Goal: Communication & Community: Answer question/provide support

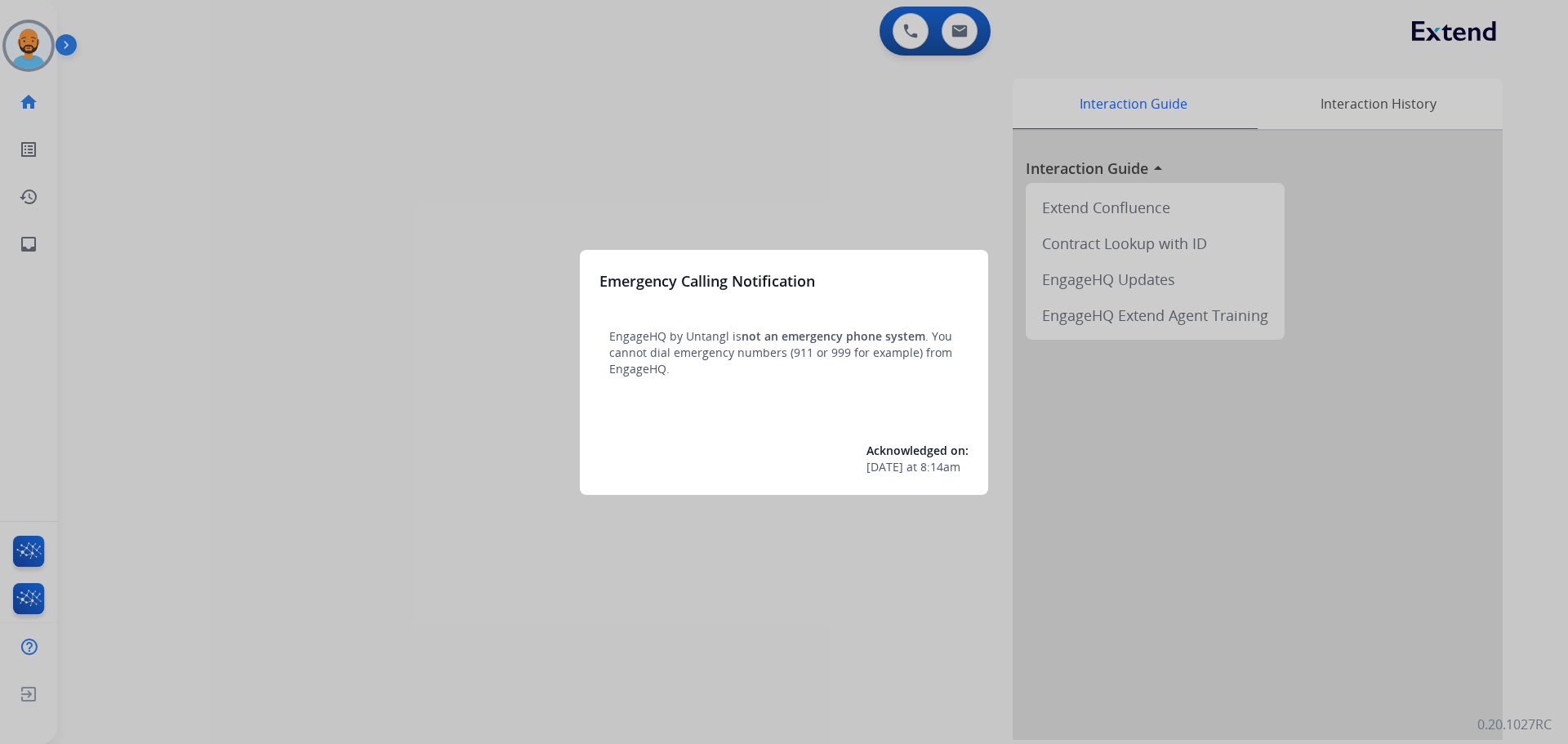
click at [18, 54] on div at bounding box center [784, 372] width 1568 height 744
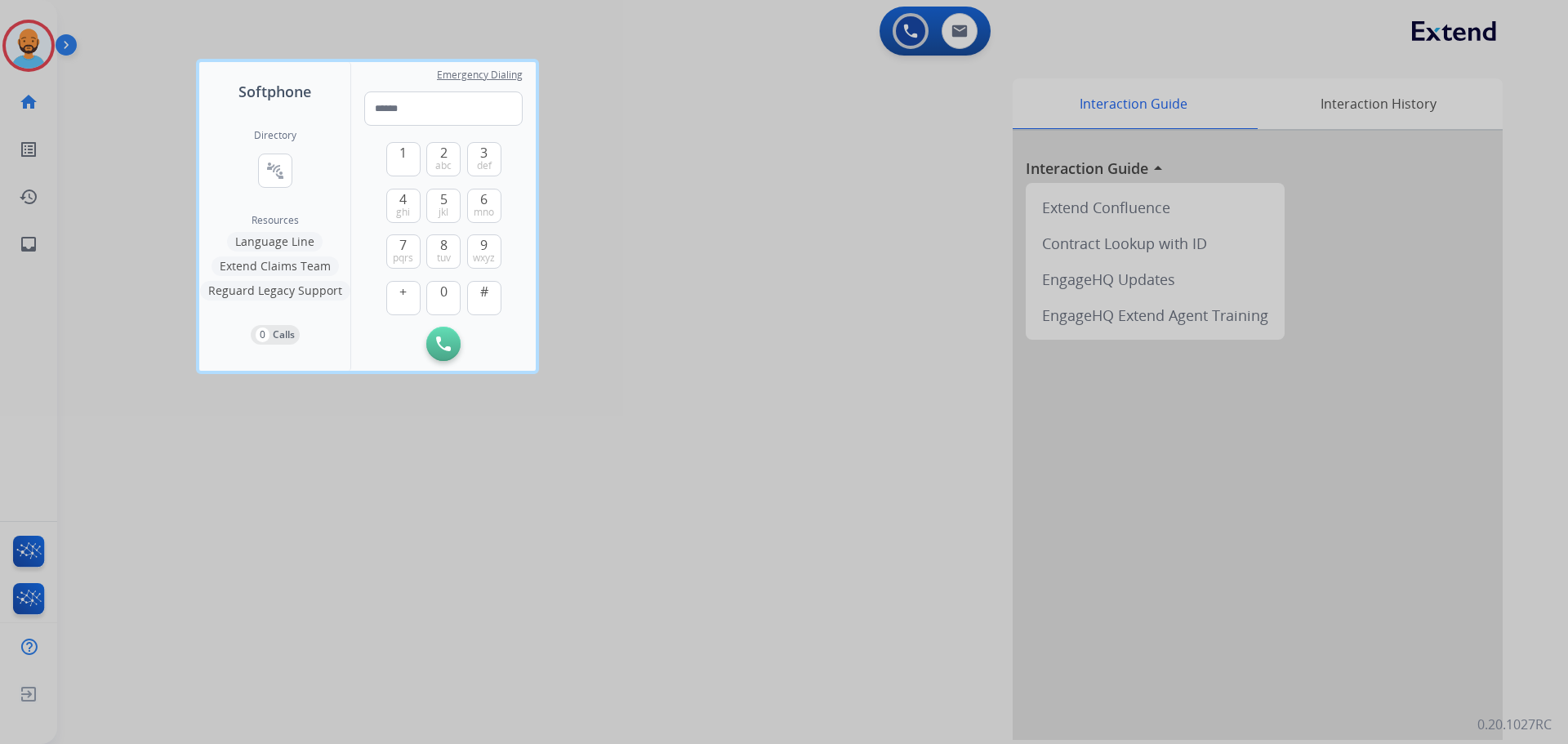
click at [18, 54] on div at bounding box center [784, 372] width 1568 height 744
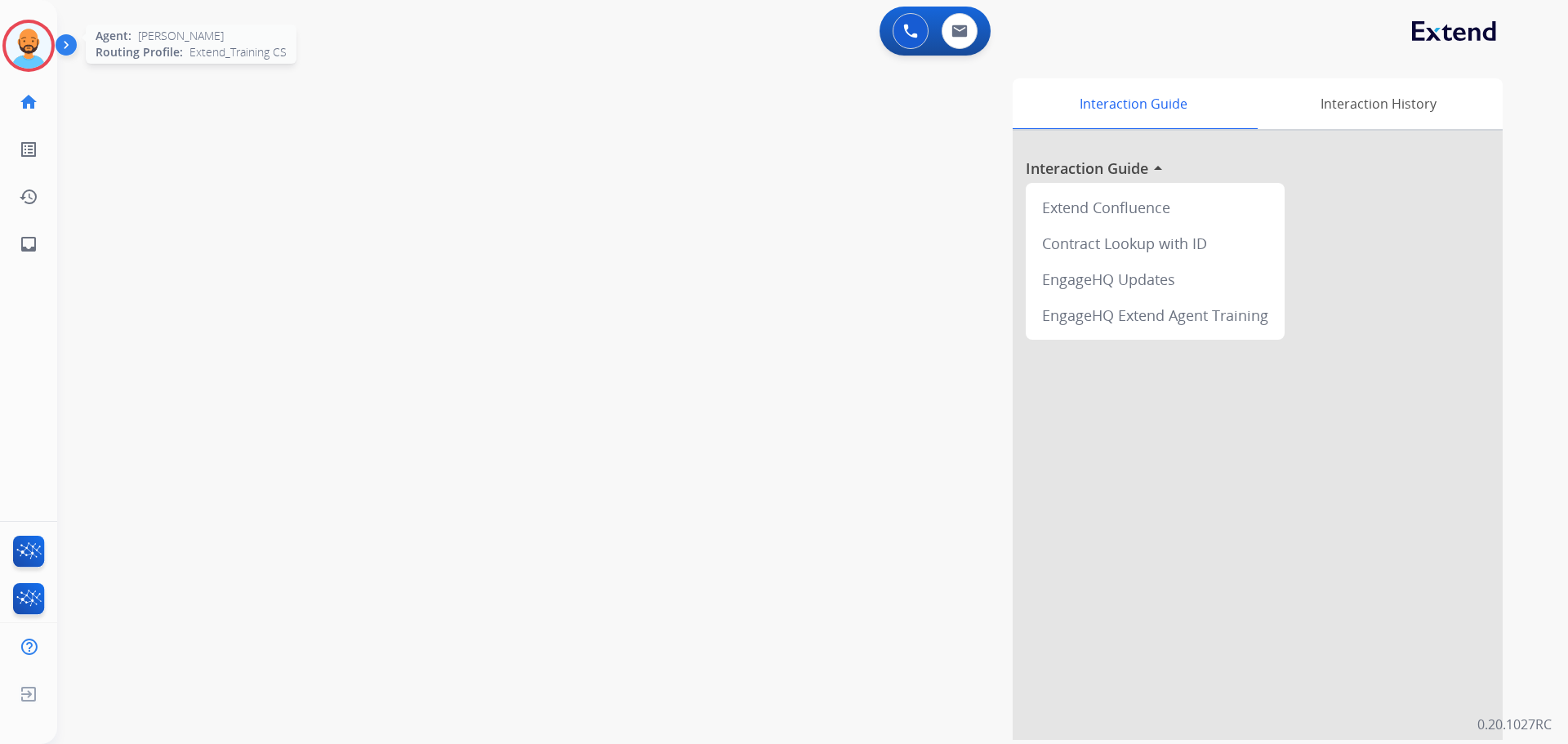
click at [19, 55] on img at bounding box center [29, 46] width 46 height 46
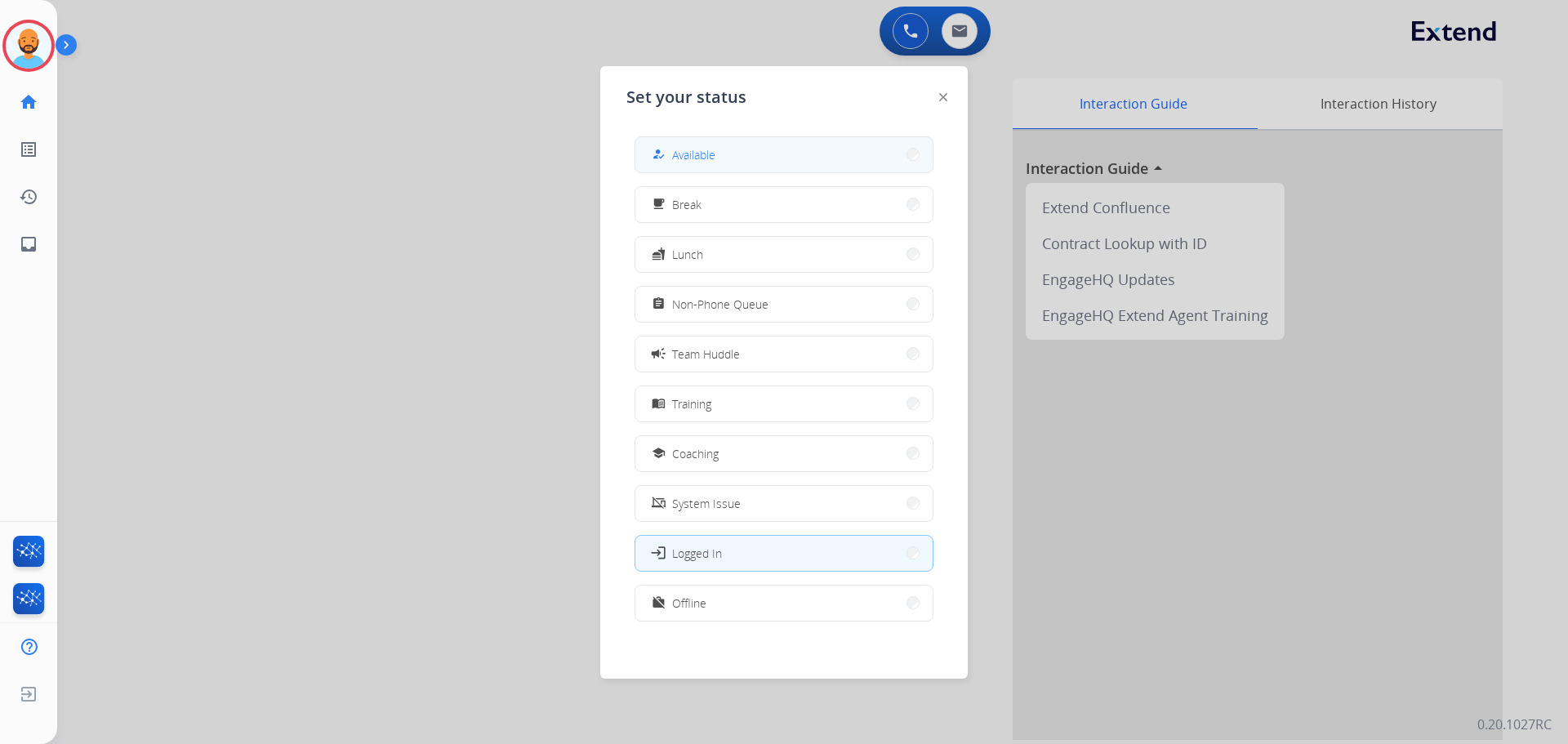
click at [726, 156] on button "how_to_reg Available" at bounding box center [783, 154] width 297 height 35
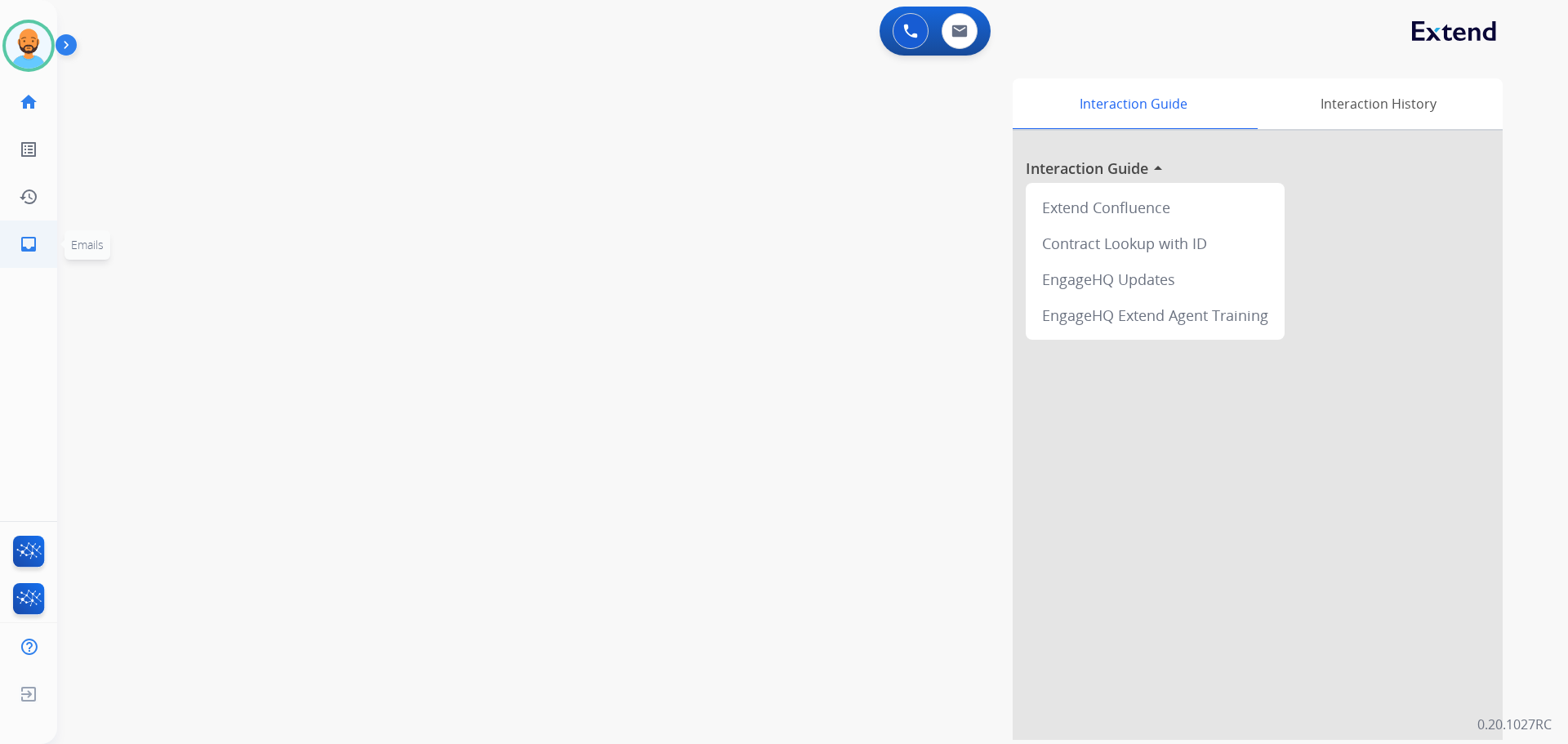
click at [25, 244] on mat-icon "inbox" at bounding box center [28, 244] width 19 height 19
select select "**********"
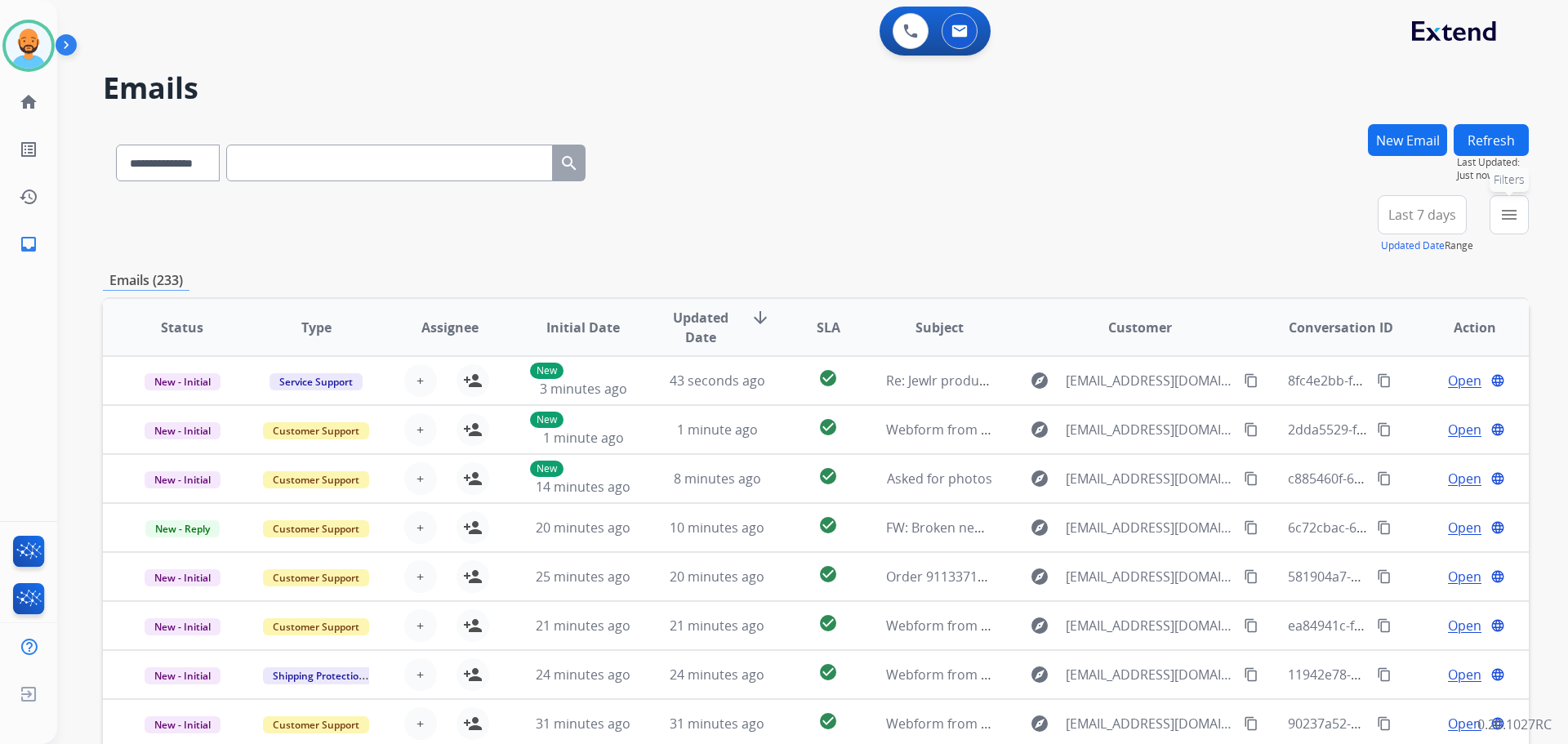
click at [1510, 212] on mat-icon "menu" at bounding box center [1509, 214] width 19 height 19
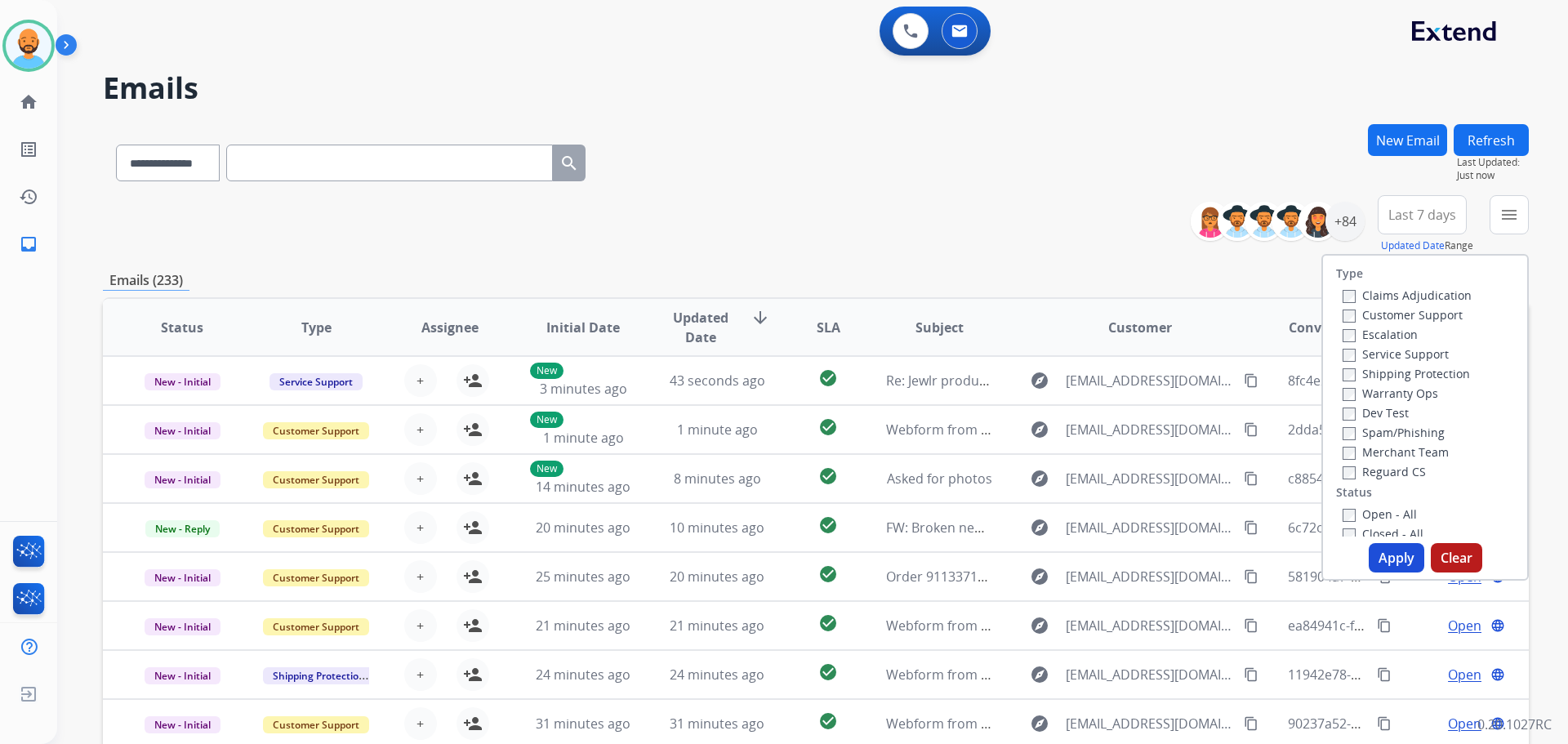
click at [1355, 311] on label "Customer Support" at bounding box center [1403, 315] width 120 height 15
click at [1350, 376] on label "Shipping Protection" at bounding box center [1406, 373] width 127 height 15
click at [1391, 546] on button "Apply" at bounding box center [1397, 557] width 56 height 30
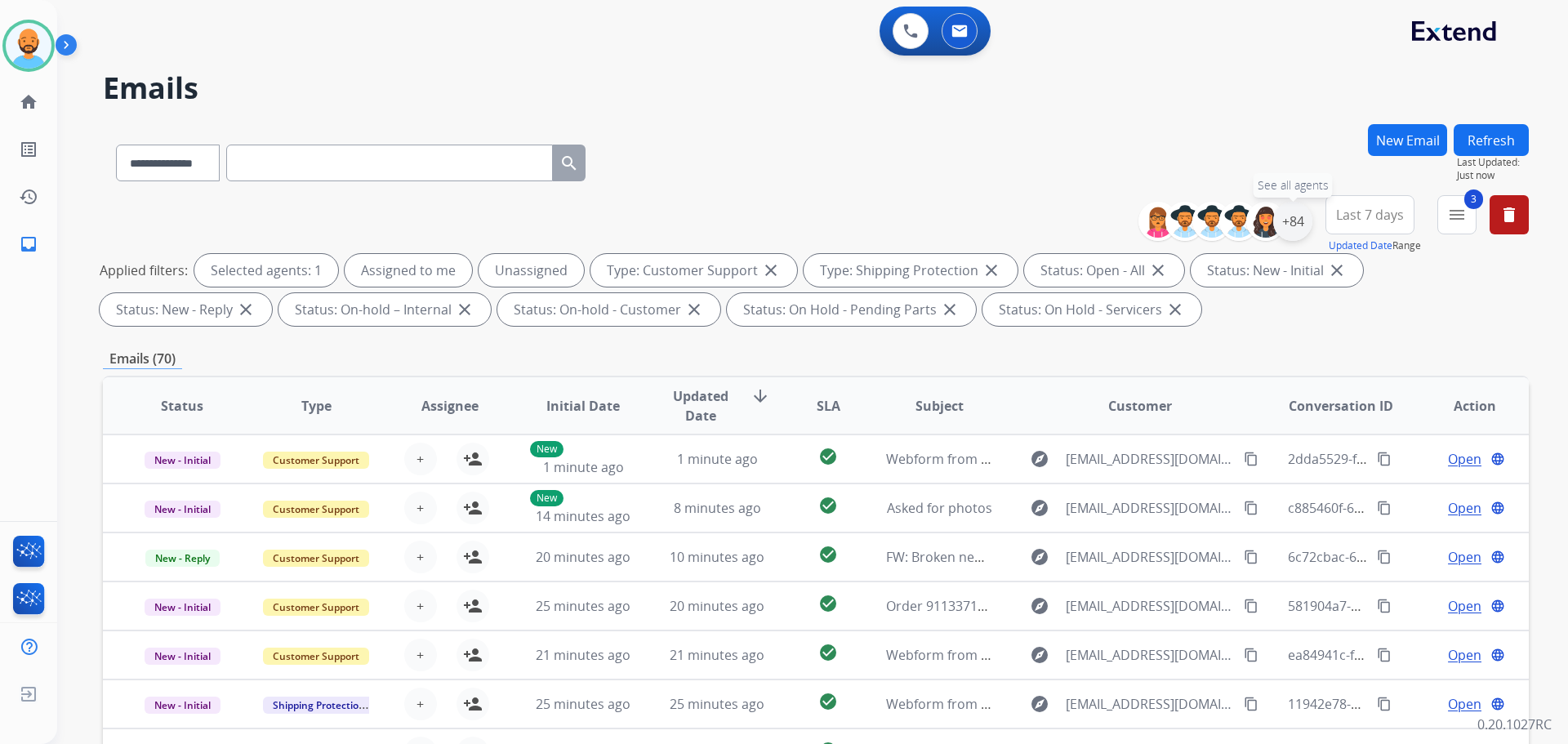
click at [1277, 218] on div "+84" at bounding box center [1293, 221] width 39 height 39
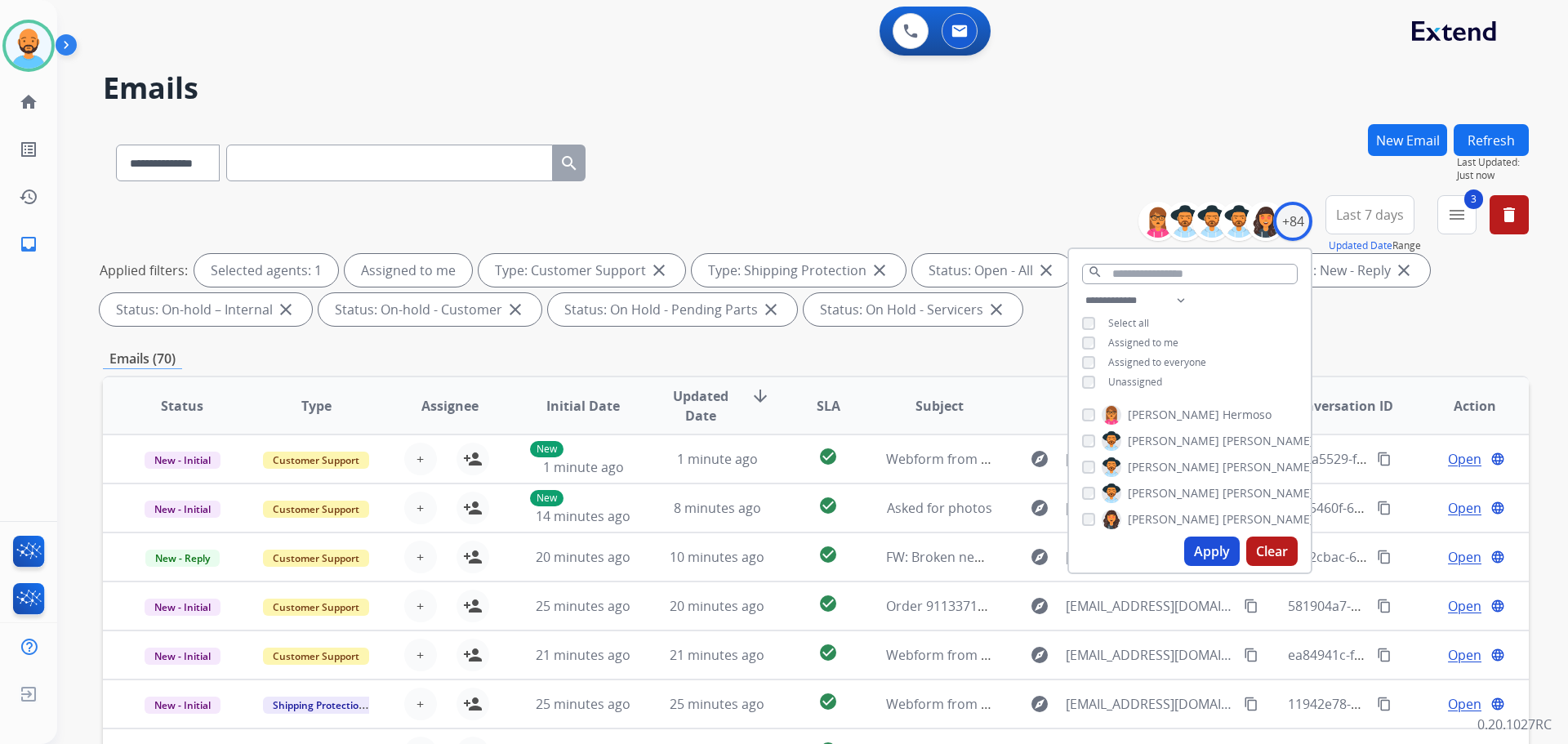
click at [1201, 537] on button "Apply" at bounding box center [1212, 551] width 56 height 30
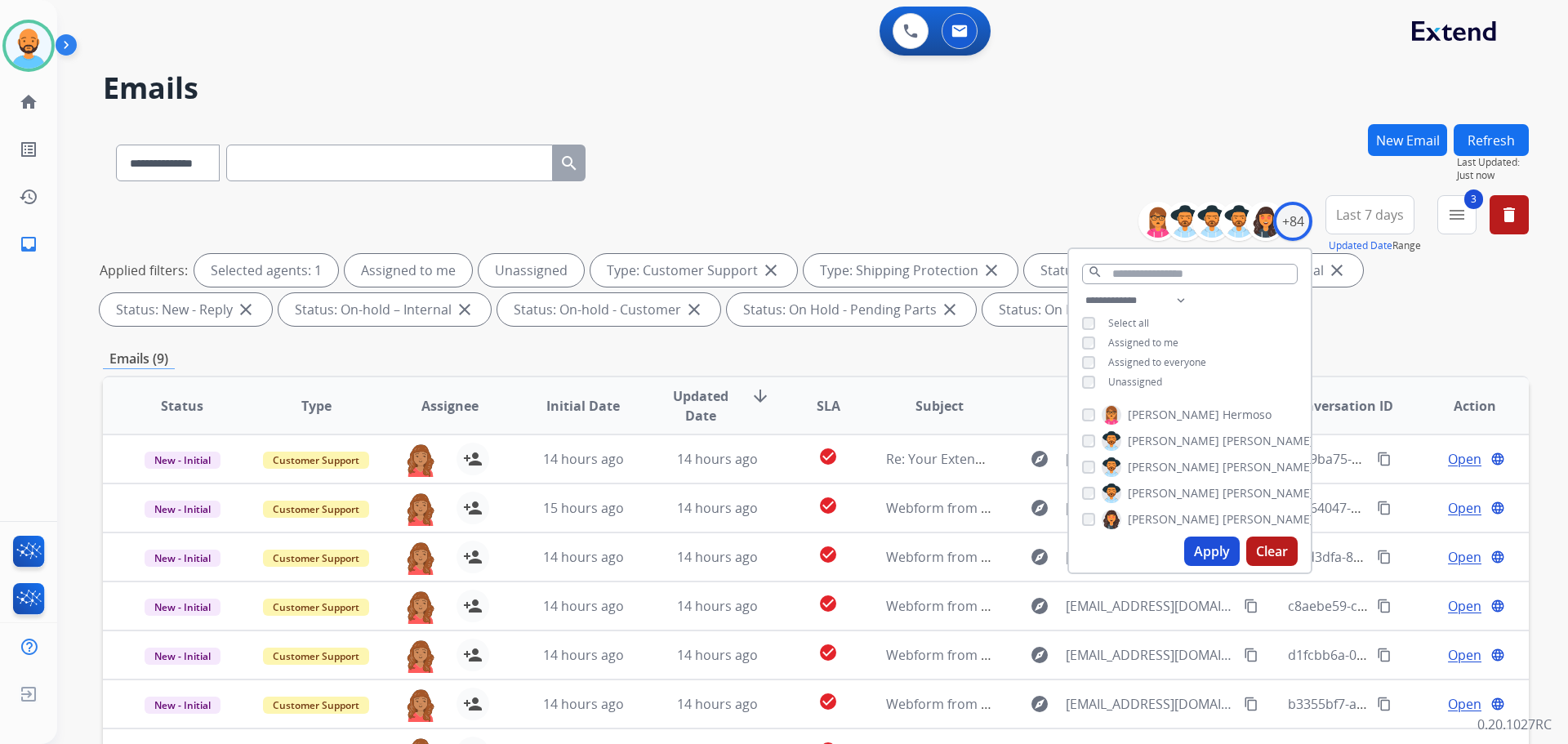
click at [842, 185] on div "**********" at bounding box center [816, 160] width 1426 height 71
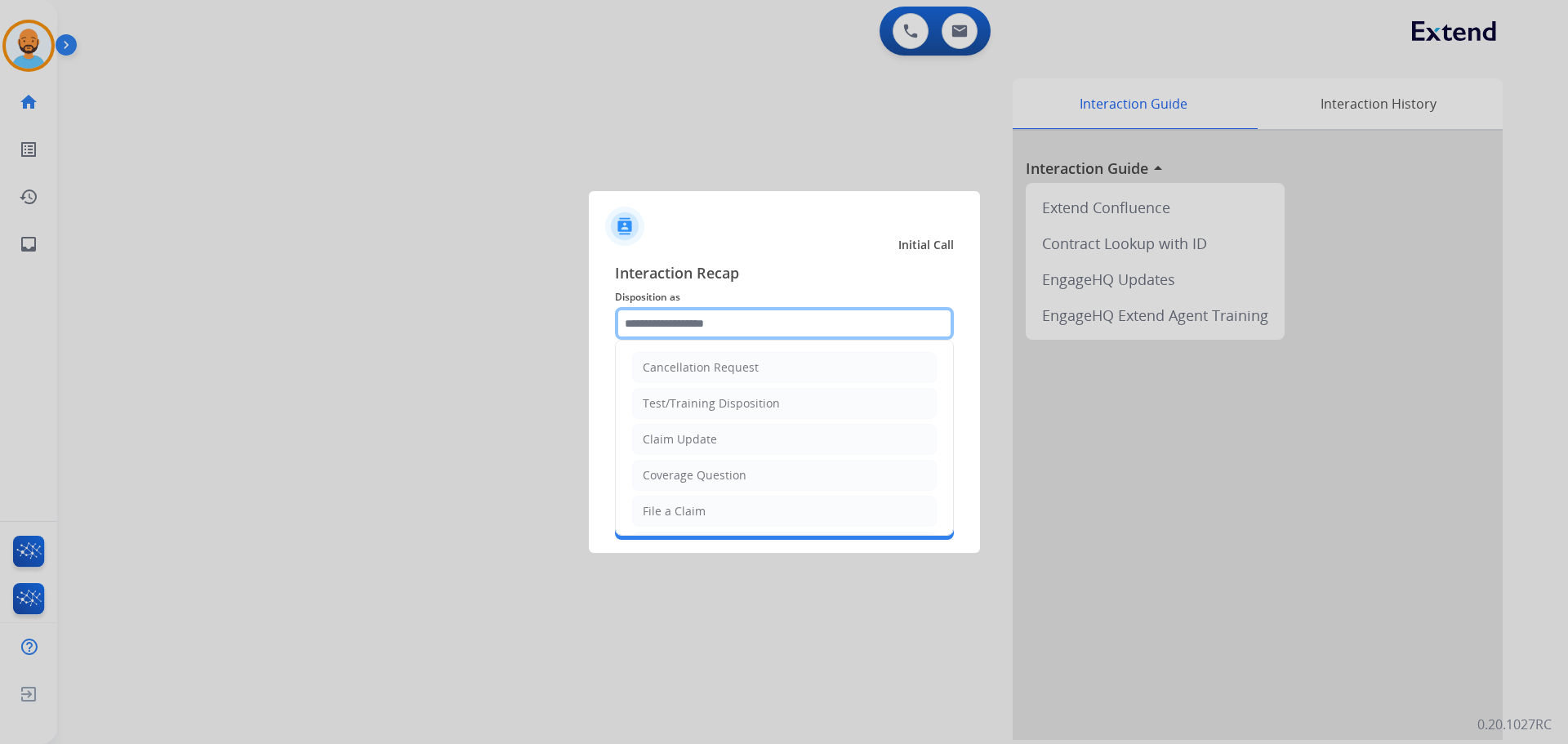
click at [751, 318] on input "text" at bounding box center [784, 323] width 339 height 33
click at [687, 478] on div "Coverage Question" at bounding box center [694, 475] width 103 height 16
type input "**********"
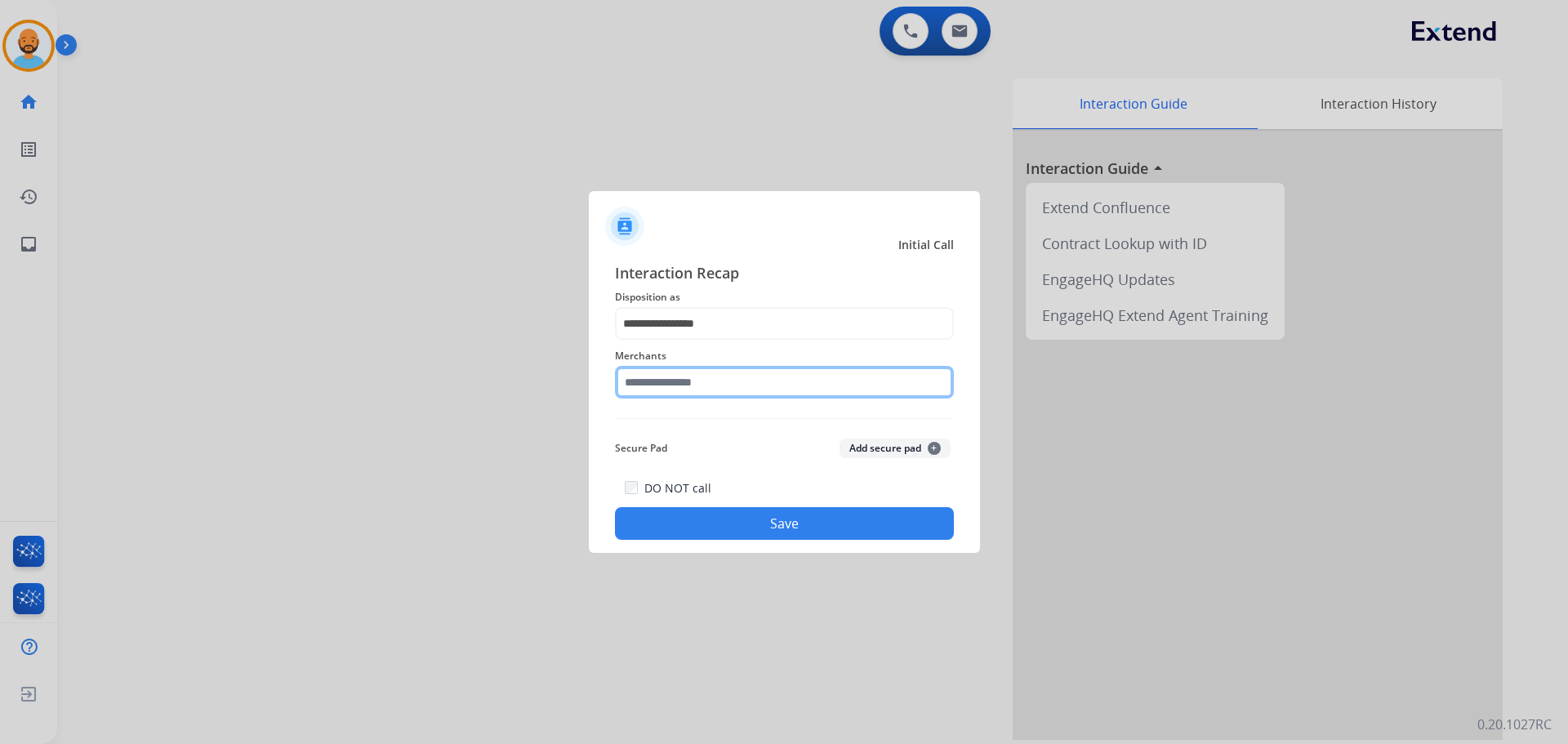
click at [670, 381] on input "text" at bounding box center [784, 382] width 339 height 33
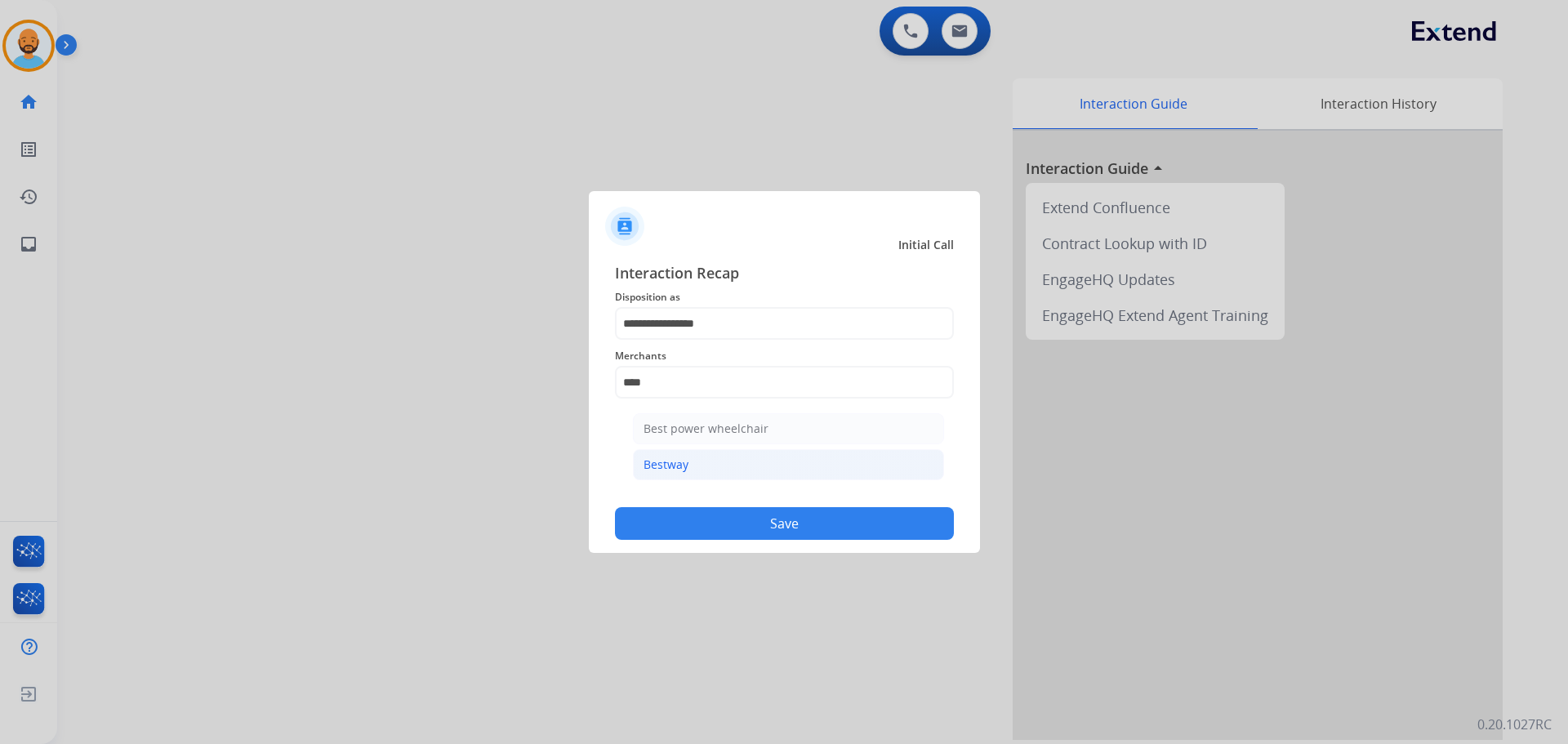
click at [670, 457] on div "Bestway" at bounding box center [665, 464] width 45 height 16
type input "*******"
click at [682, 515] on button "Save" at bounding box center [784, 523] width 339 height 33
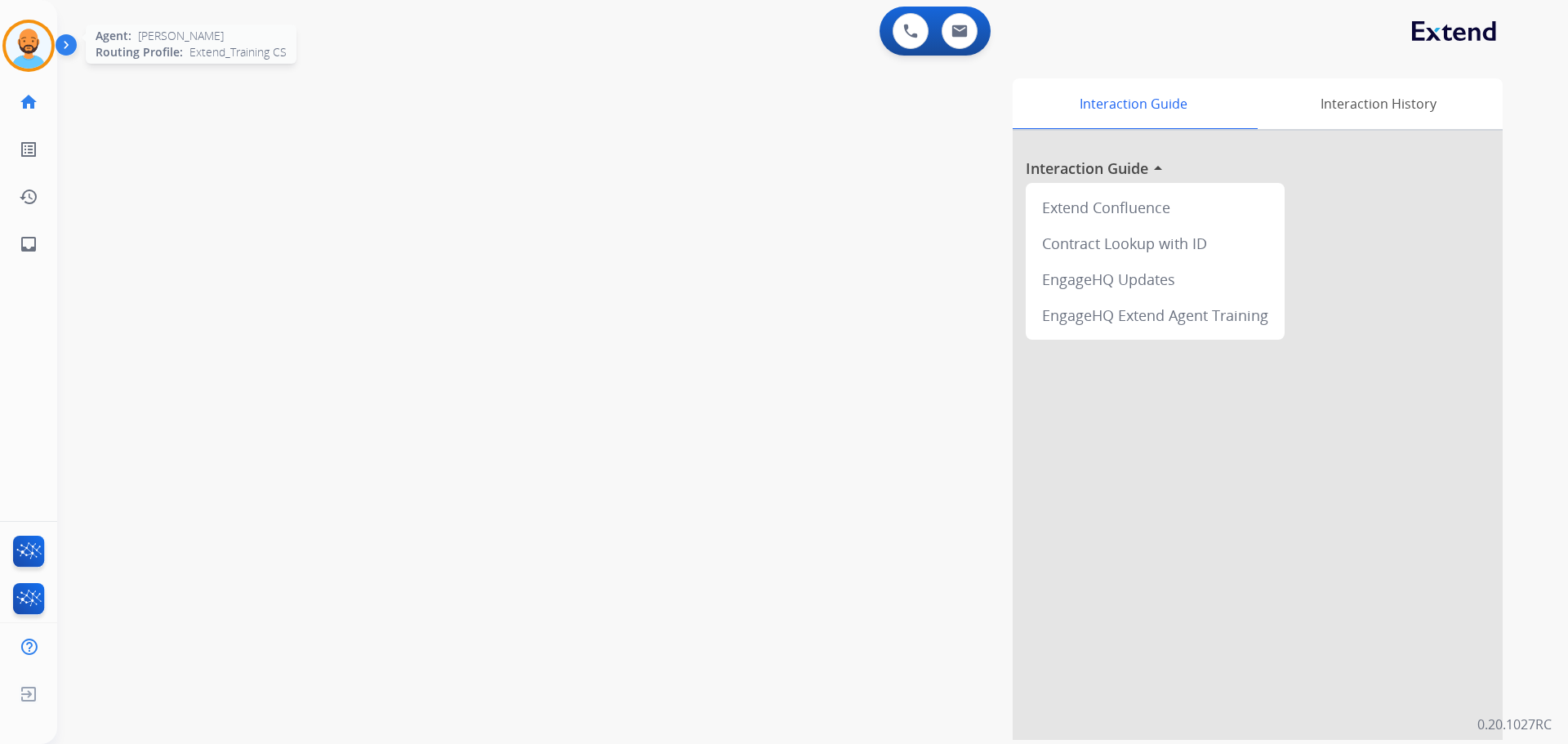
click at [33, 55] on img at bounding box center [29, 46] width 46 height 46
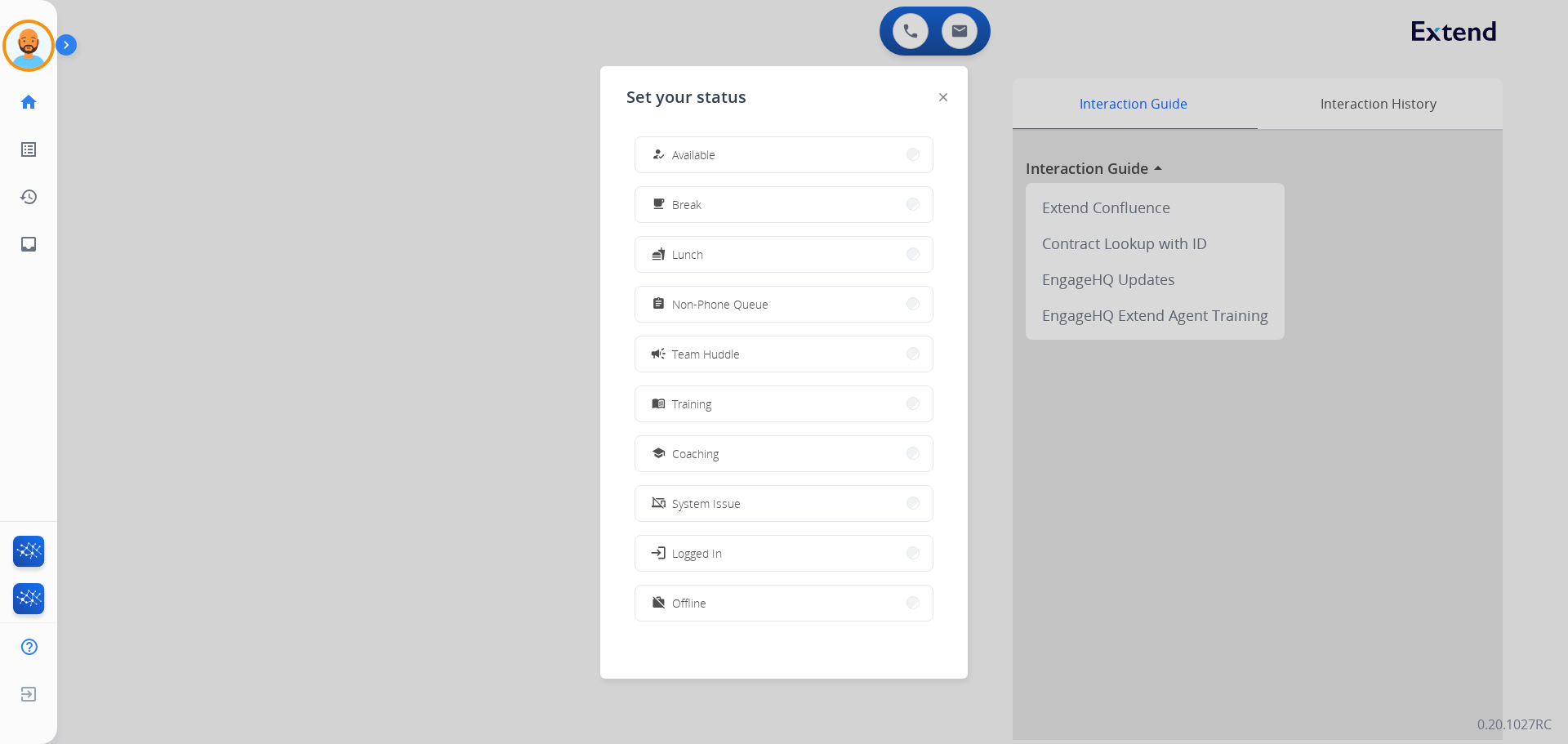
click at [783, 150] on button "how_to_reg Available" at bounding box center [783, 154] width 297 height 35
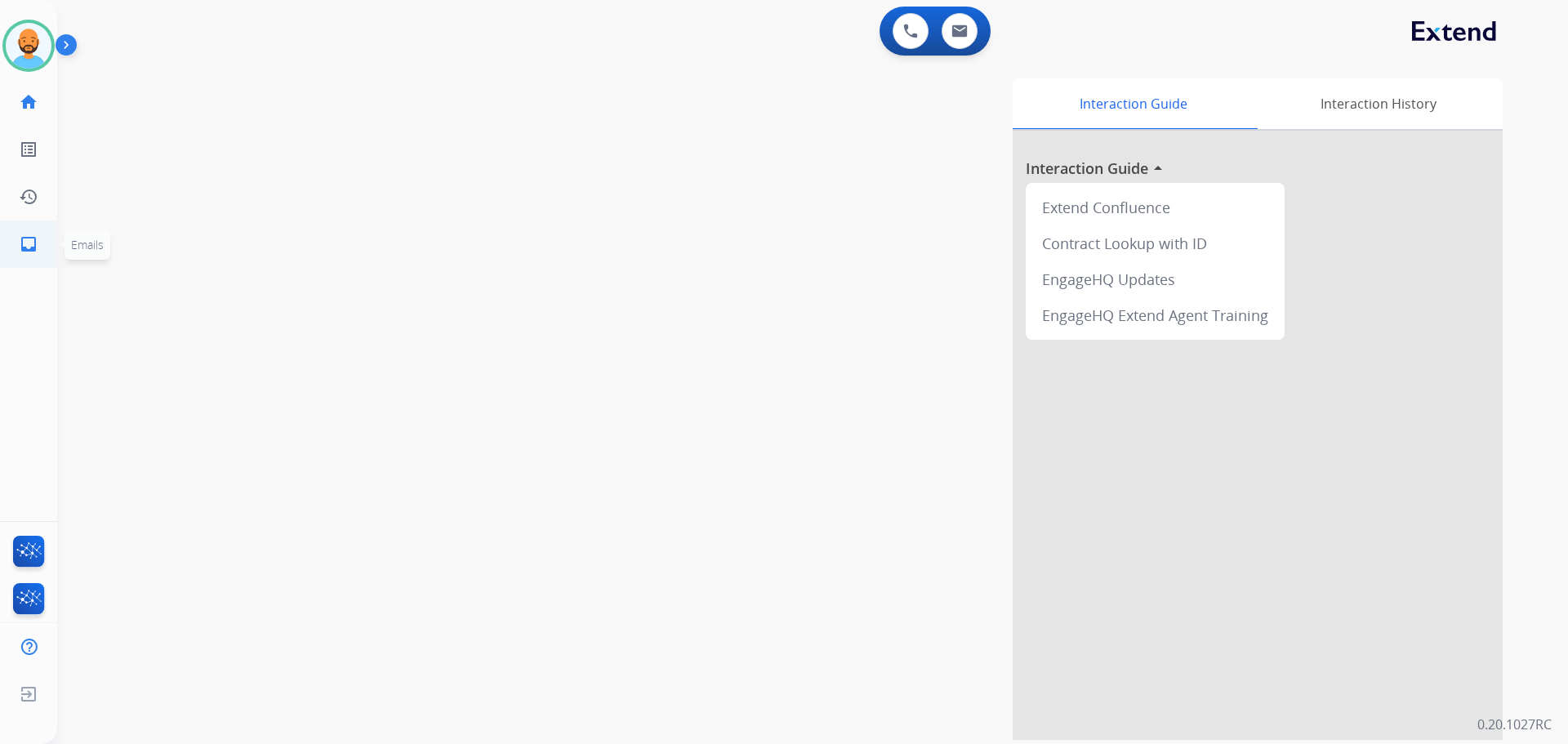
click at [27, 246] on mat-icon "inbox" at bounding box center [28, 244] width 19 height 19
select select "**********"
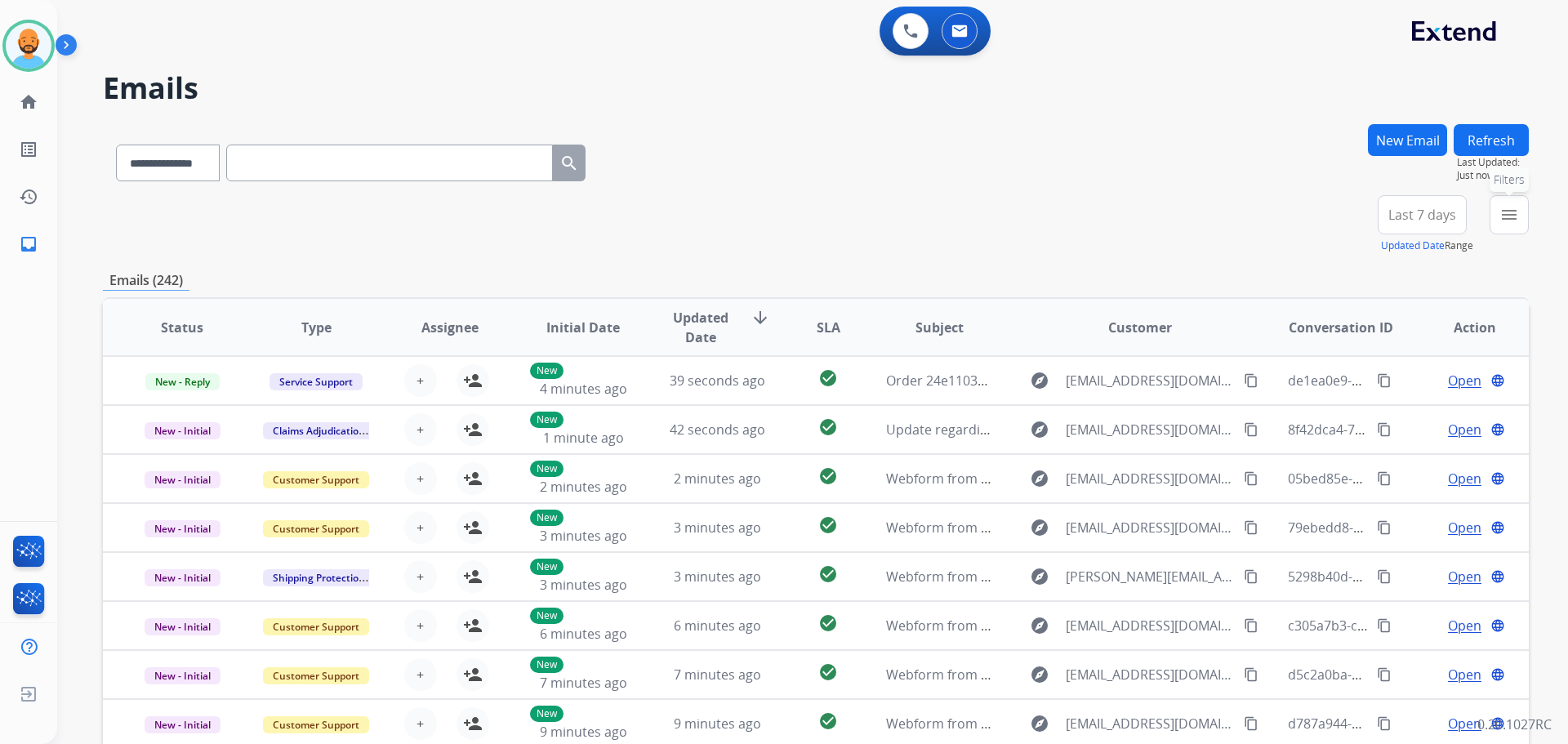
click at [1508, 219] on mat-icon "menu" at bounding box center [1509, 214] width 19 height 19
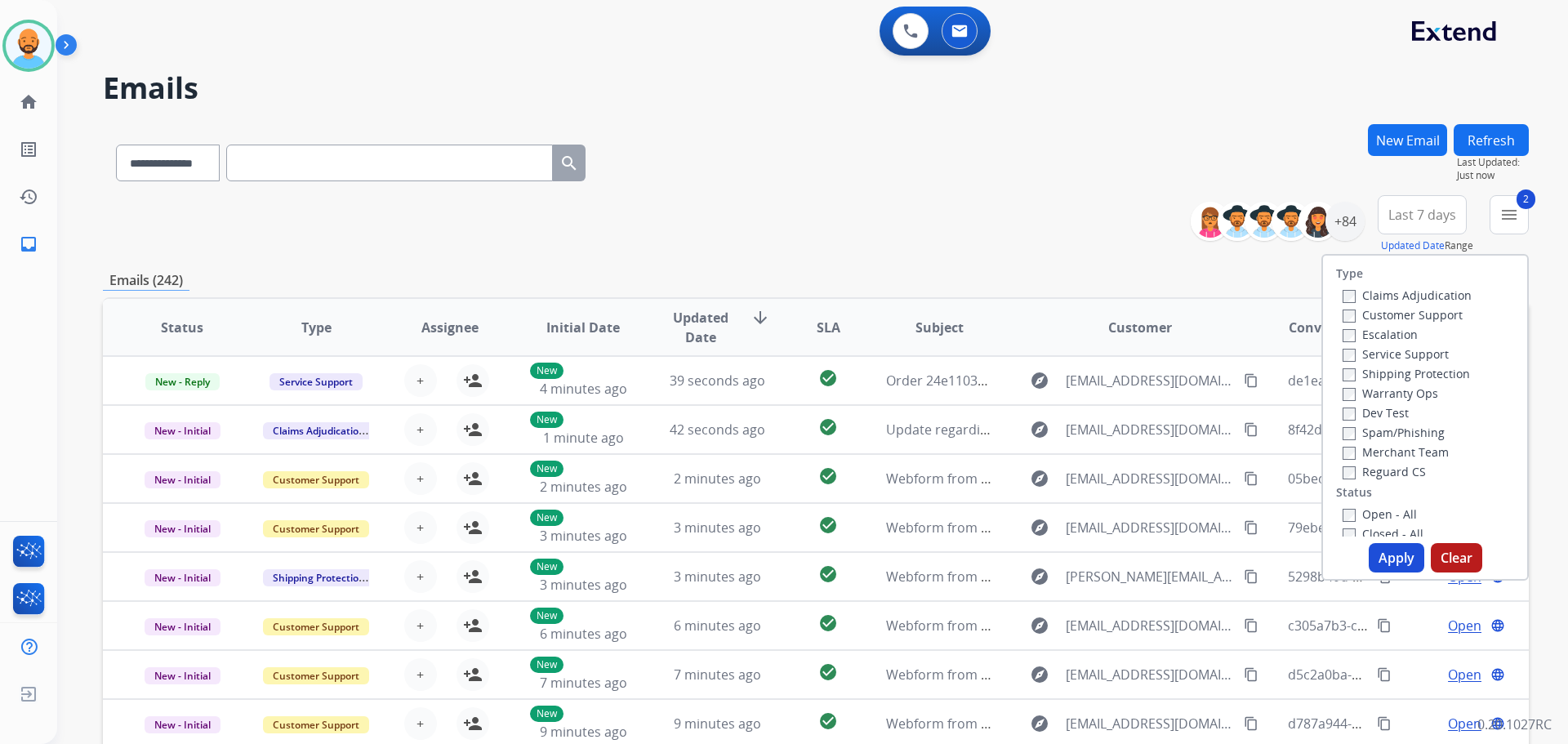
click at [1343, 508] on label "Open - All" at bounding box center [1380, 514] width 75 height 15
click at [1387, 555] on button "Apply" at bounding box center [1397, 557] width 56 height 30
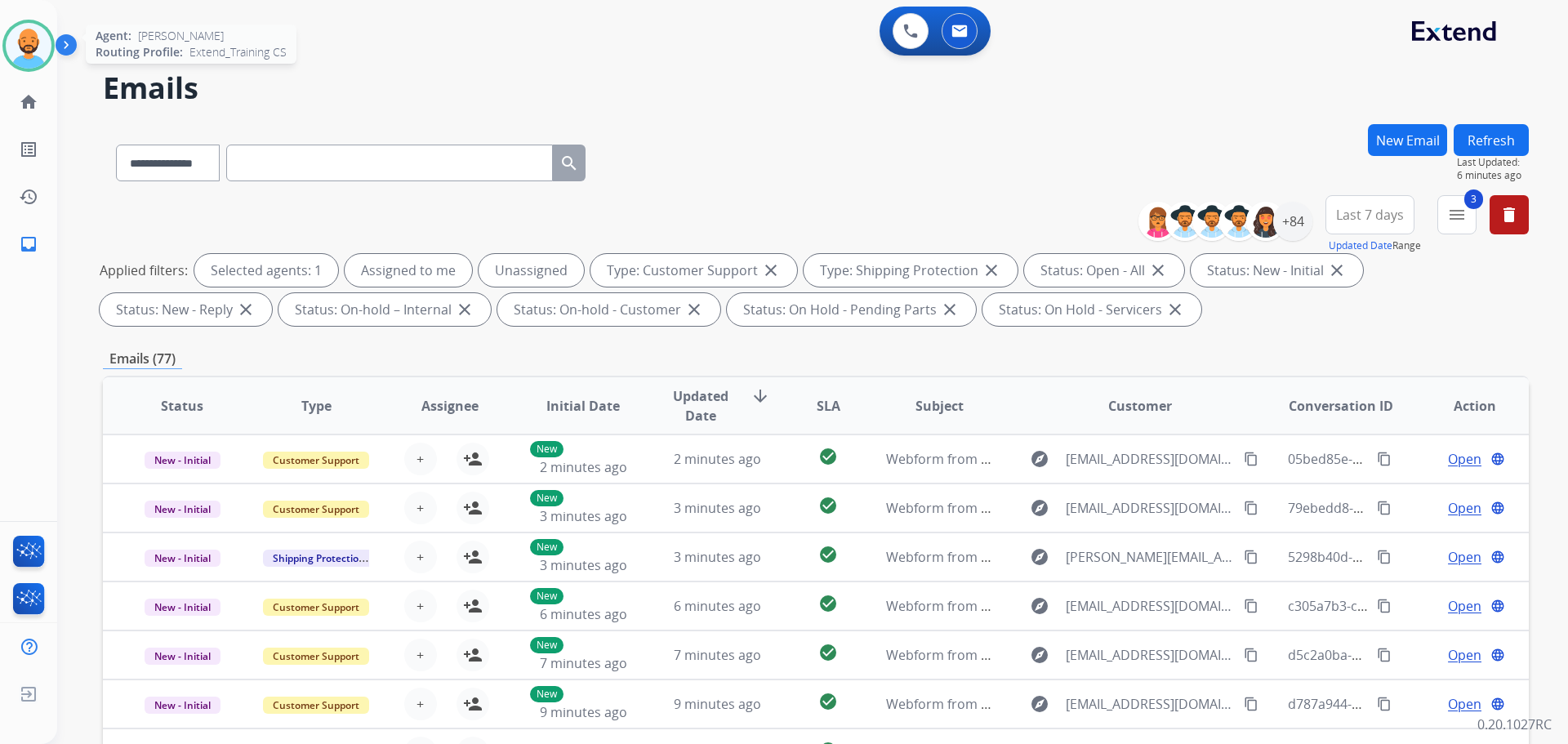
click at [35, 42] on img at bounding box center [29, 46] width 46 height 46
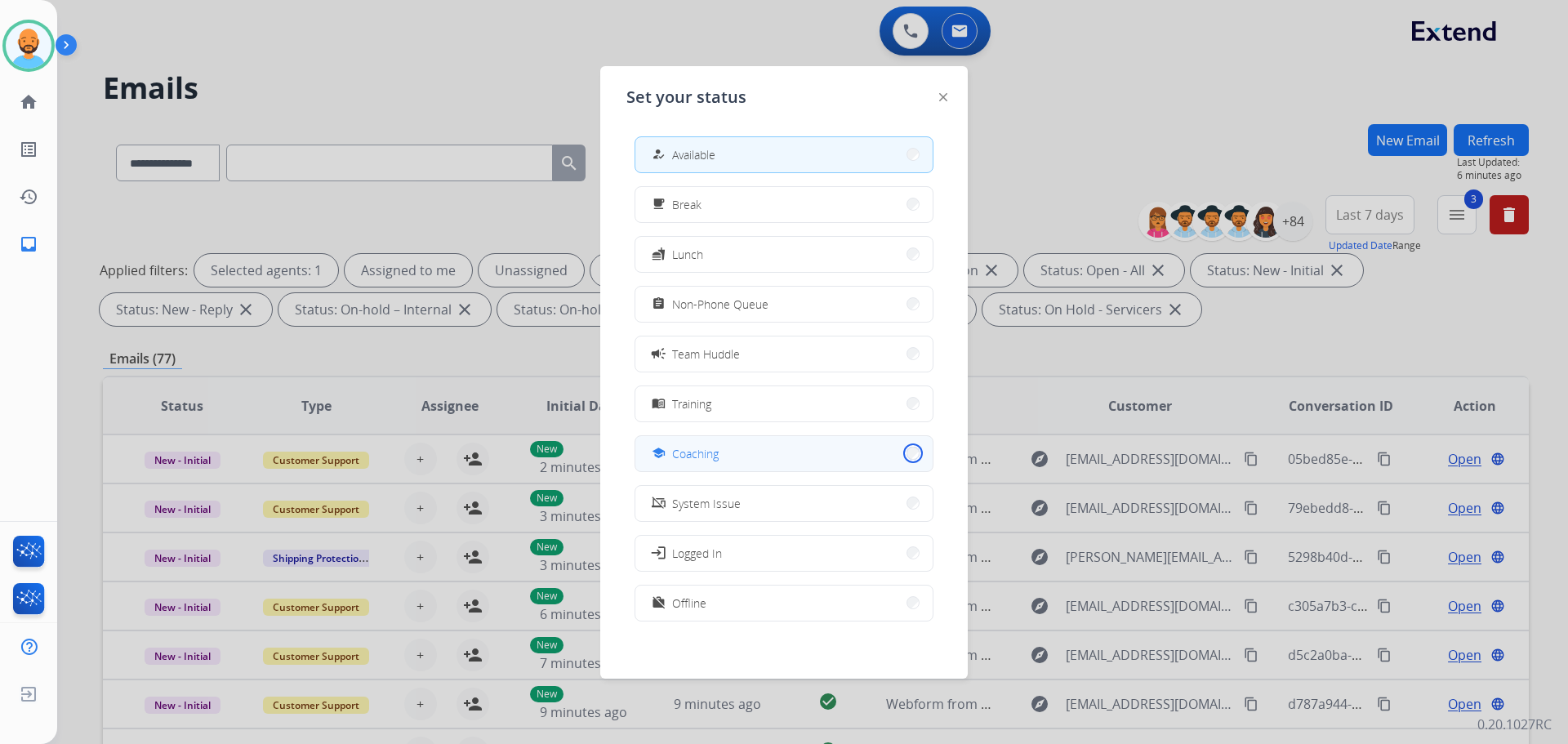
click at [902, 453] on button "school Coaching" at bounding box center [783, 453] width 297 height 35
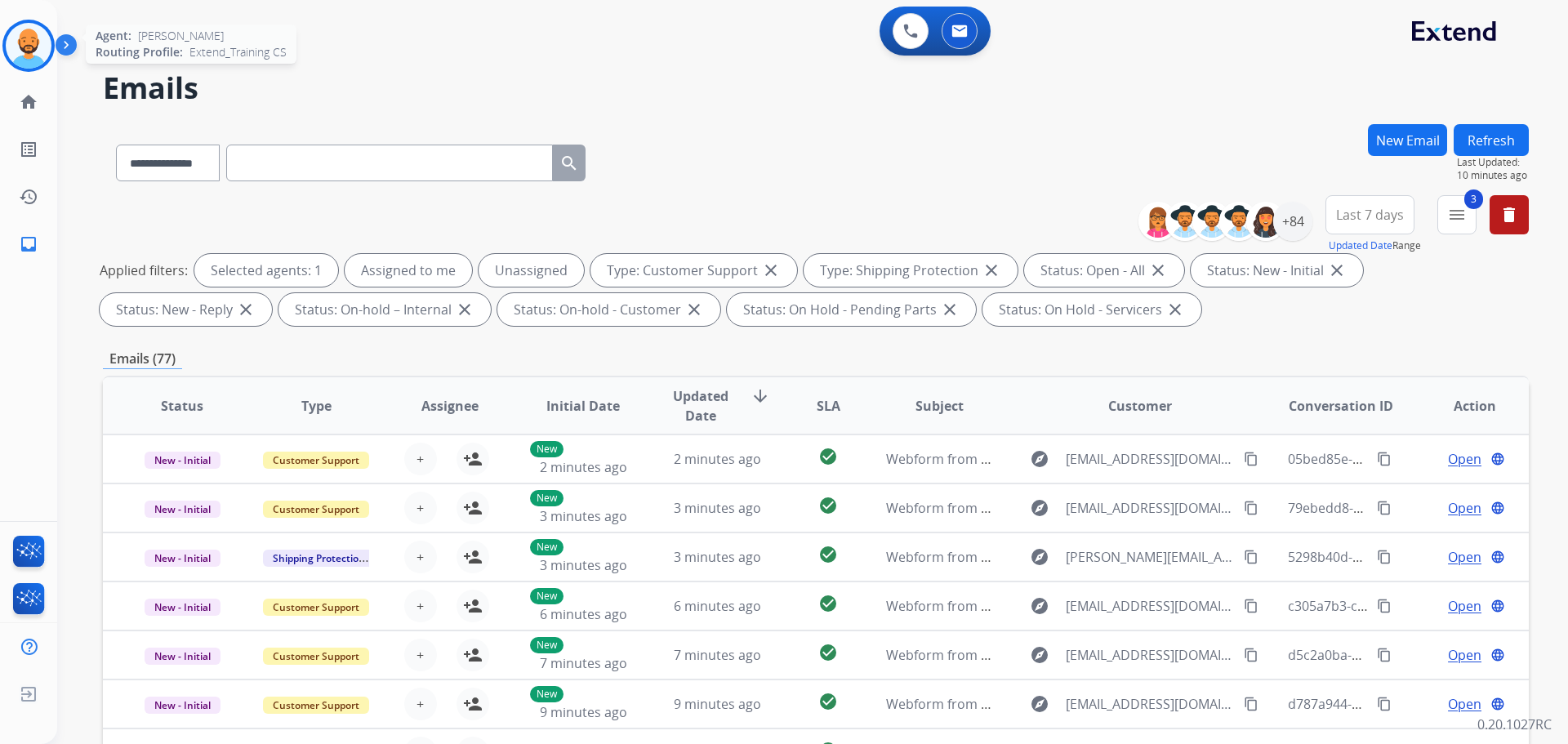
click at [40, 36] on img at bounding box center [29, 46] width 46 height 46
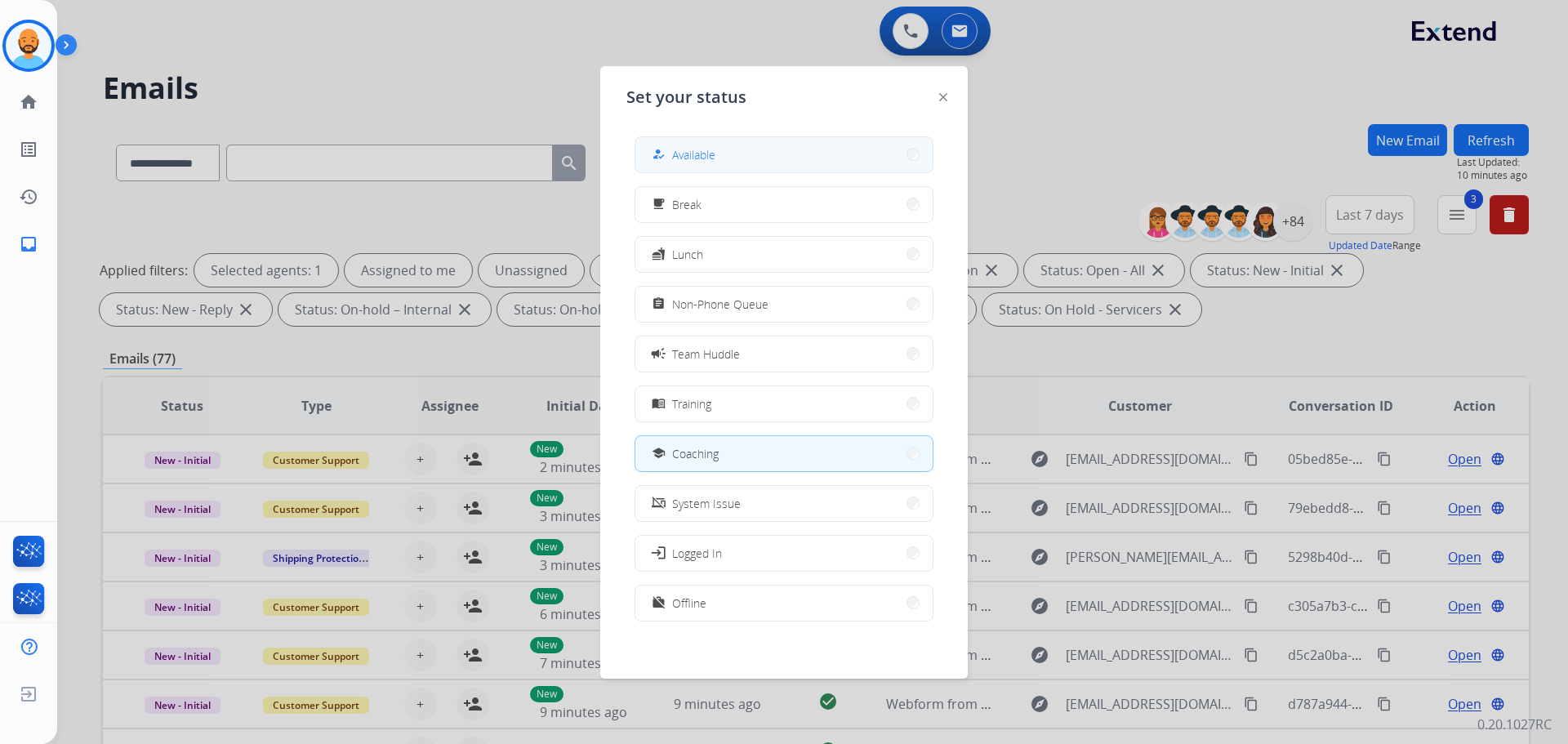
click at [906, 162] on button "how_to_reg Available" at bounding box center [783, 154] width 297 height 35
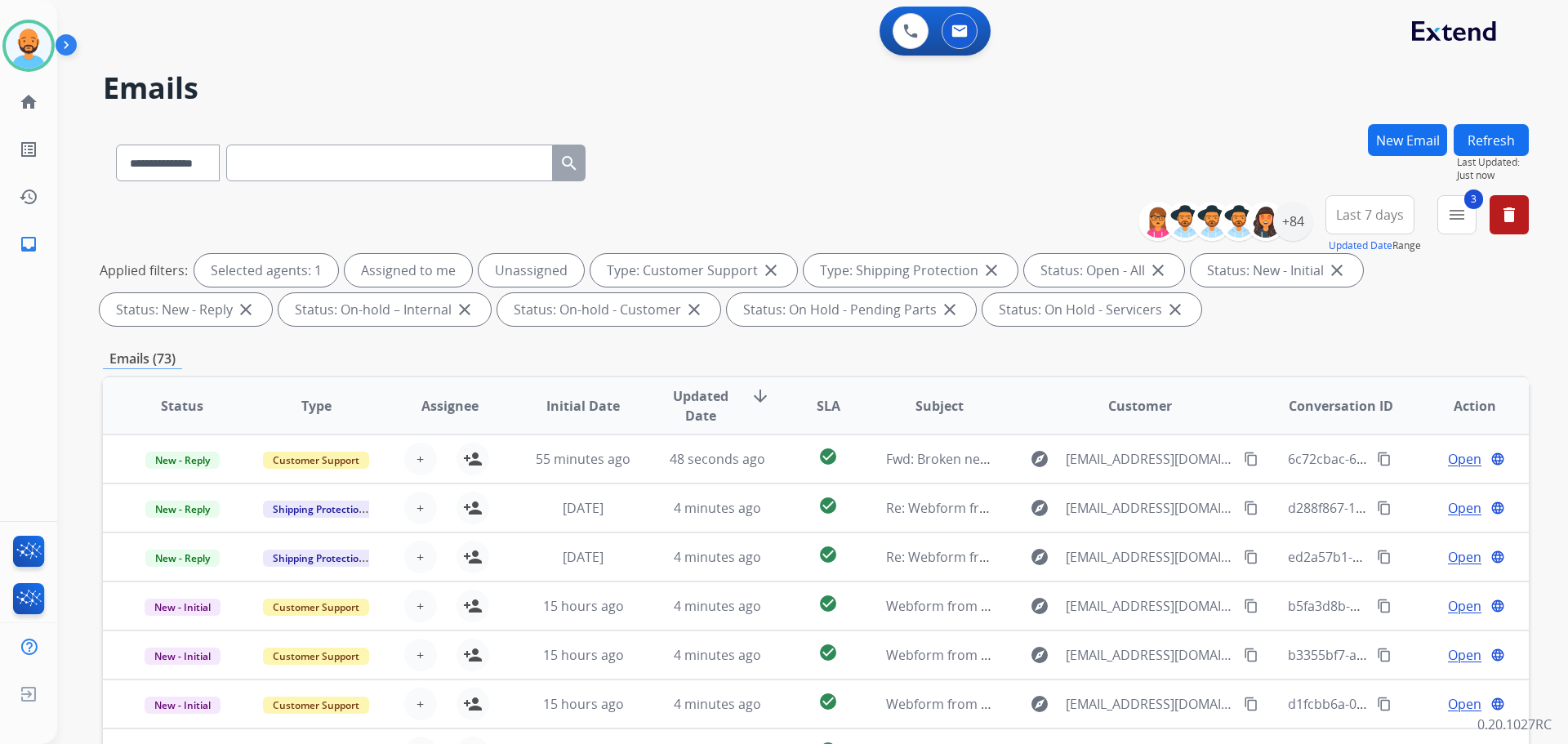
click at [1403, 144] on button "New Email" at bounding box center [1408, 141] width 80 height 32
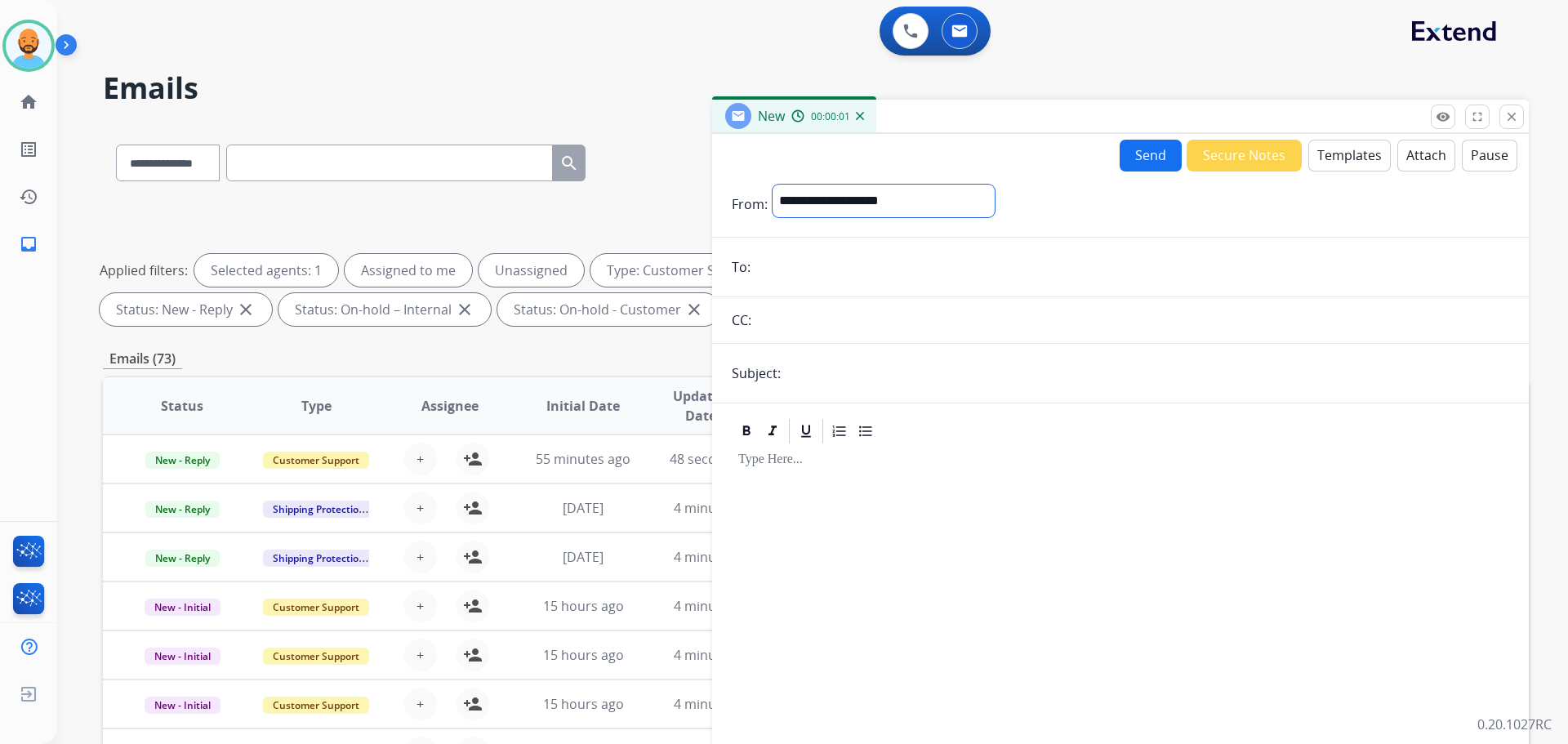
click at [891, 200] on select "**********" at bounding box center [883, 201] width 222 height 33
select select "**********"
click at [772, 185] on select "**********" at bounding box center [883, 201] width 222 height 33
click at [812, 272] on input "email" at bounding box center [1132, 268] width 754 height 33
paste input "**********"
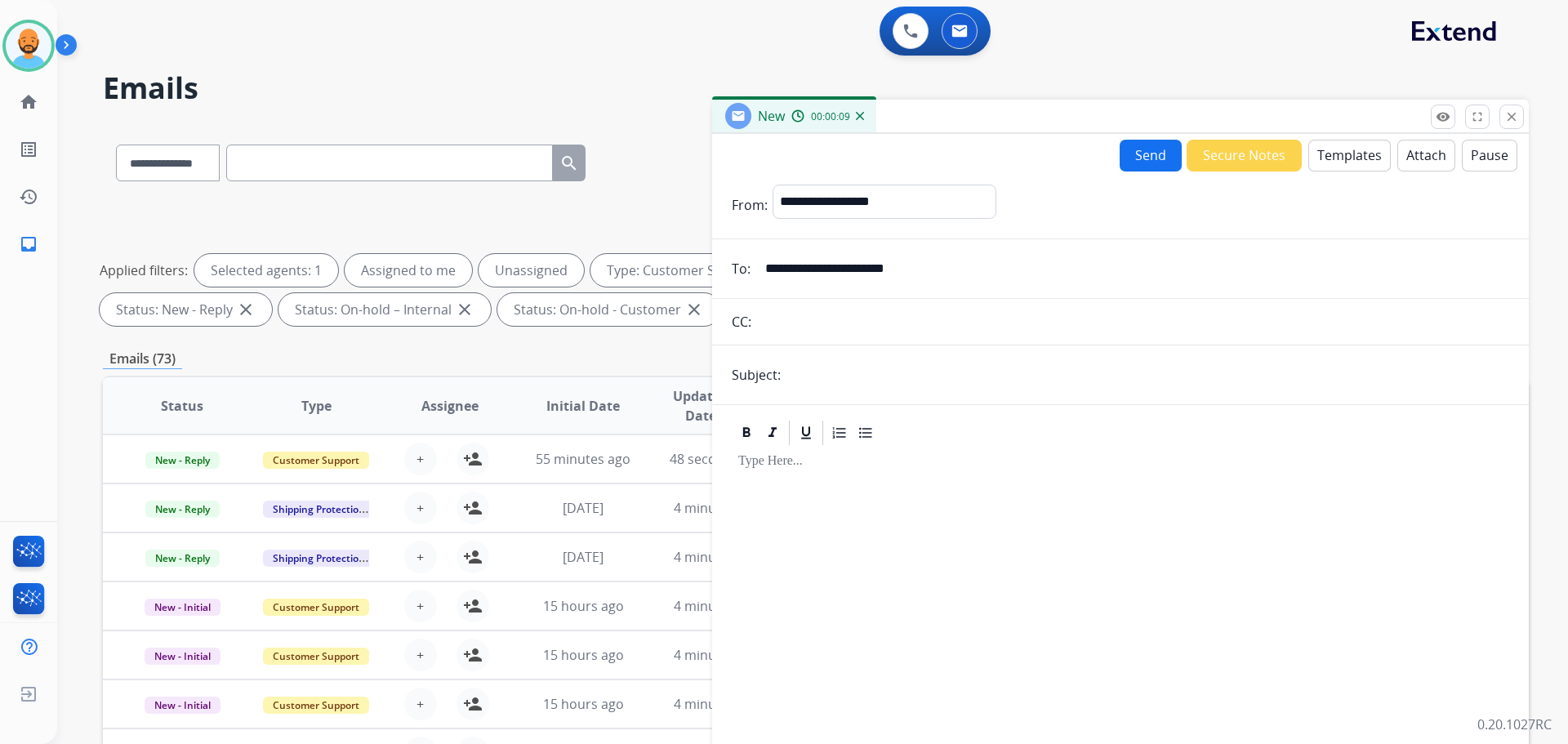
type input "**********"
click at [775, 374] on p "Subject:" at bounding box center [756, 374] width 49 height 19
click at [786, 380] on input "text" at bounding box center [1147, 374] width 724 height 33
type input "**********"
click at [797, 467] on p at bounding box center [1120, 460] width 765 height 14
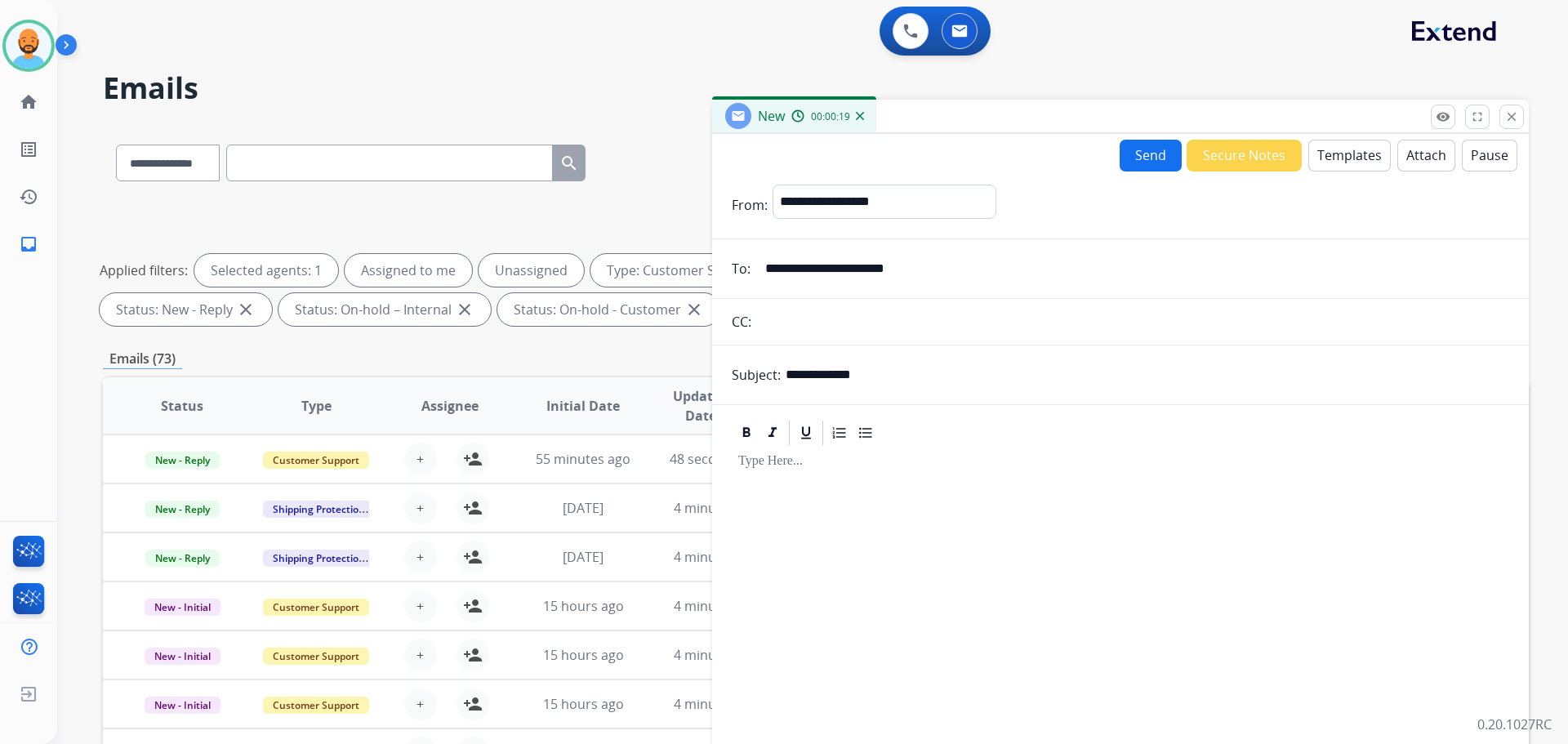
click at [1315, 162] on button "Templates" at bounding box center [1349, 156] width 82 height 32
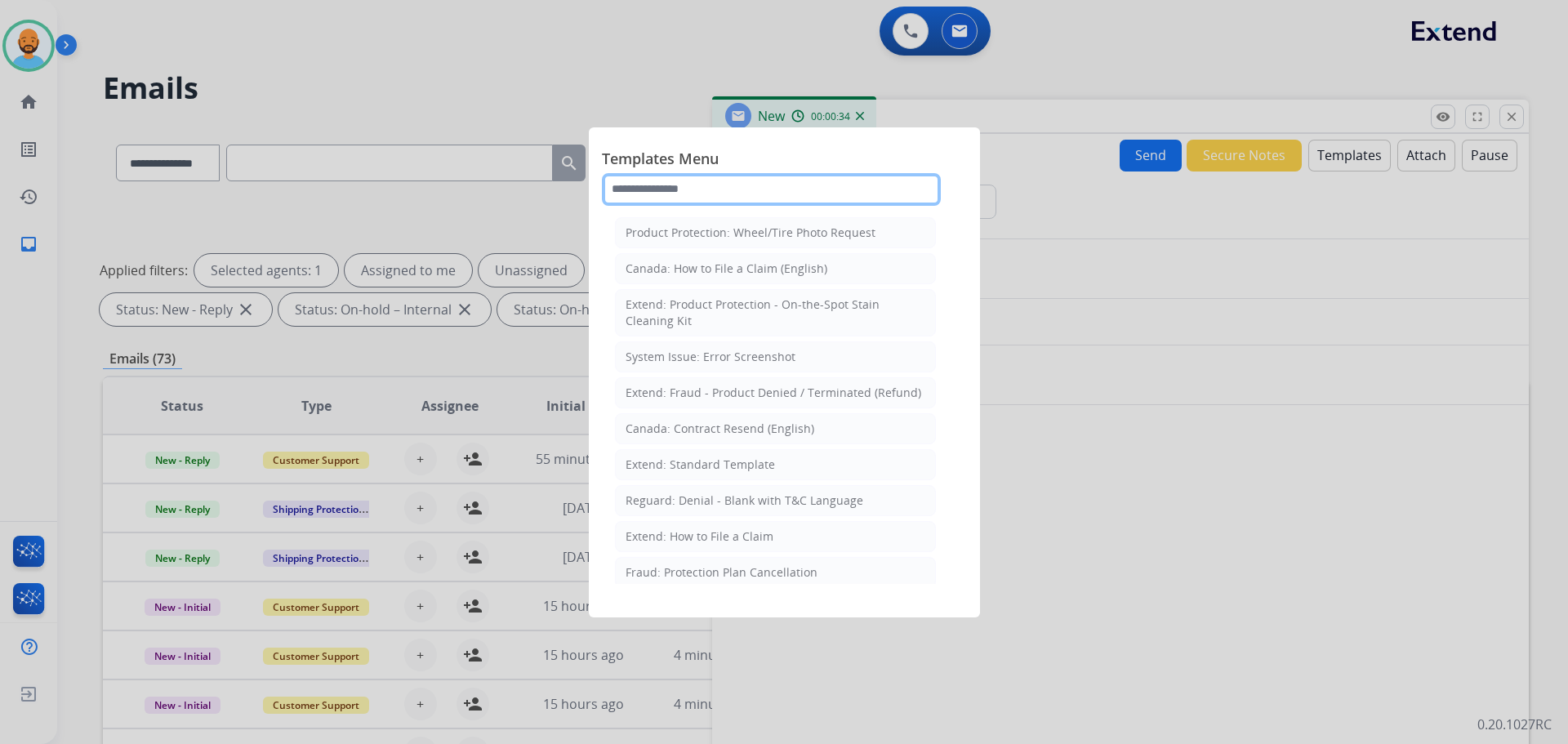
click at [676, 201] on input "text" at bounding box center [771, 189] width 339 height 33
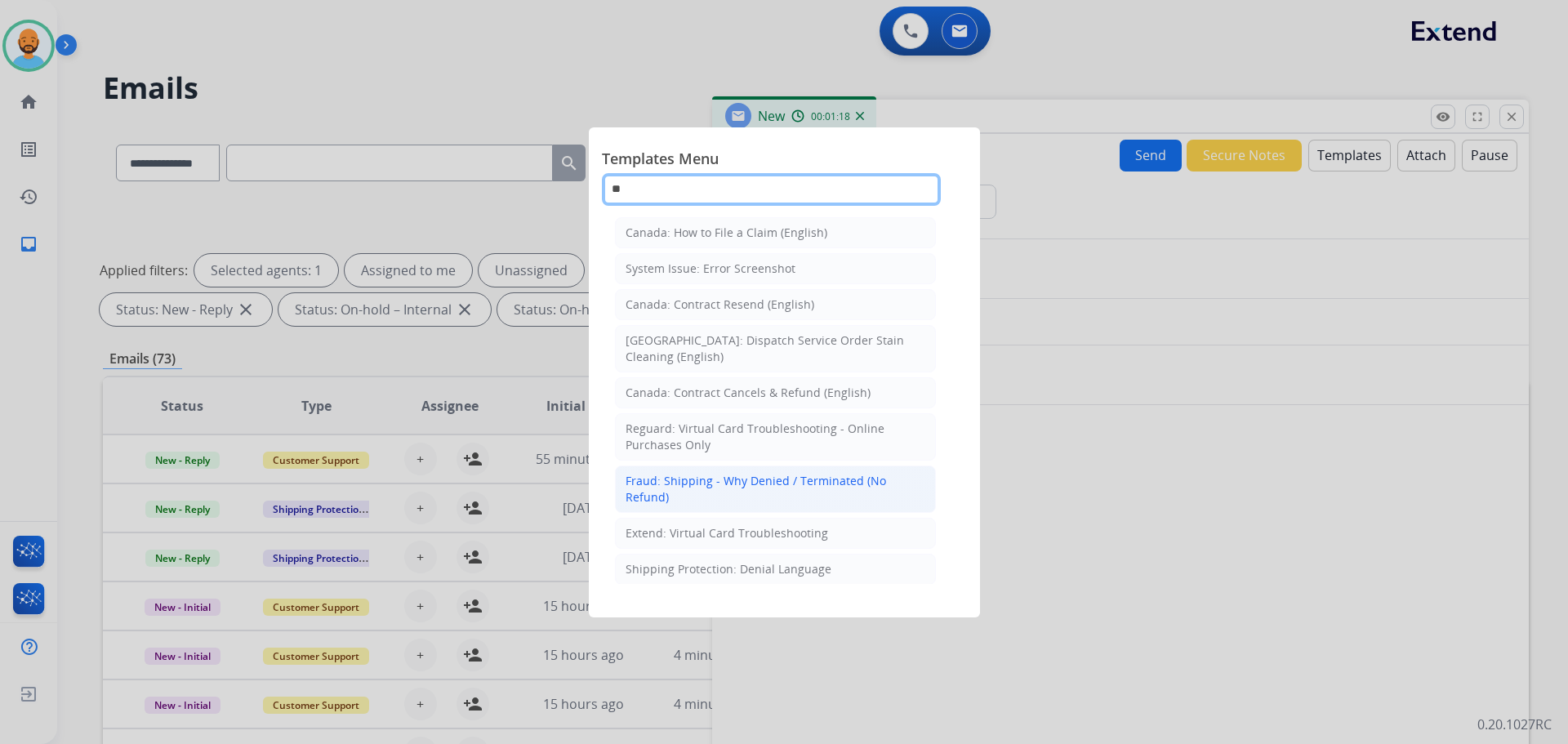
type input "*"
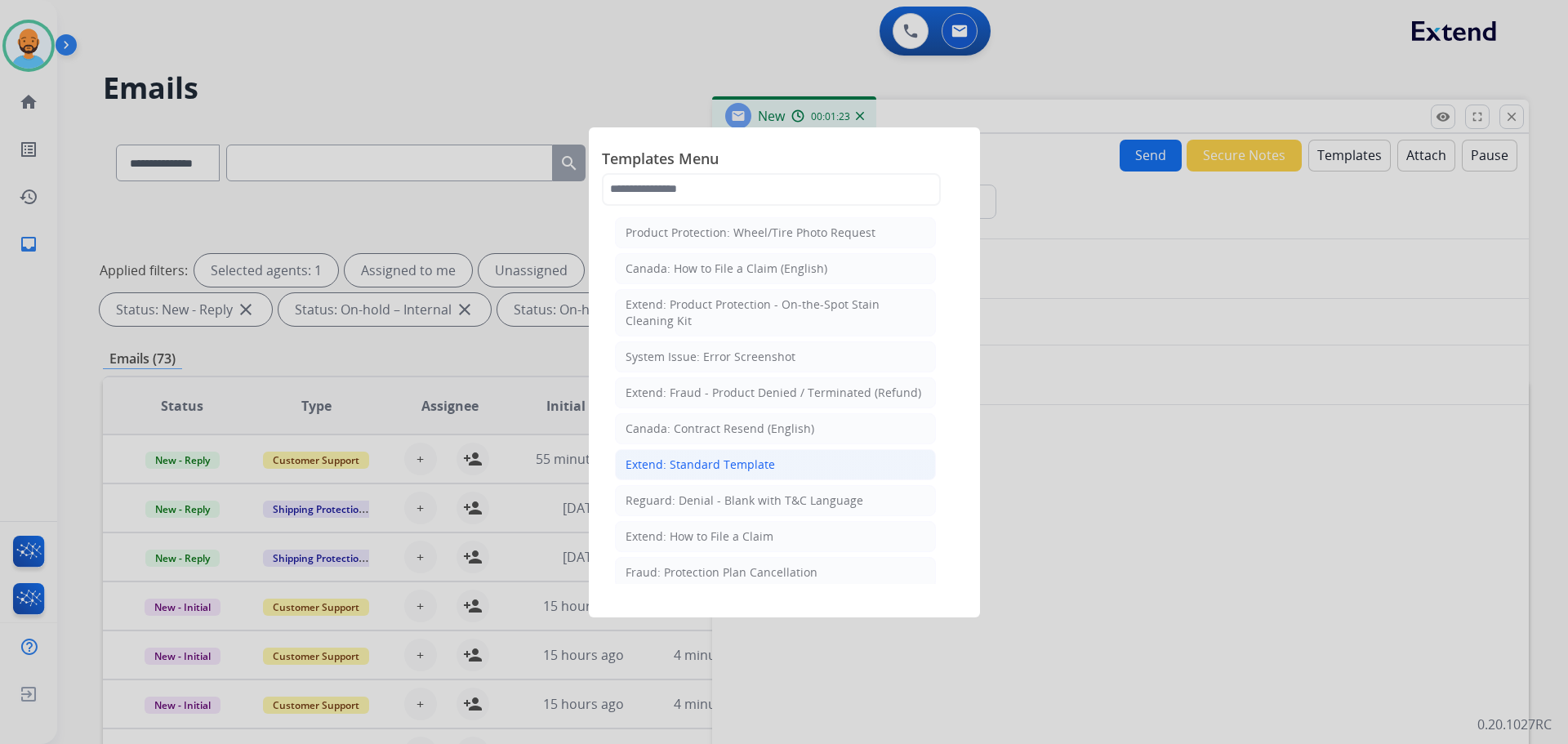
click at [693, 458] on div "Extend: Standard Template" at bounding box center [700, 464] width 150 height 16
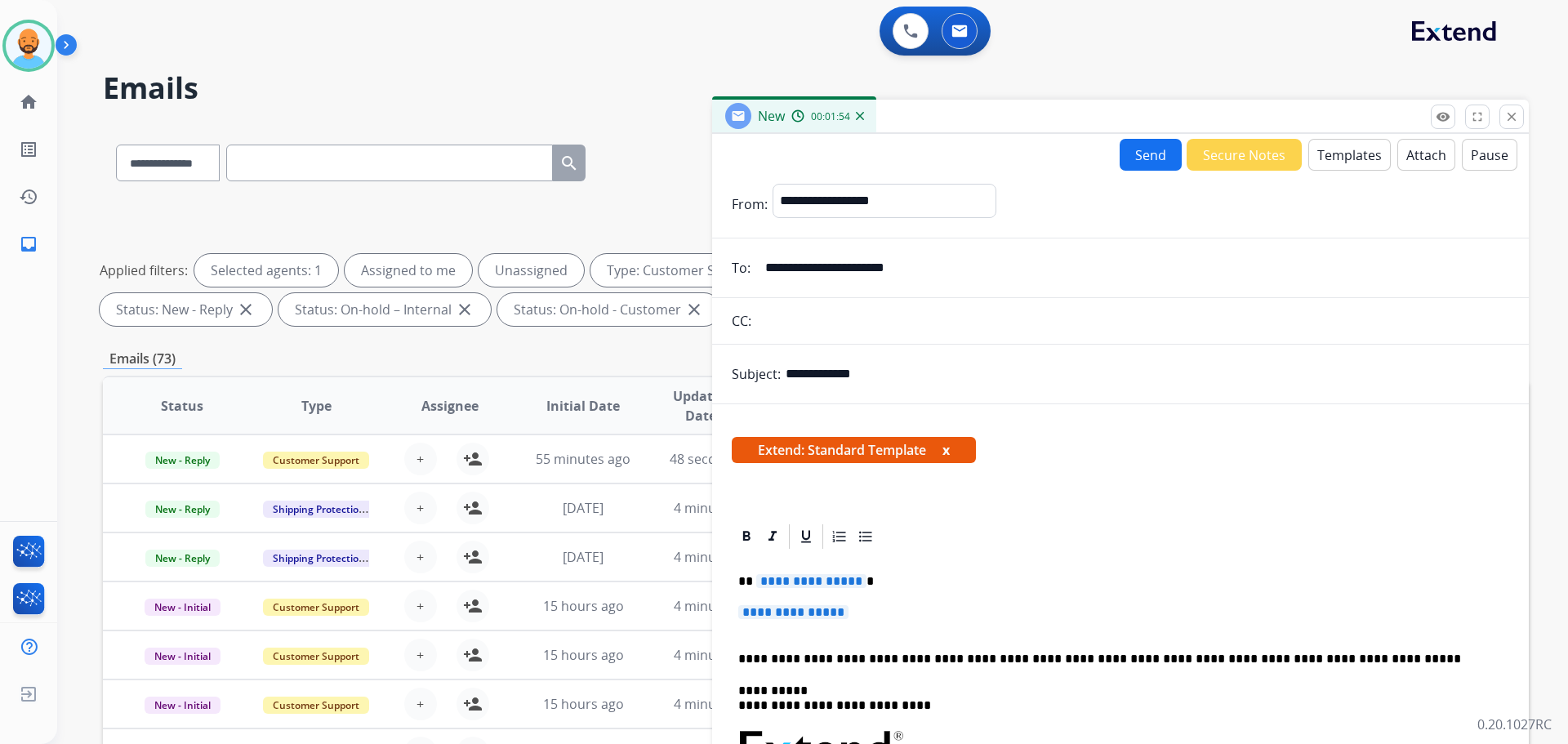
click at [852, 581] on span "**********" at bounding box center [811, 581] width 110 height 14
click at [820, 581] on p "**********" at bounding box center [1113, 581] width 751 height 14
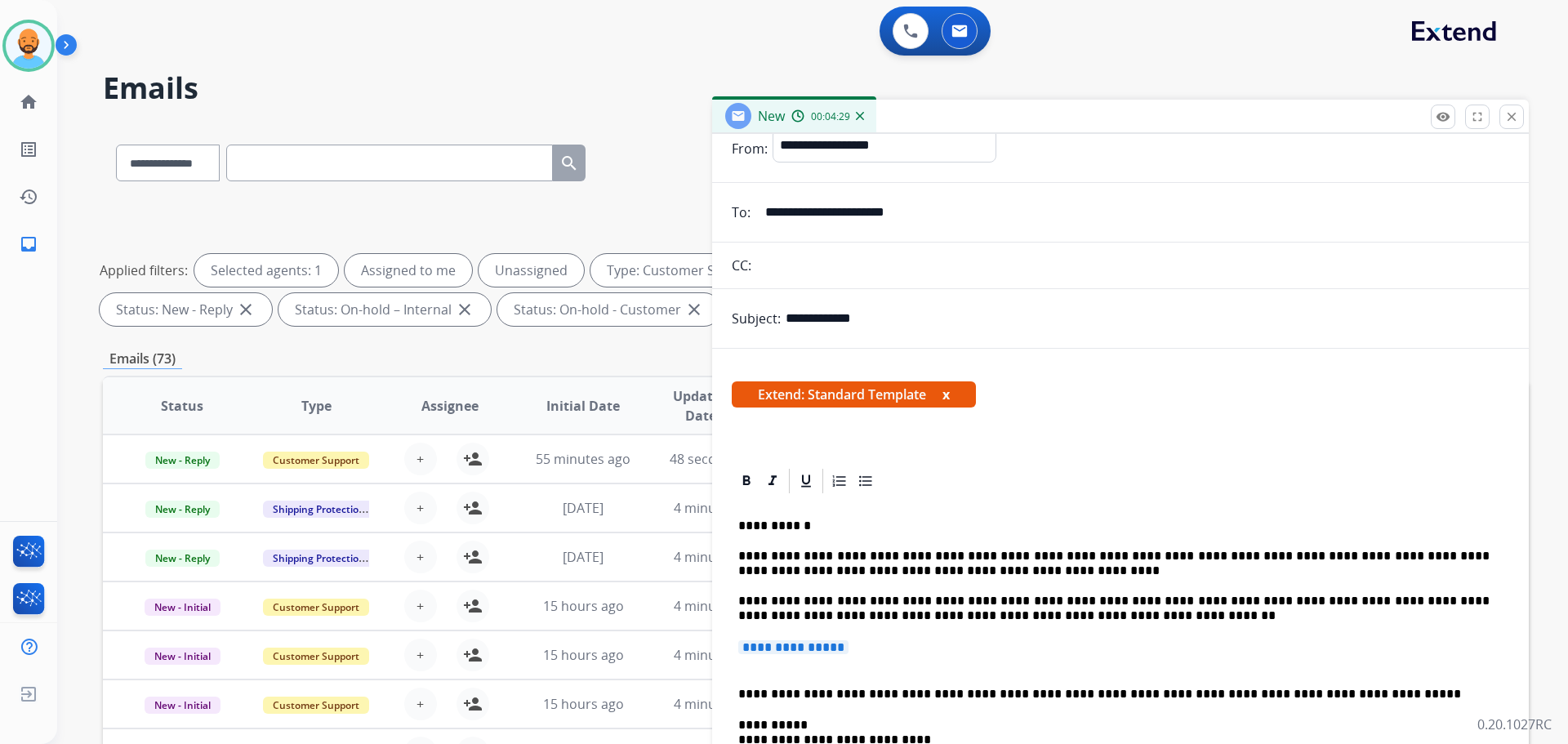
scroll to position [245, 0]
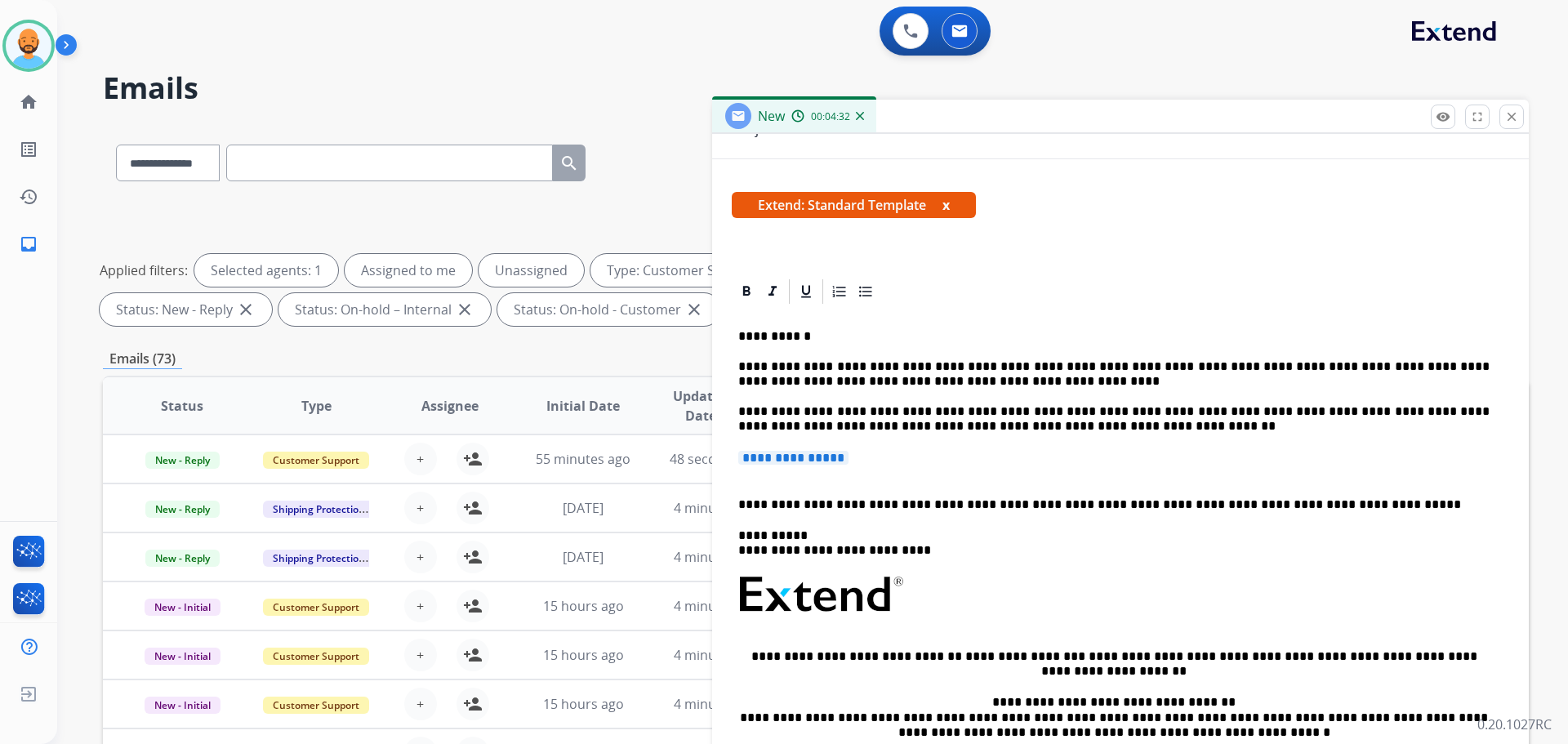
click at [741, 477] on p "**********" at bounding box center [1120, 466] width 765 height 30
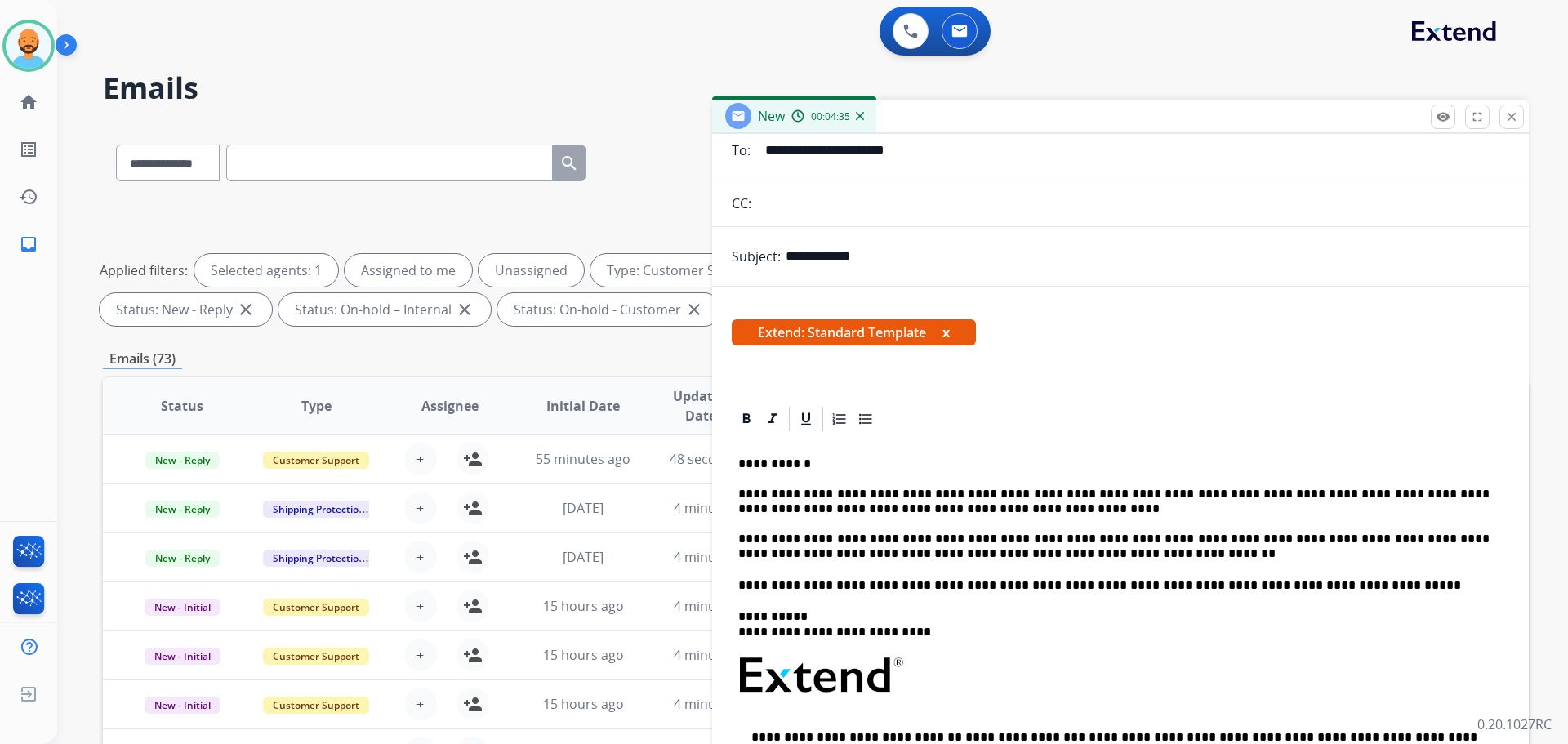
scroll to position [0, 0]
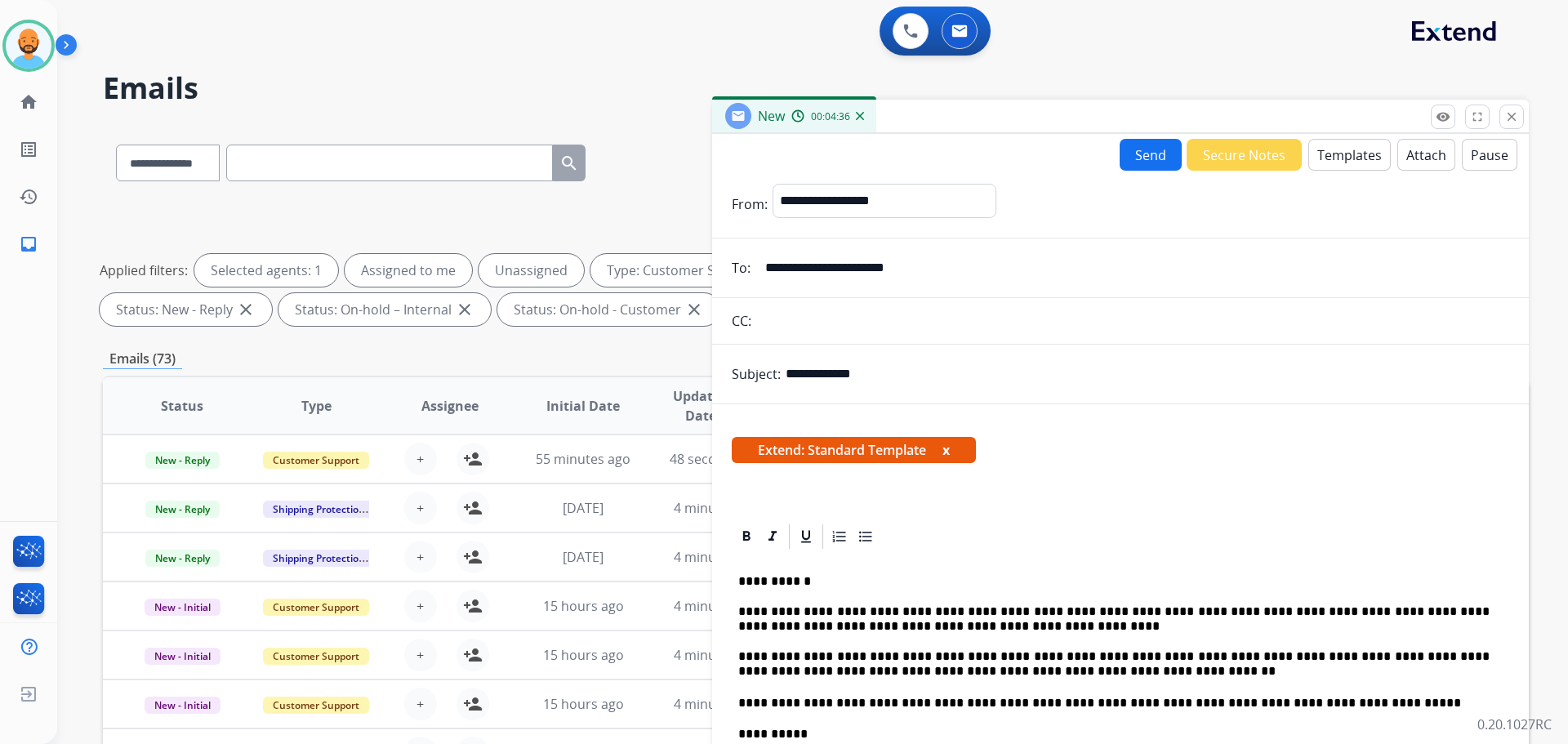
click at [1141, 147] on button "Send" at bounding box center [1150, 155] width 62 height 32
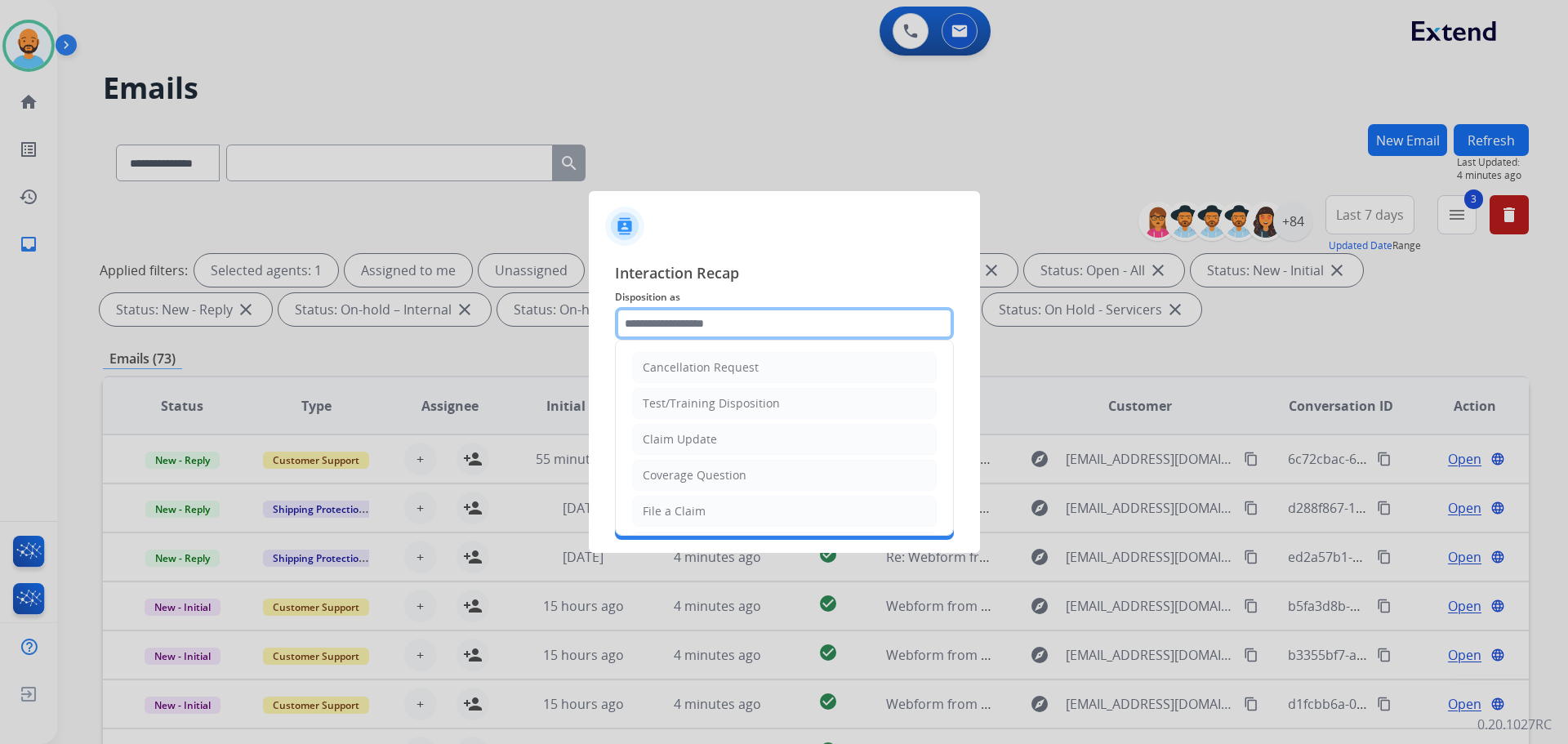
click at [798, 322] on input "text" at bounding box center [784, 323] width 339 height 33
click at [724, 446] on li "Claim Update" at bounding box center [785, 439] width 305 height 31
type input "**********"
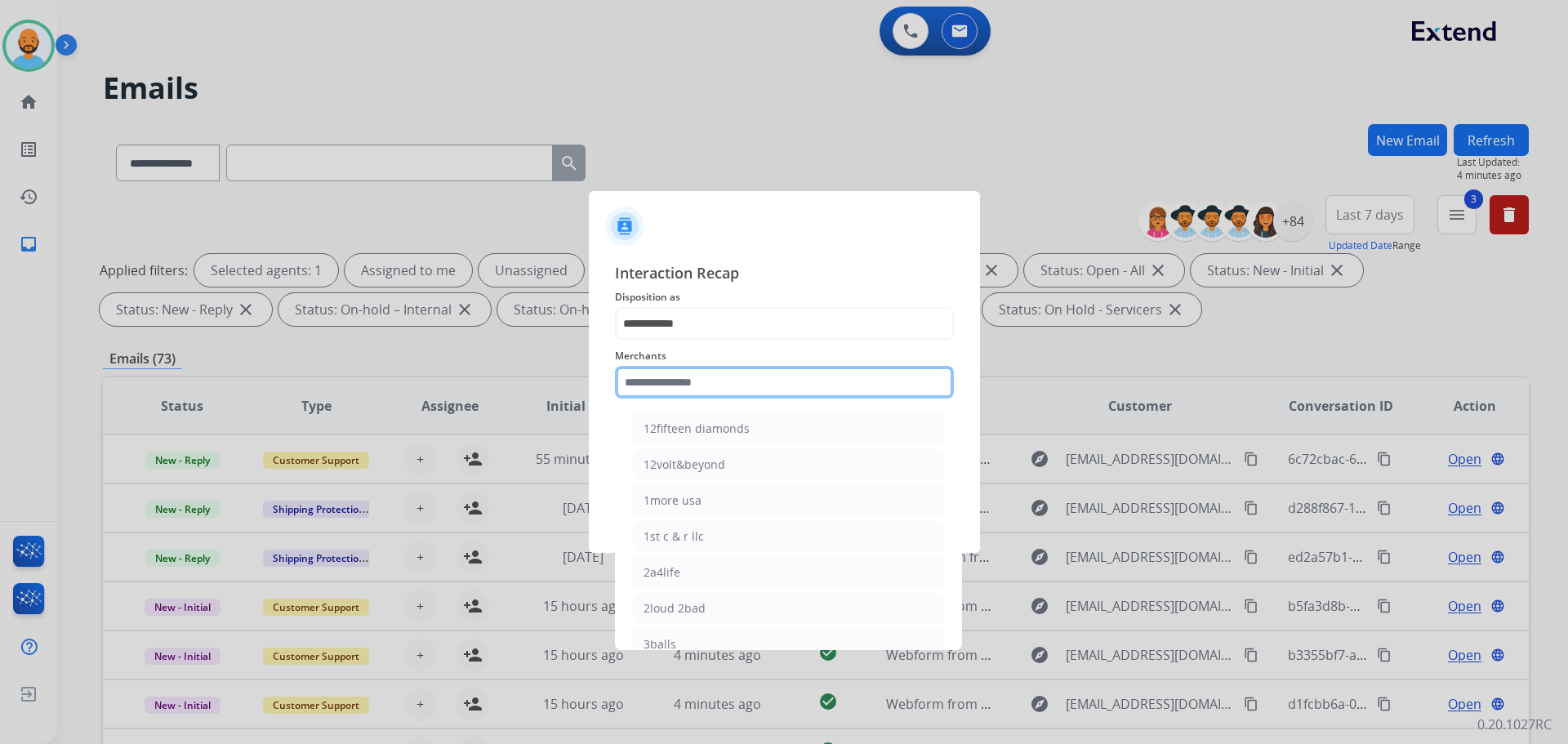
click at [700, 382] on input "text" at bounding box center [784, 382] width 339 height 33
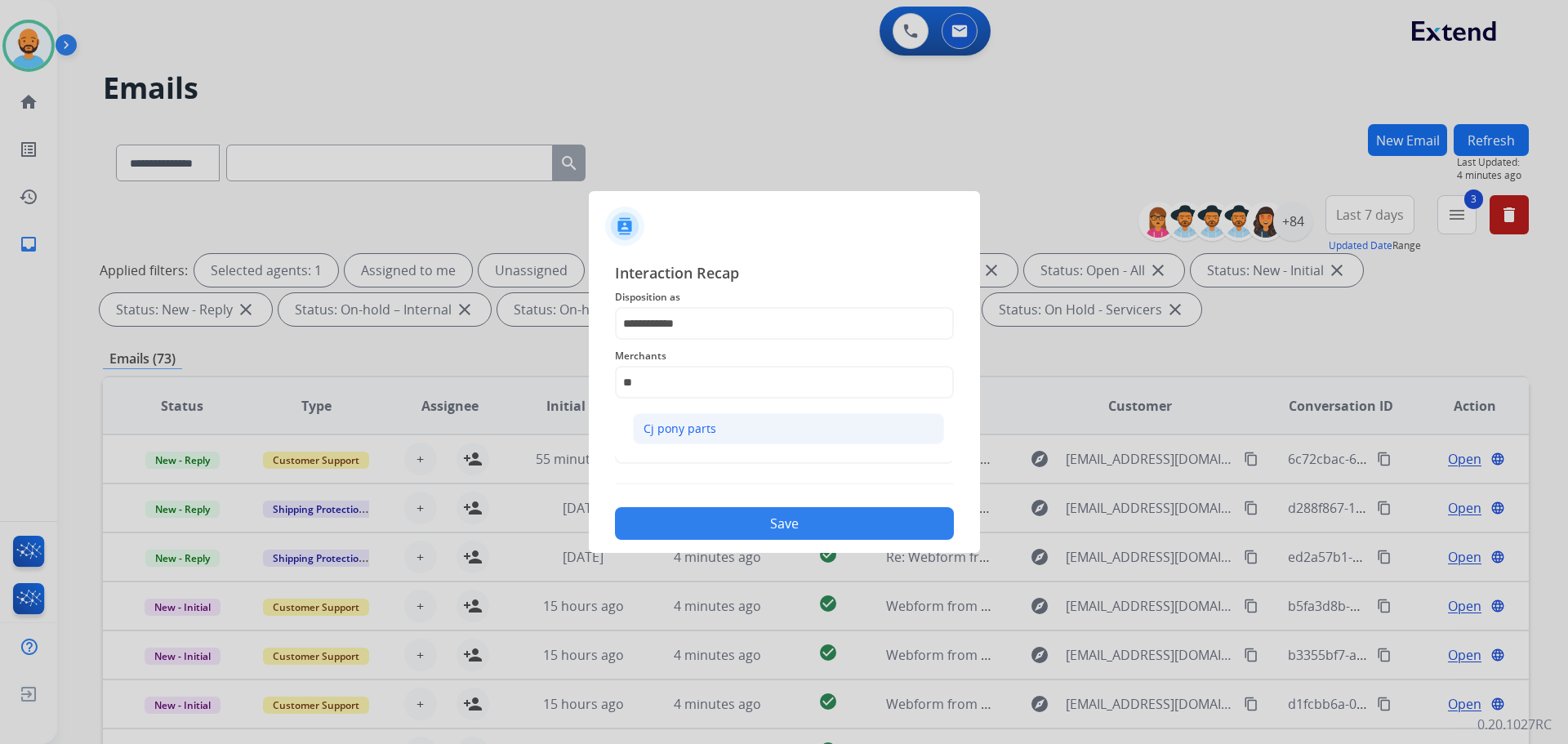
click at [684, 426] on div "Cj pony parts" at bounding box center [680, 428] width 73 height 16
type input "**********"
click at [674, 442] on input "text" at bounding box center [784, 447] width 339 height 33
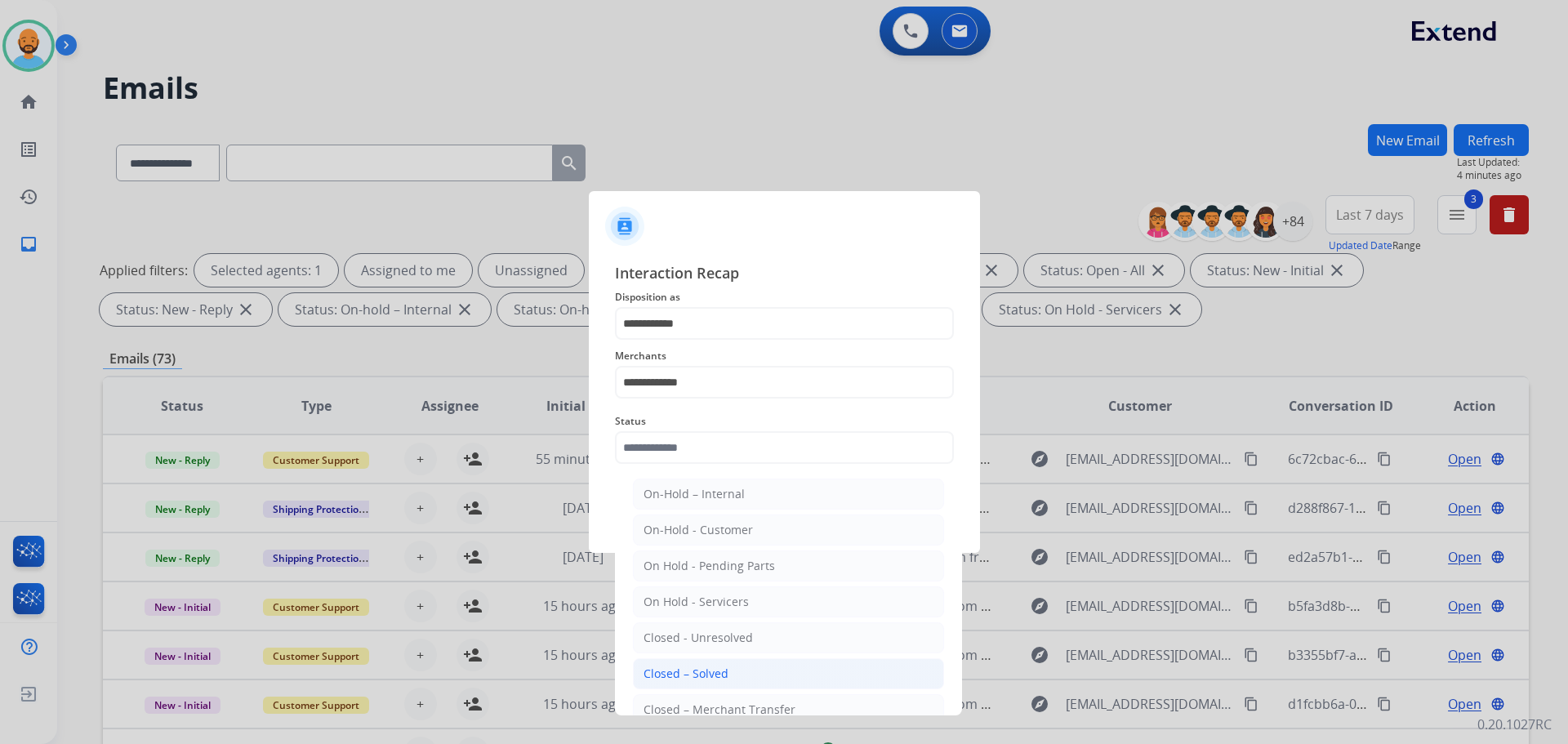
click at [689, 679] on div "Closed – Solved" at bounding box center [686, 673] width 85 height 16
type input "**********"
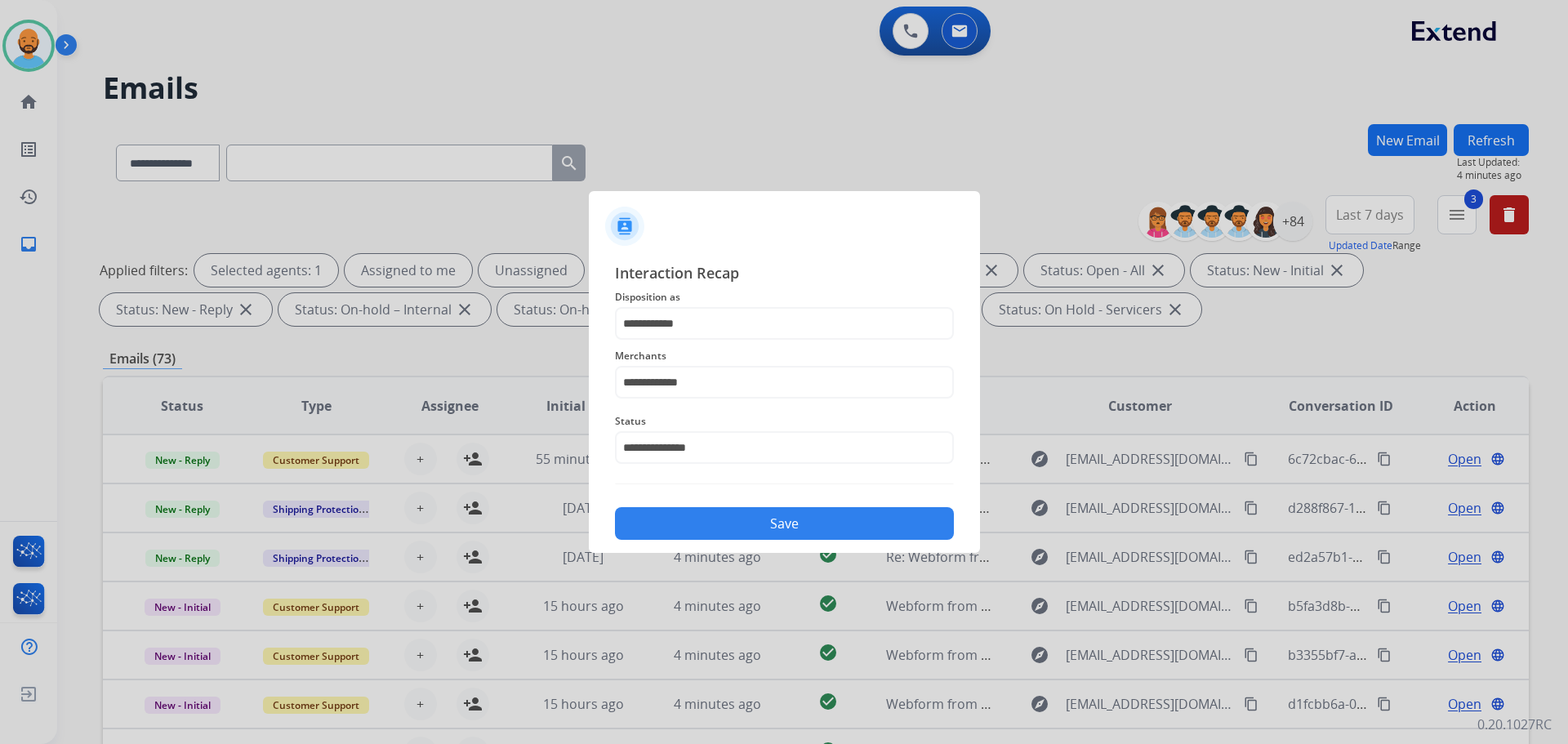
click at [743, 526] on button "Save" at bounding box center [784, 523] width 339 height 33
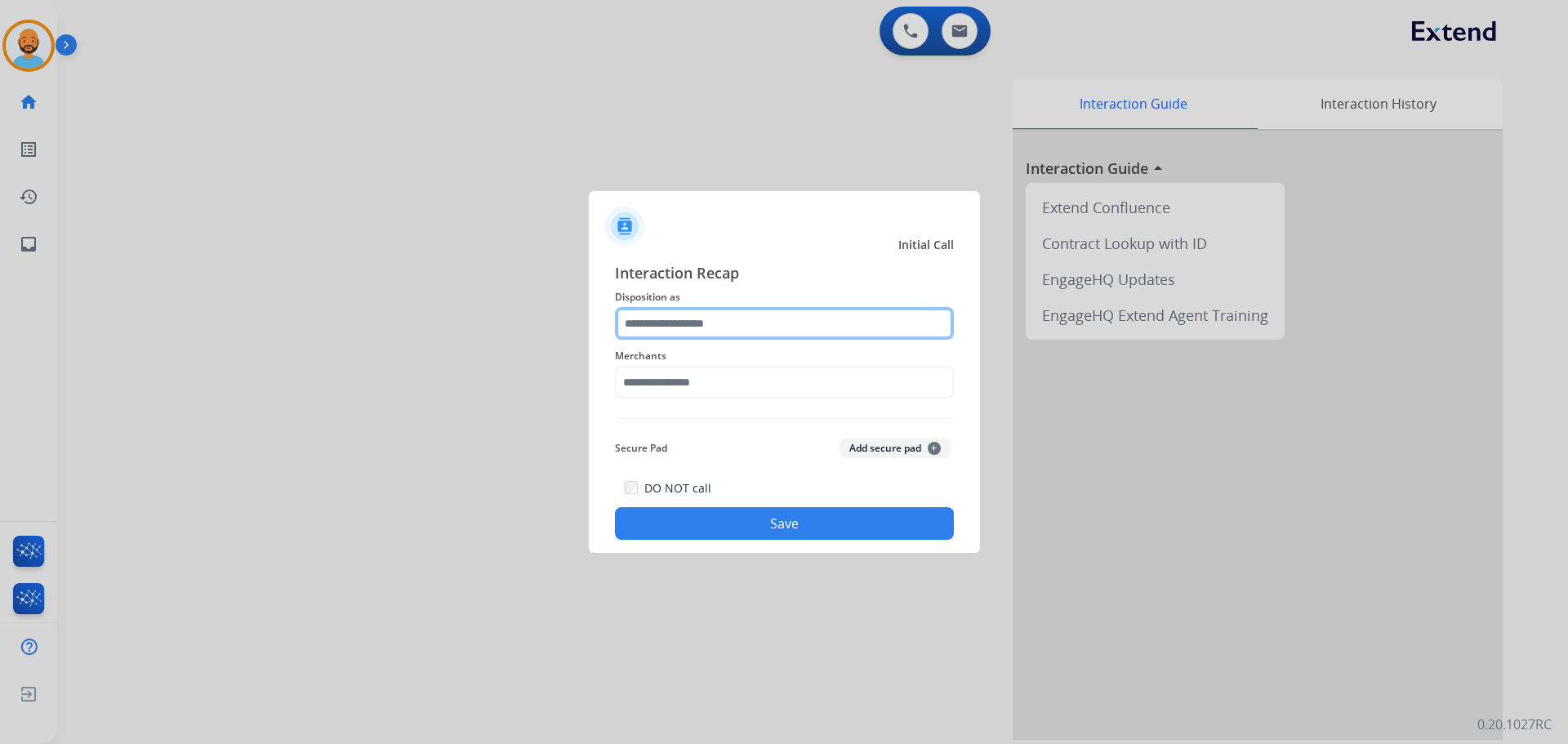
click at [642, 322] on input "text" at bounding box center [784, 323] width 339 height 33
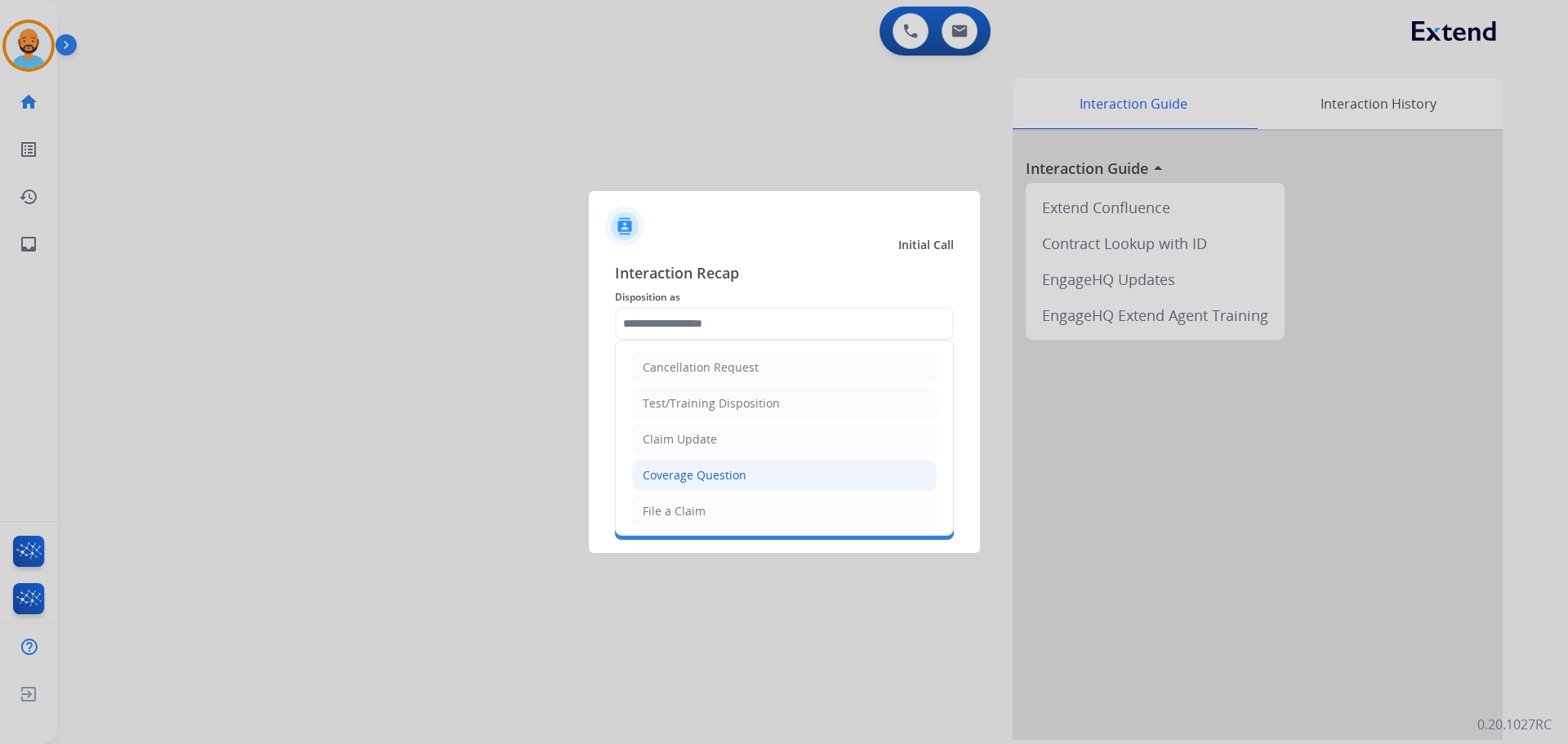
click at [695, 465] on li "Coverage Question" at bounding box center [785, 475] width 305 height 31
type input "**********"
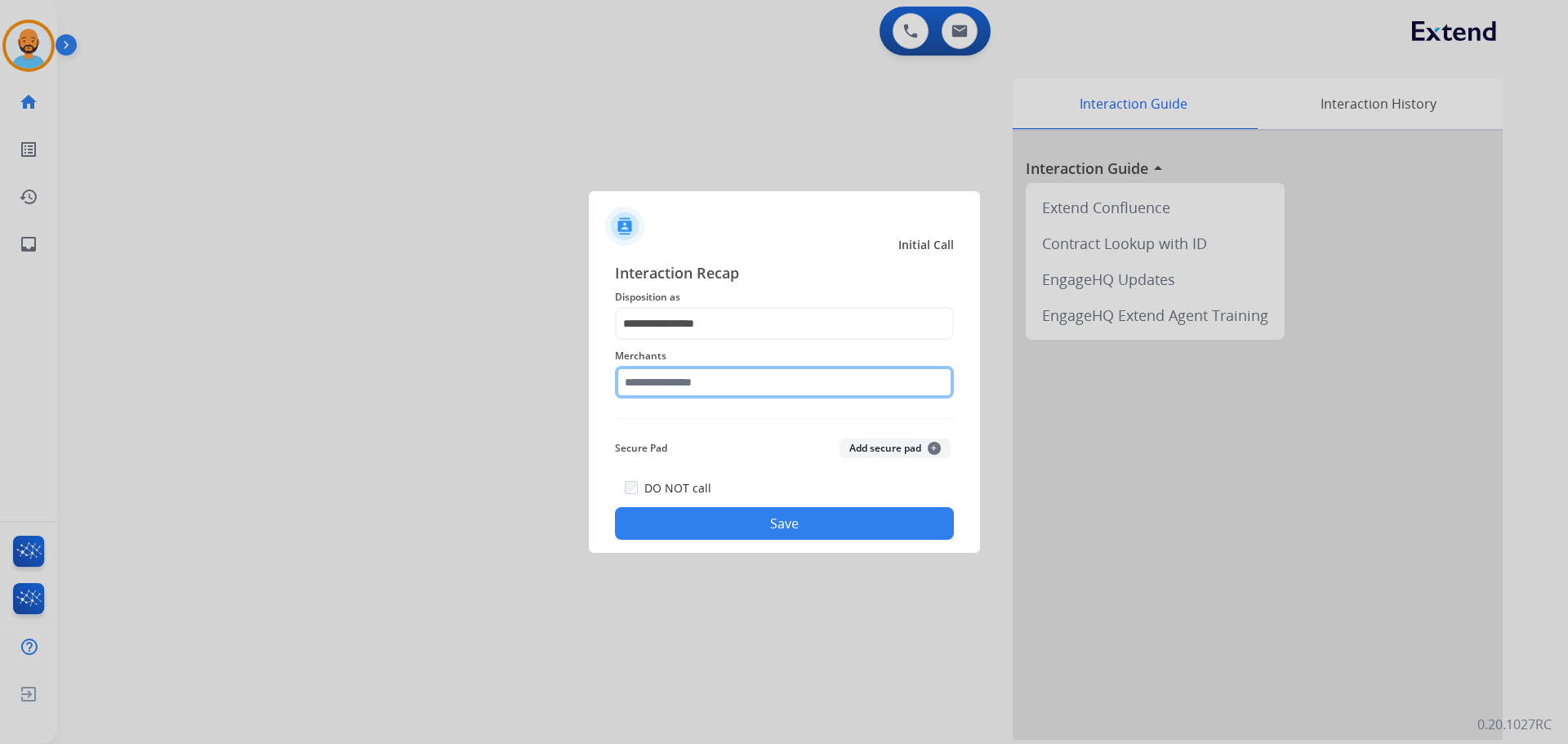
click at [676, 384] on input "text" at bounding box center [784, 382] width 339 height 33
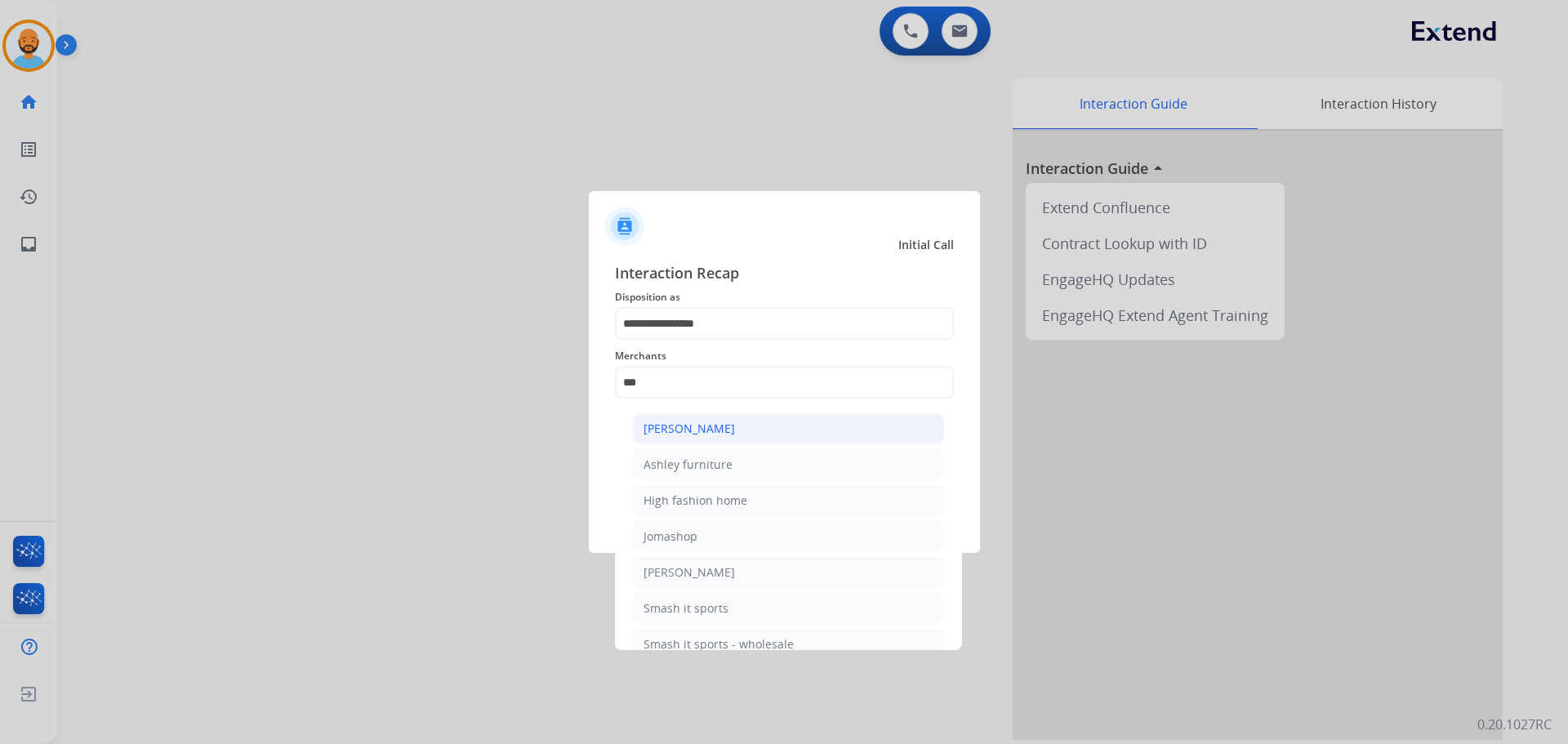
click at [688, 423] on div "[PERSON_NAME]" at bounding box center [689, 428] width 91 height 16
type input "**********"
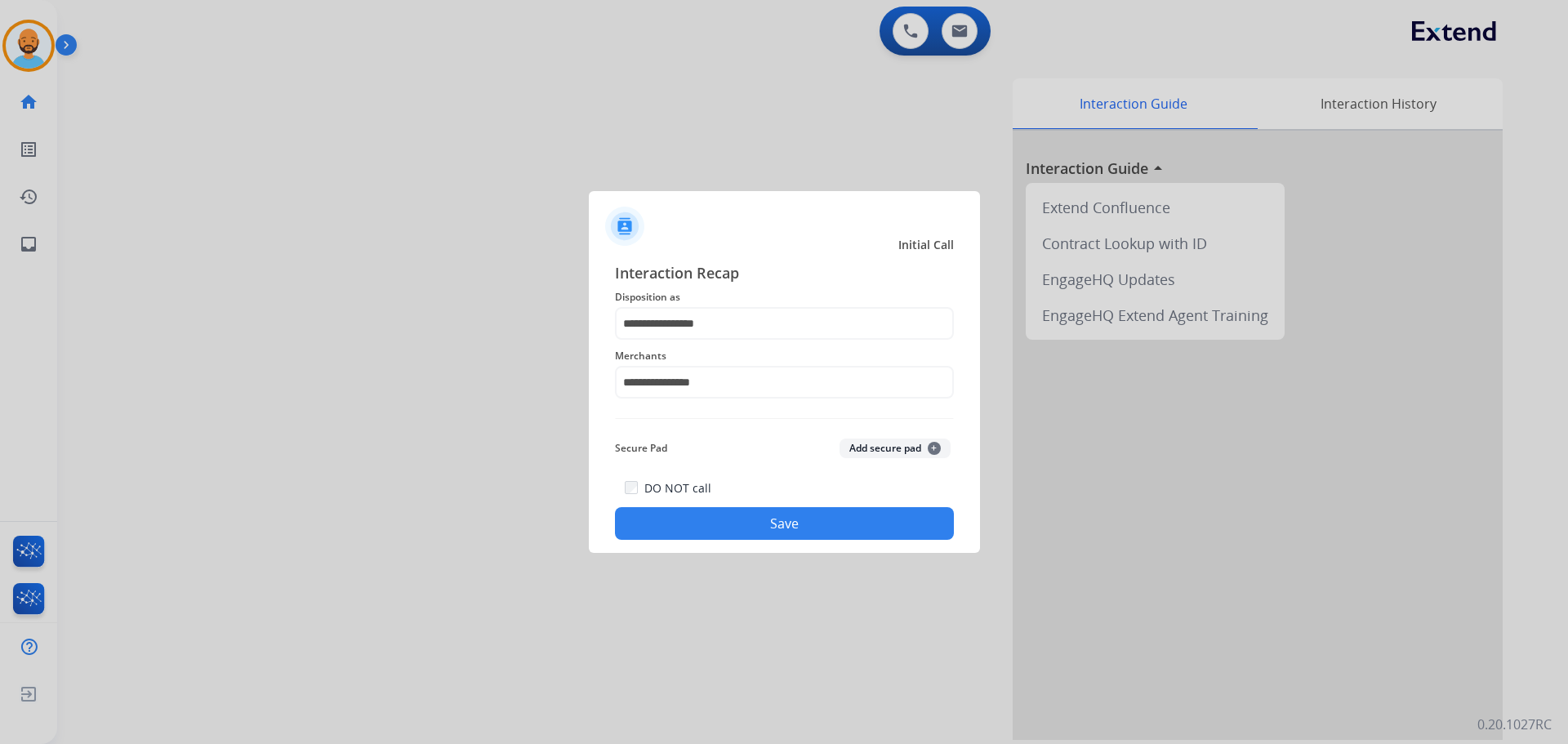
click at [726, 516] on button "Save" at bounding box center [784, 523] width 339 height 33
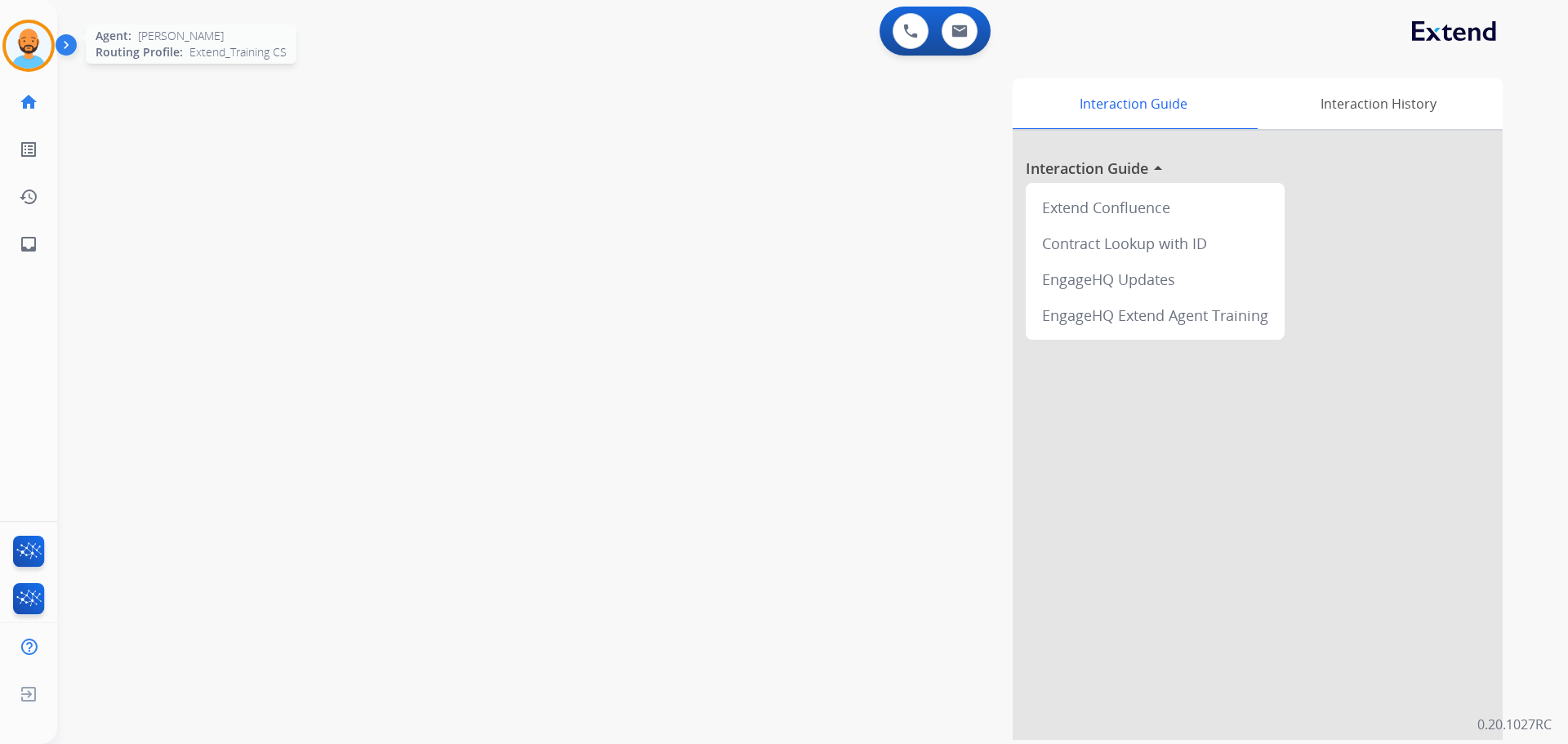
click at [37, 38] on img at bounding box center [29, 46] width 46 height 46
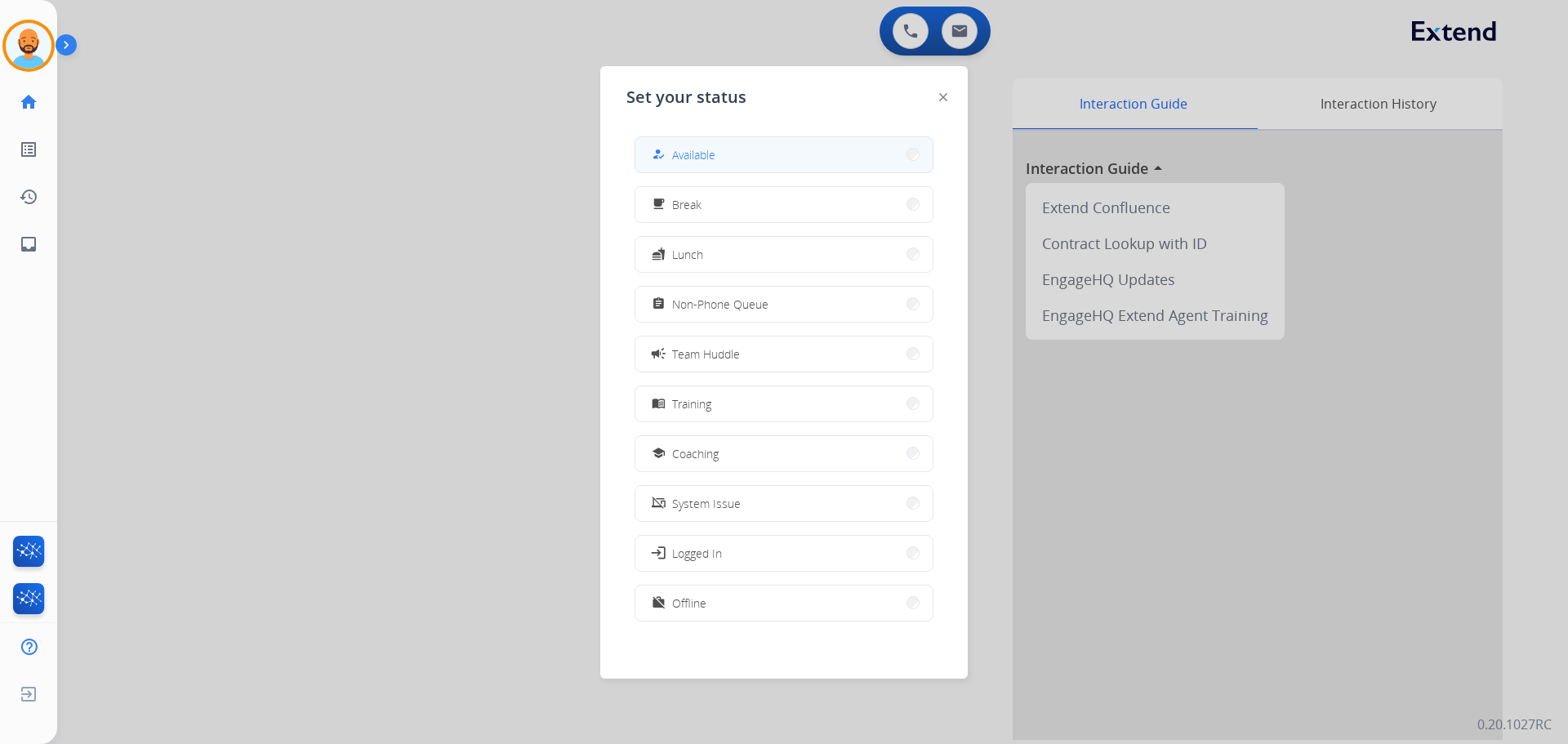
click at [786, 158] on button "how_to_reg Available" at bounding box center [783, 154] width 297 height 35
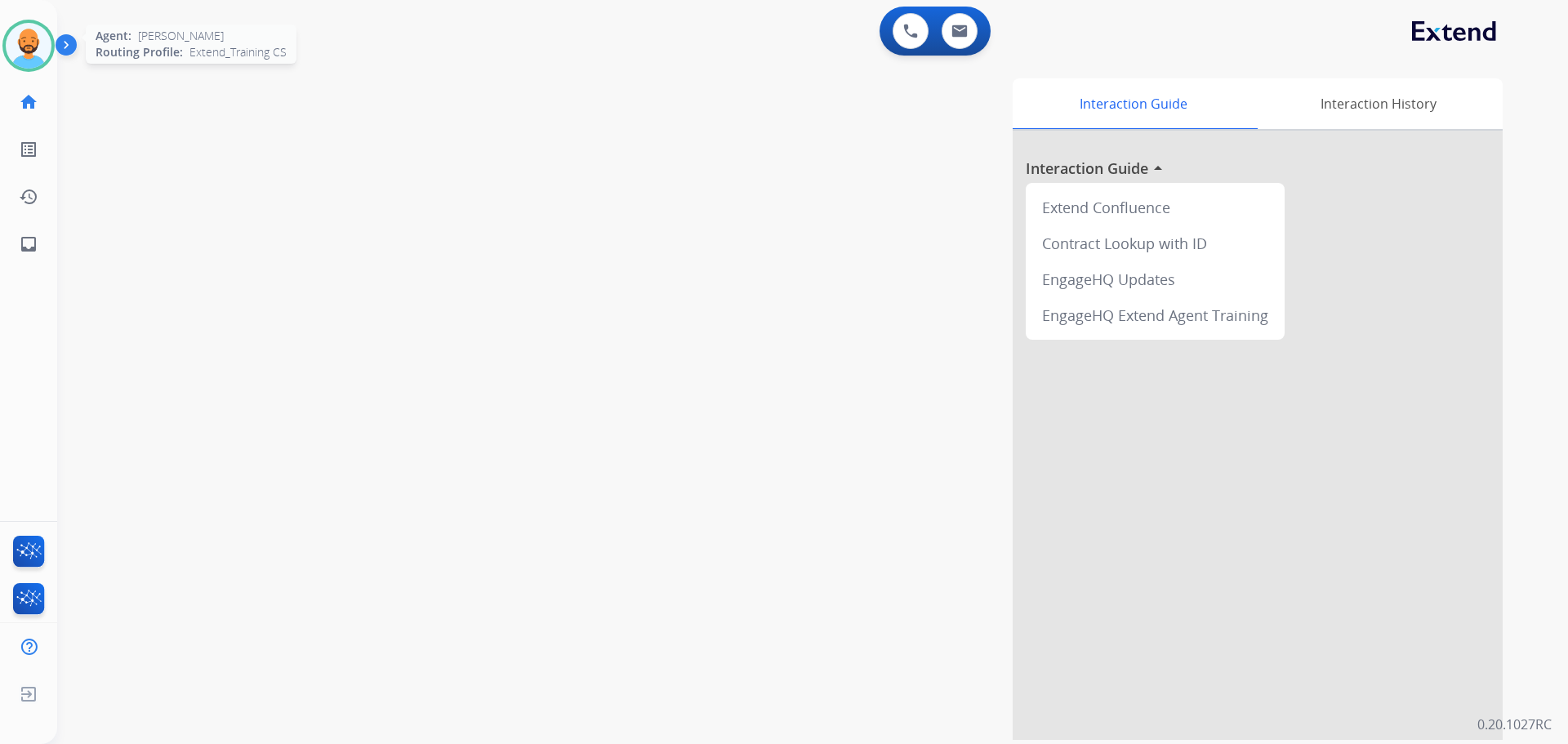
click at [33, 50] on img at bounding box center [29, 46] width 46 height 46
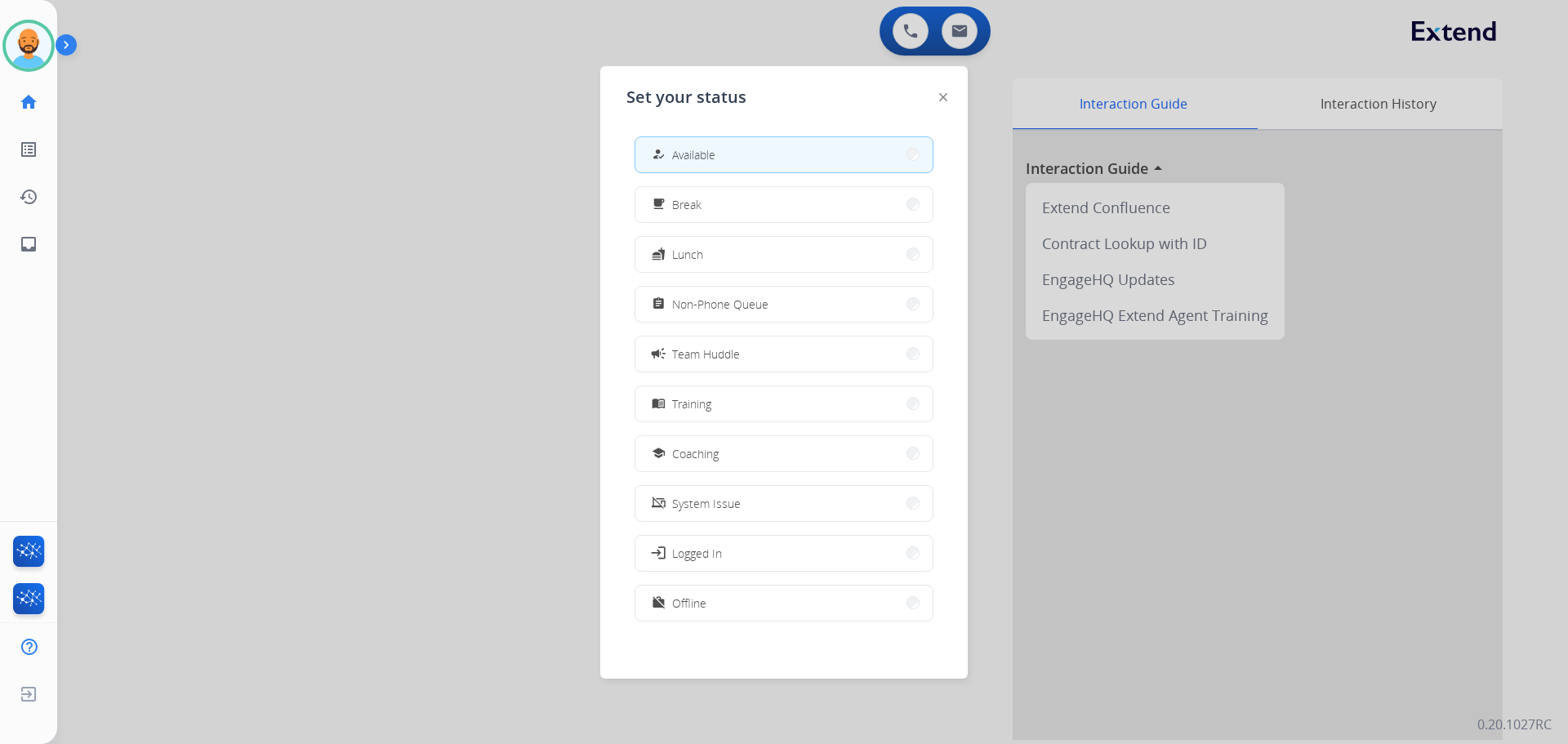
drag, startPoint x: 740, startPoint y: 601, endPoint x: 737, endPoint y: 592, distance: 9.5
click at [739, 595] on button "work_off Offline" at bounding box center [783, 603] width 297 height 35
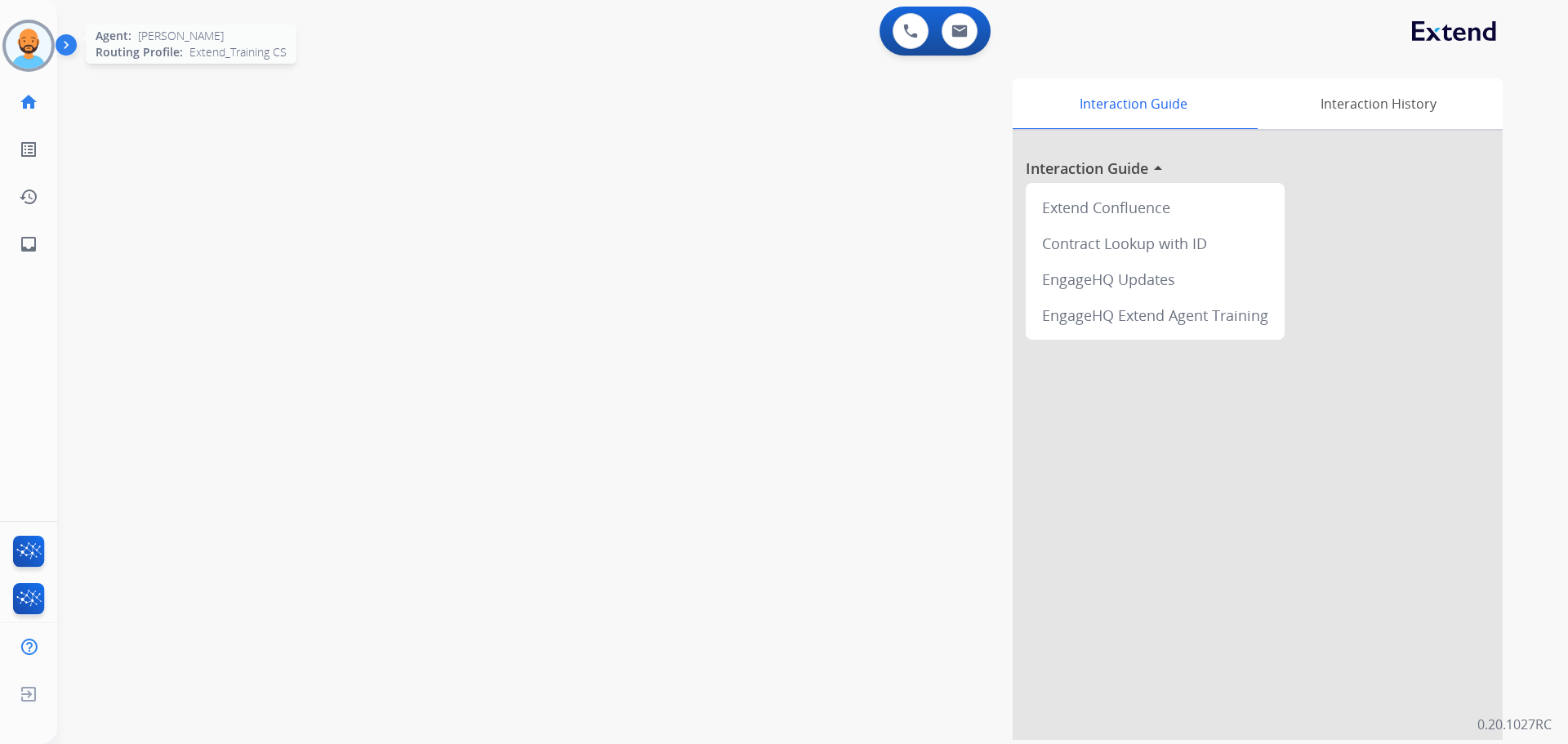
click at [46, 48] on img at bounding box center [29, 46] width 46 height 46
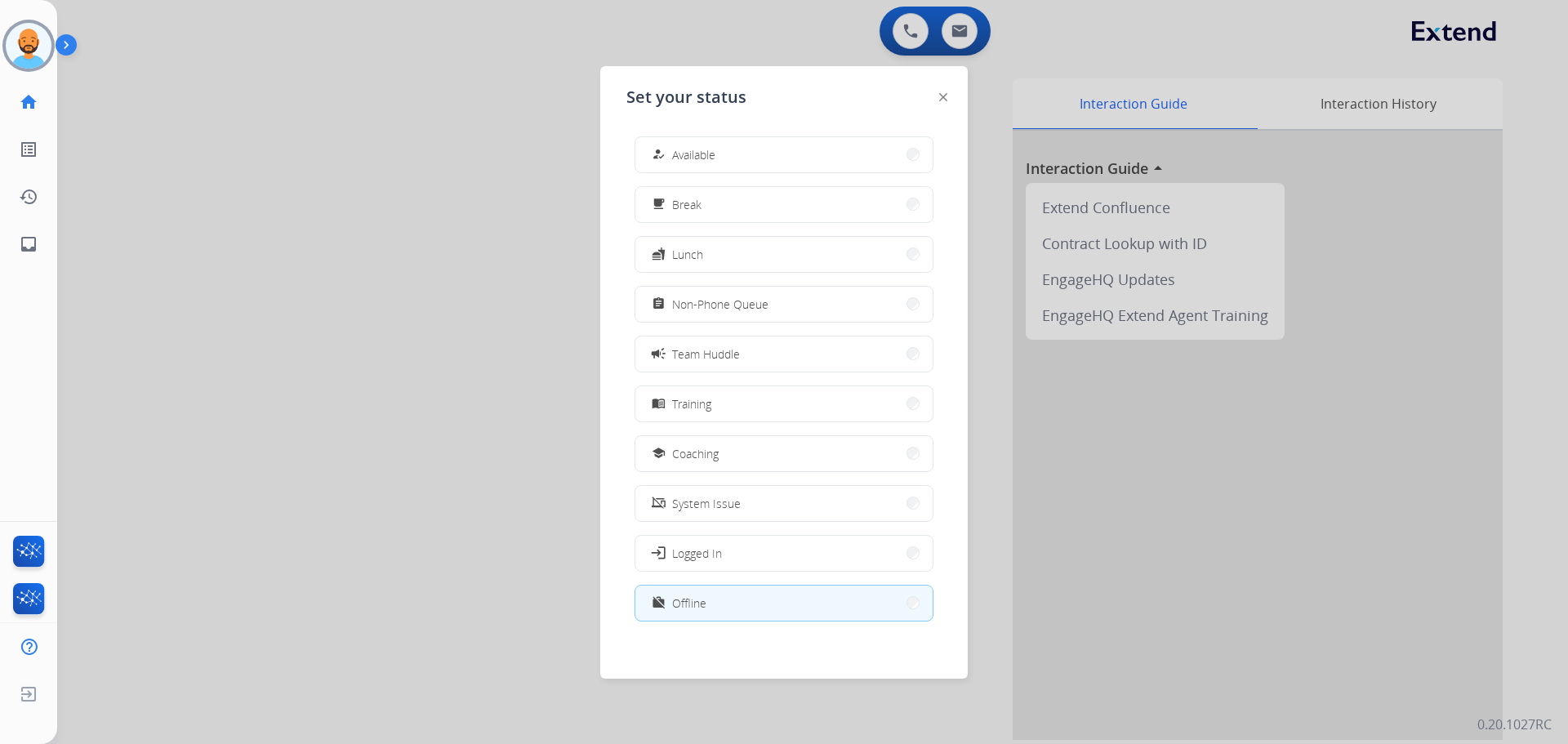
click at [790, 150] on button "how_to_reg Available" at bounding box center [783, 154] width 297 height 35
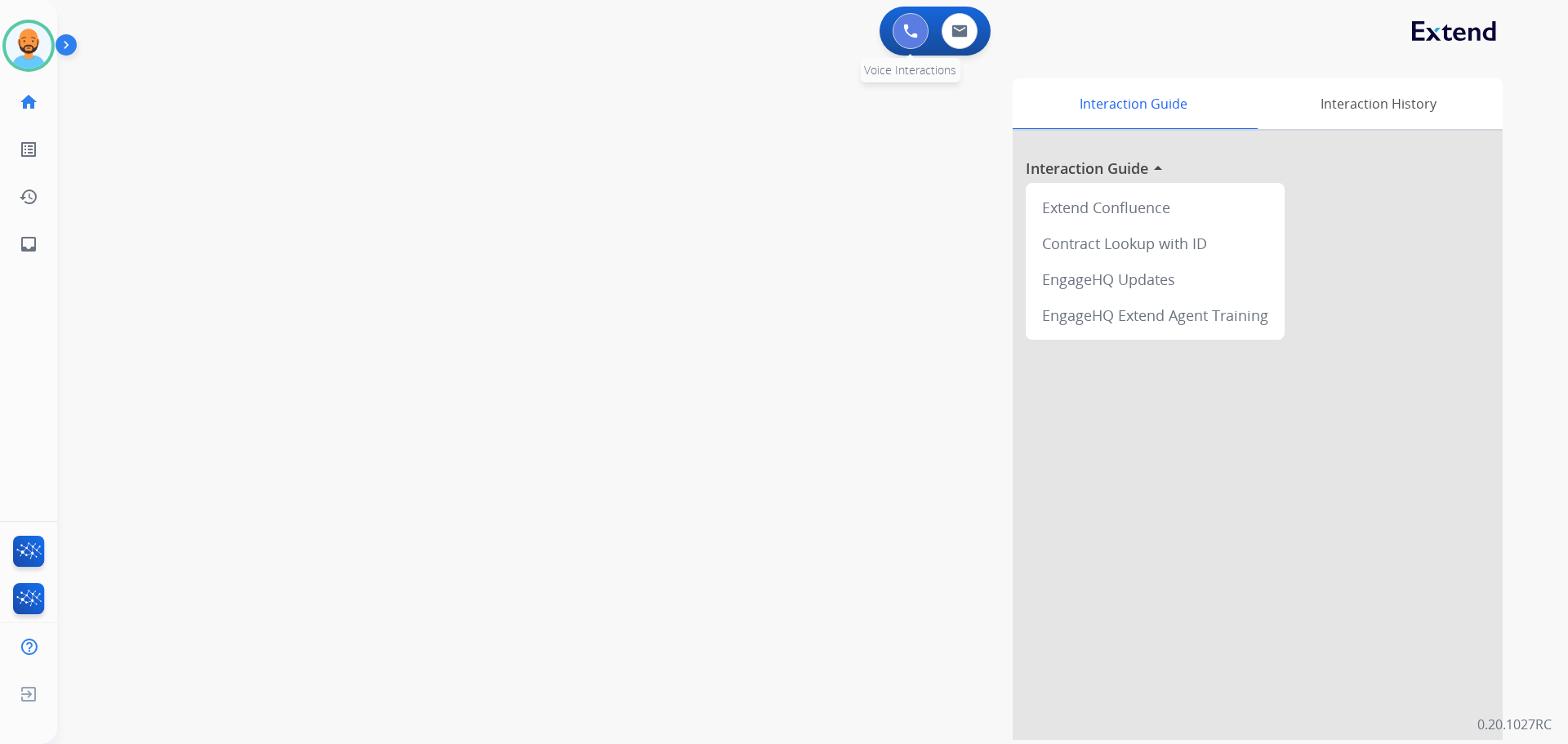
click at [903, 25] on button at bounding box center [910, 30] width 36 height 36
click at [914, 25] on img at bounding box center [910, 30] width 14 height 14
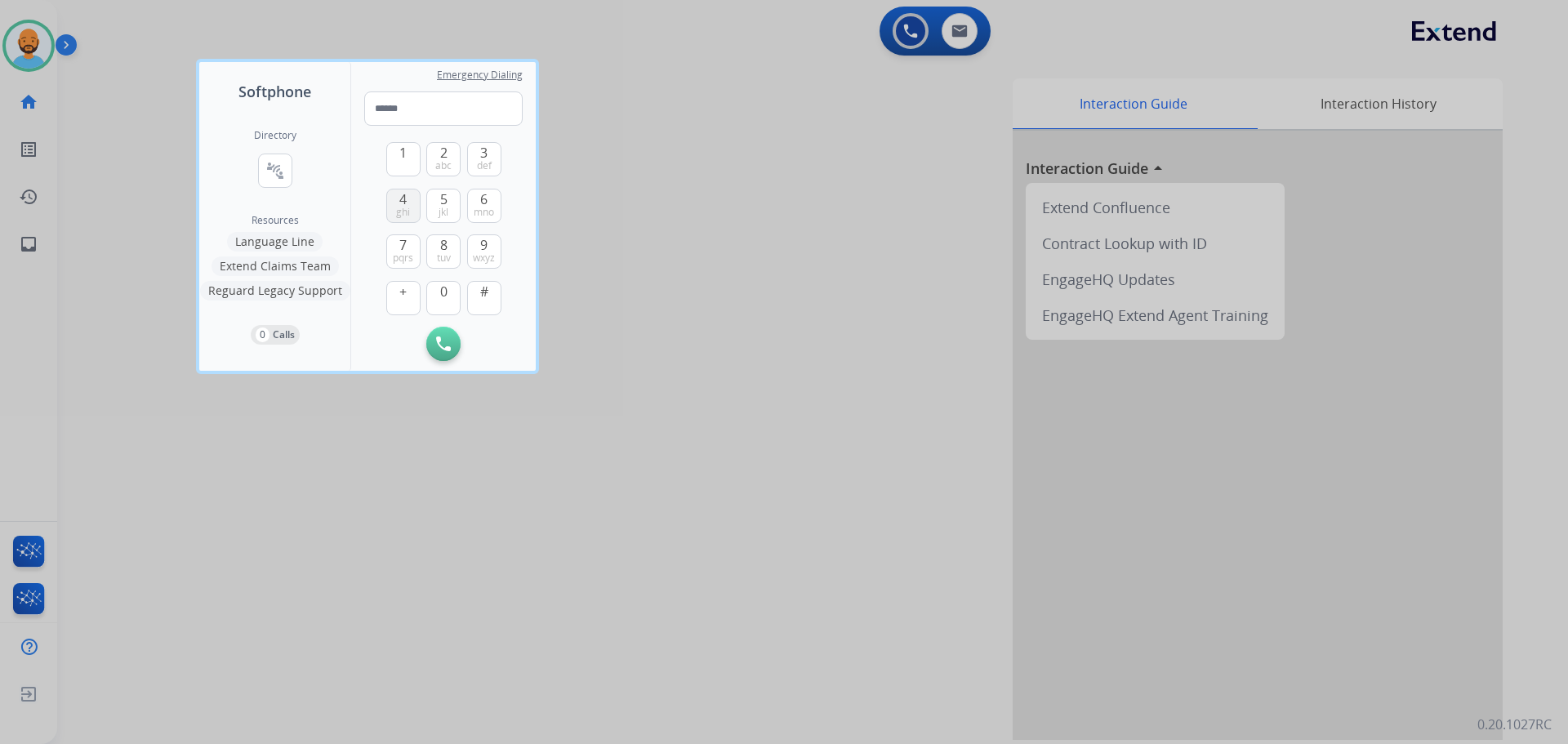
click at [392, 205] on button "4 ghi" at bounding box center [403, 206] width 35 height 35
click at [392, 203] on button "4 ghi" at bounding box center [403, 206] width 35 height 35
click at [479, 159] on span "def" at bounding box center [483, 165] width 14 height 13
click at [444, 245] on span "8" at bounding box center [444, 245] width 8 height 19
click at [393, 253] on span "pqrs" at bounding box center [403, 257] width 20 height 13
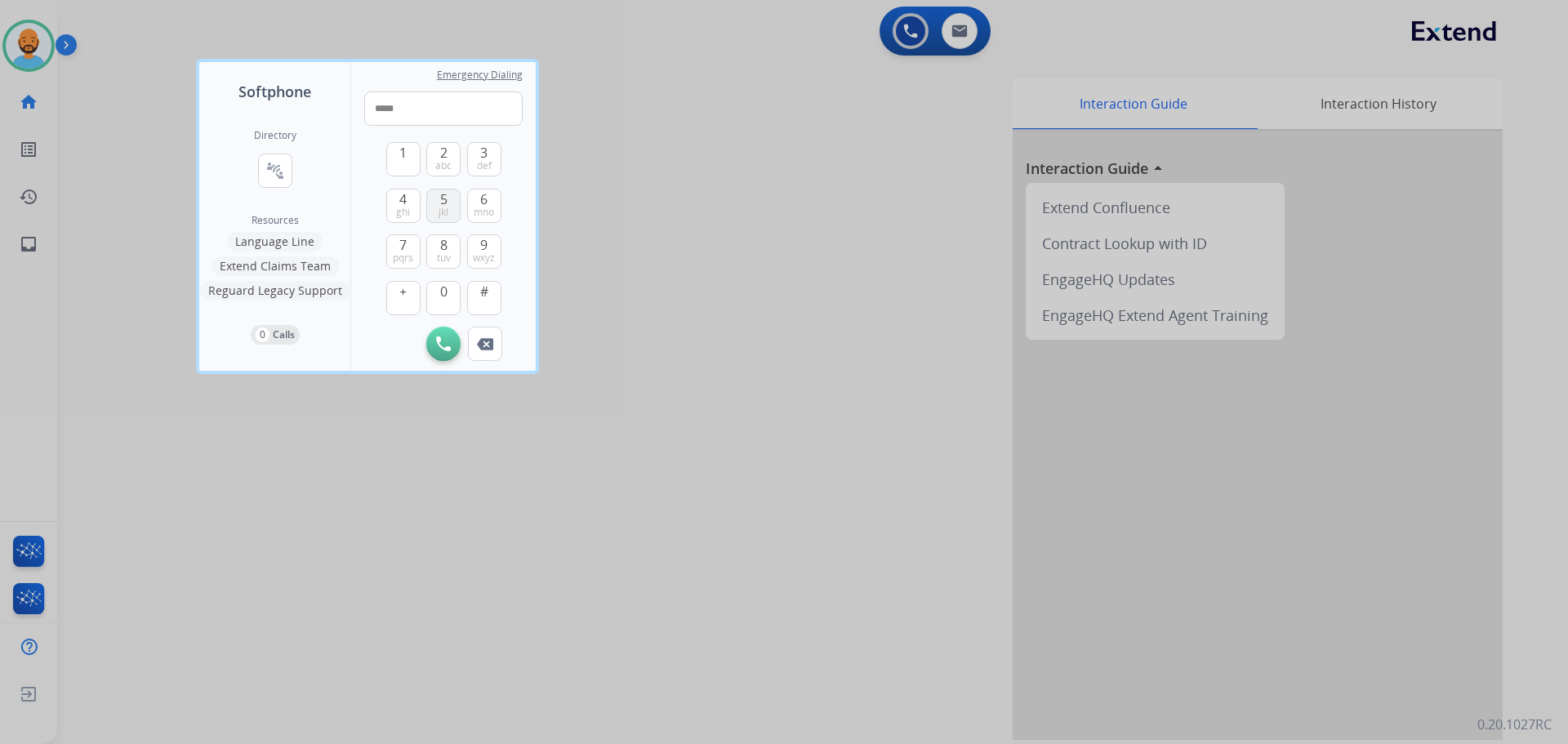
click at [445, 200] on span "5" at bounding box center [444, 199] width 8 height 19
click at [403, 242] on span "7" at bounding box center [403, 245] width 8 height 19
click at [444, 244] on span "8" at bounding box center [444, 245] width 8 height 19
click at [470, 166] on button "3 def" at bounding box center [484, 159] width 35 height 35
click at [461, 160] on div "1 2 abc 3 def 4 ghi 5 jkl 6 mno 7 pqrs 8 tuv 9 wxyz + 0 #" at bounding box center [444, 226] width 115 height 201
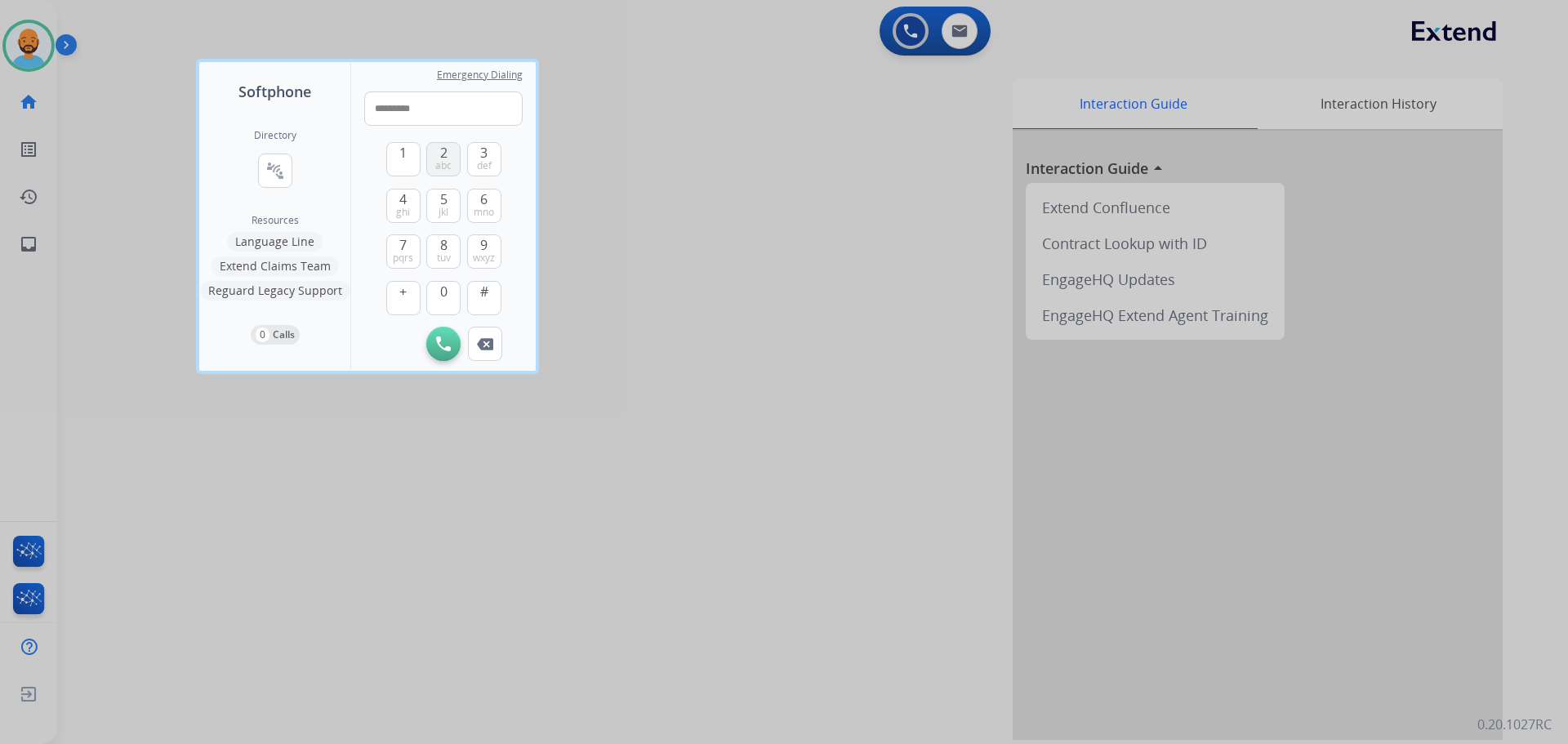
click at [455, 163] on button "2 abc" at bounding box center [443, 159] width 35 height 35
type input "**********"
click at [454, 344] on button "Initiate Call" at bounding box center [443, 344] width 35 height 35
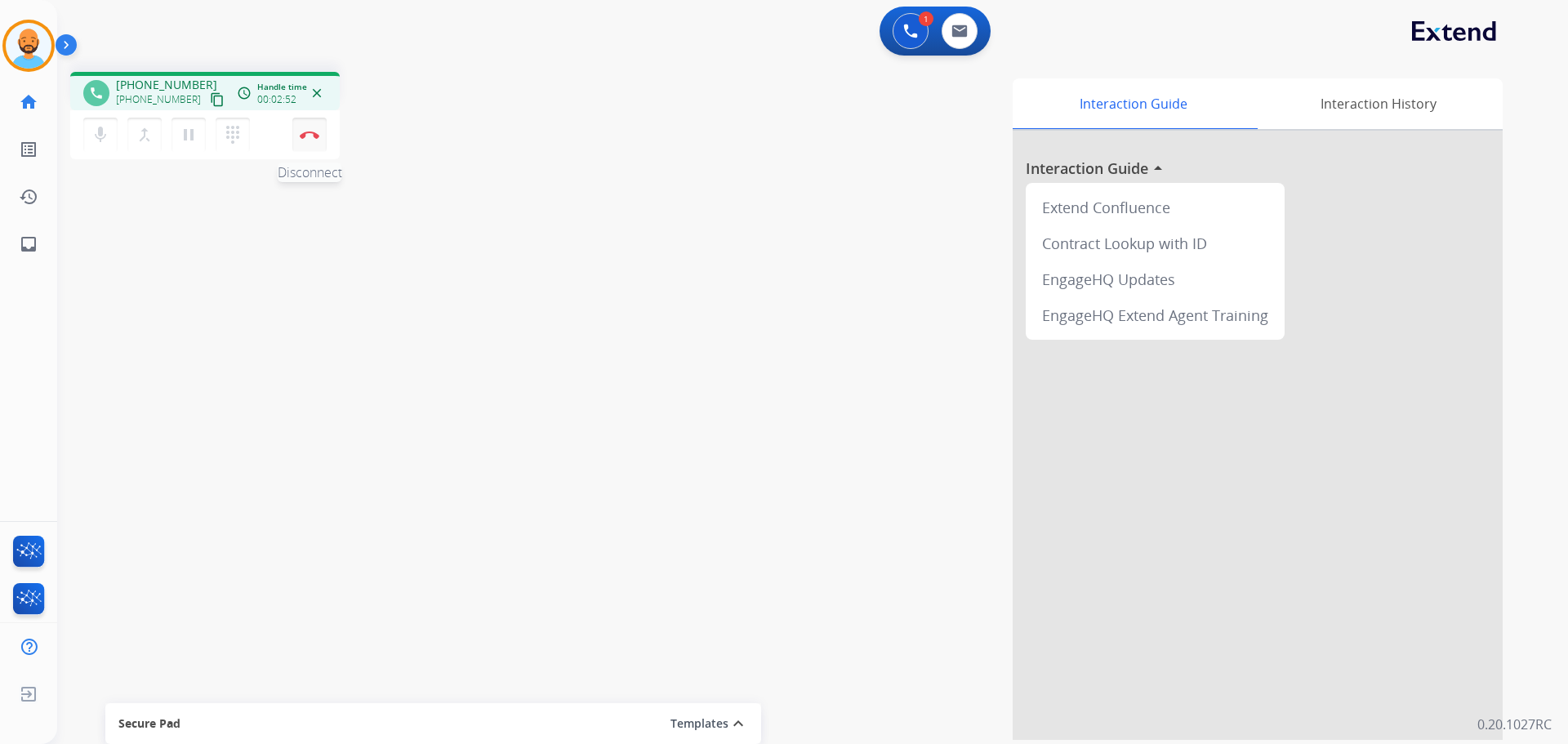
click at [307, 139] on button "Disconnect" at bounding box center [309, 135] width 35 height 35
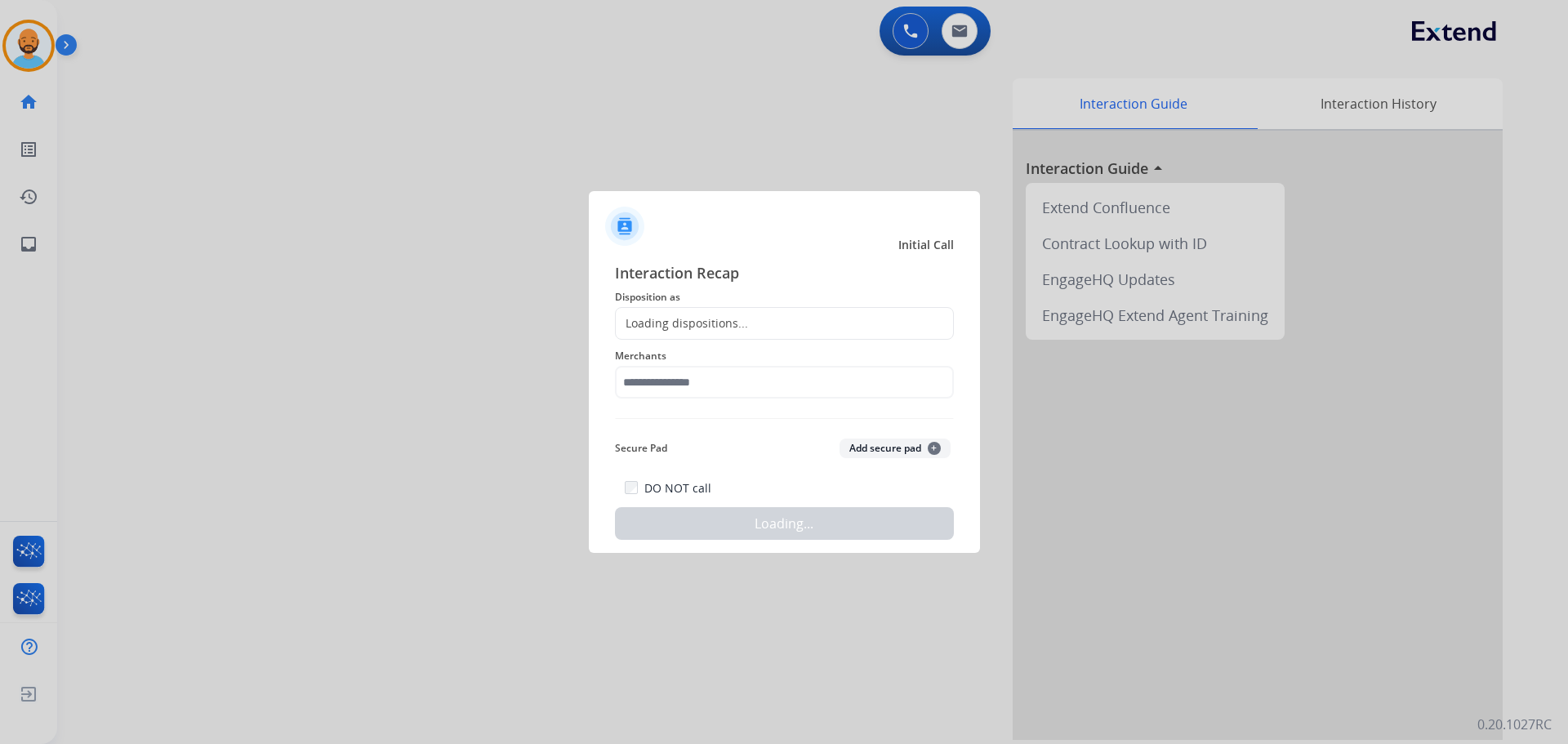
click at [771, 321] on div "Loading dispositions..." at bounding box center [784, 323] width 339 height 33
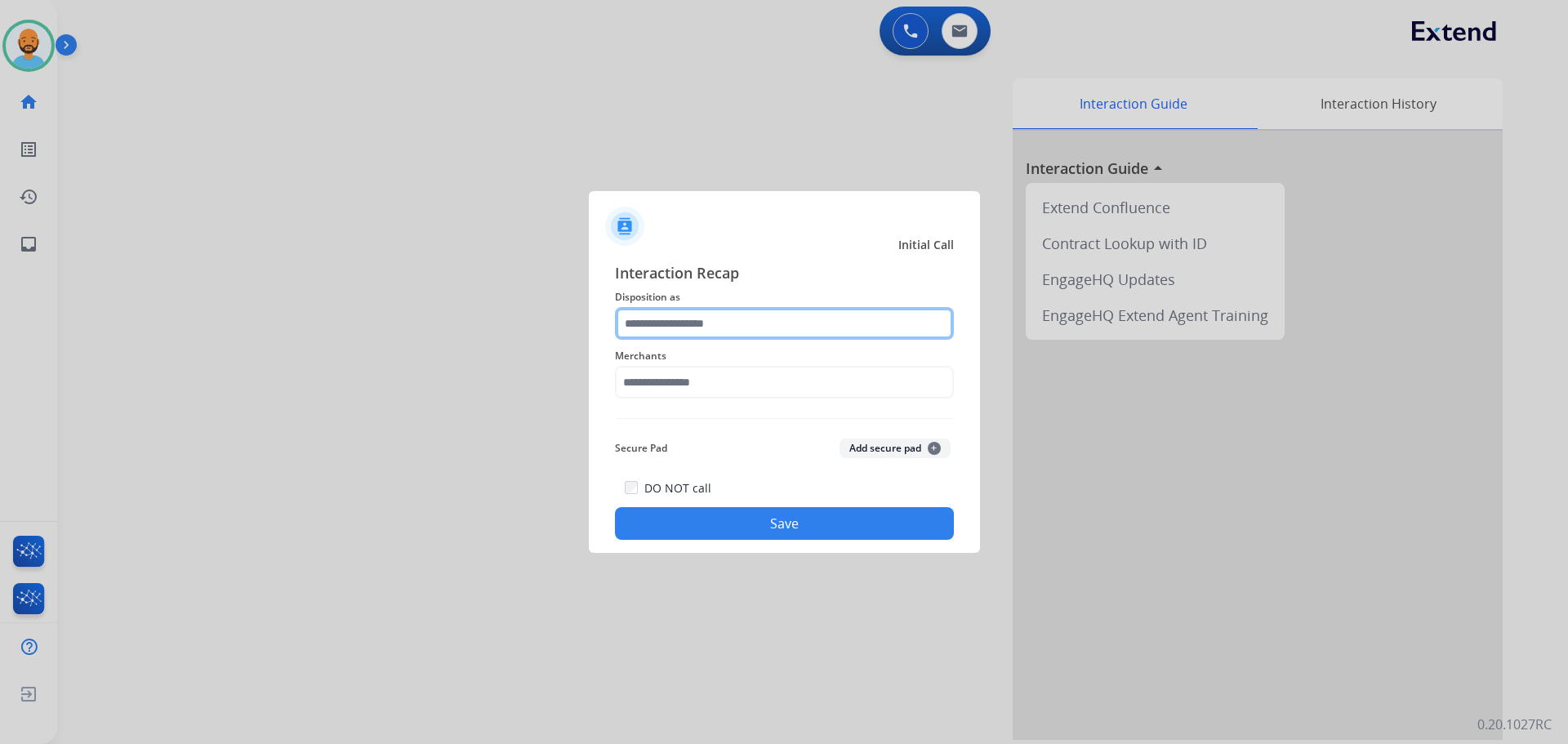
click at [700, 320] on input "text" at bounding box center [784, 323] width 339 height 33
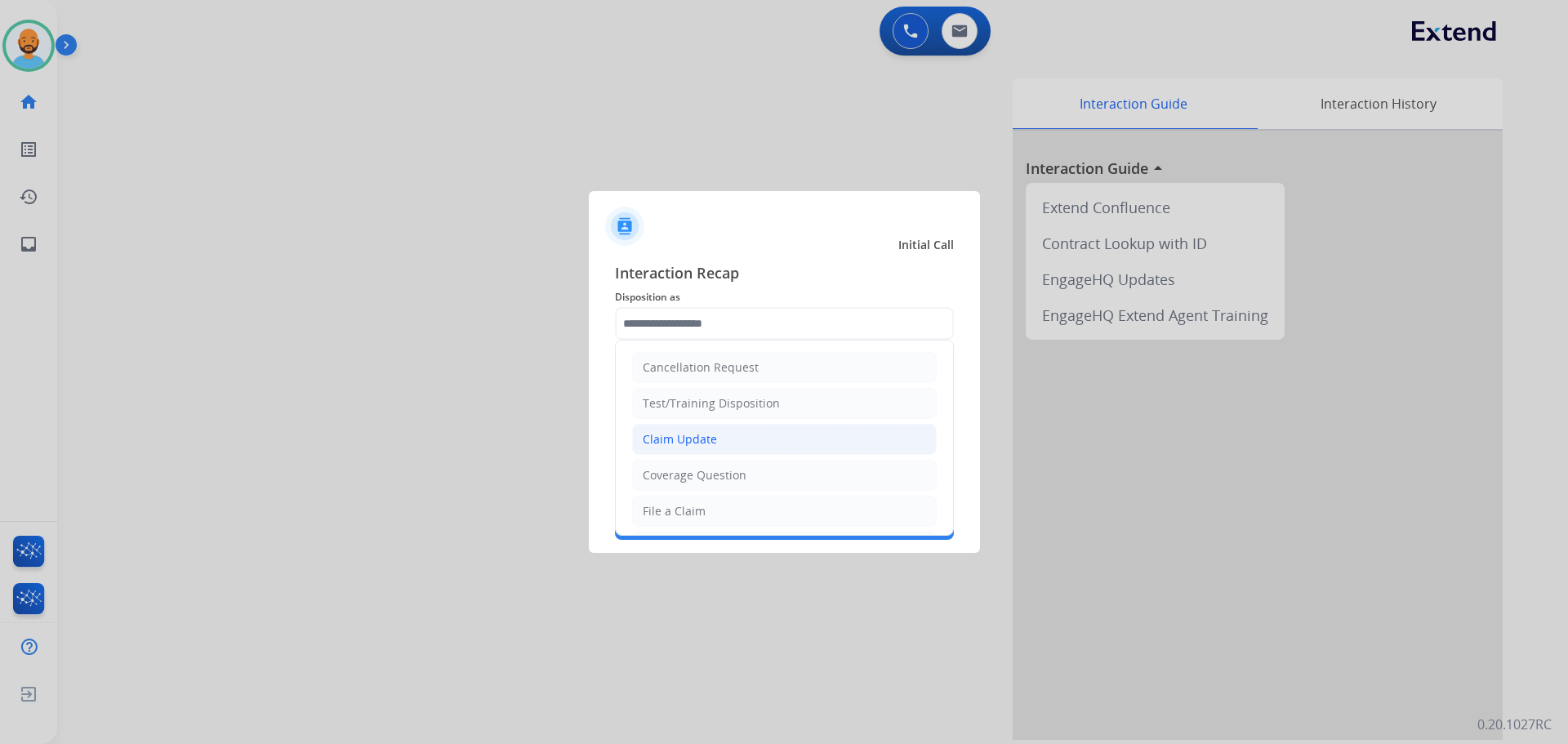
click at [708, 429] on li "Claim Update" at bounding box center [785, 439] width 305 height 31
type input "**********"
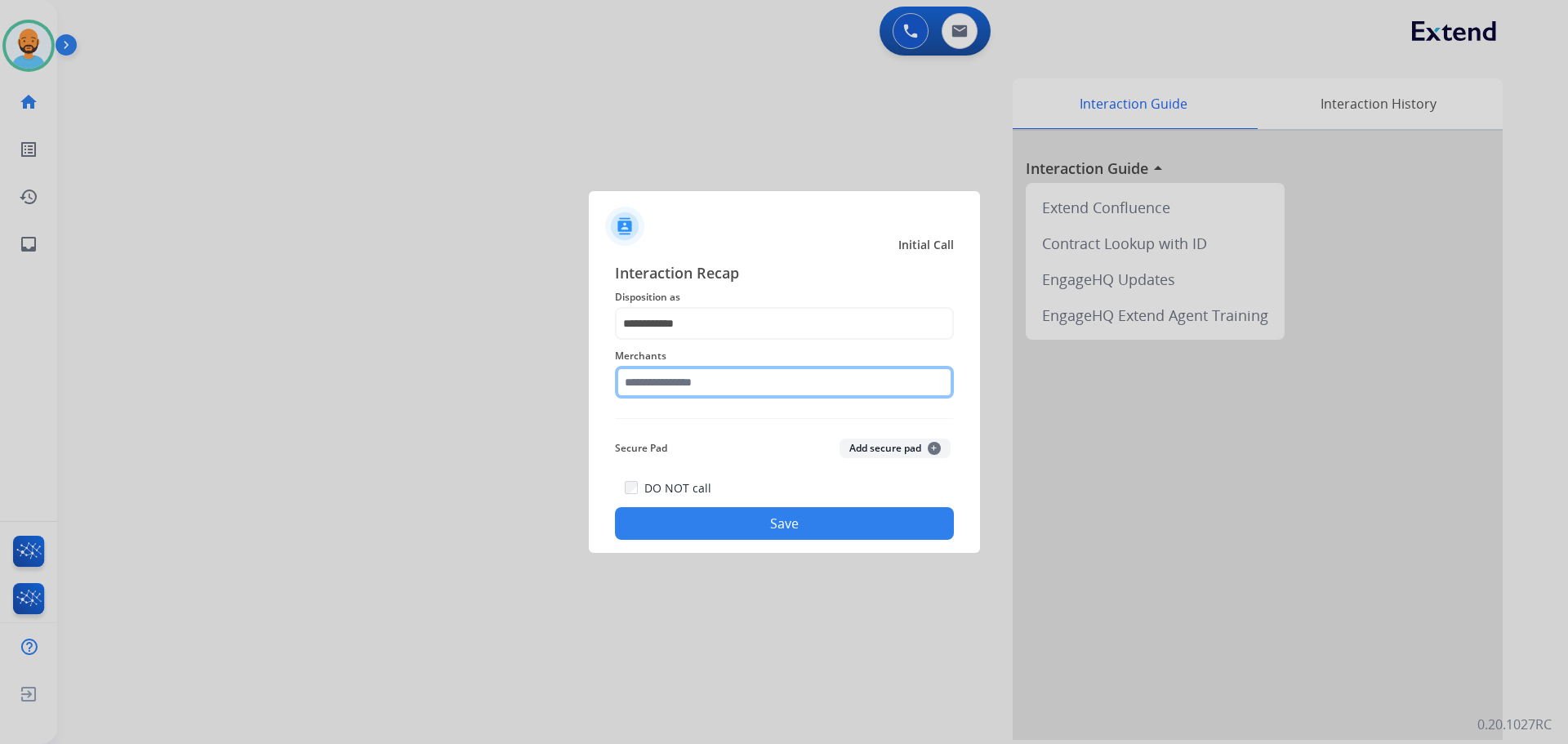
click at [706, 387] on input "text" at bounding box center [784, 382] width 339 height 33
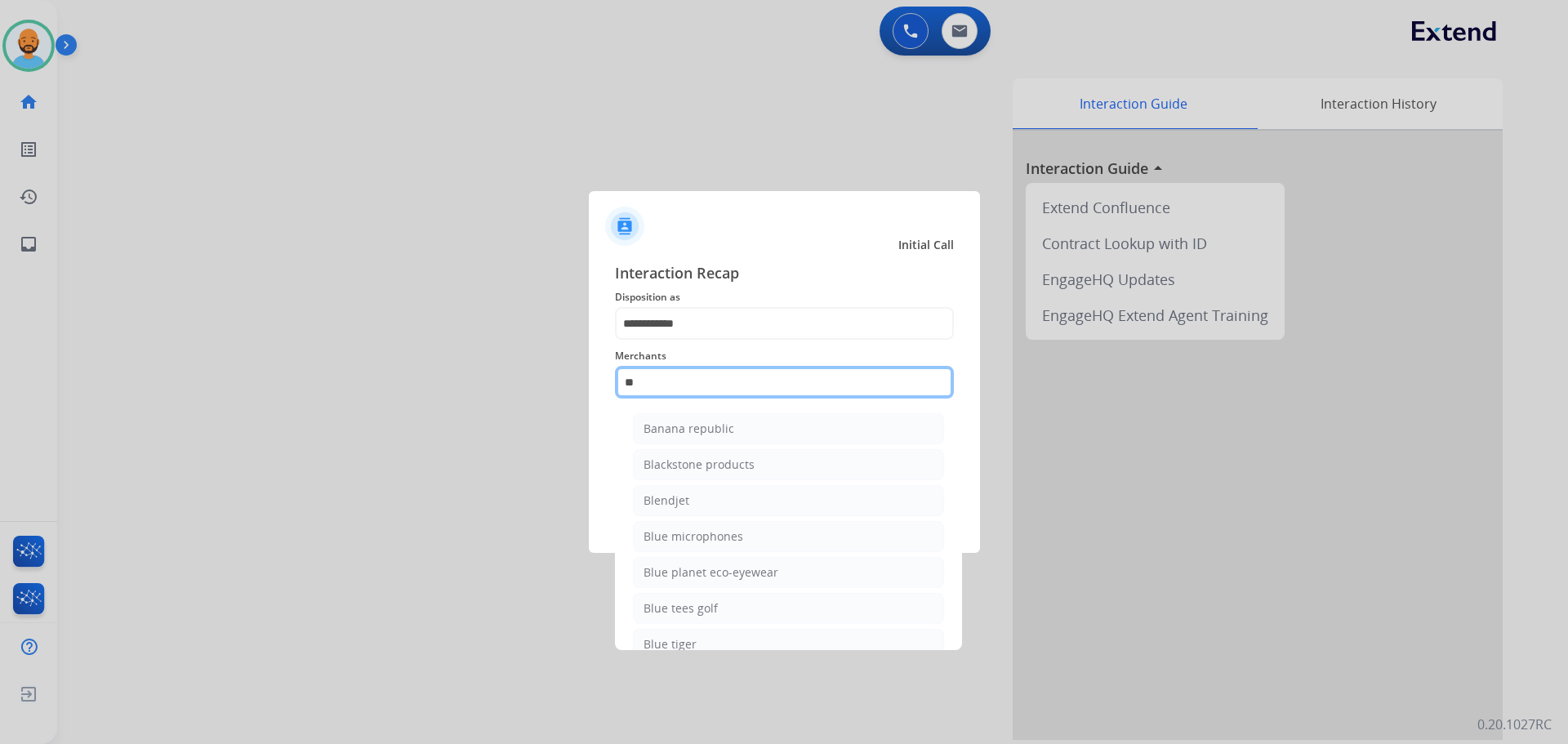
type input "*"
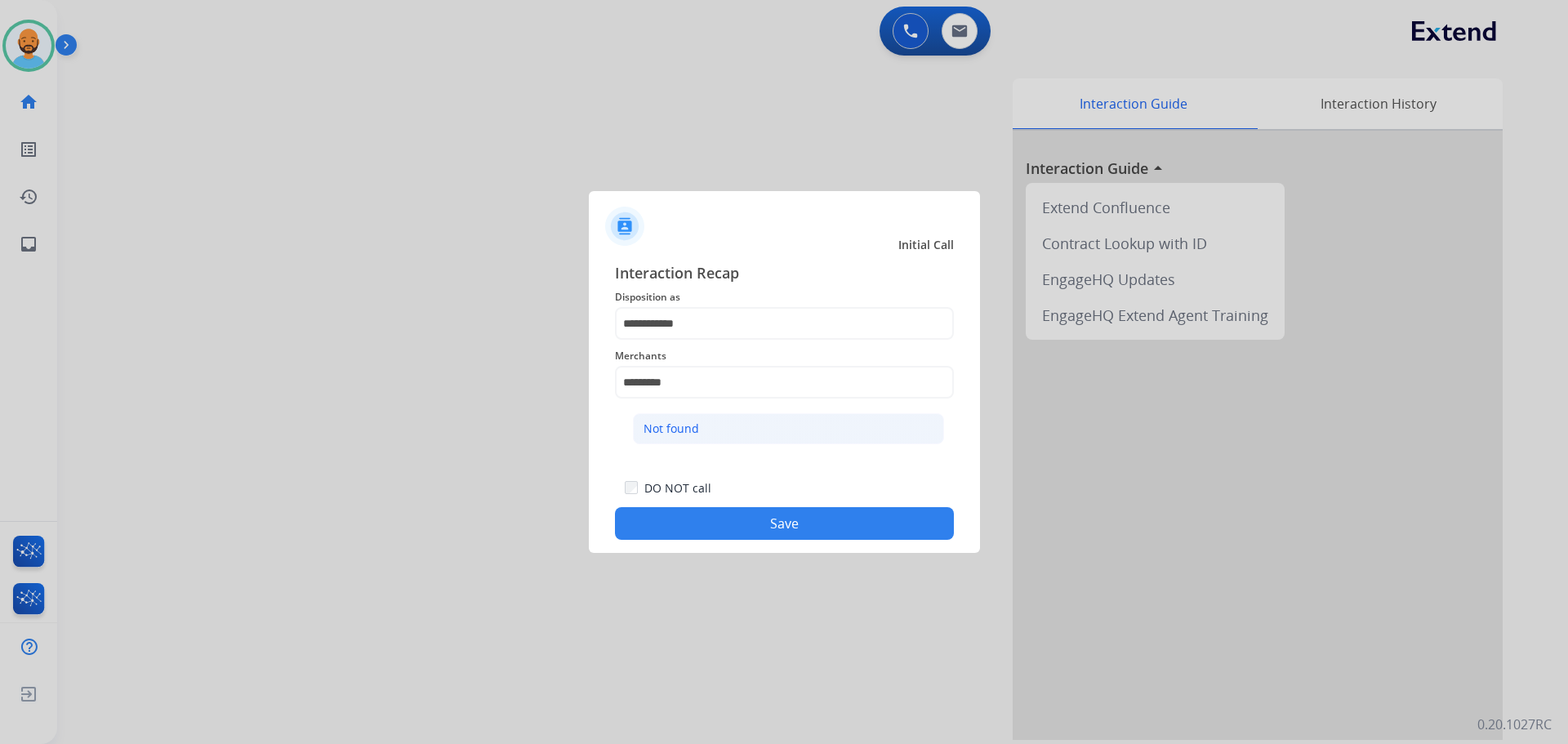
click at [672, 421] on div "Not found" at bounding box center [671, 428] width 56 height 16
type input "*********"
click at [709, 525] on button "Save" at bounding box center [784, 523] width 339 height 33
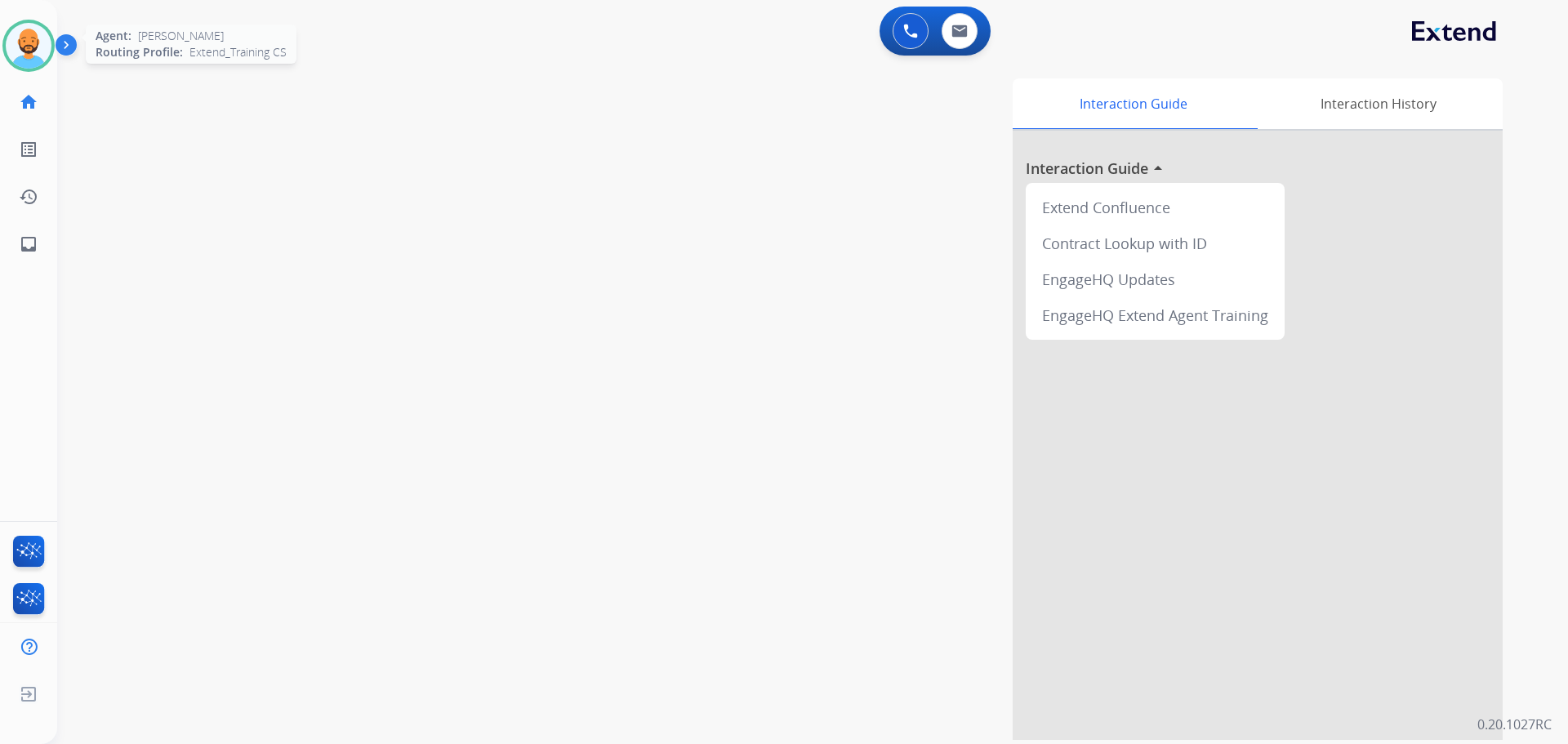
click at [39, 45] on img at bounding box center [29, 46] width 46 height 46
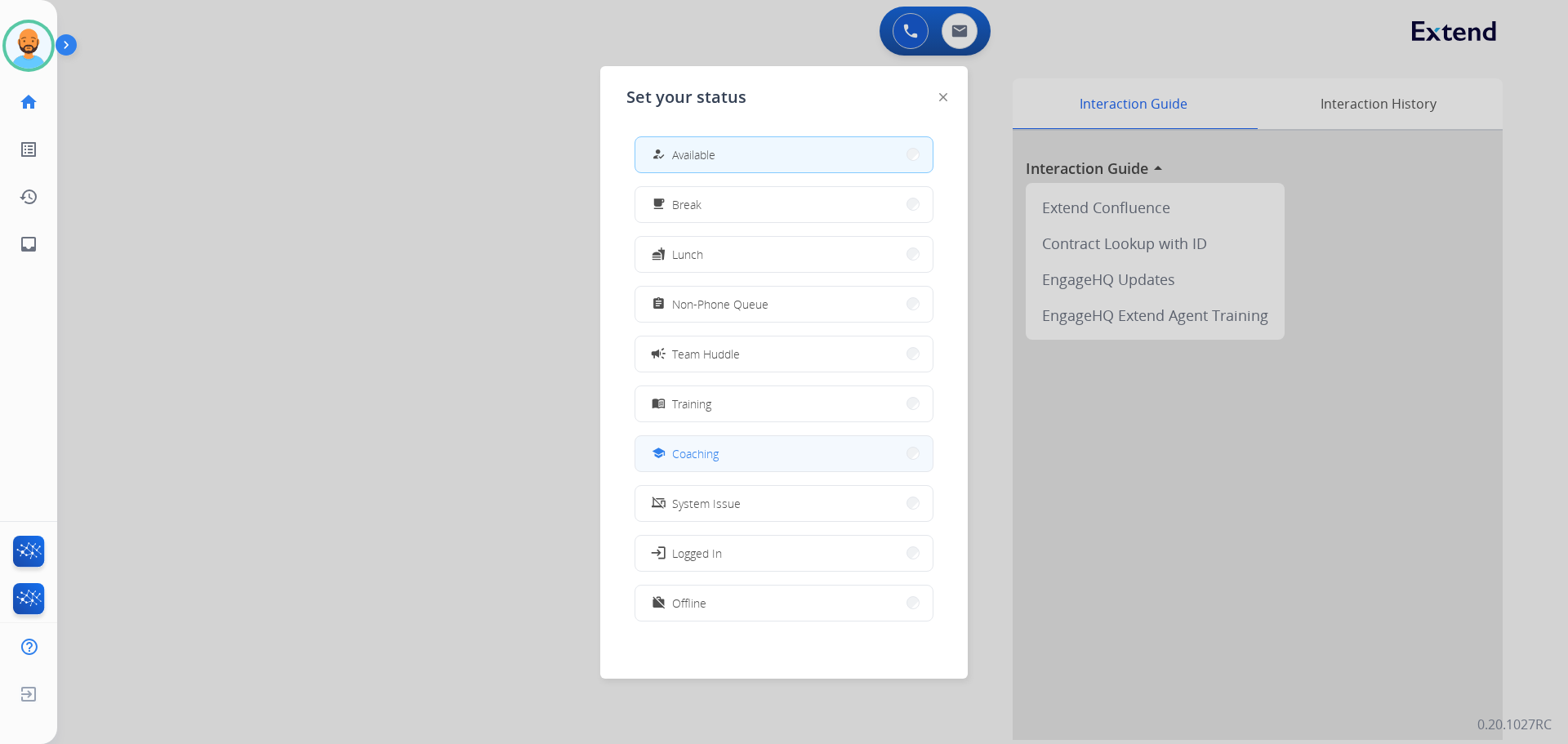
click at [776, 444] on button "school Coaching" at bounding box center [783, 453] width 297 height 35
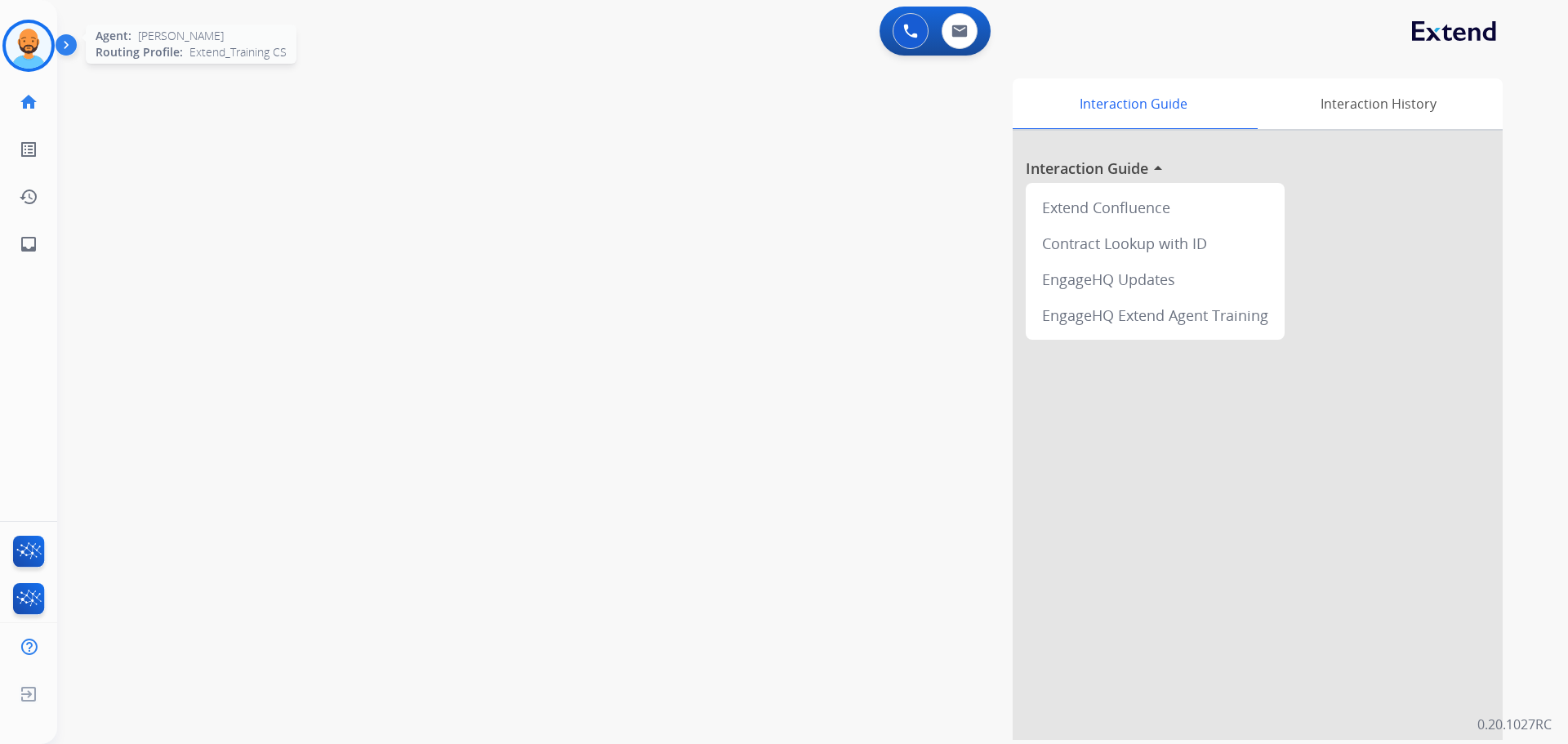
click at [41, 45] on img at bounding box center [29, 46] width 46 height 46
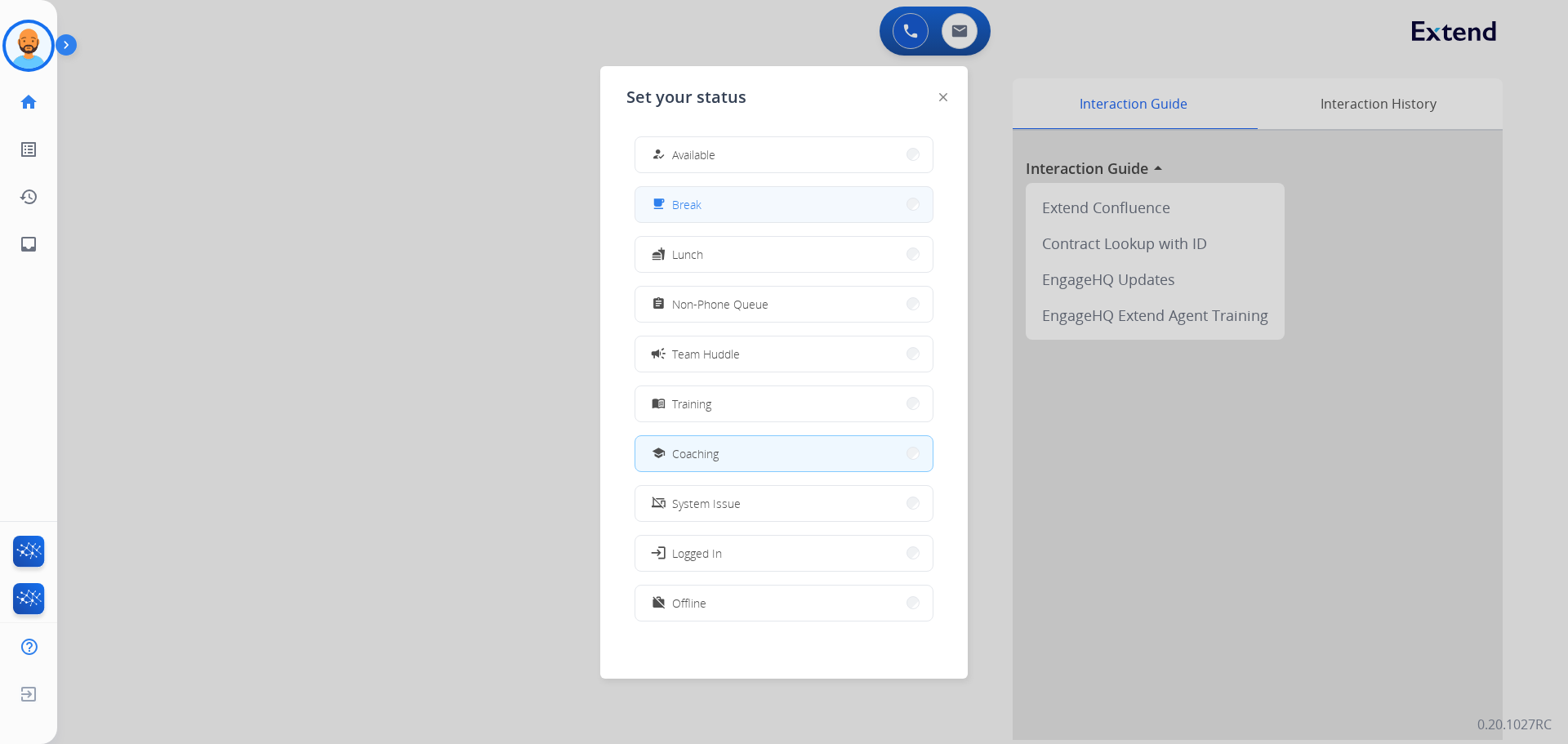
click at [824, 204] on button "free_breakfast Break" at bounding box center [783, 204] width 297 height 35
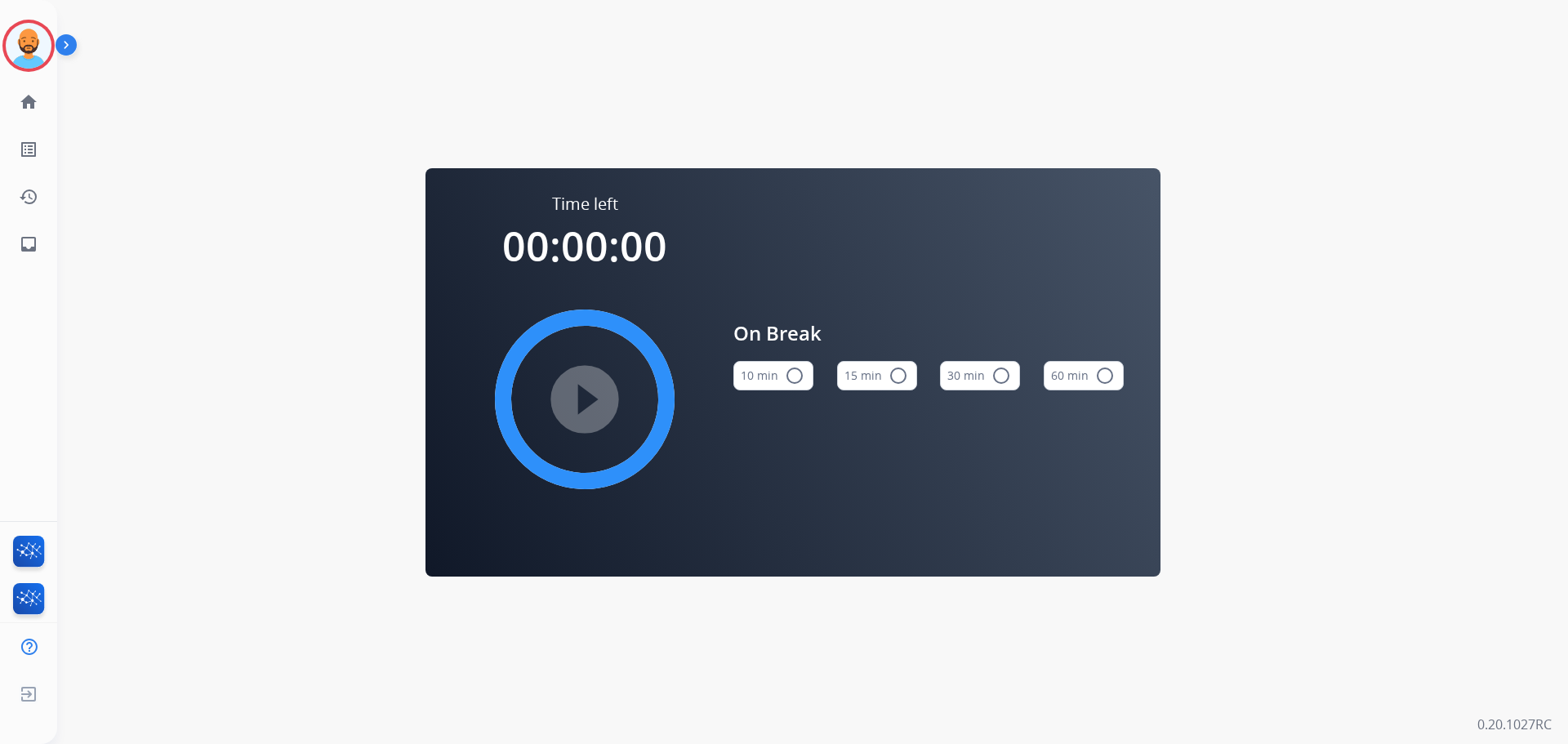
click at [794, 368] on mat-icon "radio_button_unchecked" at bounding box center [794, 375] width 19 height 19
click at [31, 41] on img at bounding box center [29, 46] width 46 height 46
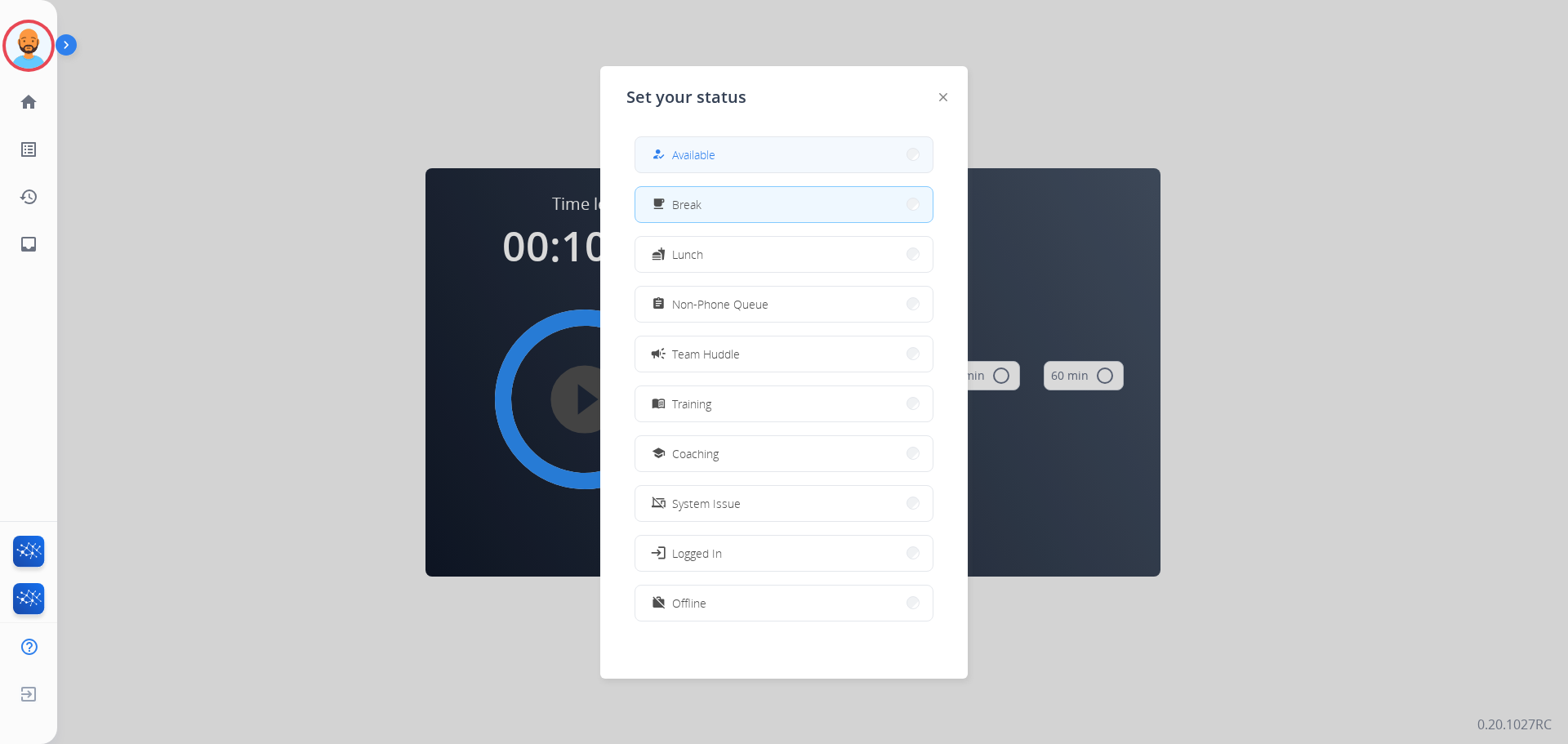
click at [724, 148] on button "how_to_reg Available" at bounding box center [783, 154] width 297 height 35
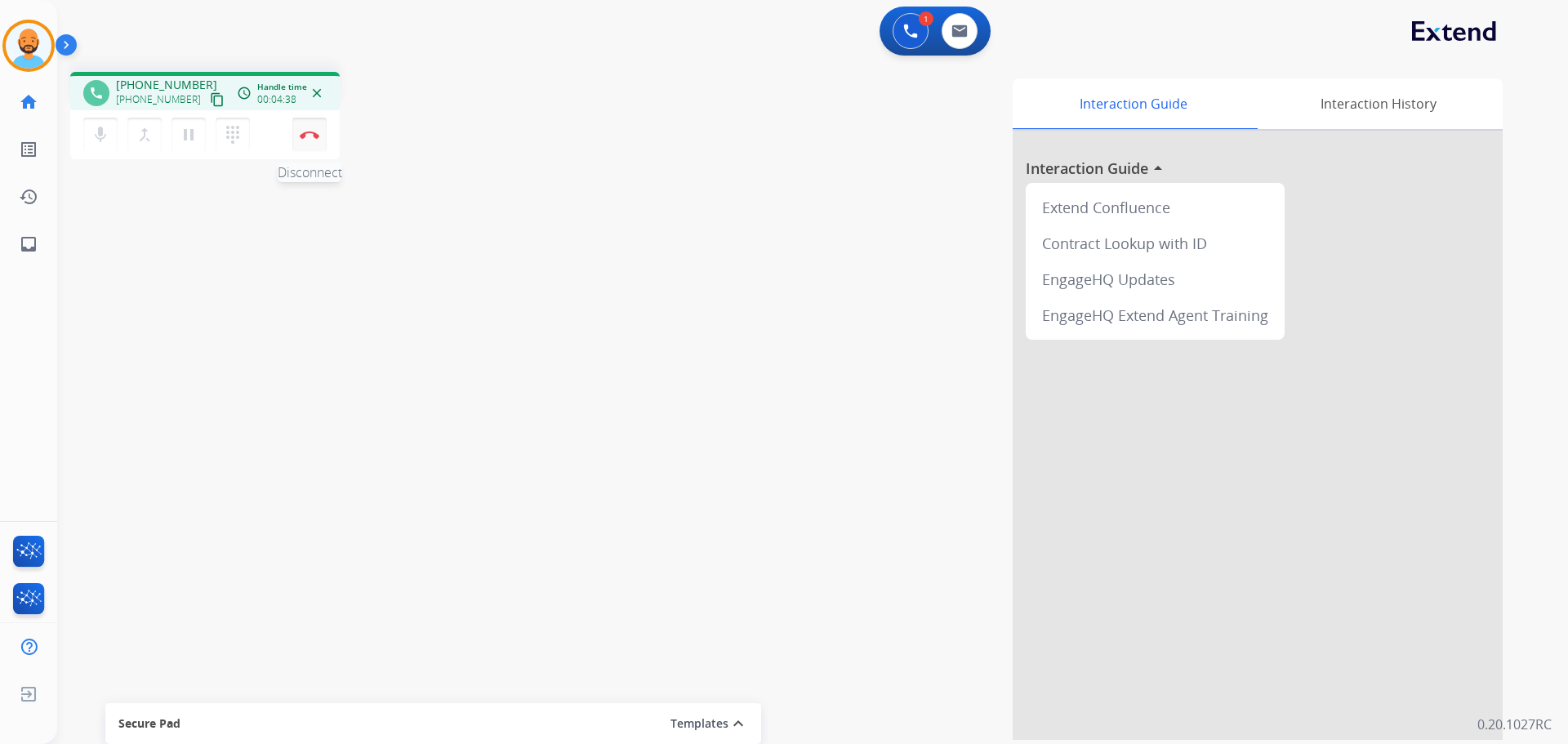
click at [310, 141] on button "Disconnect" at bounding box center [309, 135] width 35 height 35
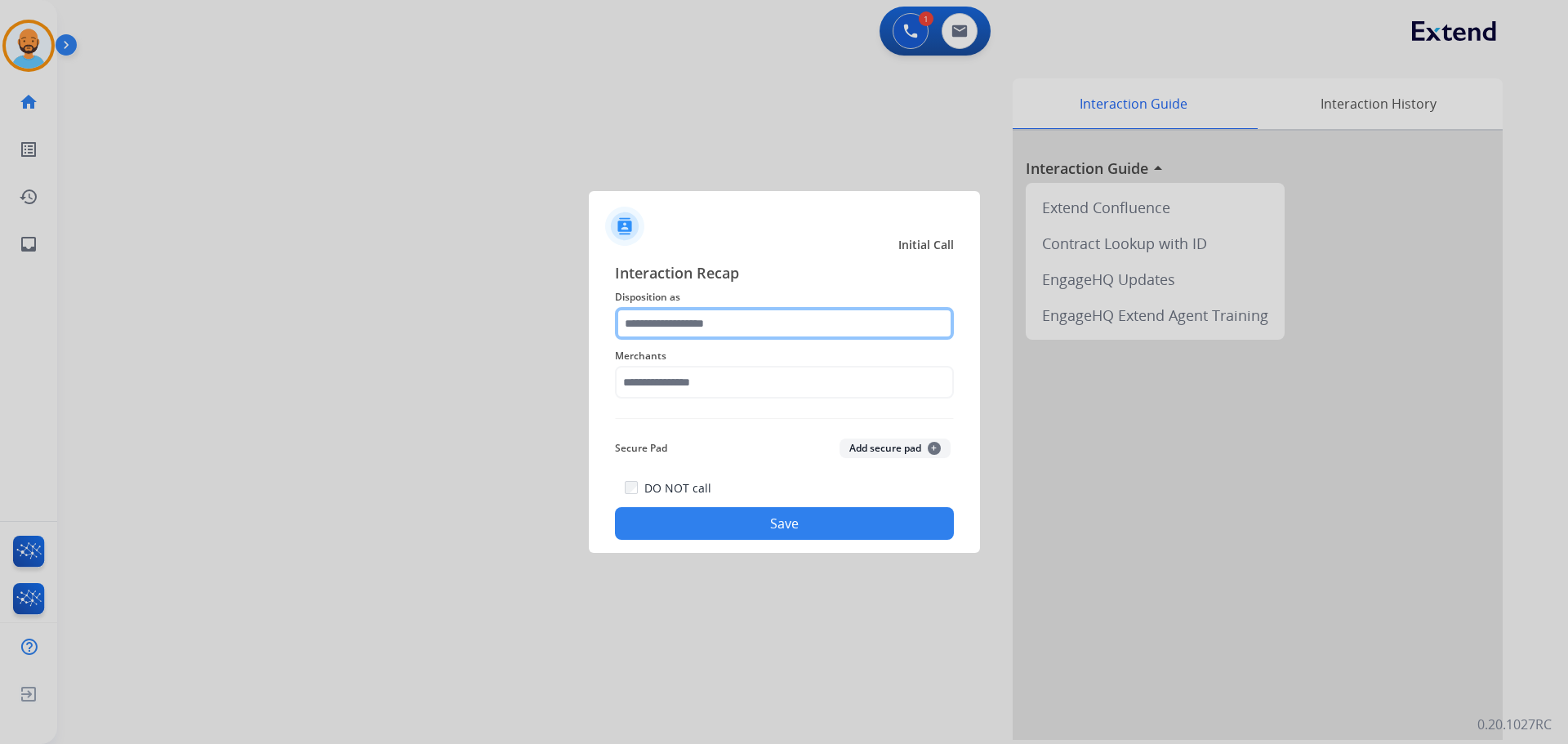
click at [698, 319] on input "text" at bounding box center [784, 323] width 339 height 33
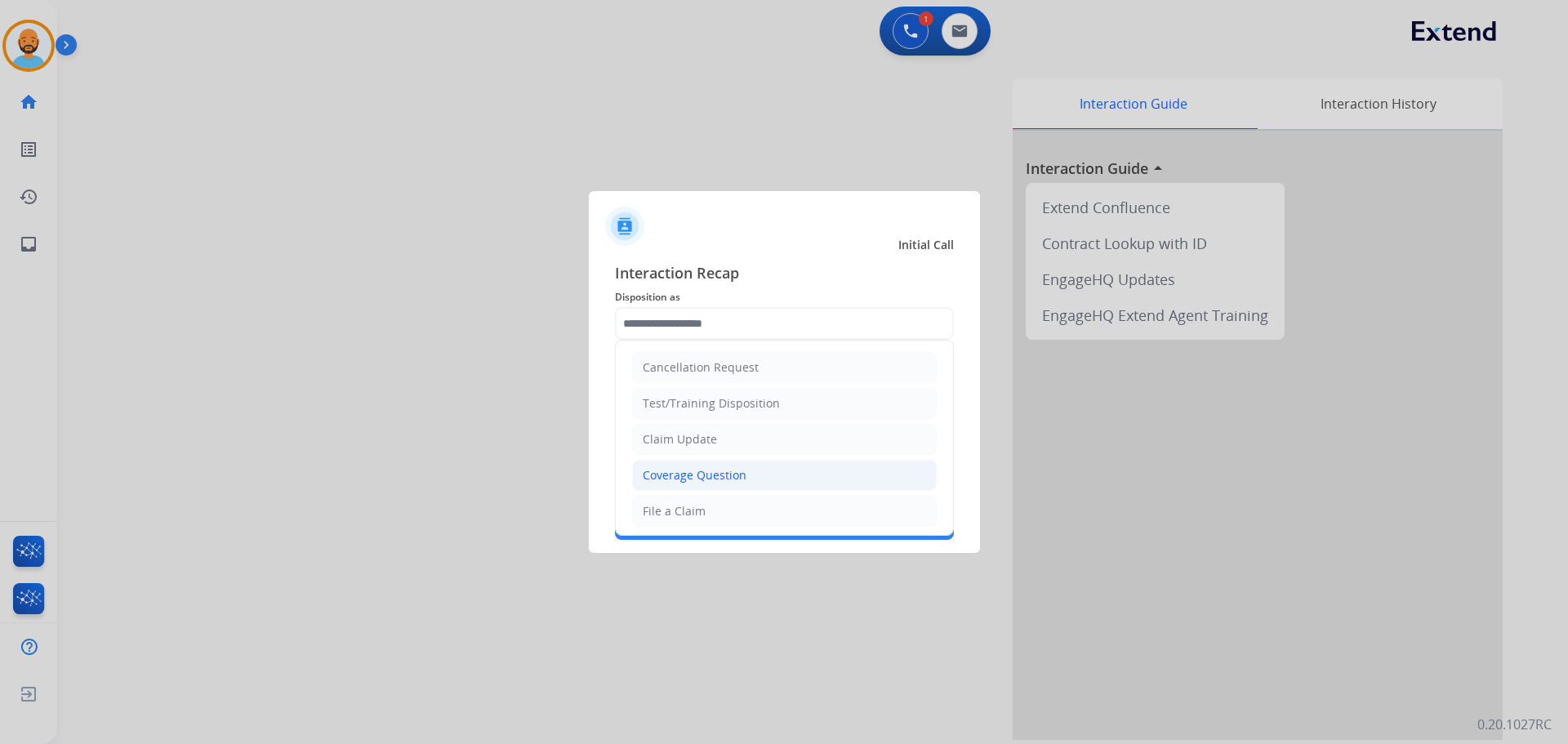
click at [702, 481] on div "Coverage Question" at bounding box center [694, 475] width 103 height 16
type input "**********"
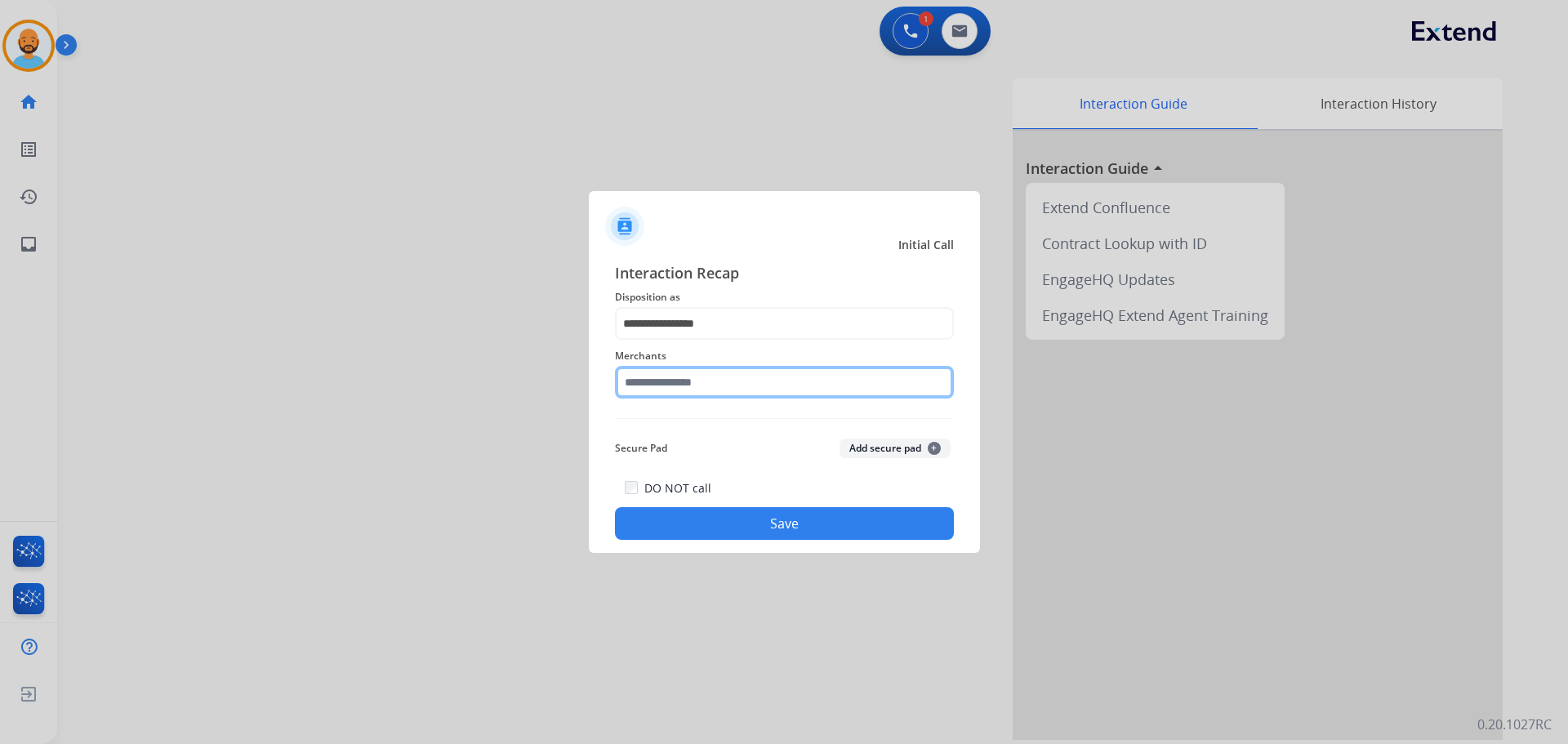
click at [687, 385] on input "text" at bounding box center [784, 382] width 339 height 33
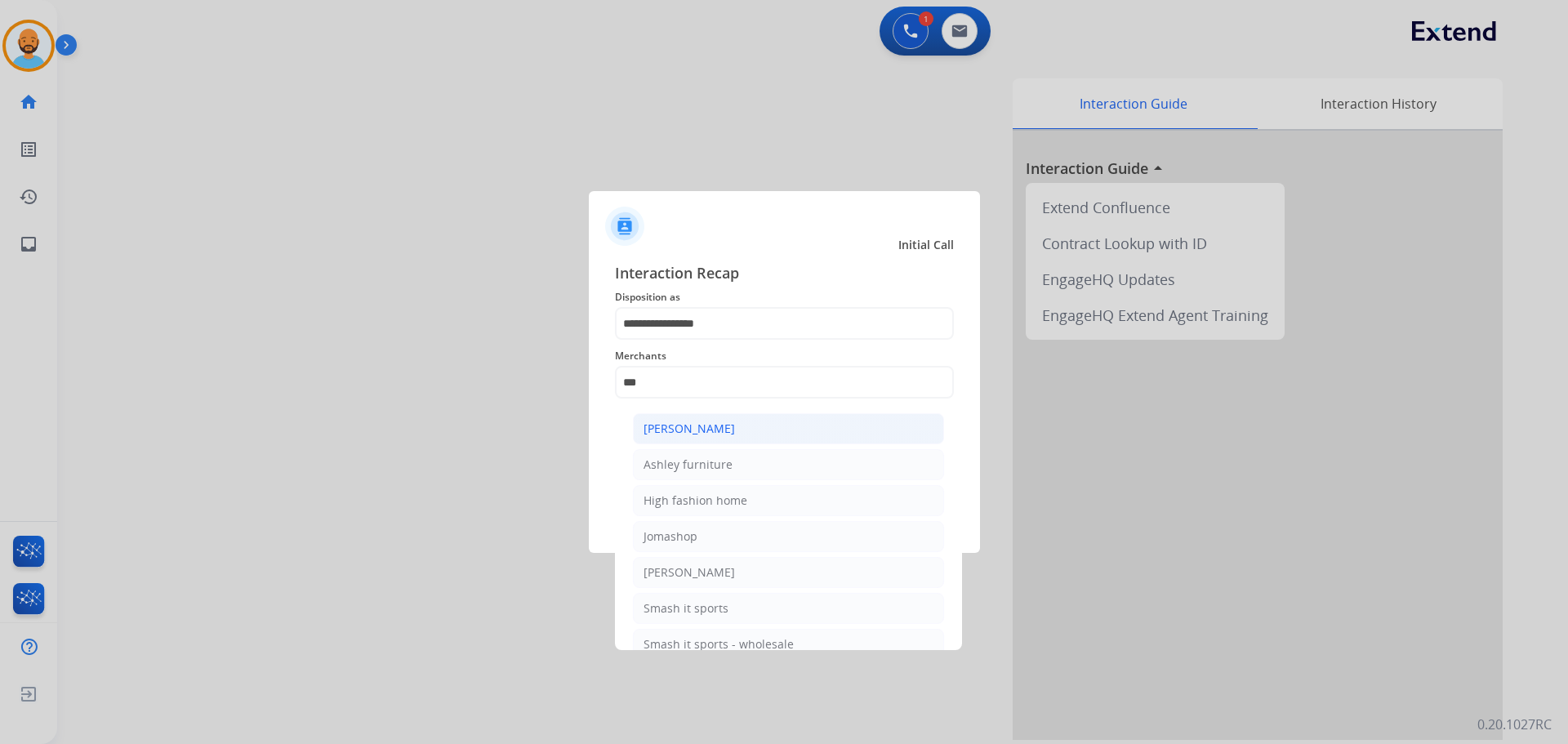
click at [687, 427] on div "[PERSON_NAME]" at bounding box center [689, 428] width 91 height 16
type input "**********"
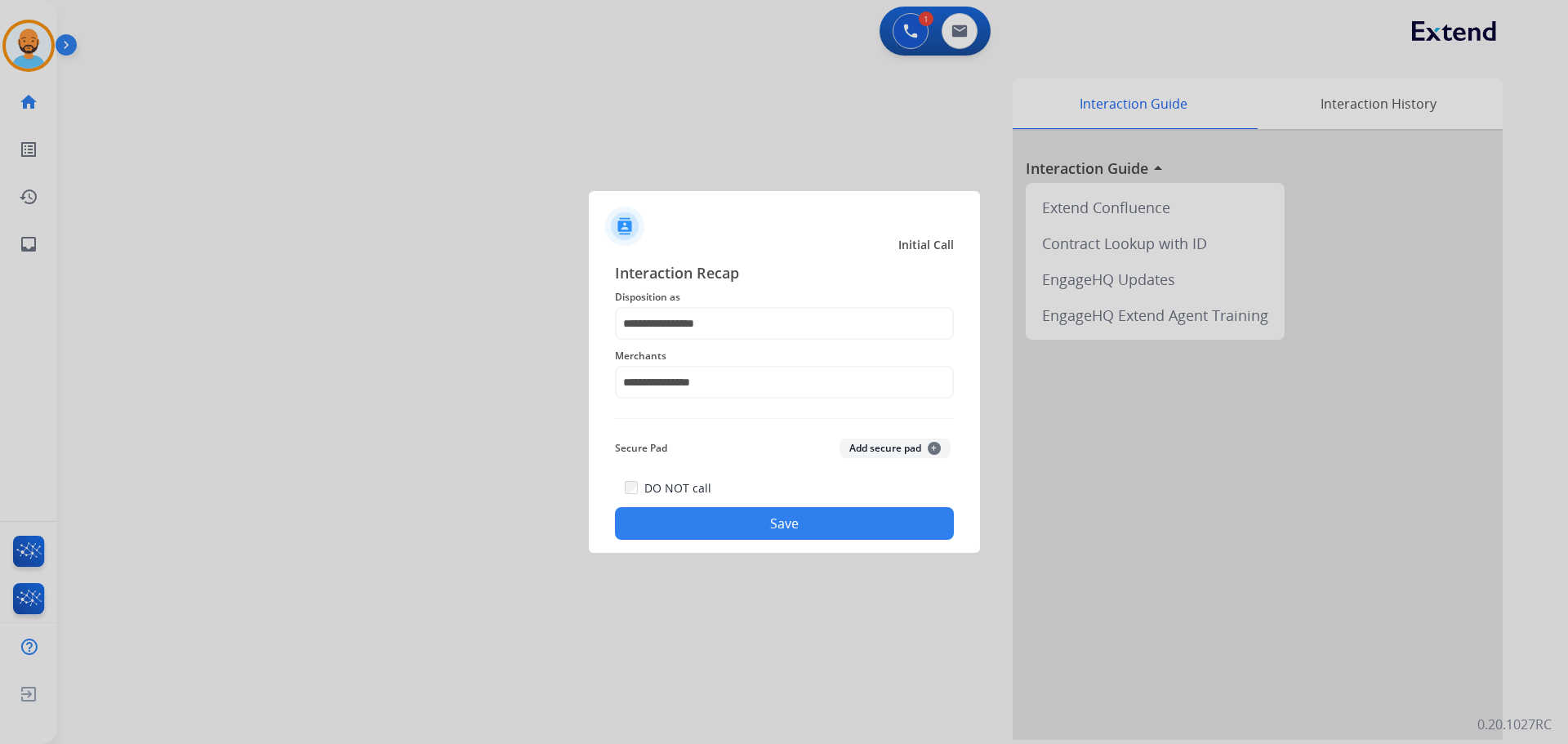
click at [708, 538] on button "Save" at bounding box center [784, 523] width 339 height 33
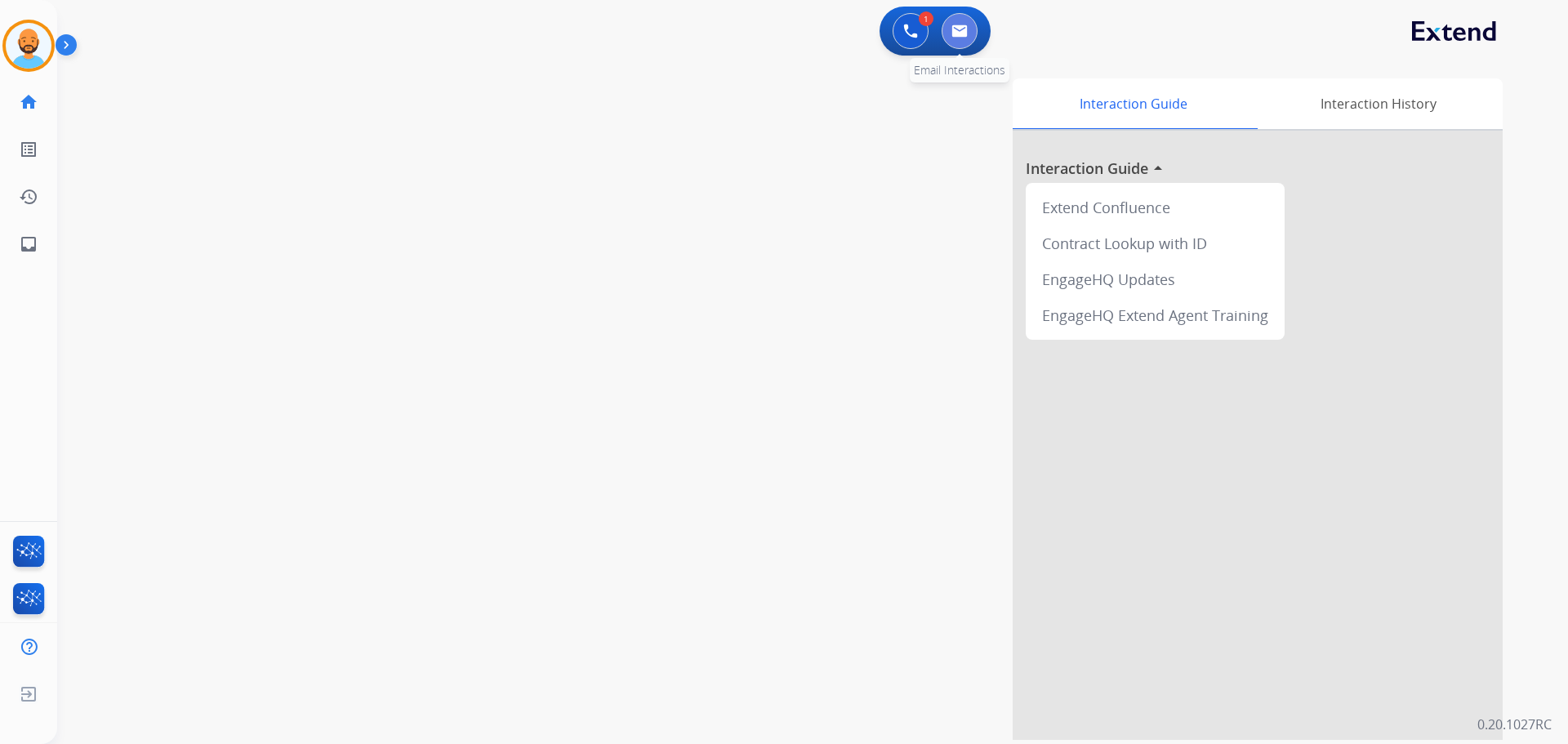
click at [947, 33] on button at bounding box center [959, 30] width 36 height 36
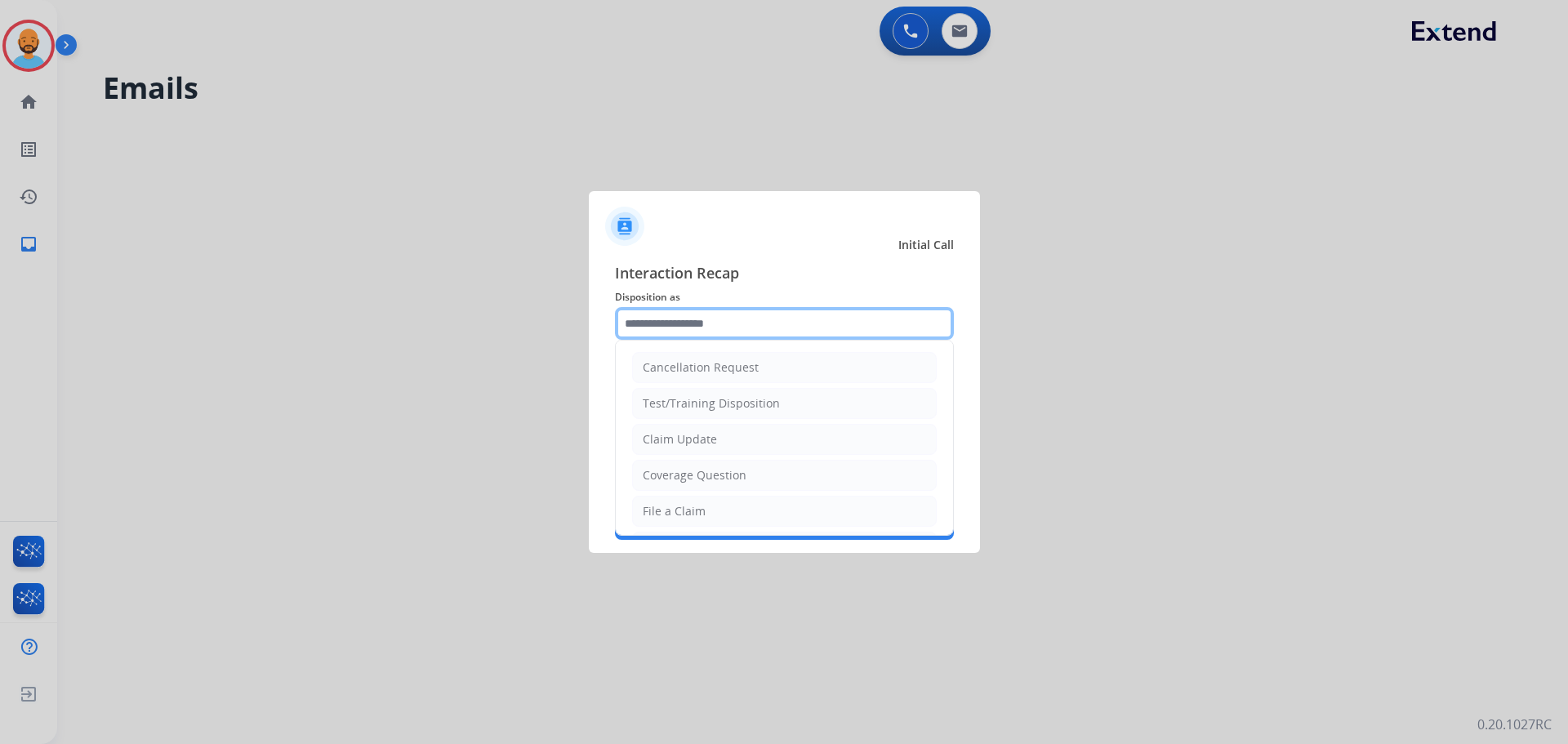
click at [712, 328] on input "text" at bounding box center [784, 323] width 339 height 33
click at [697, 427] on li "Claim Update" at bounding box center [785, 439] width 305 height 31
type input "**********"
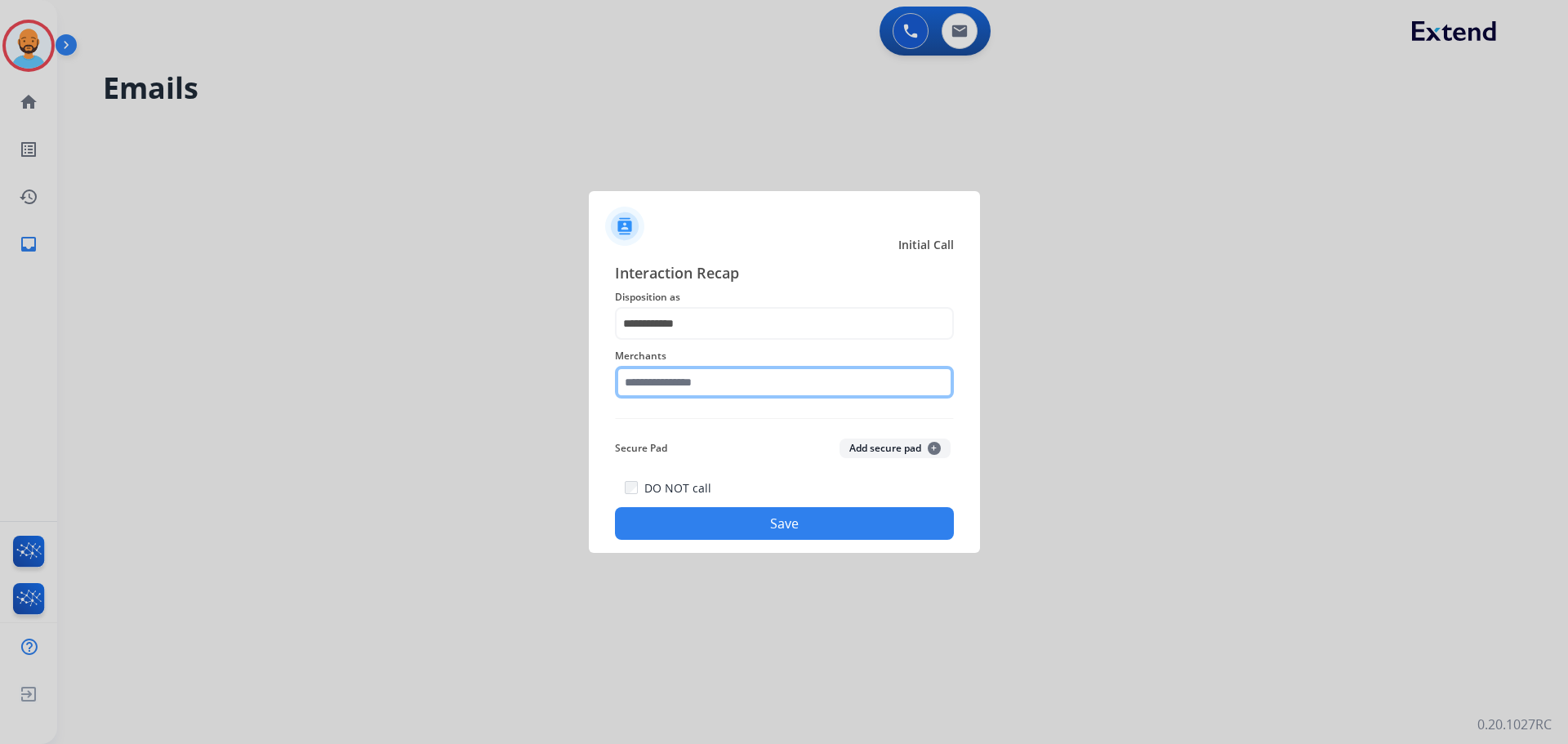
click at [697, 382] on input "text" at bounding box center [784, 382] width 339 height 33
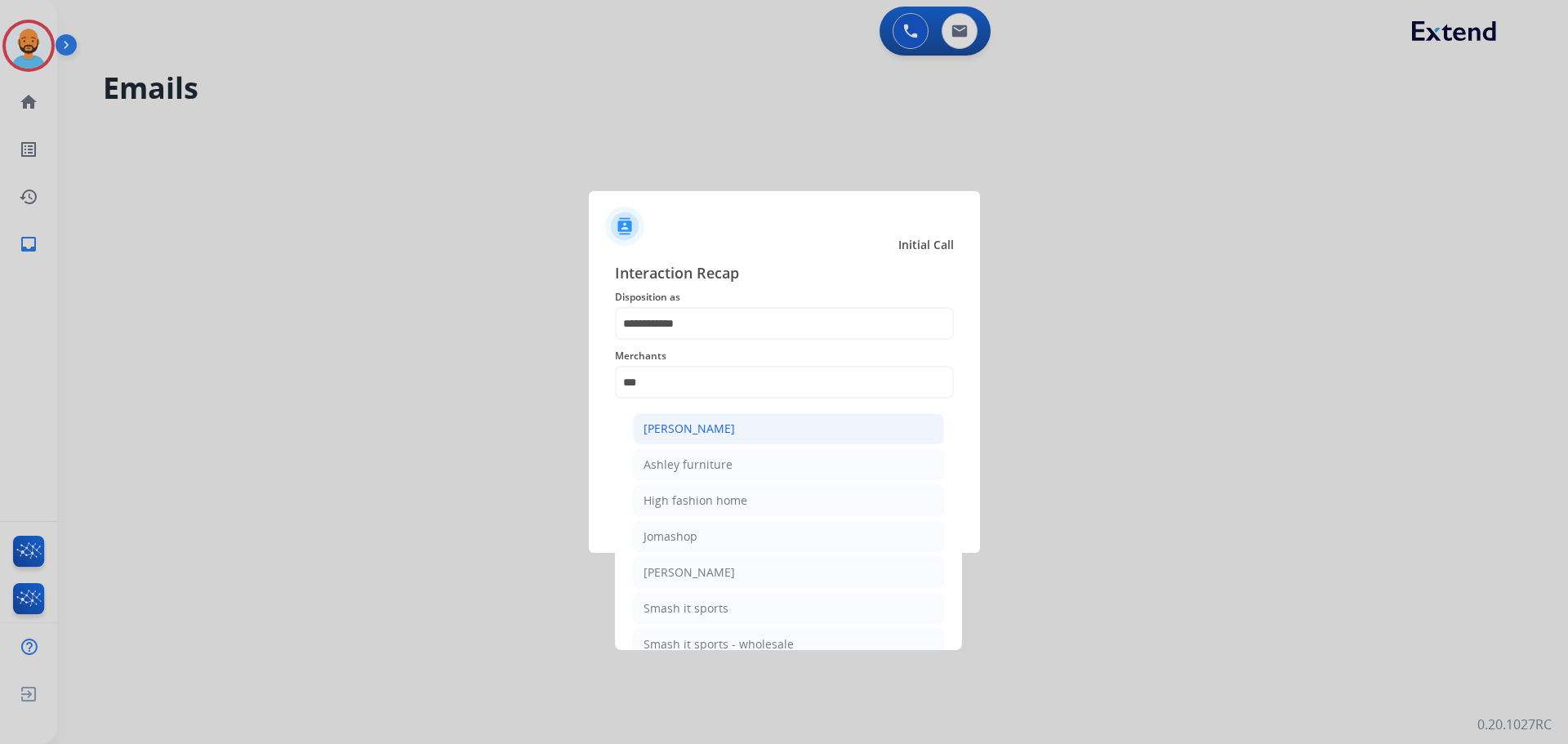
click at [712, 421] on div "[PERSON_NAME]" at bounding box center [689, 428] width 91 height 16
type input "**********"
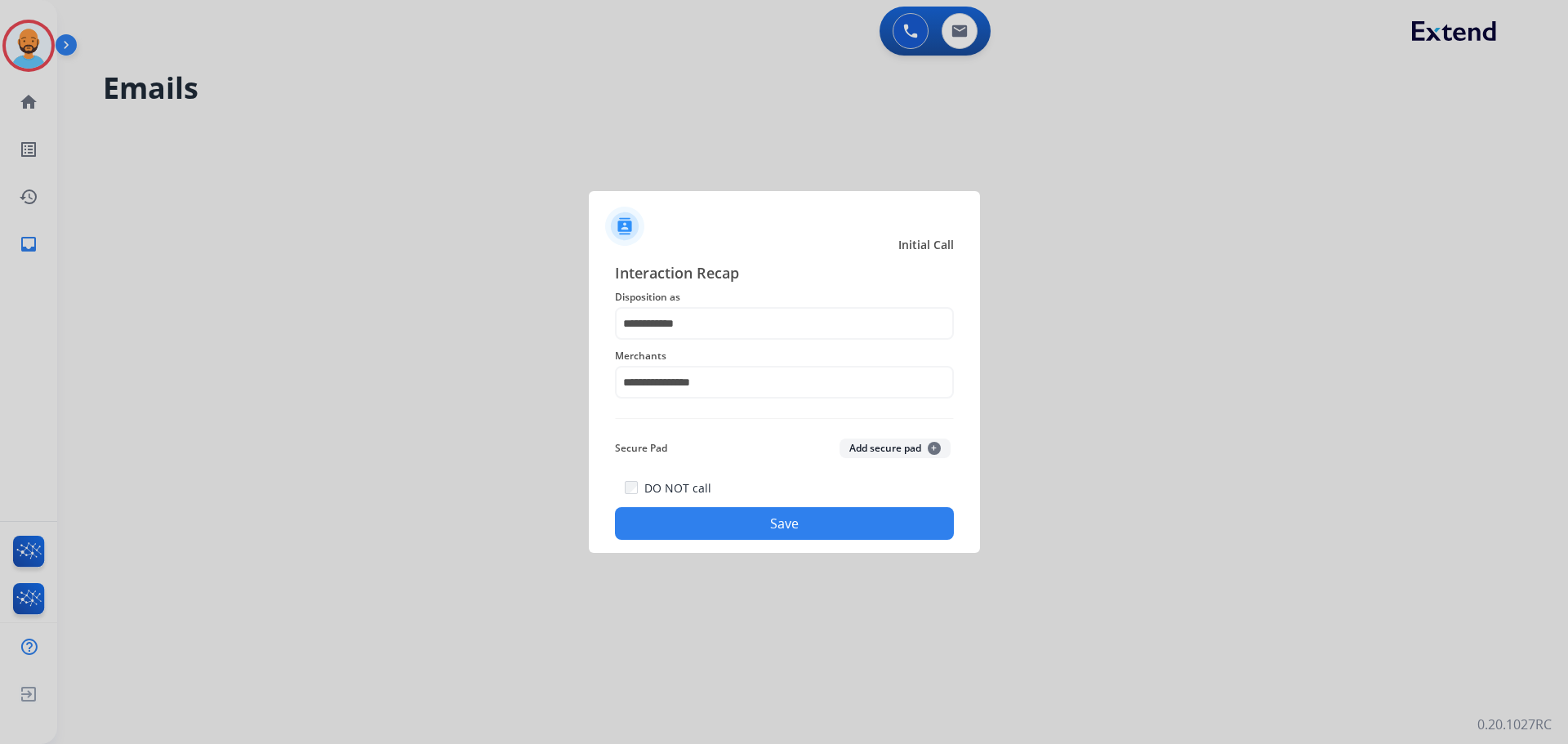
click at [727, 529] on button "Save" at bounding box center [784, 523] width 339 height 33
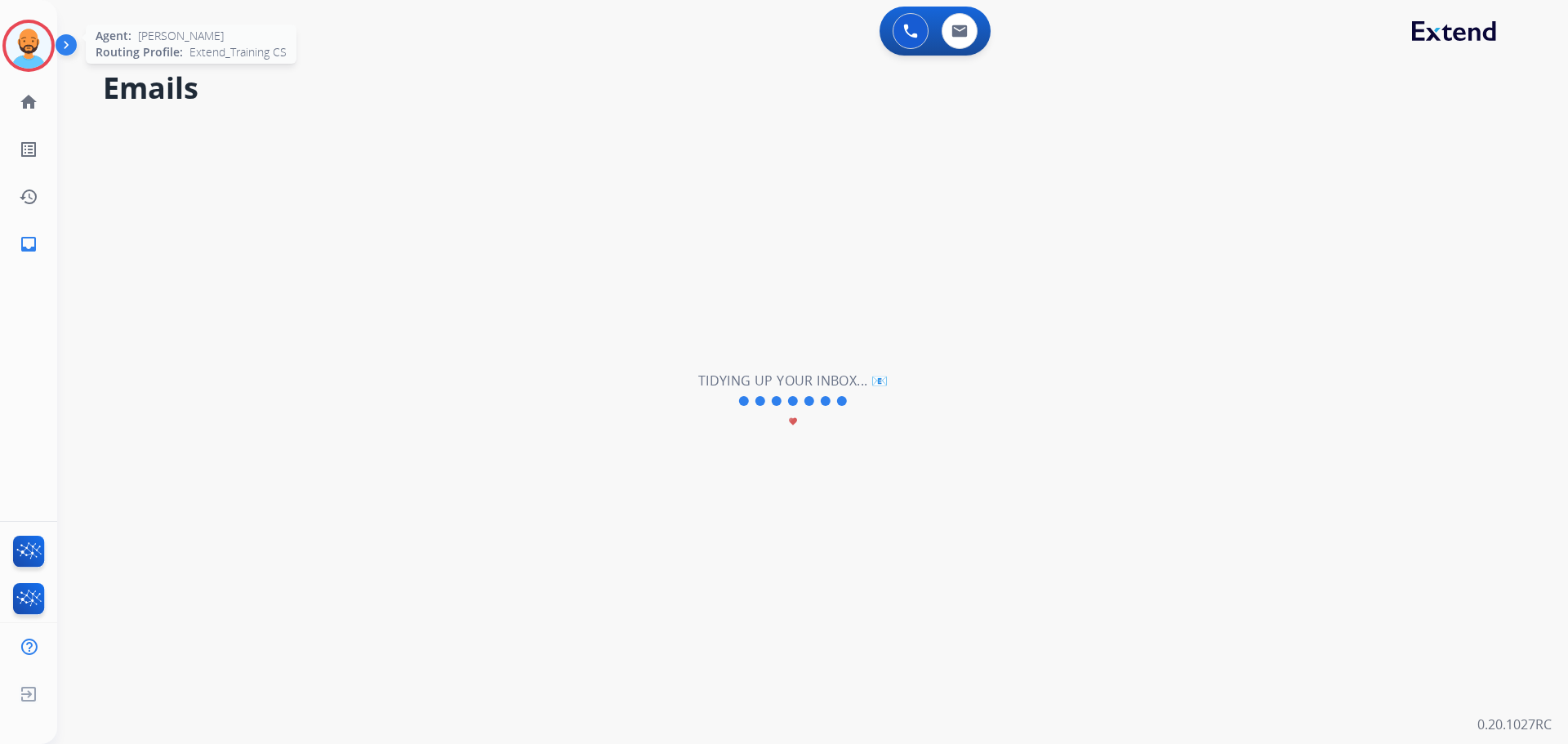
click at [21, 35] on img at bounding box center [29, 46] width 46 height 46
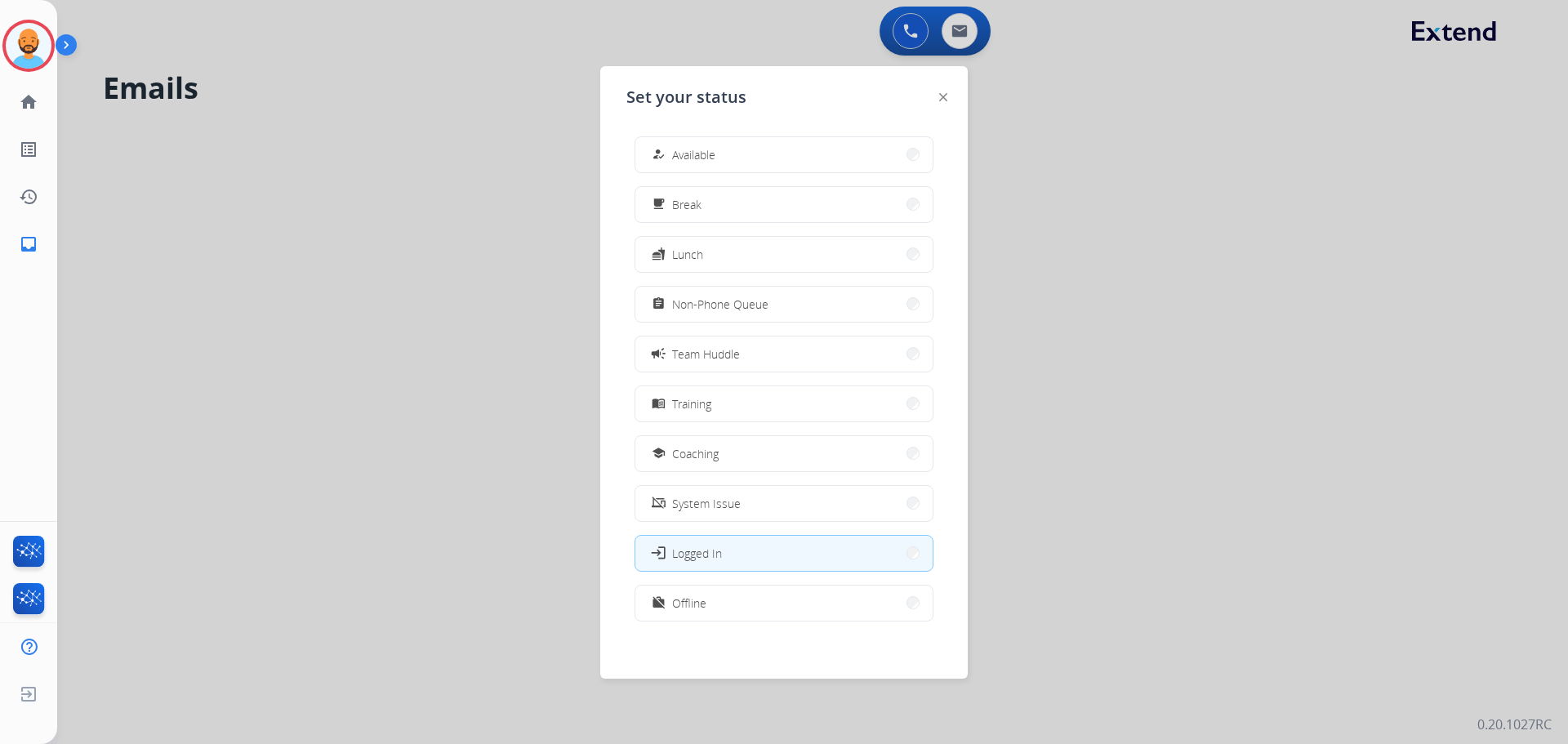
click at [714, 135] on div "how_to_reg Available free_breakfast Break fastfood Lunch assignment Non-Phone Q…" at bounding box center [784, 381] width 315 height 515
click at [720, 150] on button "how_to_reg Available" at bounding box center [783, 154] width 297 height 35
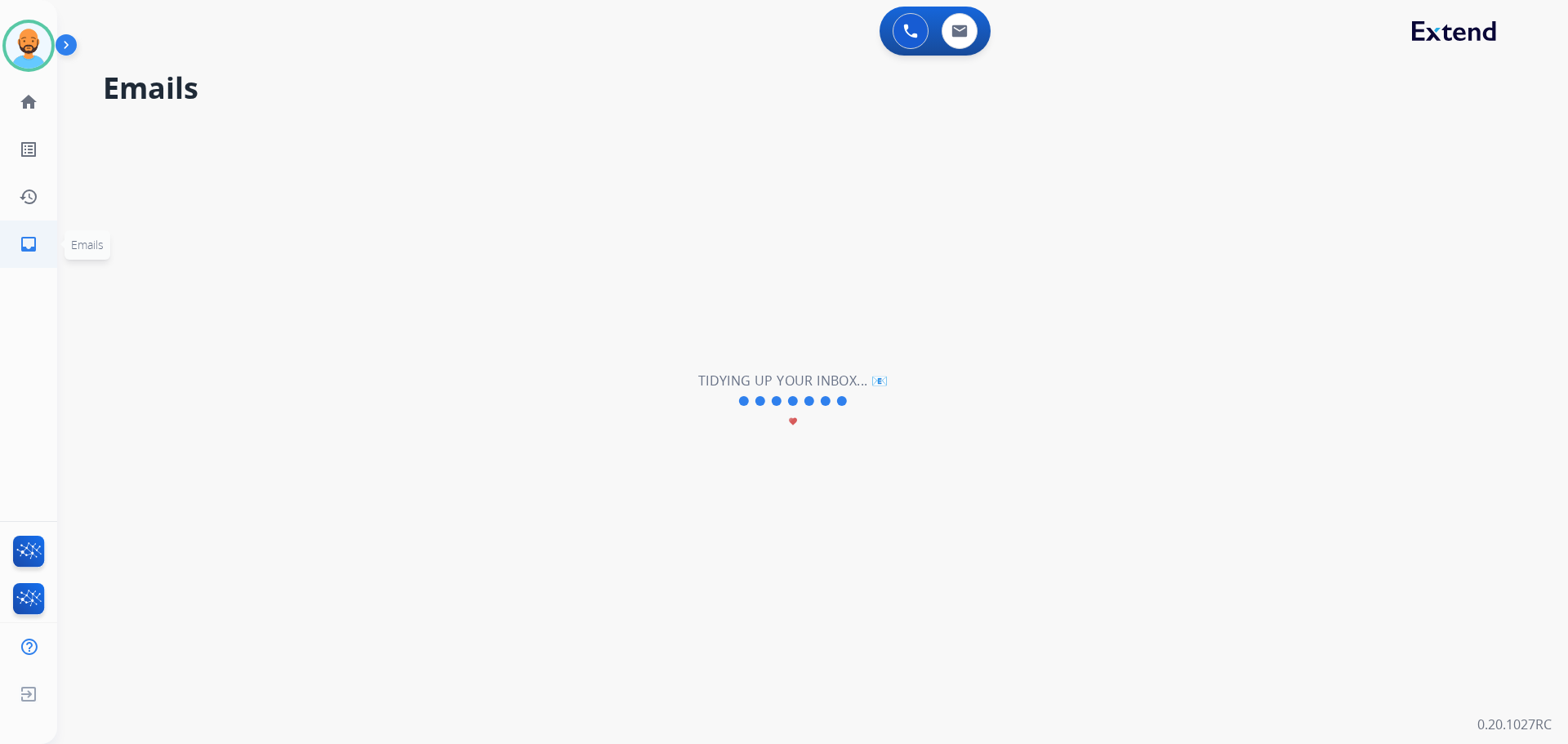
click at [20, 234] on mat-icon "inbox" at bounding box center [28, 244] width 19 height 19
click at [32, 242] on mat-icon "inbox" at bounding box center [28, 244] width 19 height 19
click at [968, 35] on button at bounding box center [959, 30] width 36 height 36
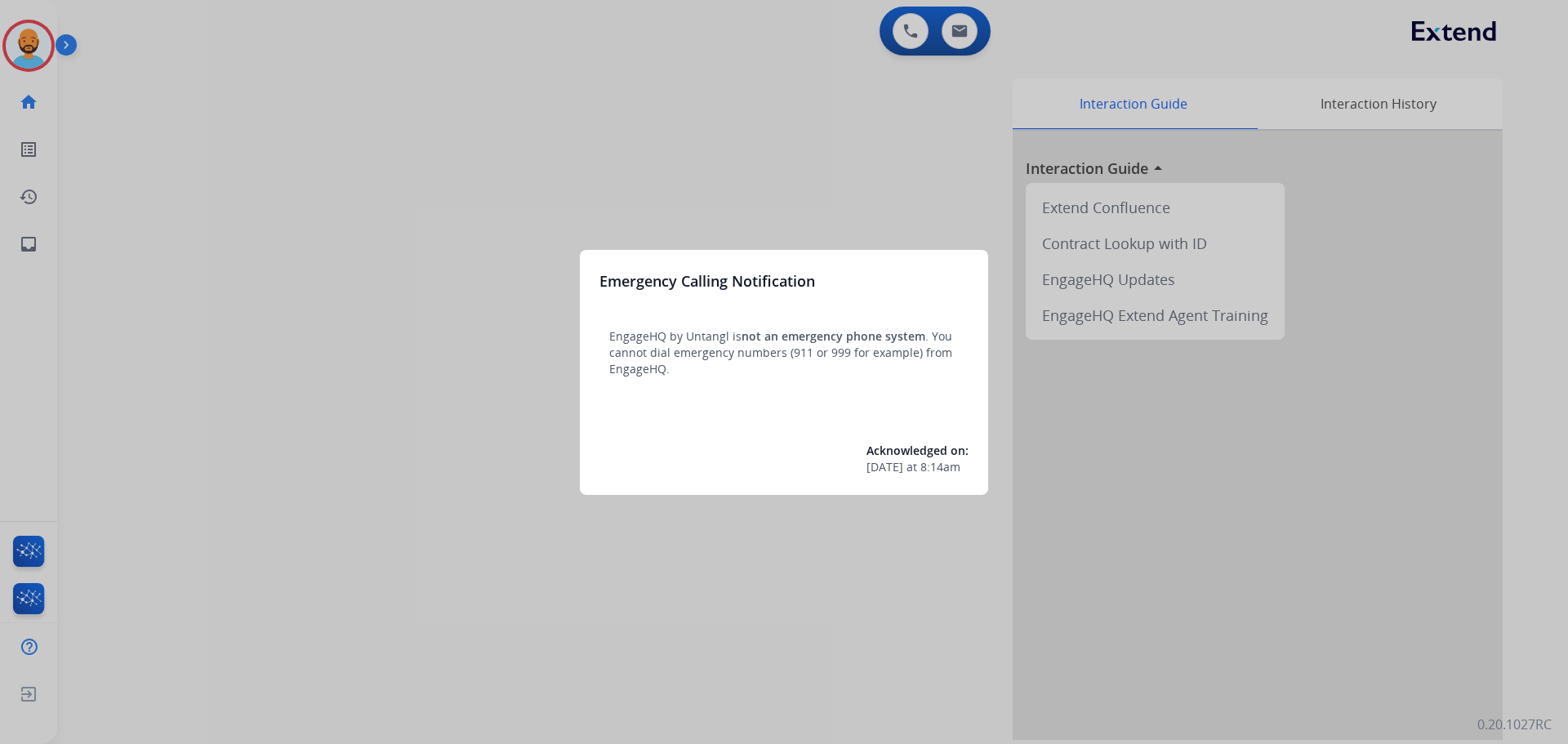
click at [30, 43] on div at bounding box center [784, 372] width 1568 height 744
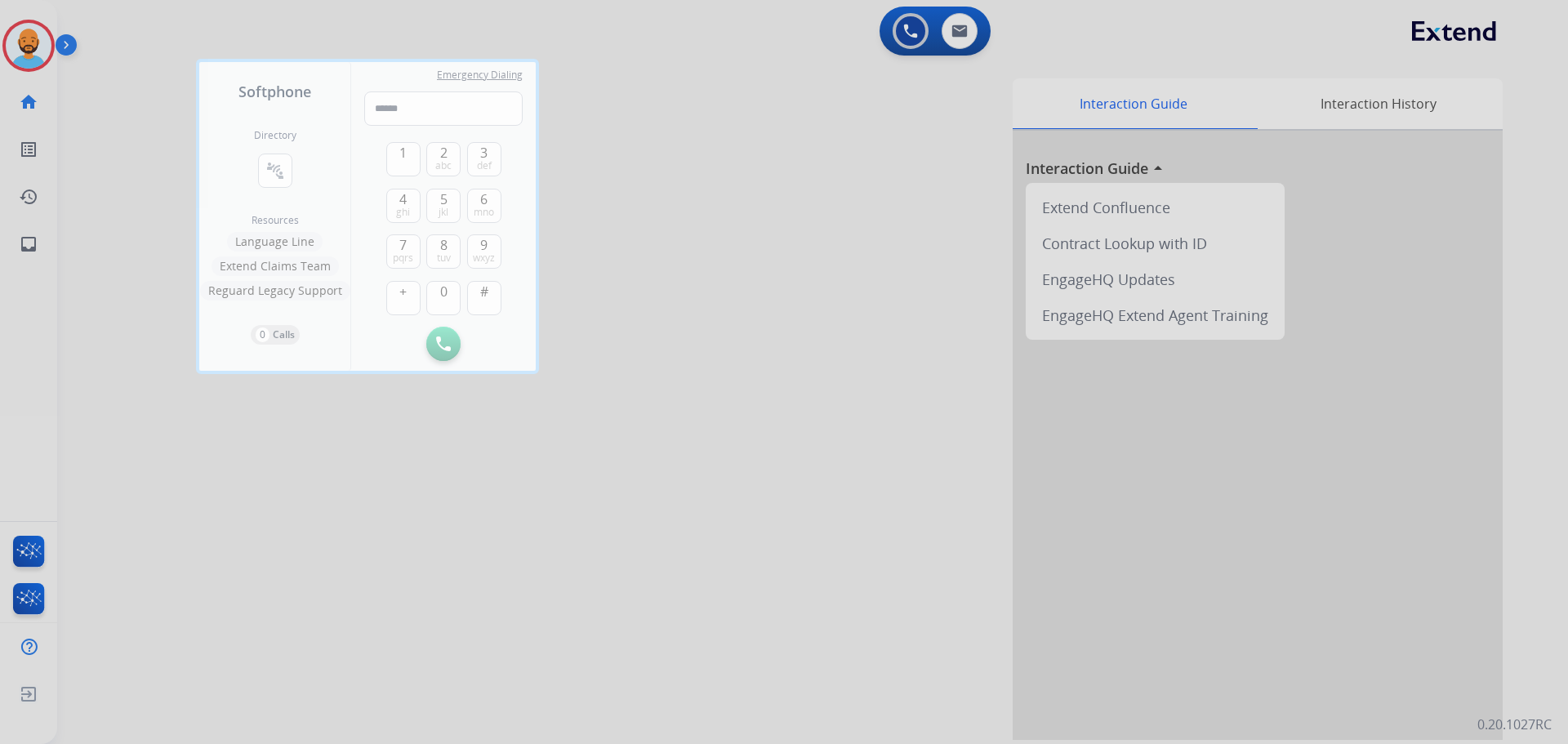
click at [30, 42] on div at bounding box center [784, 372] width 1568 height 744
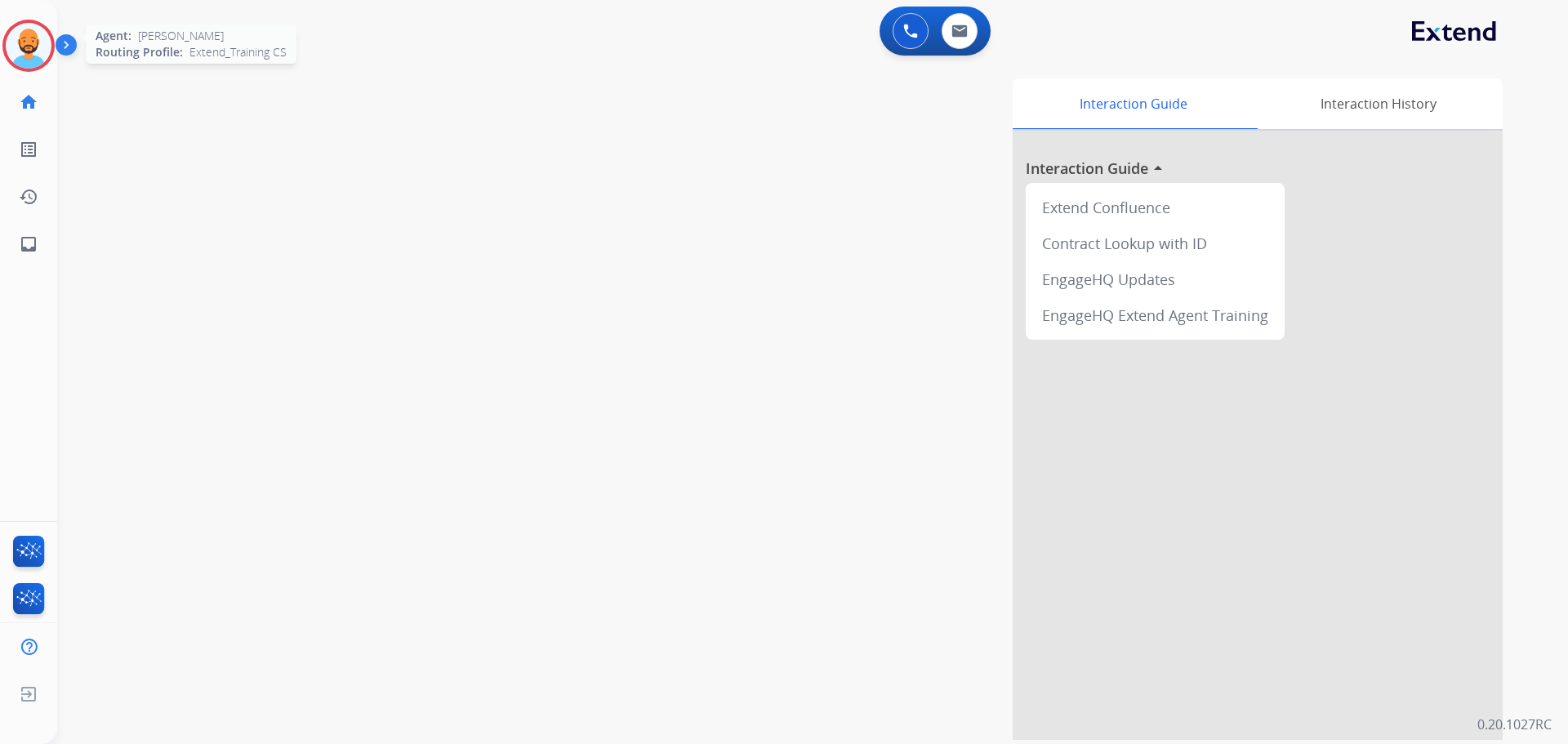
click at [41, 47] on img at bounding box center [29, 46] width 46 height 46
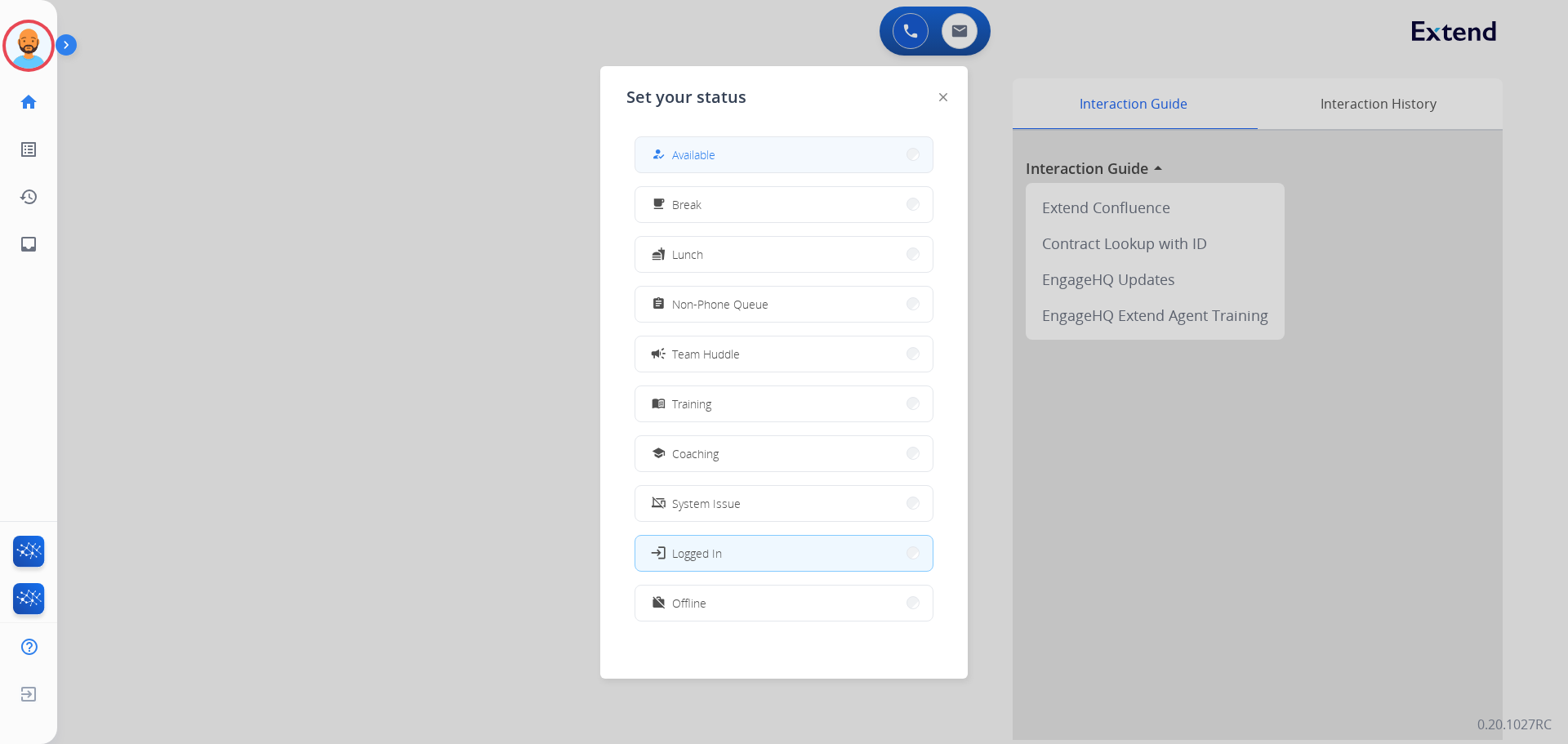
click at [704, 154] on span "Available" at bounding box center [693, 155] width 43 height 17
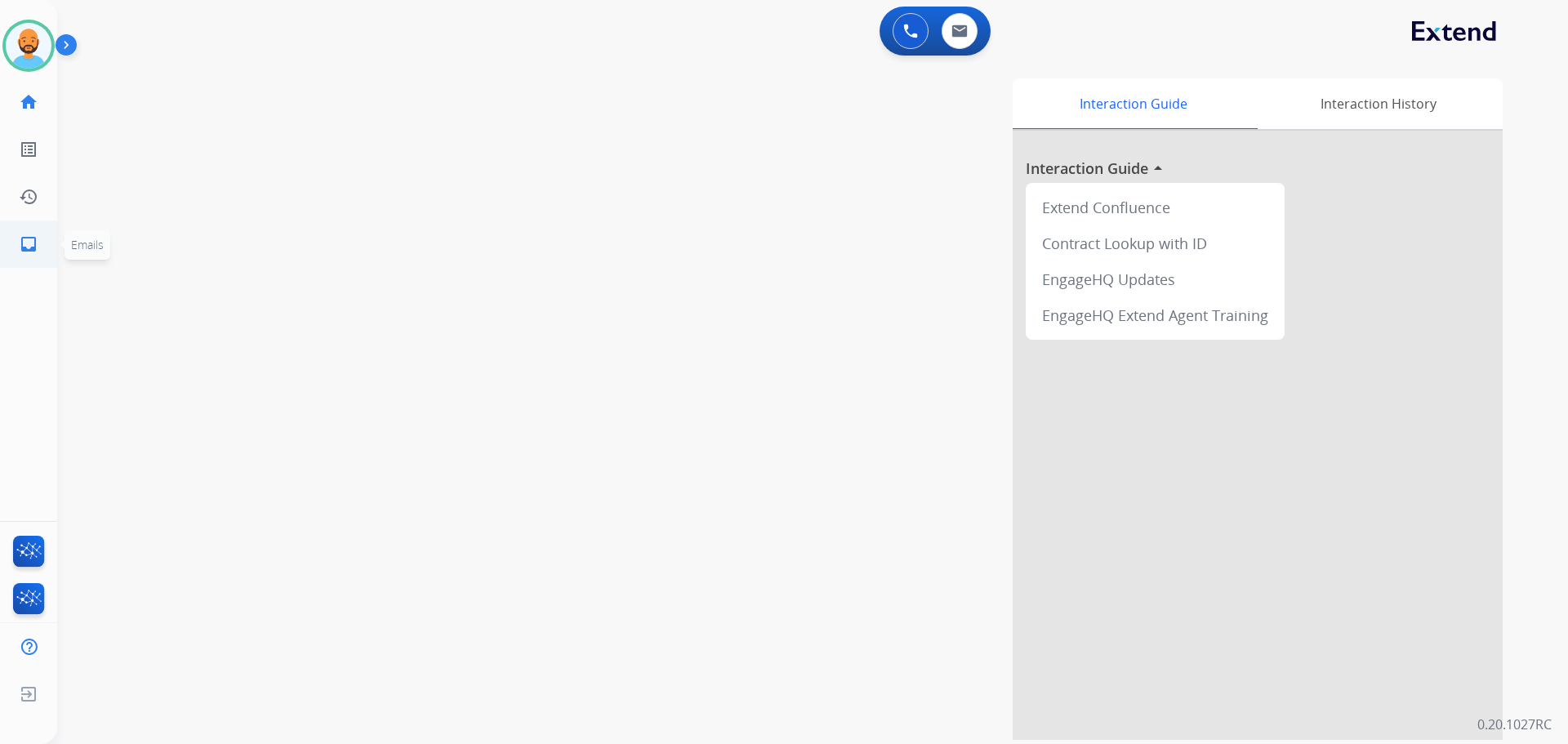
click at [36, 248] on mat-icon "inbox" at bounding box center [28, 244] width 19 height 19
select select "**********"
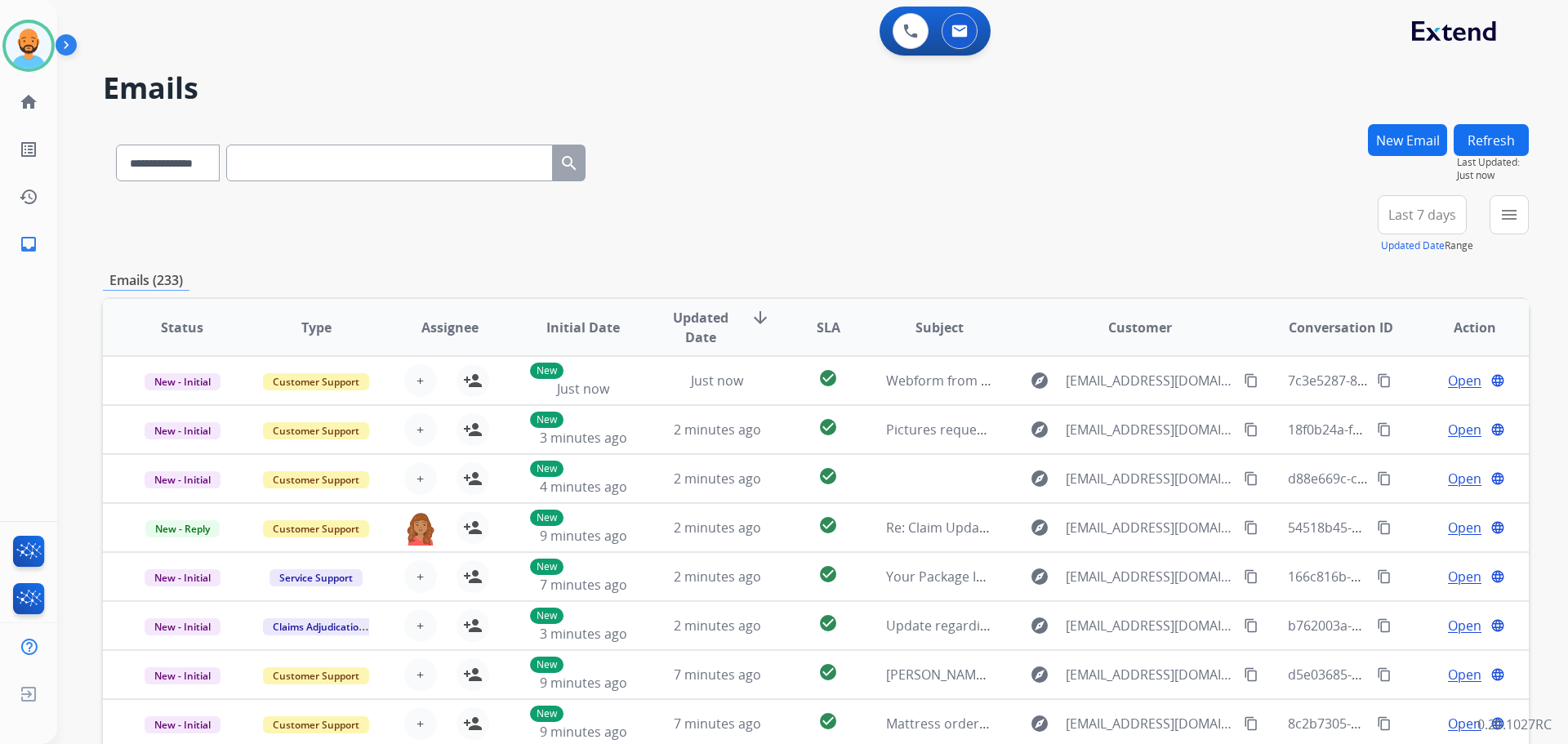
click at [1405, 146] on button "New Email" at bounding box center [1408, 141] width 80 height 32
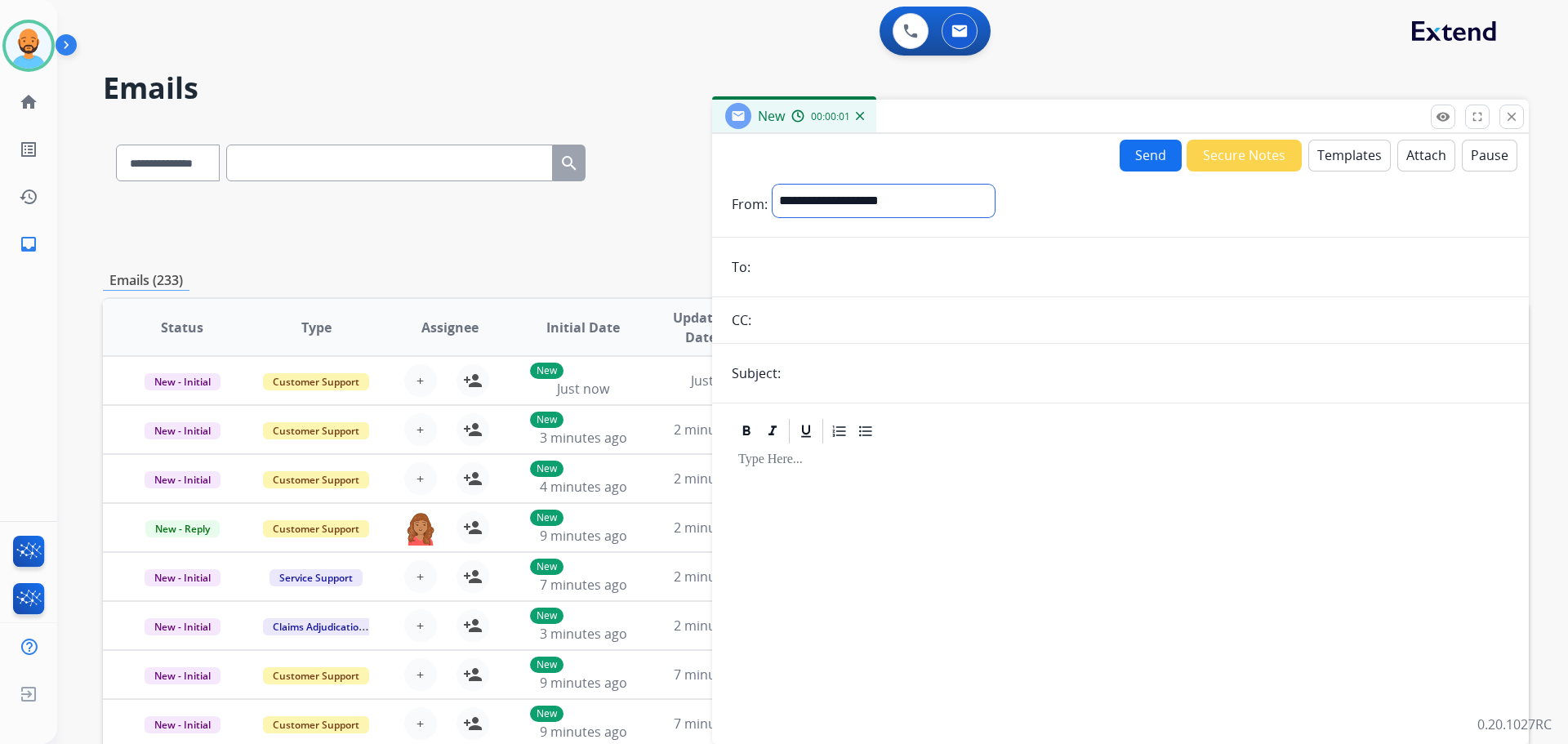
click at [864, 203] on select "**********" at bounding box center [883, 201] width 222 height 33
select select "**********"
click at [772, 185] on select "**********" at bounding box center [883, 201] width 222 height 33
click at [831, 274] on input "email" at bounding box center [1132, 268] width 754 height 33
paste input "**********"
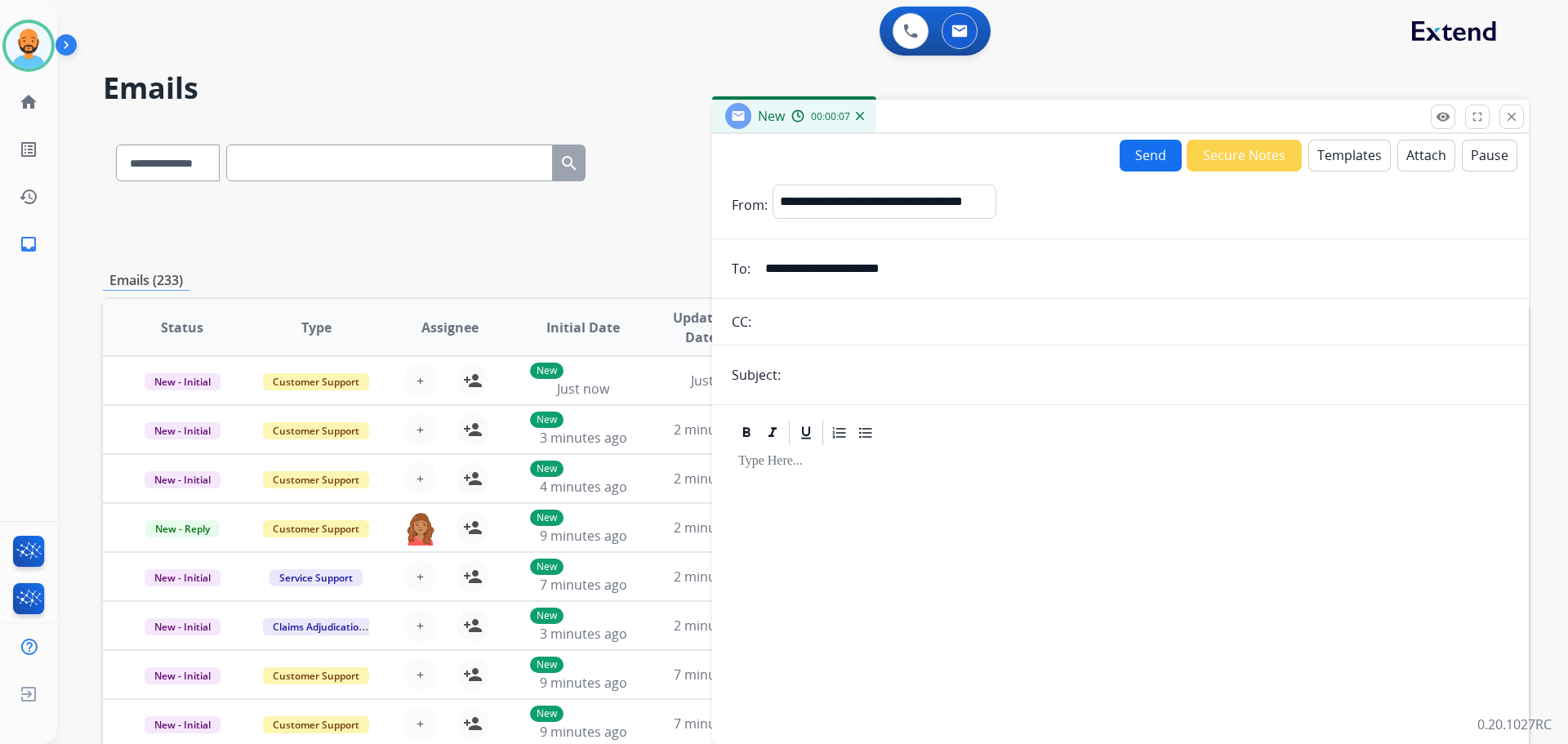
type input "**********"
click at [801, 376] on input "text" at bounding box center [1147, 374] width 724 height 33
type input "**********"
click at [820, 464] on p at bounding box center [1120, 460] width 765 height 14
click at [1324, 152] on button "Templates" at bounding box center [1349, 156] width 82 height 32
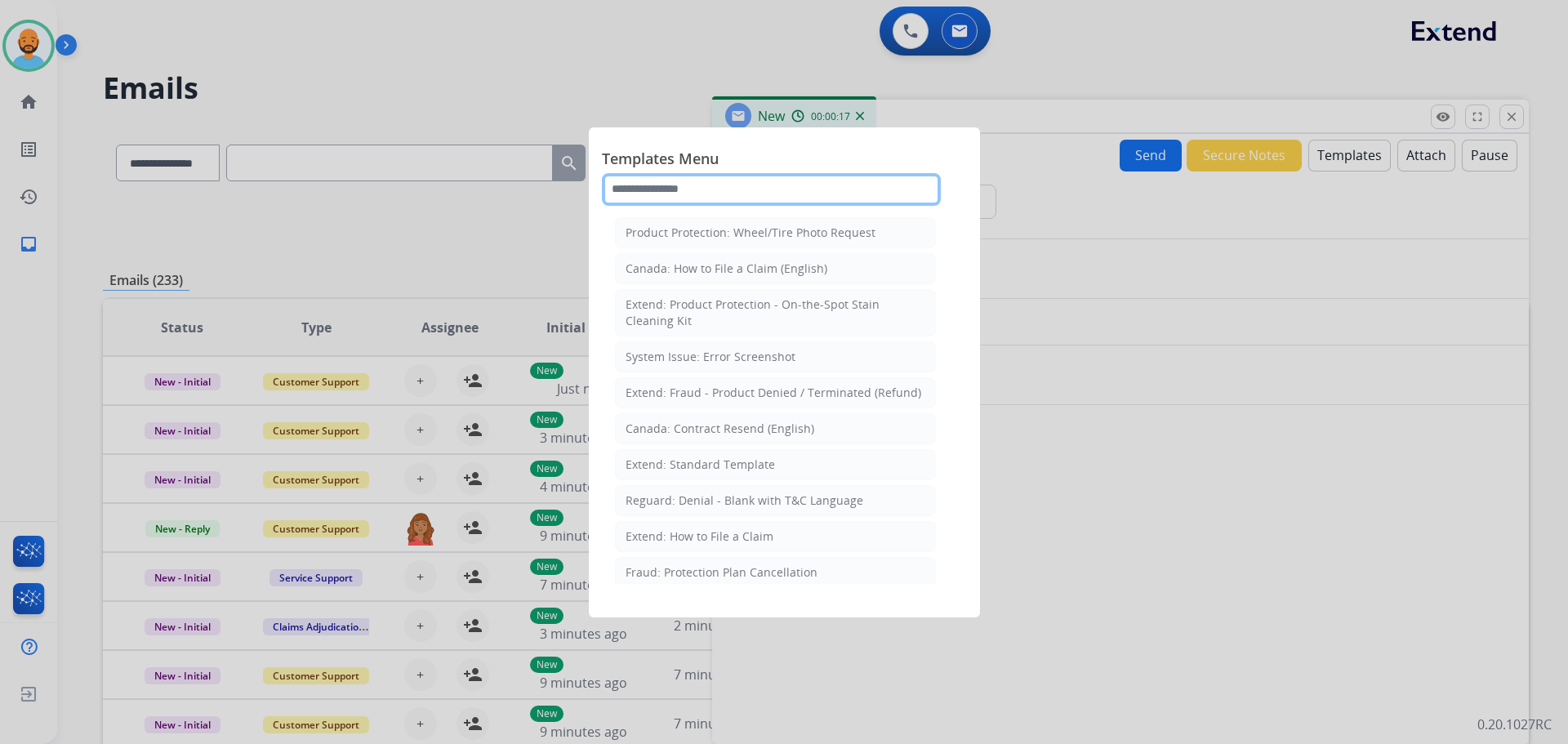
click at [711, 187] on input "text" at bounding box center [771, 189] width 339 height 33
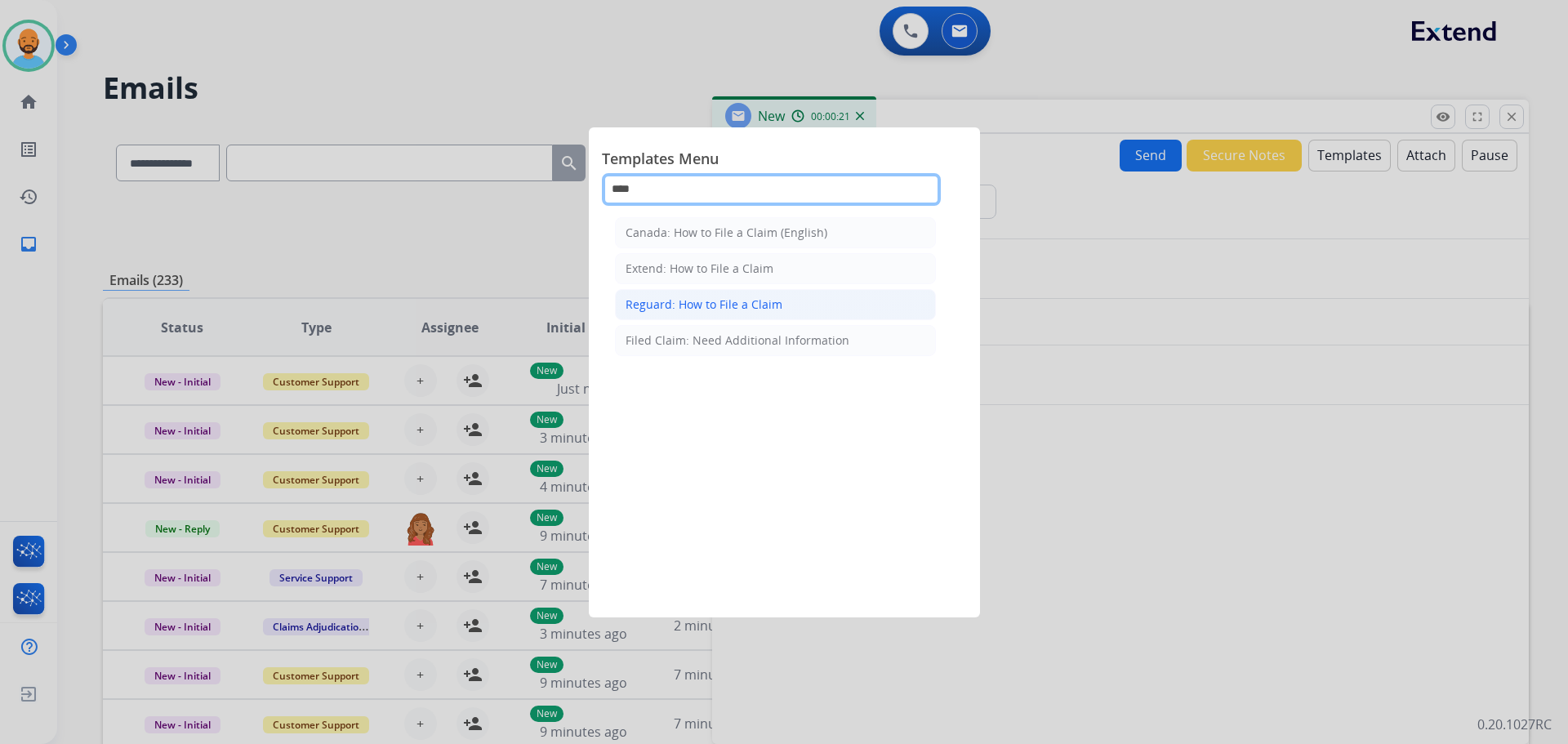
type input "****"
click at [695, 310] on div "Reguard: How to File a Claim" at bounding box center [704, 304] width 157 height 16
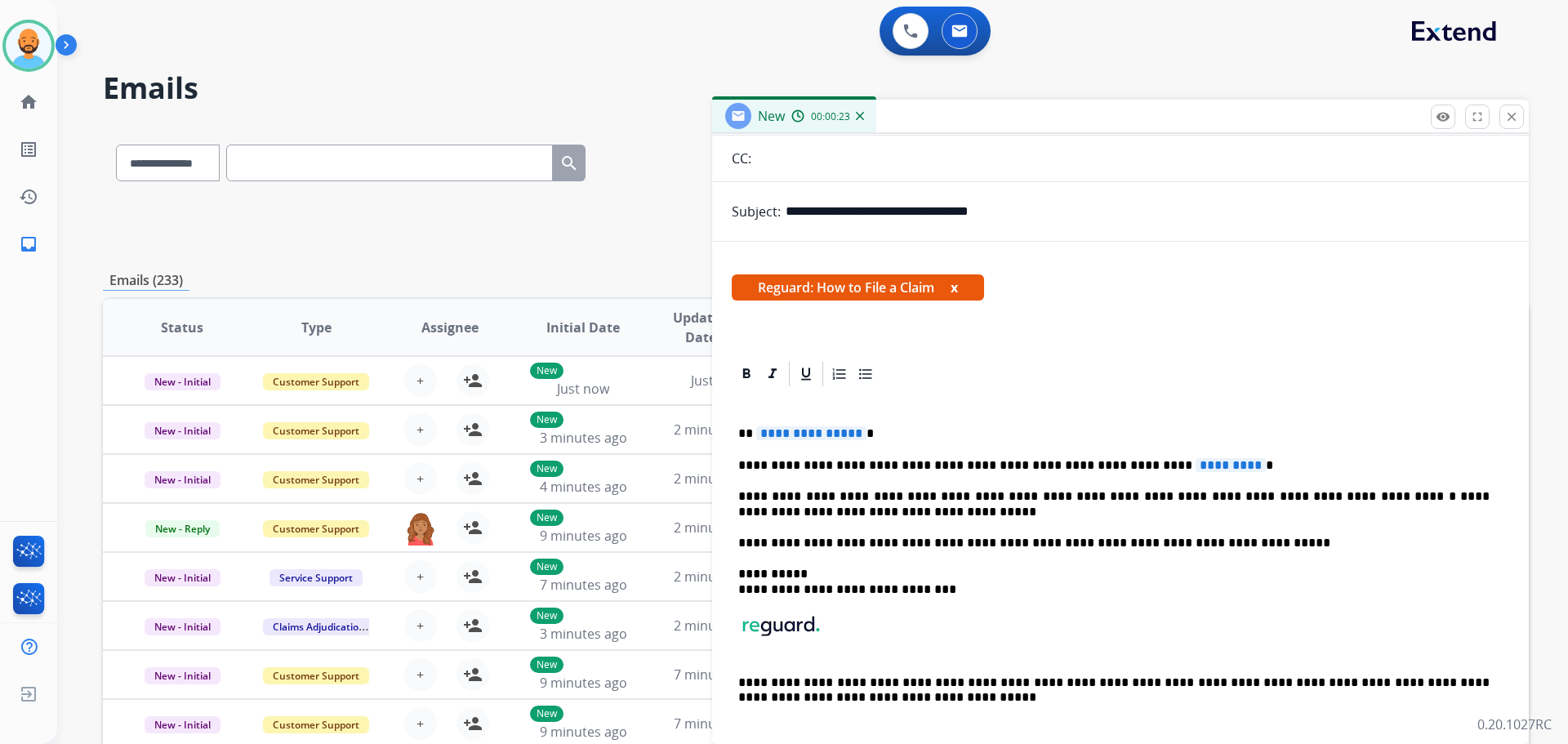
scroll to position [163, 0]
click at [854, 434] on span "**********" at bounding box center [811, 433] width 110 height 14
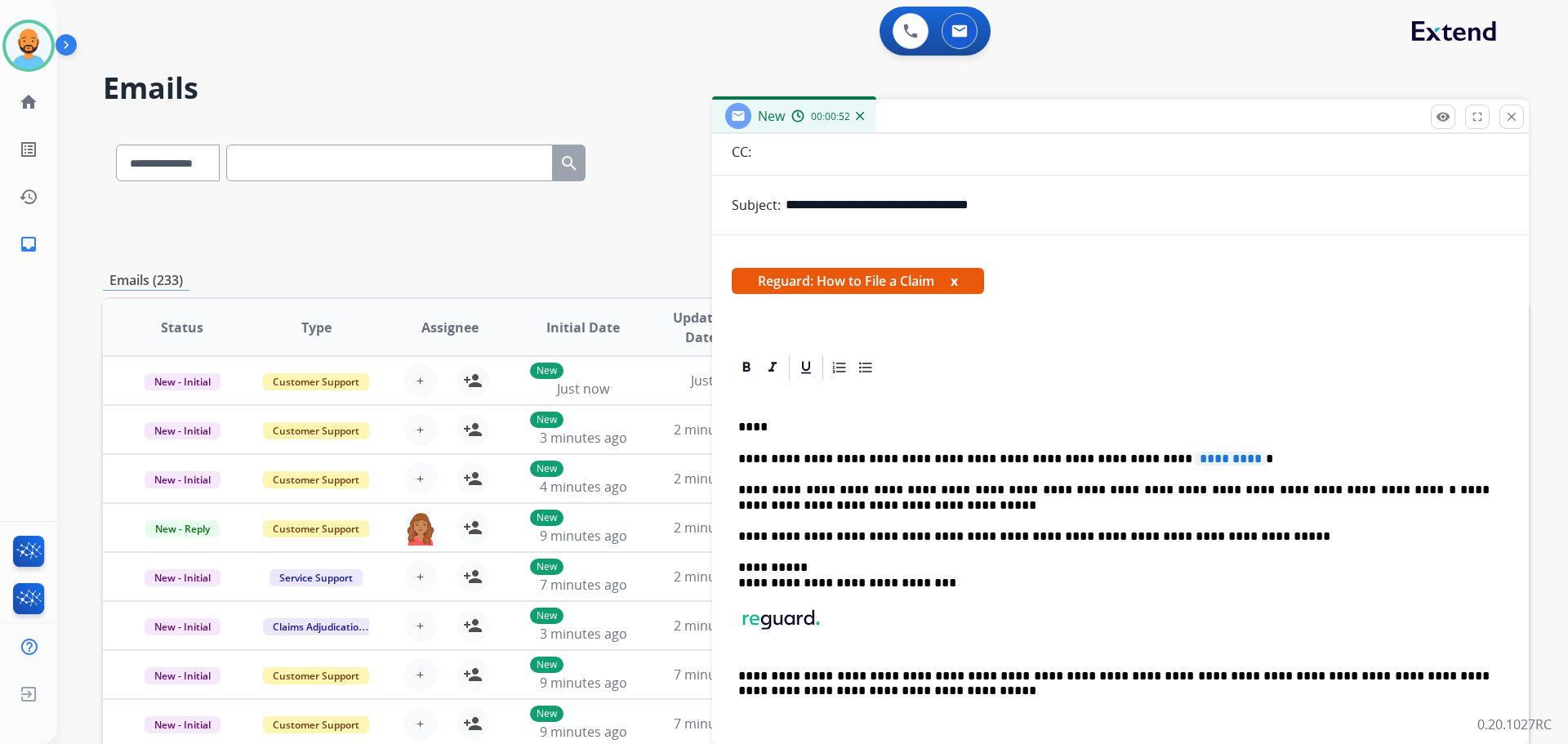
scroll to position [185, 0]
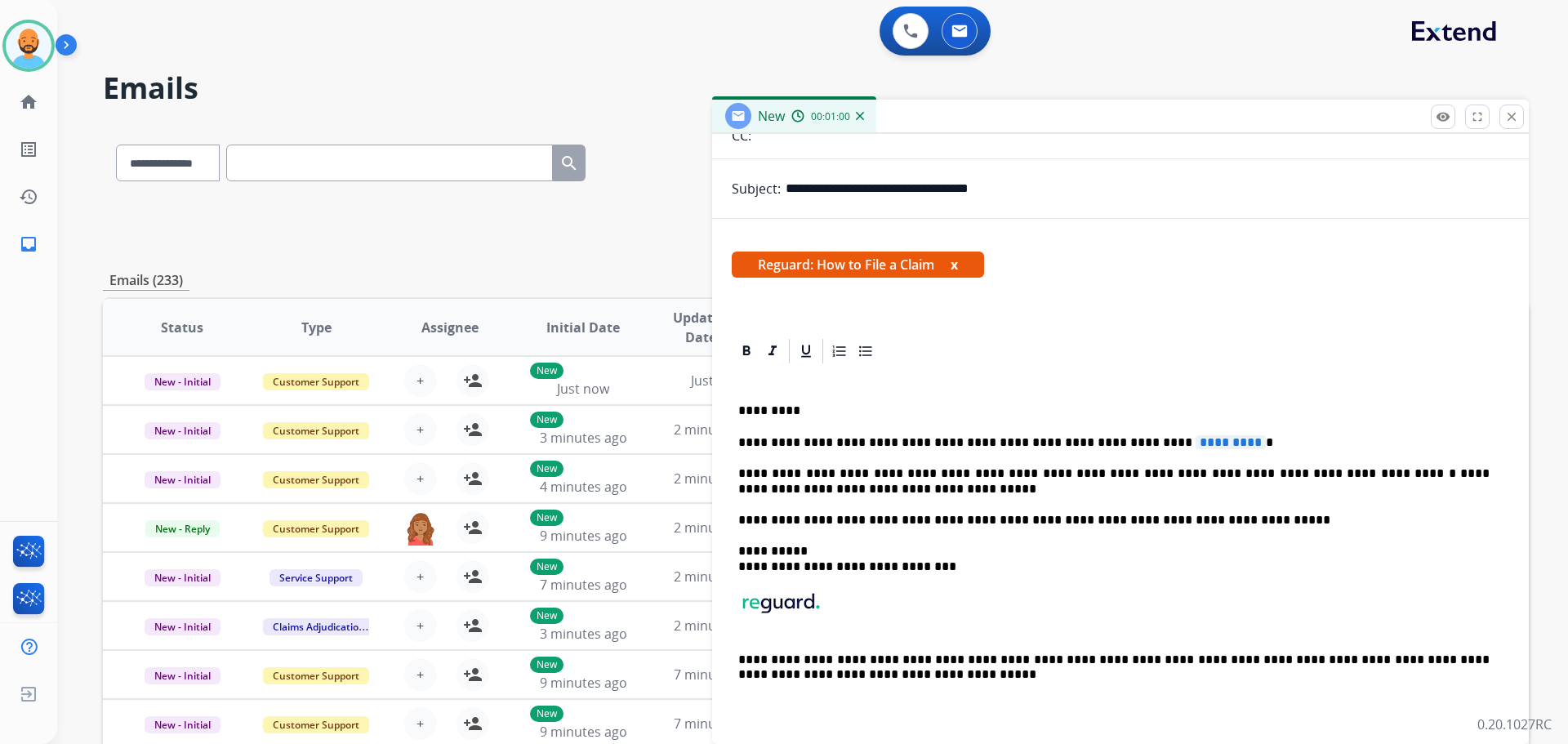
click at [1194, 438] on p "**********" at bounding box center [1113, 442] width 751 height 14
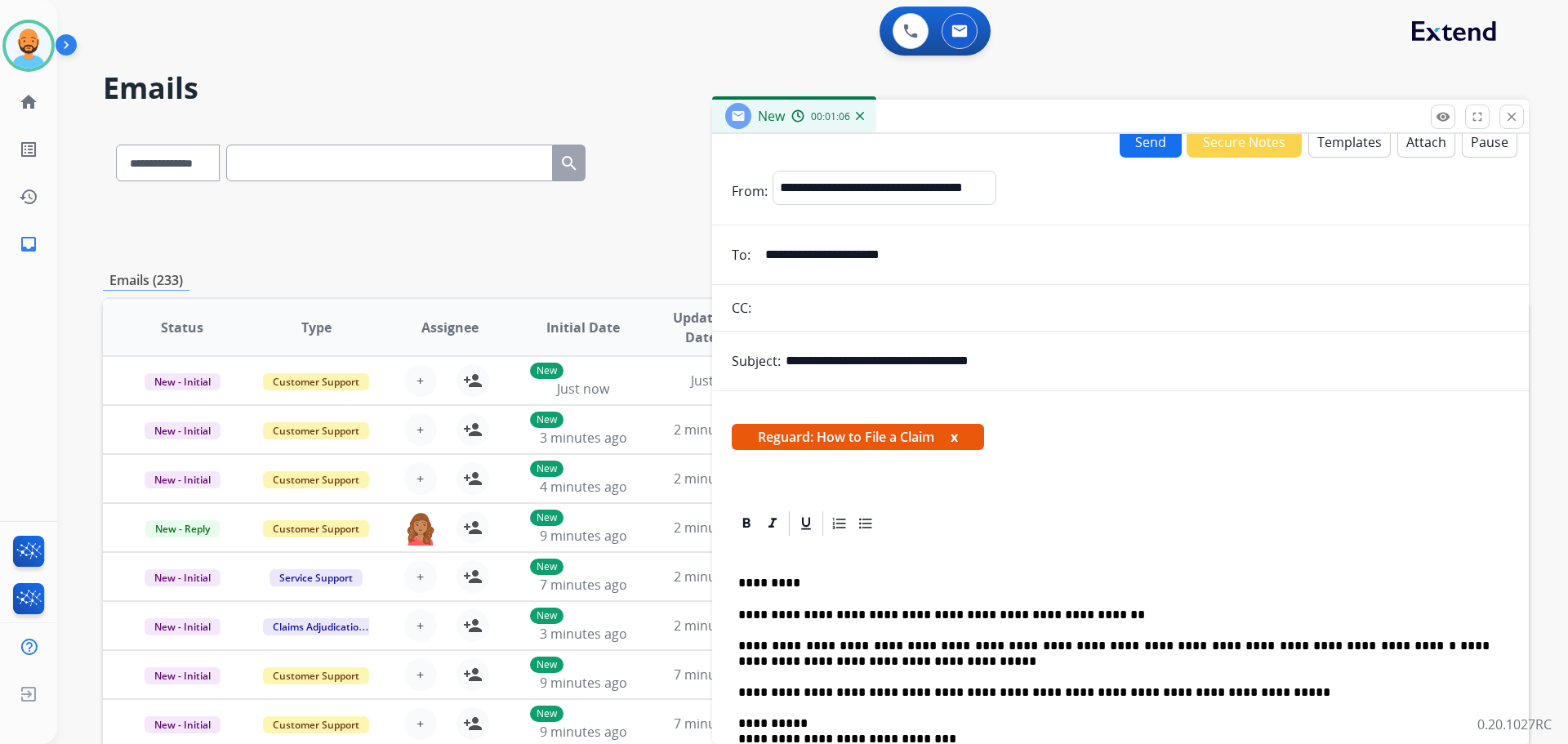
scroll to position [0, 0]
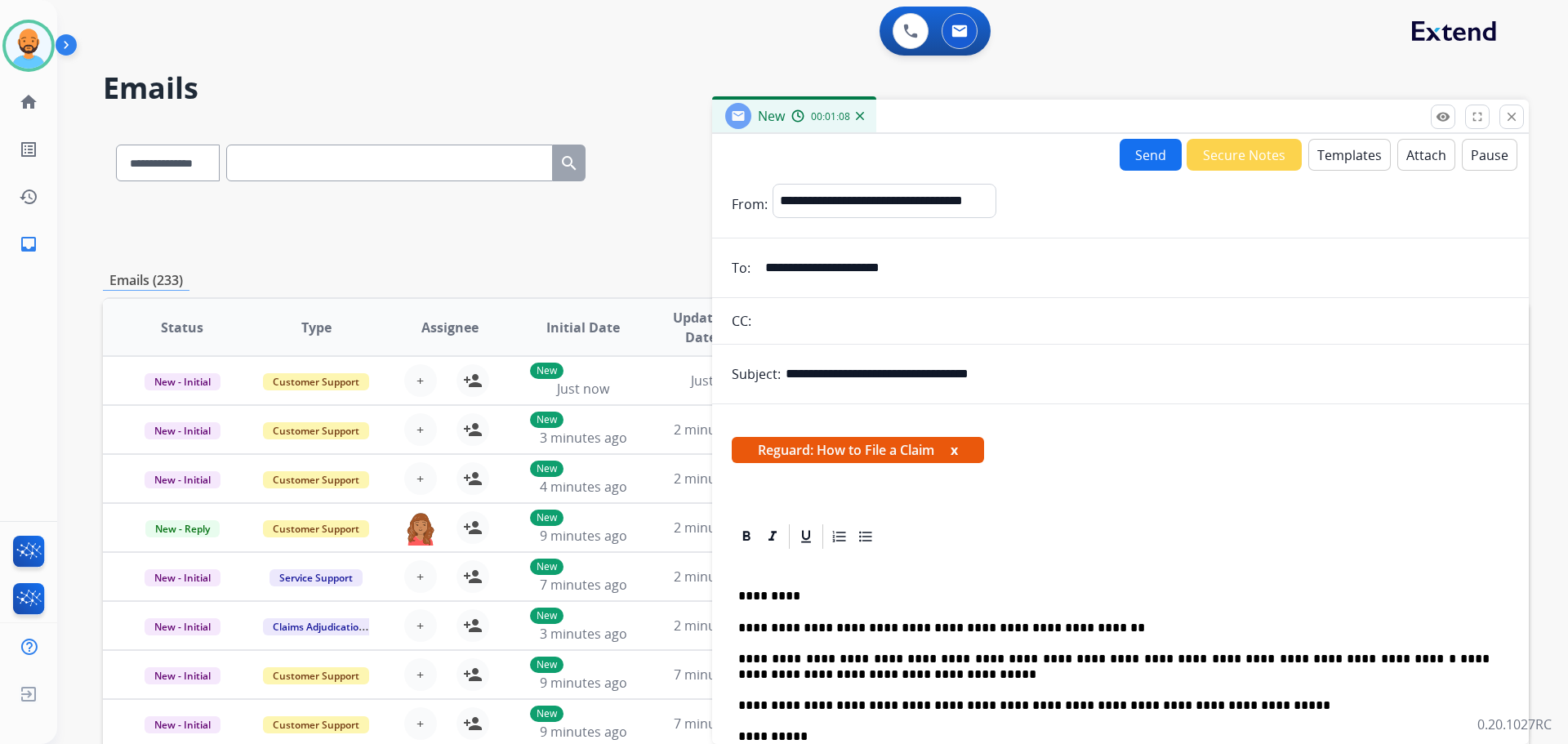
click at [1397, 151] on button "Attach" at bounding box center [1426, 155] width 58 height 32
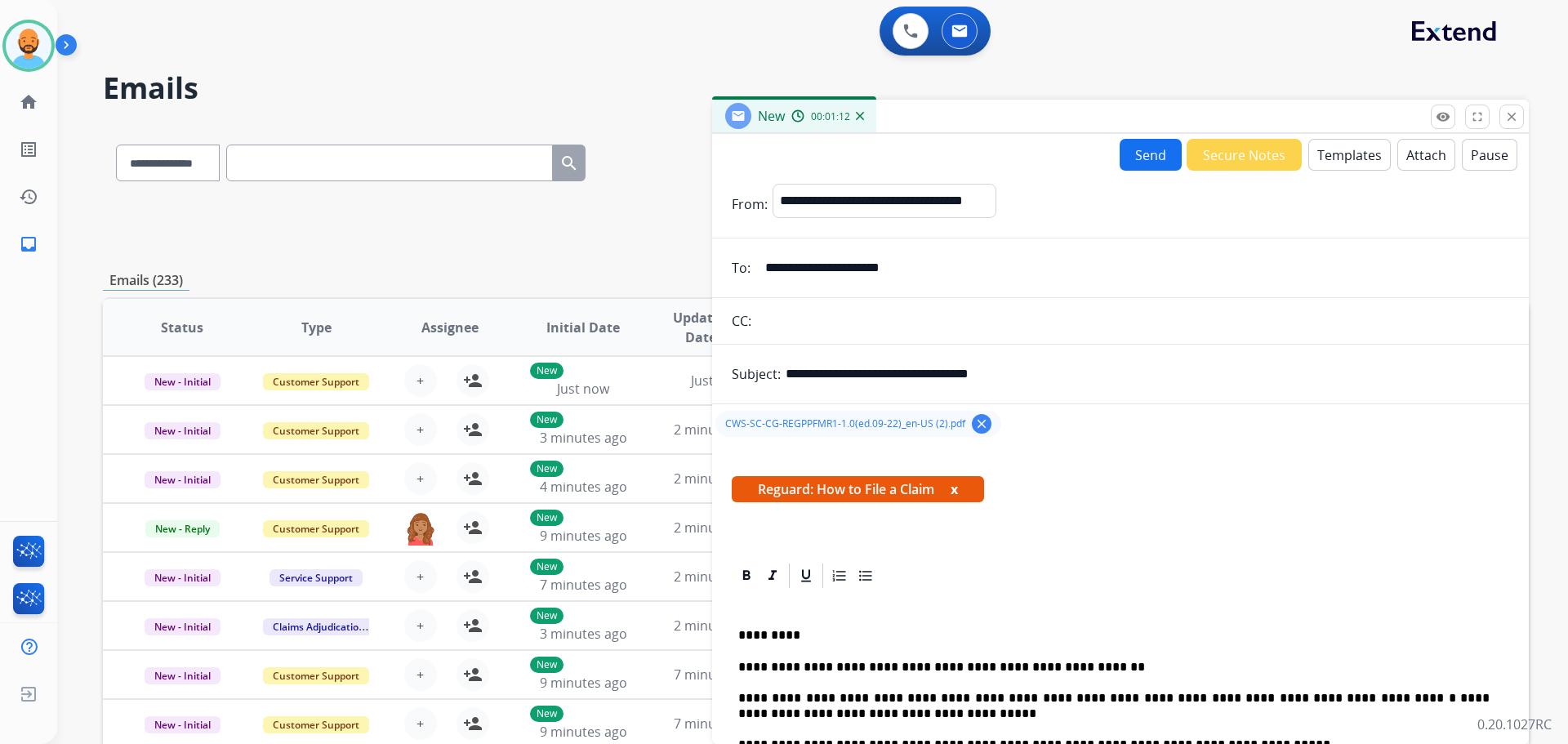
click at [1134, 154] on button "Send" at bounding box center [1150, 155] width 62 height 32
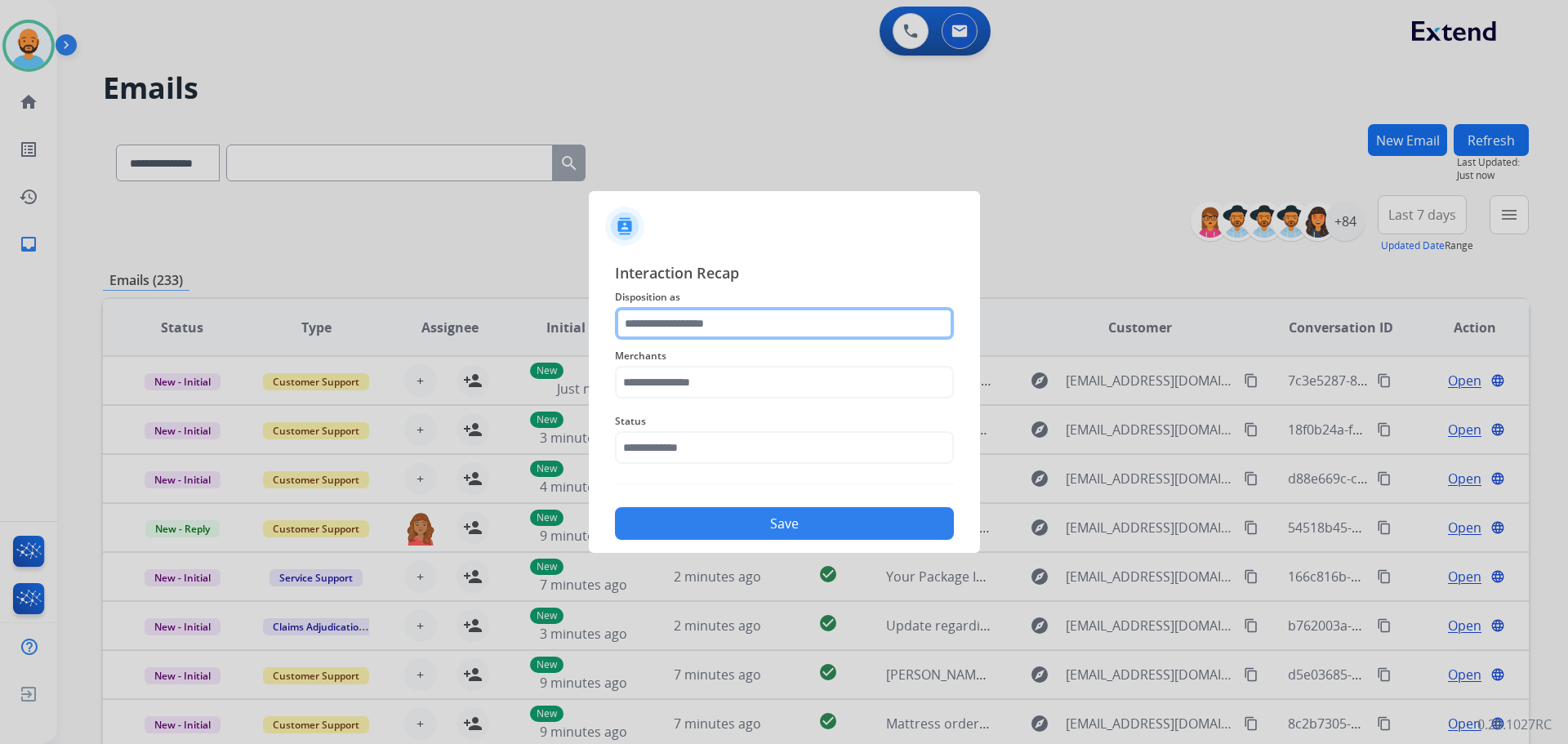
click at [771, 311] on input "text" at bounding box center [784, 323] width 339 height 33
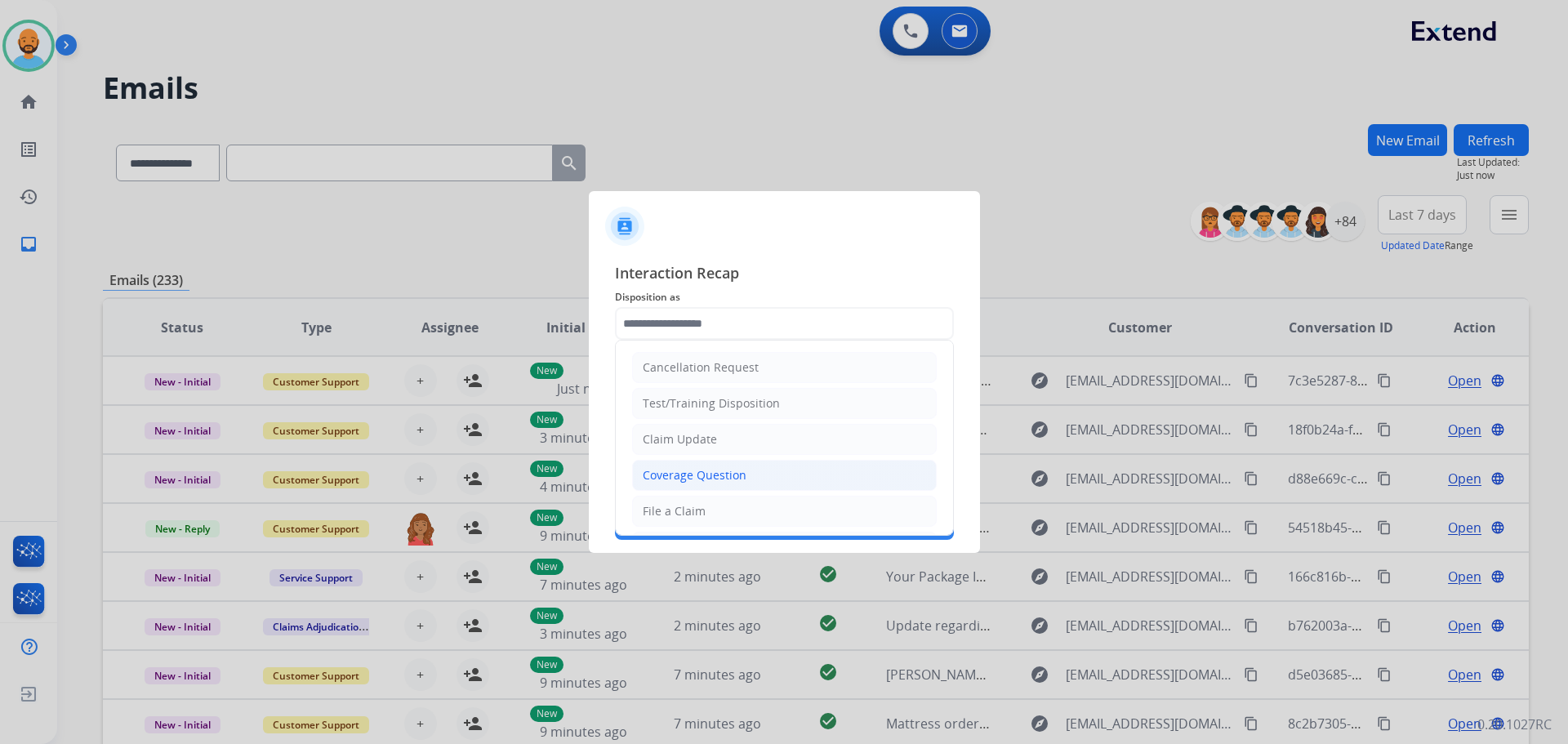
click at [712, 464] on li "Coverage Question" at bounding box center [785, 475] width 305 height 31
type input "**********"
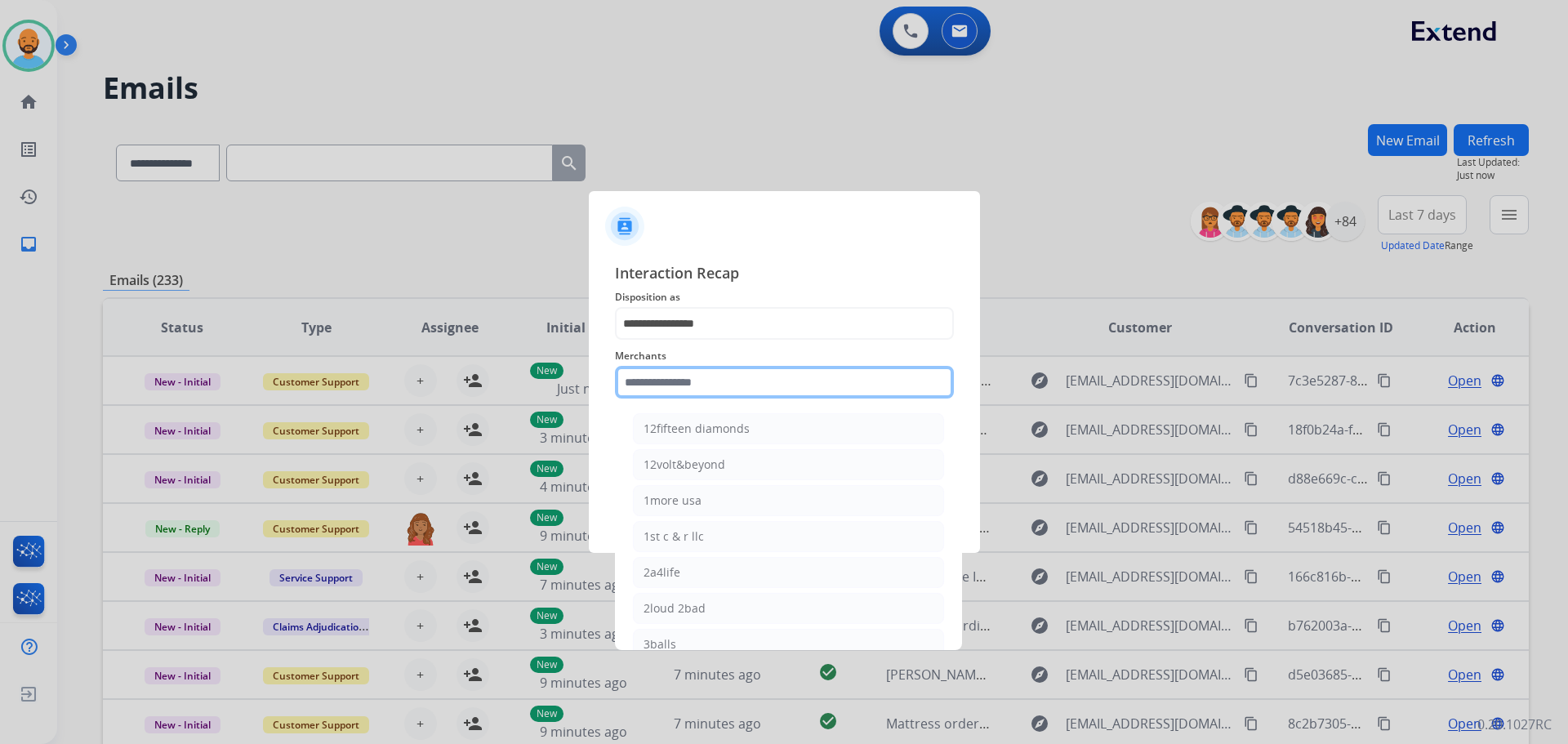
click at [721, 378] on input "text" at bounding box center [784, 382] width 339 height 33
click at [694, 433] on div "[PERSON_NAME]" at bounding box center [689, 428] width 91 height 16
type input "**********"
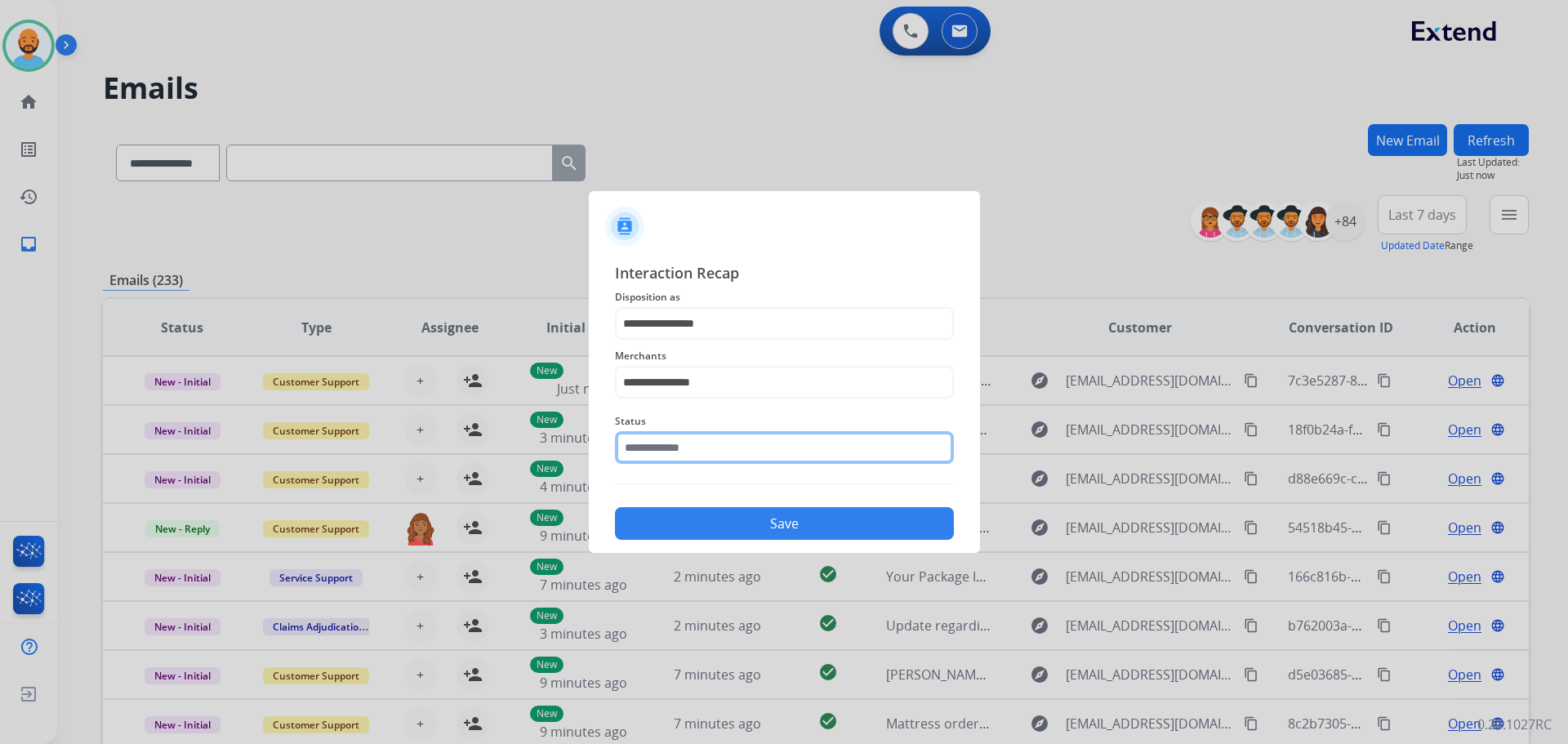
click at [689, 440] on input "text" at bounding box center [784, 447] width 339 height 33
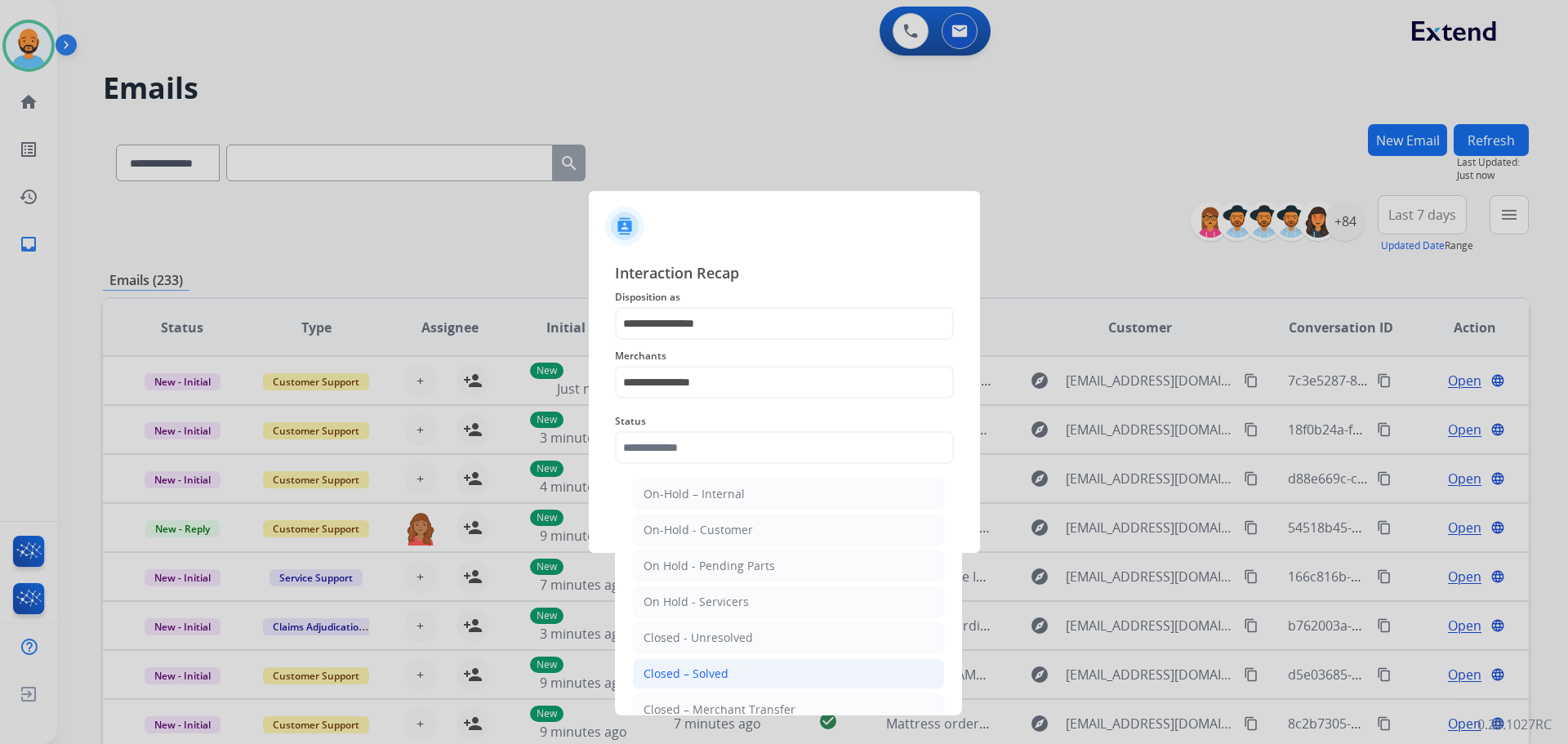
click at [702, 669] on div "Closed – Solved" at bounding box center [686, 673] width 85 height 16
type input "**********"
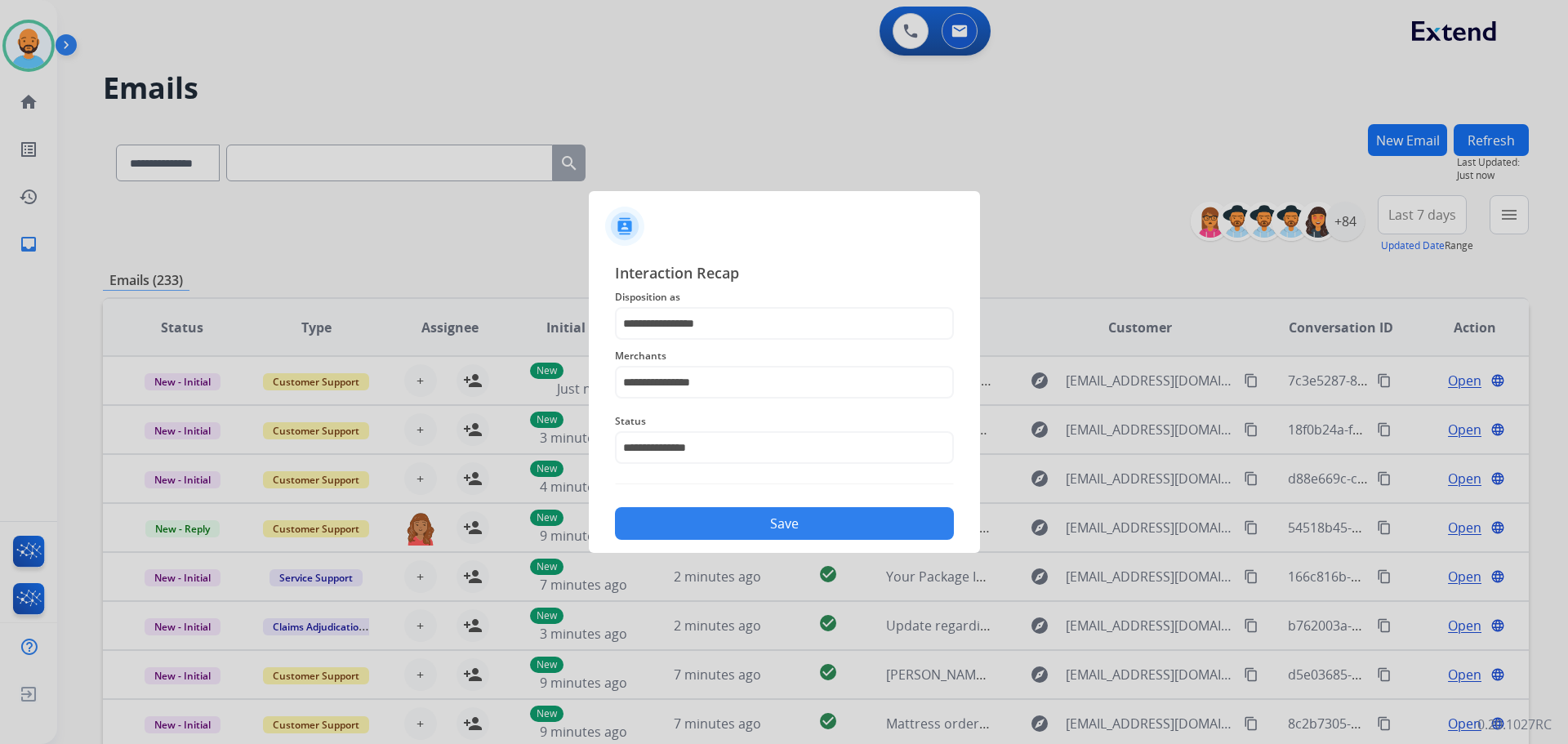
click at [755, 529] on button "Save" at bounding box center [784, 523] width 339 height 33
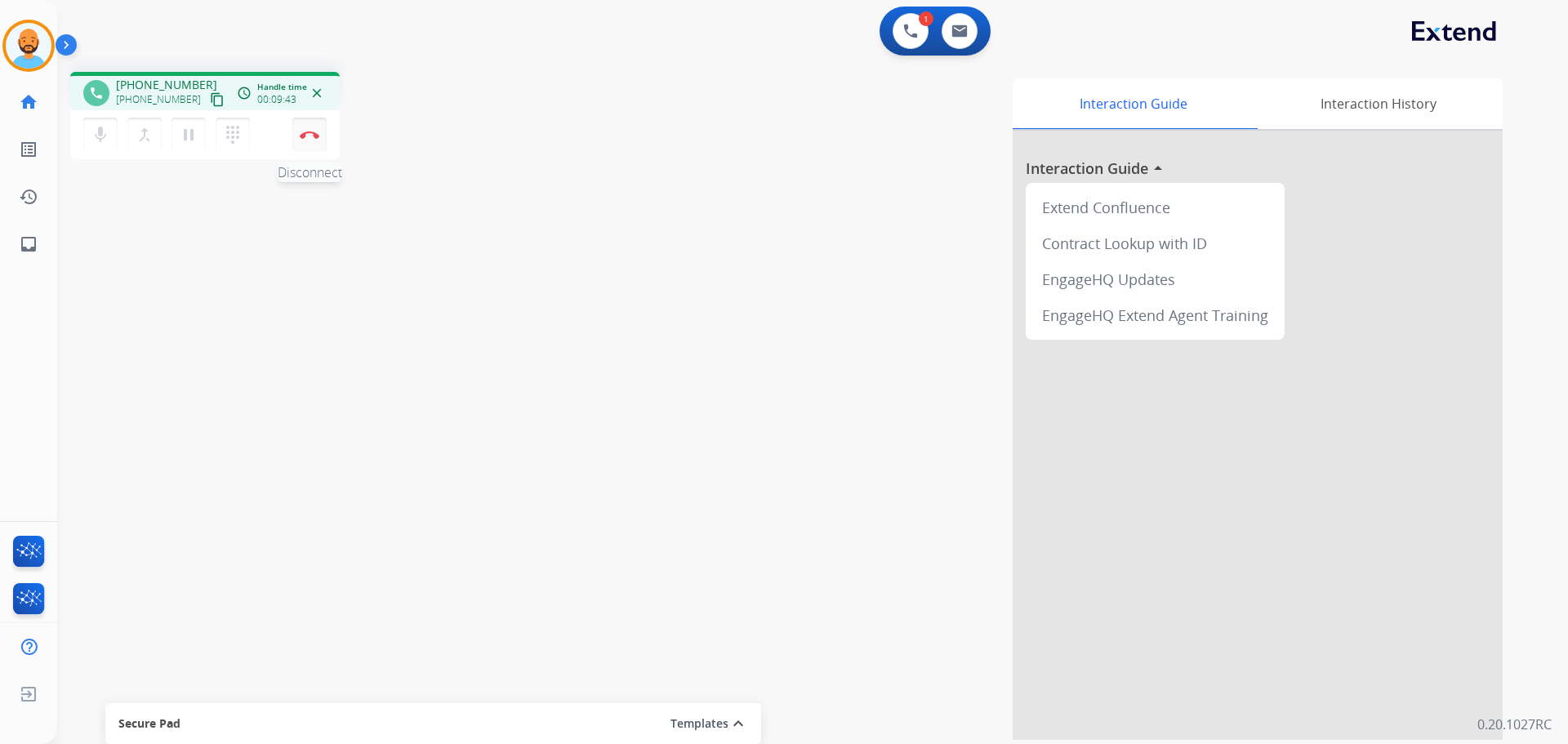
drag, startPoint x: 307, startPoint y: 130, endPoint x: 317, endPoint y: 130, distance: 10.0
click at [309, 130] on button "Disconnect" at bounding box center [309, 135] width 35 height 35
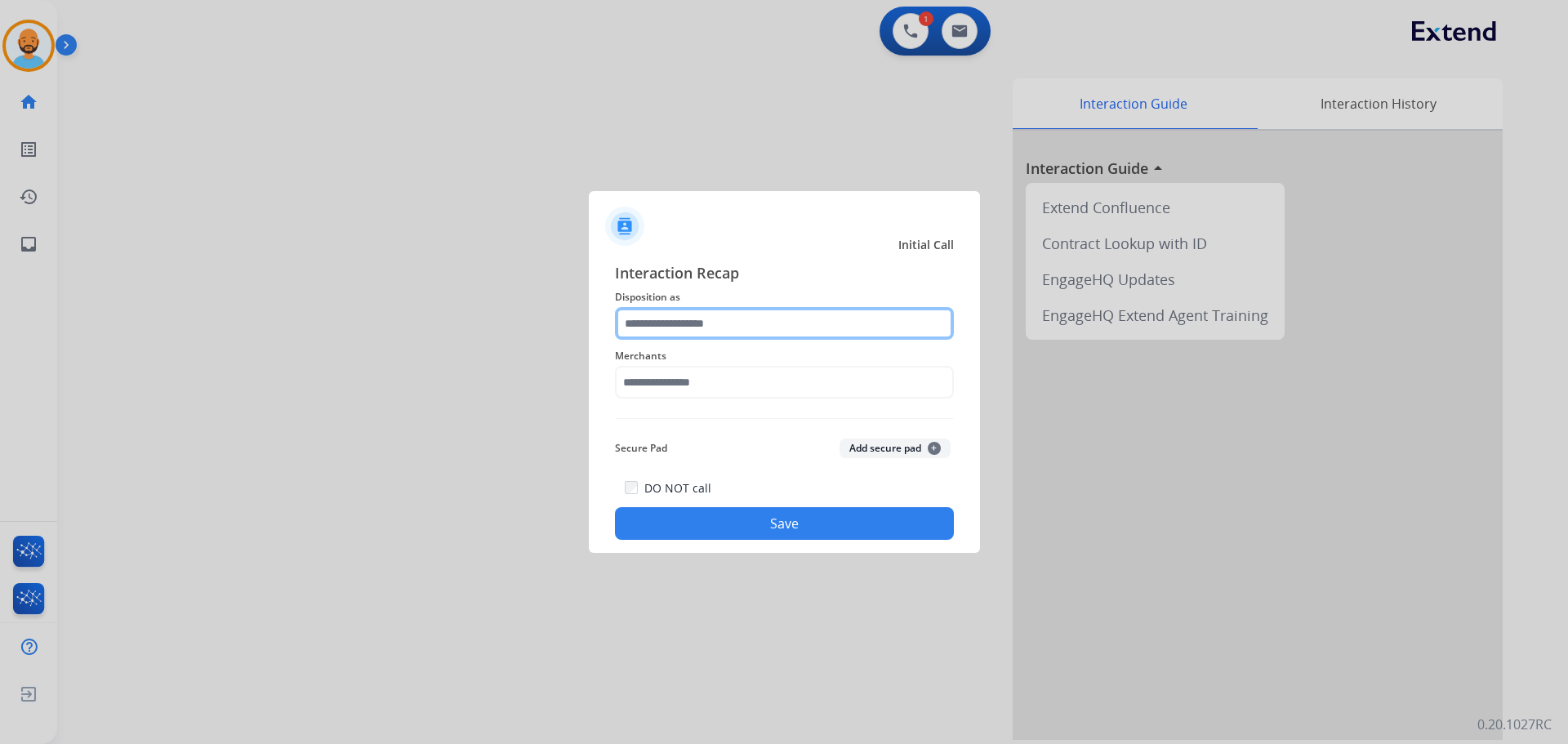
click at [726, 326] on input "text" at bounding box center [784, 323] width 339 height 33
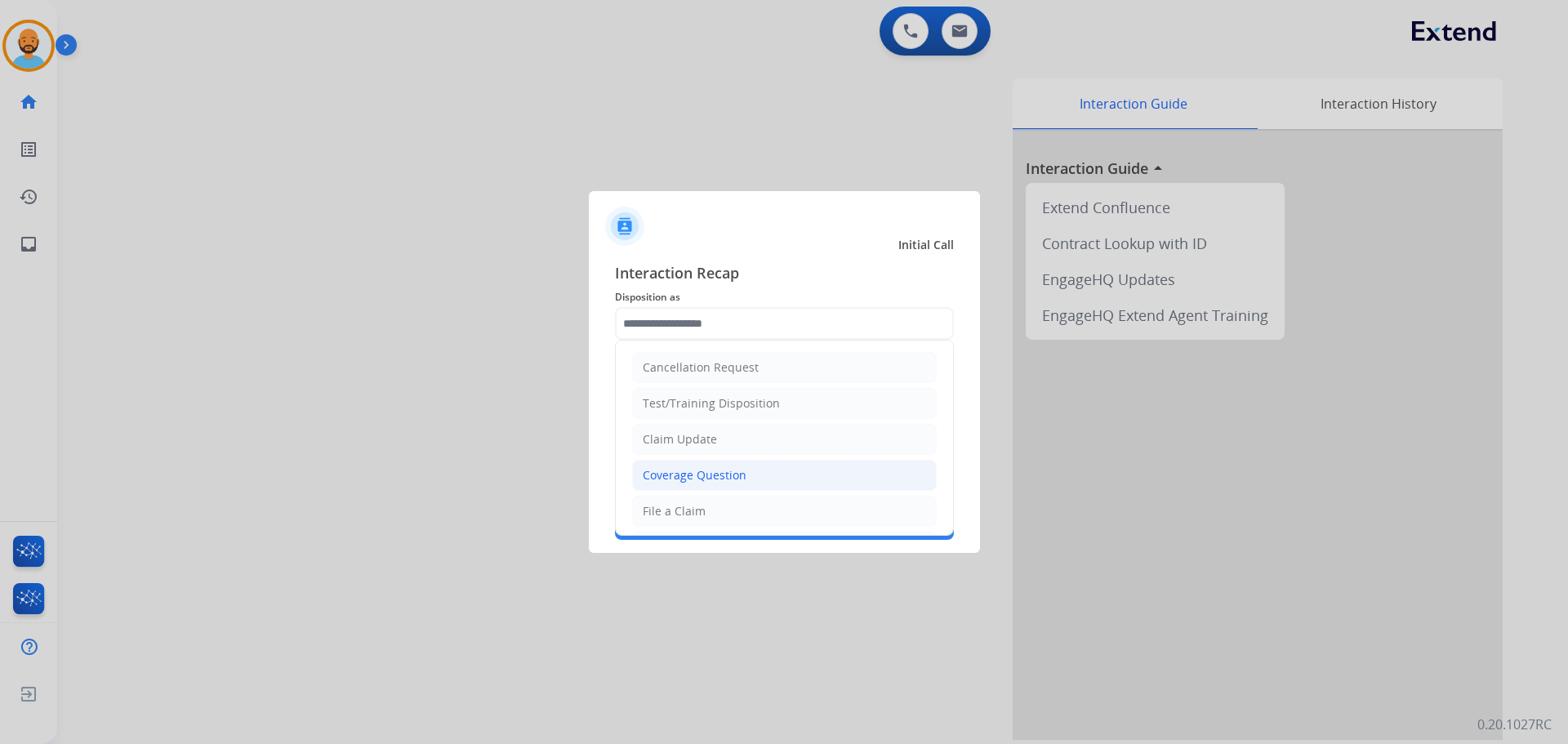
click at [682, 482] on div "Coverage Question" at bounding box center [694, 475] width 103 height 16
type input "**********"
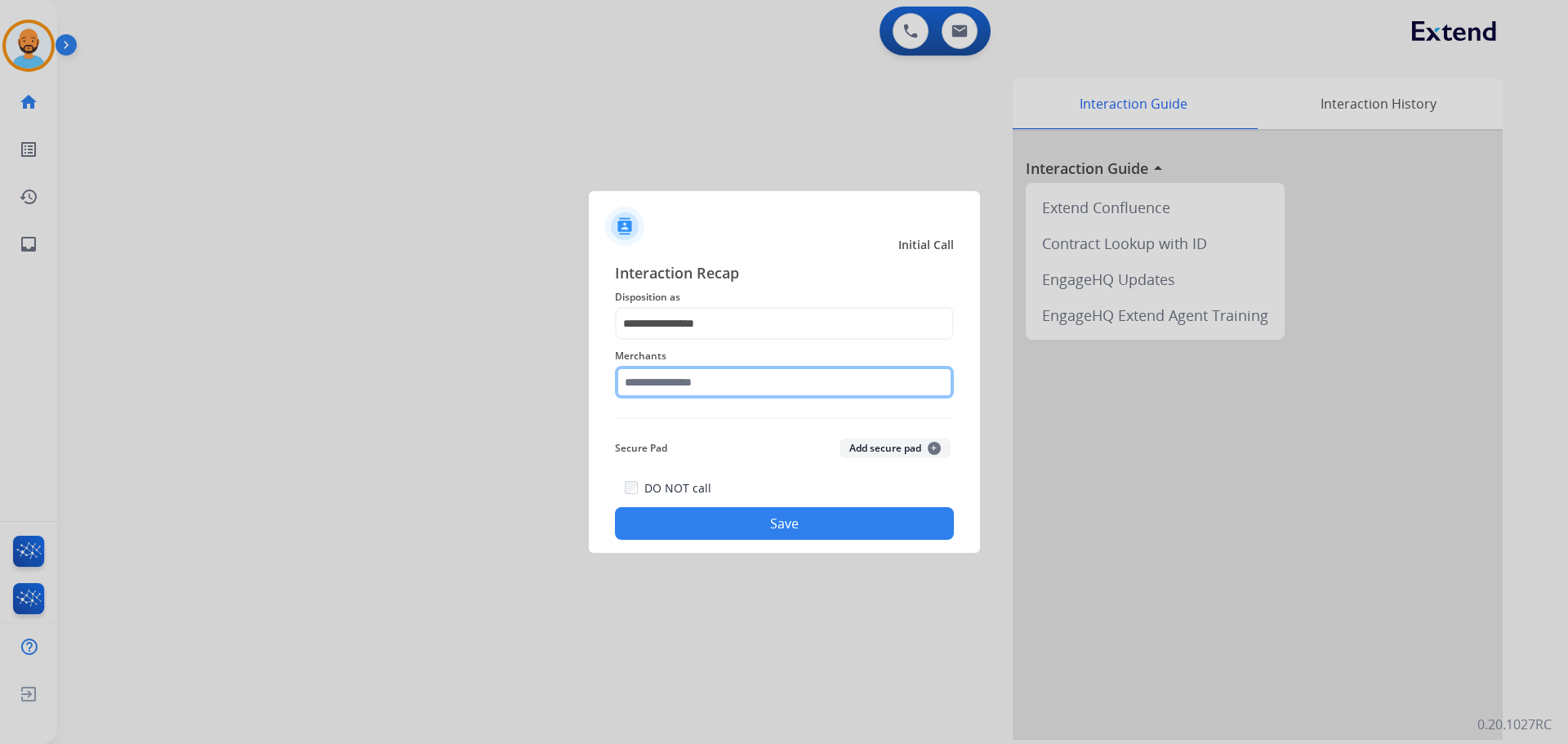
click at [688, 385] on input "text" at bounding box center [784, 382] width 339 height 33
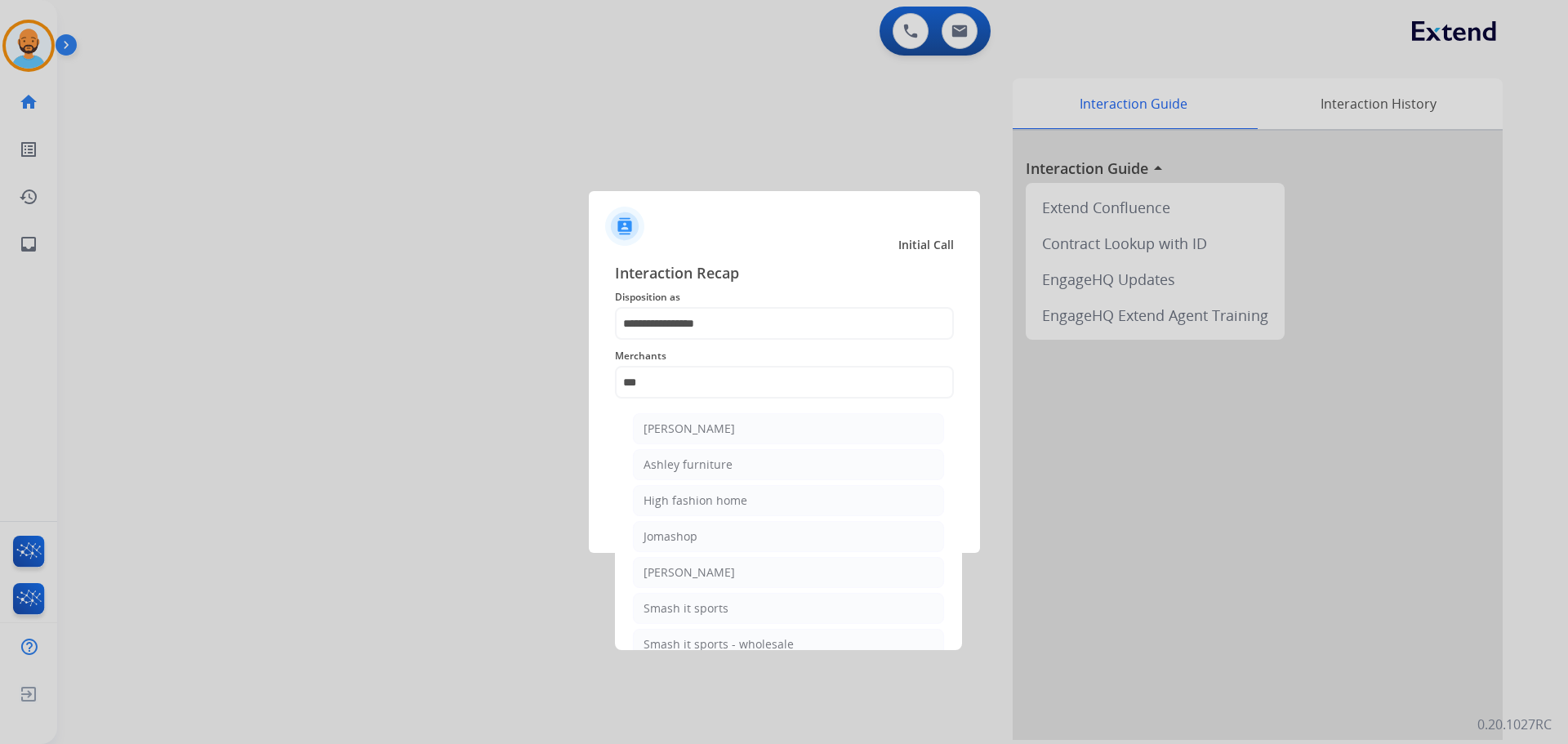
click at [687, 425] on div "[PERSON_NAME]" at bounding box center [689, 428] width 91 height 16
type input "**********"
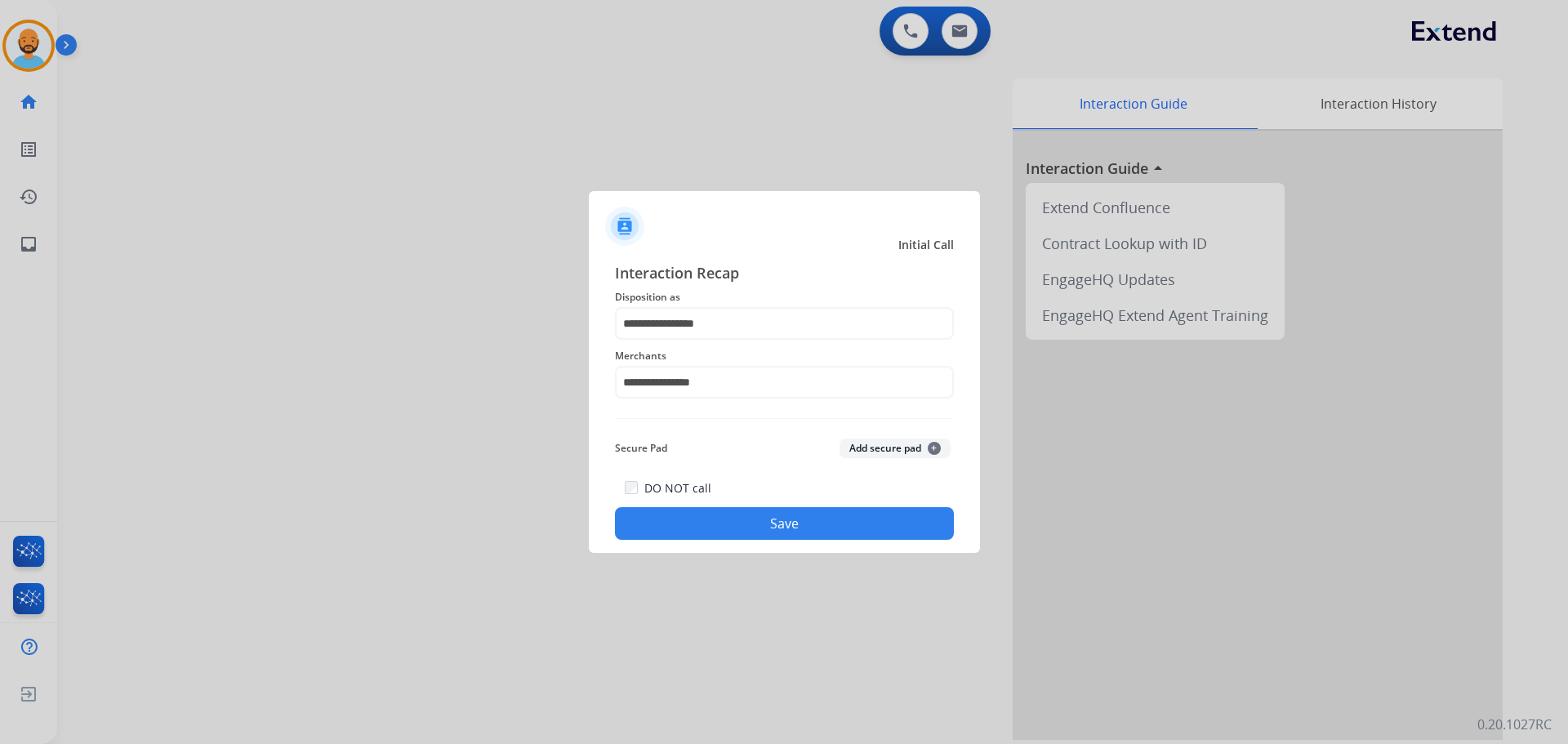
click at [715, 529] on button "Save" at bounding box center [784, 523] width 339 height 33
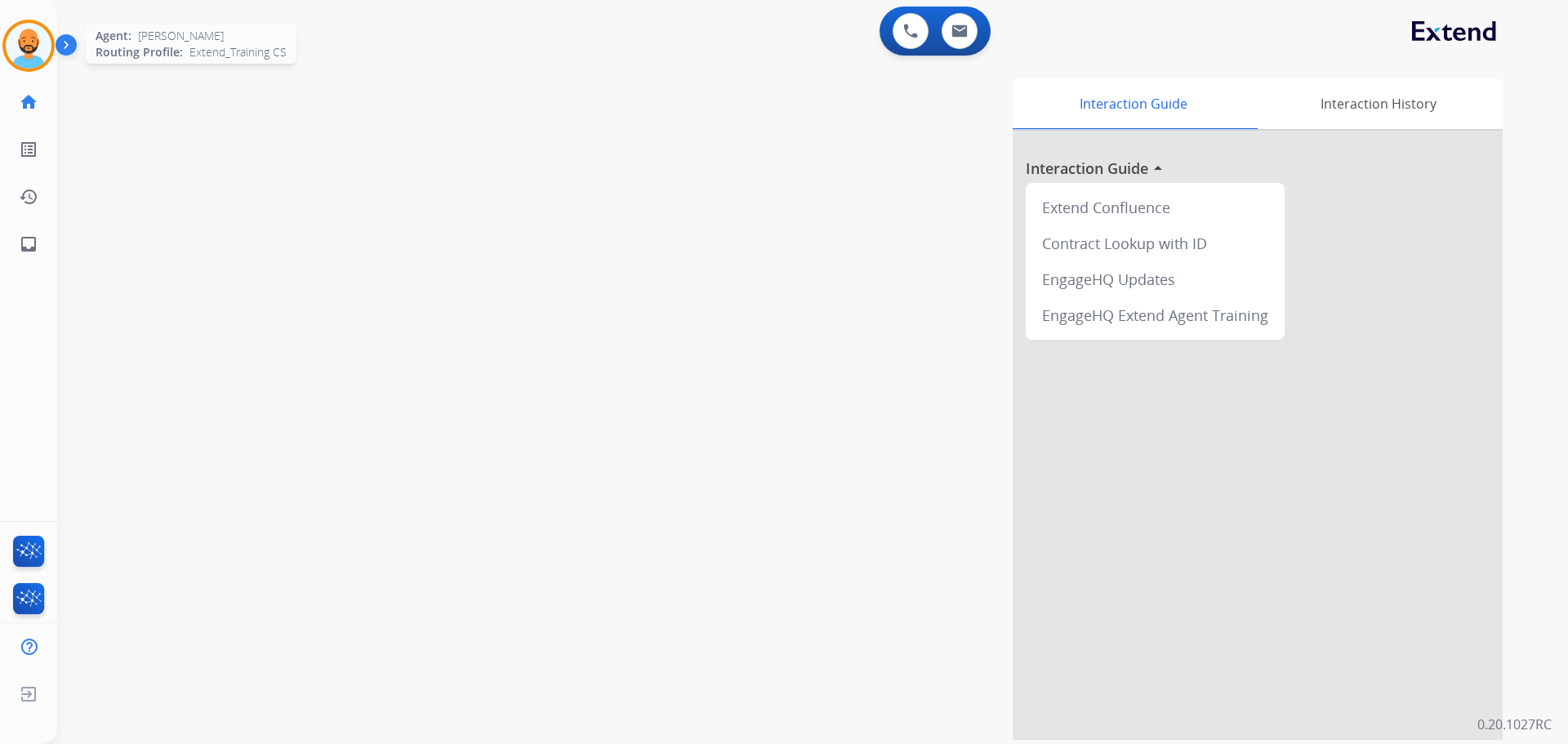
click at [35, 45] on img at bounding box center [29, 46] width 46 height 46
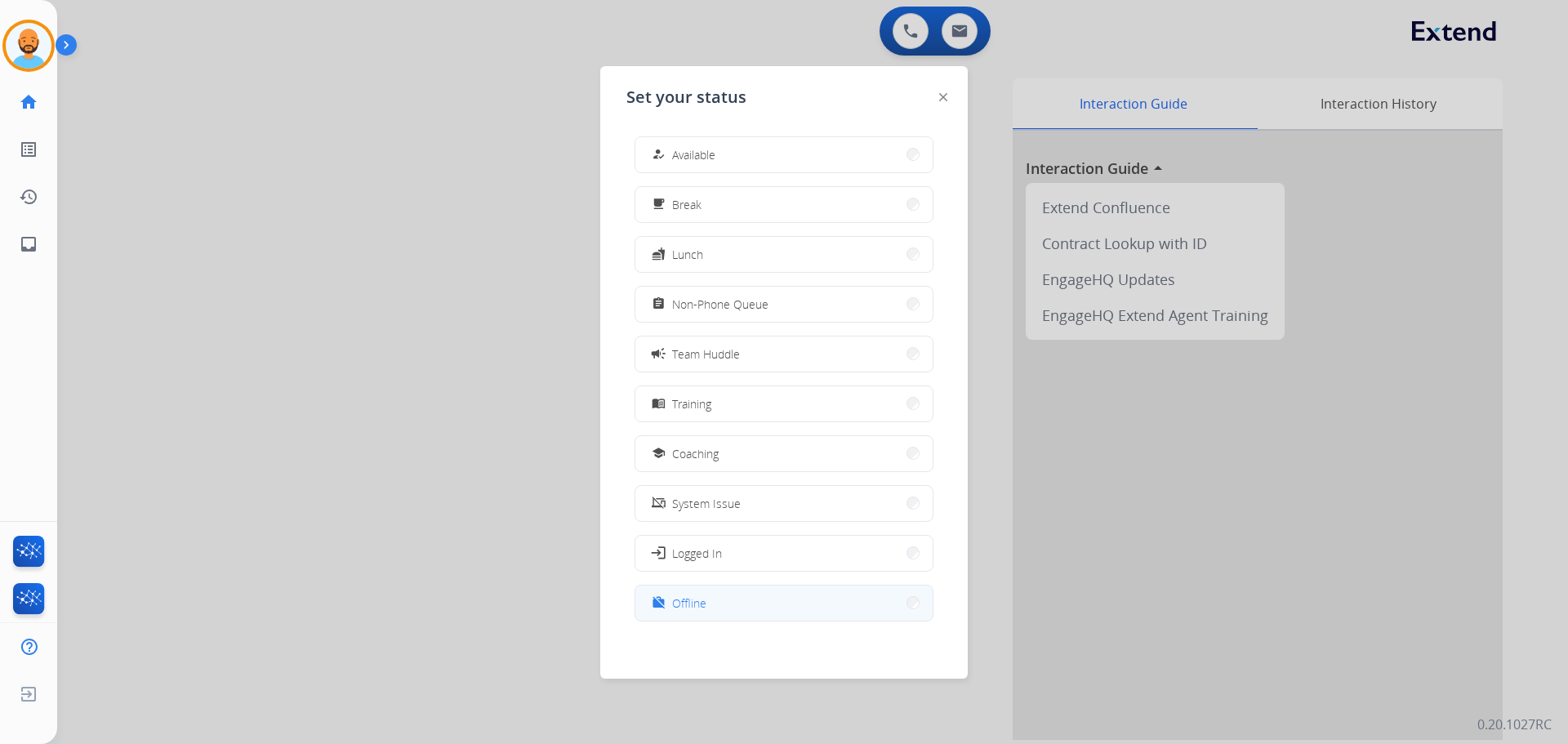
click at [892, 602] on button "work_off Offline" at bounding box center [783, 603] width 297 height 35
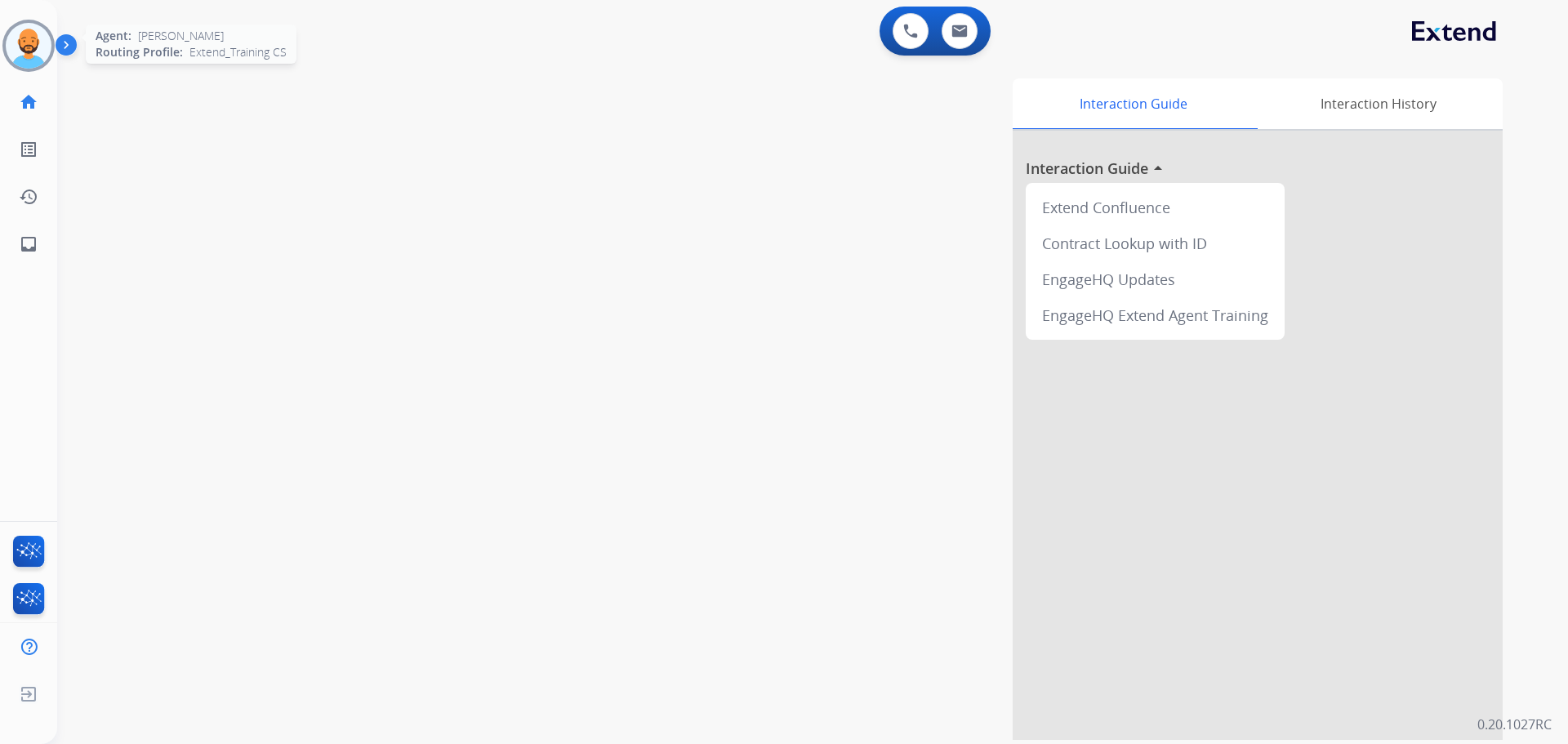
click at [47, 38] on img at bounding box center [29, 46] width 46 height 46
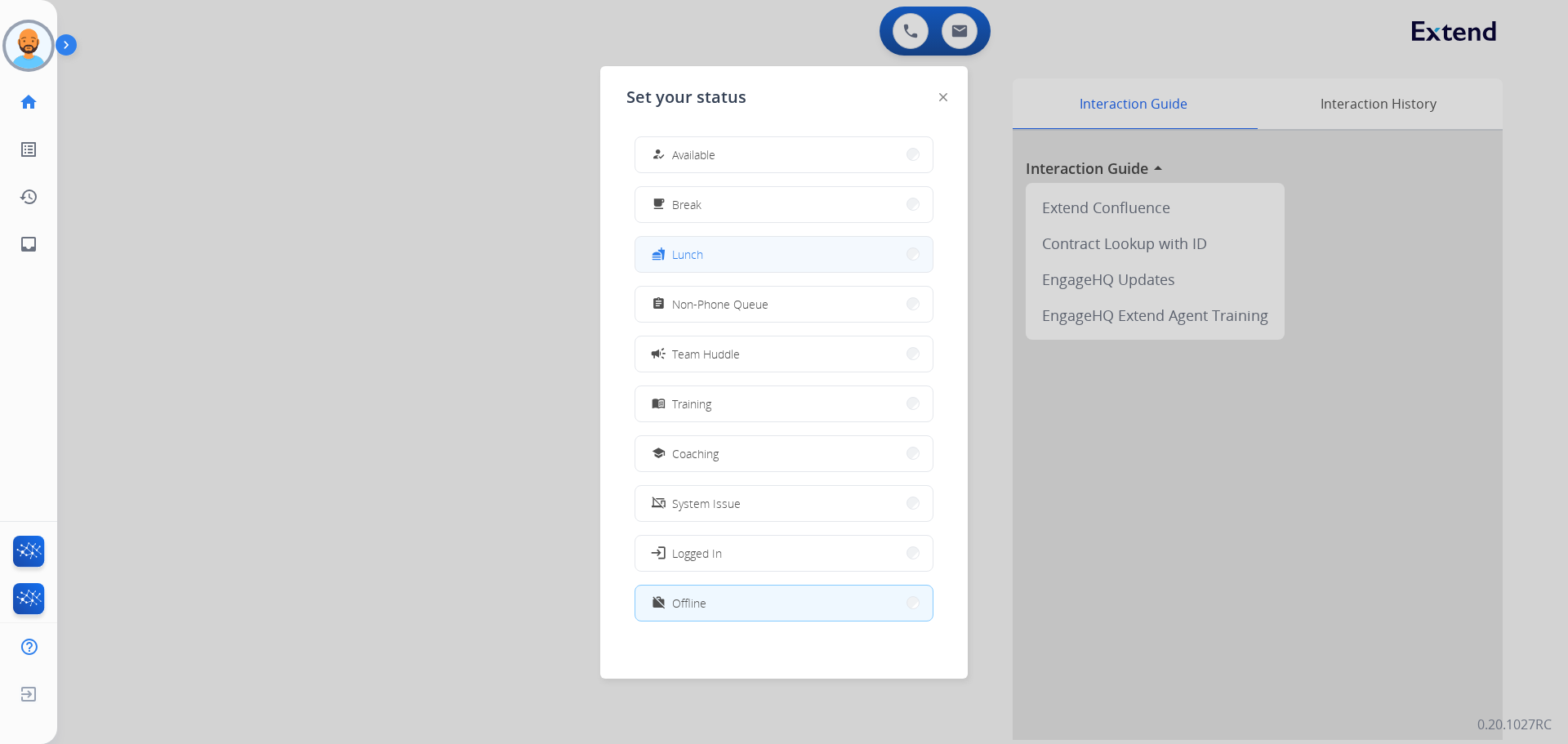
click at [811, 254] on button "fastfood Lunch" at bounding box center [783, 254] width 297 height 35
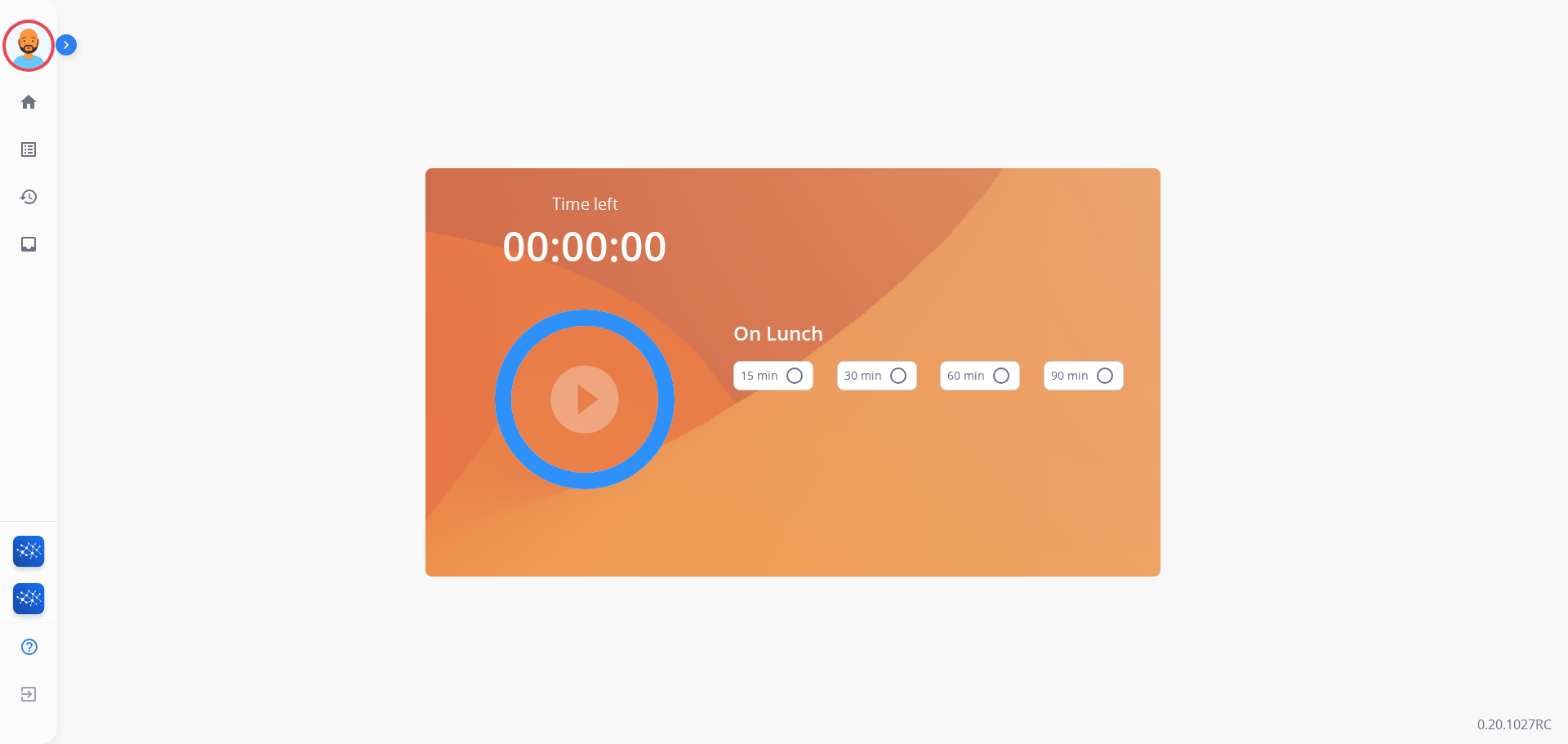
click at [888, 370] on mat-icon "radio_button_unchecked" at bounding box center [897, 375] width 19 height 19
click at [594, 399] on mat-icon "play_circle_filled" at bounding box center [584, 399] width 19 height 19
click at [25, 35] on img at bounding box center [29, 46] width 46 height 46
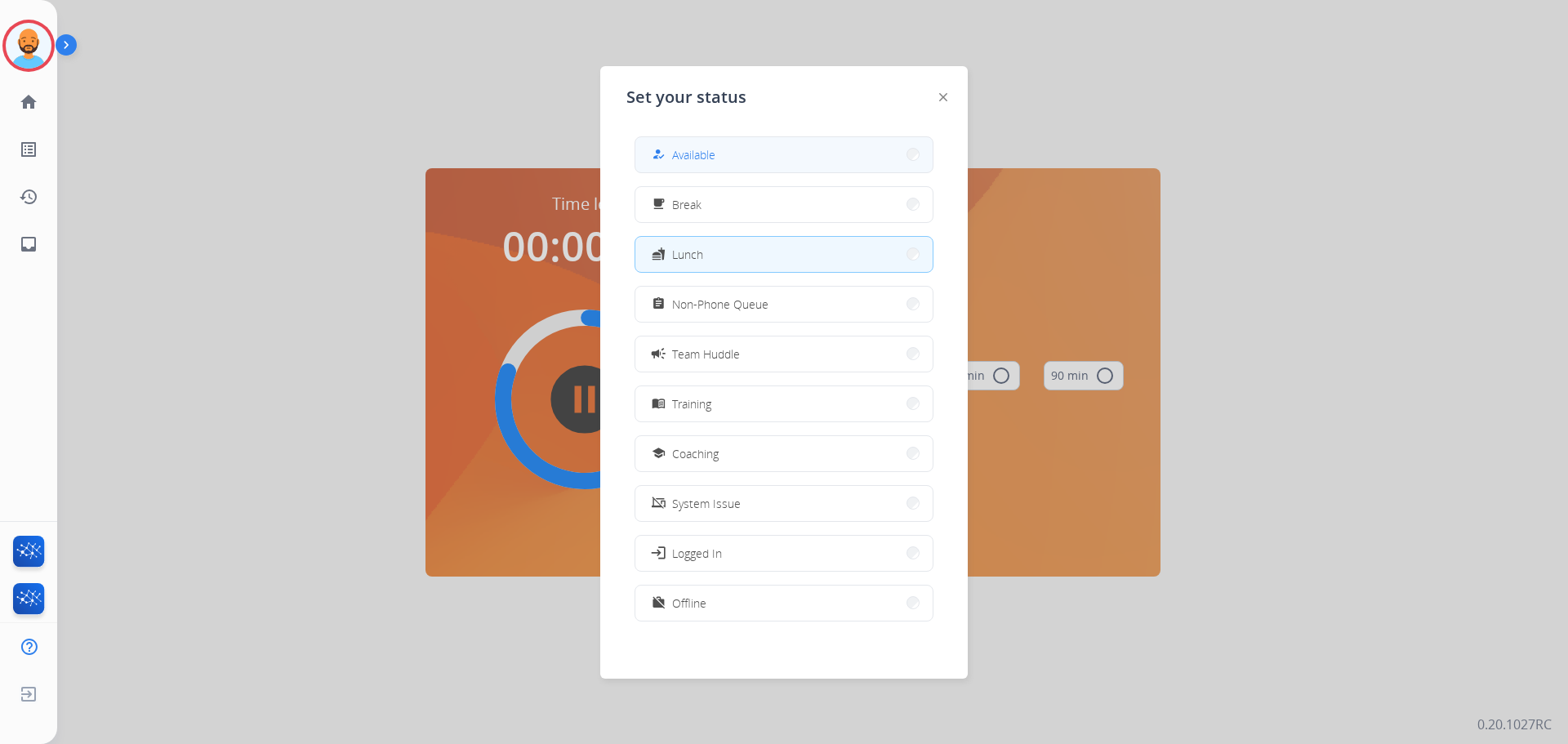
click at [822, 160] on button "how_to_reg Available" at bounding box center [783, 154] width 297 height 35
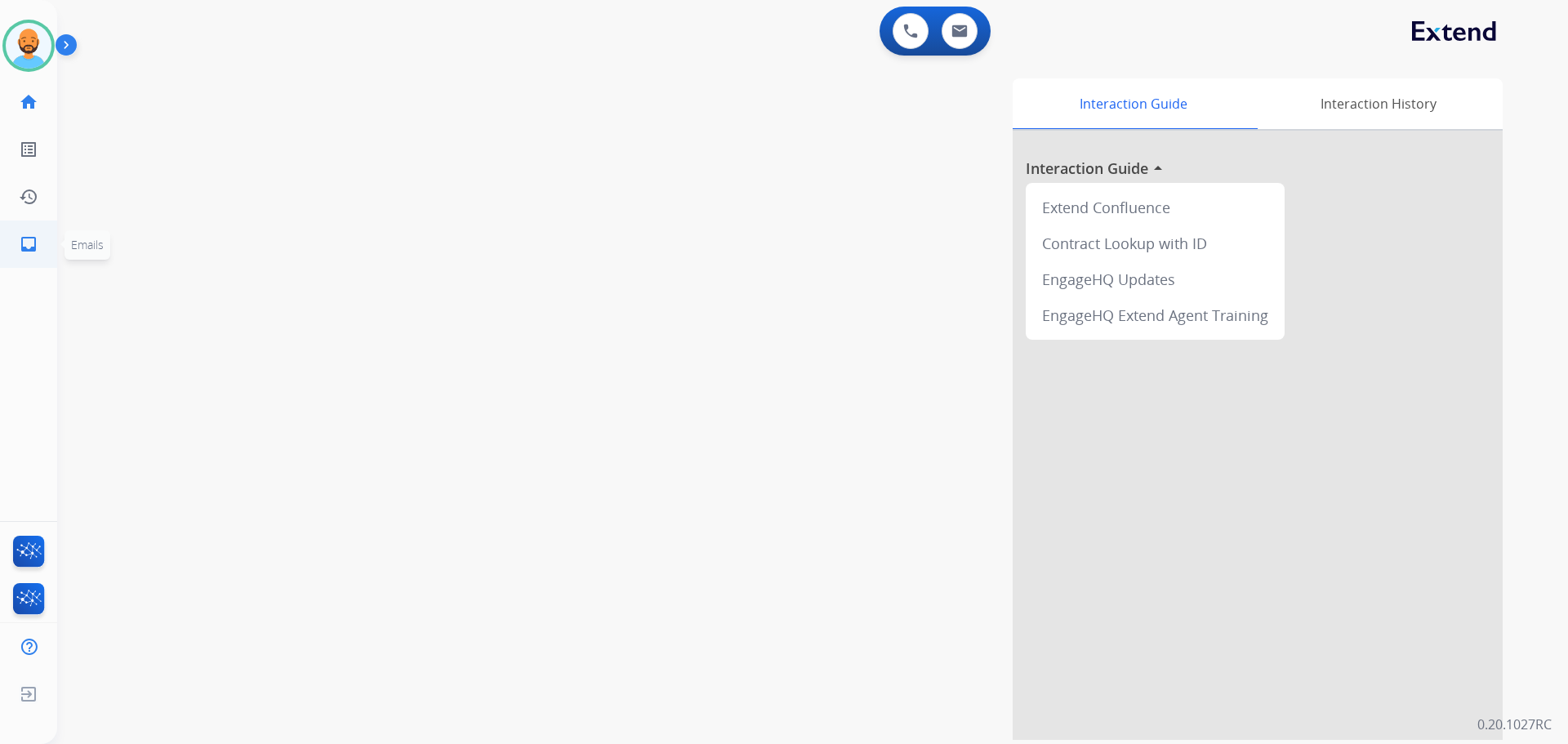
click at [36, 238] on mat-icon "inbox" at bounding box center [28, 244] width 19 height 19
select select "**********"
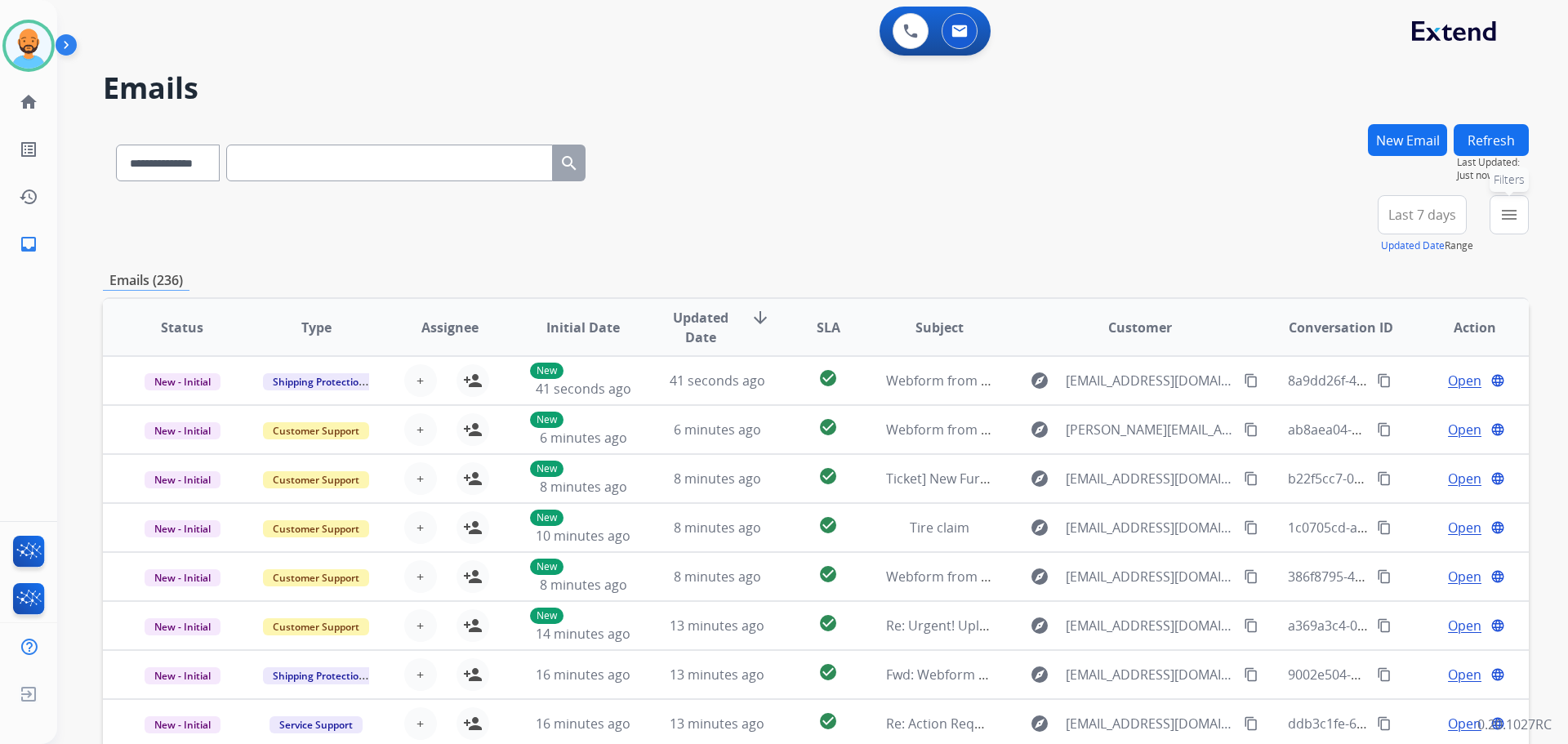
click at [1498, 210] on button "menu Filters" at bounding box center [1509, 215] width 39 height 39
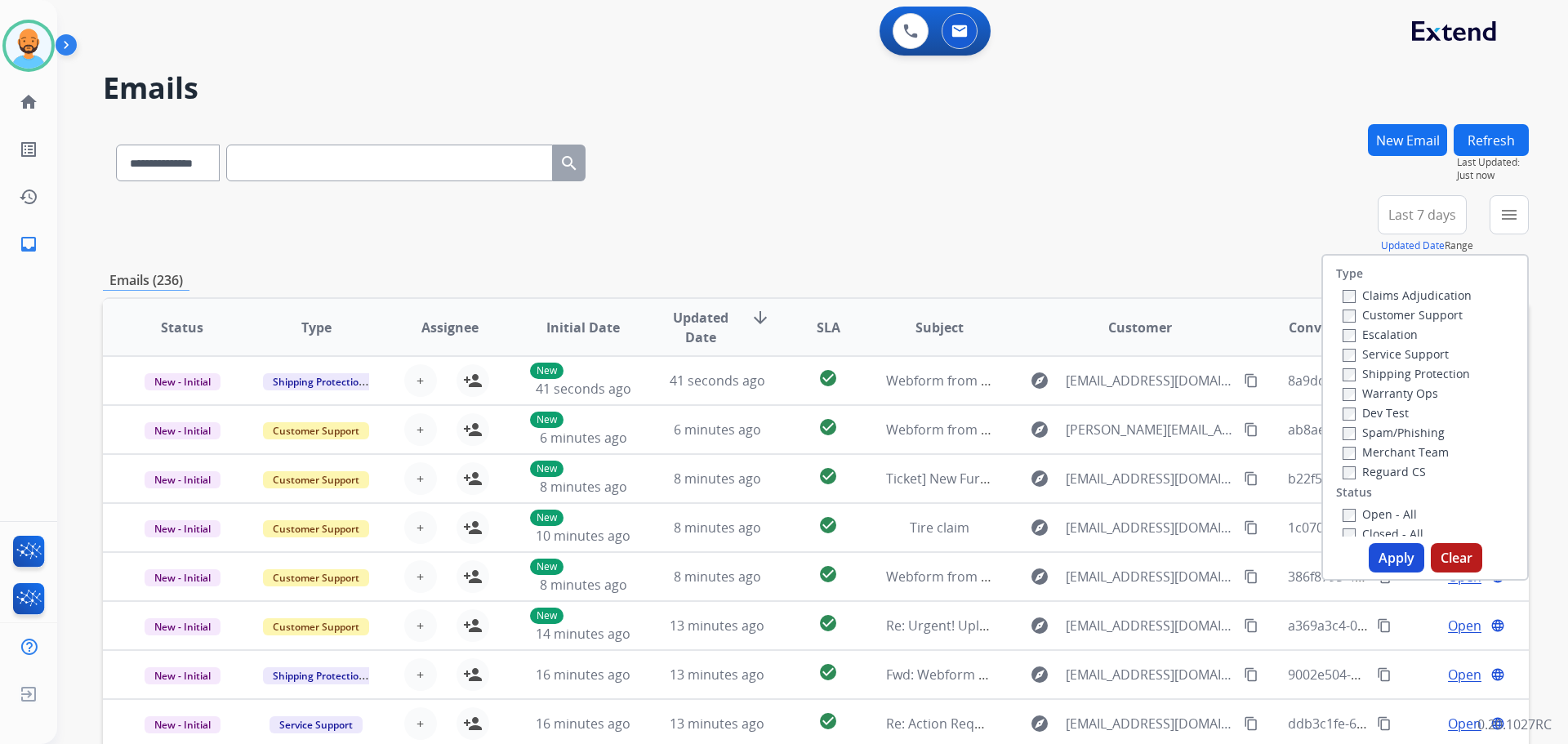
click at [1393, 318] on label "Customer Support" at bounding box center [1403, 315] width 120 height 15
click at [1361, 367] on label "Shipping Protection" at bounding box center [1406, 373] width 127 height 15
click at [1343, 508] on label "Open - All" at bounding box center [1380, 514] width 75 height 15
click at [1377, 564] on button "Apply" at bounding box center [1397, 557] width 56 height 30
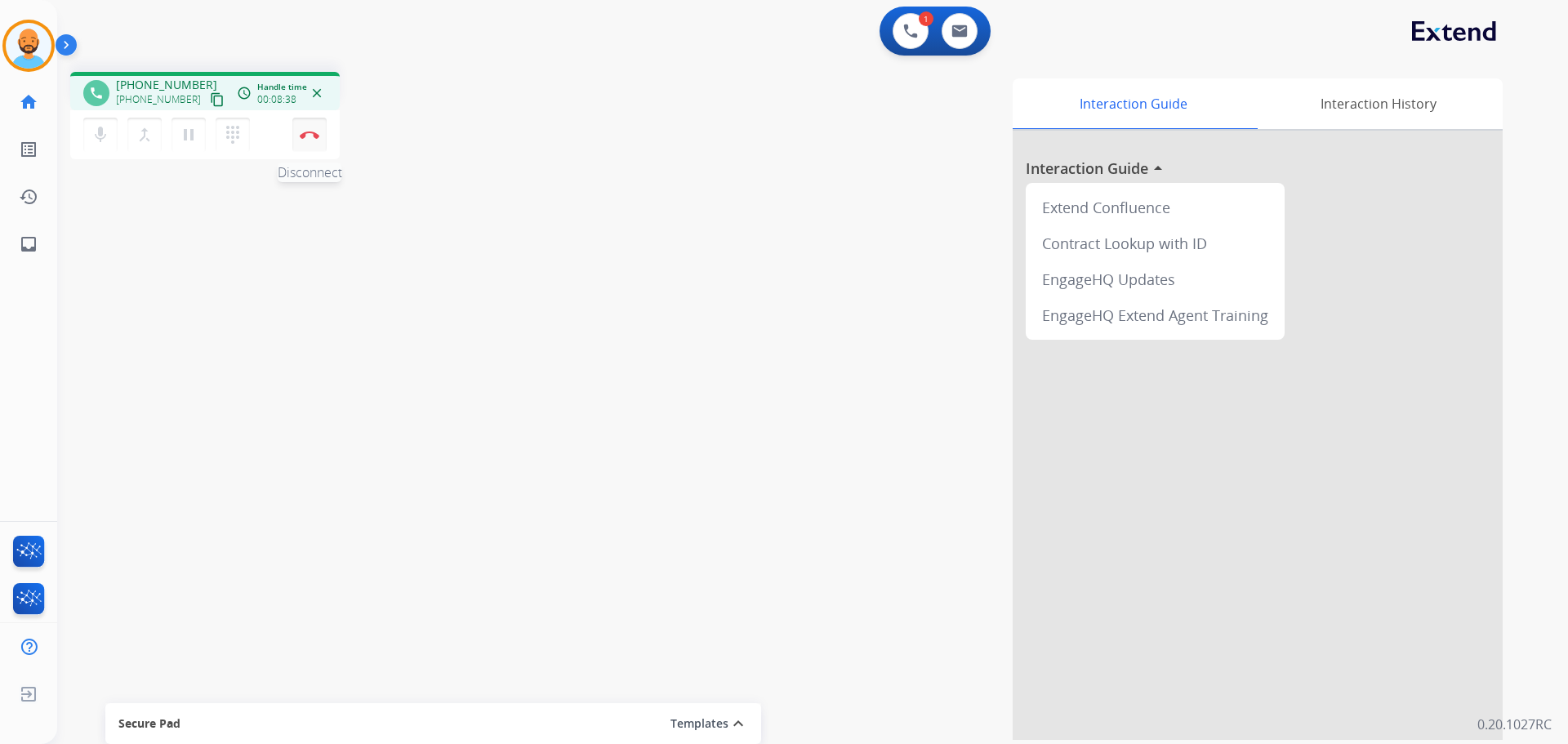
click at [308, 134] on img at bounding box center [309, 135] width 19 height 8
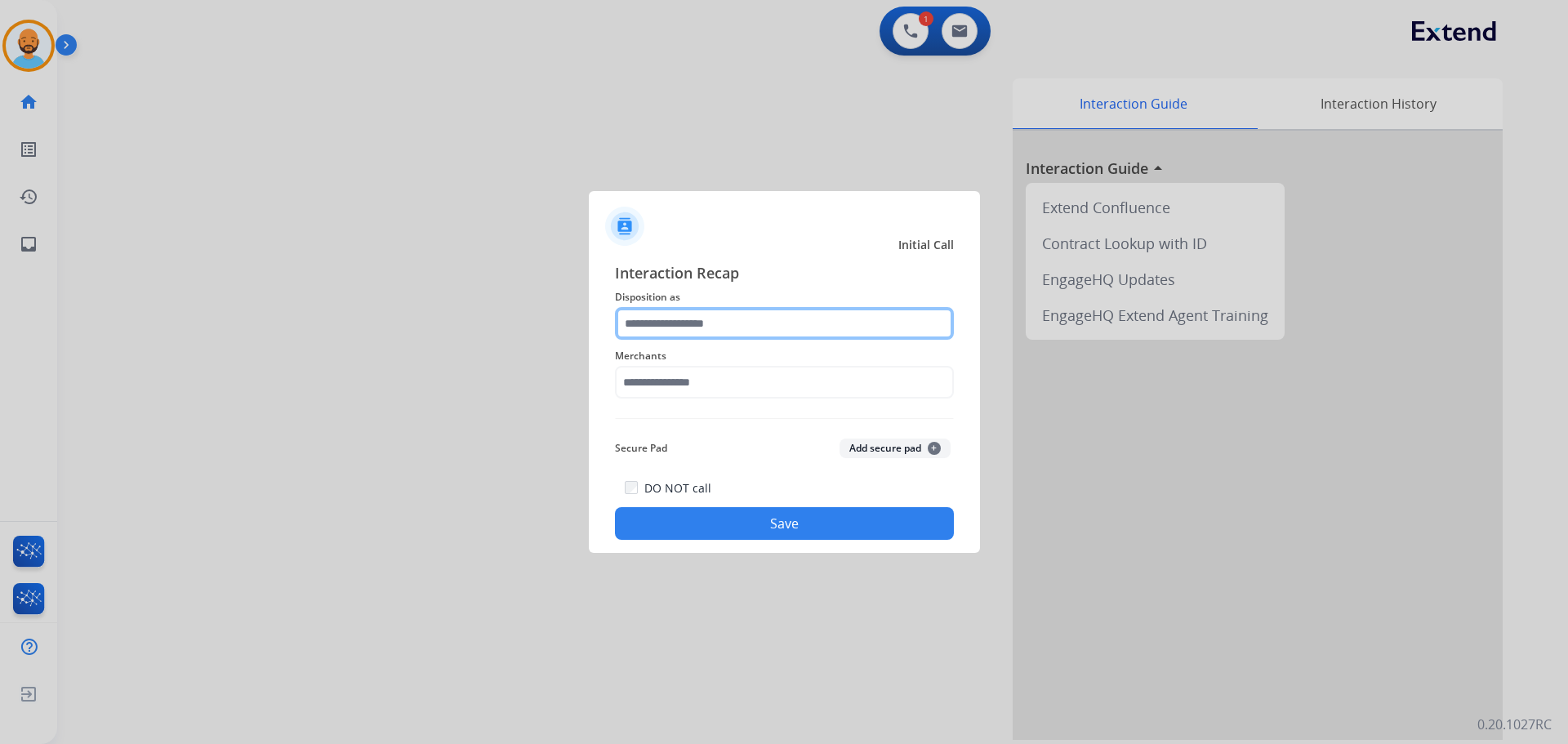
click at [766, 321] on input "text" at bounding box center [784, 323] width 339 height 33
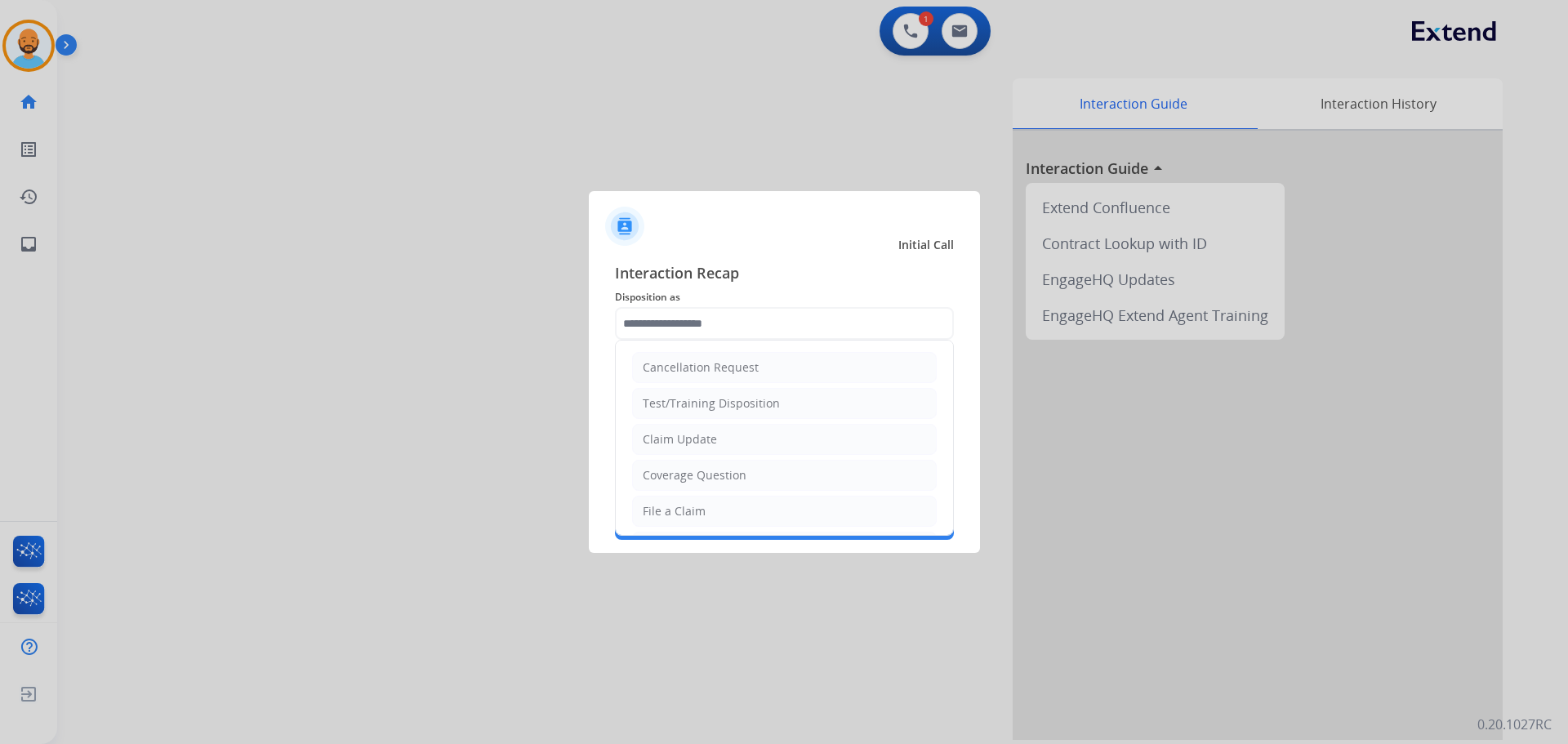
click at [676, 501] on li "File a Claim" at bounding box center [785, 510] width 305 height 31
type input "**********"
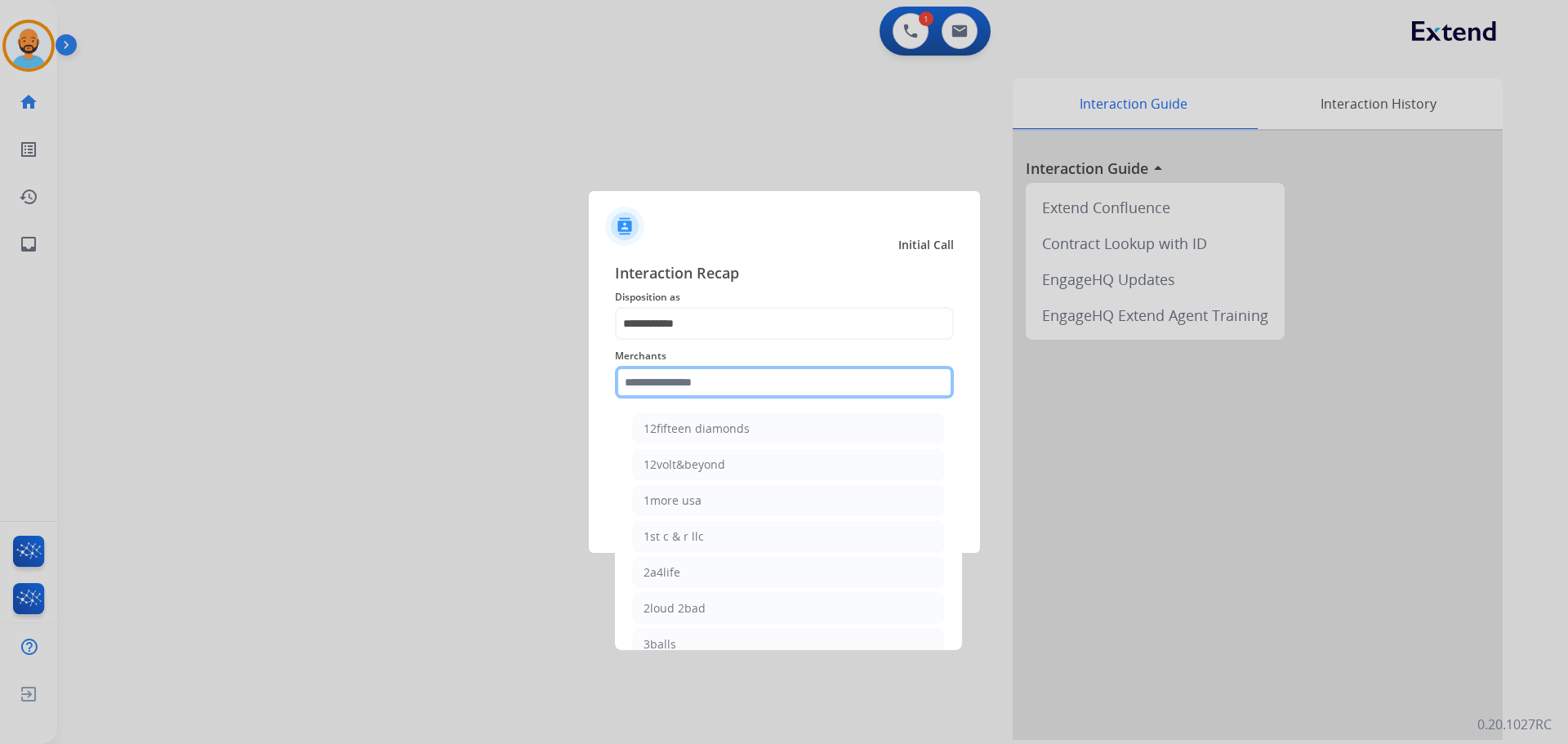
click at [692, 382] on input "text" at bounding box center [784, 382] width 339 height 33
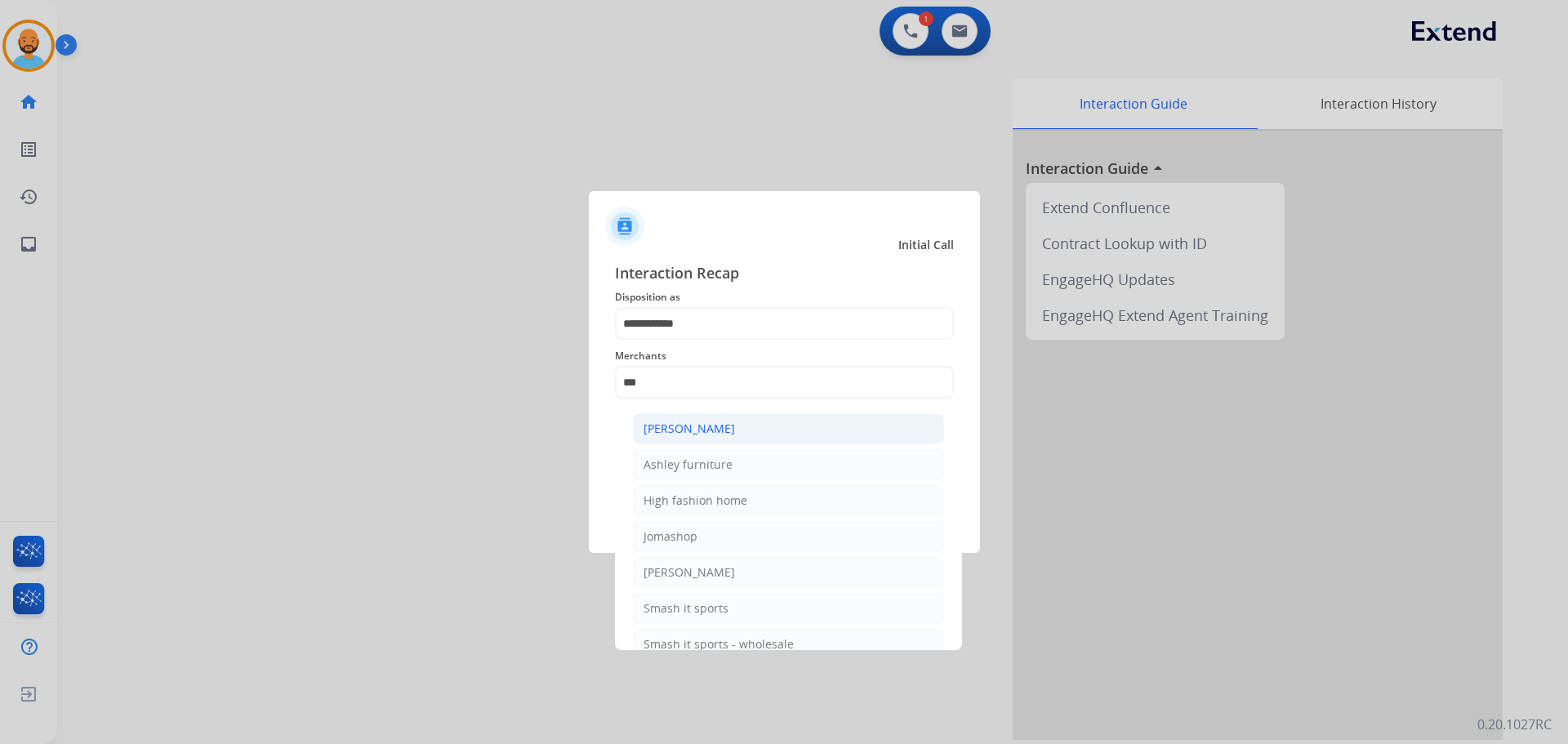
click at [698, 432] on div "[PERSON_NAME]" at bounding box center [689, 428] width 91 height 16
type input "**********"
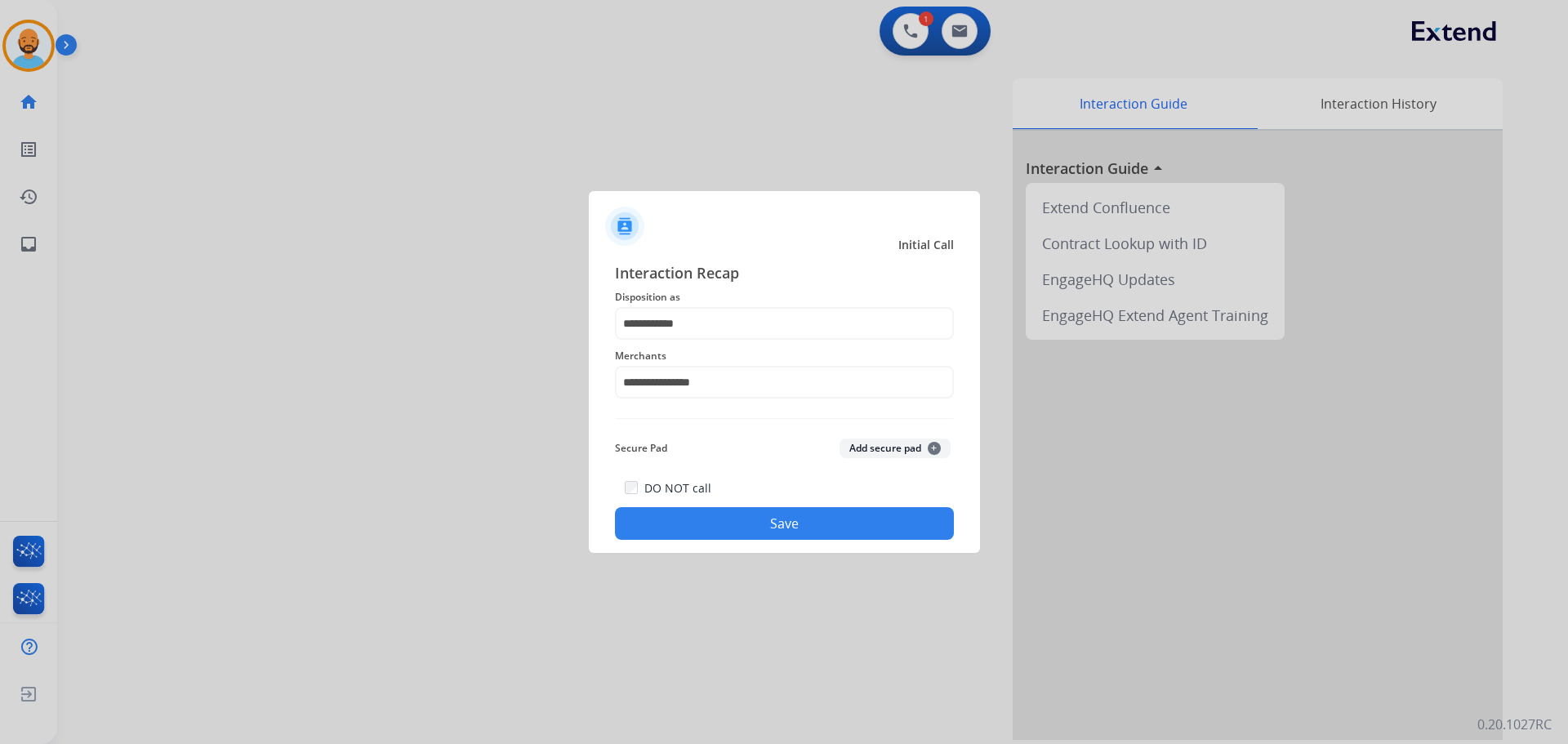
click at [711, 512] on button "Save" at bounding box center [784, 523] width 339 height 33
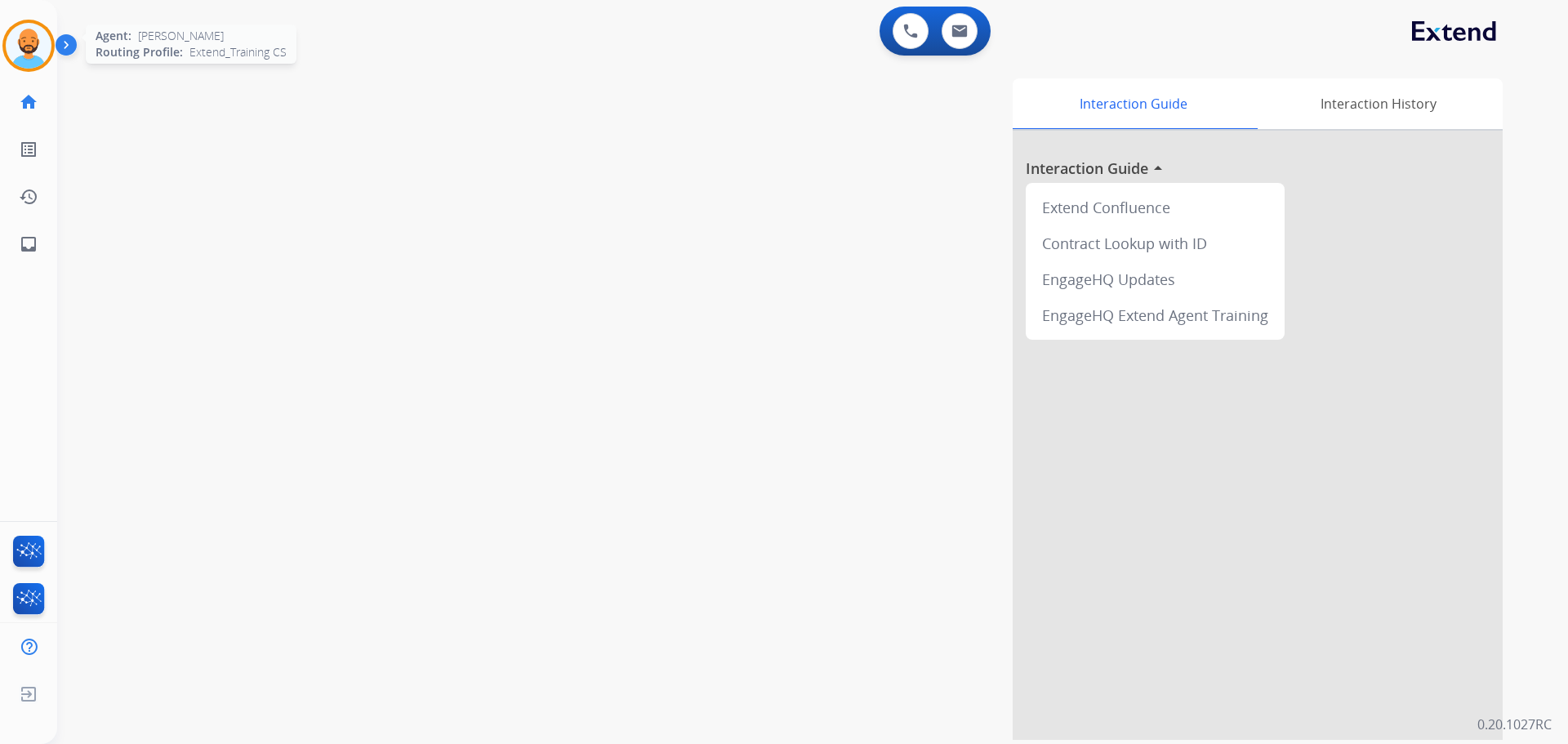
click at [20, 38] on img at bounding box center [29, 46] width 46 height 46
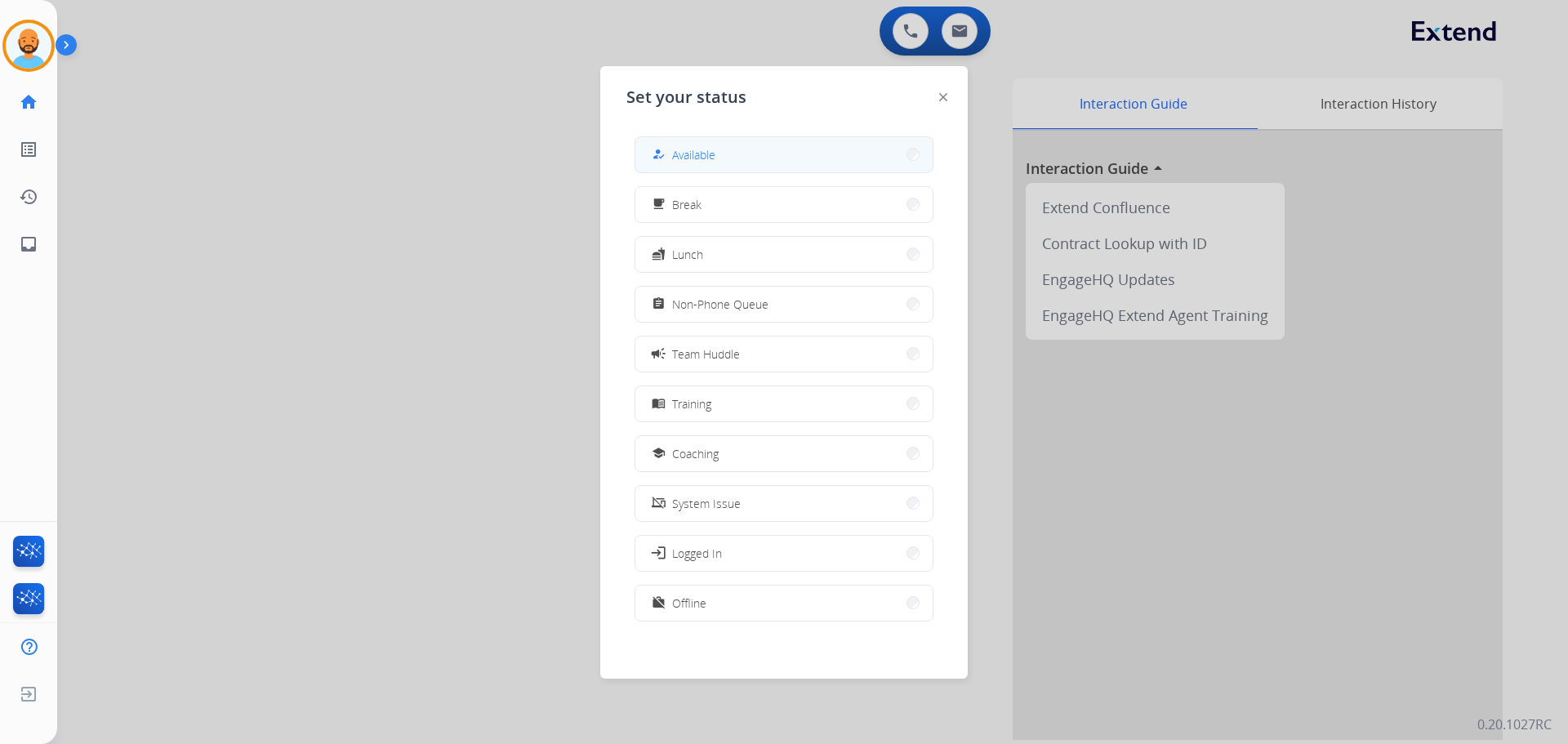
click at [748, 148] on button "how_to_reg Available" at bounding box center [783, 154] width 297 height 35
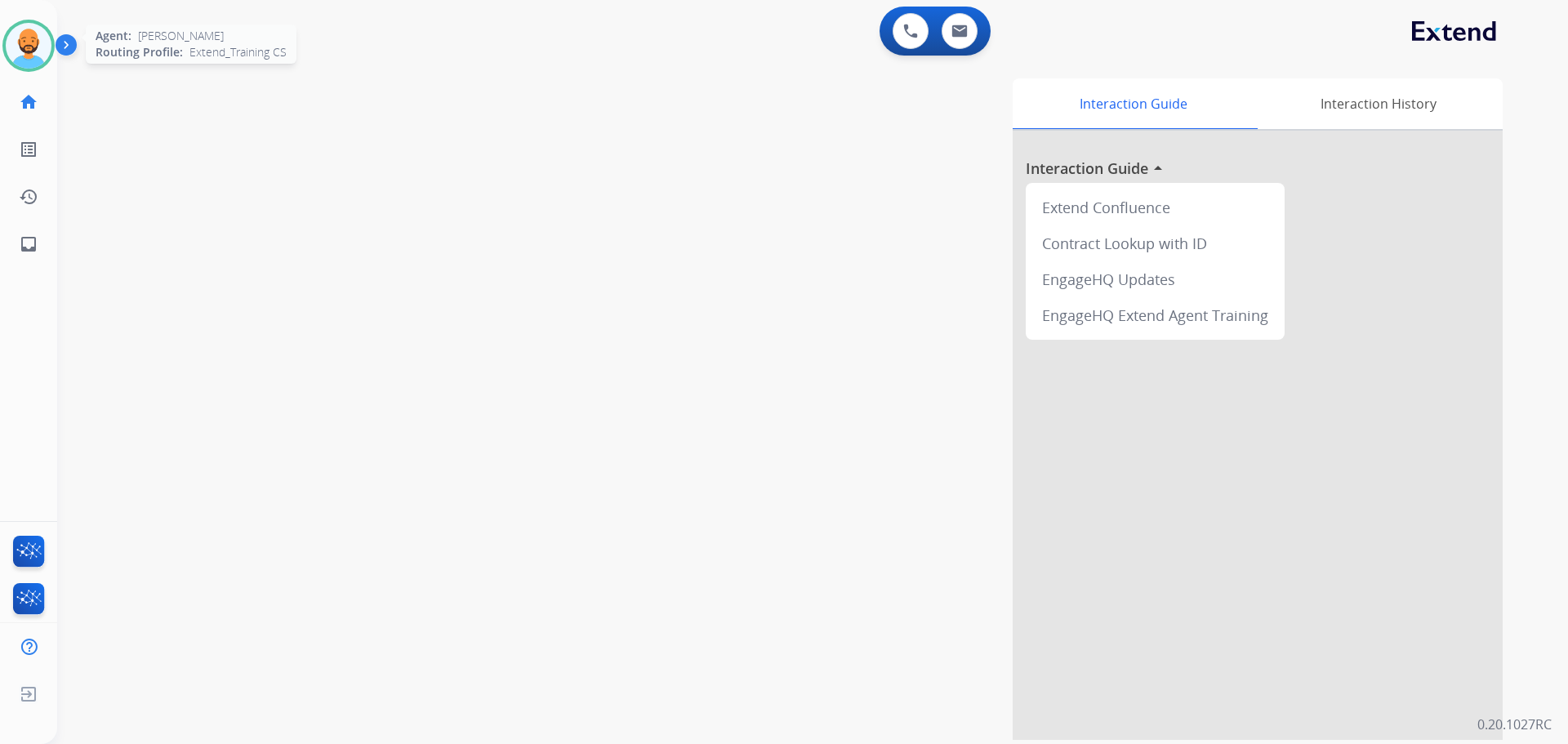
click at [14, 36] on img at bounding box center [29, 46] width 46 height 46
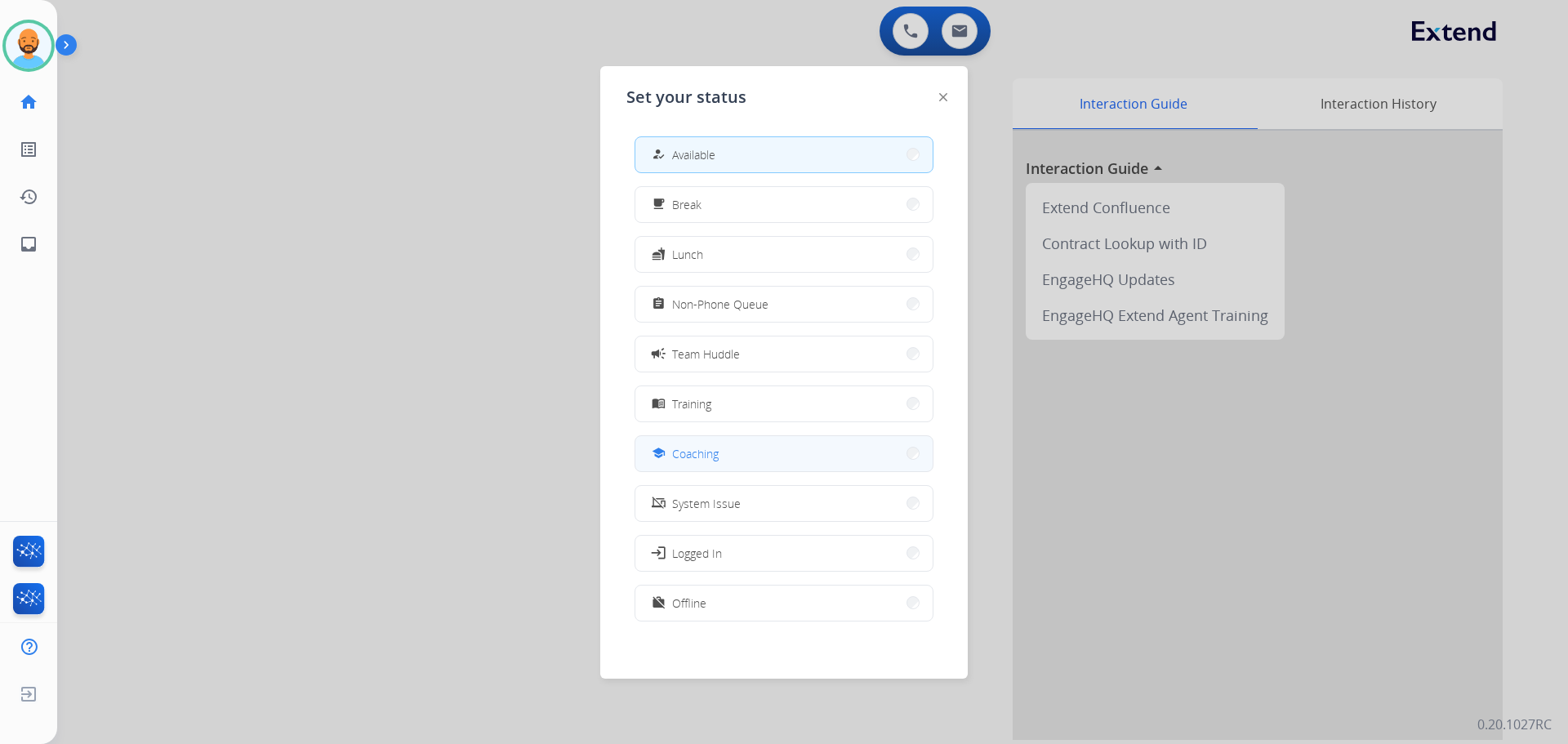
click at [873, 442] on button "school Coaching" at bounding box center [783, 453] width 297 height 35
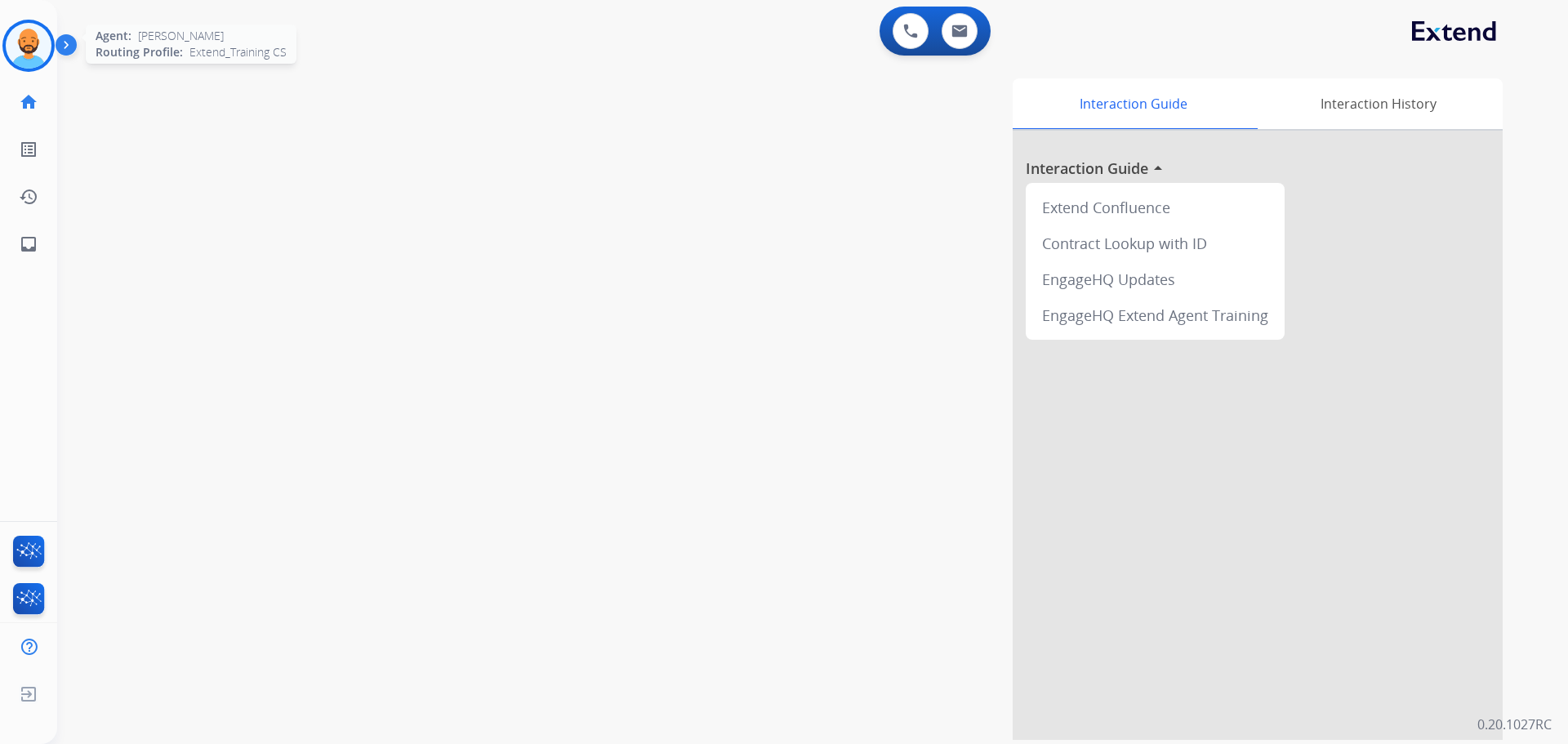
click at [47, 49] on img at bounding box center [29, 46] width 46 height 46
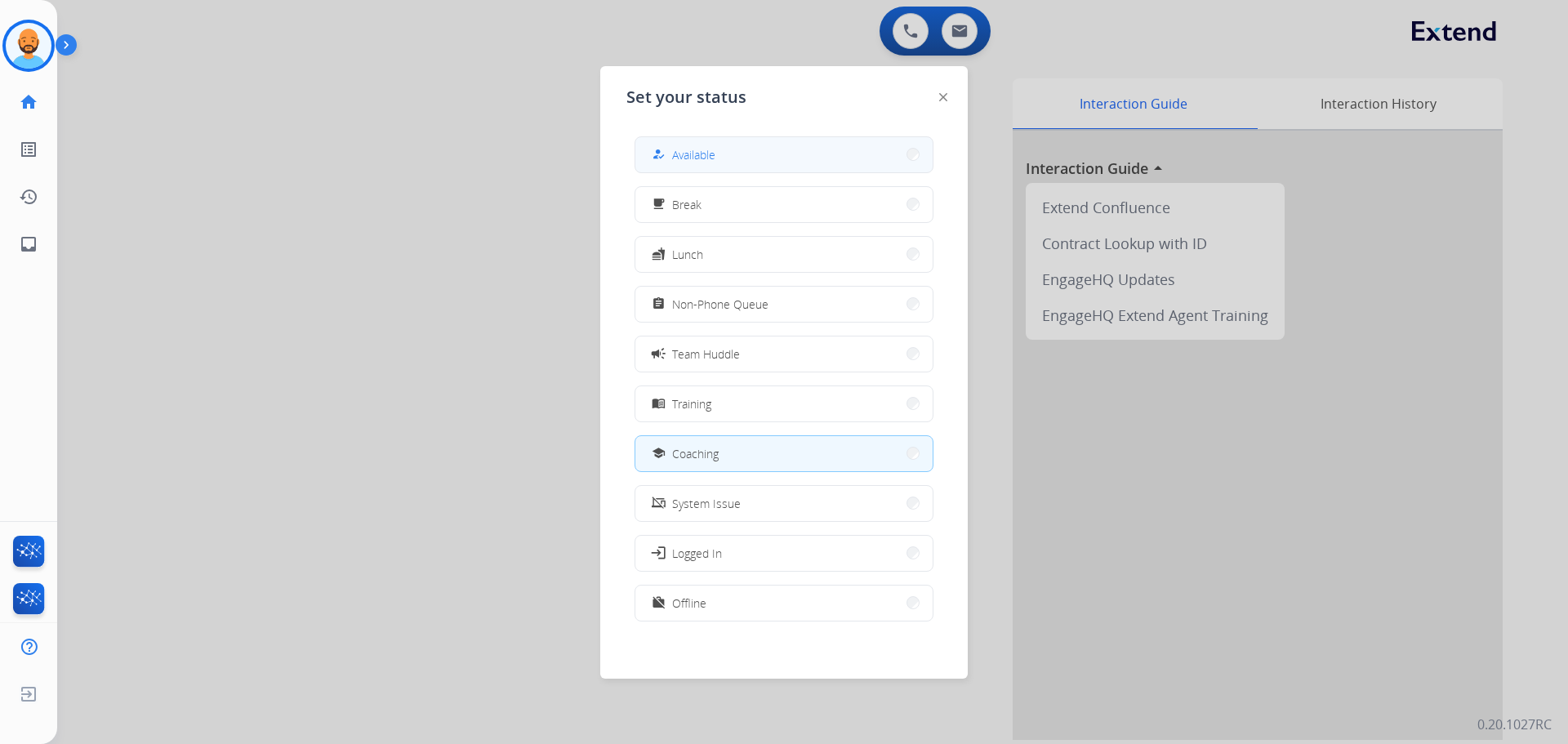
click at [716, 138] on button "how_to_reg Available" at bounding box center [783, 154] width 297 height 35
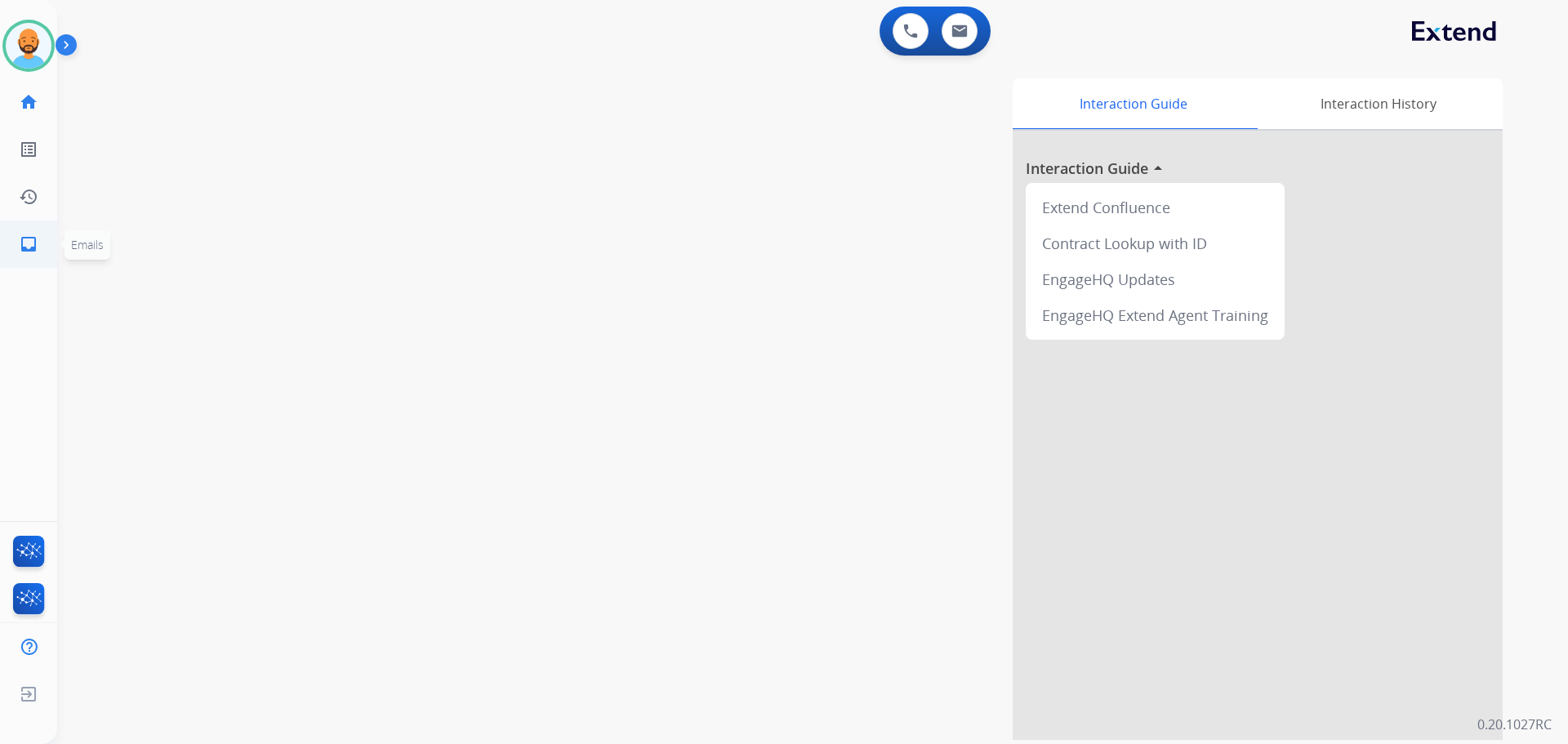
click at [43, 241] on link "inbox Emails" at bounding box center [29, 244] width 46 height 46
select select "**********"
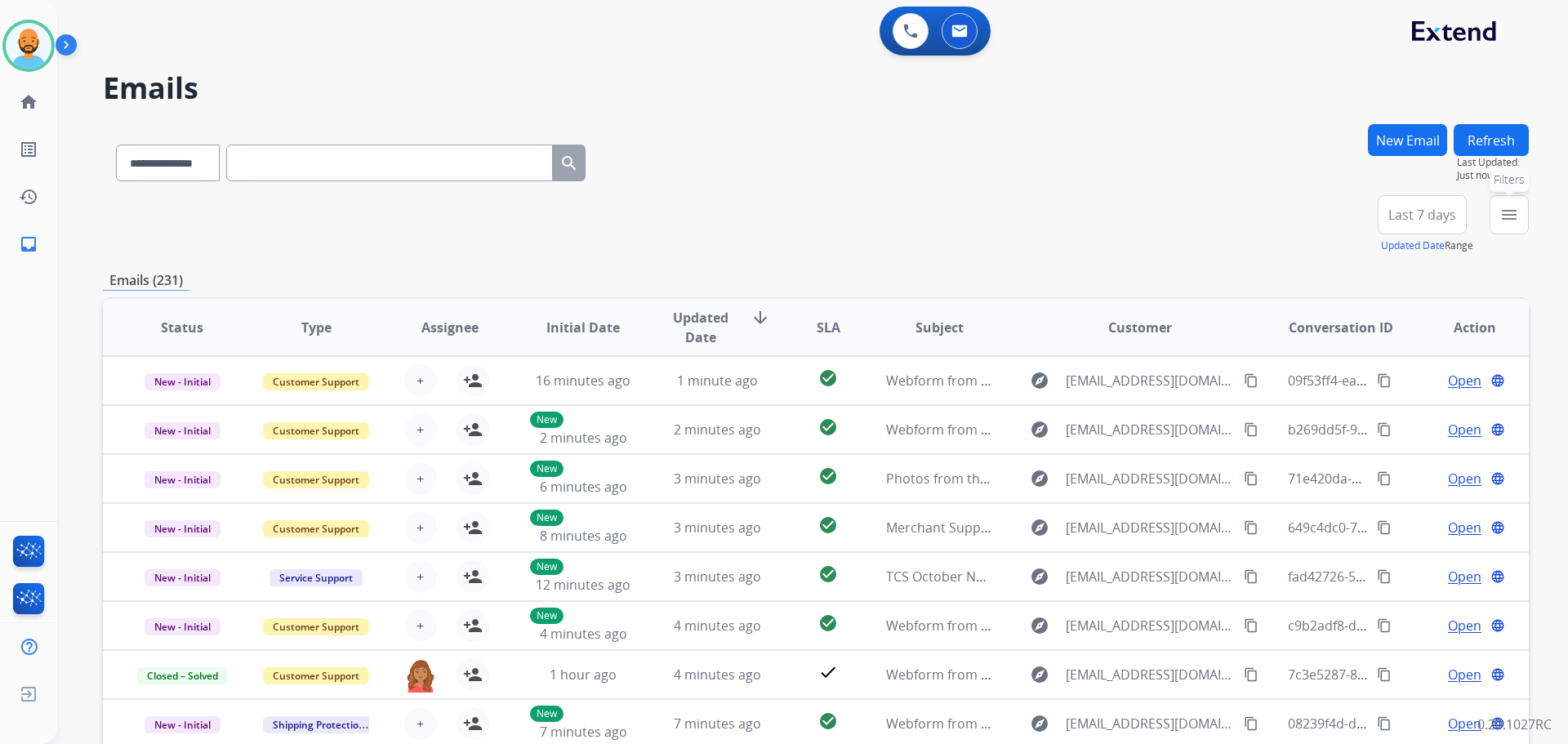
click at [1490, 208] on button "menu Filters" at bounding box center [1509, 215] width 39 height 39
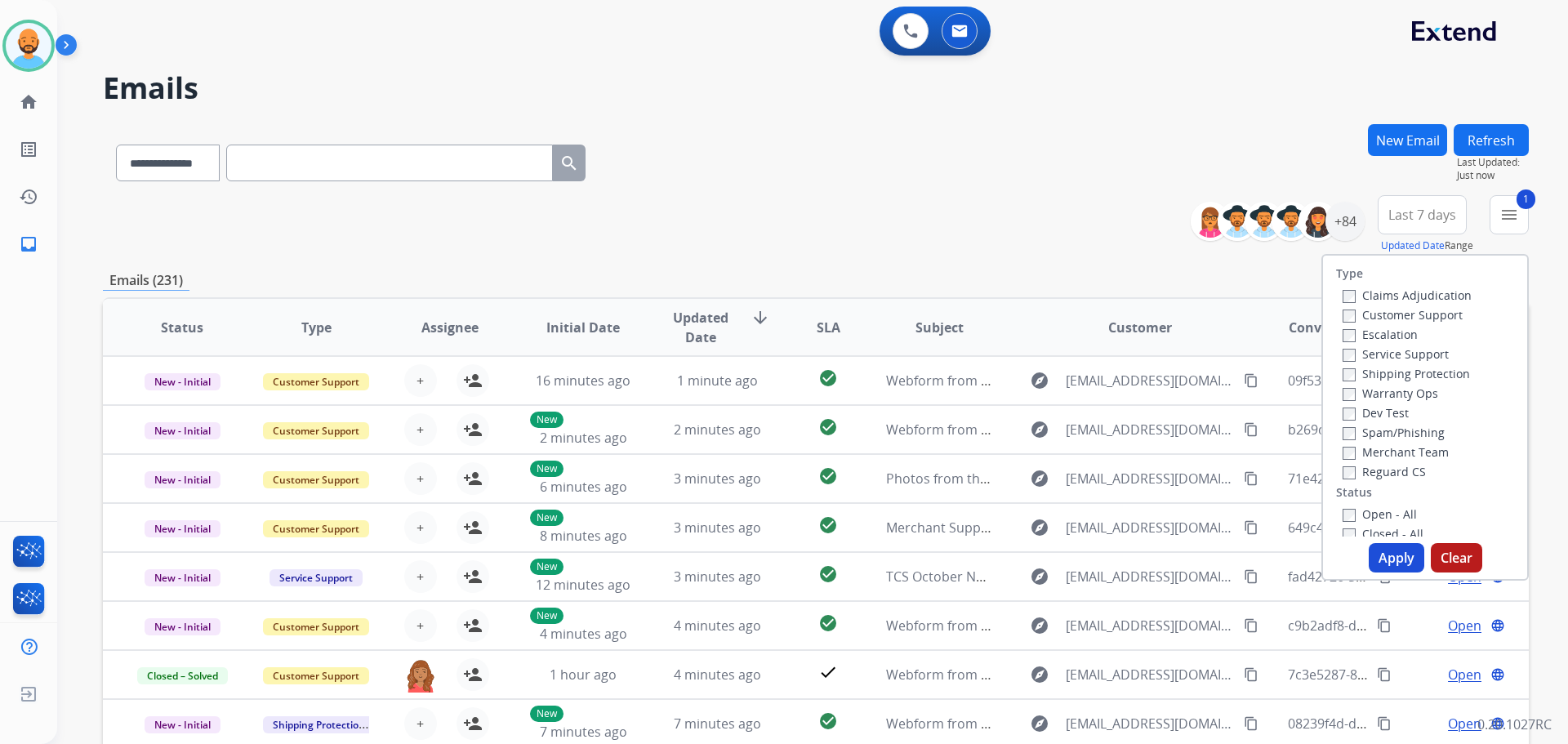
click at [1346, 373] on label "Shipping Protection" at bounding box center [1406, 373] width 127 height 15
click at [1396, 554] on button "Apply" at bounding box center [1397, 557] width 56 height 30
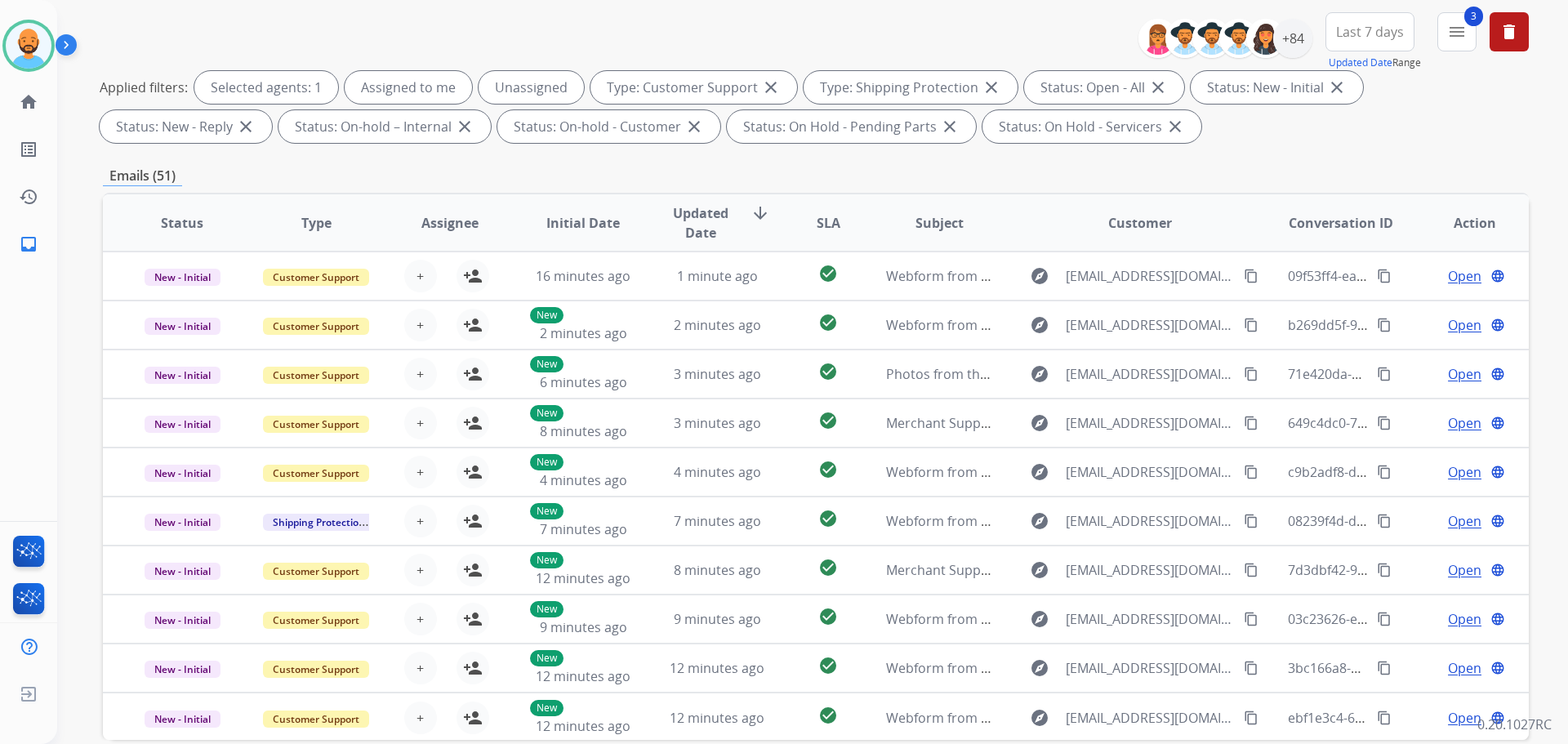
scroll to position [182, 0]
click at [49, 52] on img at bounding box center [29, 46] width 46 height 46
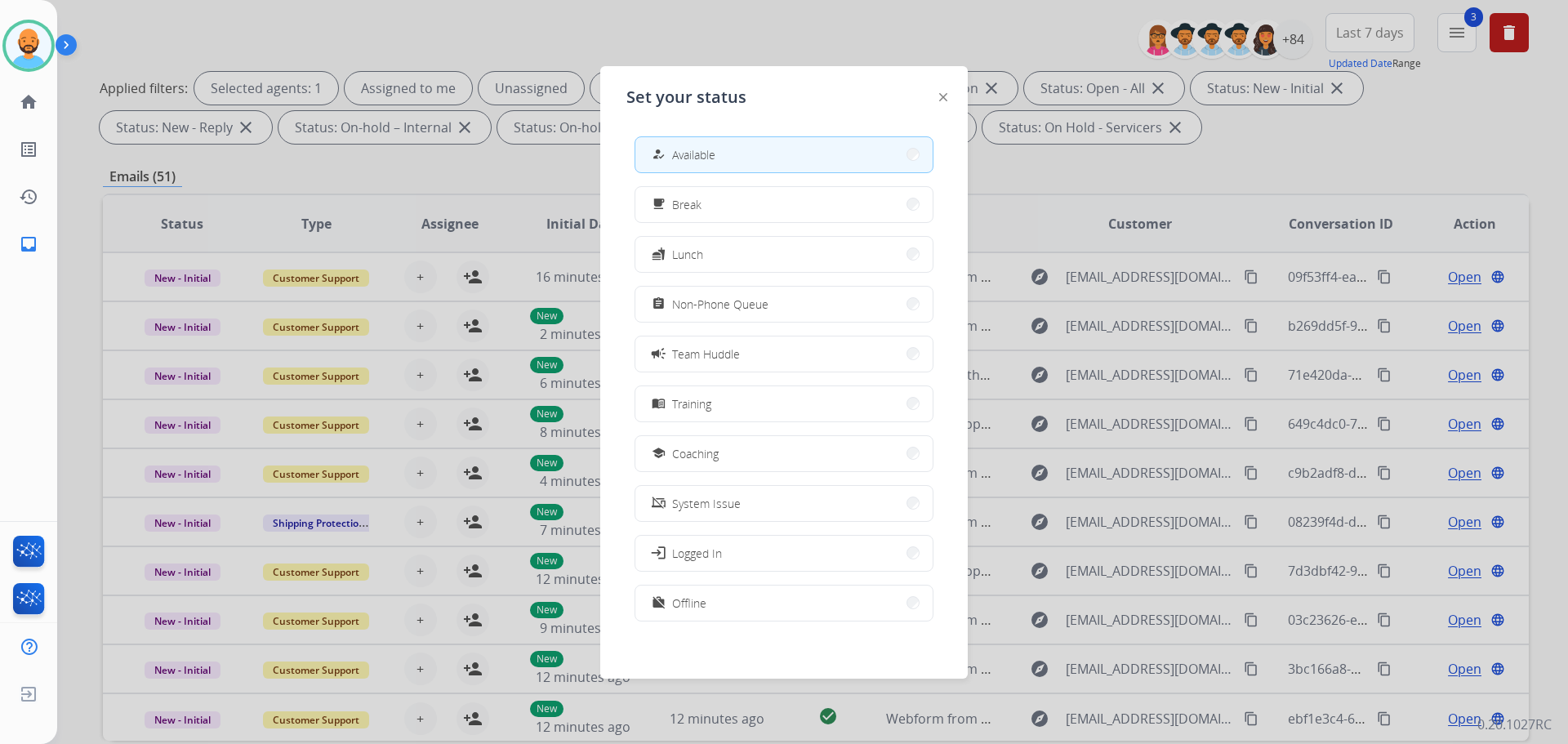
click at [678, 15] on div at bounding box center [784, 372] width 1568 height 744
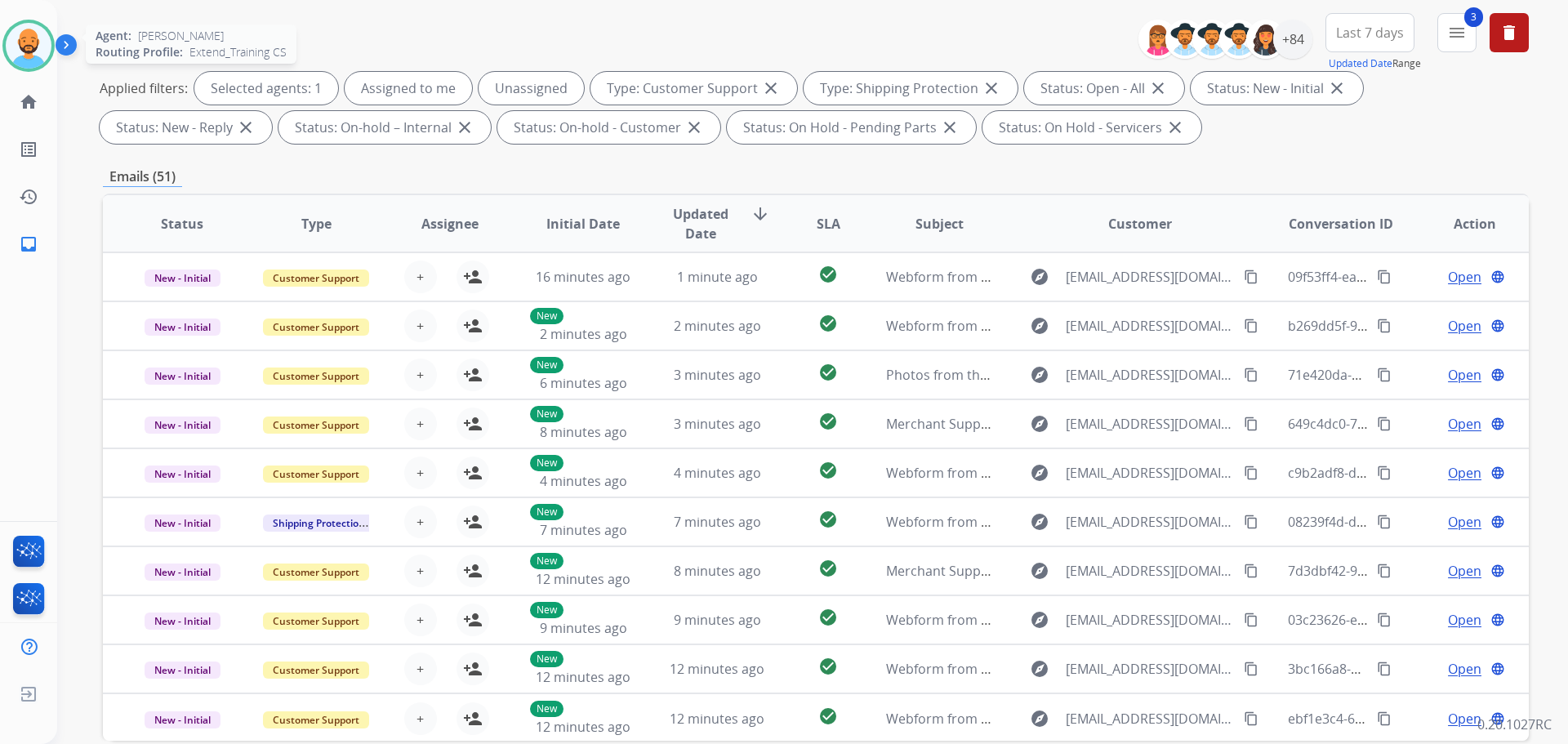
click at [10, 34] on img at bounding box center [29, 46] width 46 height 46
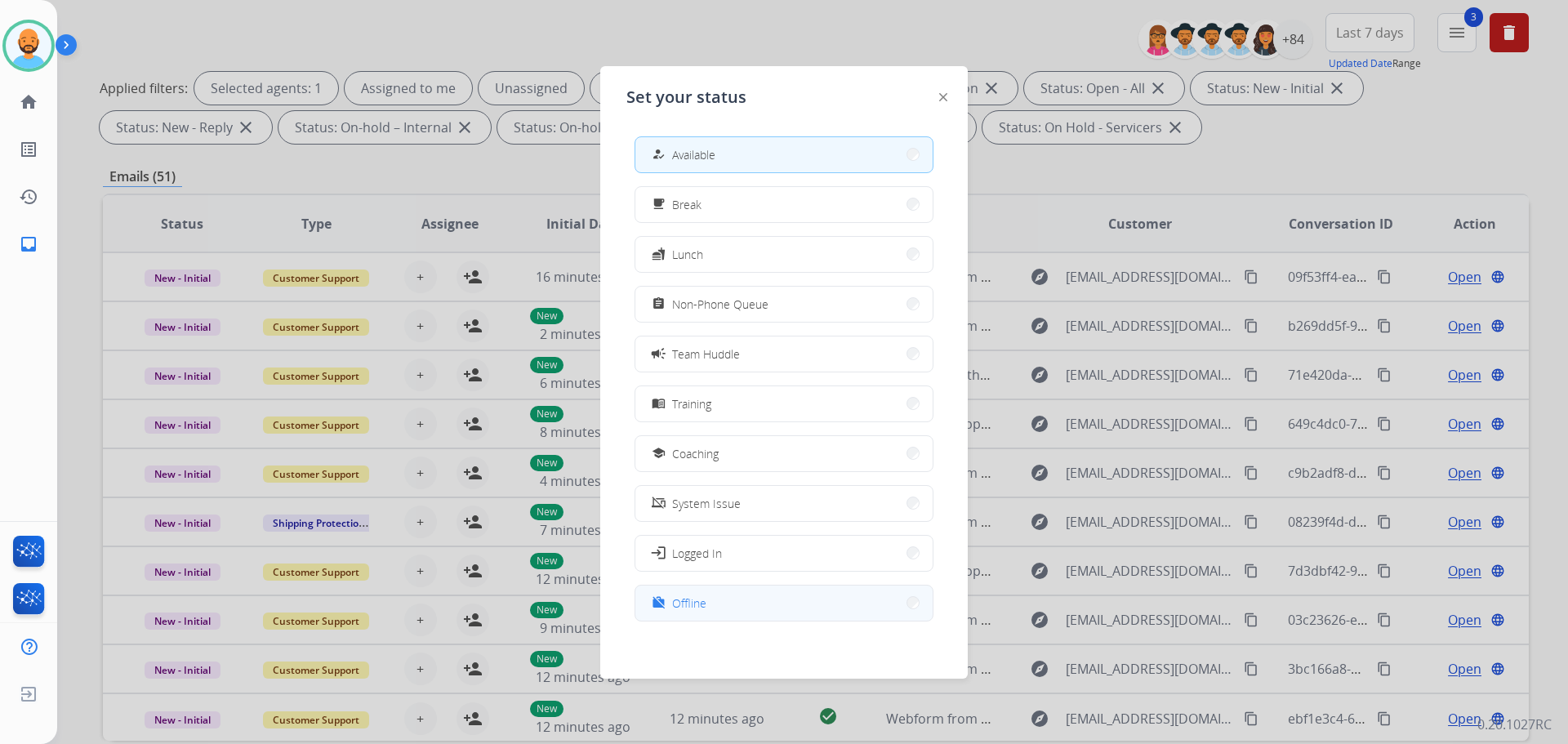
click at [892, 598] on button "work_off Offline" at bounding box center [783, 603] width 297 height 35
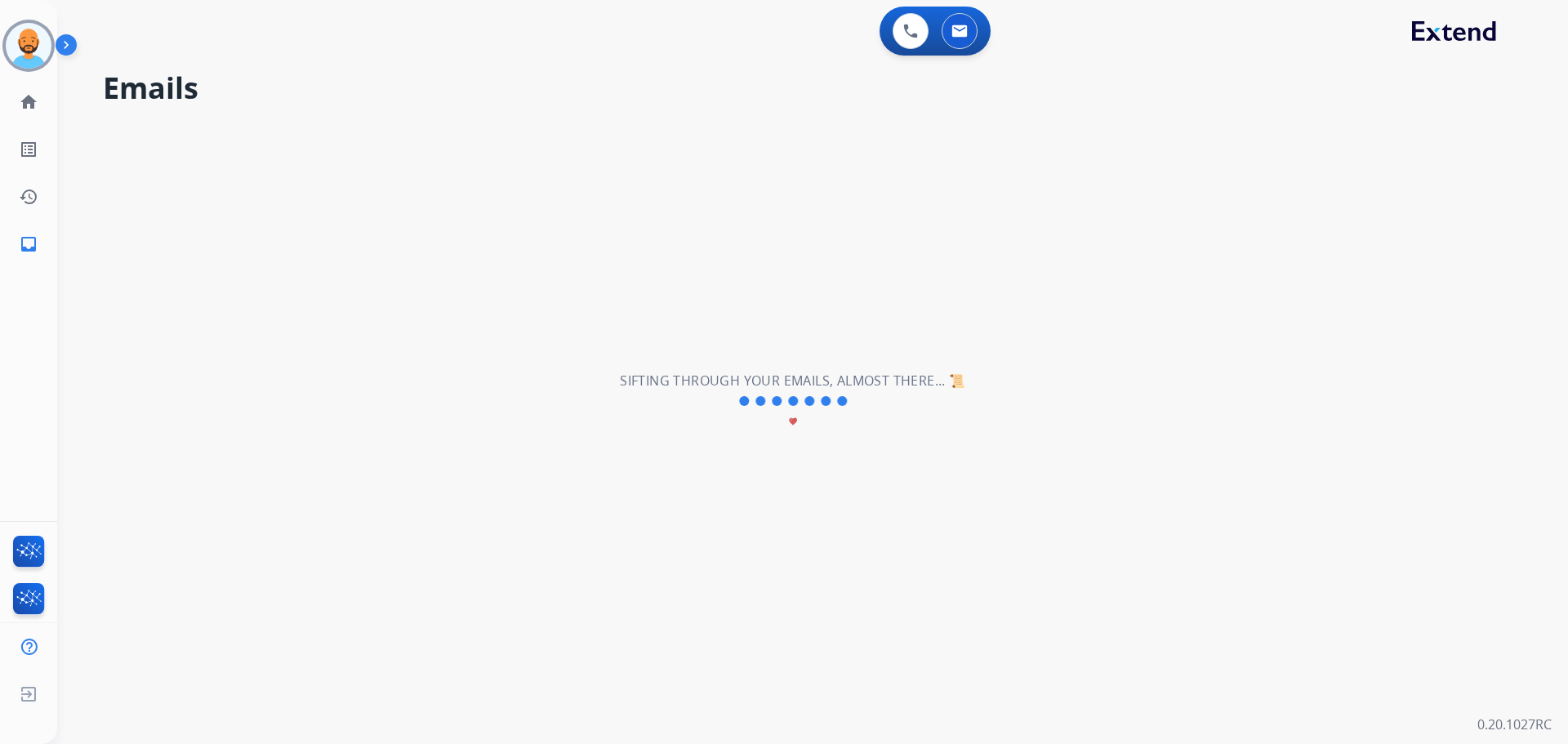
scroll to position [0, 0]
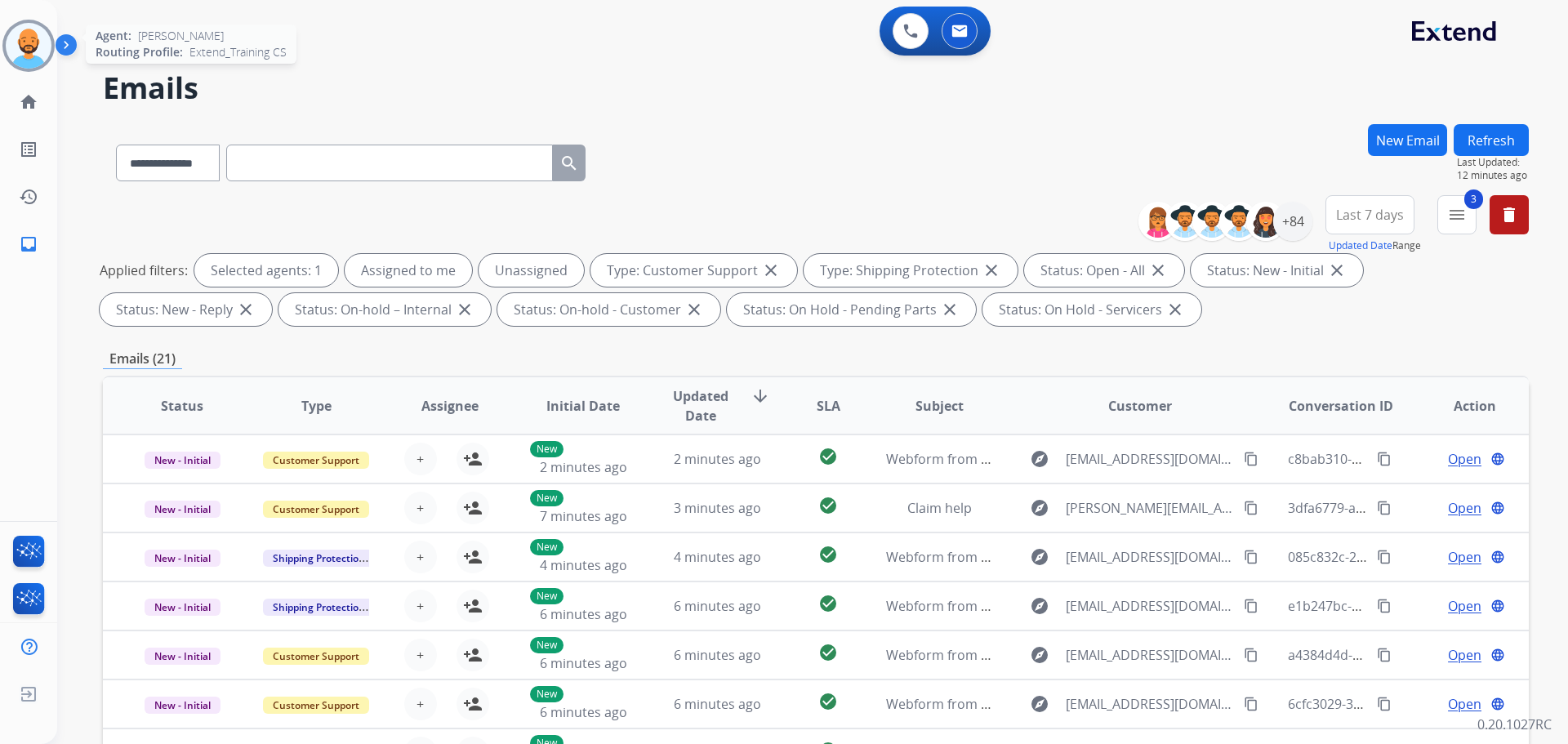
click at [26, 36] on img at bounding box center [29, 46] width 46 height 46
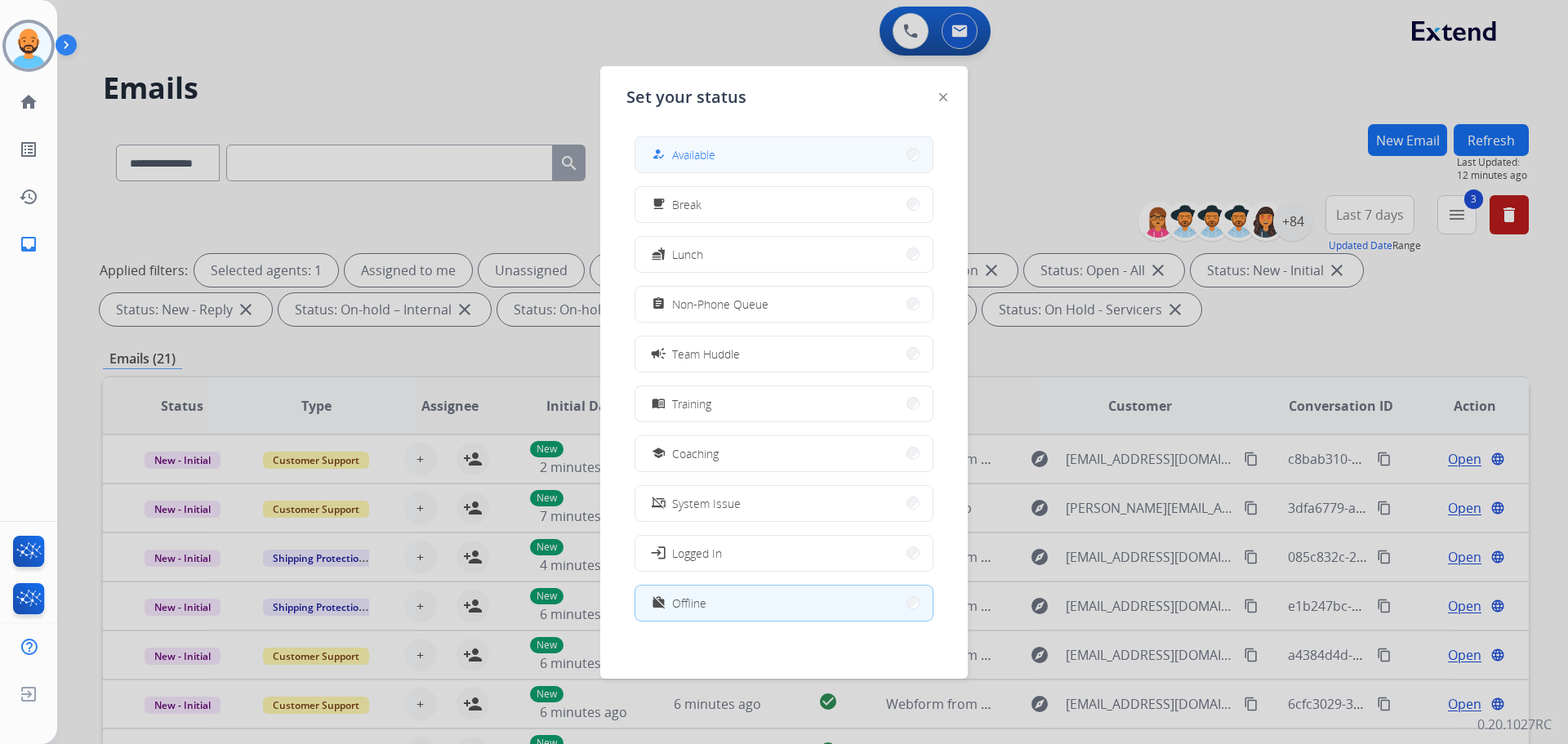
click at [846, 157] on button "how_to_reg Available" at bounding box center [783, 154] width 297 height 35
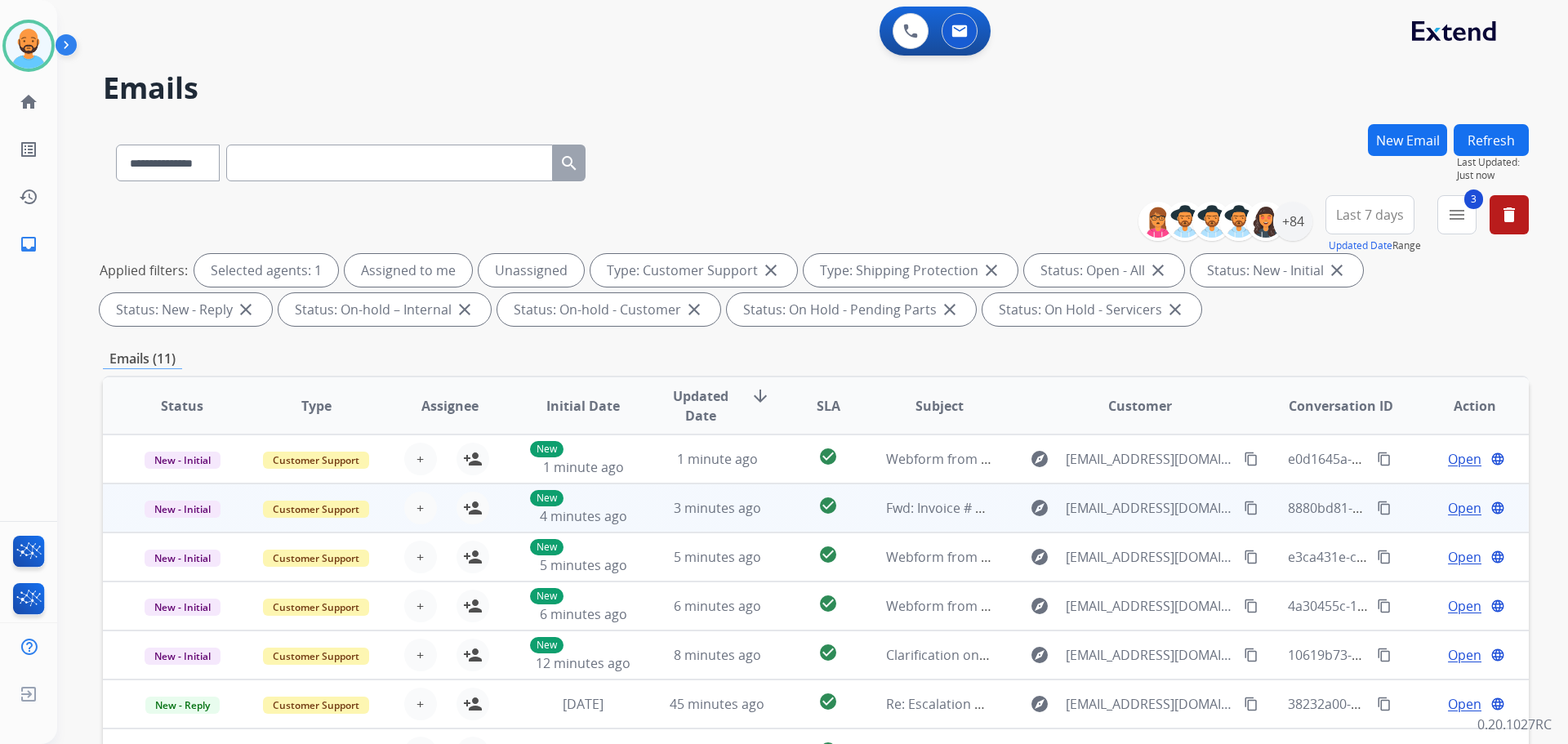
scroll to position [2, 0]
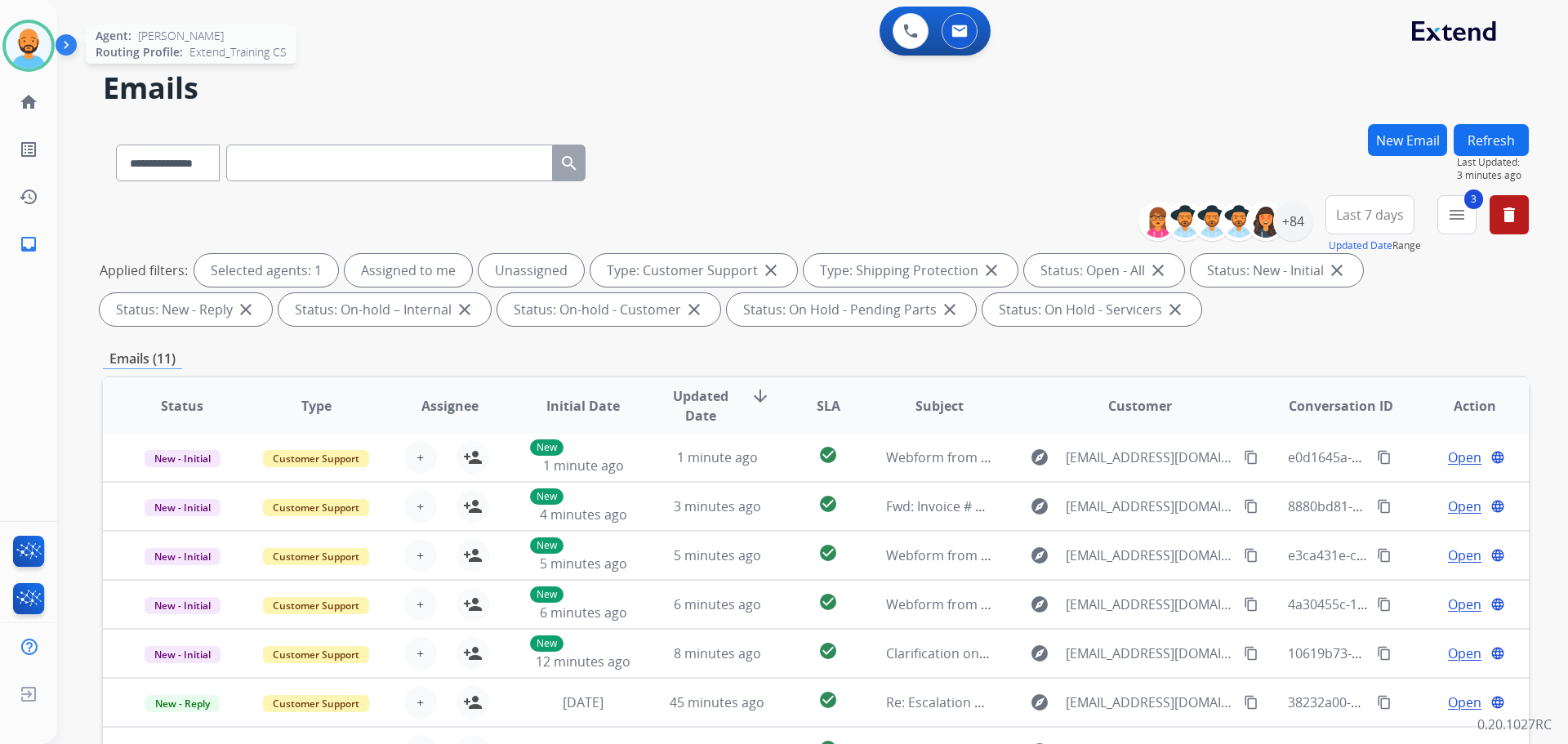
click at [26, 41] on img at bounding box center [29, 46] width 46 height 46
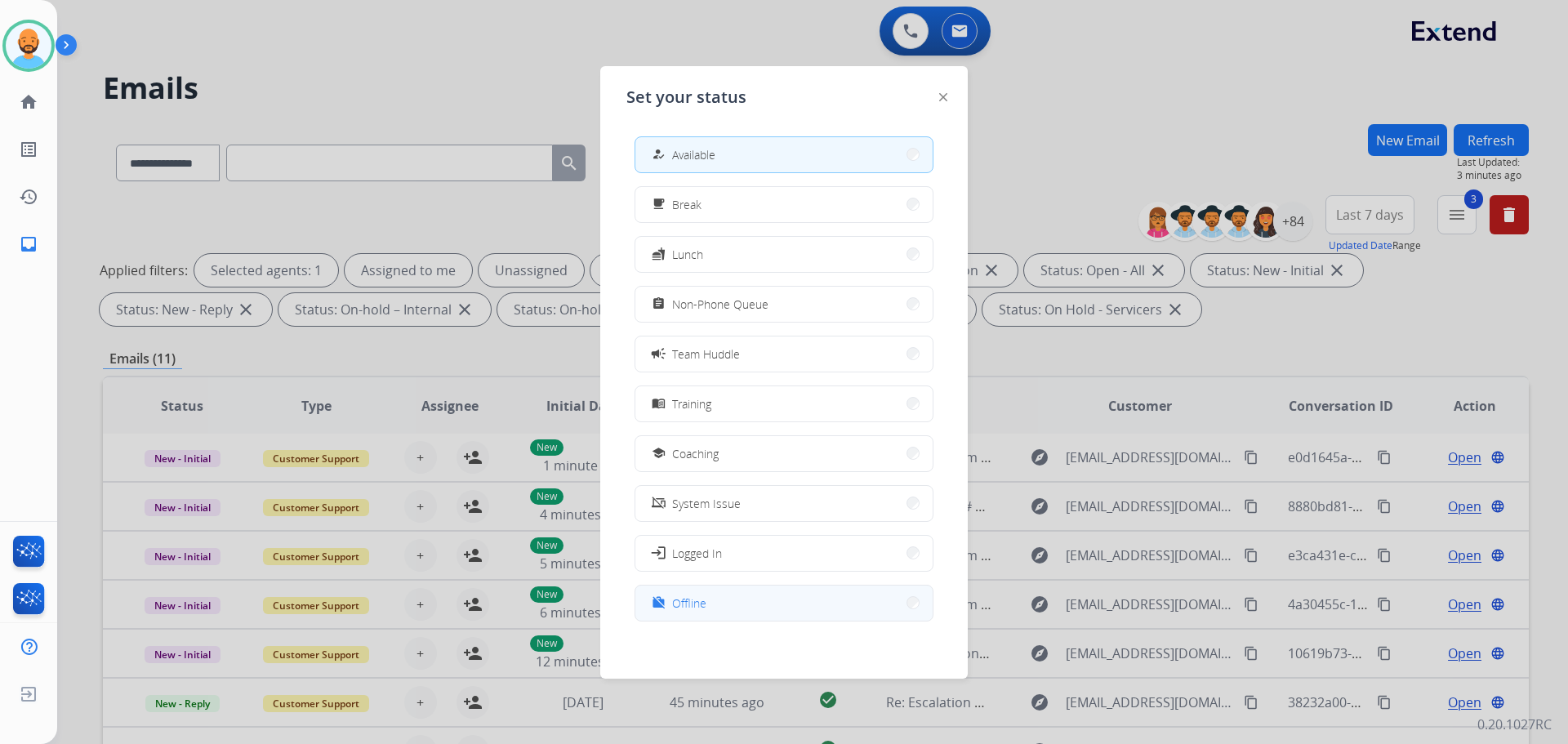
click at [718, 605] on button "work_off Offline" at bounding box center [783, 603] width 297 height 35
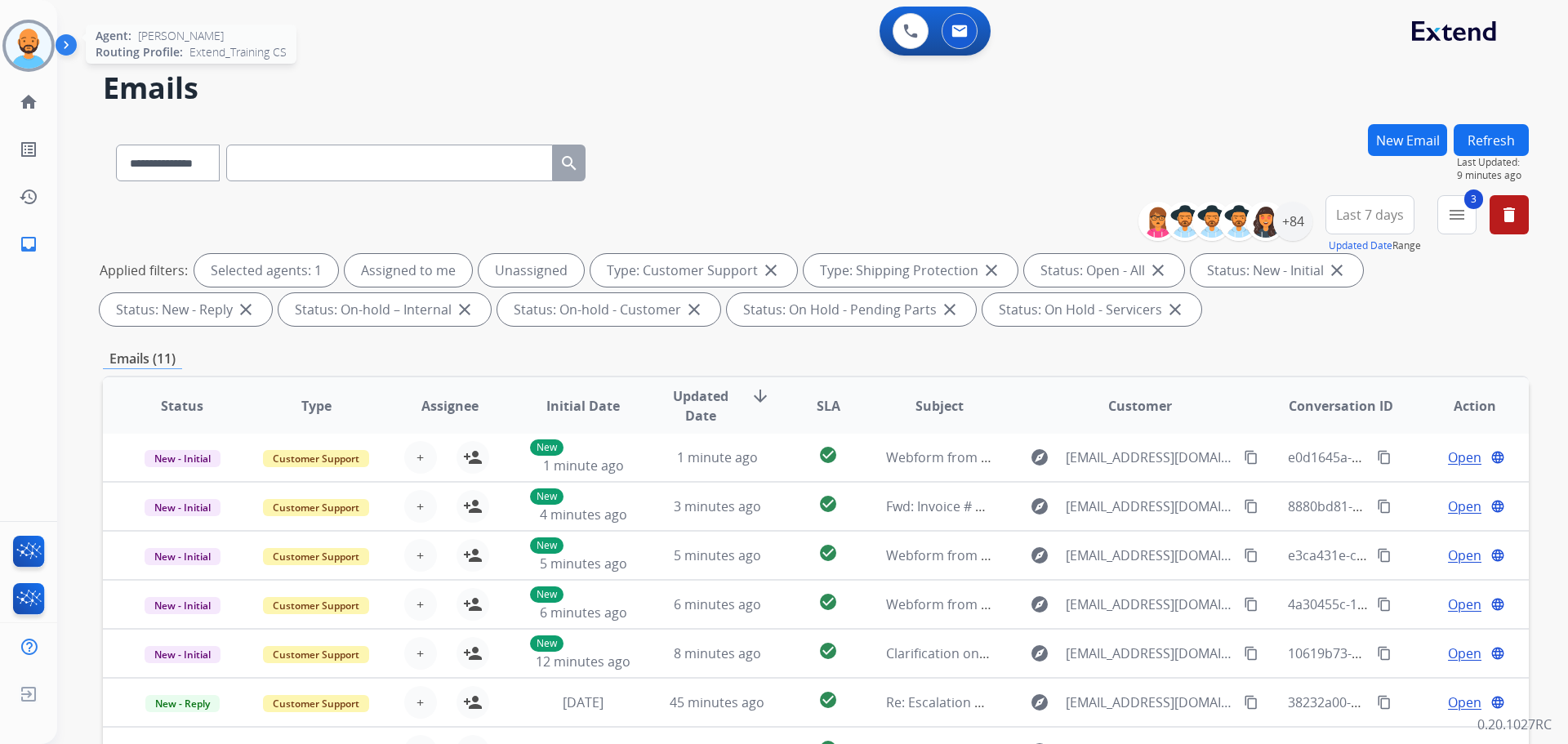
click at [23, 52] on img at bounding box center [29, 46] width 46 height 46
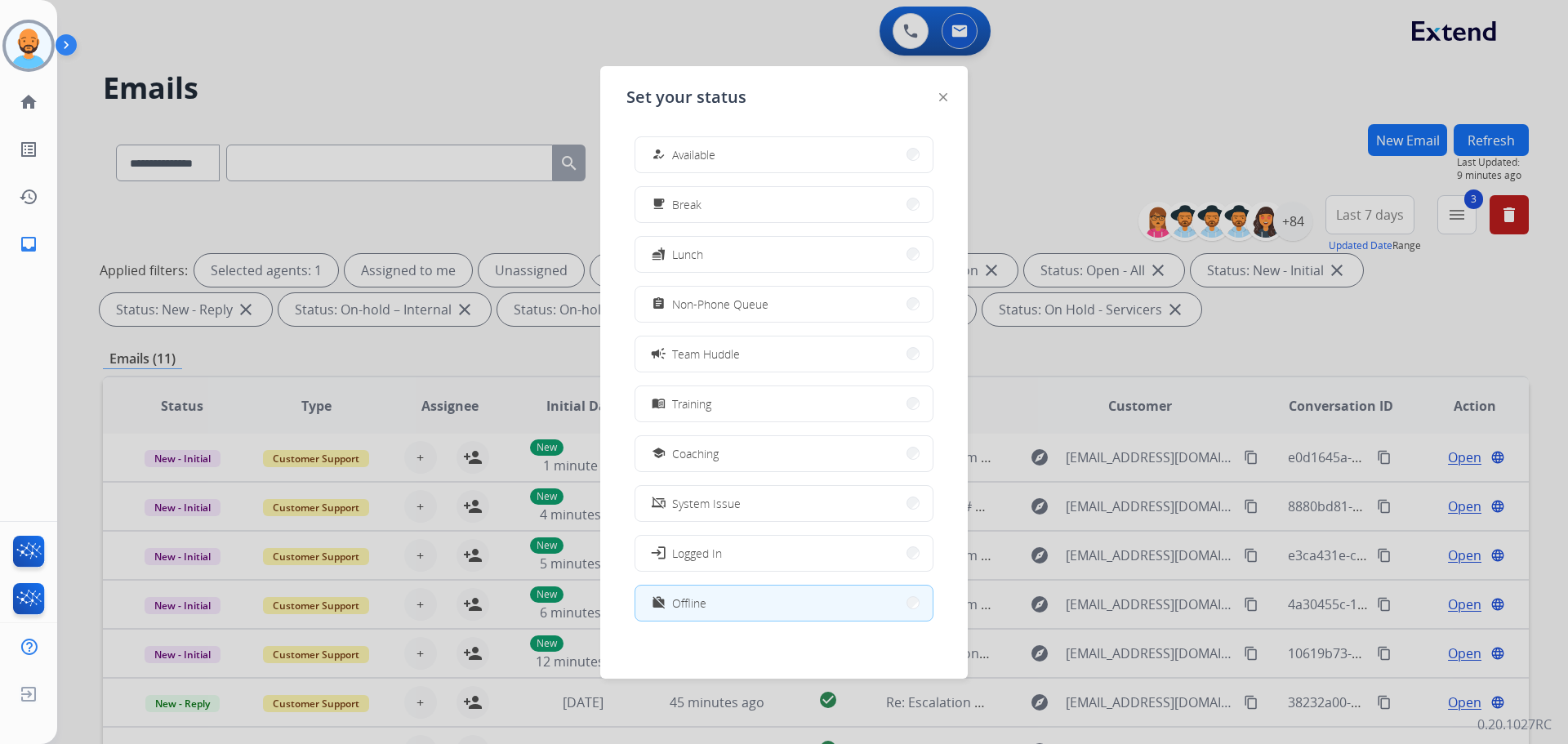
click at [730, 150] on button "how_to_reg Available" at bounding box center [783, 154] width 297 height 35
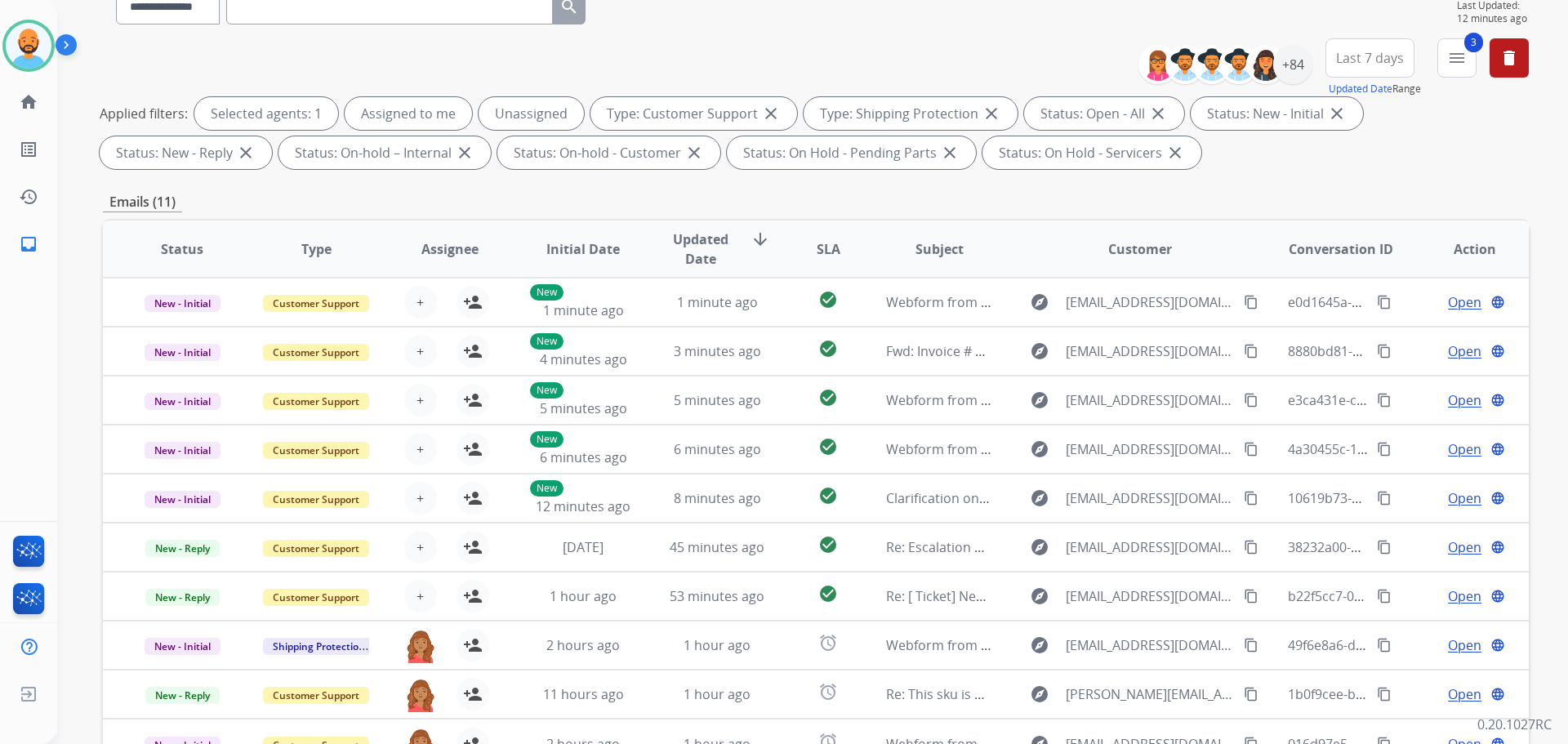
scroll to position [0, 0]
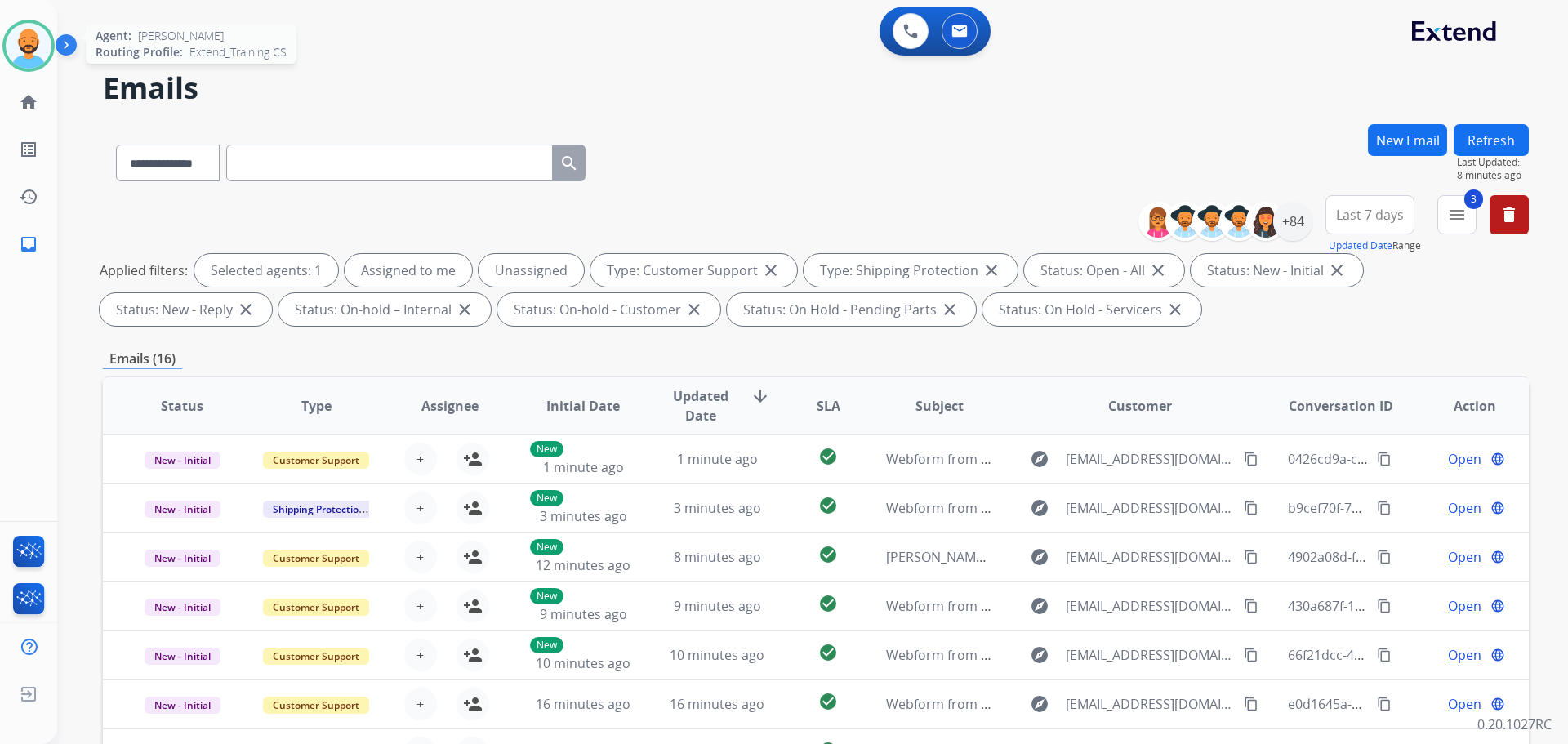
click at [36, 55] on img at bounding box center [29, 46] width 46 height 46
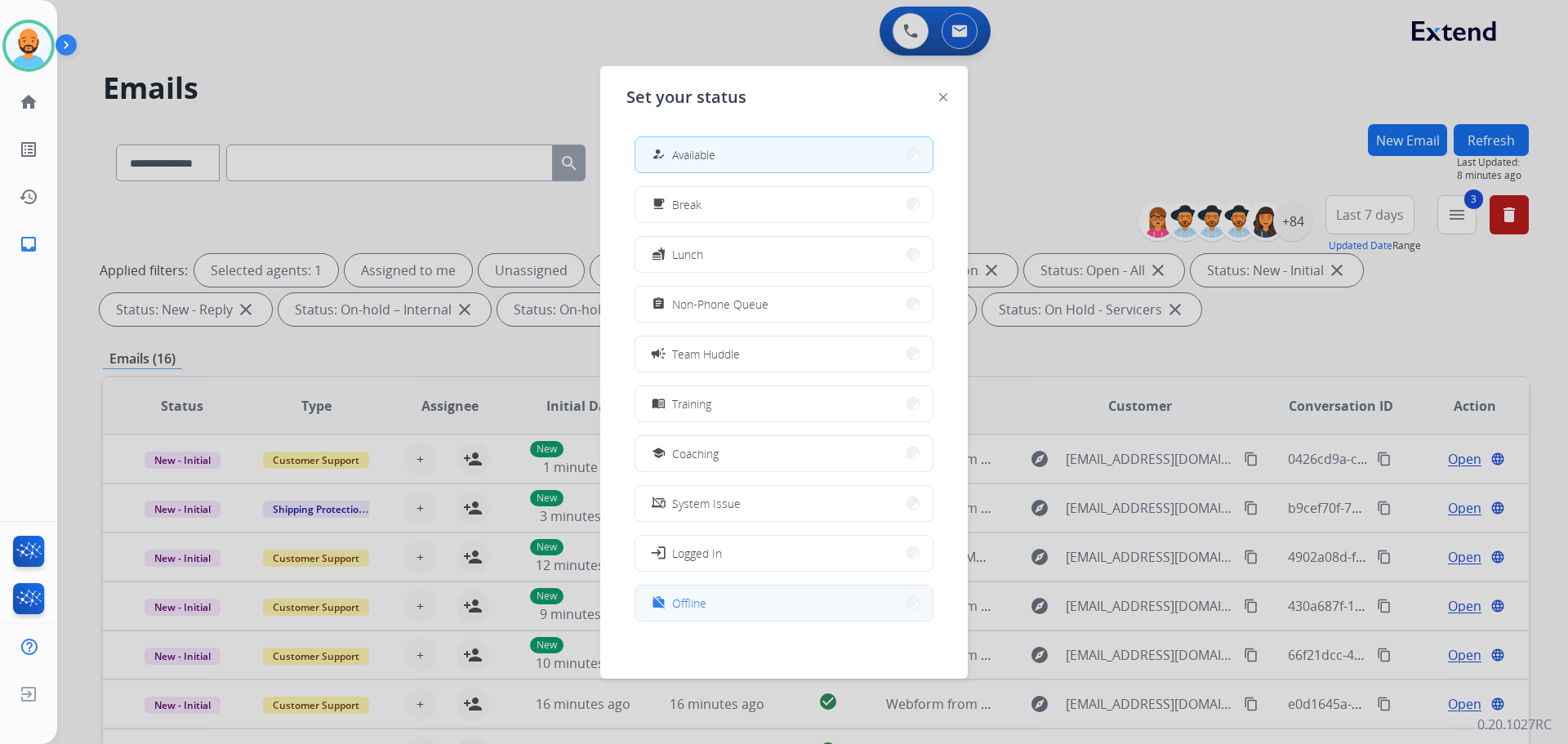
click at [777, 610] on button "work_off Offline" at bounding box center [783, 603] width 297 height 35
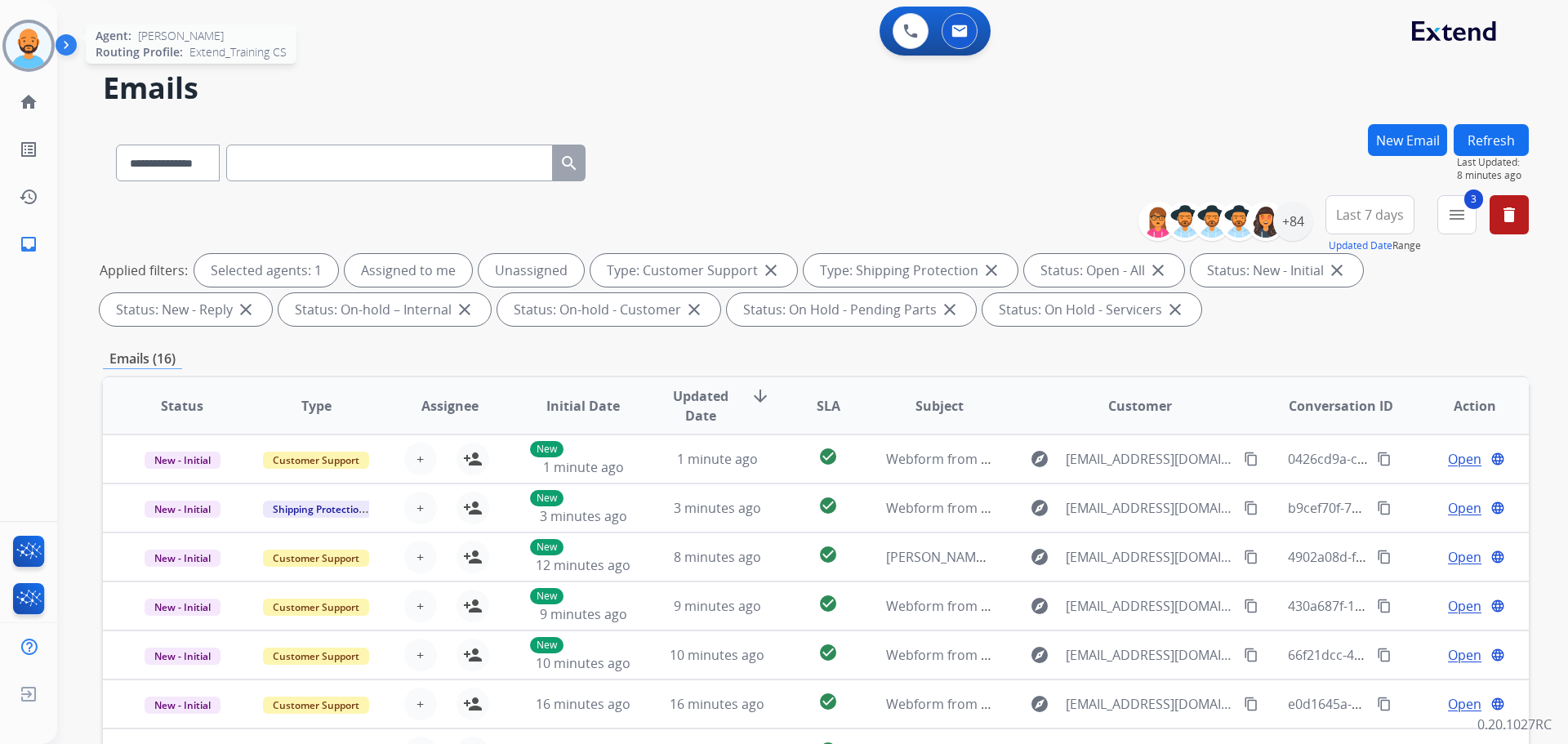
click at [39, 51] on img at bounding box center [29, 46] width 46 height 46
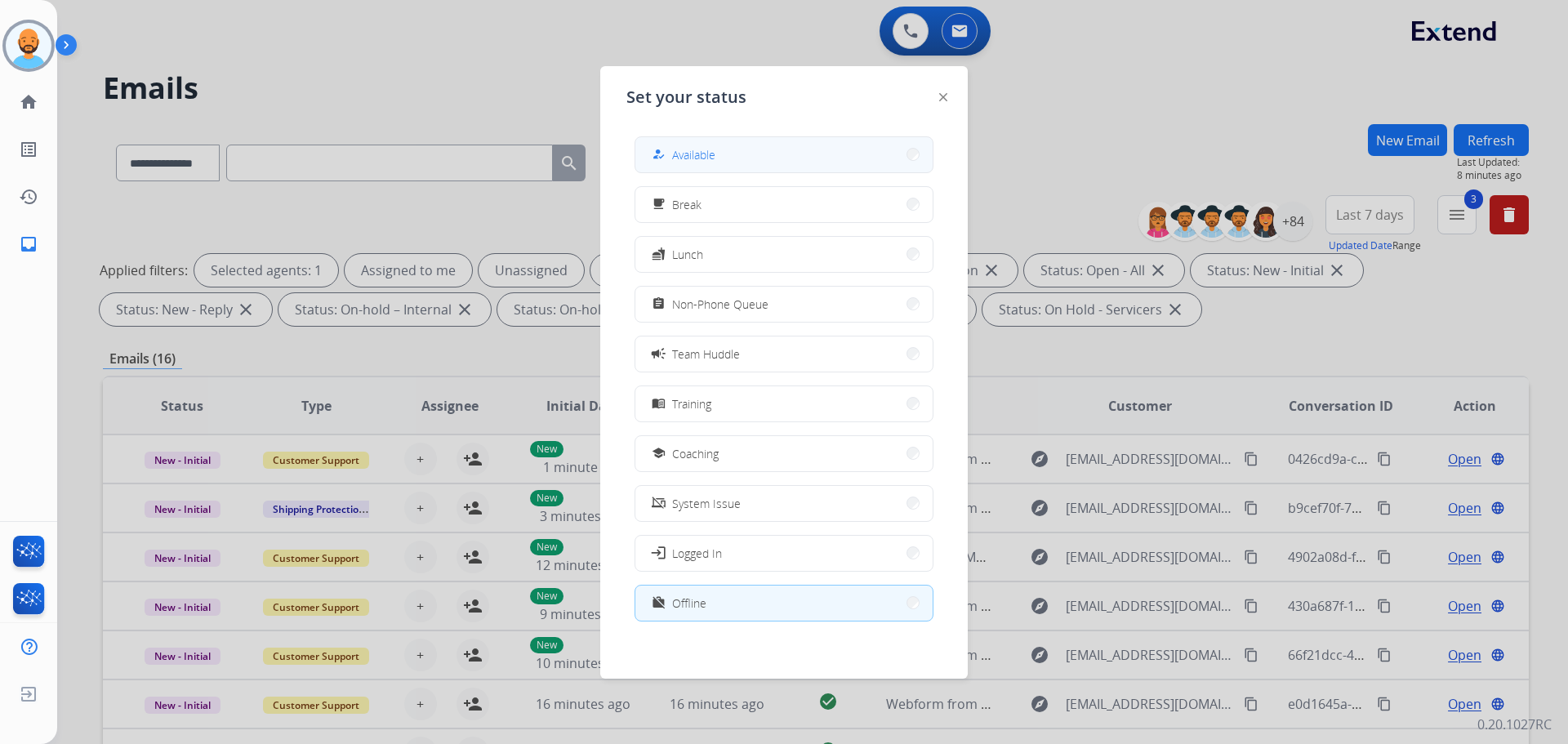
click at [708, 153] on span "Available" at bounding box center [693, 155] width 43 height 17
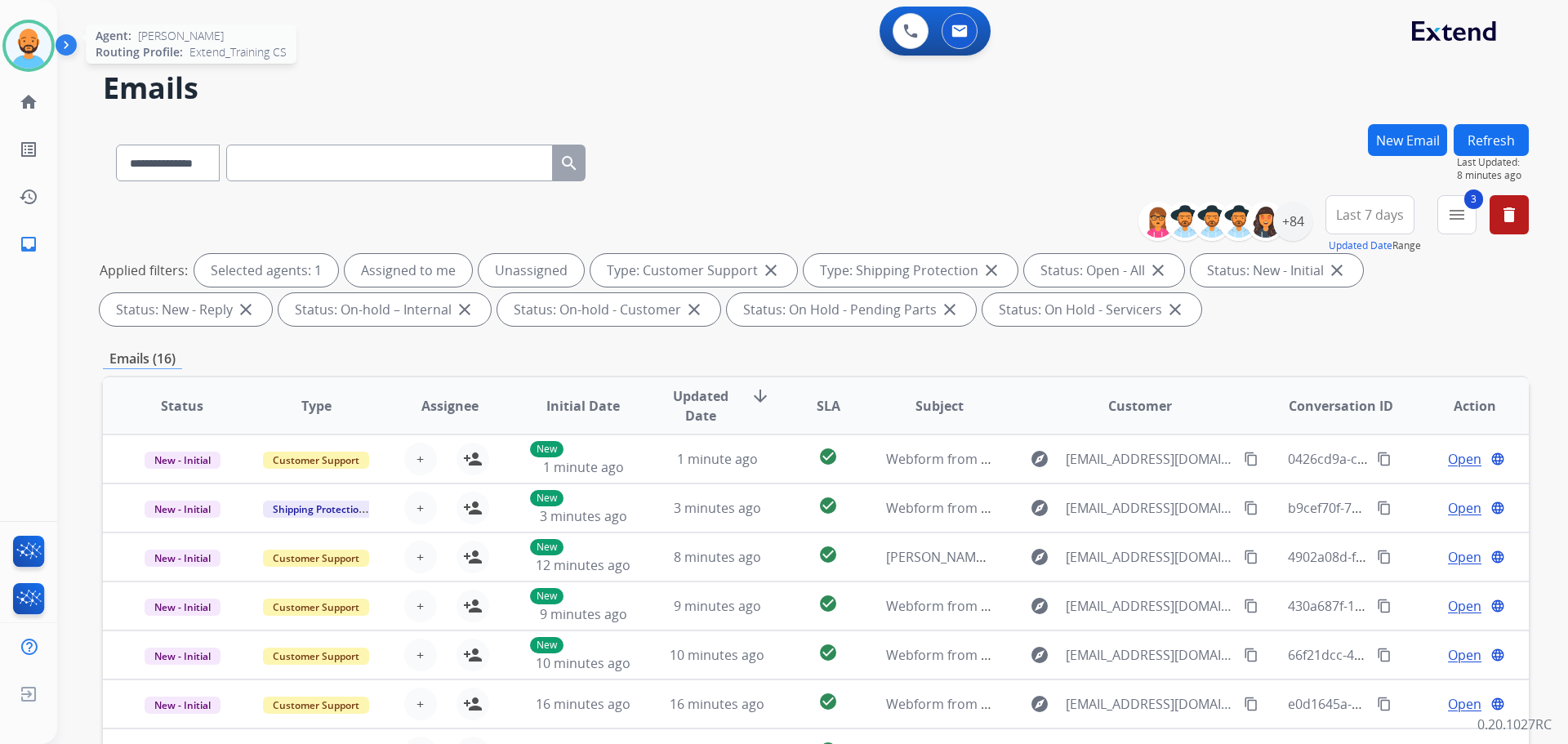
click at [41, 54] on img at bounding box center [29, 46] width 46 height 46
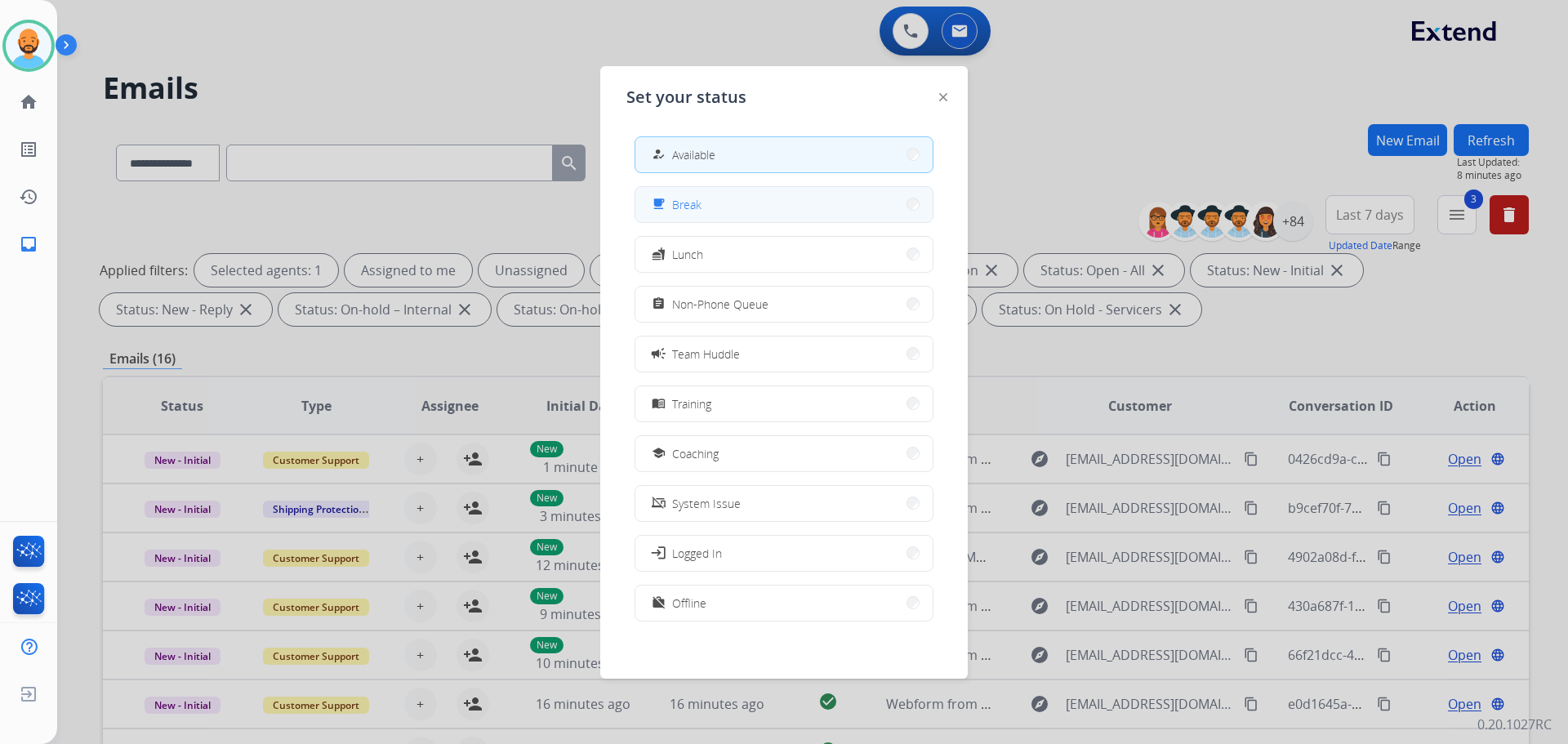
click at [839, 214] on button "free_breakfast Break" at bounding box center [783, 204] width 297 height 35
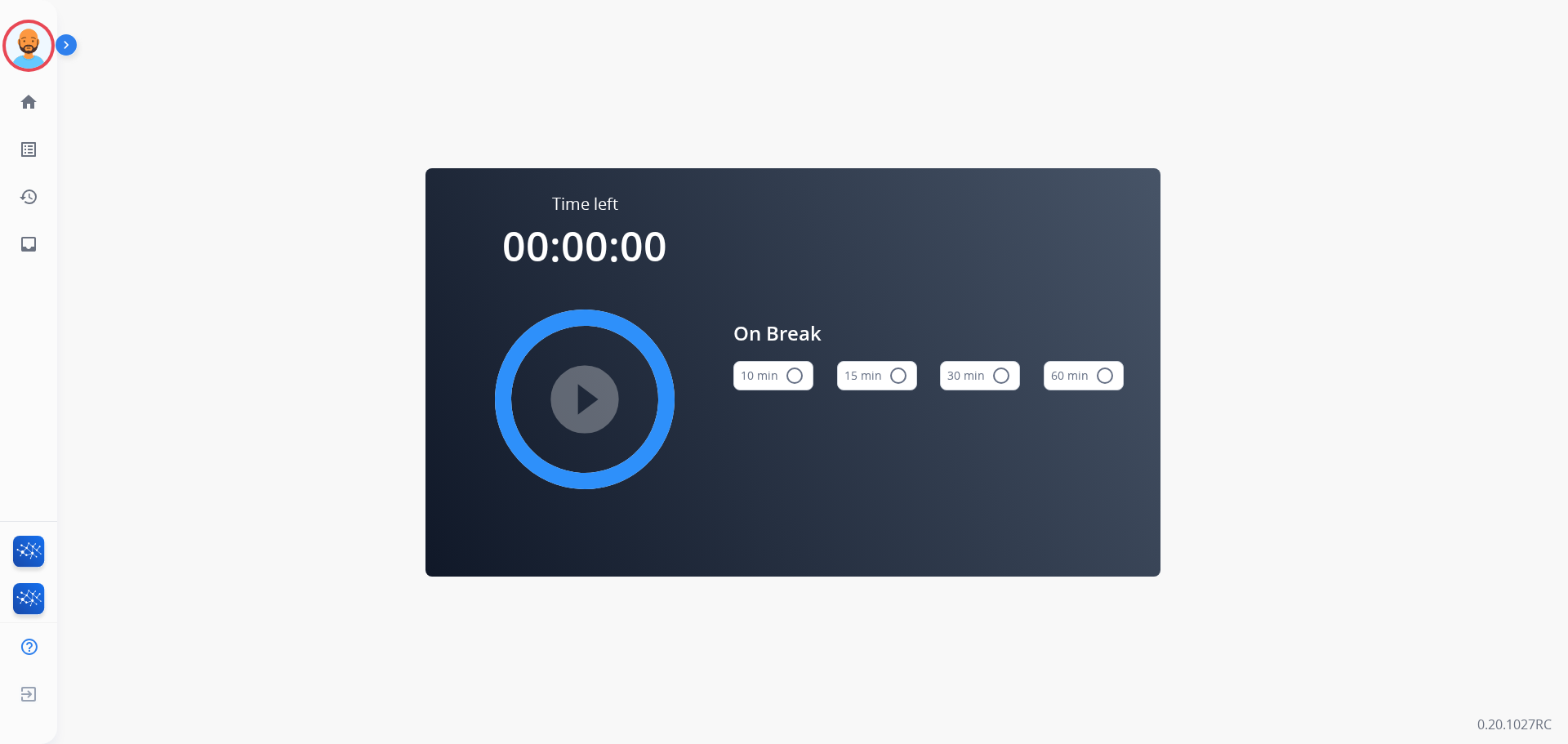
drag, startPoint x: 799, startPoint y: 373, endPoint x: 757, endPoint y: 387, distance: 44.3
click at [799, 373] on mat-icon "radio_button_unchecked" at bounding box center [794, 375] width 19 height 19
click at [593, 392] on mat-icon "play_circle_filled" at bounding box center [584, 399] width 19 height 19
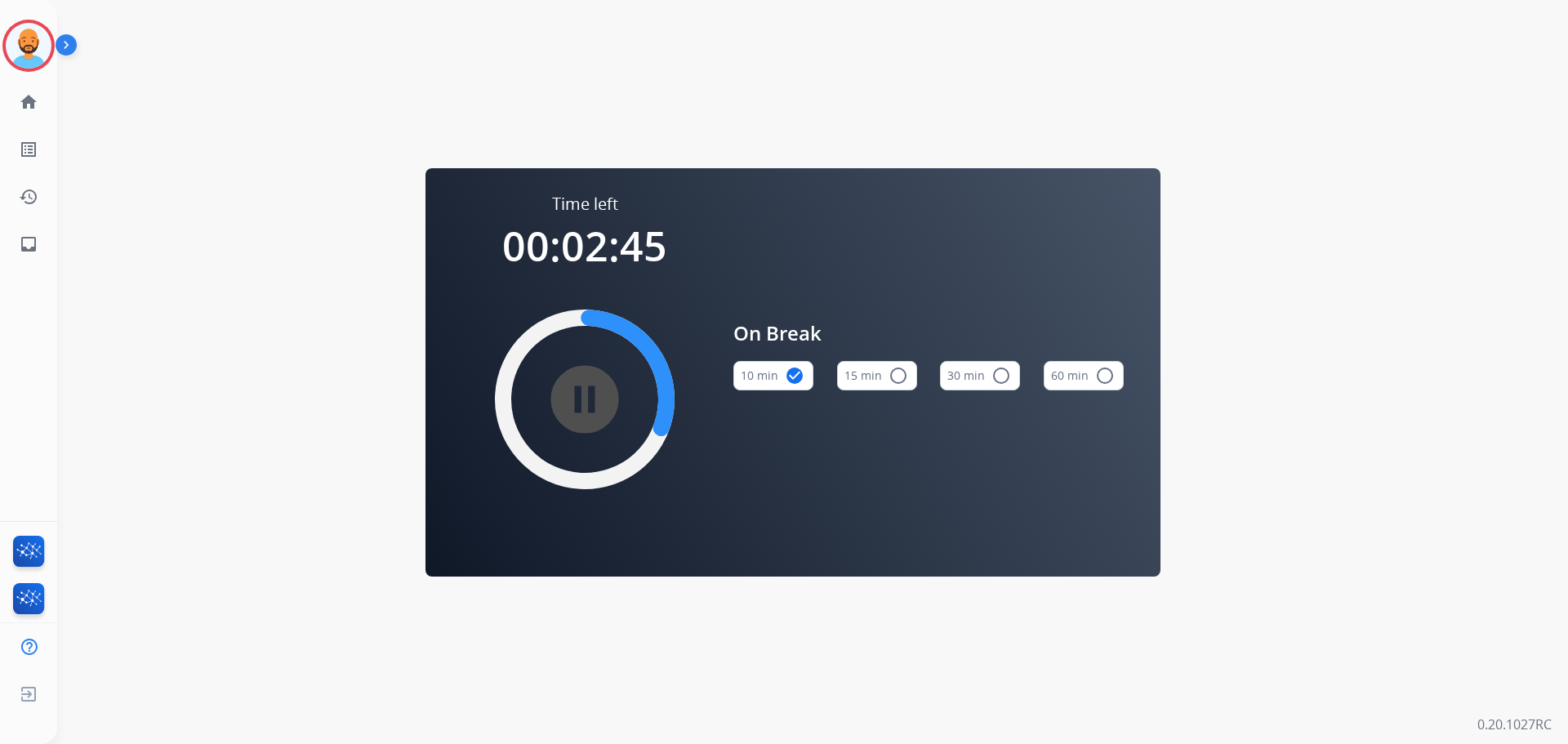
click at [575, 389] on mat-icon "pause_circle_filled" at bounding box center [584, 399] width 19 height 19
click at [43, 44] on img at bounding box center [29, 46] width 46 height 46
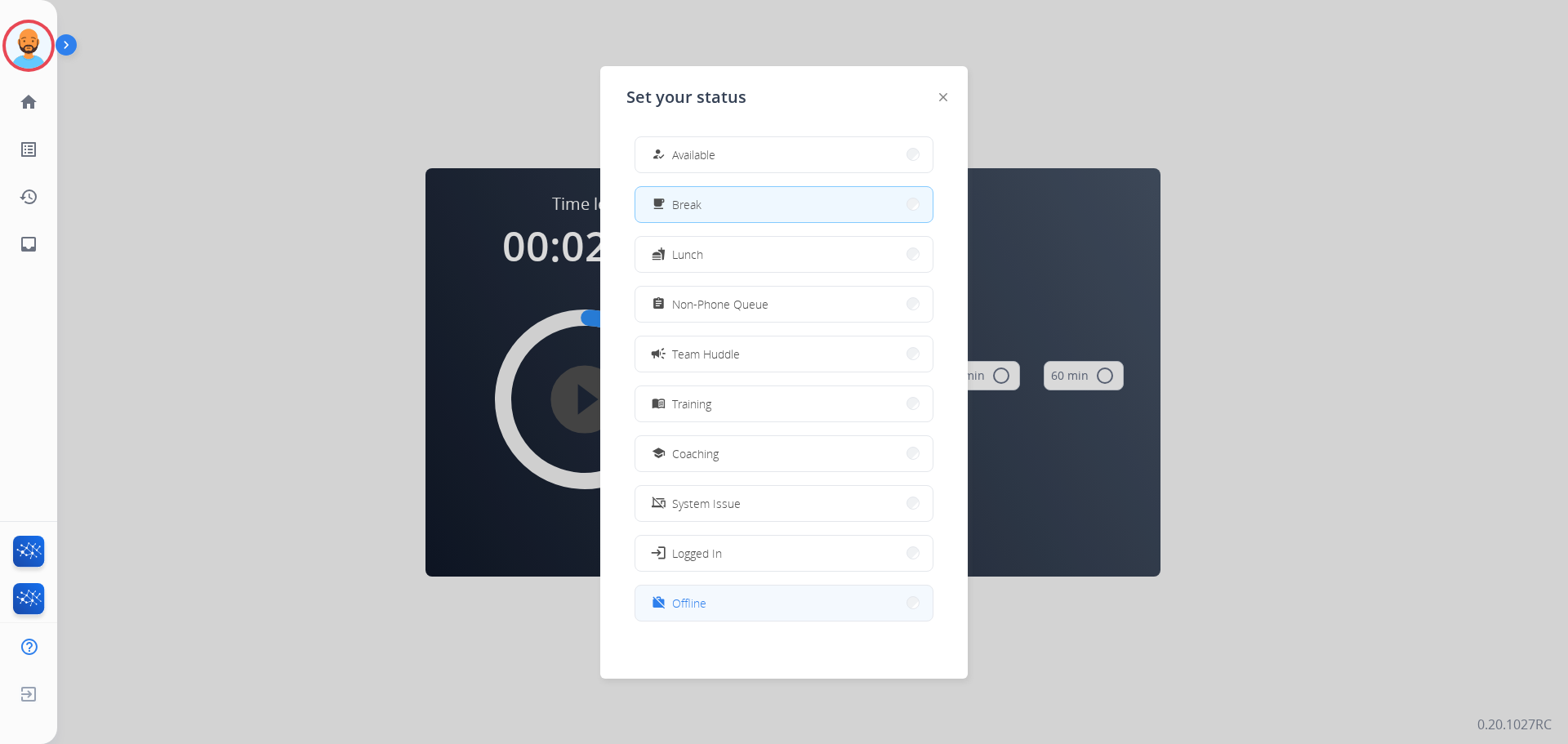
click at [769, 610] on button "work_off Offline" at bounding box center [783, 603] width 297 height 35
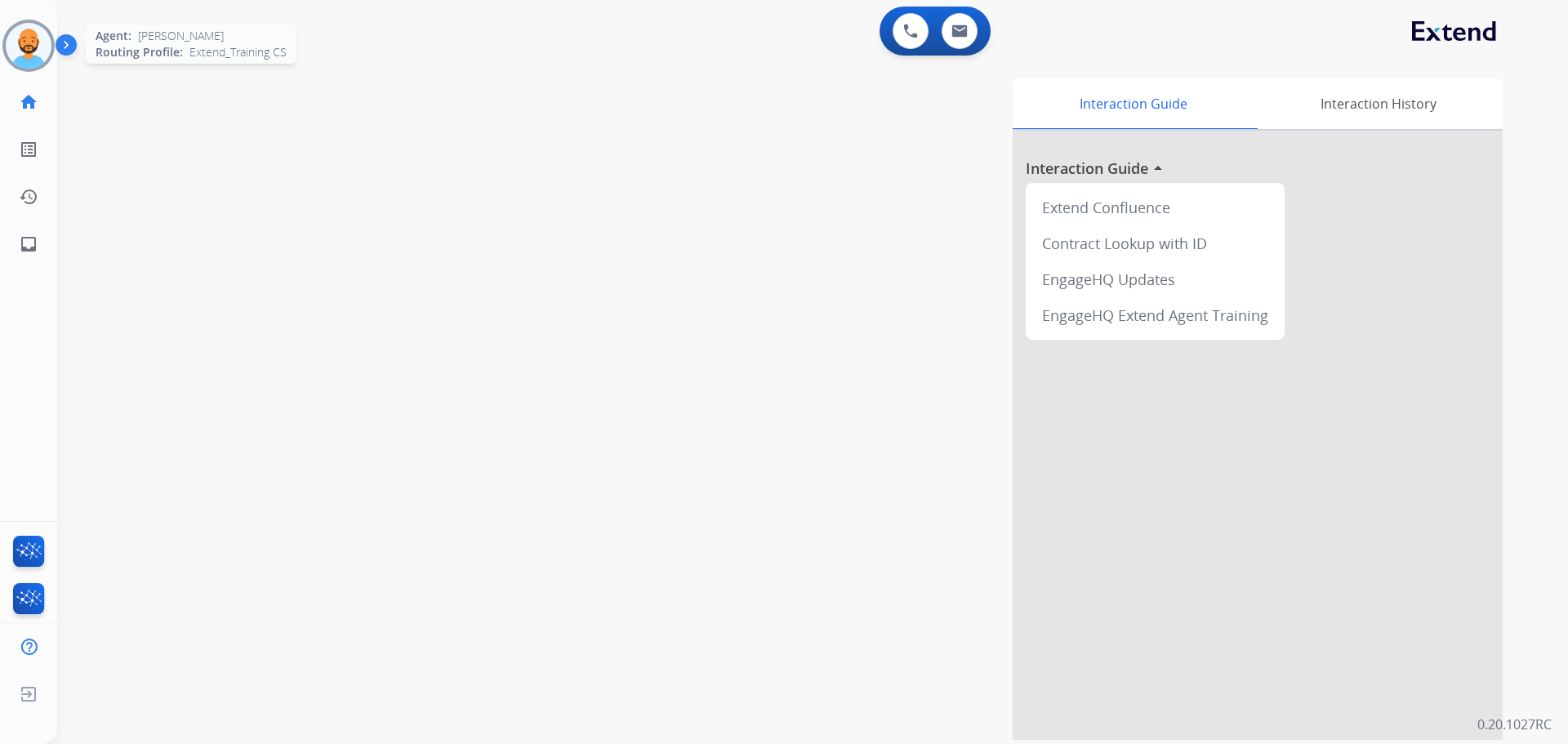
click at [21, 39] on img at bounding box center [29, 46] width 46 height 46
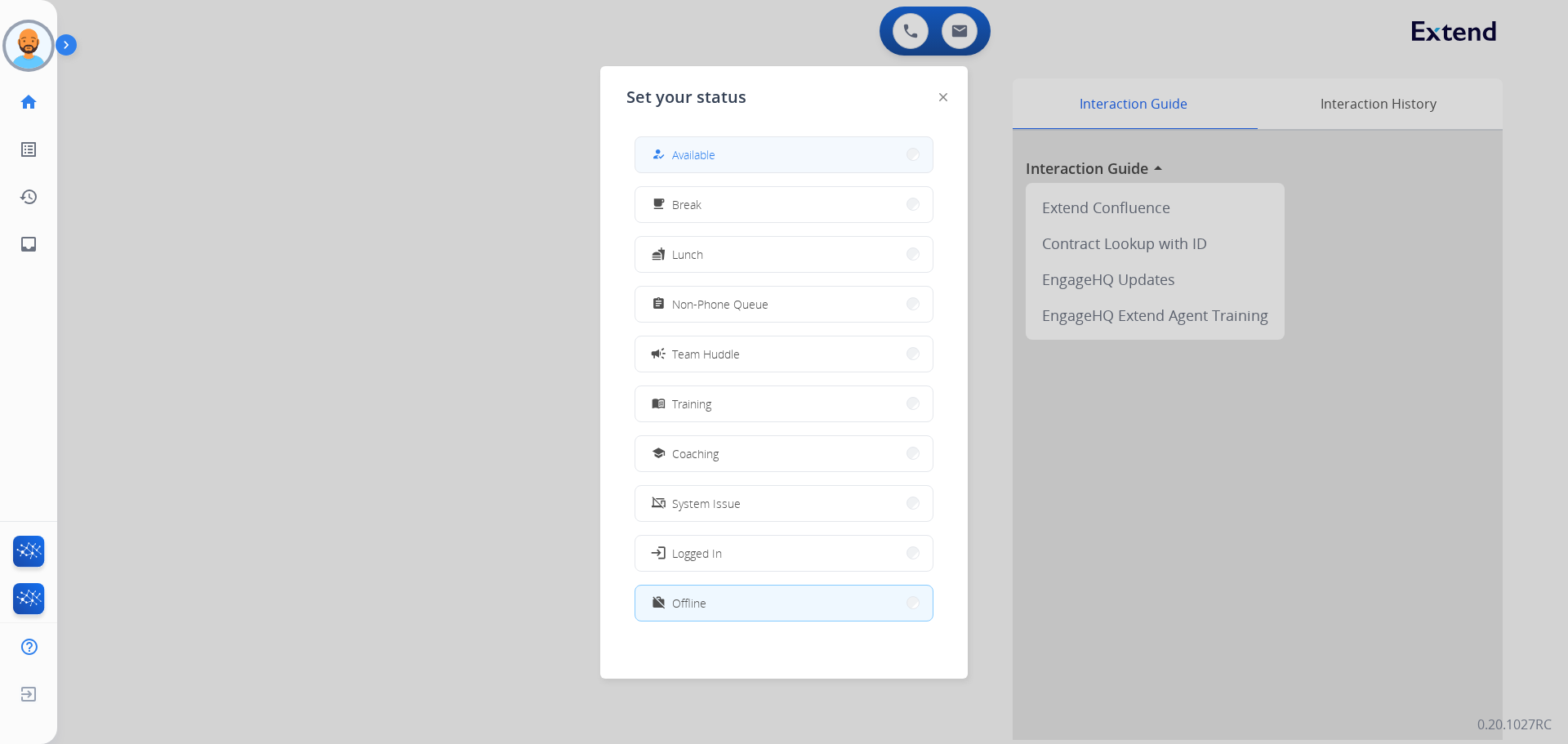
click at [894, 145] on button "how_to_reg Available" at bounding box center [783, 154] width 297 height 35
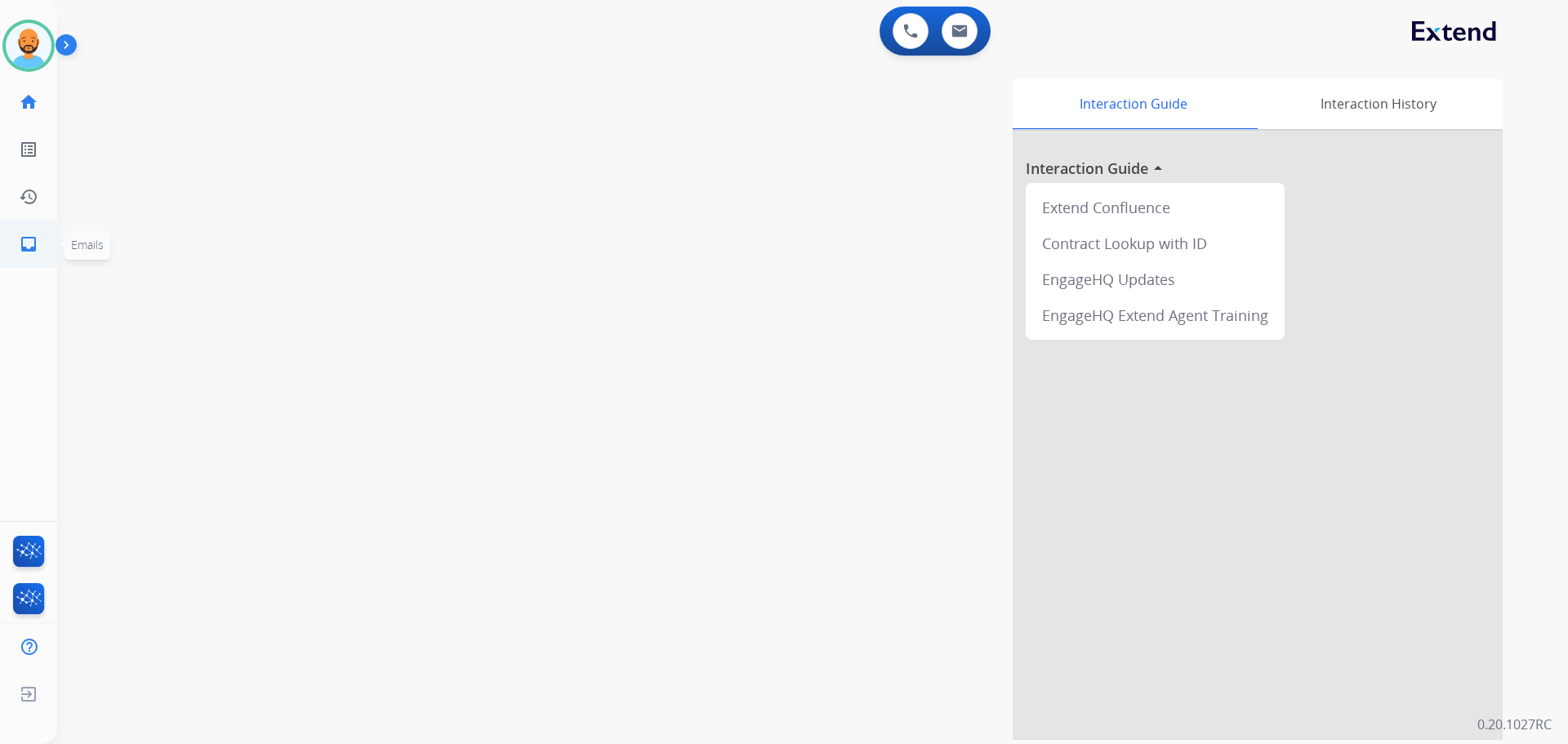
click at [34, 250] on mat-icon "inbox" at bounding box center [28, 244] width 19 height 19
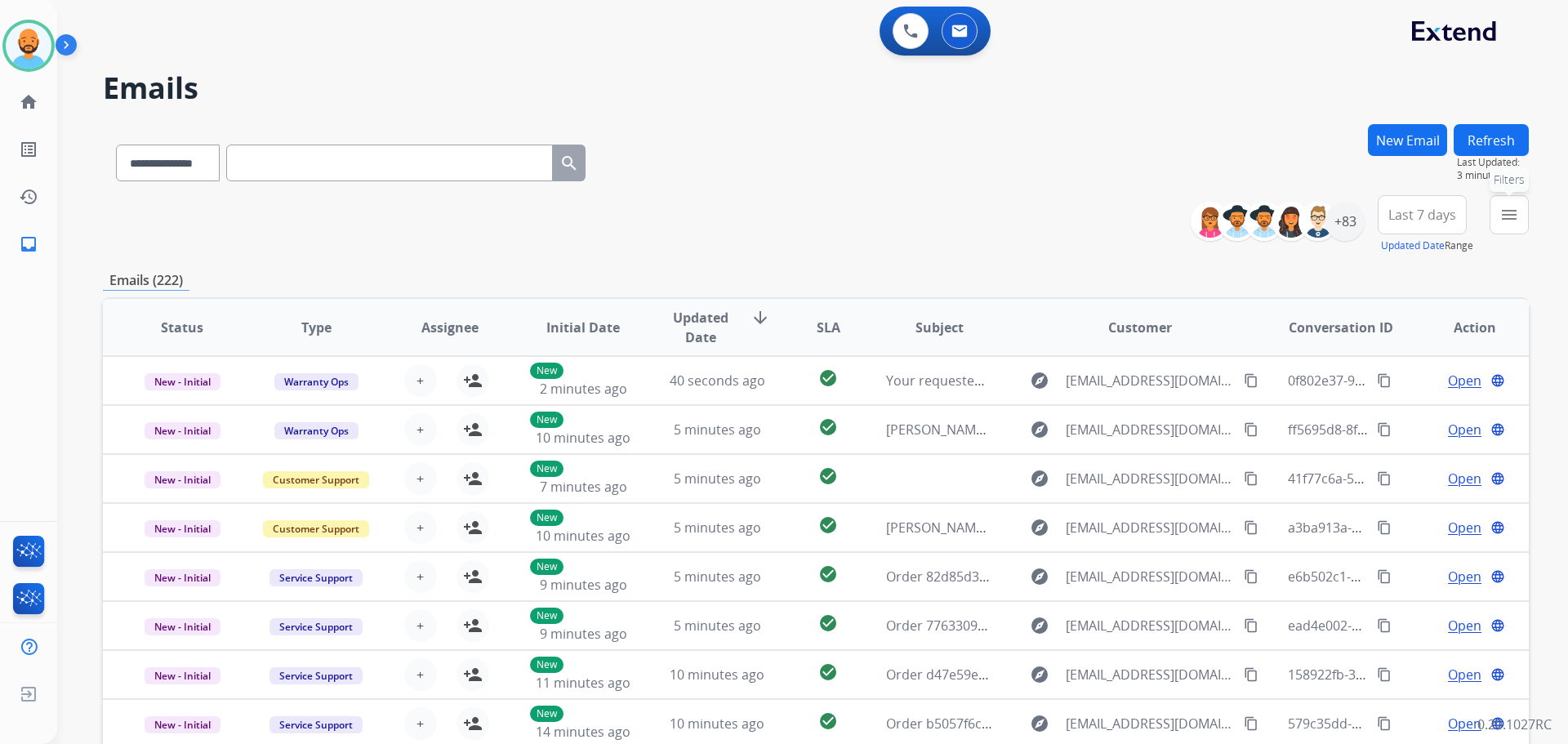
click at [1510, 203] on button "menu Filters" at bounding box center [1509, 215] width 39 height 39
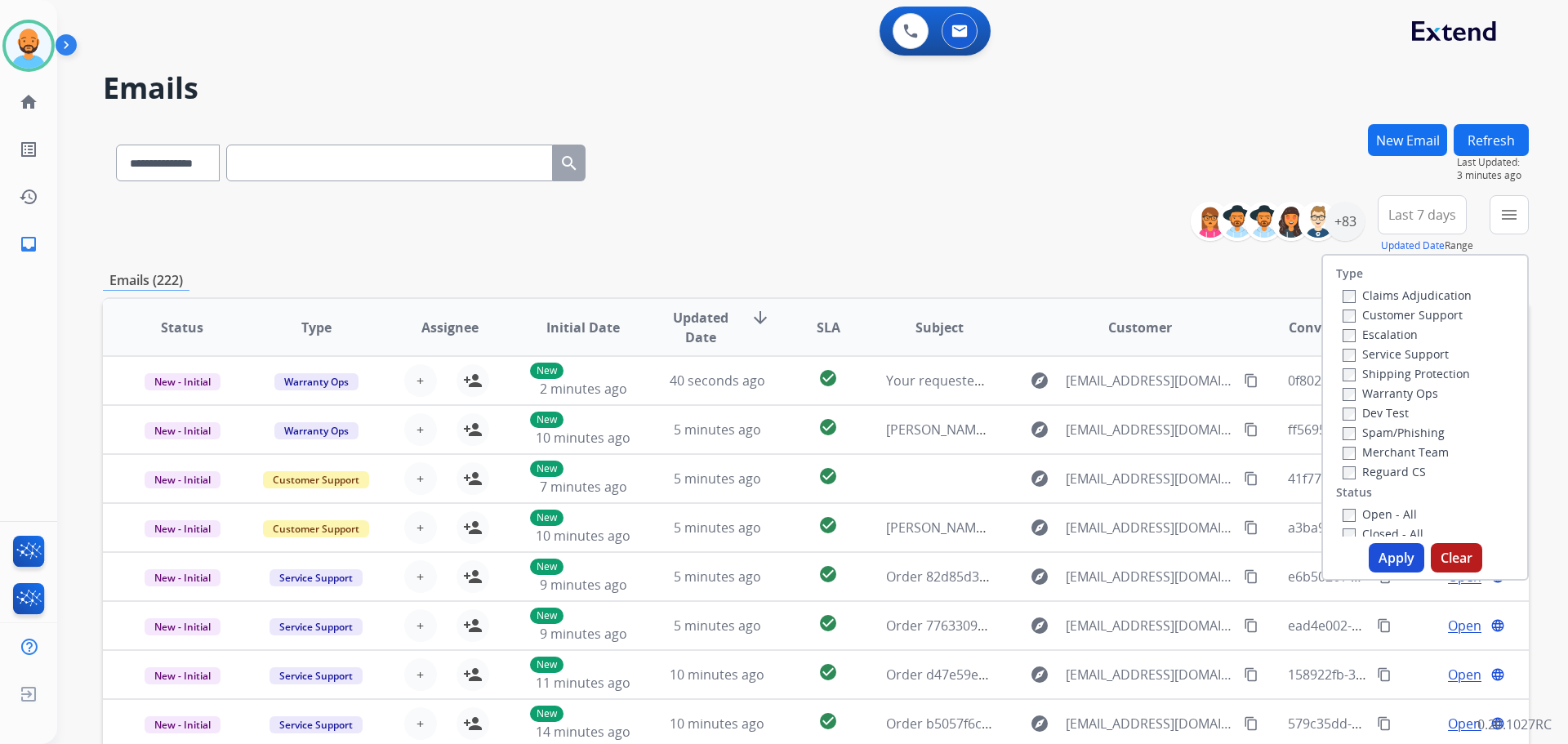
click at [1343, 324] on div "Escalation" at bounding box center [1407, 333] width 129 height 19
click at [1392, 548] on button "Apply" at bounding box center [1397, 557] width 56 height 30
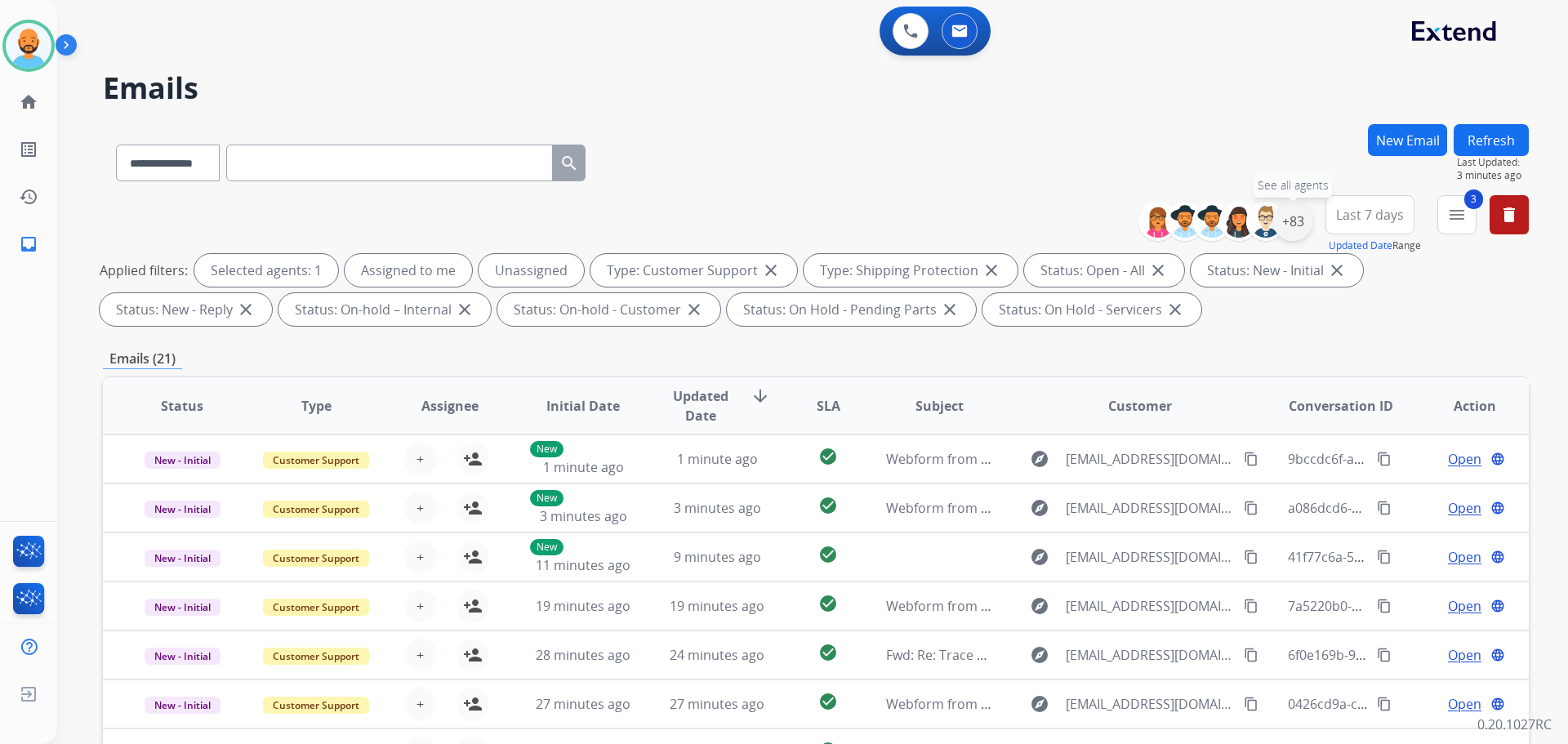
click at [1289, 218] on div "+83" at bounding box center [1293, 221] width 39 height 39
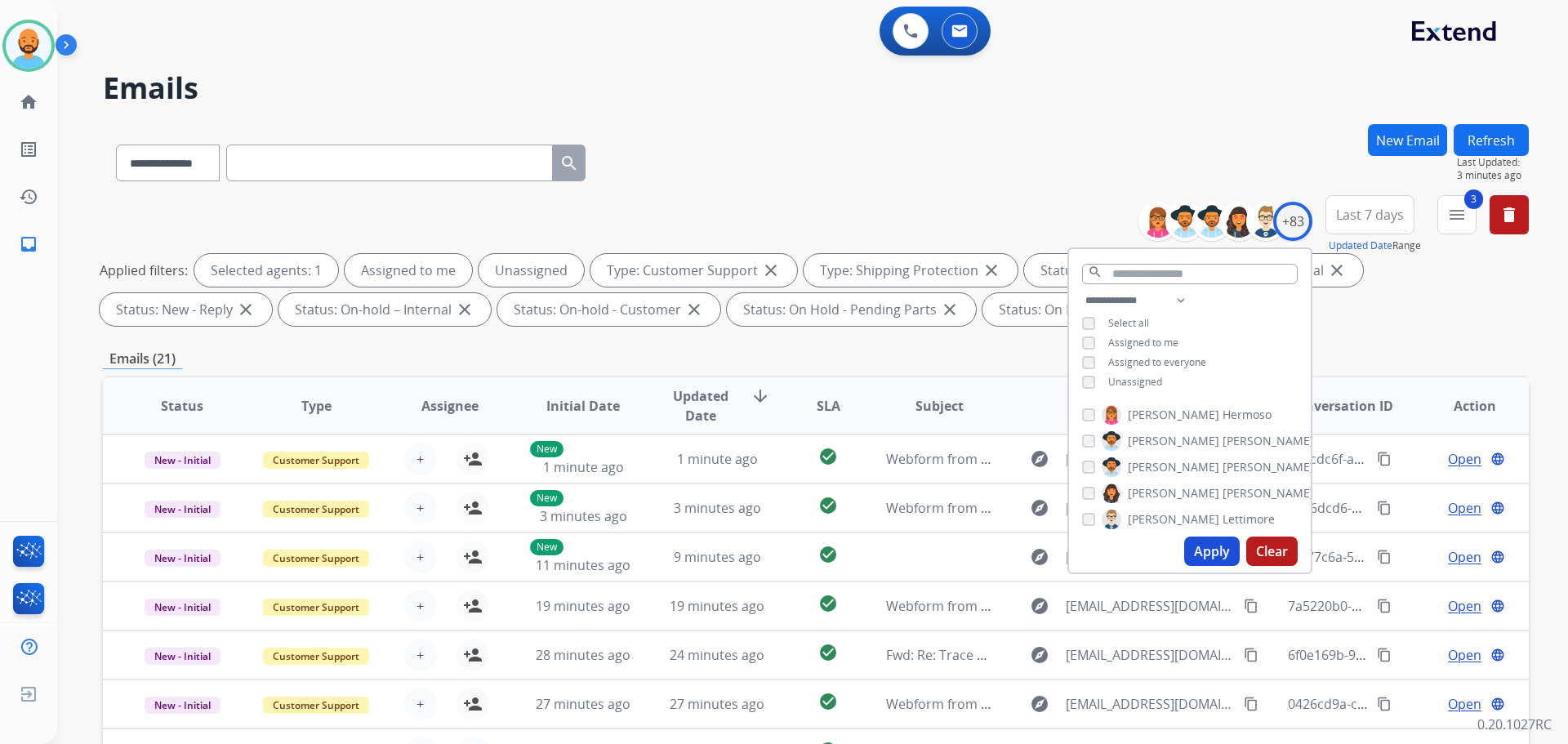
click at [1185, 542] on button "Apply" at bounding box center [1212, 551] width 56 height 30
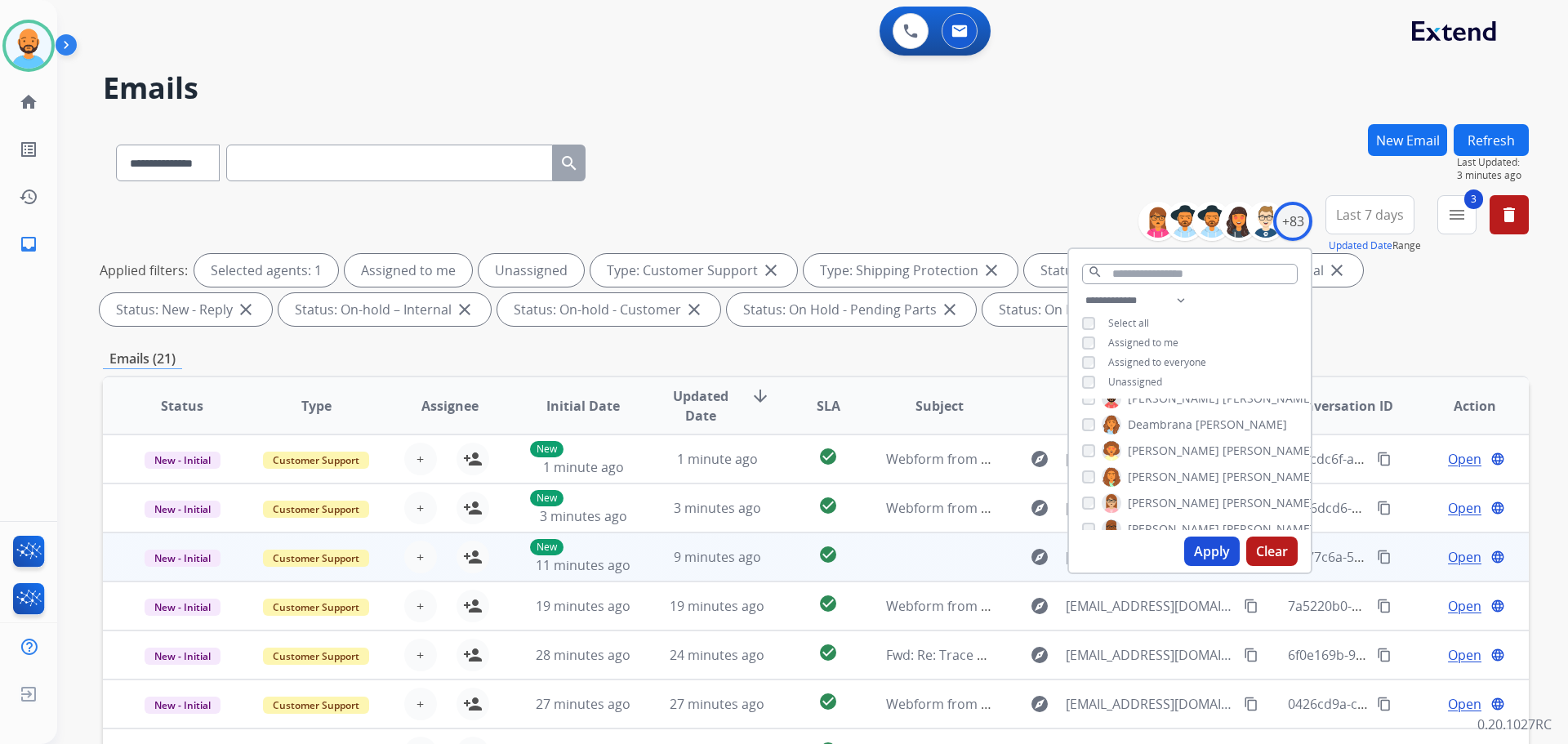
scroll to position [2, 0]
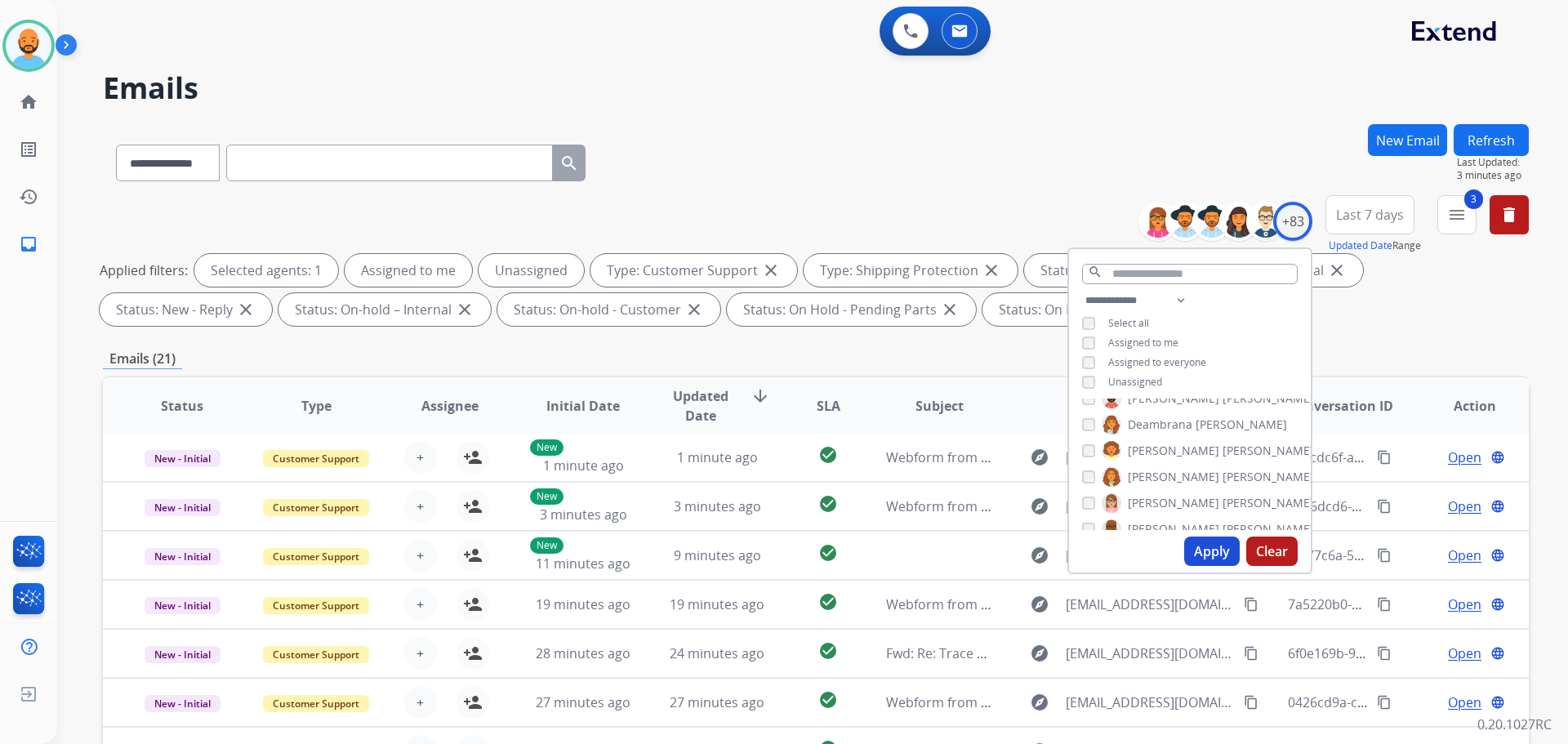
click at [947, 187] on div "**********" at bounding box center [816, 160] width 1426 height 71
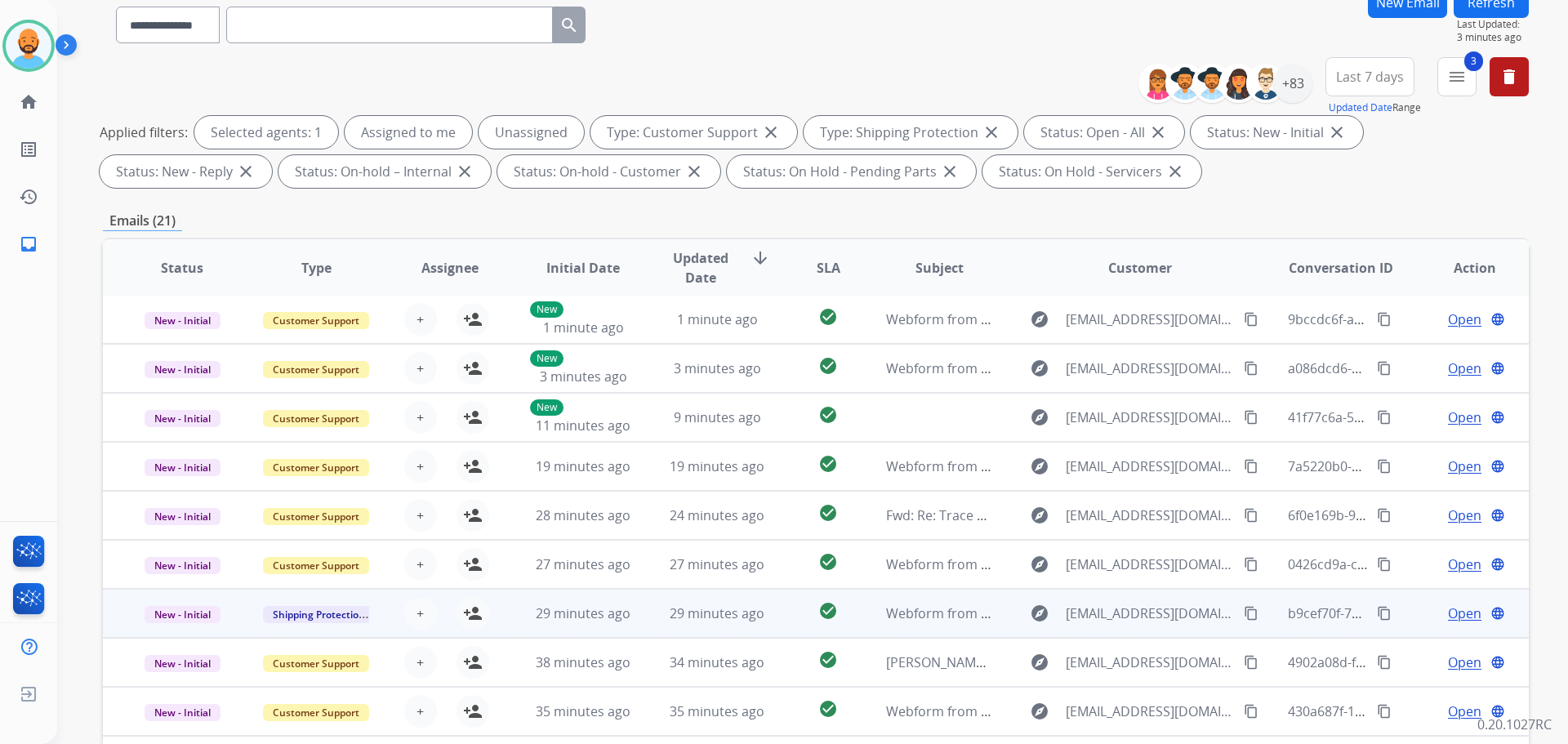
scroll to position [264, 0]
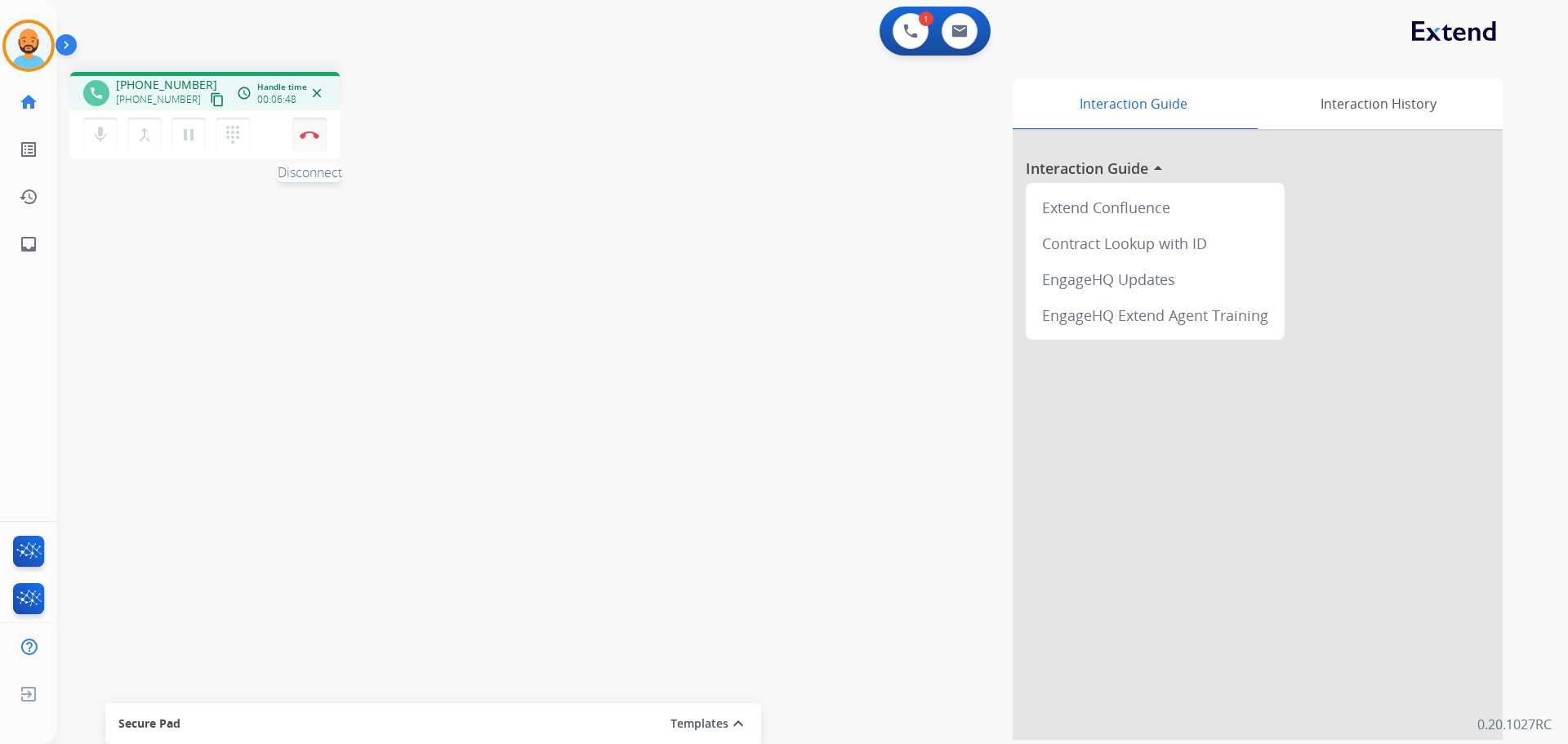
click at [314, 135] on img at bounding box center [309, 135] width 19 height 8
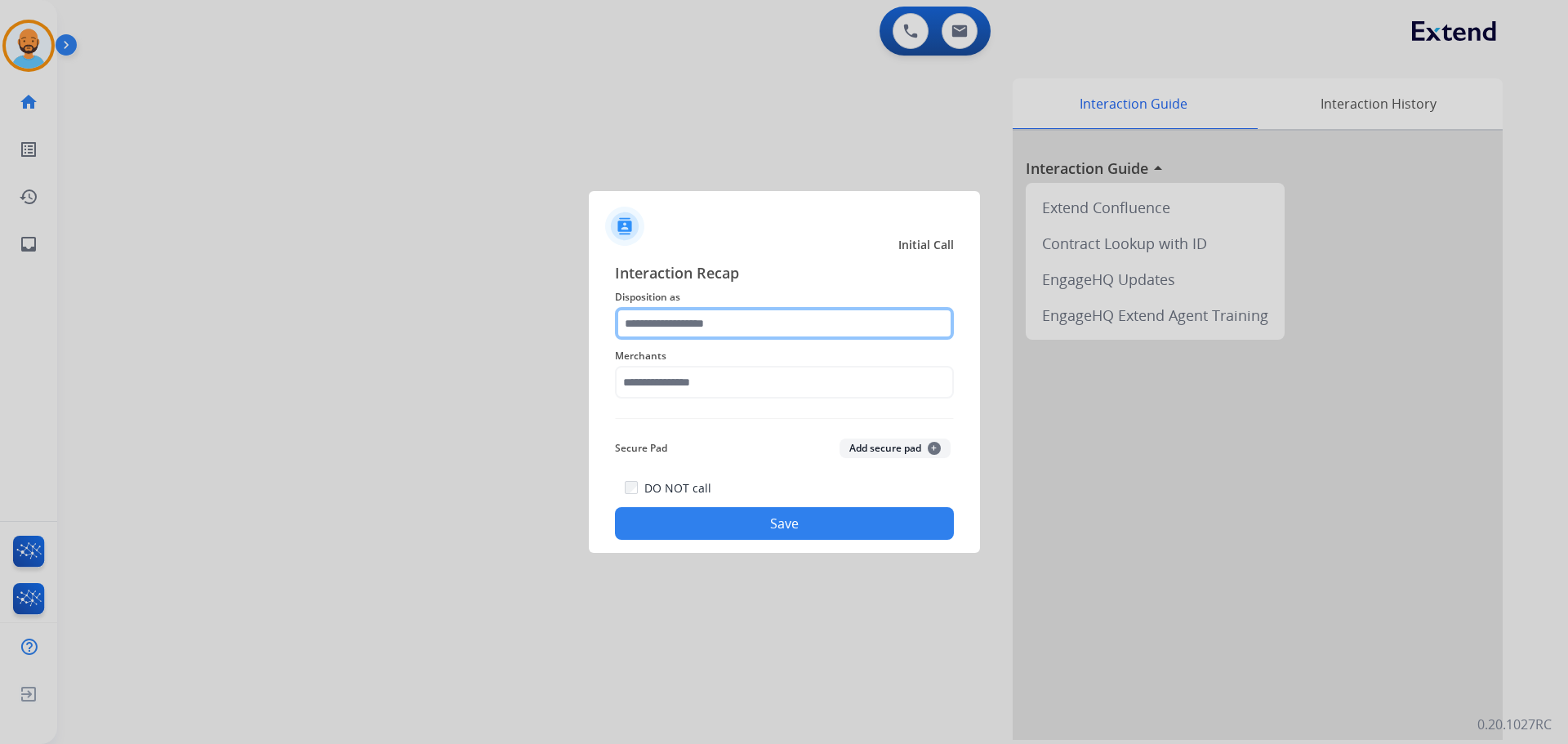
click at [743, 324] on input "text" at bounding box center [784, 323] width 339 height 33
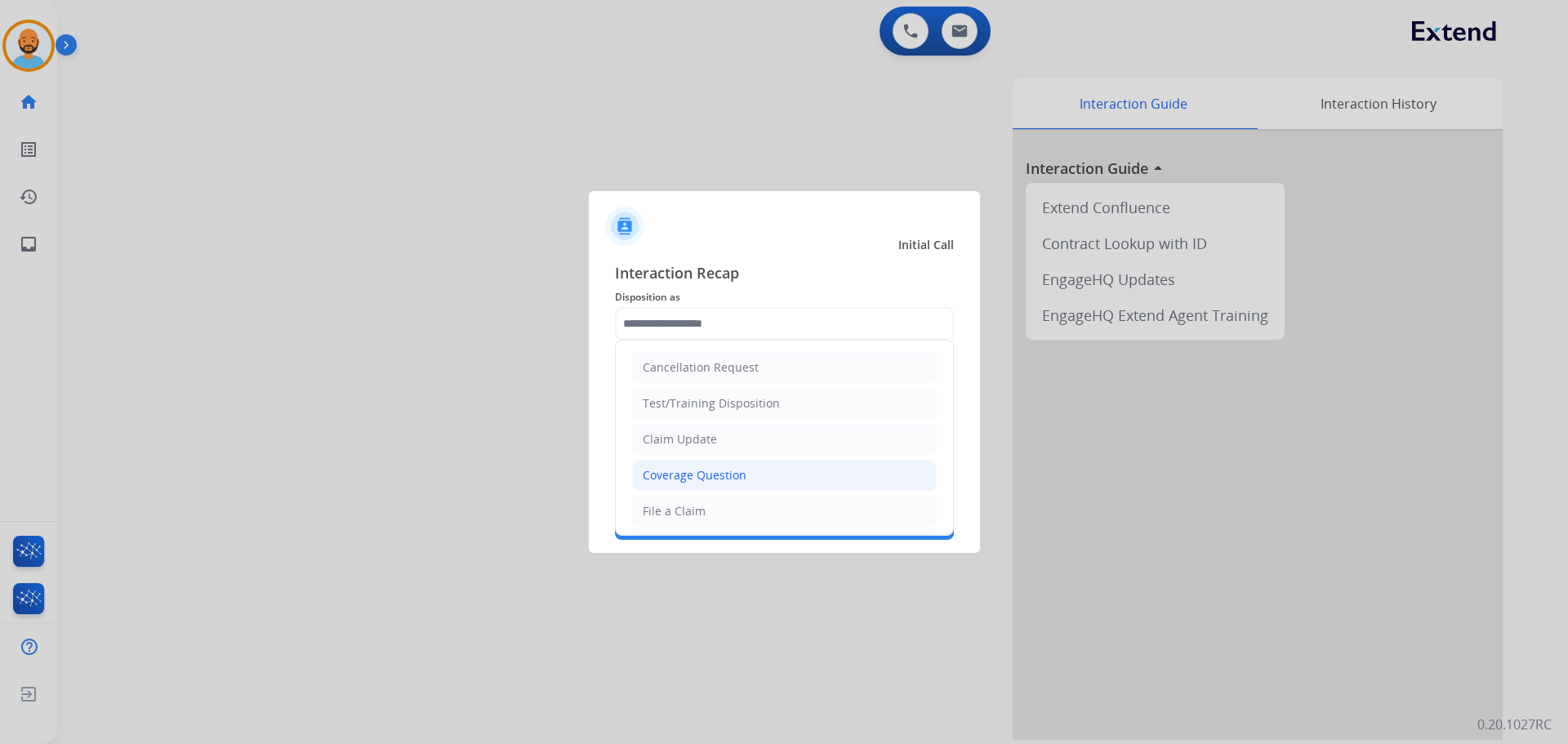
click at [691, 473] on div "Coverage Question" at bounding box center [694, 475] width 103 height 16
type input "**********"
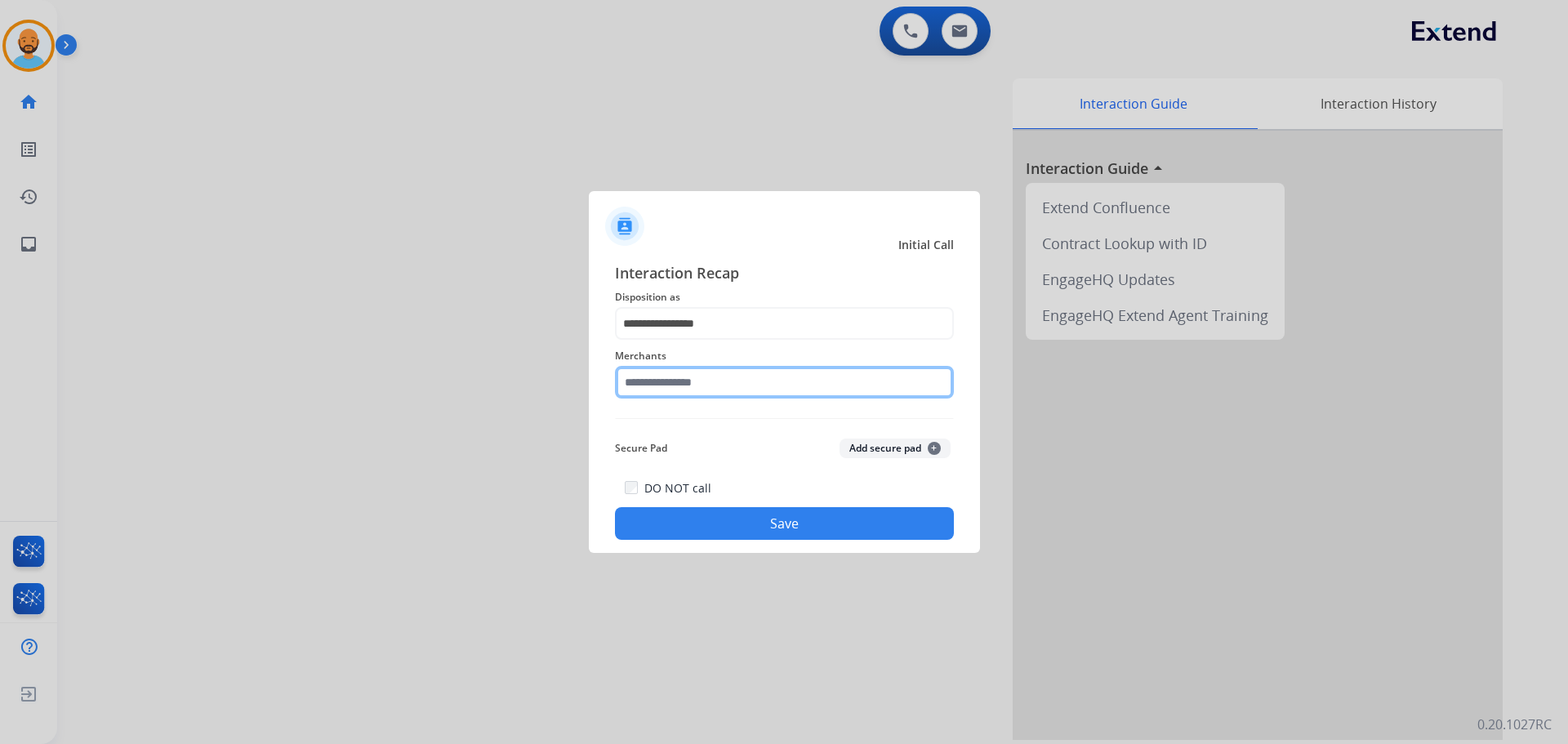
click at [698, 380] on input "text" at bounding box center [784, 382] width 339 height 33
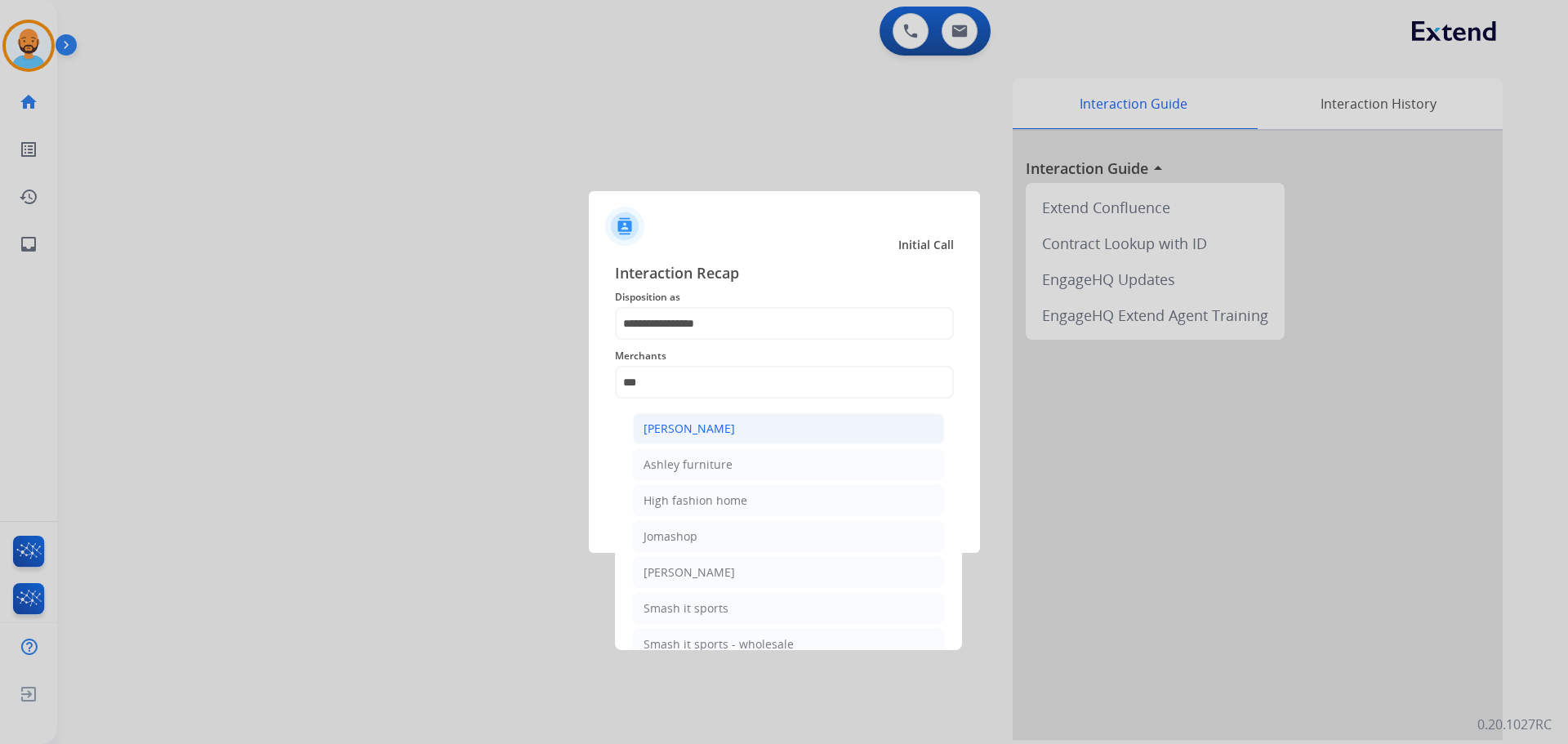
click at [701, 425] on div "[PERSON_NAME]" at bounding box center [689, 428] width 91 height 16
type input "**********"
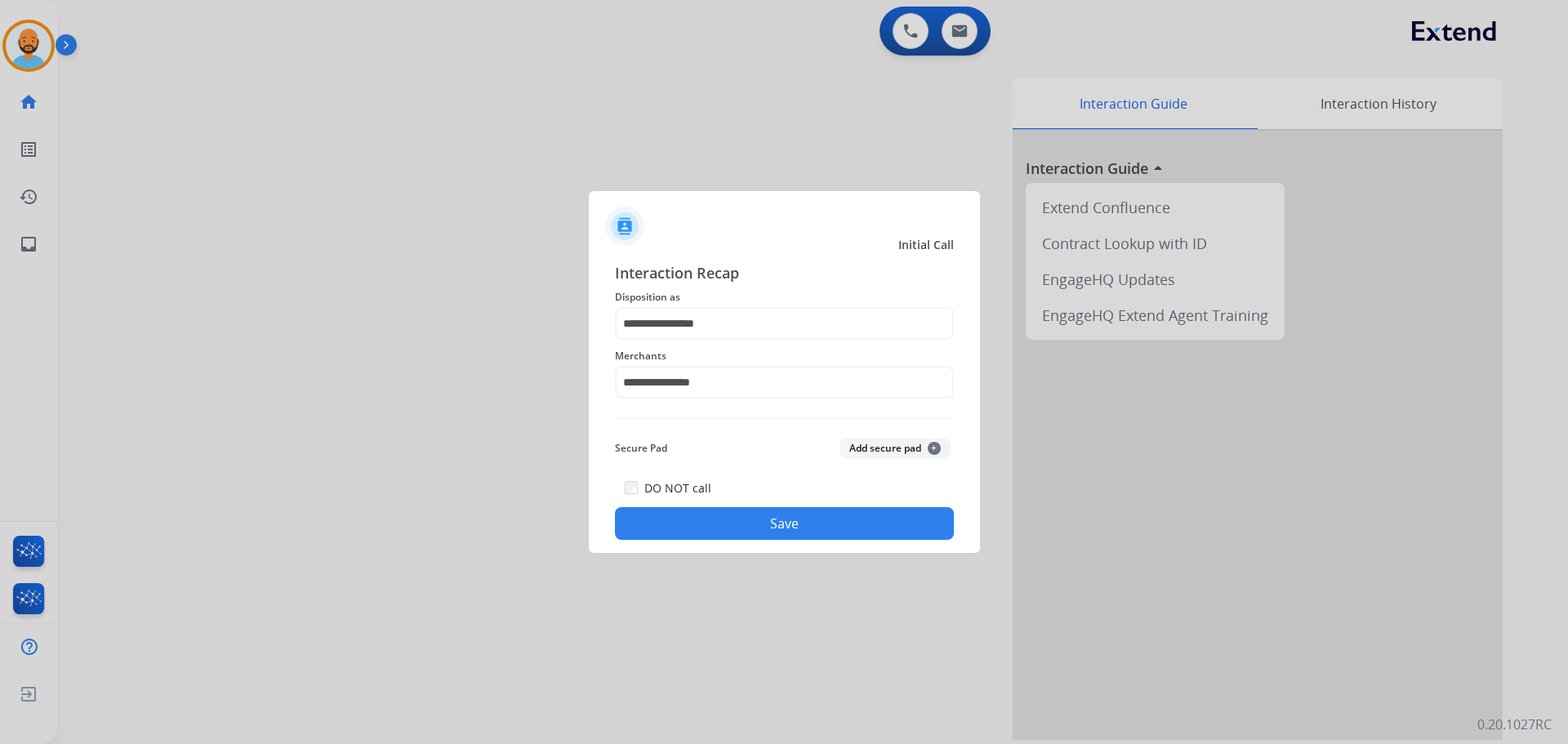
click at [726, 512] on button "Save" at bounding box center [784, 523] width 339 height 33
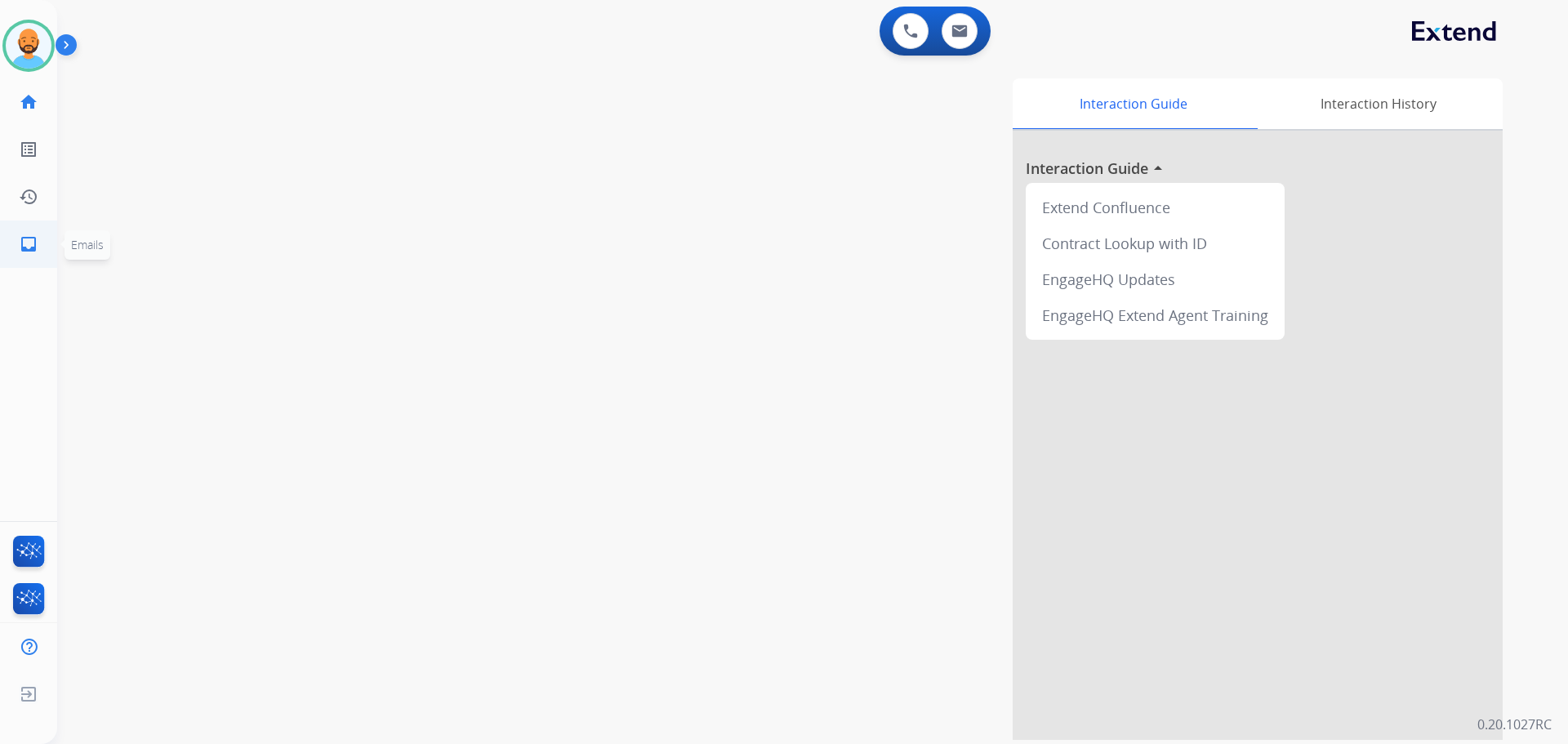
drag, startPoint x: 42, startPoint y: 243, endPoint x: 40, endPoint y: 235, distance: 8.2
click at [40, 235] on link "inbox Emails" at bounding box center [29, 244] width 46 height 46
select select "**********"
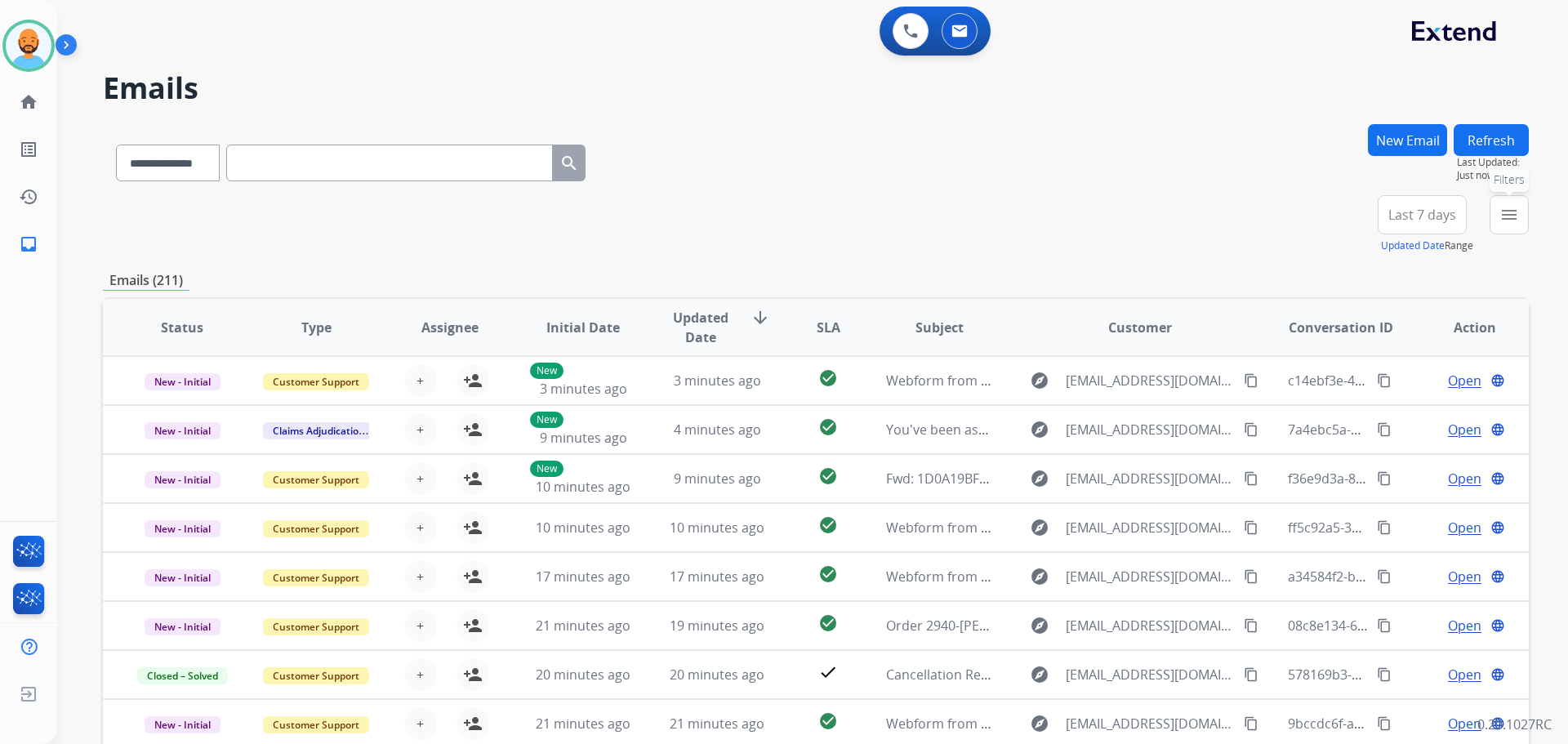
click at [1492, 217] on button "menu Filters" at bounding box center [1509, 215] width 39 height 39
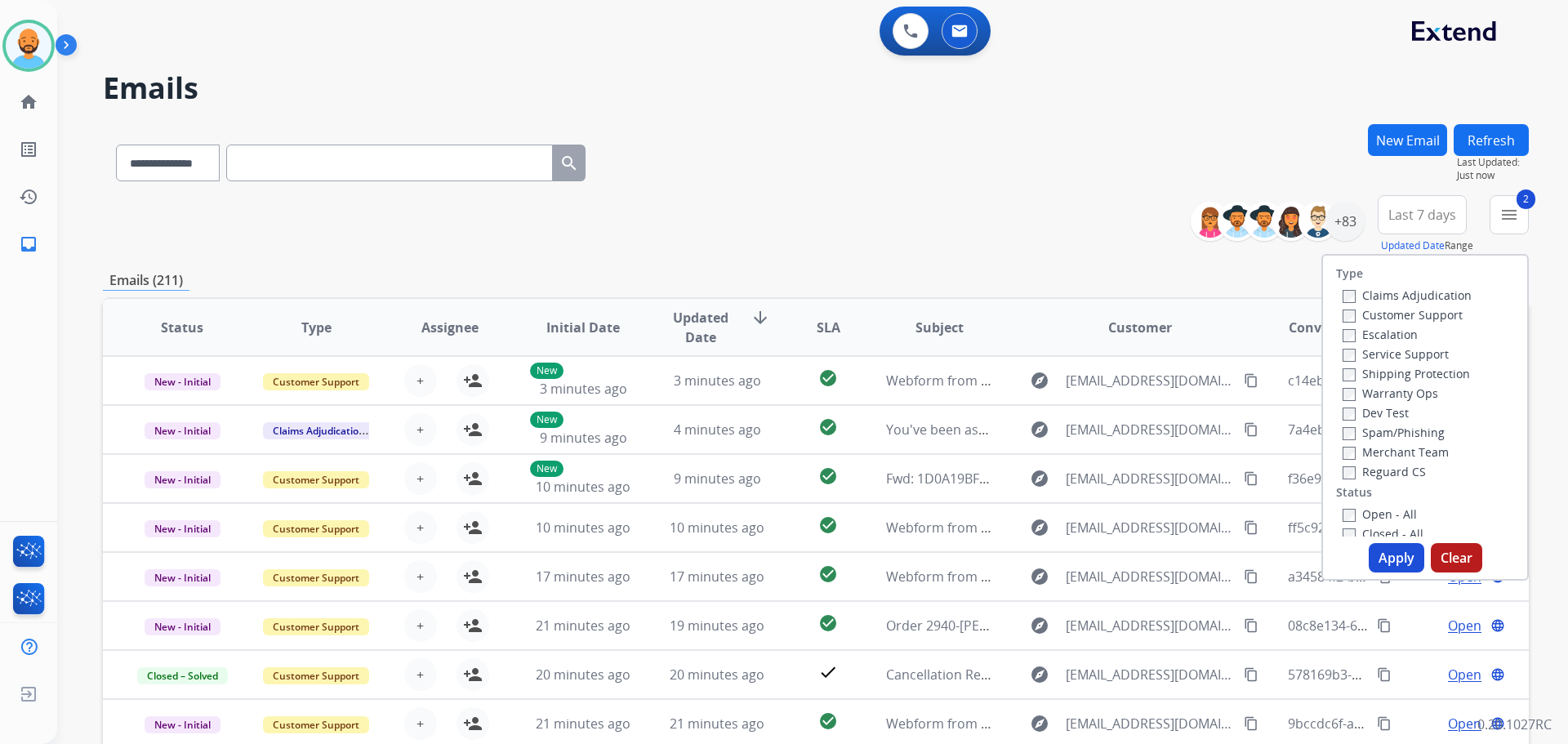
click at [1343, 506] on label "Open - All" at bounding box center [1380, 514] width 75 height 15
click at [1370, 543] on button "Apply" at bounding box center [1397, 557] width 56 height 30
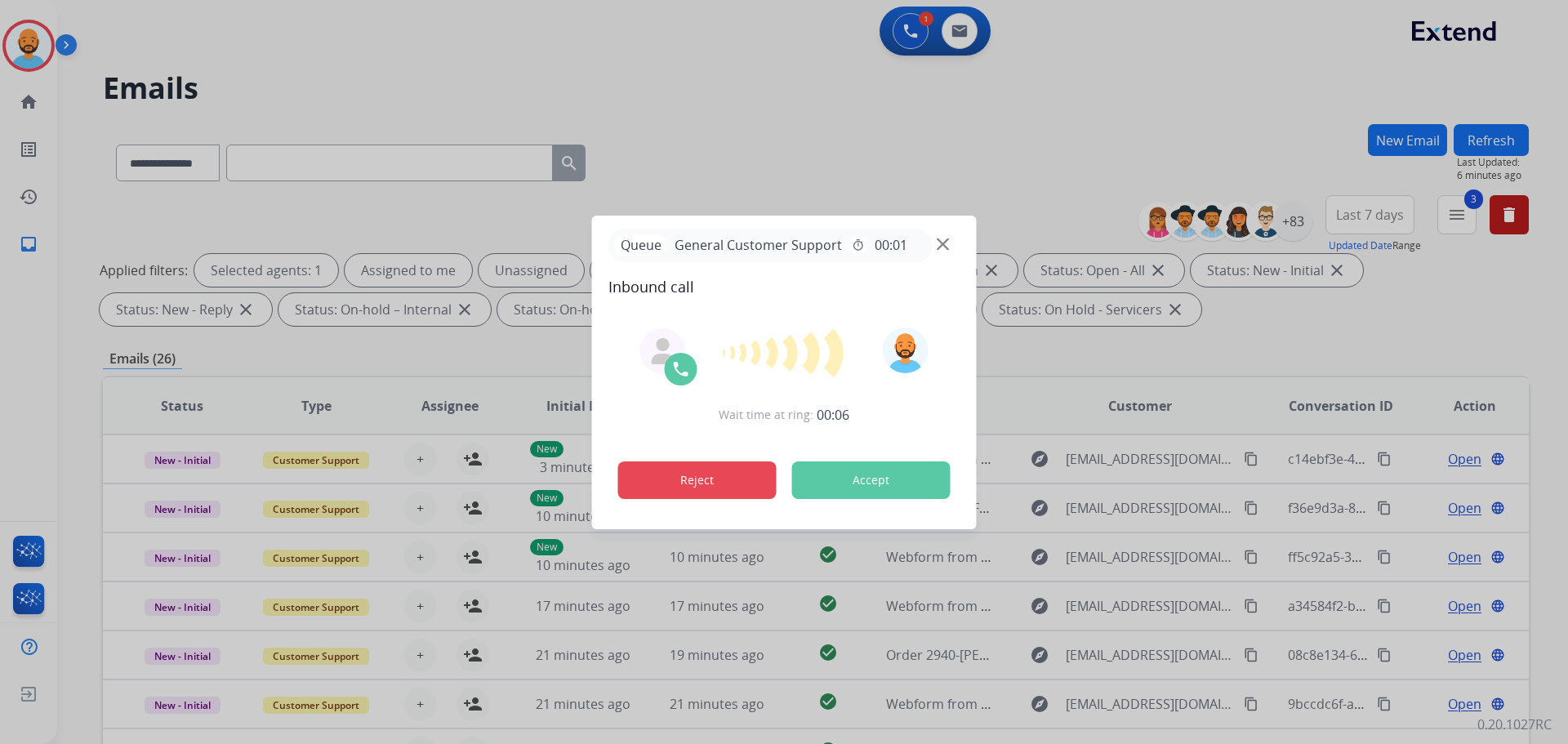
click at [684, 483] on button "Reject" at bounding box center [697, 480] width 158 height 37
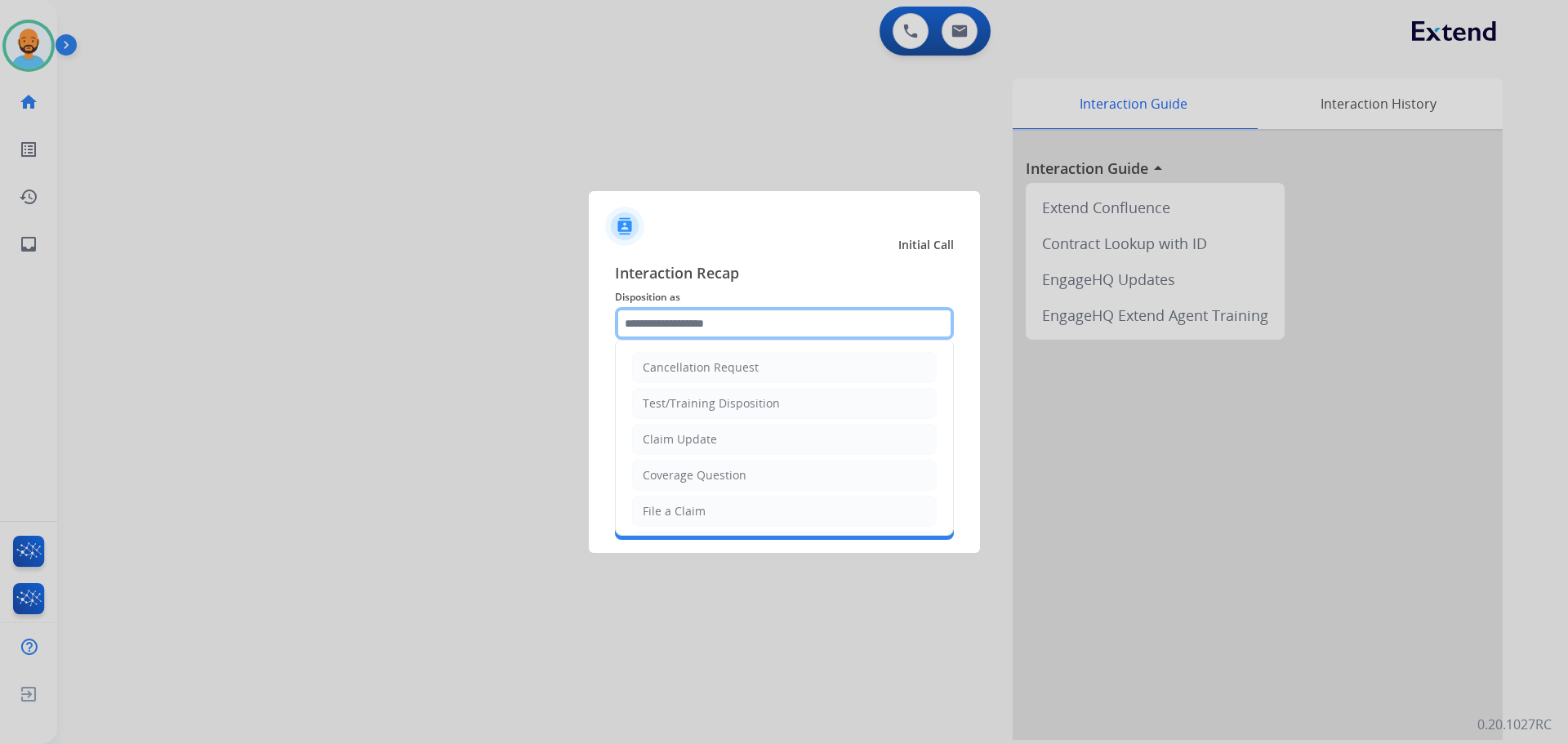
click at [686, 331] on input "text" at bounding box center [784, 323] width 339 height 33
click at [692, 438] on div "Claim Update" at bounding box center [680, 438] width 75 height 16
type input "**********"
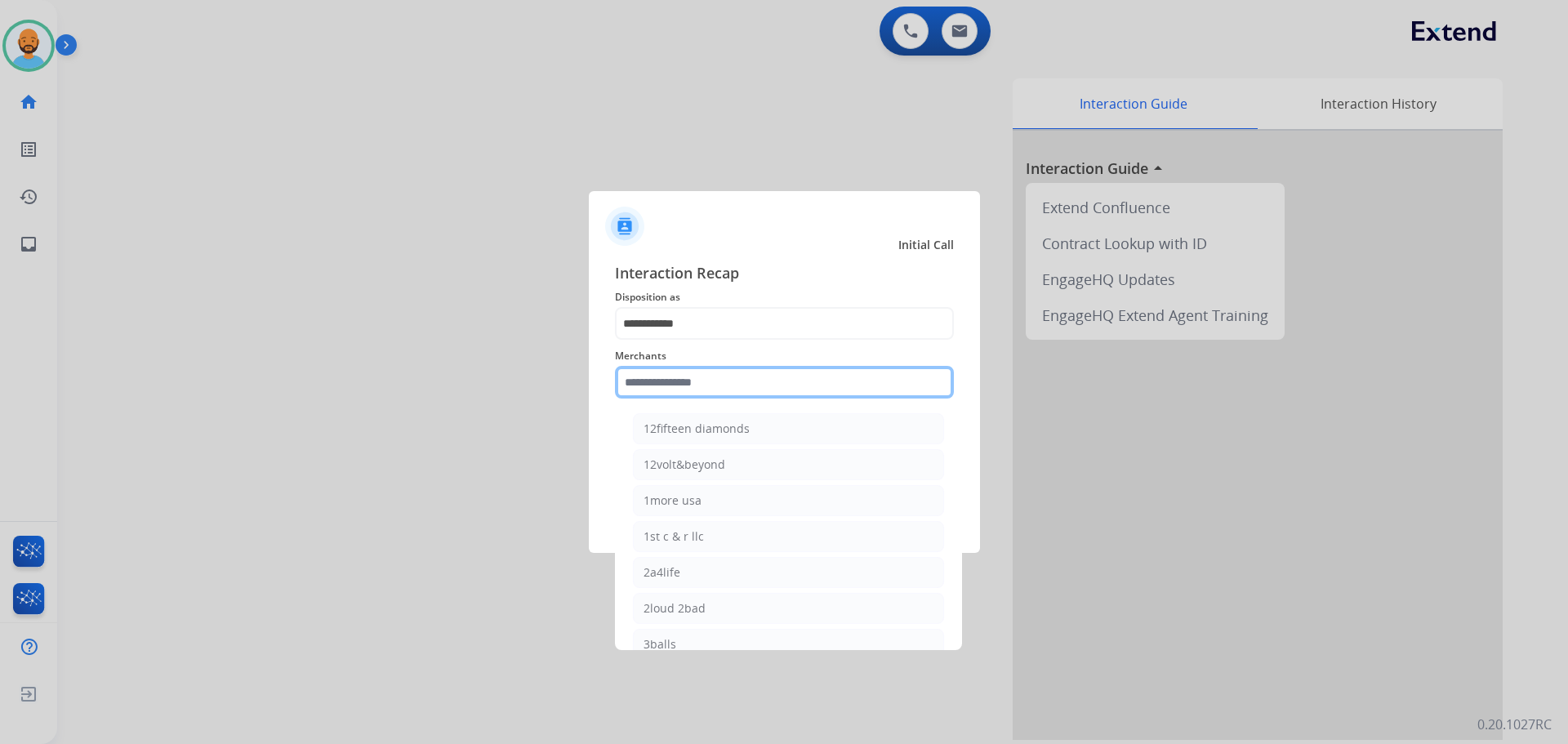
click at [697, 380] on input "text" at bounding box center [784, 382] width 339 height 33
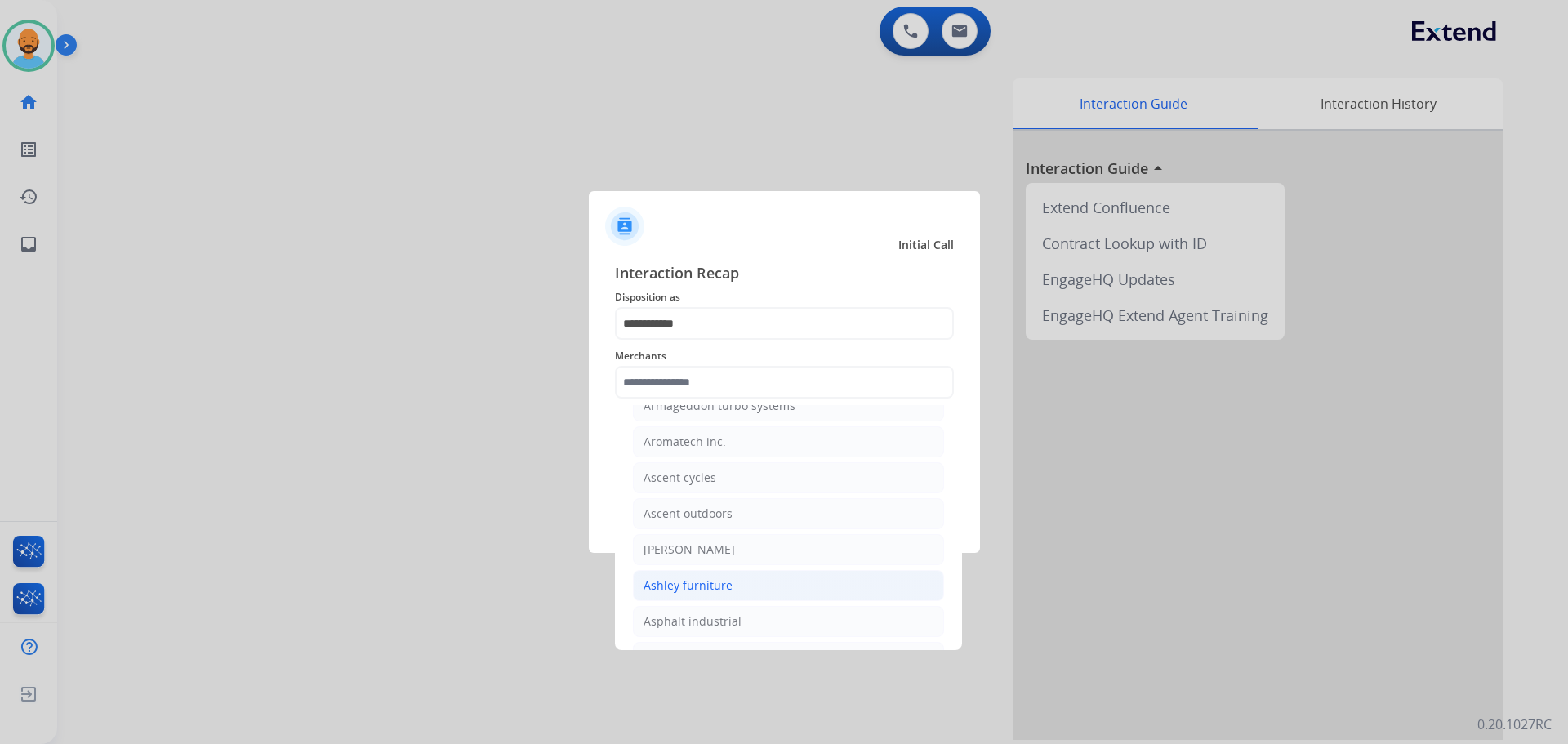
click at [684, 580] on div "Ashley furniture" at bounding box center [687, 585] width 89 height 16
type input "**********"
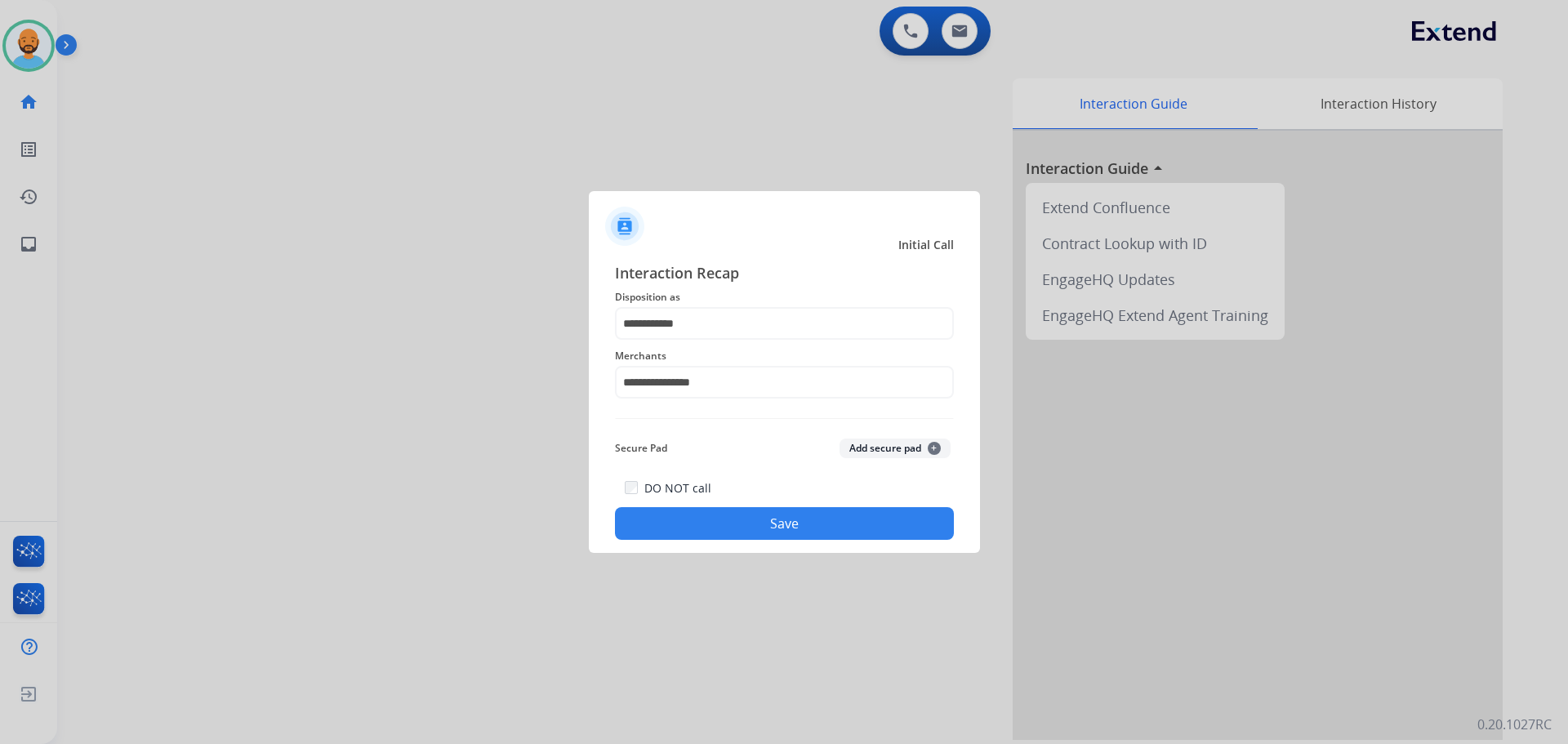
click at [693, 523] on button "Save" at bounding box center [784, 523] width 339 height 33
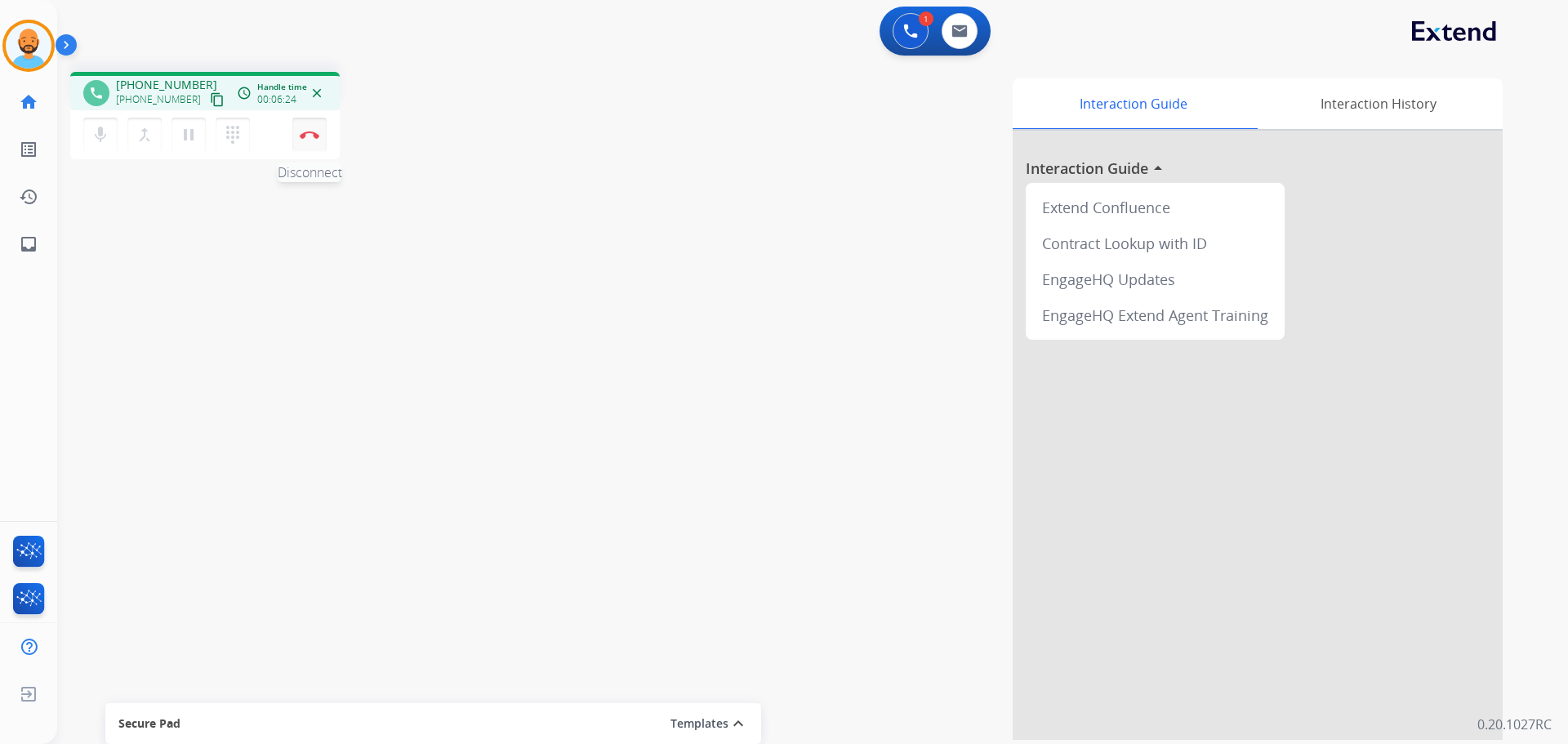
click at [311, 133] on img at bounding box center [309, 135] width 19 height 8
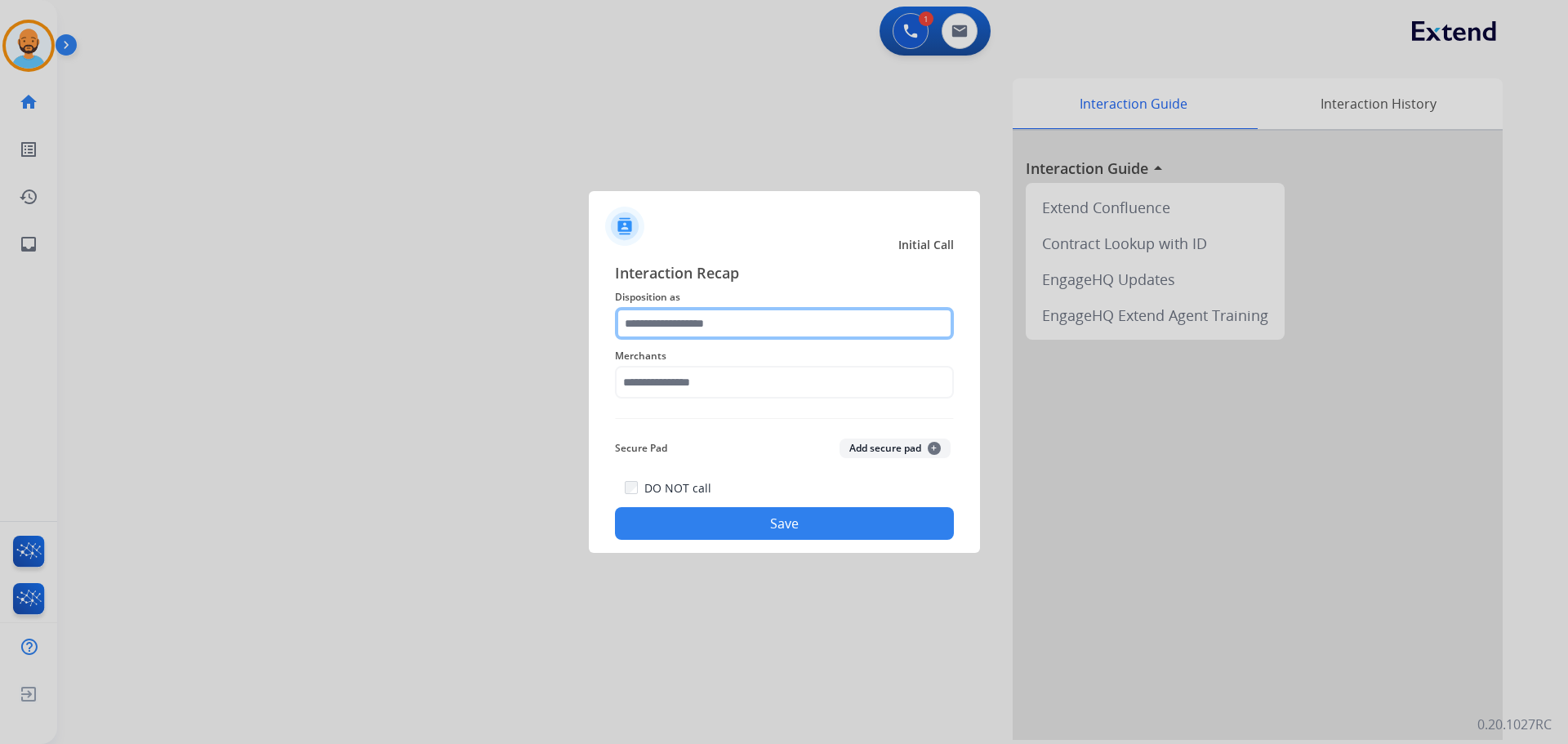
click at [698, 319] on input "text" at bounding box center [784, 323] width 339 height 33
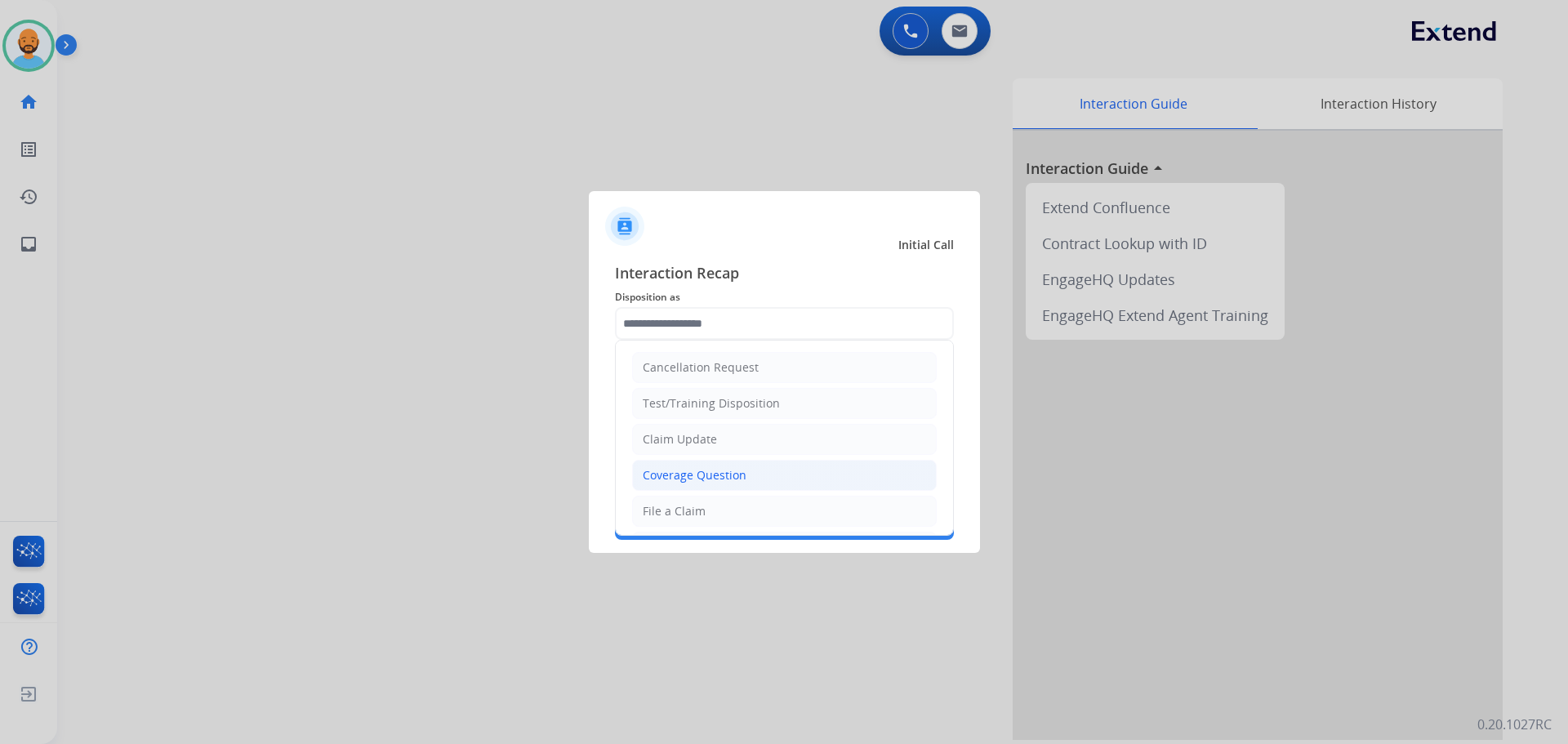
click at [713, 466] on li "Coverage Question" at bounding box center [785, 475] width 305 height 31
type input "**********"
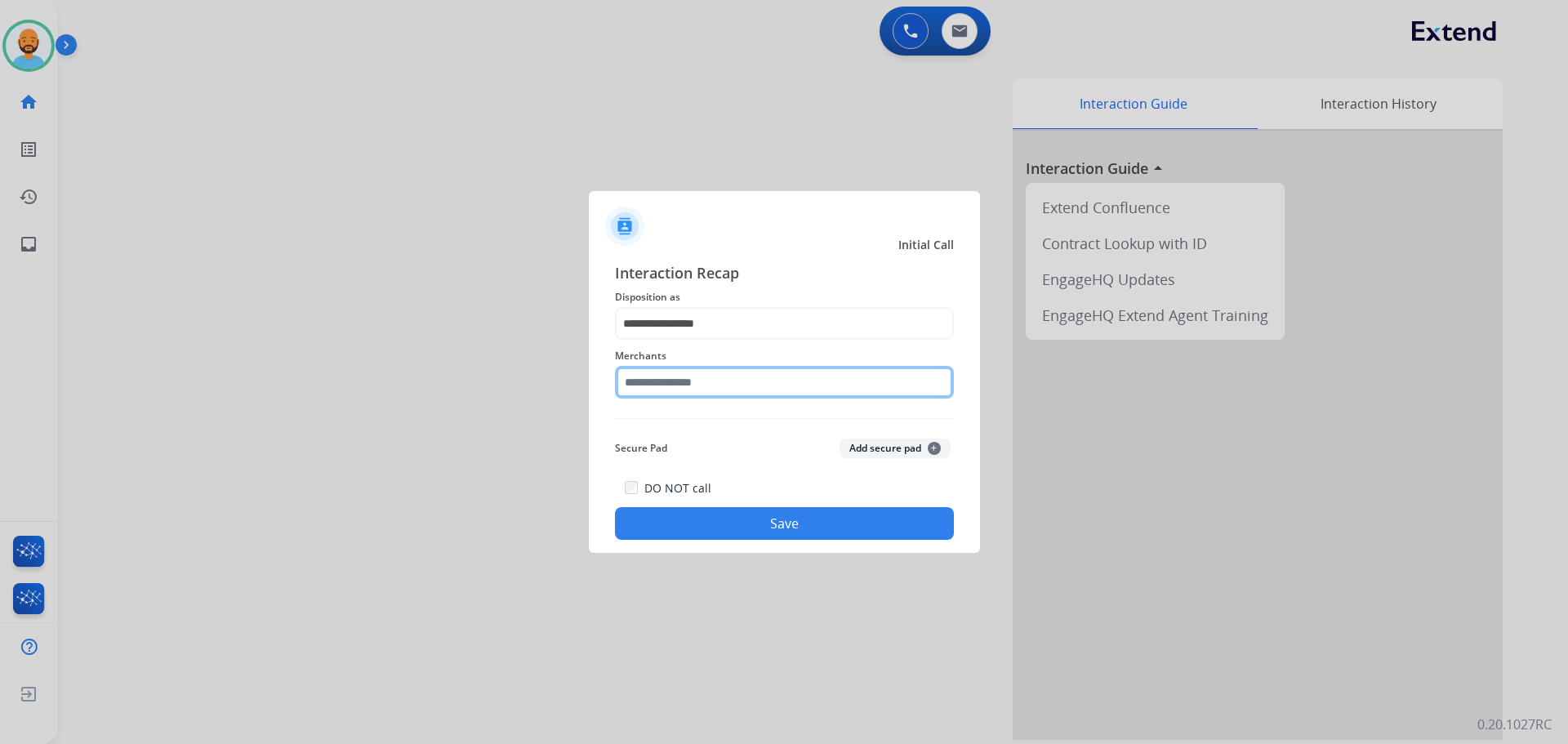
click at [733, 386] on input "text" at bounding box center [784, 382] width 339 height 33
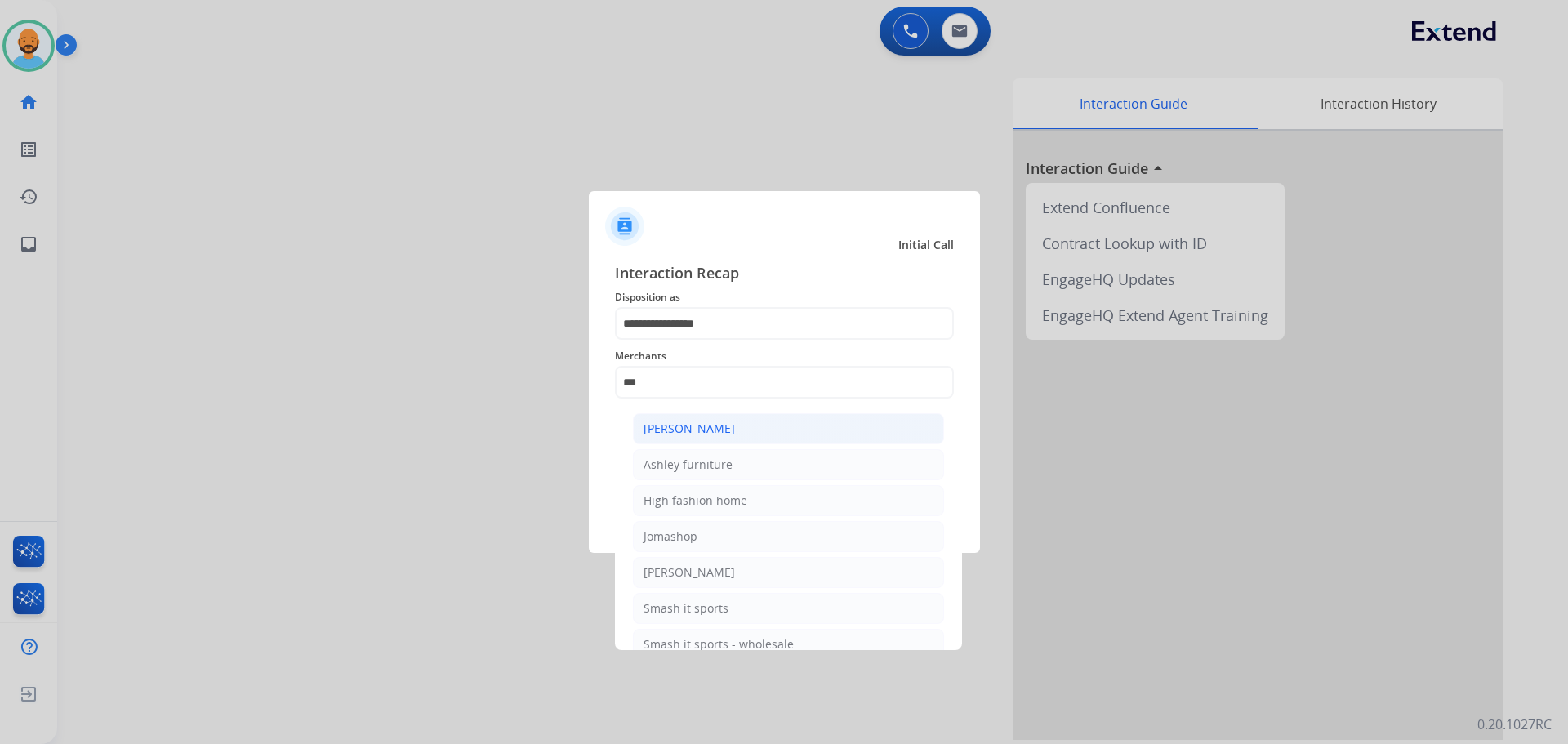
click at [713, 431] on div "[PERSON_NAME]" at bounding box center [689, 428] width 91 height 16
type input "**********"
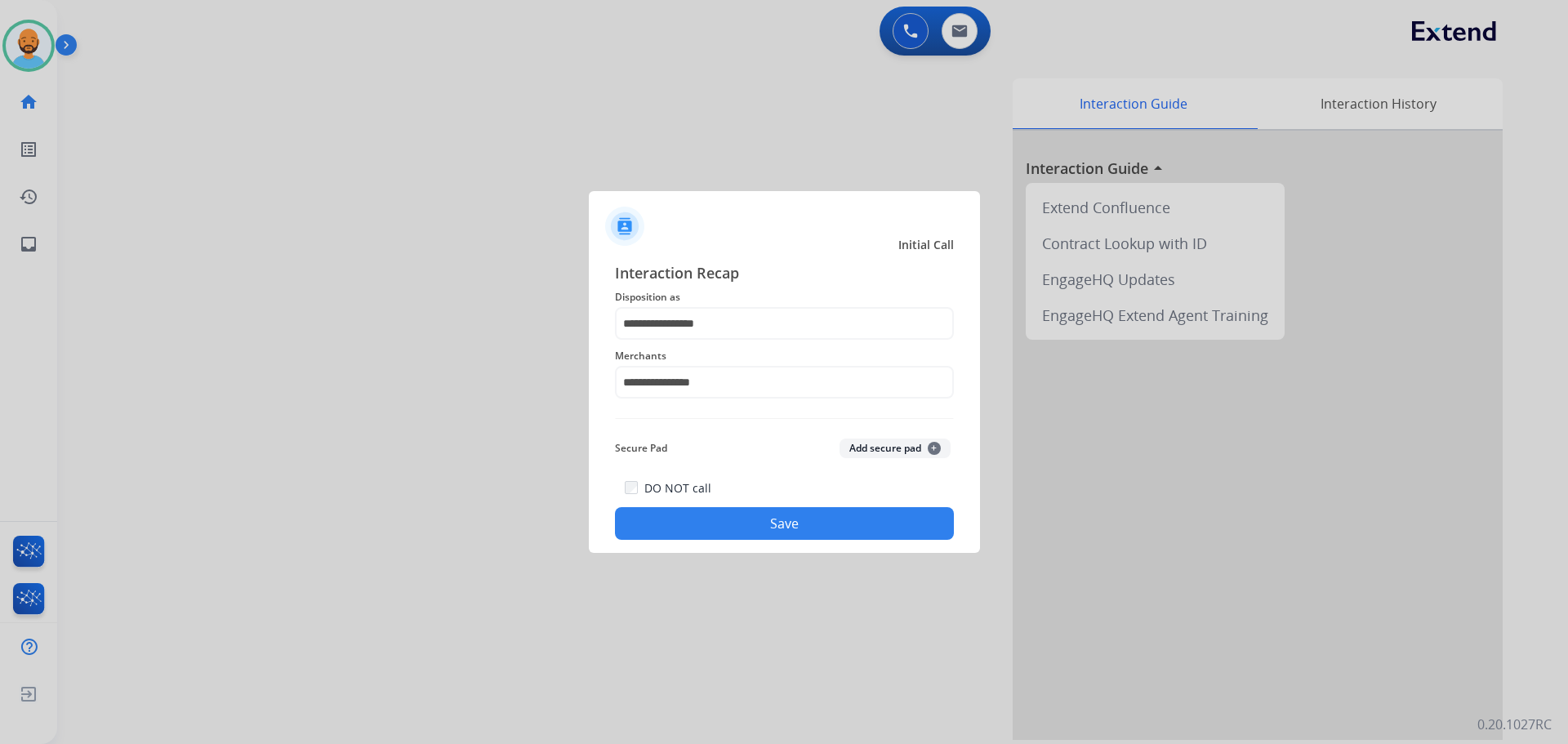
click at [729, 513] on button "Save" at bounding box center [784, 523] width 339 height 33
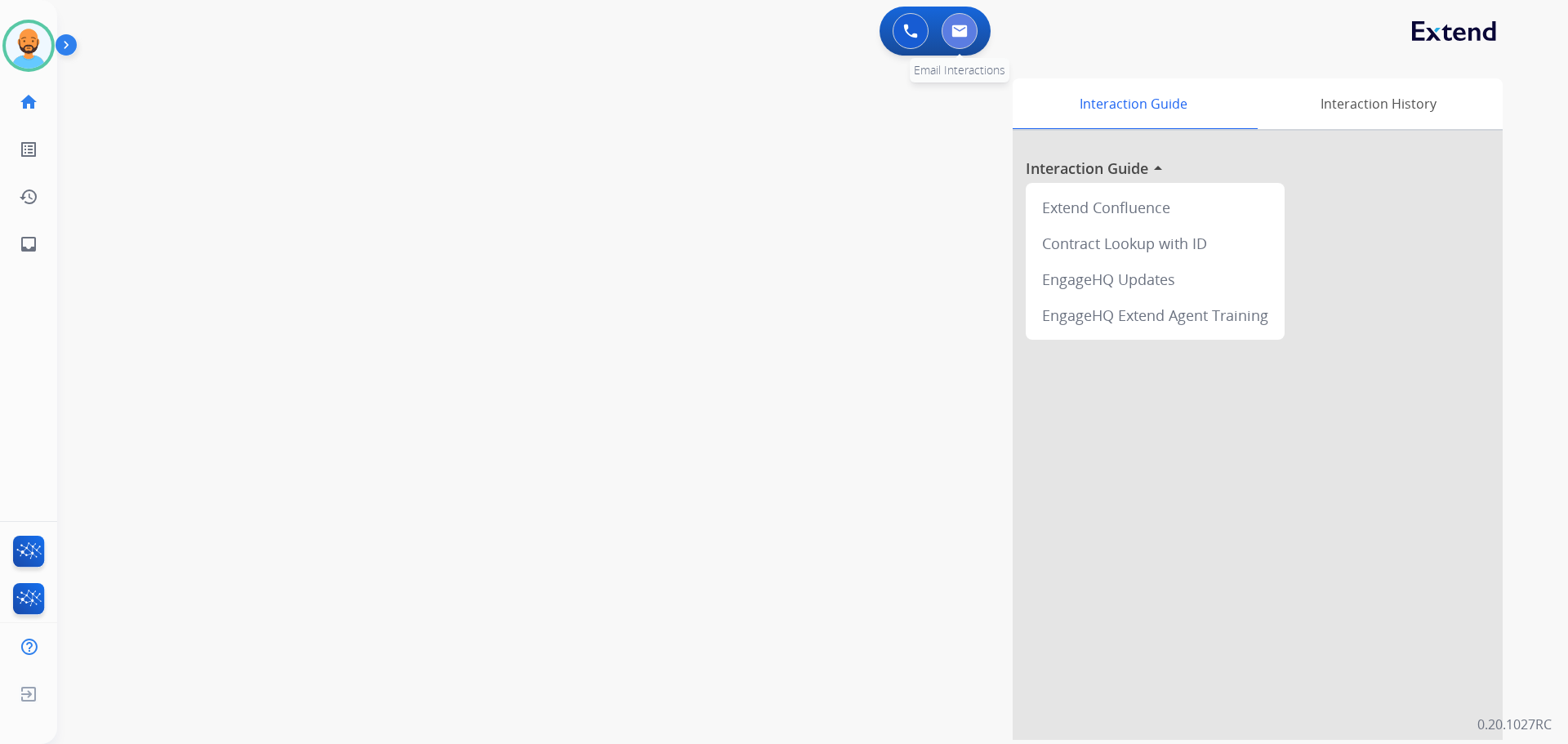
click at [962, 27] on img at bounding box center [959, 30] width 16 height 13
select select "**********"
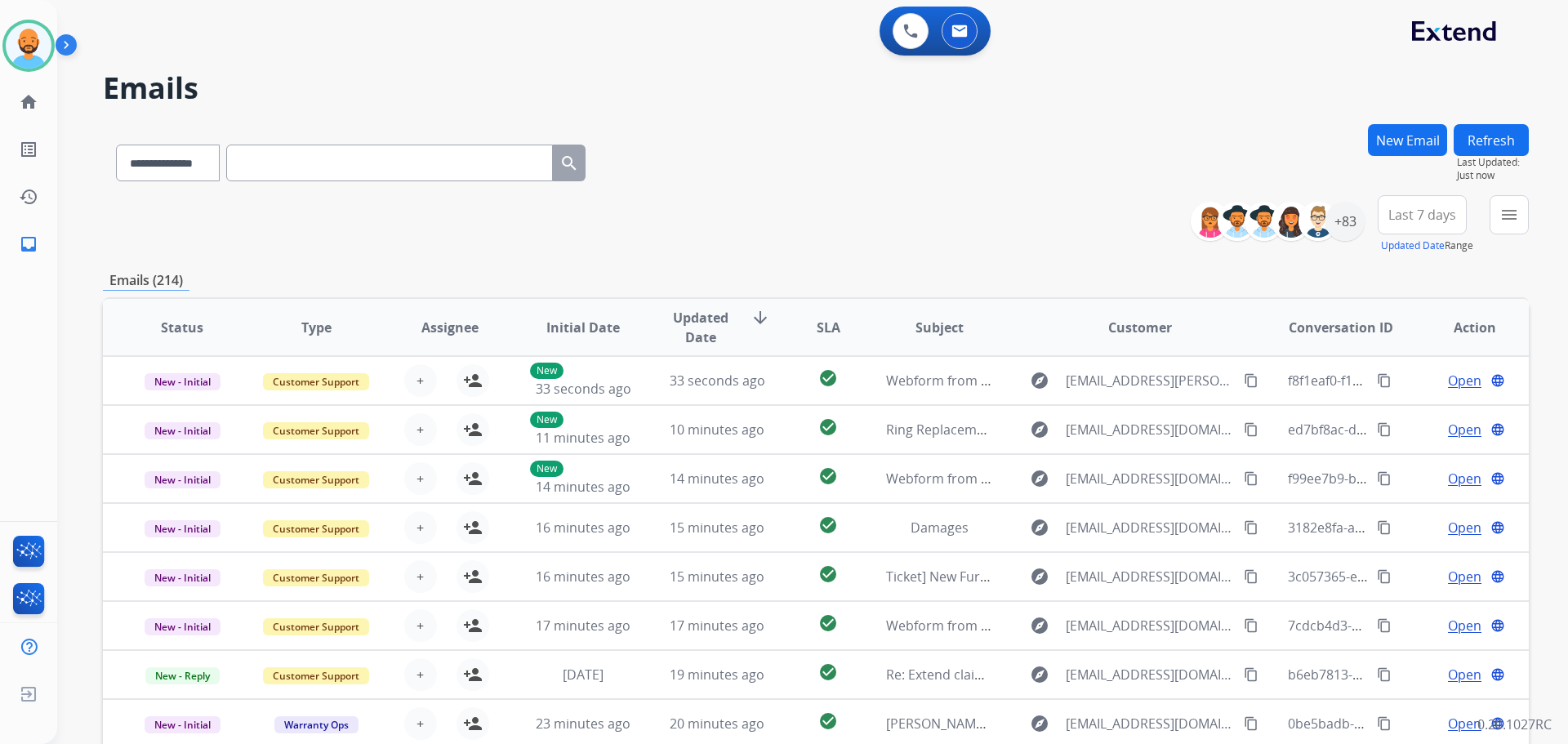
click at [1411, 137] on button "New Email" at bounding box center [1408, 141] width 80 height 32
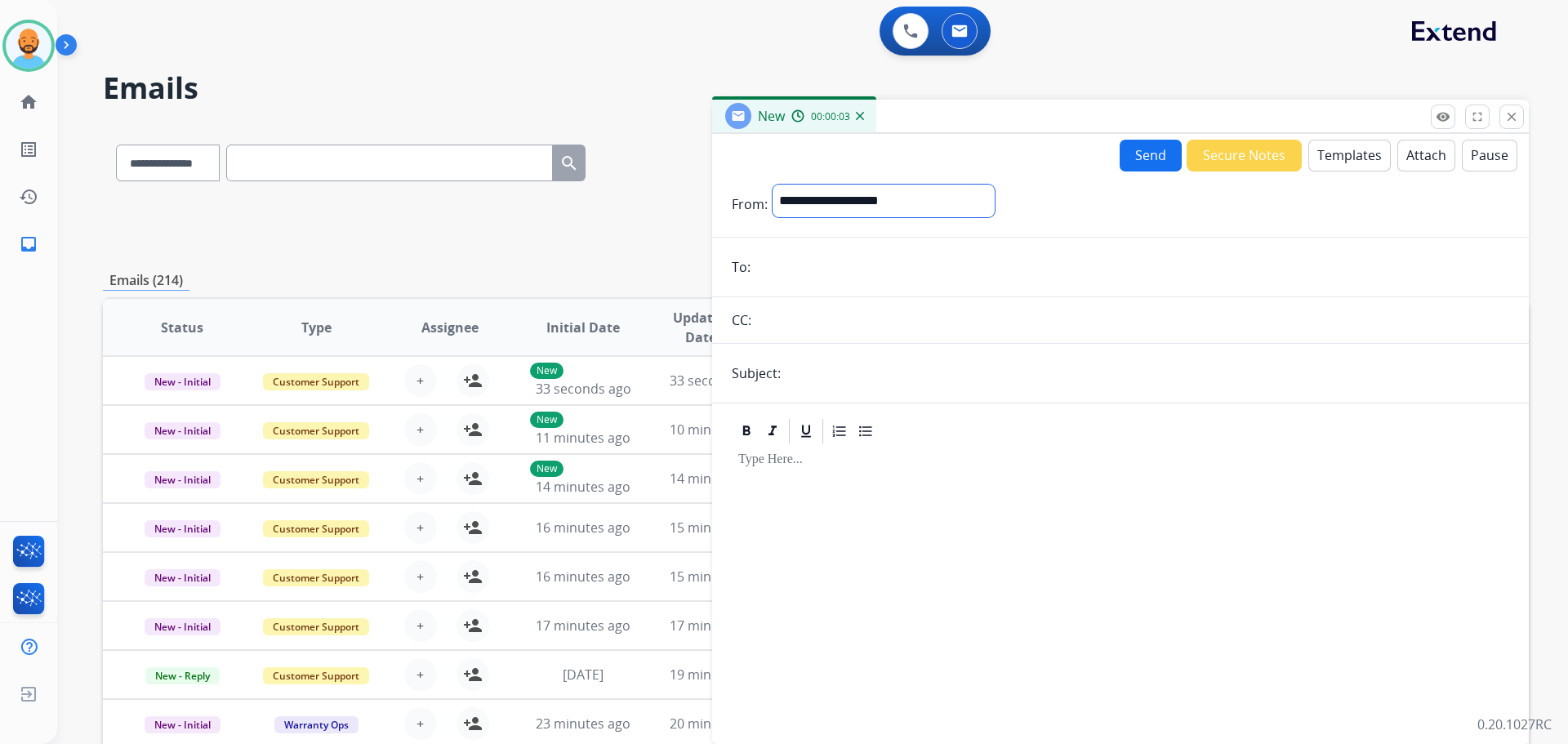
click at [870, 201] on select "**********" at bounding box center [883, 201] width 222 height 33
select select "**********"
click at [772, 185] on select "**********" at bounding box center [883, 201] width 222 height 33
click at [832, 265] on input "email" at bounding box center [1132, 268] width 754 height 33
paste input "**********"
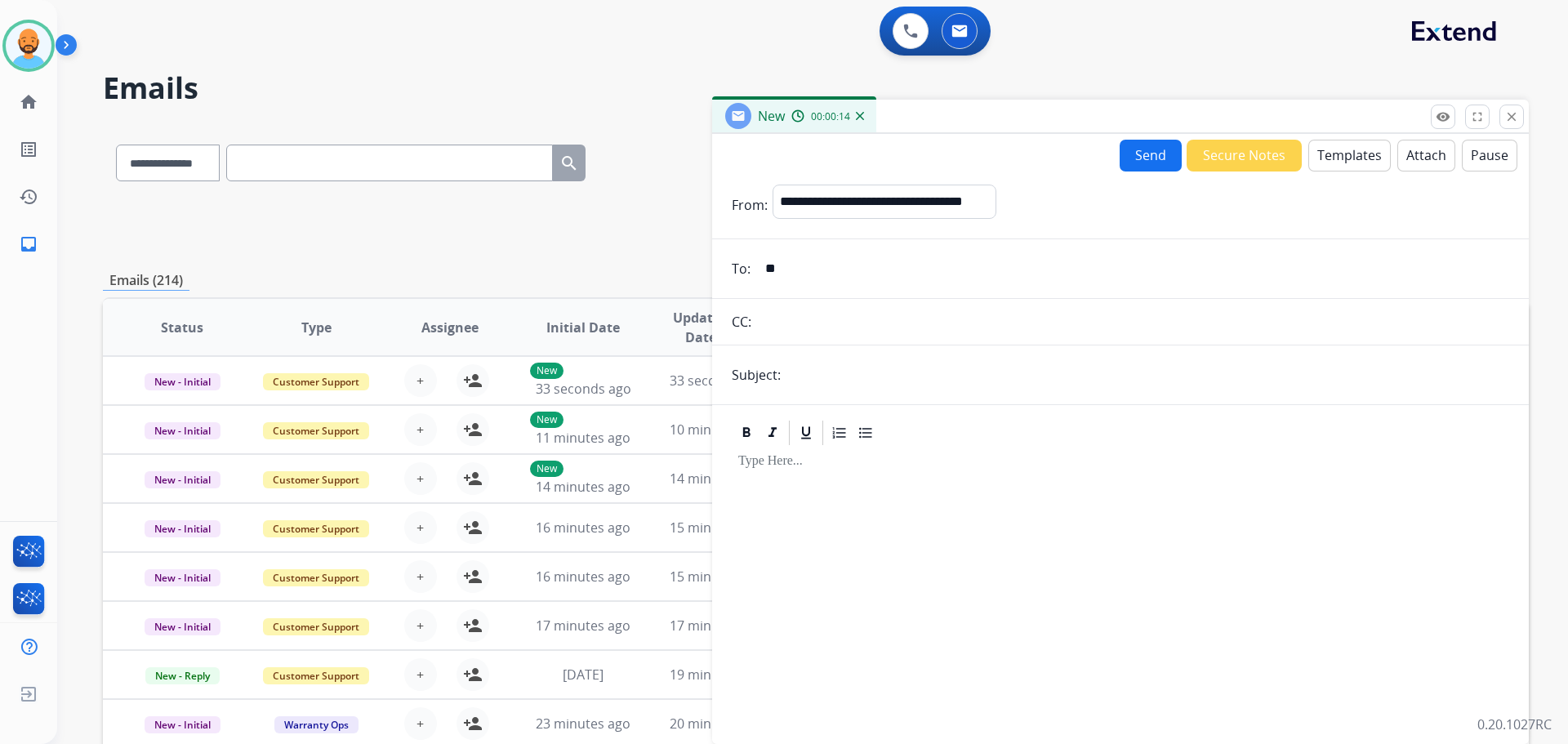
type input "*"
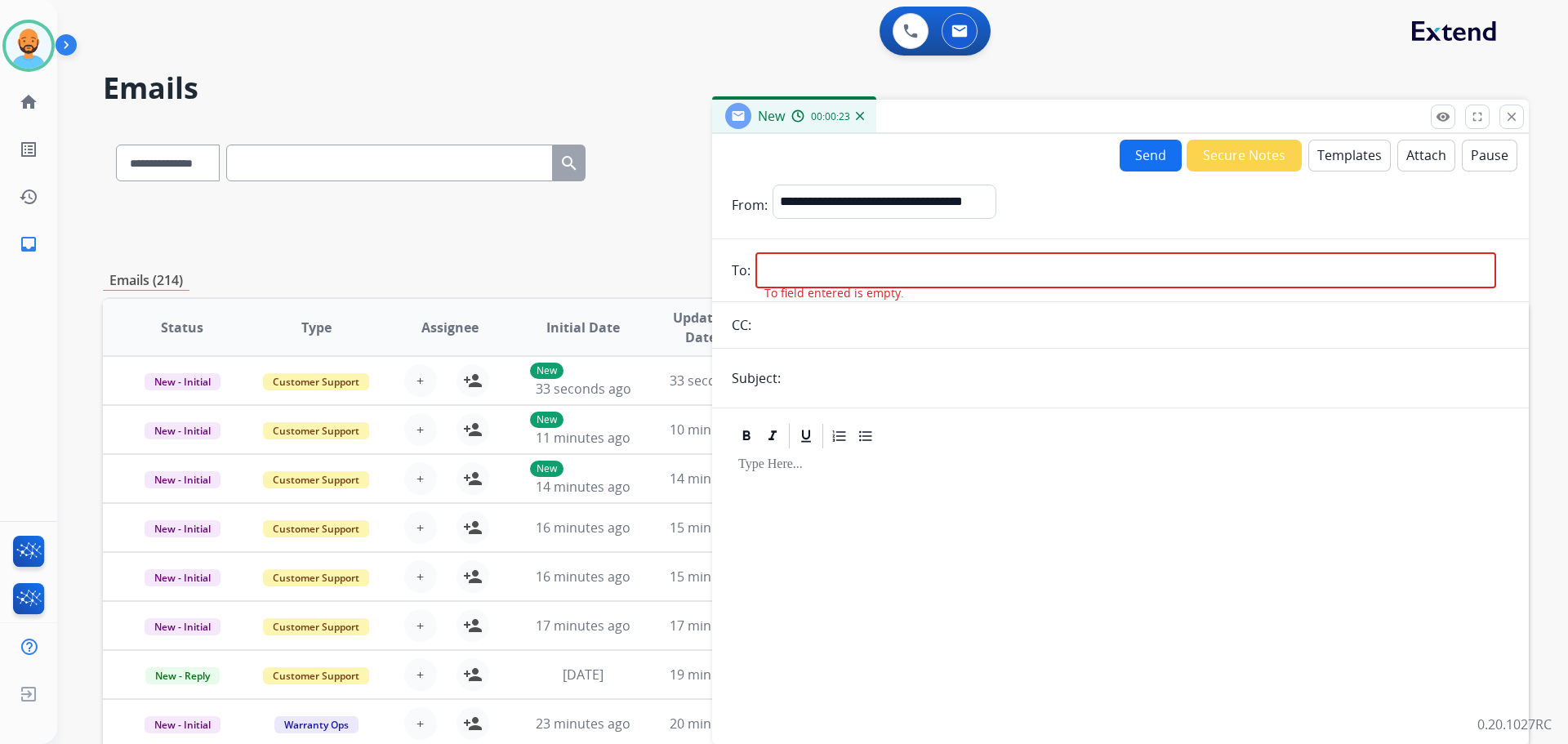
paste input "**********"
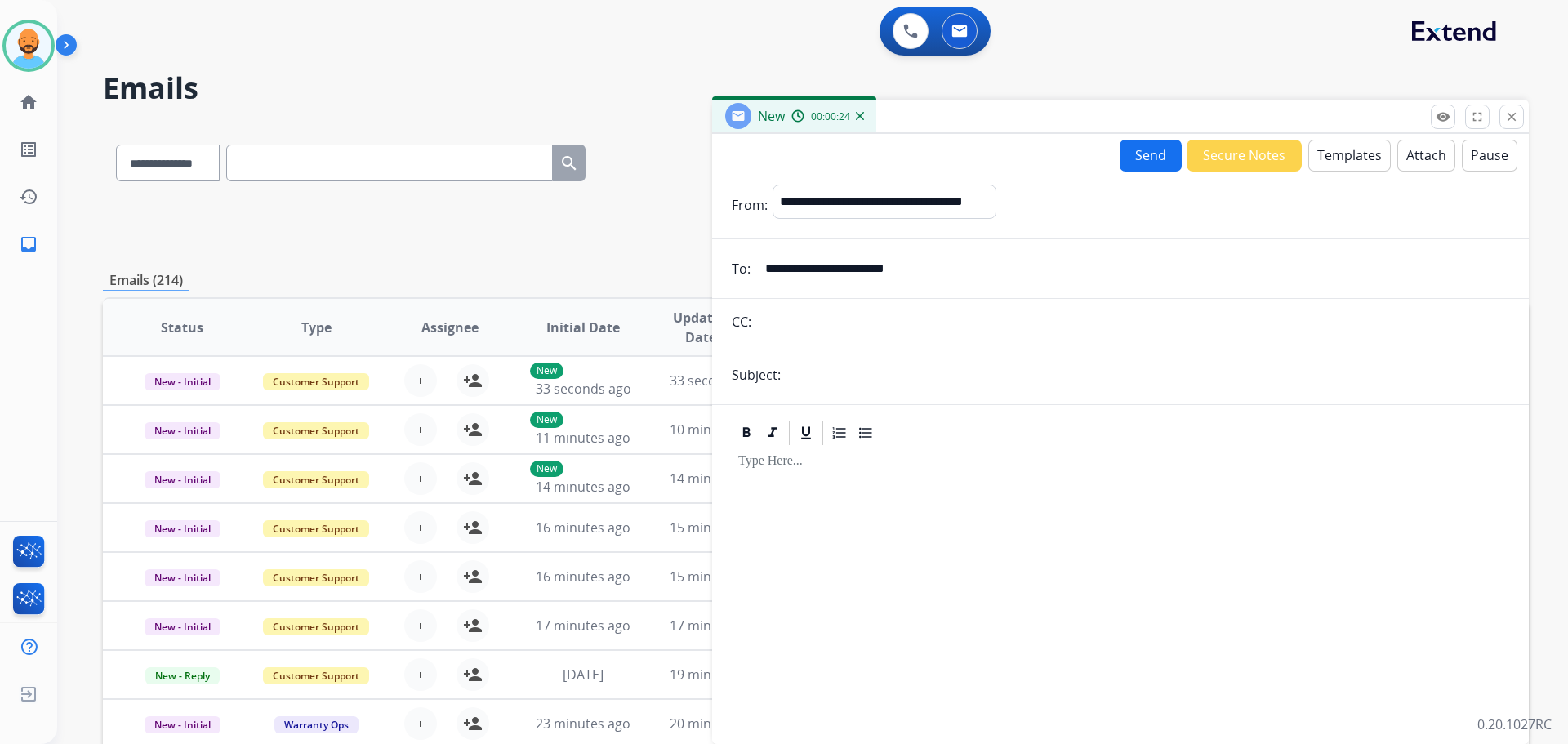
type input "**********"
click at [802, 380] on input "text" at bounding box center [1147, 374] width 724 height 33
type input "**********"
click at [811, 477] on div at bounding box center [1120, 587] width 777 height 280
click at [1413, 148] on button "Attach" at bounding box center [1426, 156] width 58 height 32
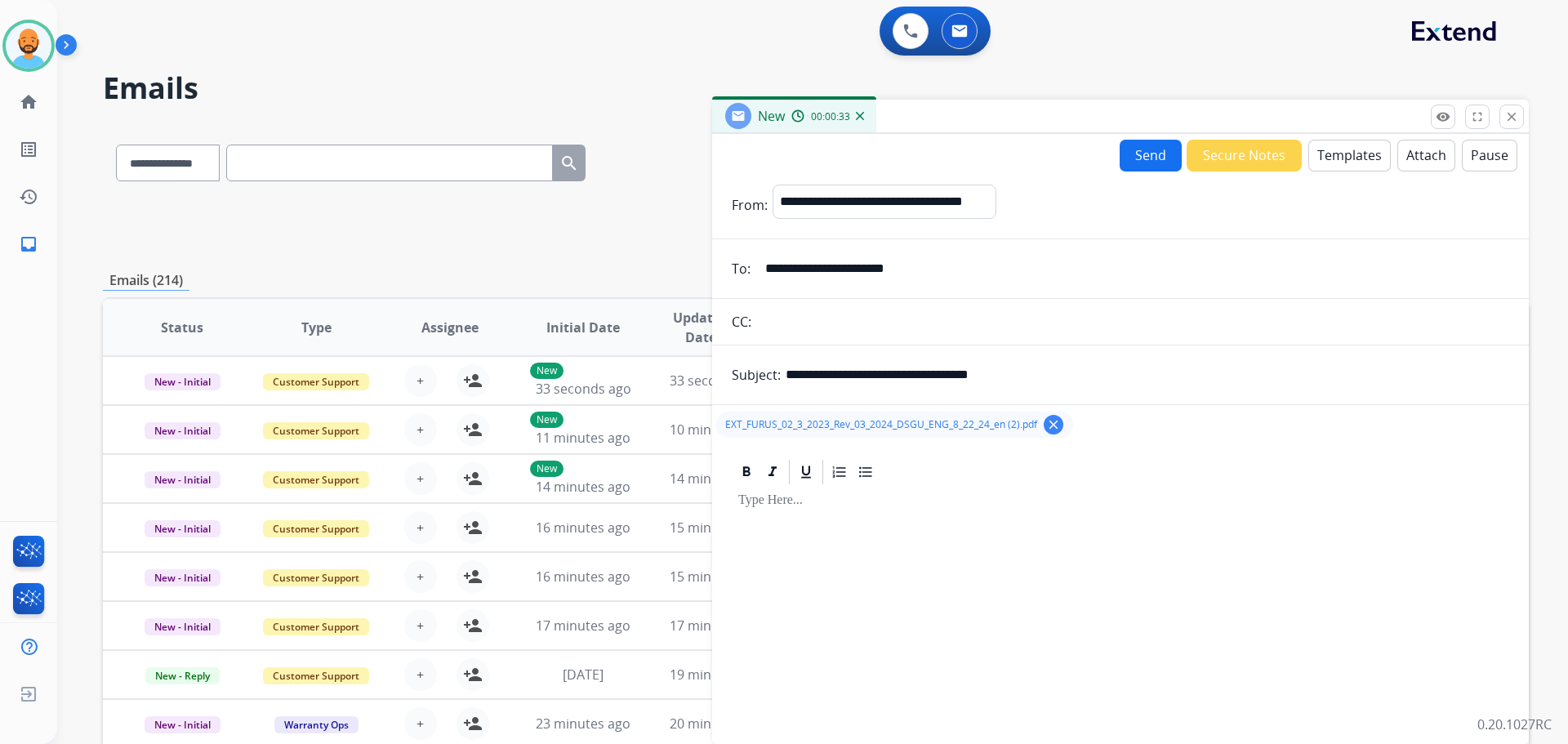
click at [1161, 160] on button "Send" at bounding box center [1150, 156] width 62 height 32
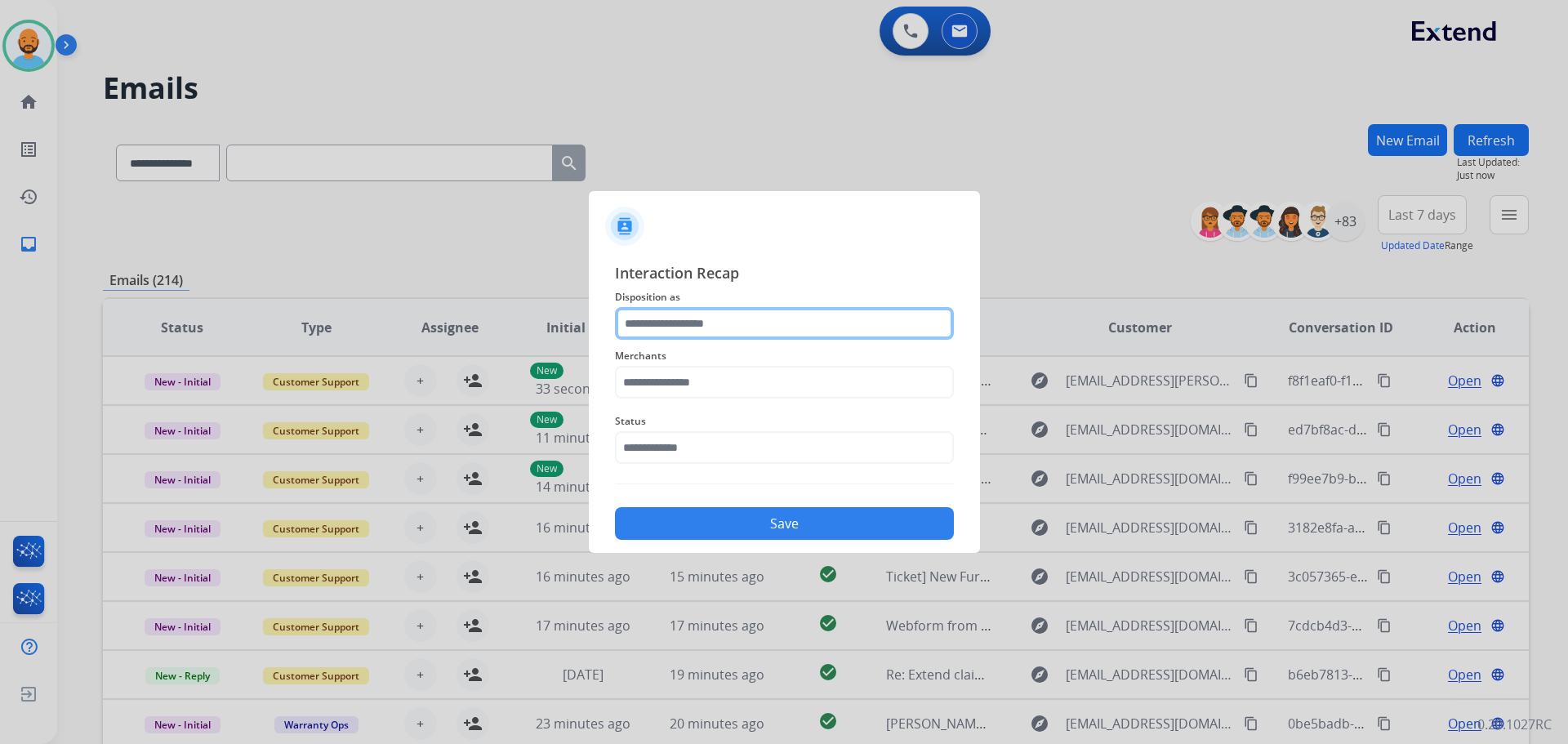
click at [742, 321] on input "text" at bounding box center [784, 323] width 339 height 33
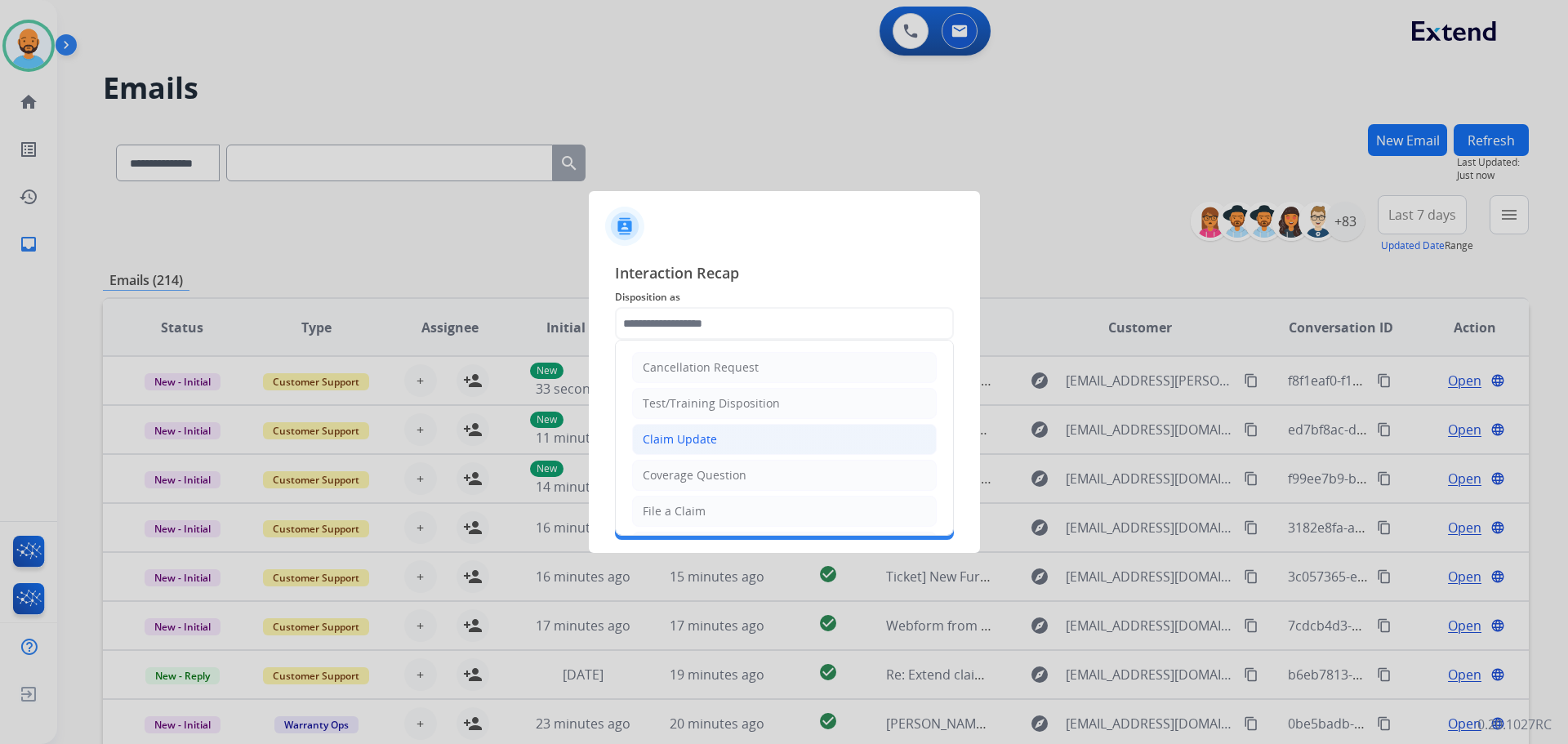
click at [726, 434] on li "Claim Update" at bounding box center [785, 439] width 305 height 31
type input "**********"
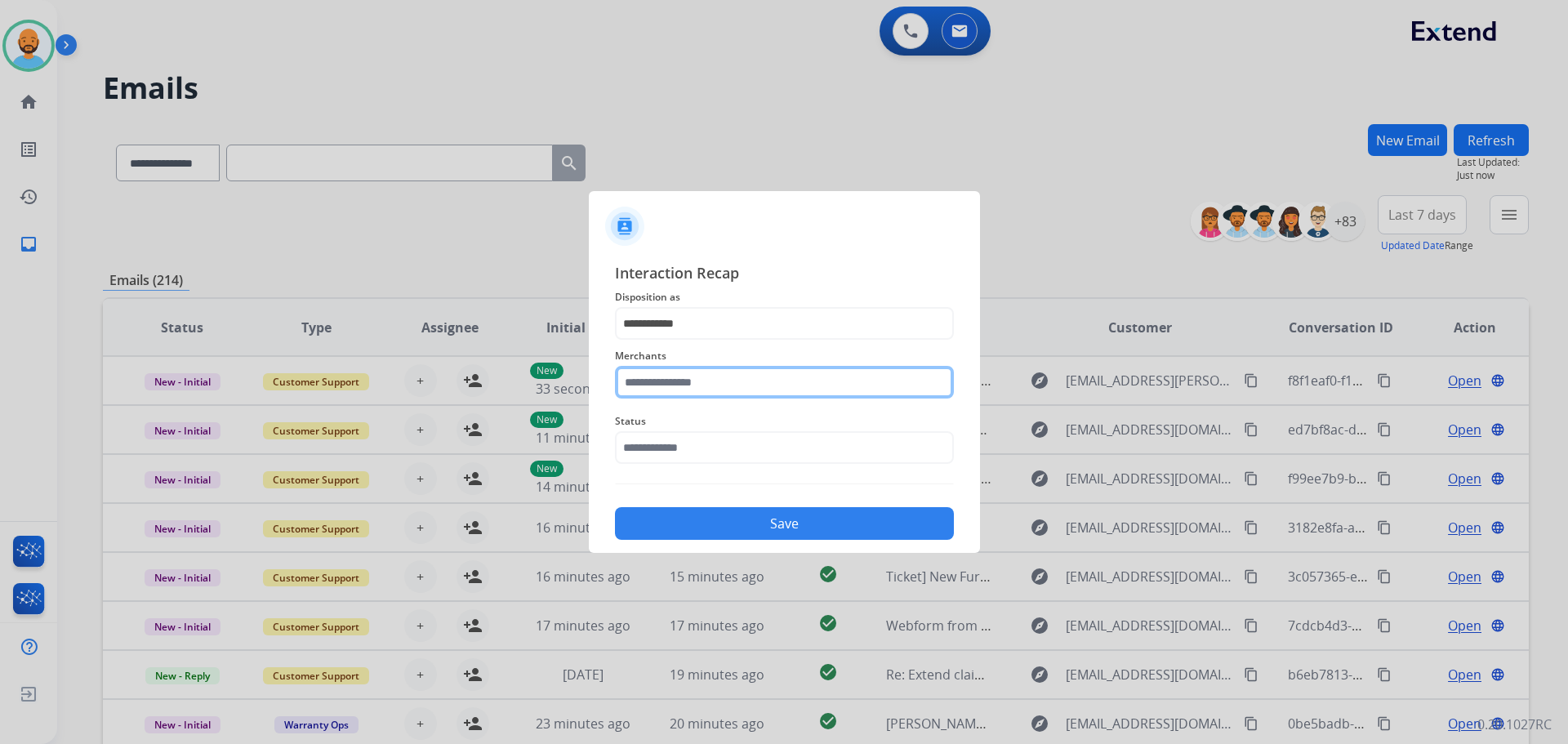
click at [715, 385] on input "text" at bounding box center [784, 382] width 339 height 33
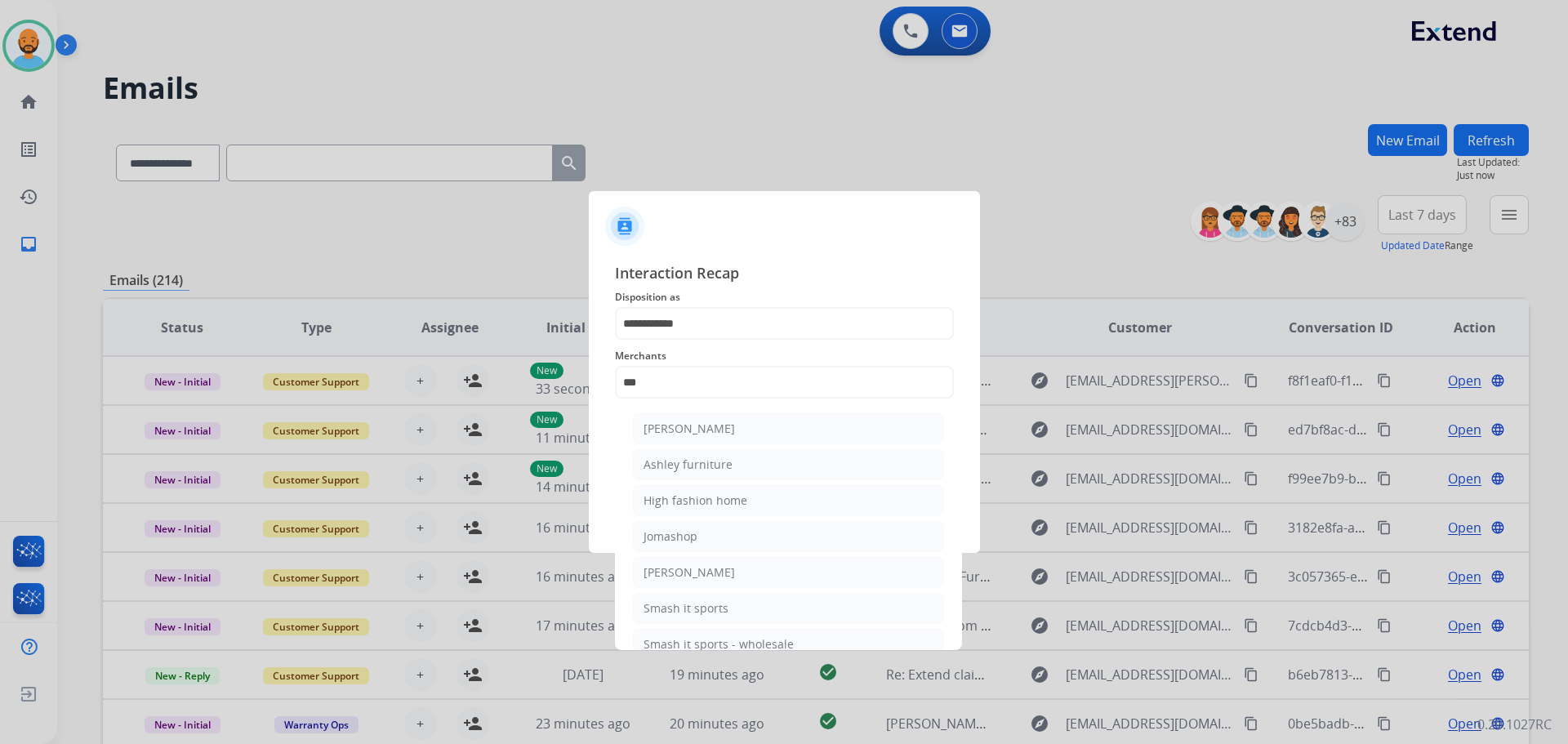
click at [734, 427] on li "[PERSON_NAME]" at bounding box center [788, 428] width 311 height 31
type input "**********"
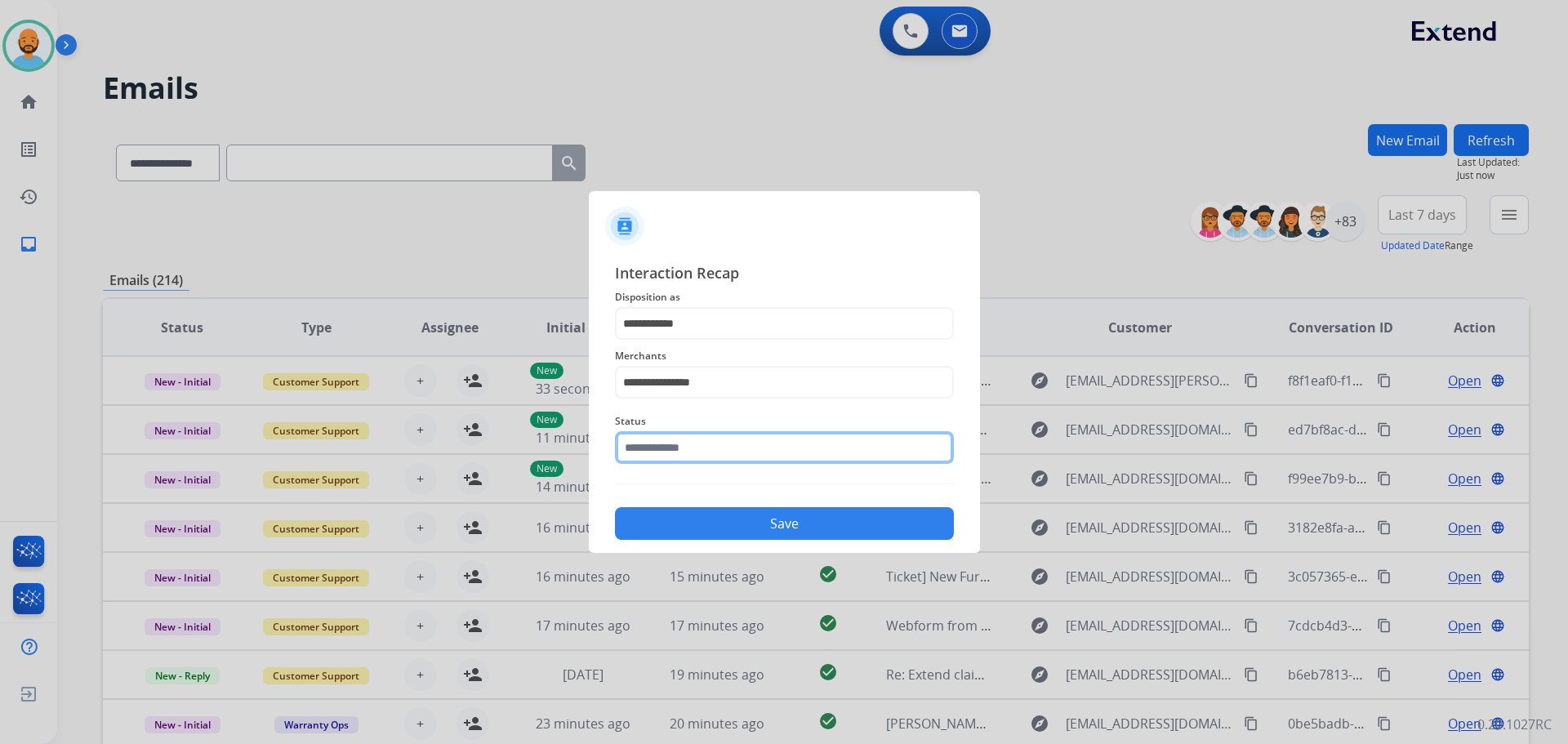
click at [720, 454] on input "text" at bounding box center [784, 447] width 339 height 33
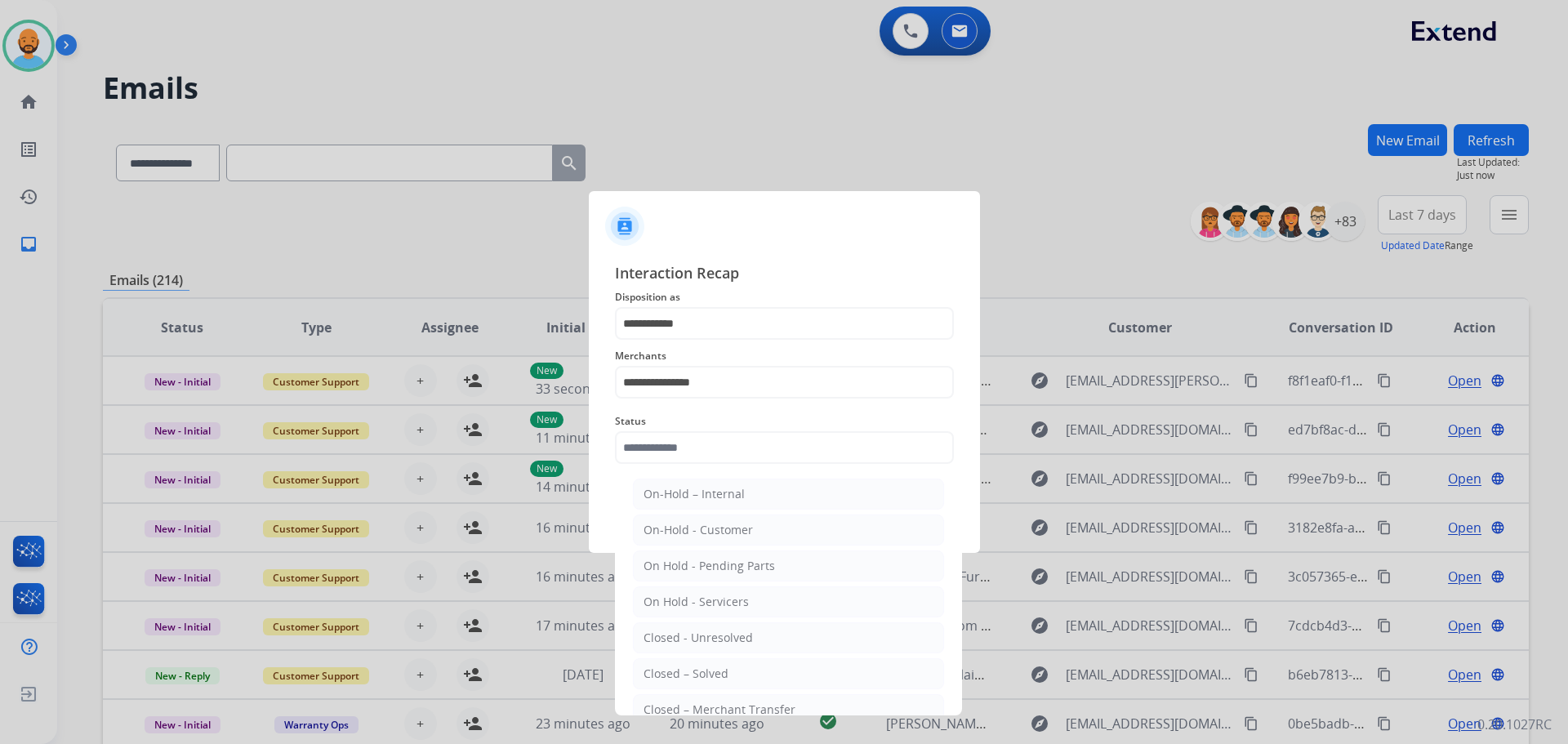
click at [697, 661] on li "Closed – Solved" at bounding box center [788, 673] width 311 height 31
type input "**********"
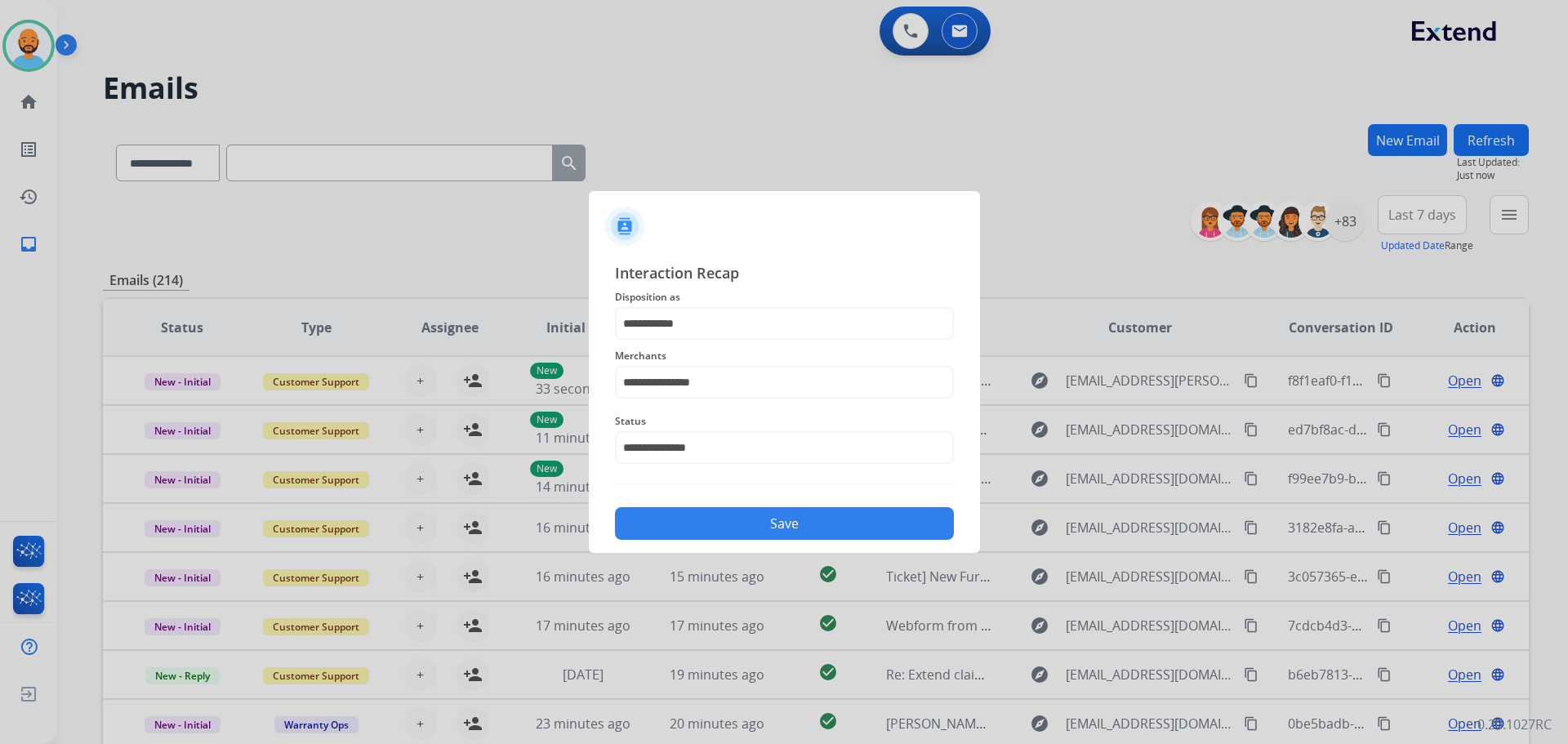
click at [760, 512] on button "Save" at bounding box center [784, 523] width 339 height 33
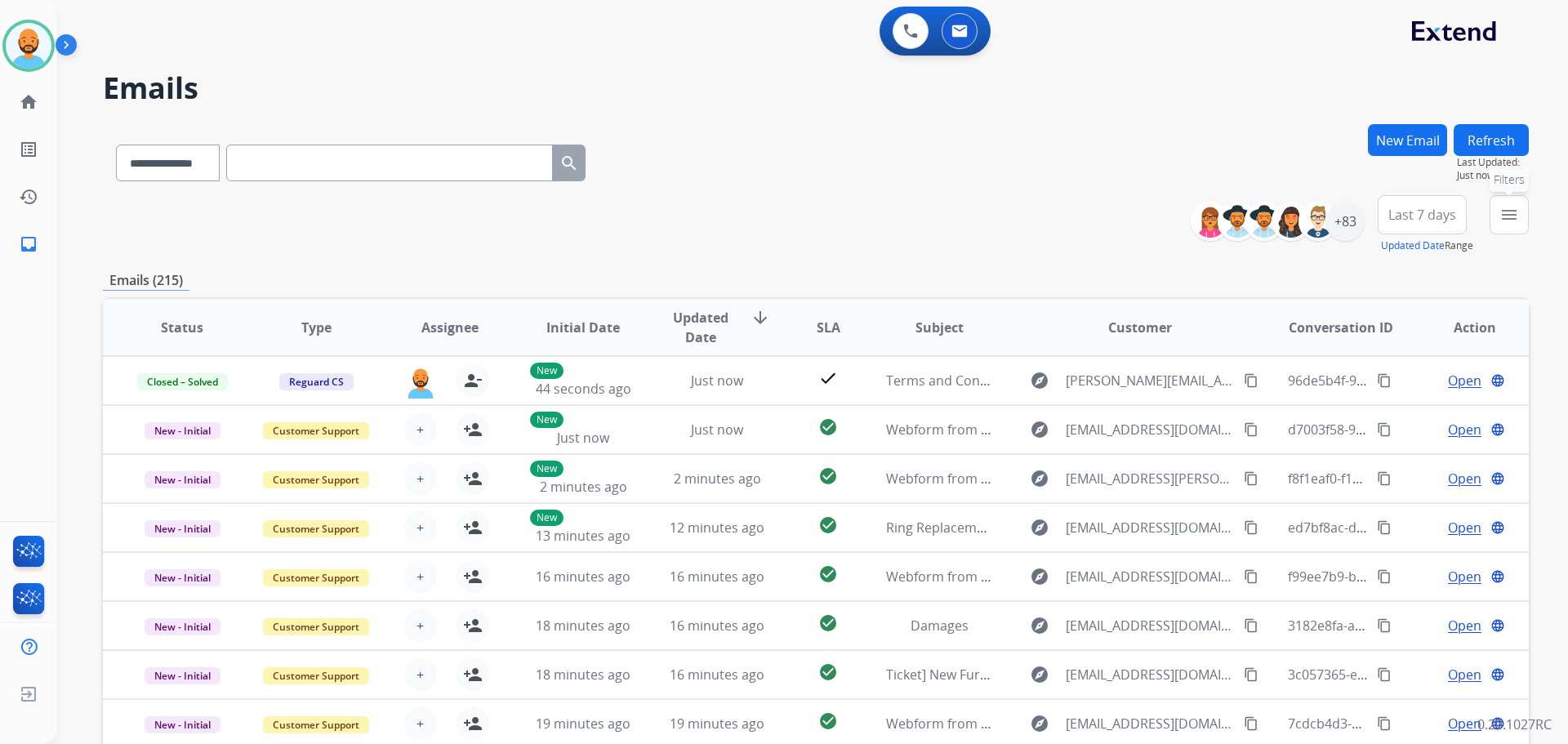
click at [1506, 216] on mat-icon "menu" at bounding box center [1509, 214] width 19 height 19
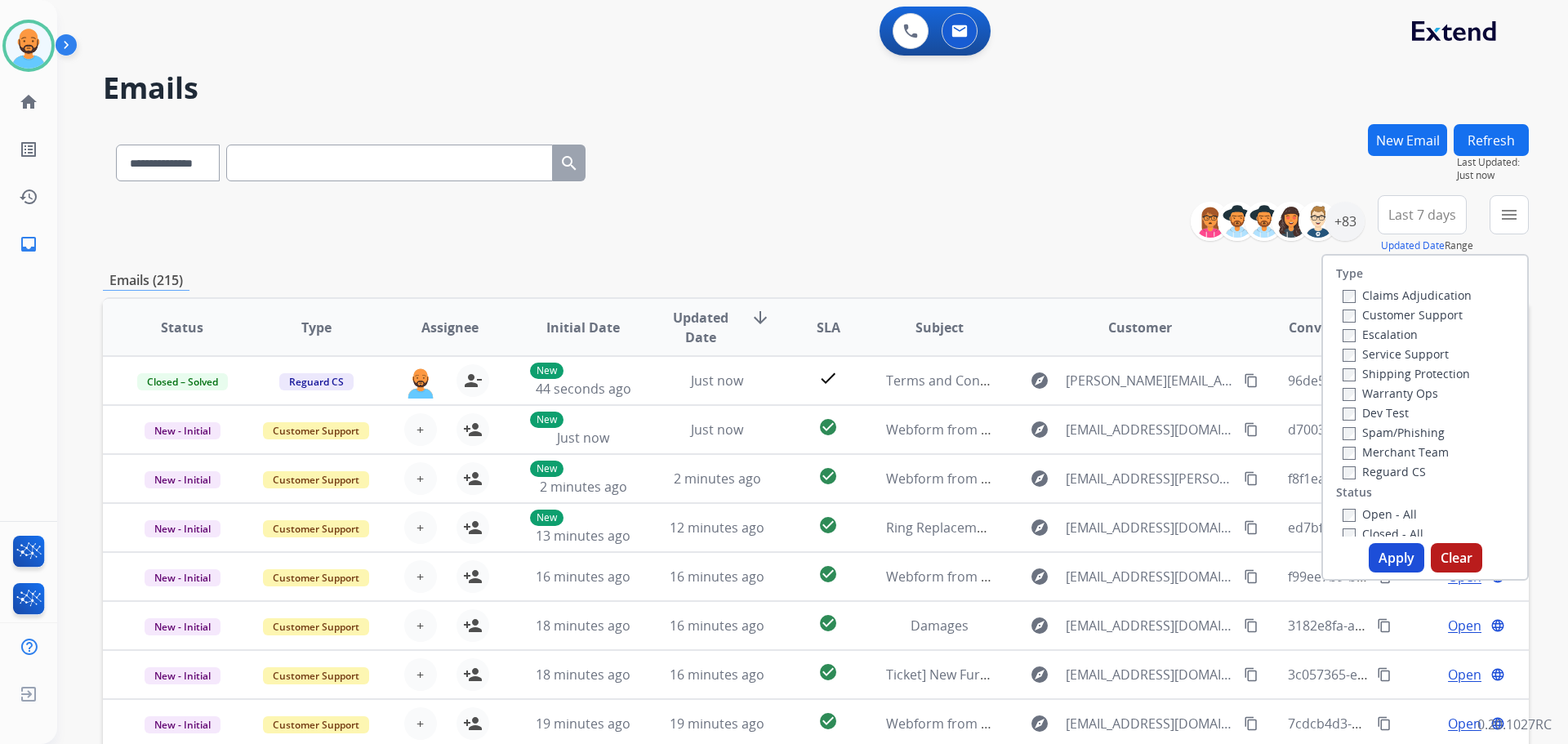
click at [1386, 311] on label "Customer Support" at bounding box center [1403, 315] width 120 height 15
click at [1346, 380] on label "Shipping Protection" at bounding box center [1406, 373] width 127 height 15
drag, startPoint x: 1376, startPoint y: 554, endPoint x: 1387, endPoint y: 546, distance: 13.6
click at [1378, 554] on button "Apply" at bounding box center [1397, 557] width 56 height 30
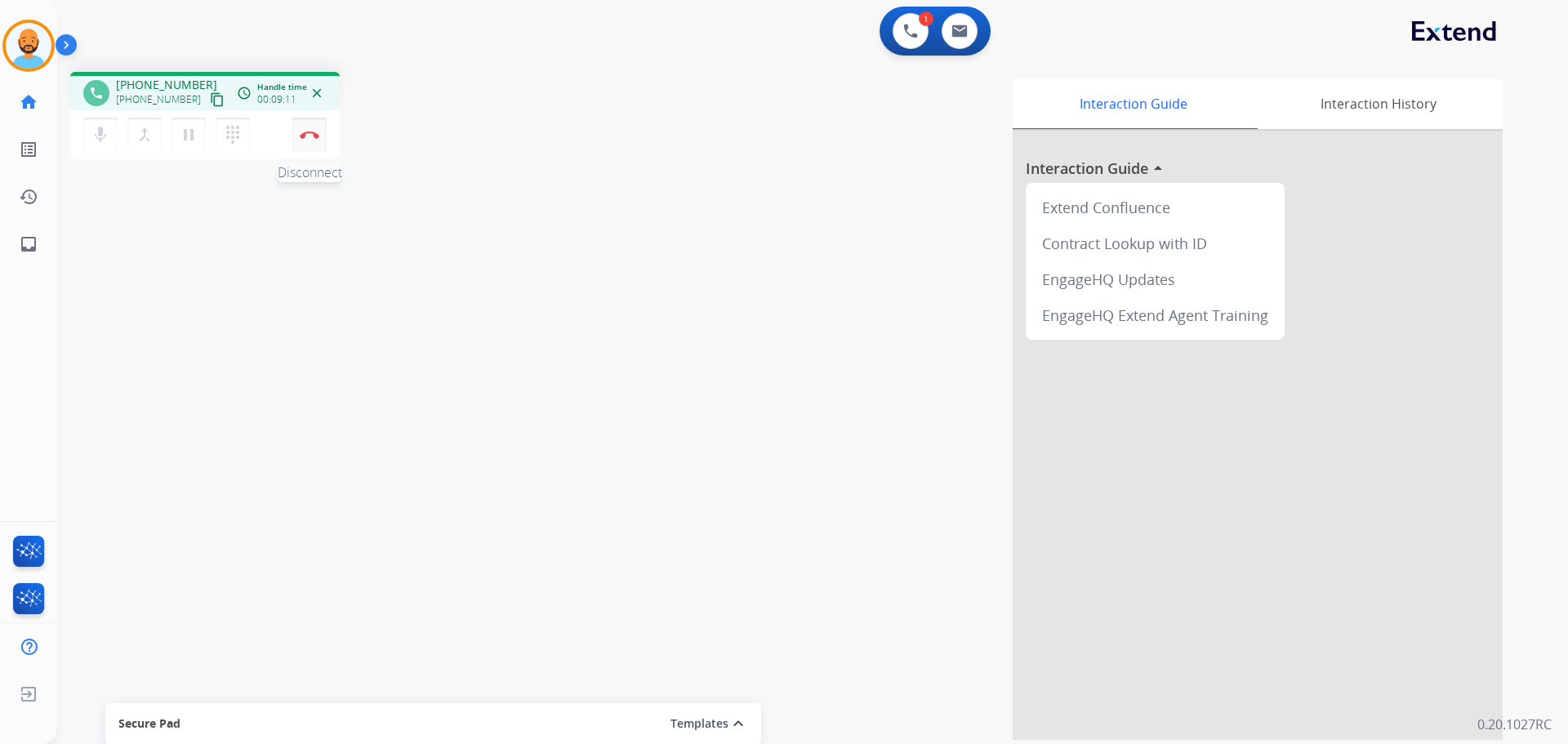
click at [312, 135] on img at bounding box center [309, 135] width 19 height 8
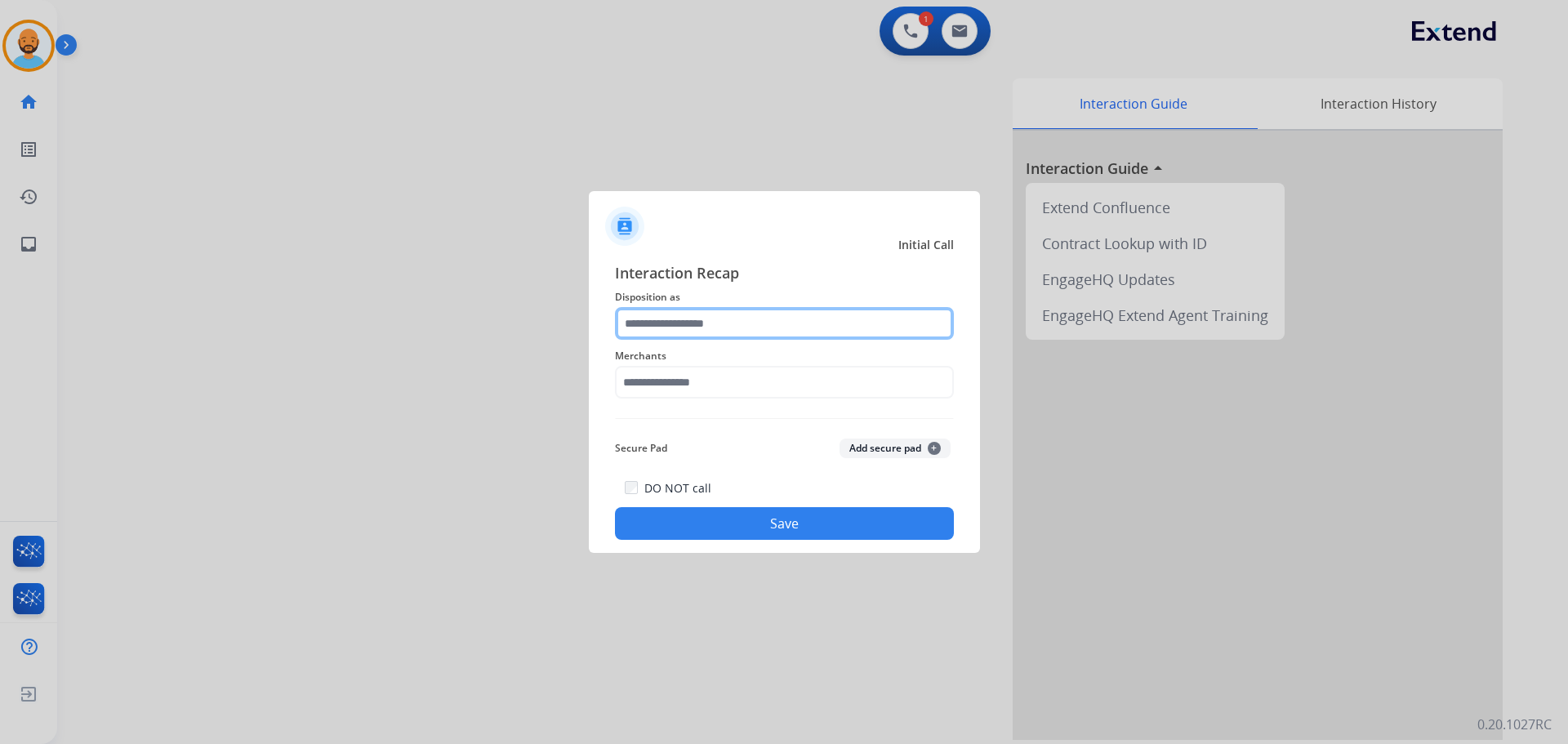
click at [687, 311] on input "text" at bounding box center [784, 323] width 339 height 33
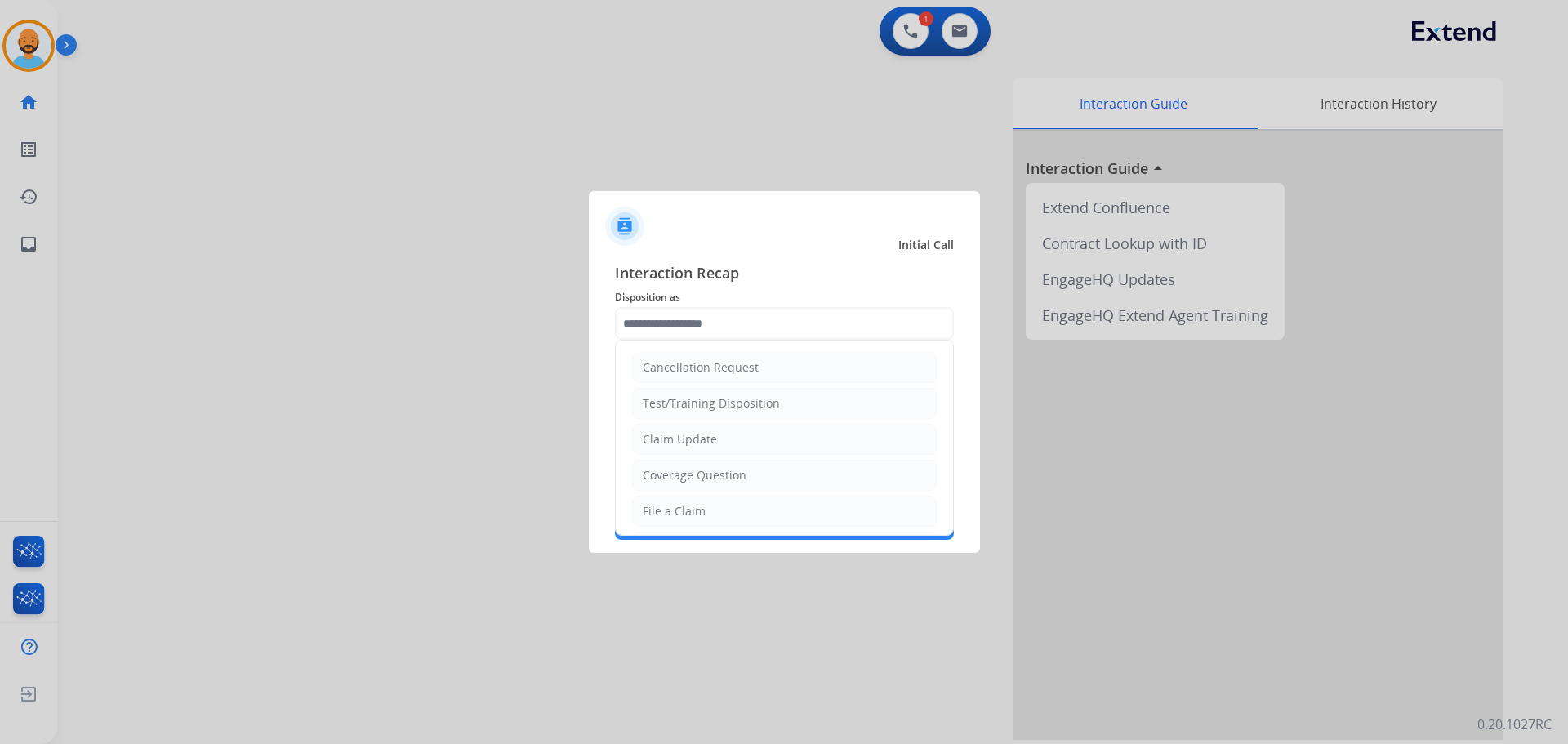
click at [701, 432] on div "Claim Update" at bounding box center [680, 438] width 75 height 16
type input "**********"
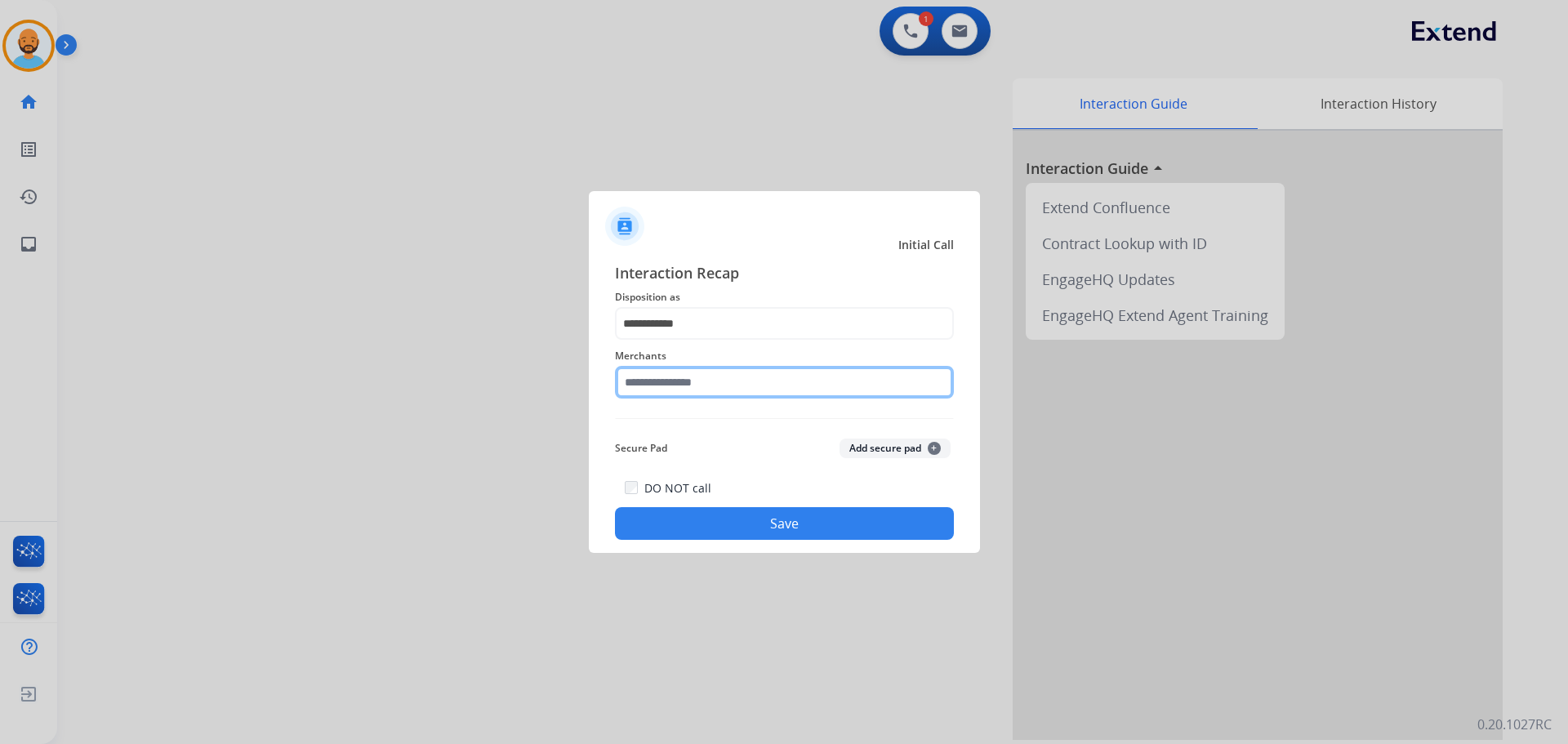
click at [707, 379] on input "text" at bounding box center [784, 382] width 339 height 33
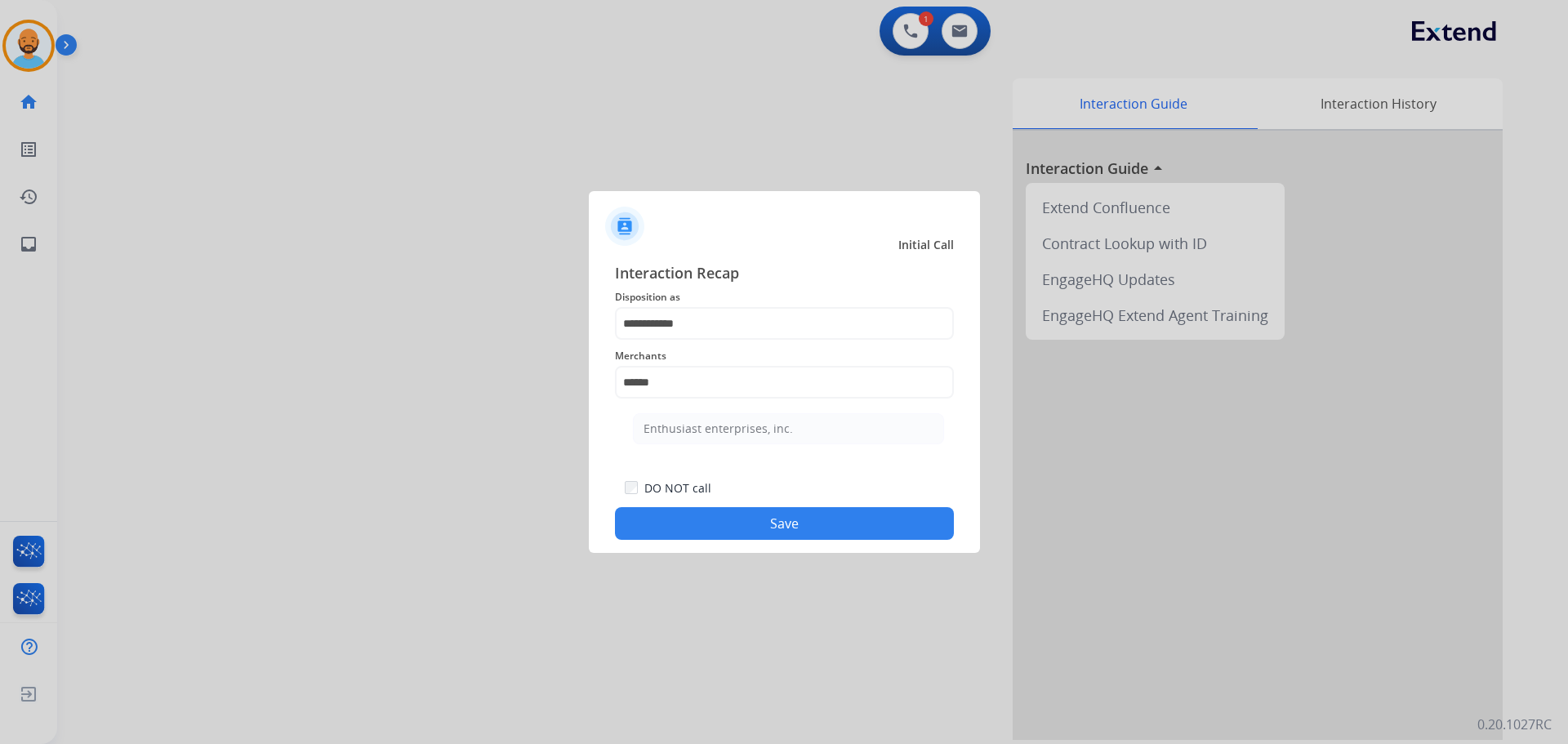
click at [698, 423] on div "Enthusiast enterprises, inc." at bounding box center [718, 428] width 150 height 16
type input "**********"
click at [718, 512] on button "Save" at bounding box center [784, 523] width 339 height 33
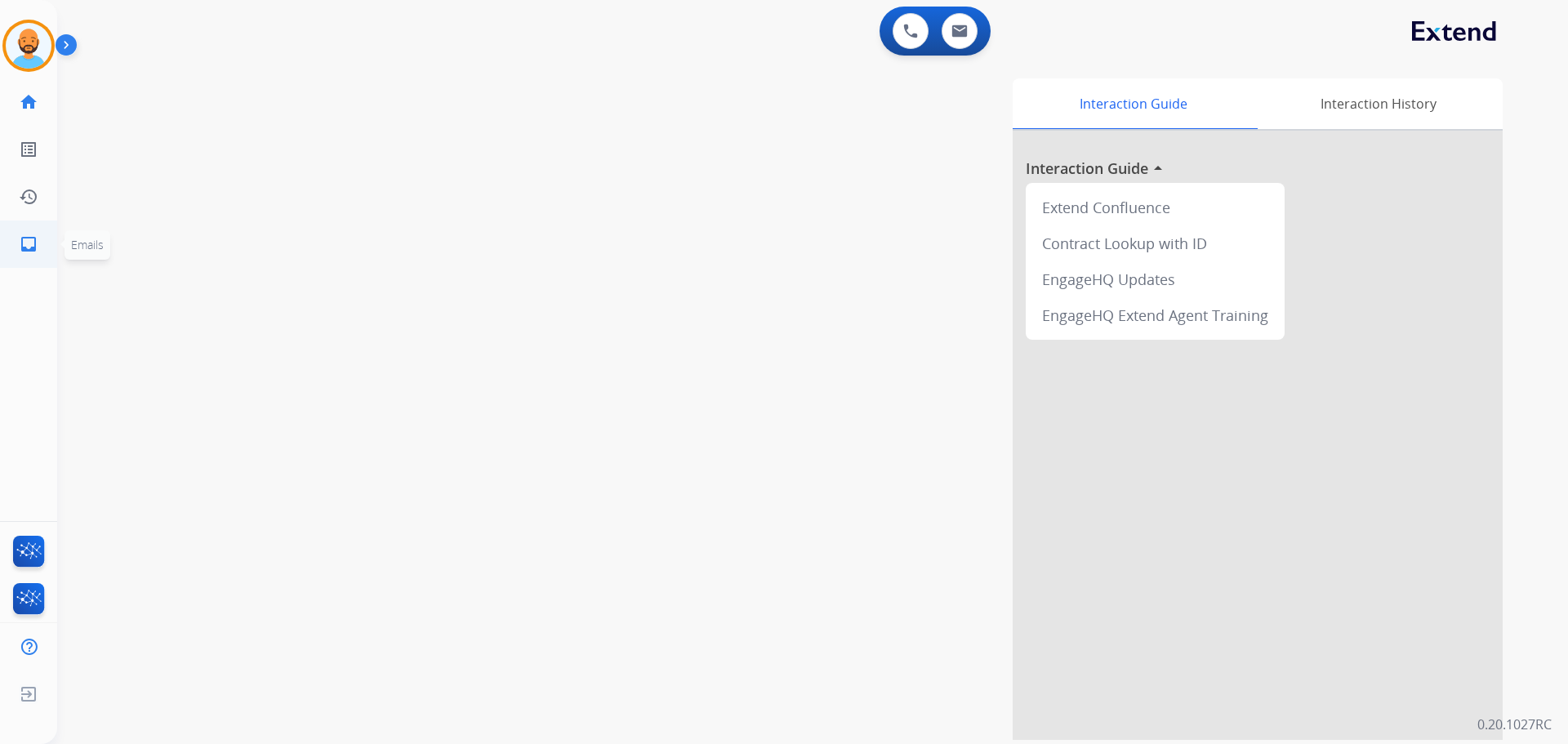
click at [19, 241] on mat-icon "inbox" at bounding box center [28, 244] width 19 height 19
select select "**********"
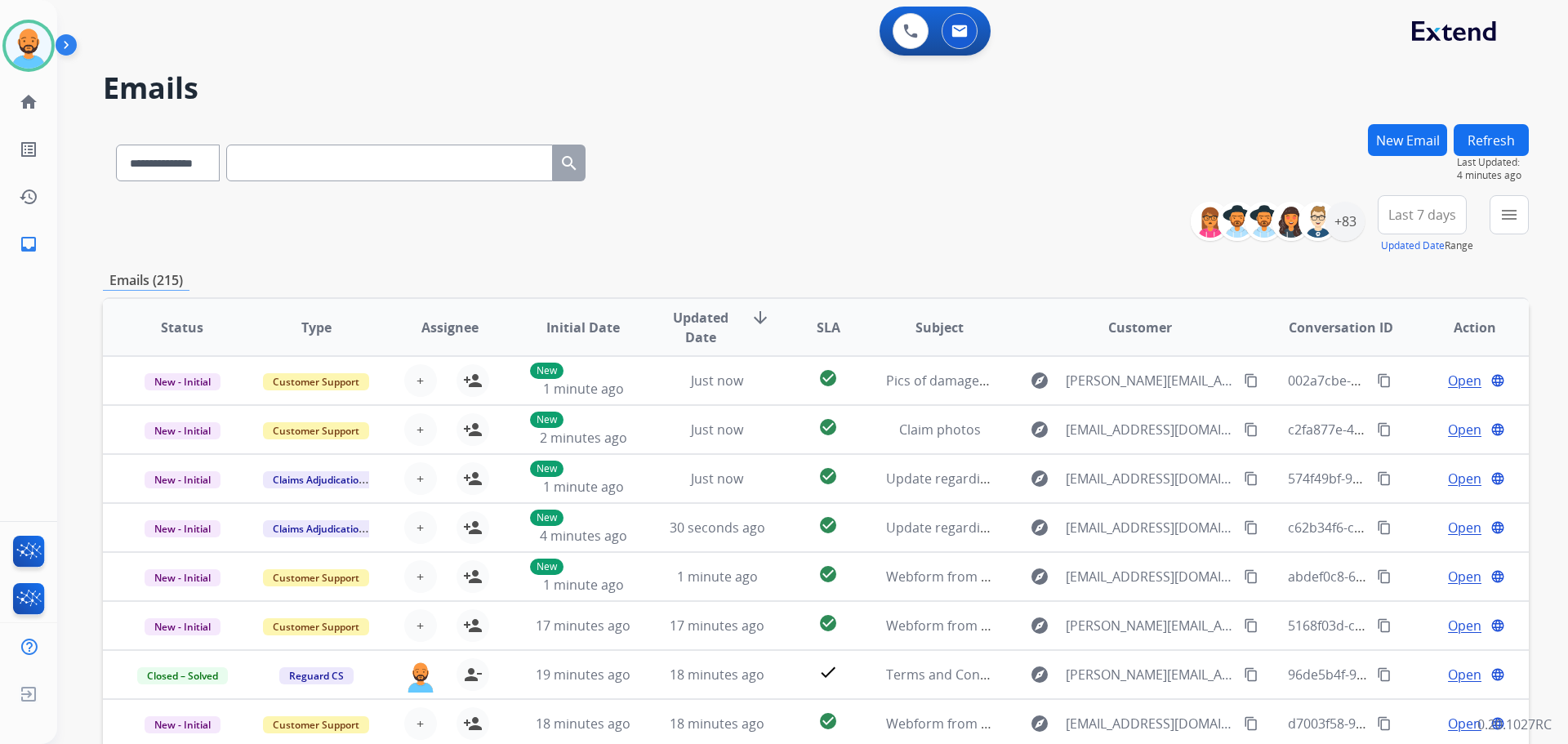
scroll to position [2, 0]
click at [1502, 220] on mat-icon "menu" at bounding box center [1509, 214] width 19 height 19
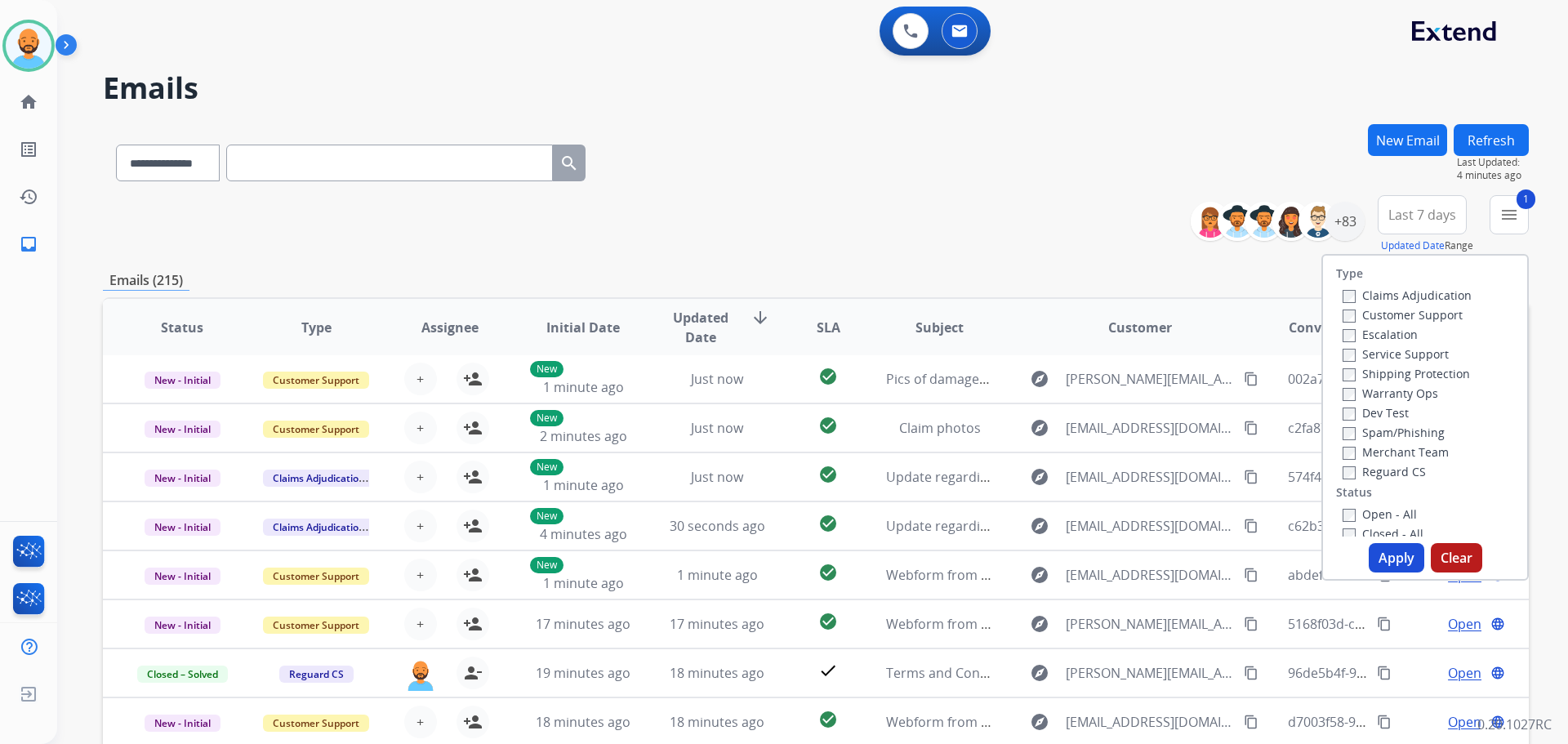
click at [1343, 367] on label "Shipping Protection" at bounding box center [1406, 373] width 127 height 15
click at [1375, 553] on button "Apply" at bounding box center [1397, 557] width 56 height 30
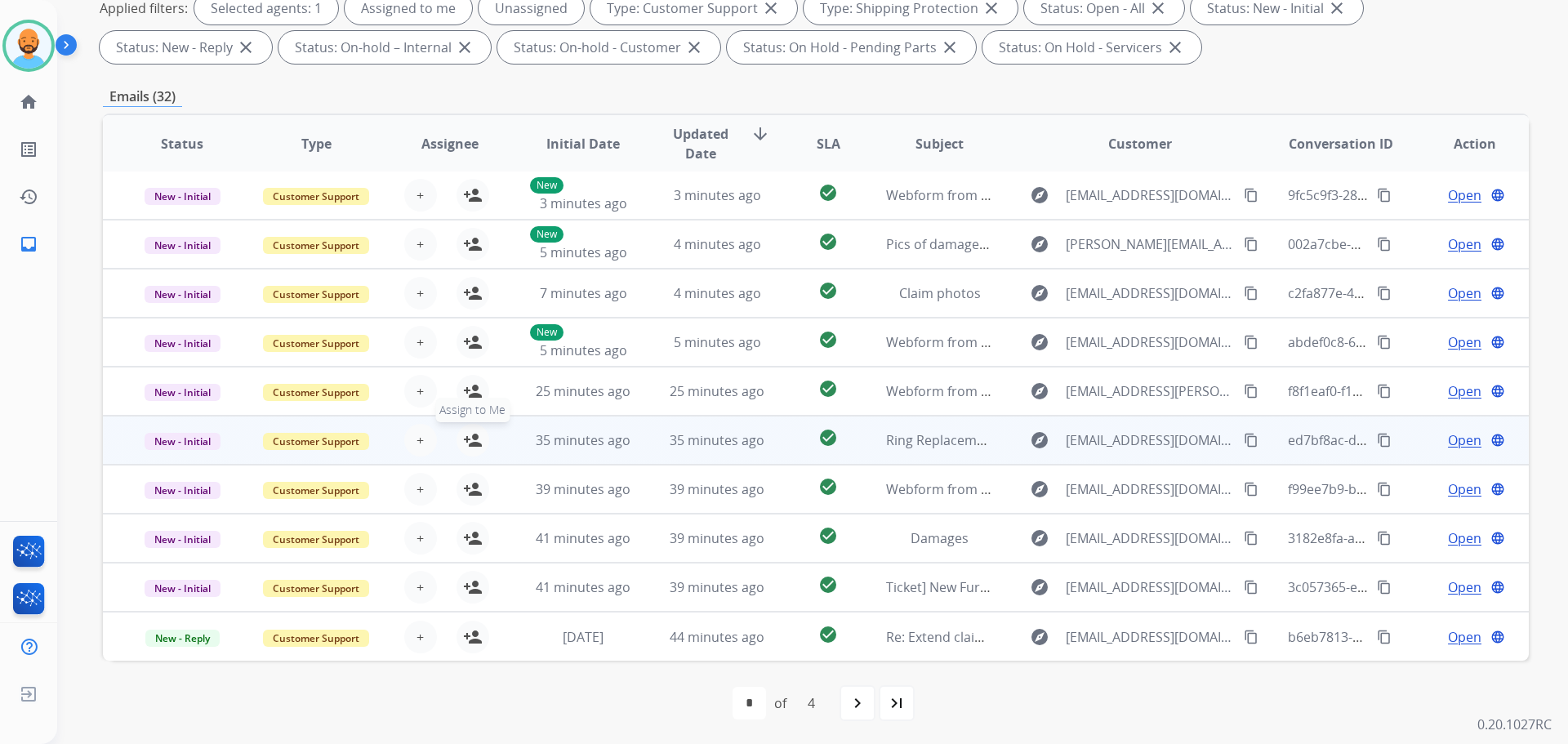
scroll to position [264, 0]
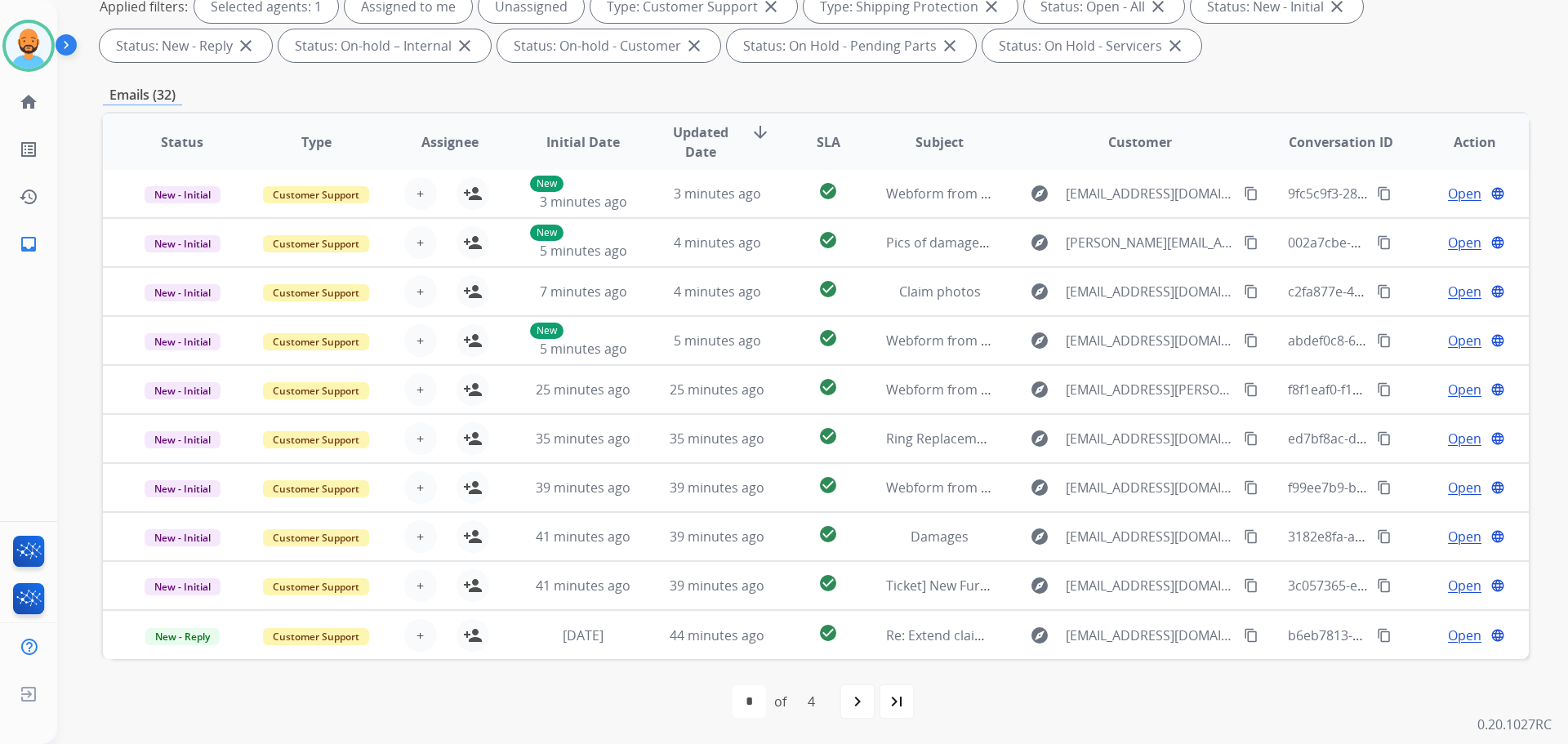
click at [852, 692] on mat-icon "navigate_next" at bounding box center [857, 701] width 19 height 19
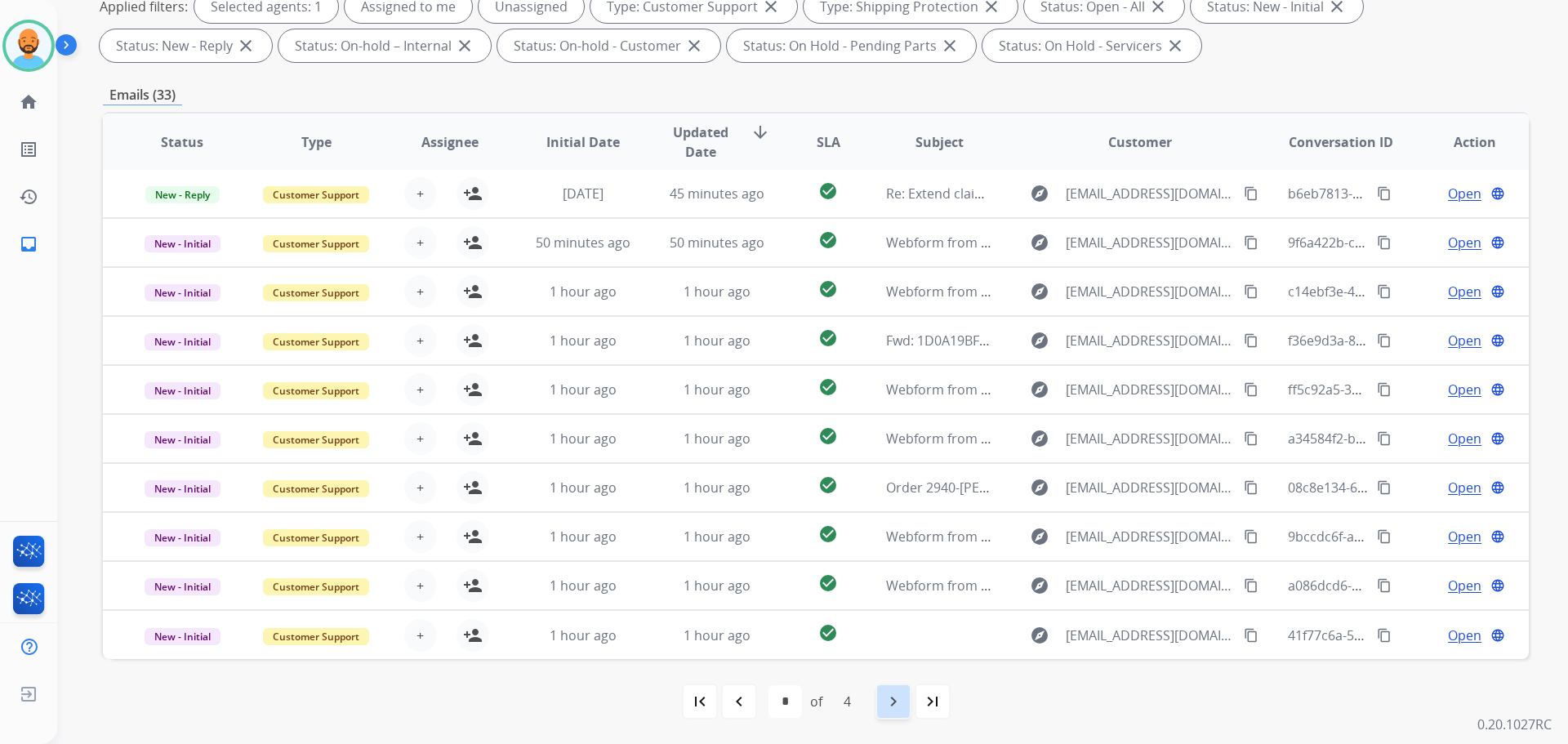
click at [894, 703] on mat-icon "navigate_next" at bounding box center [893, 701] width 19 height 19
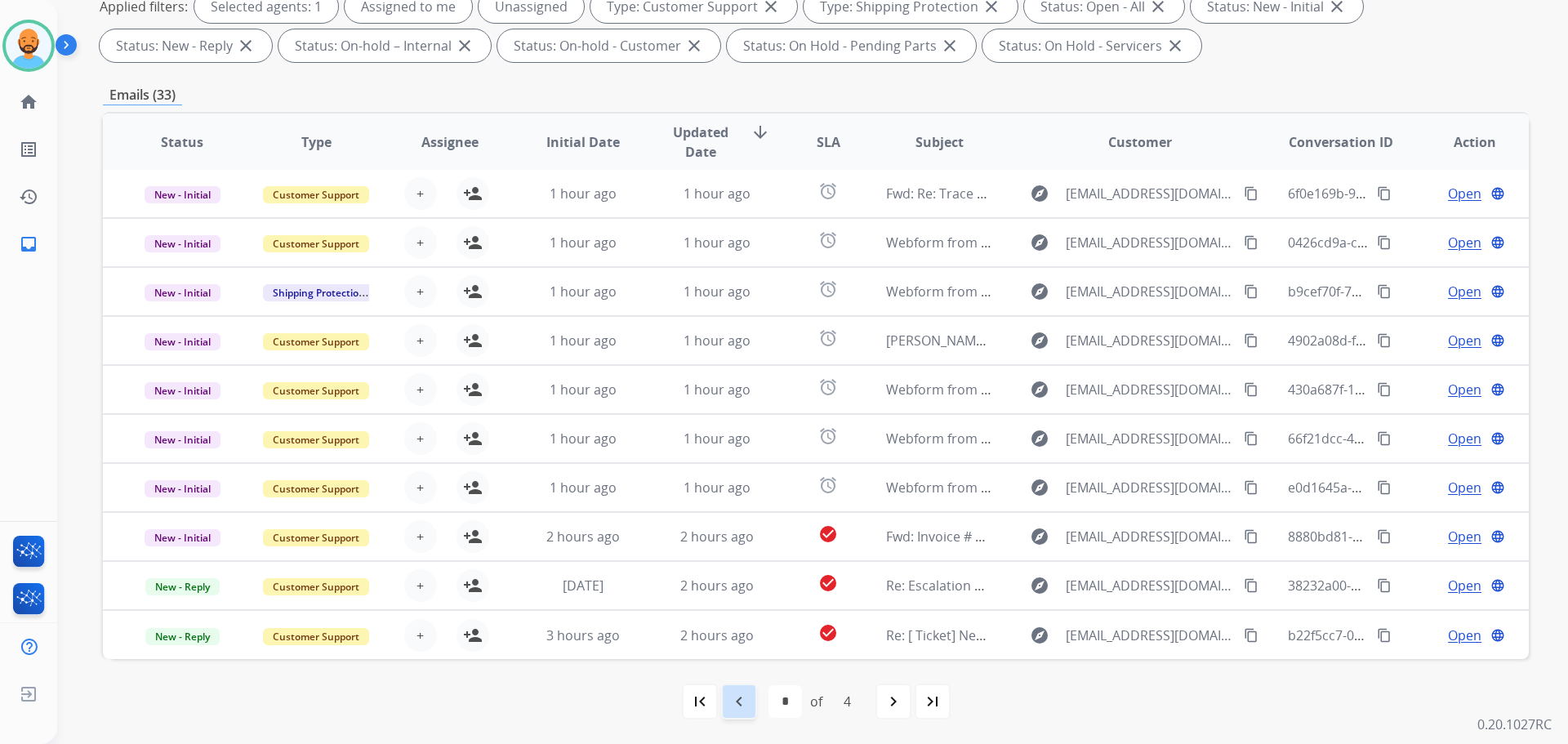
click at [745, 699] on mat-icon "navigate_before" at bounding box center [738, 701] width 19 height 19
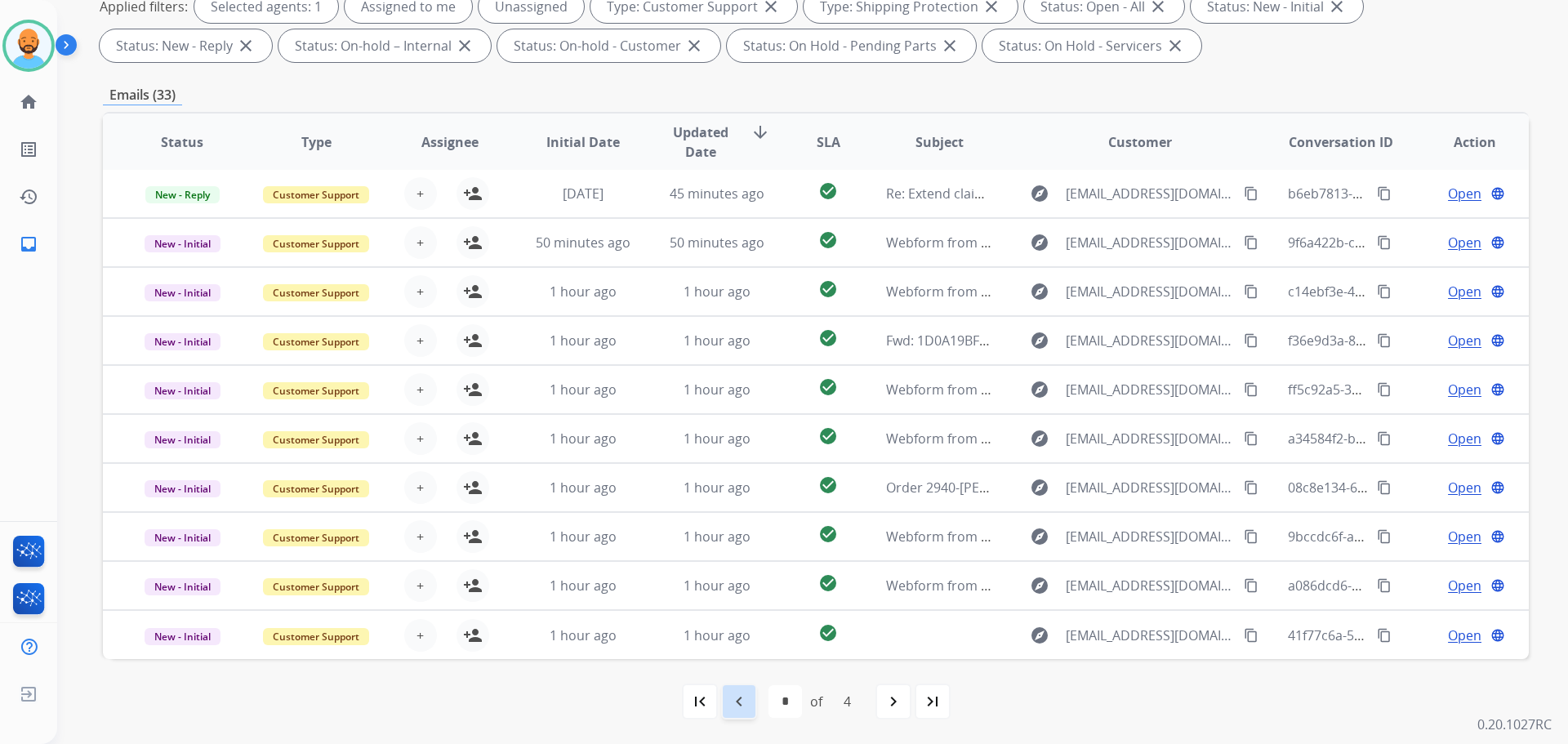
click at [754, 697] on div "navigate_before" at bounding box center [739, 701] width 36 height 36
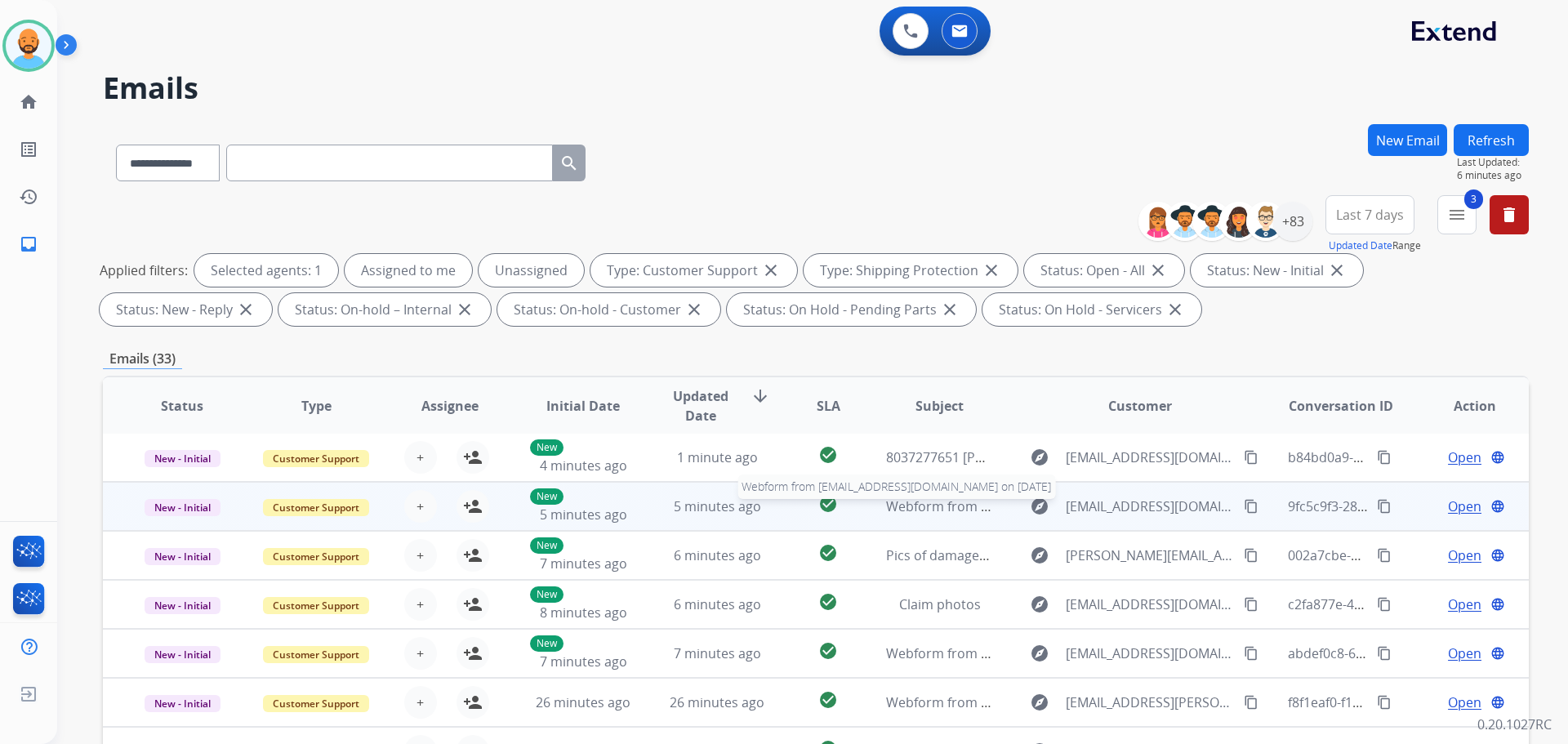
scroll to position [163, 0]
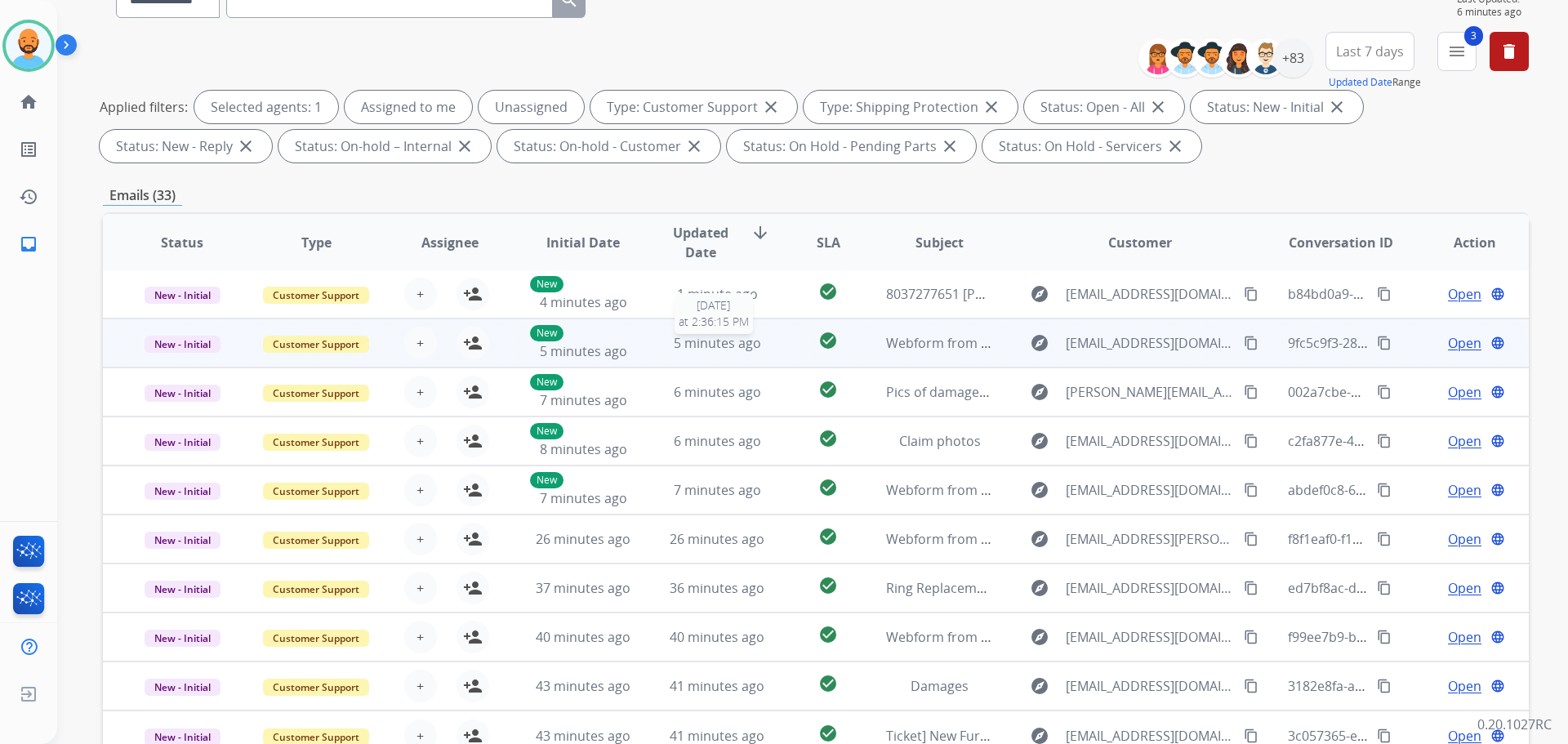
click at [718, 345] on span "5 minutes ago" at bounding box center [717, 342] width 87 height 18
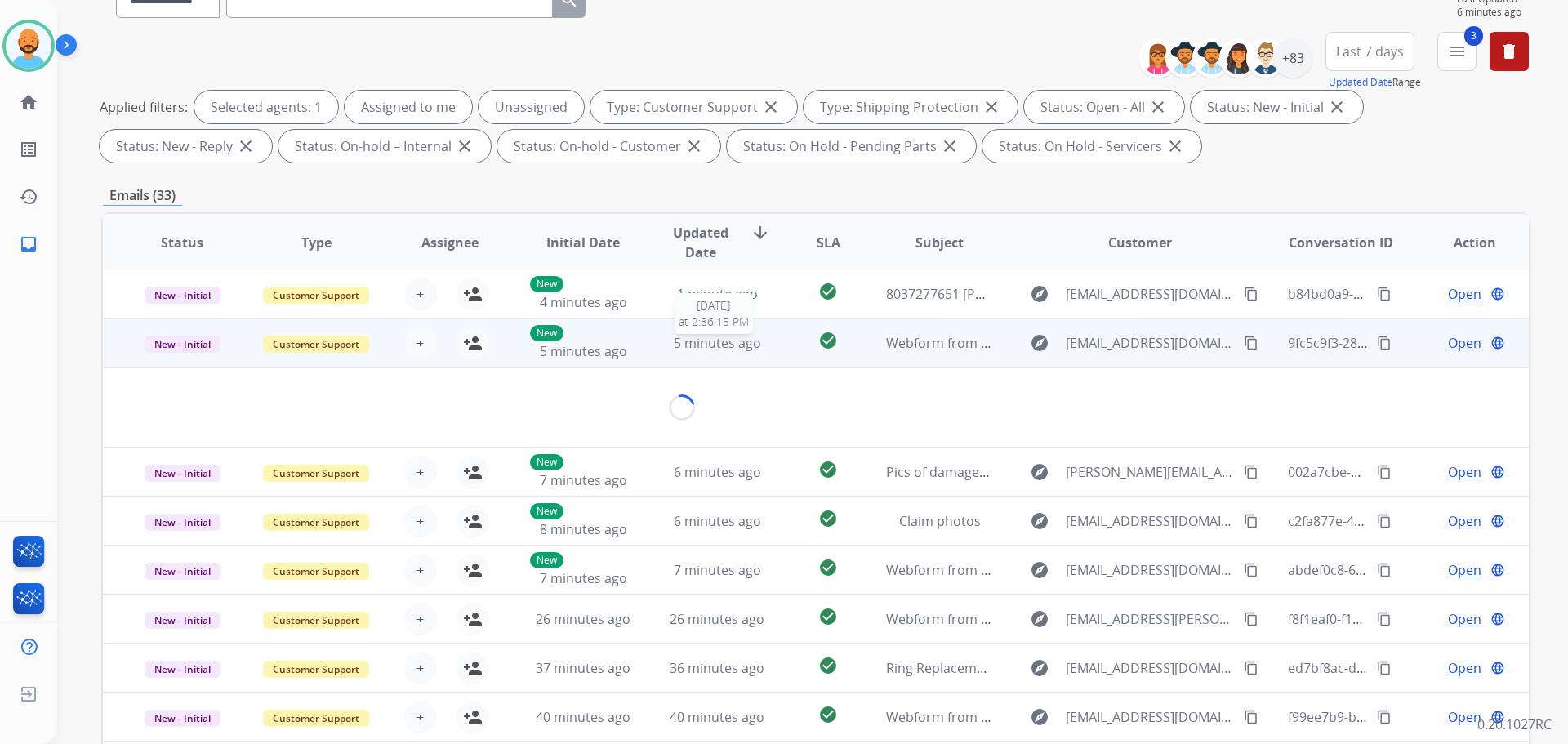
scroll to position [49, 0]
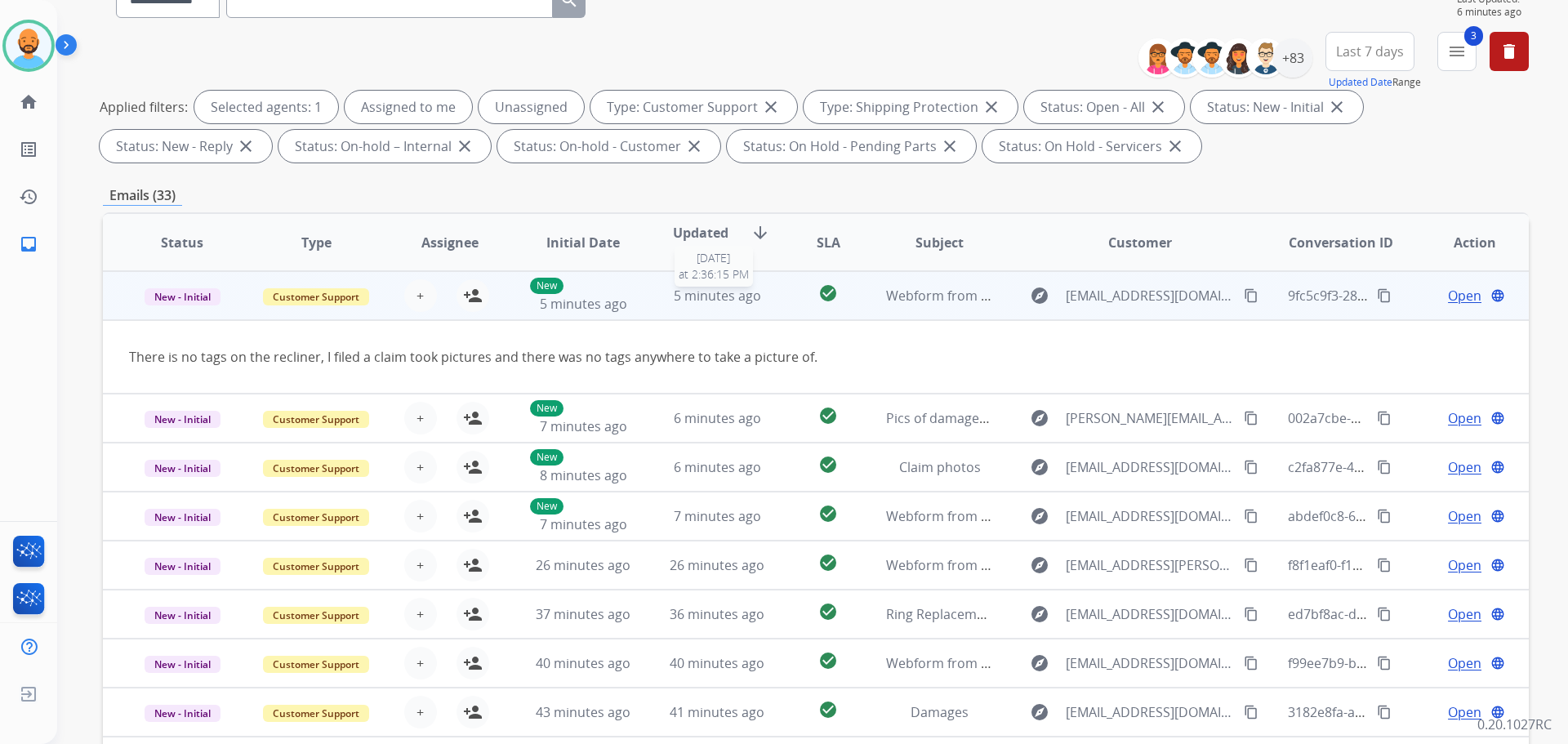
click at [704, 293] on span "5 minutes ago" at bounding box center [717, 295] width 87 height 18
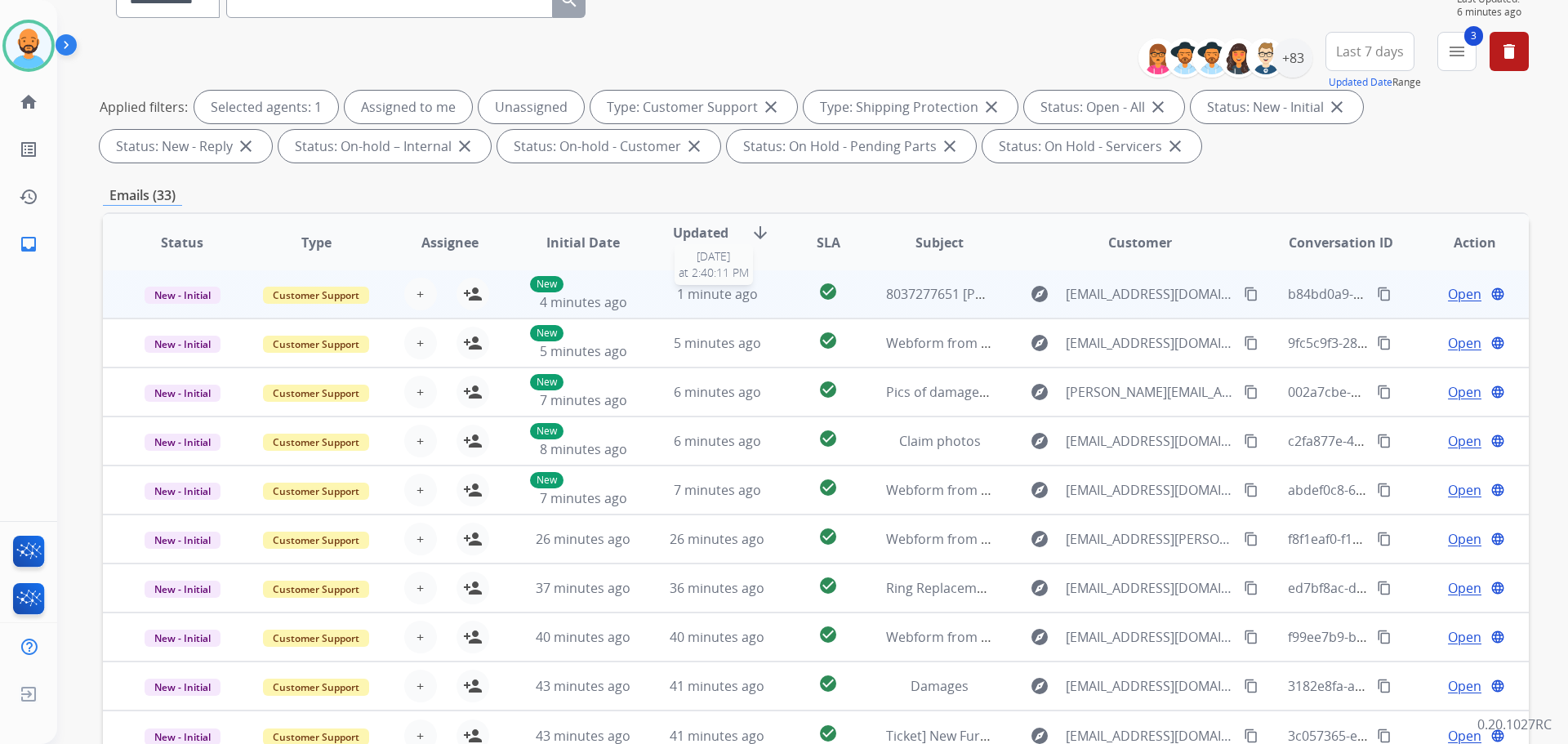
click at [713, 295] on span "1 minute ago" at bounding box center [717, 294] width 80 height 18
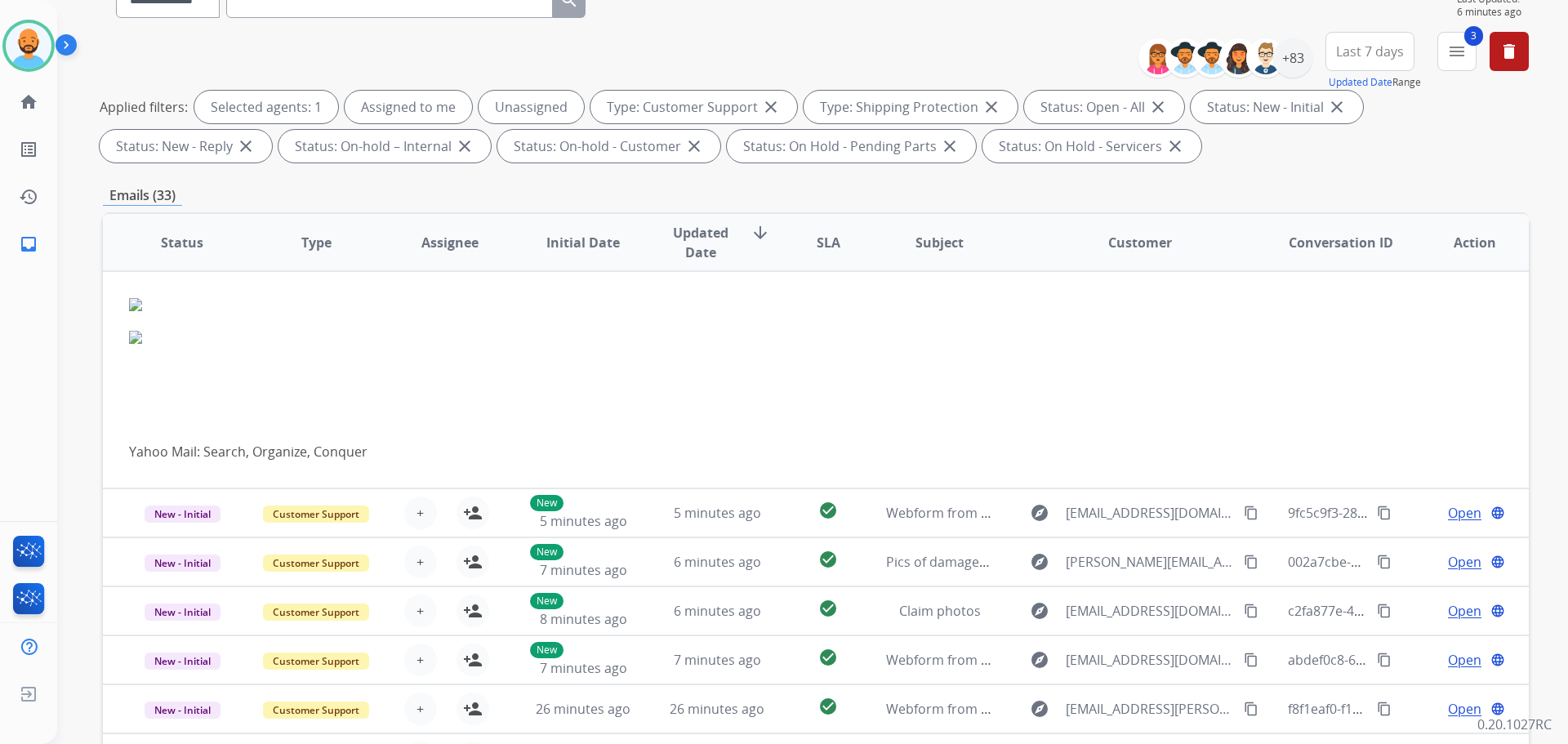
scroll to position [0, 0]
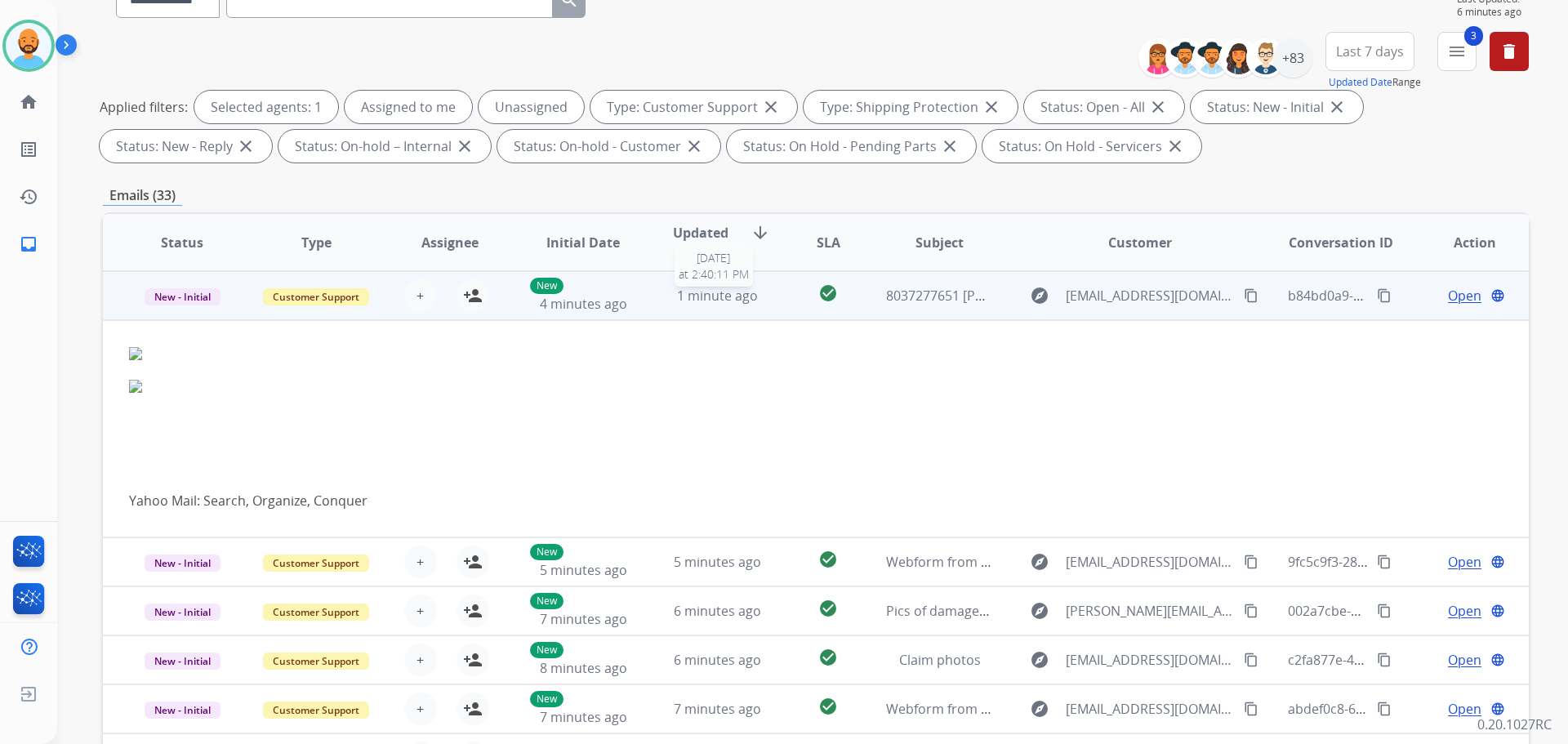
click at [698, 293] on span "1 minute ago" at bounding box center [717, 295] width 80 height 18
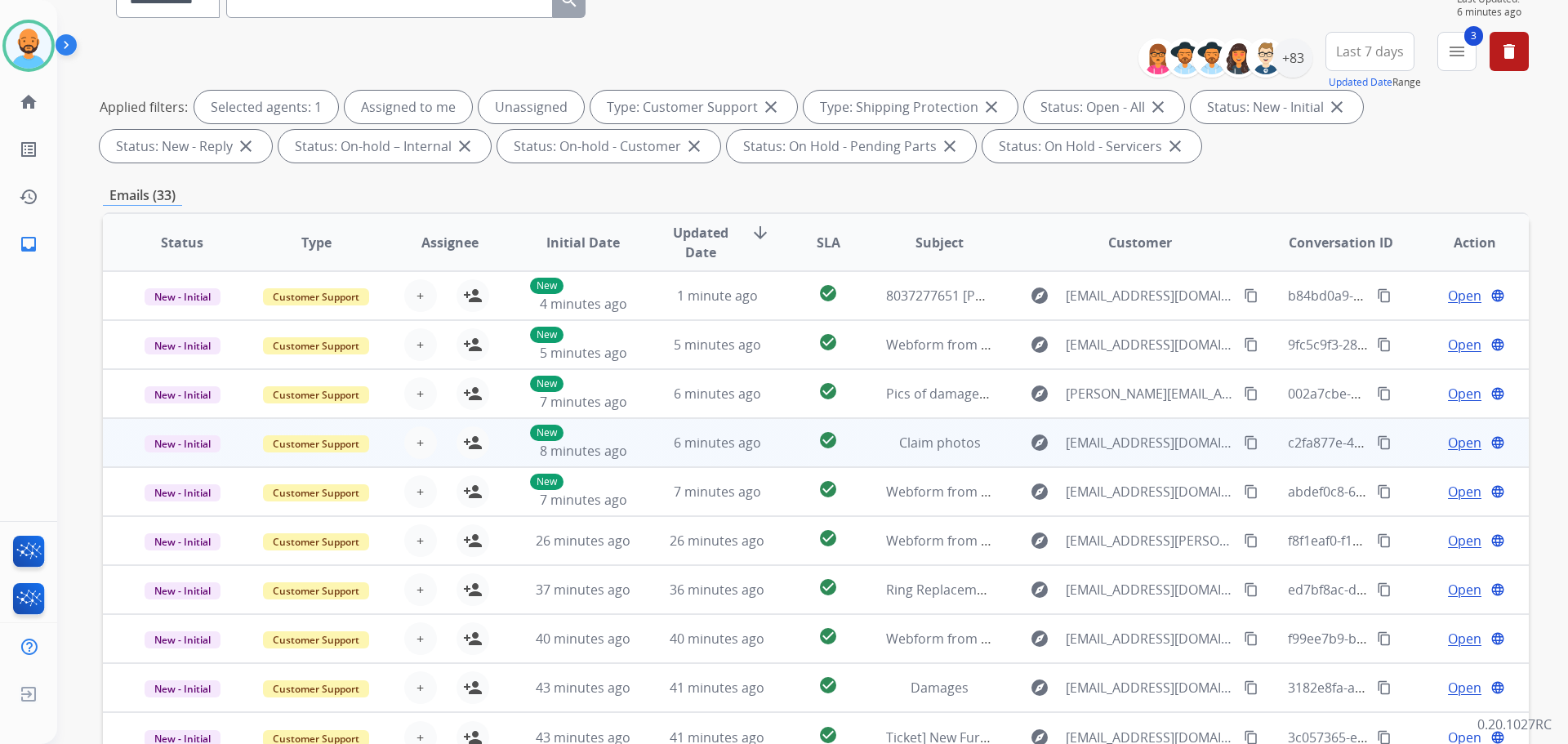
click at [691, 428] on td "6 minutes ago" at bounding box center [704, 443] width 134 height 49
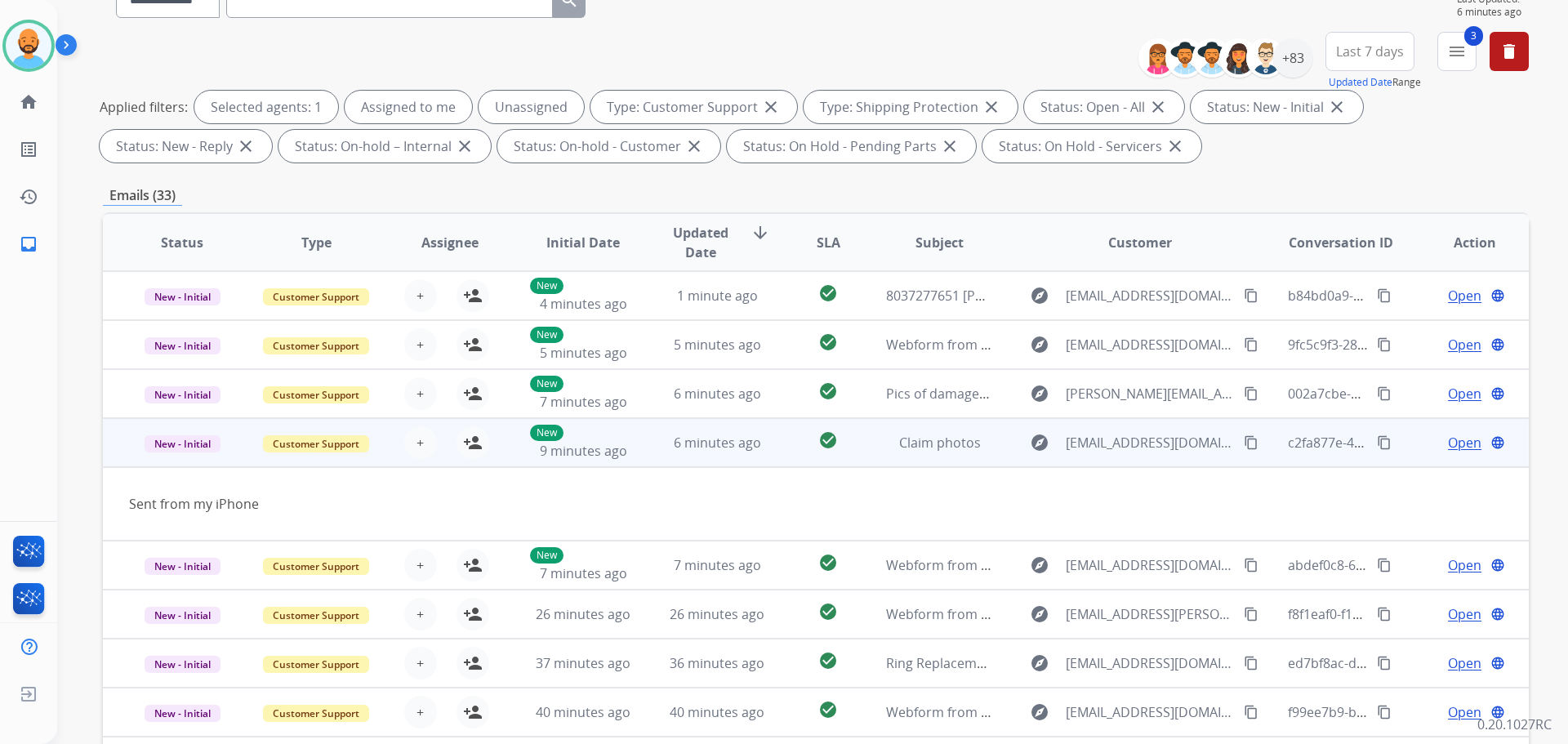
scroll to position [75, 0]
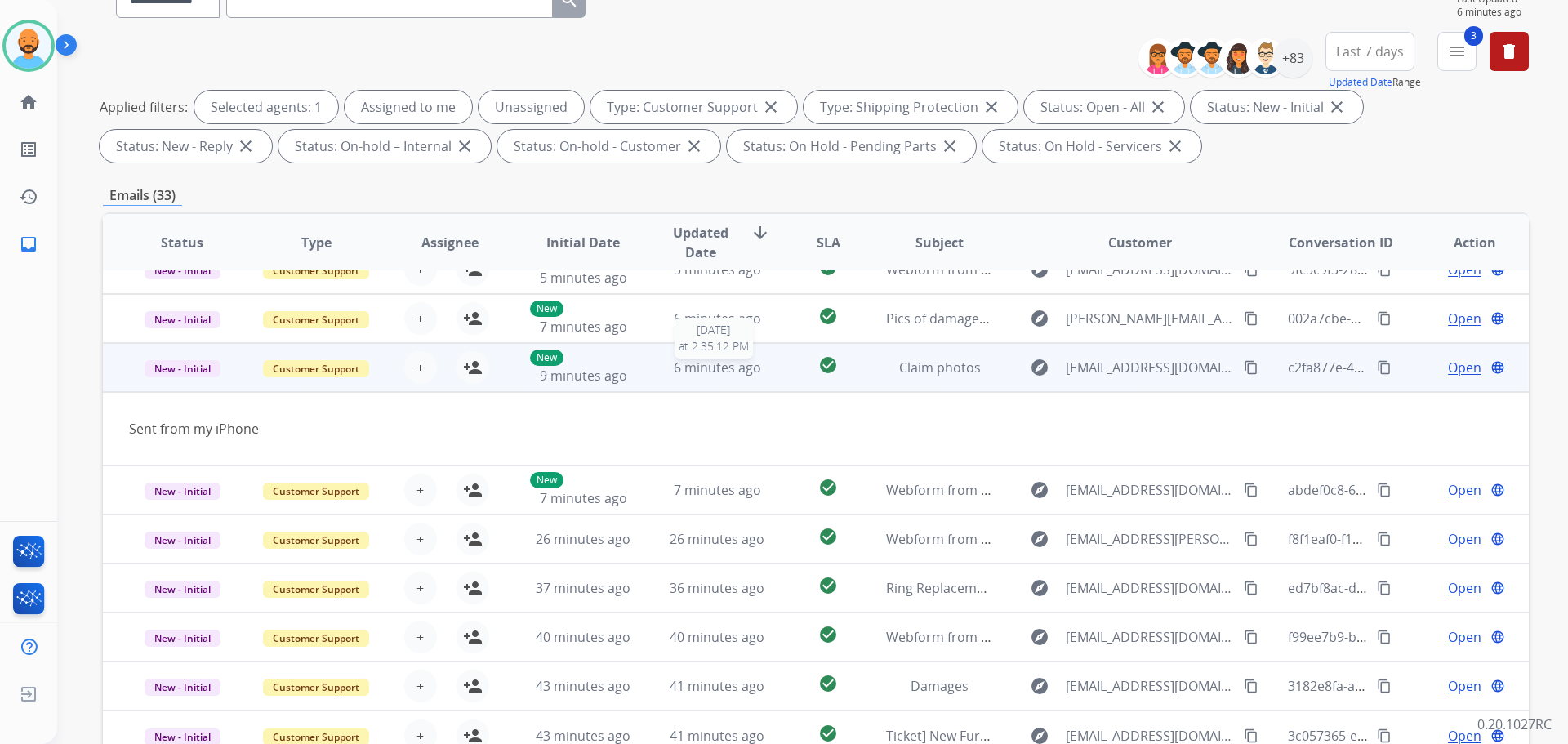
click at [719, 365] on span "6 minutes ago" at bounding box center [717, 366] width 87 height 18
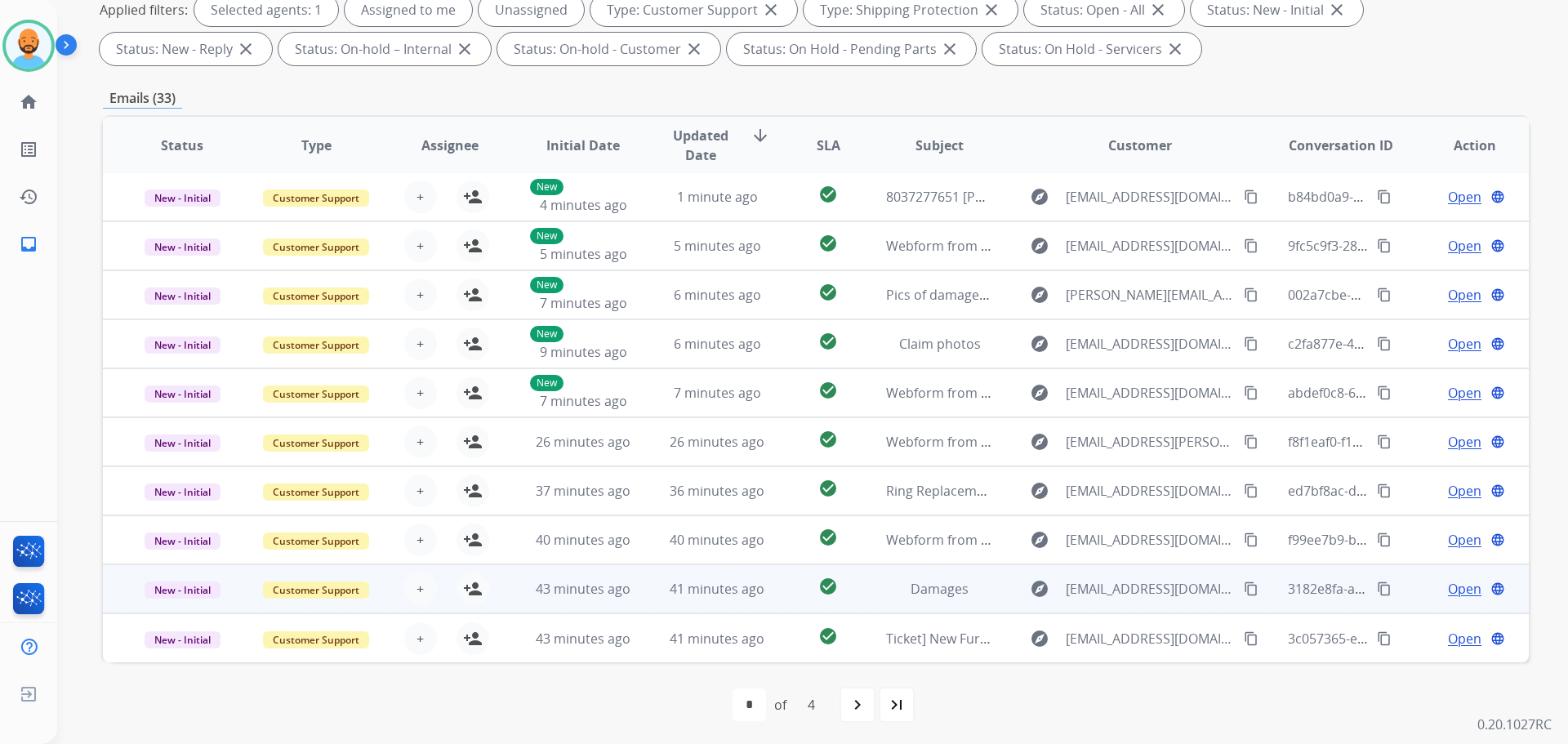
scroll to position [264, 0]
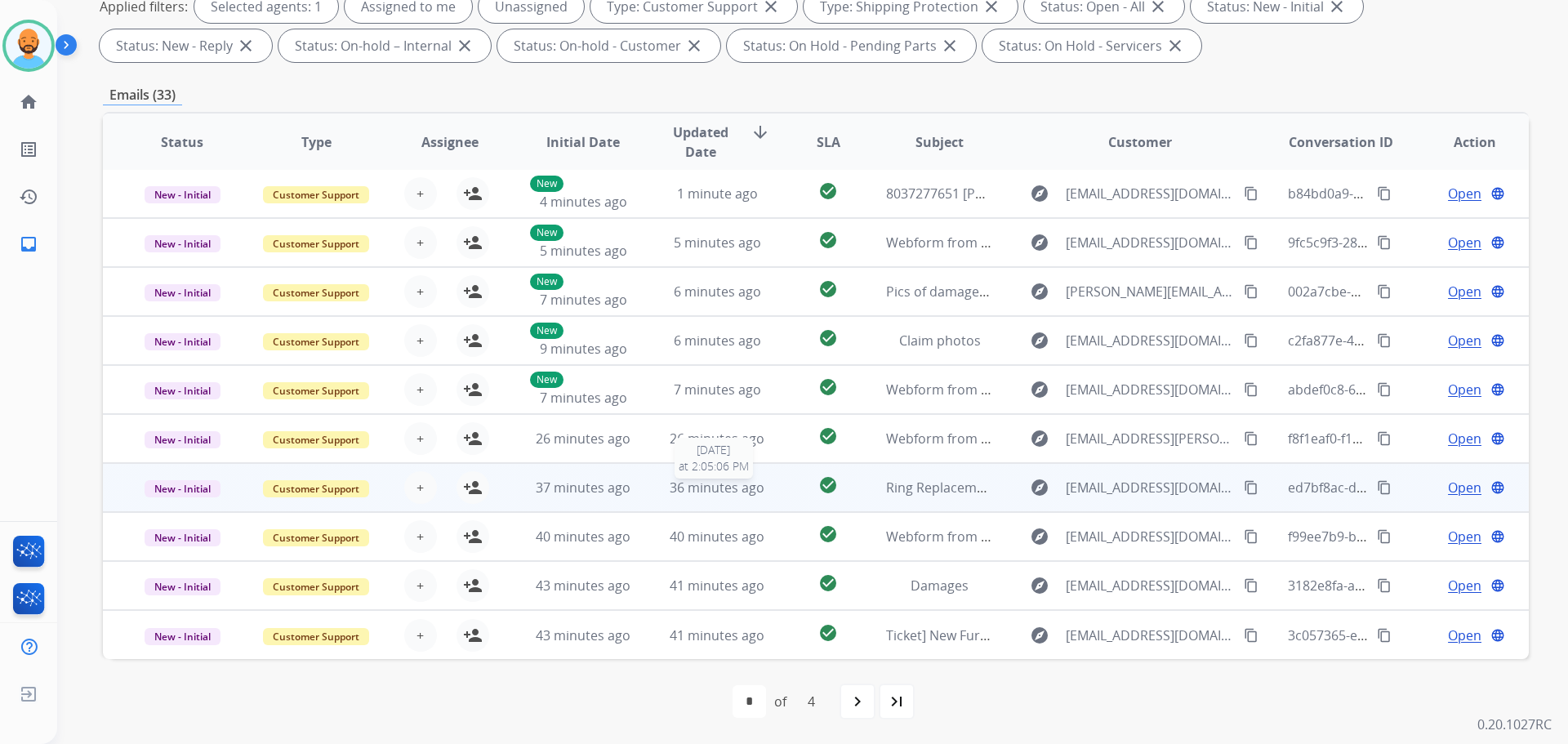
click at [691, 492] on span "36 minutes ago" at bounding box center [717, 487] width 95 height 18
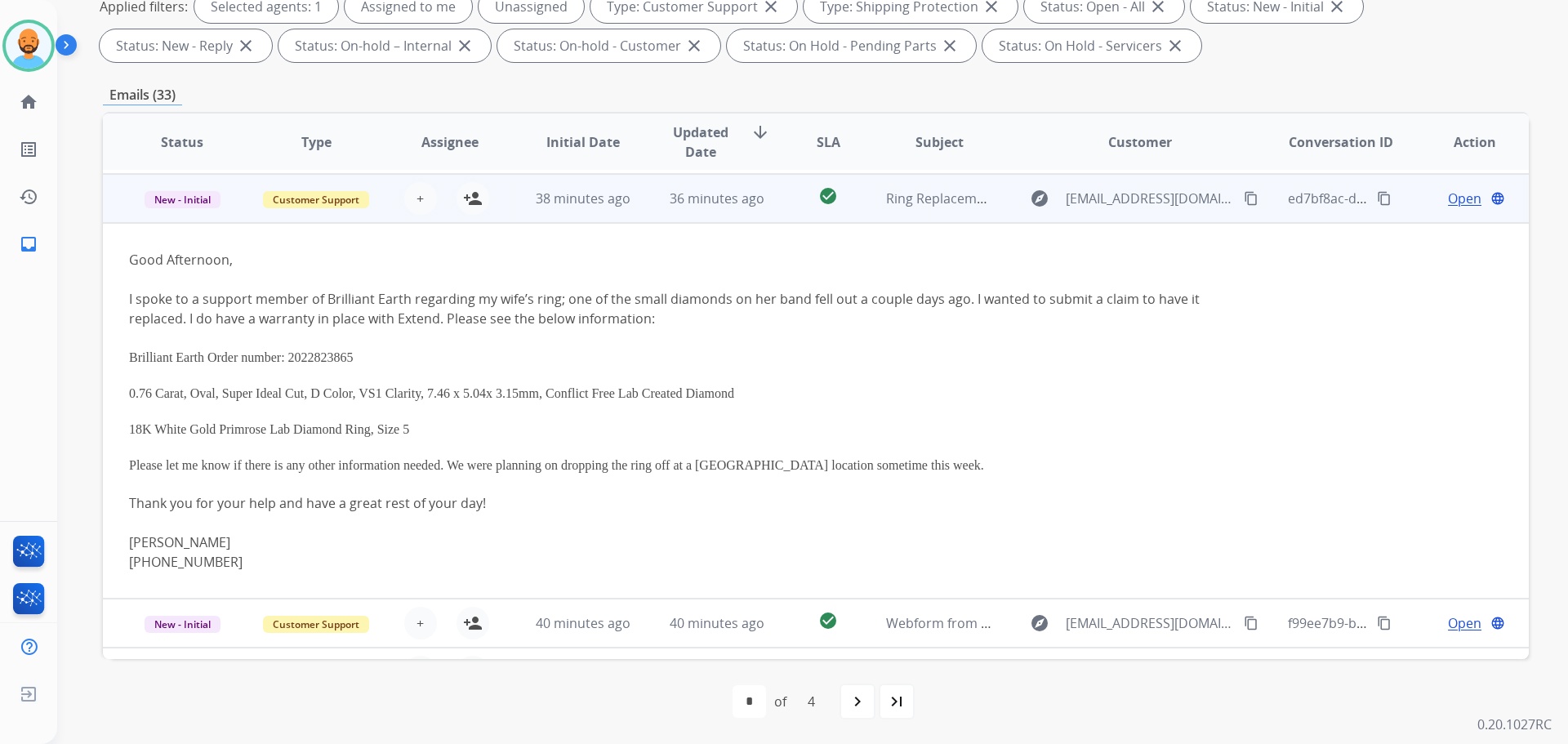
scroll to position [294, 0]
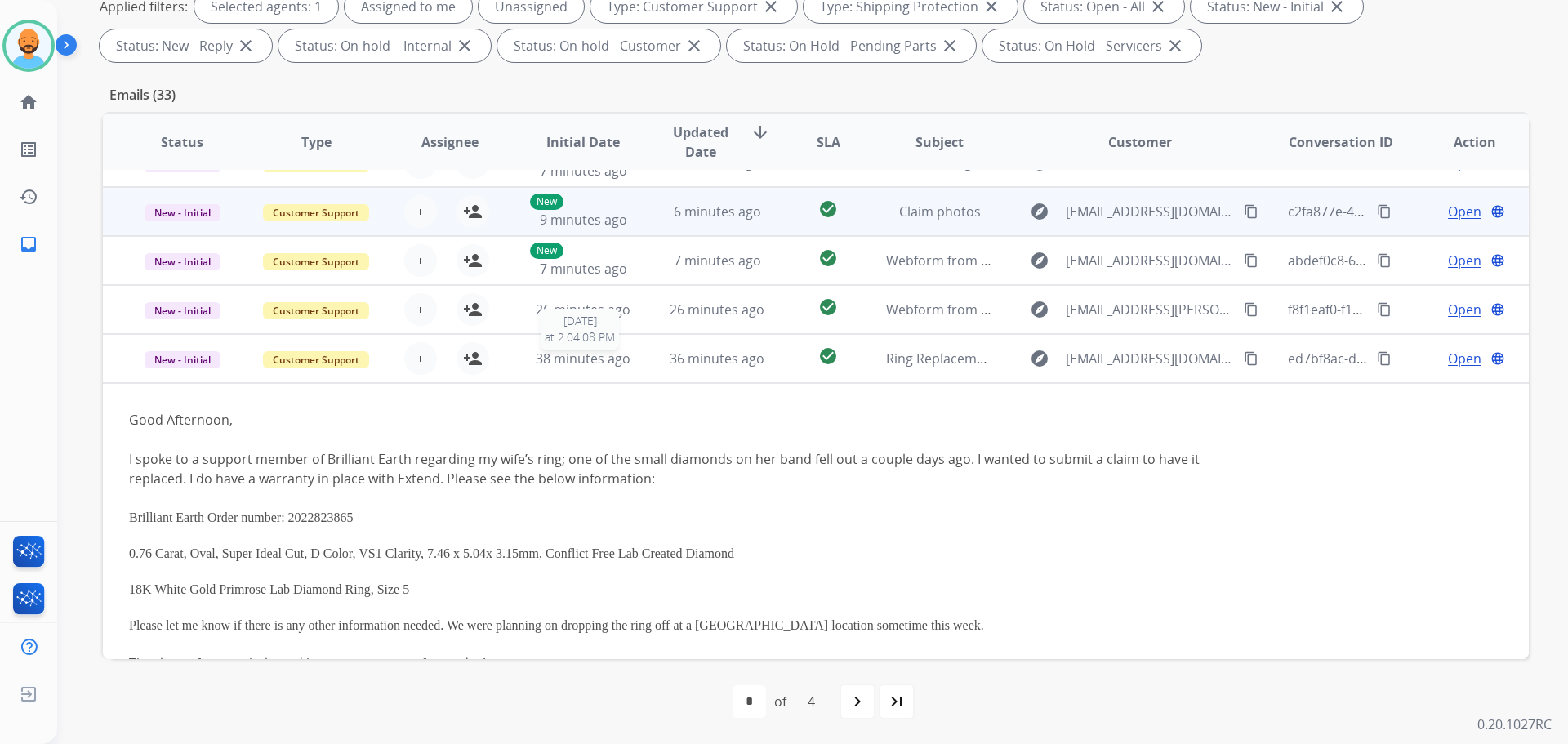
click at [540, 363] on span "38 minutes ago" at bounding box center [583, 358] width 95 height 18
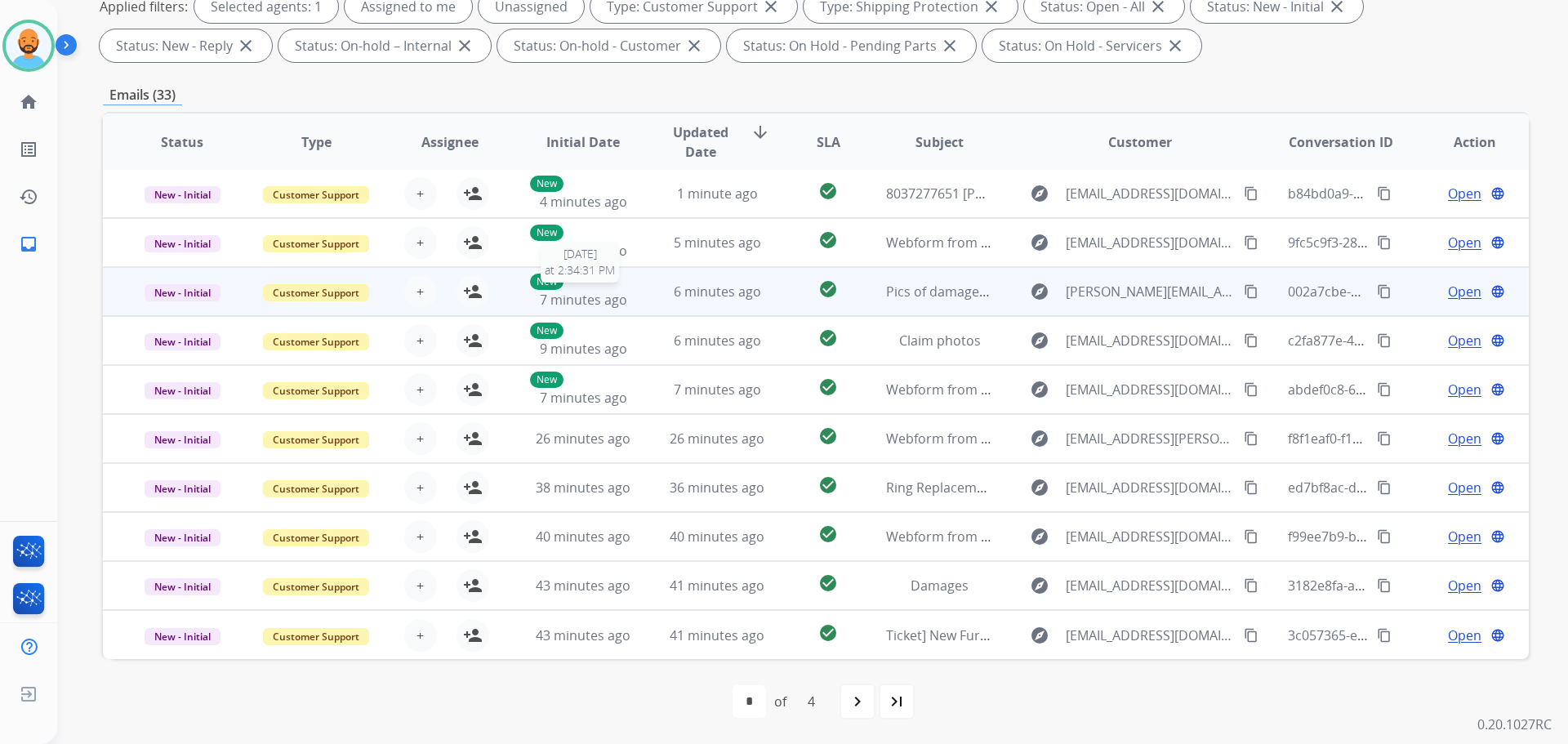
scroll to position [0, 0]
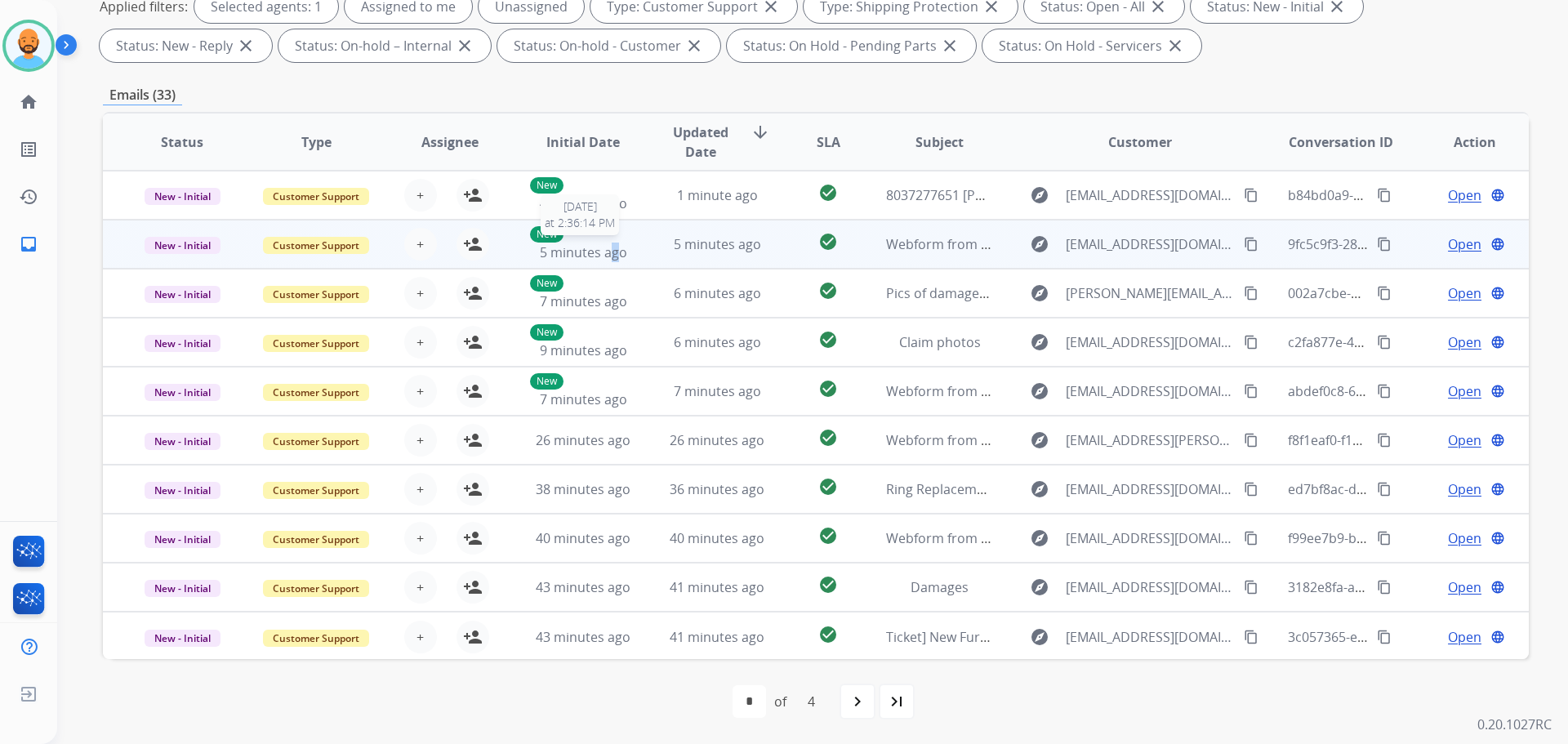
click at [610, 243] on span "5 minutes ago" at bounding box center [583, 251] width 87 height 18
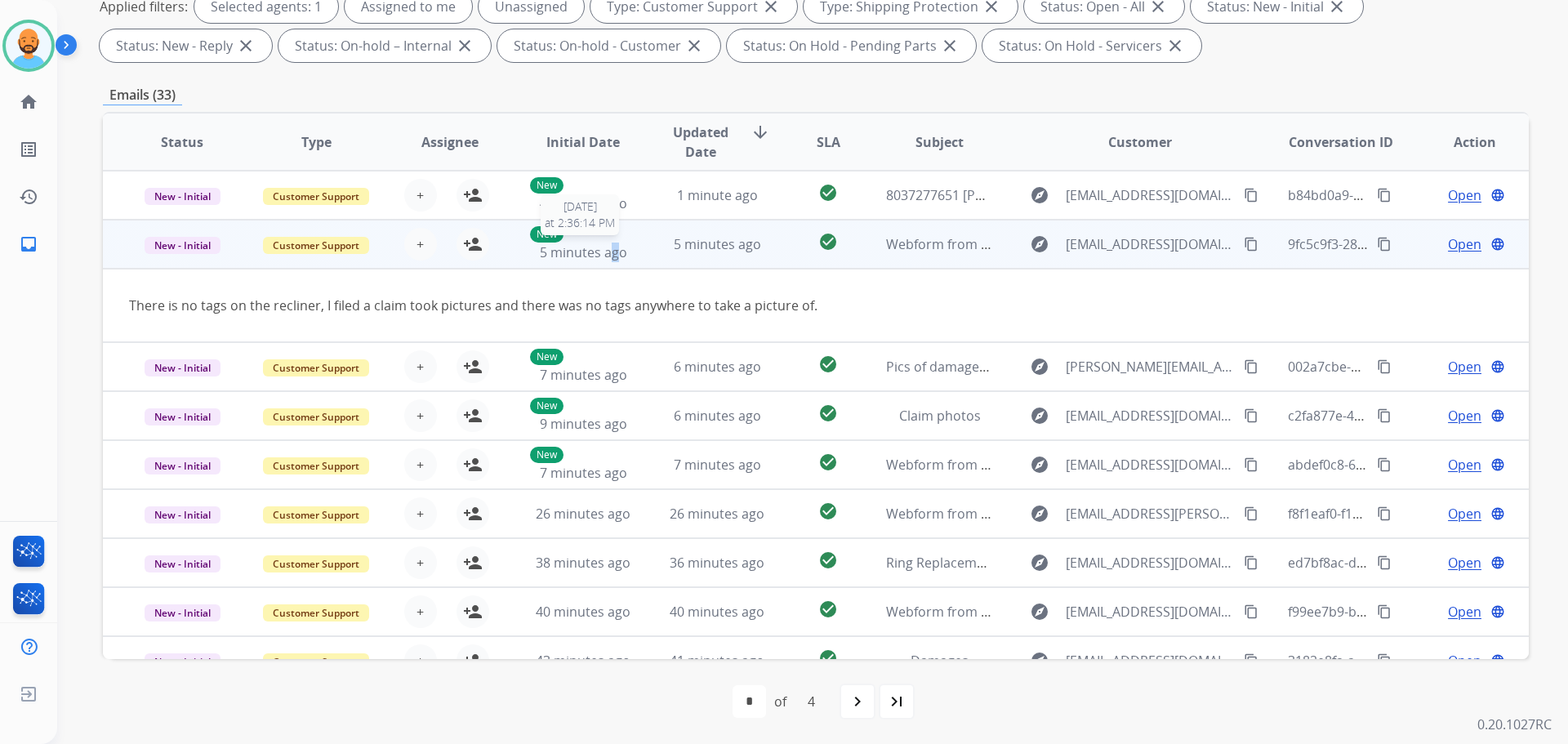
scroll to position [49, 0]
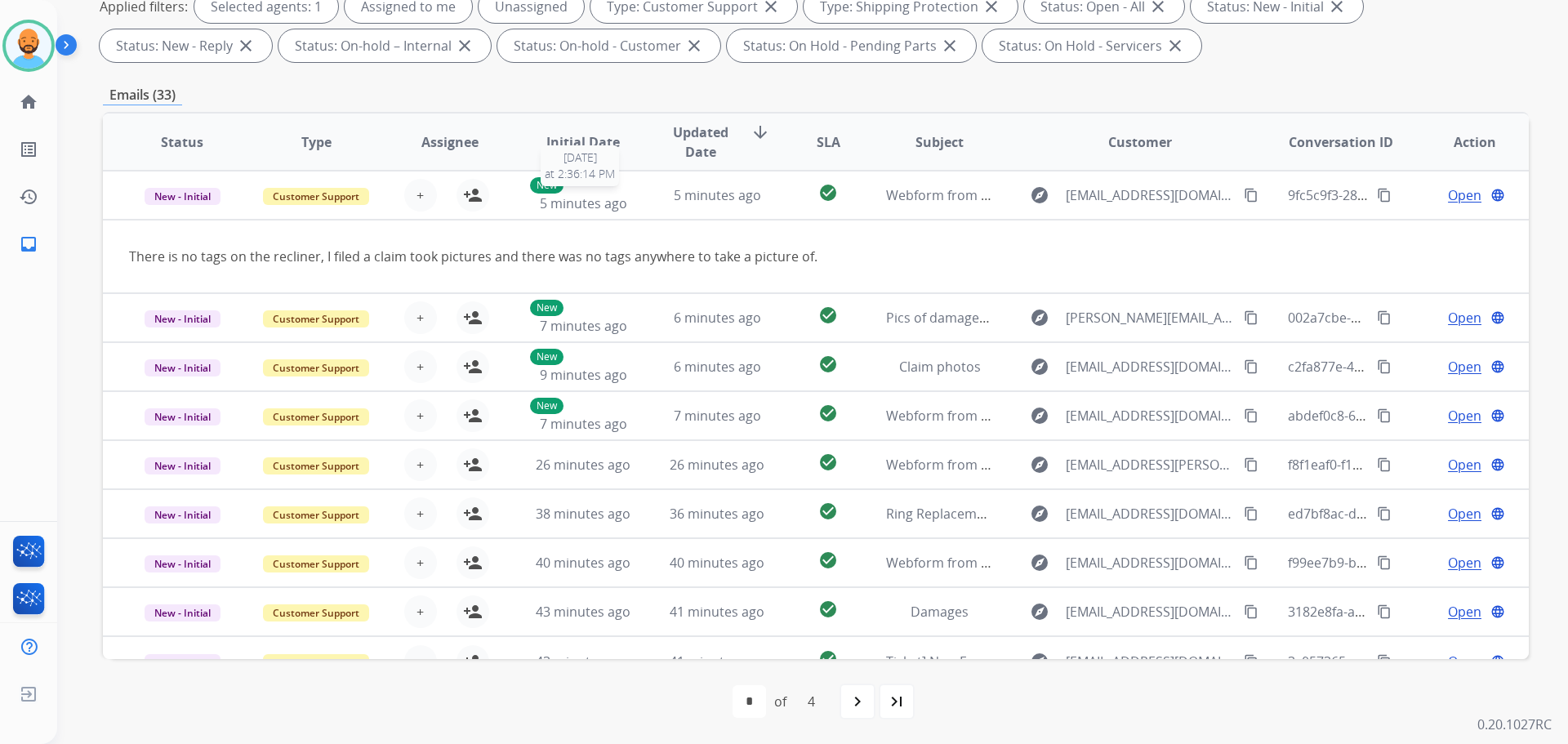
click at [620, 203] on span "5 minutes ago" at bounding box center [583, 203] width 87 height 18
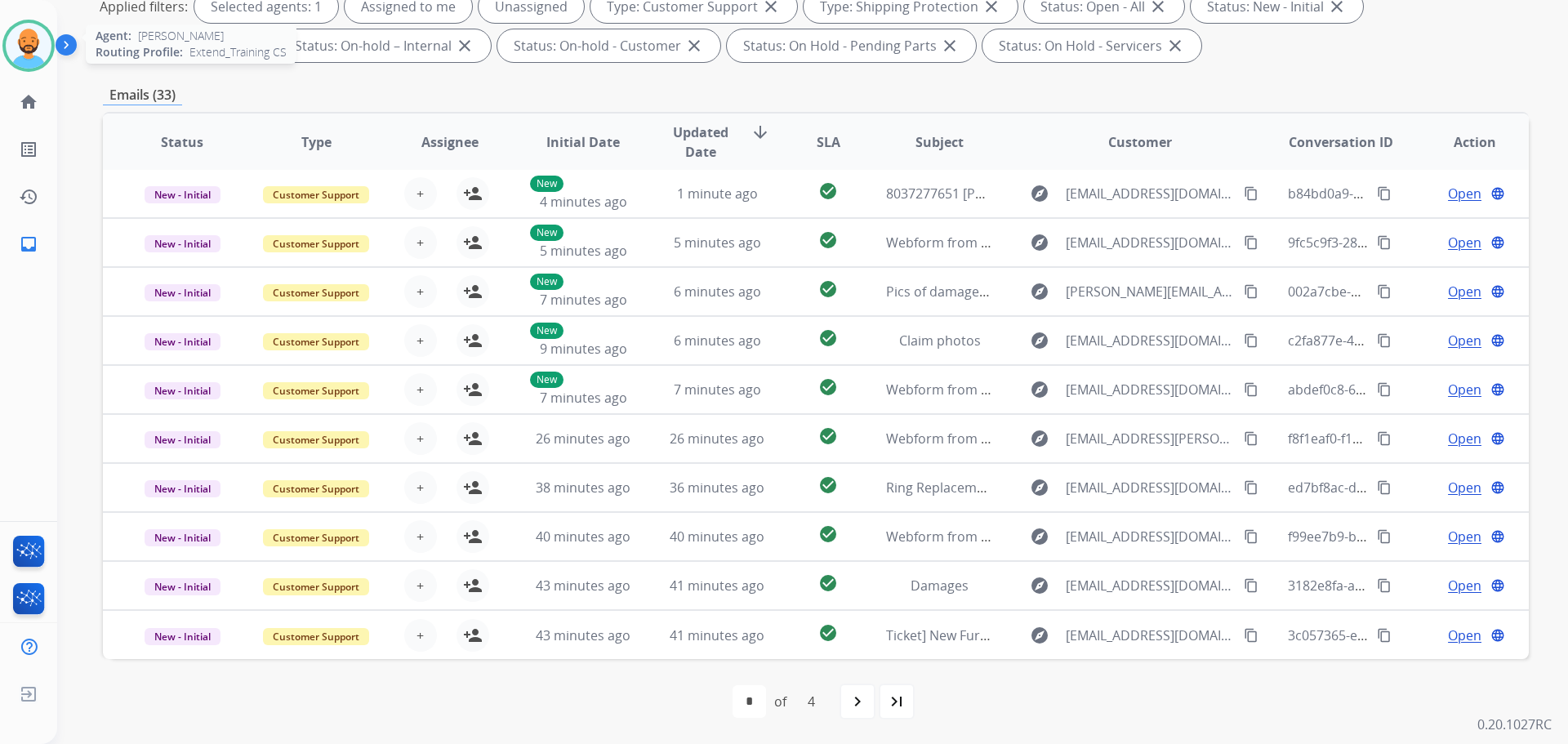
click at [23, 50] on img at bounding box center [29, 46] width 46 height 46
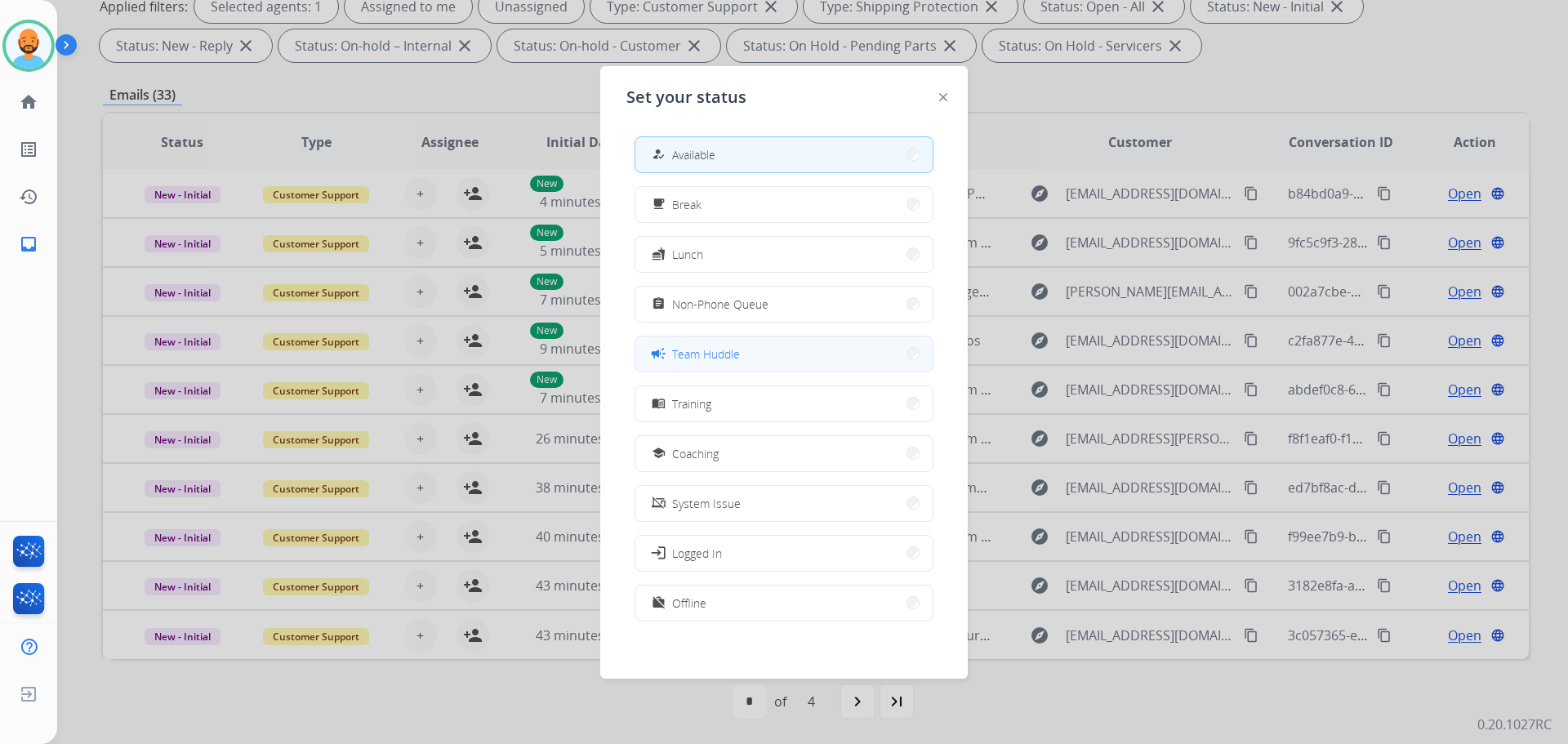
click at [892, 353] on button "campaign Team Huddle" at bounding box center [783, 353] width 297 height 35
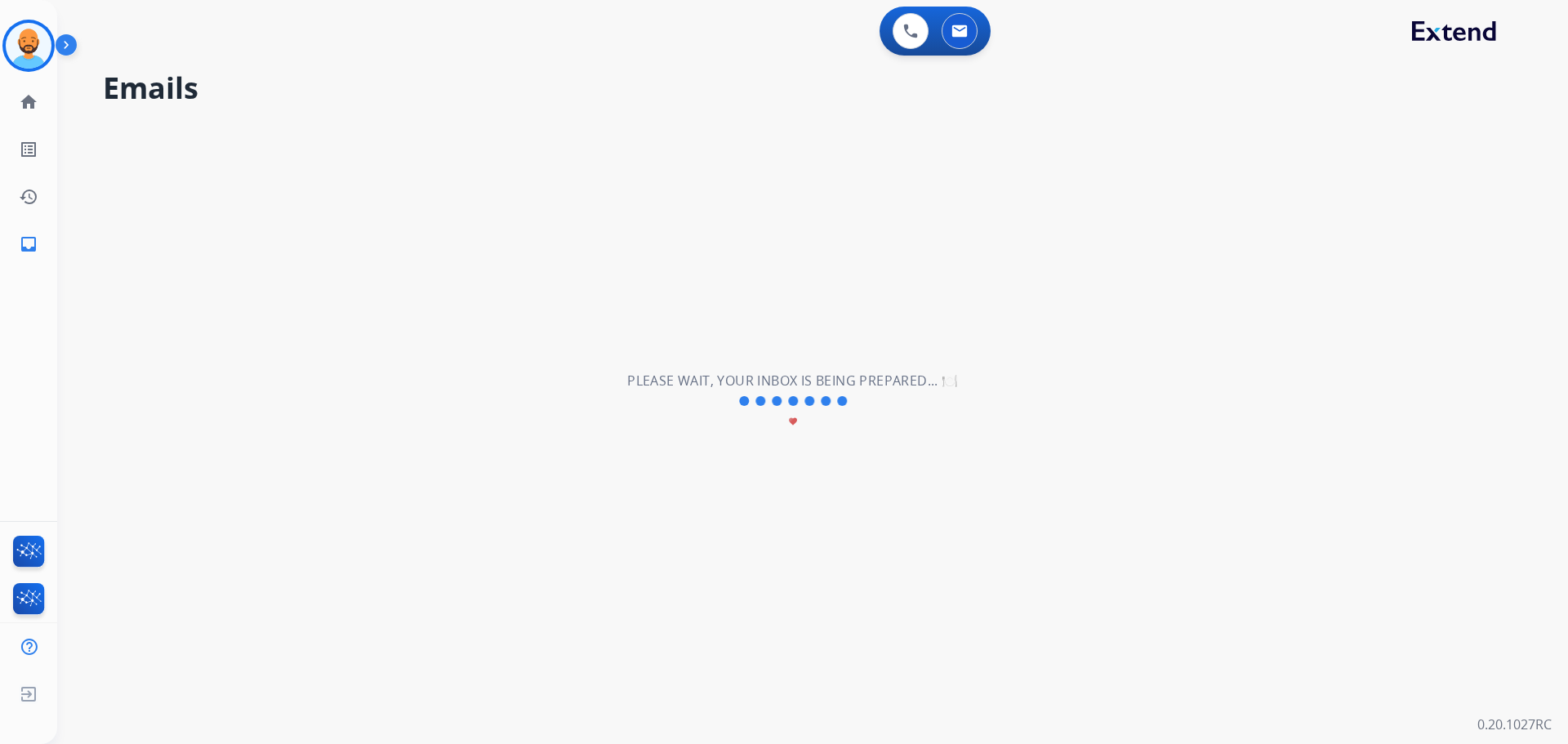
scroll to position [0, 0]
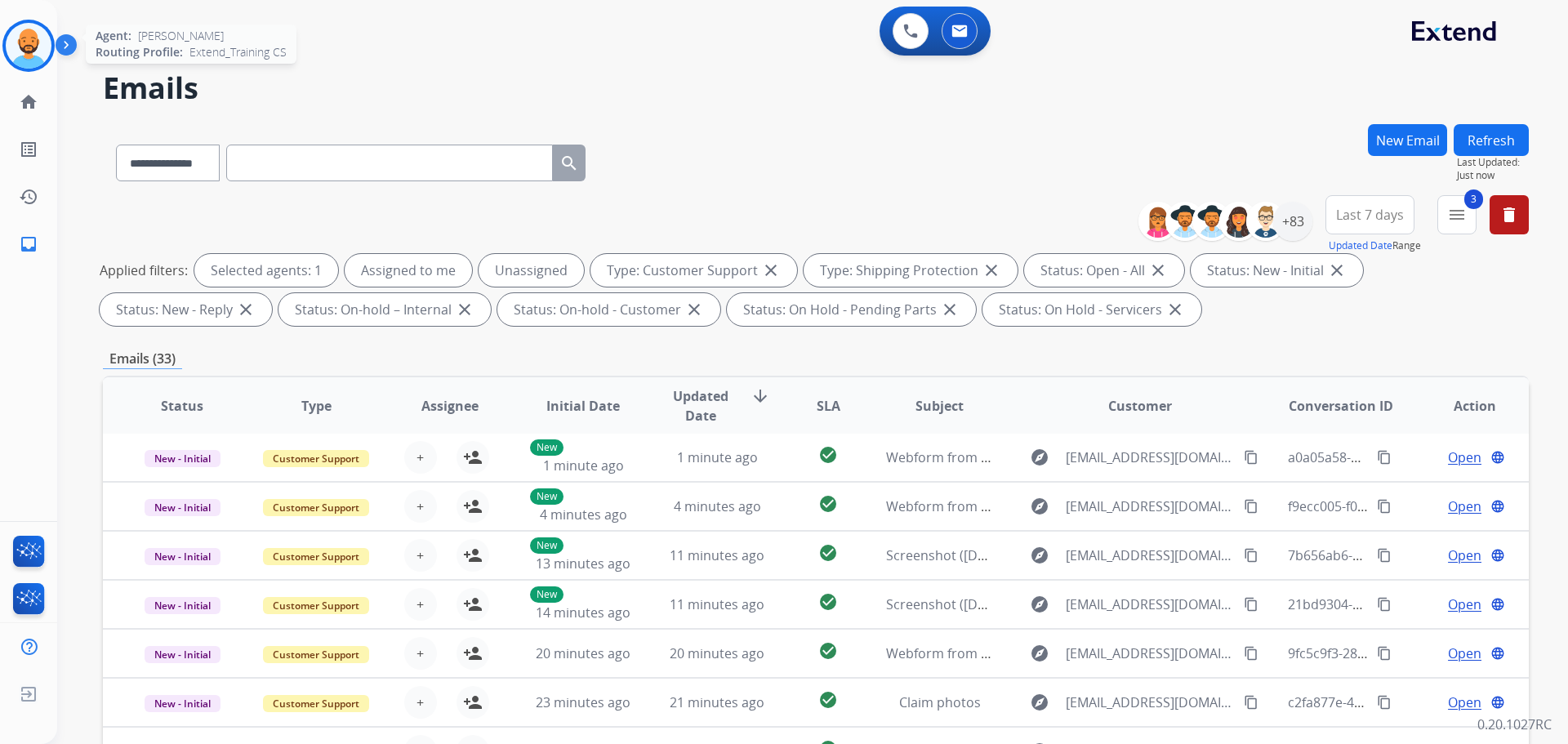
click at [39, 29] on img at bounding box center [29, 46] width 46 height 46
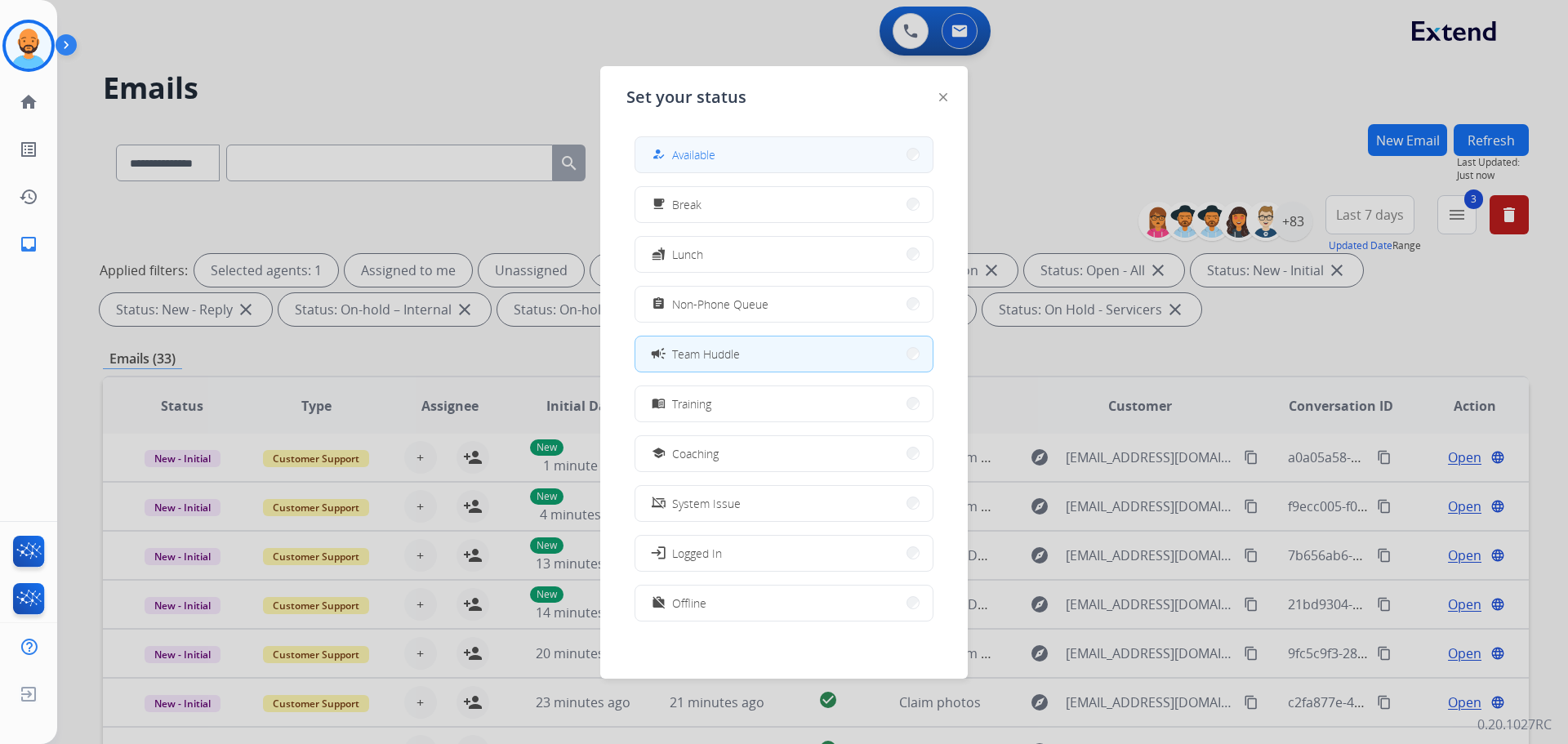
click at [733, 150] on button "how_to_reg Available" at bounding box center [783, 154] width 297 height 35
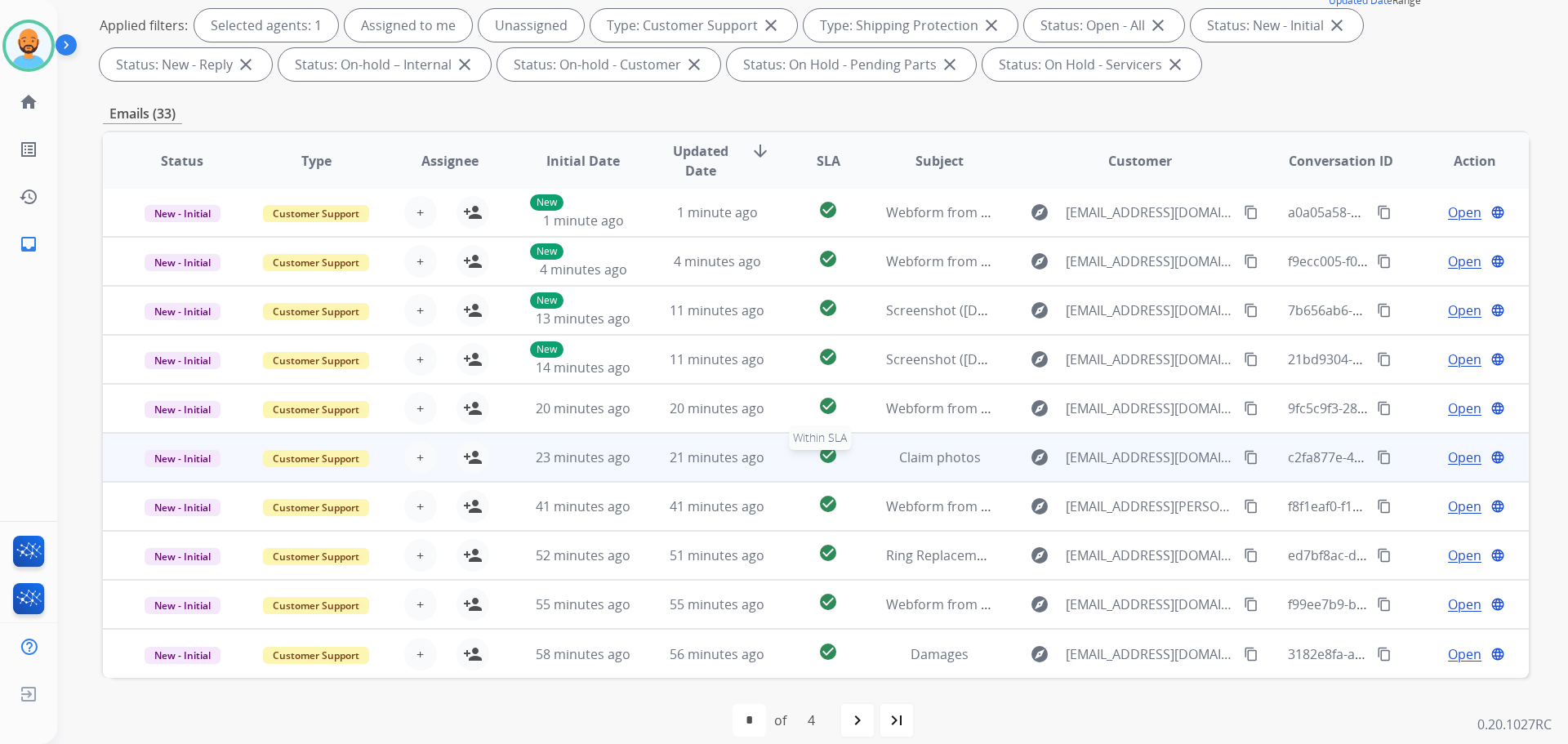
scroll to position [264, 0]
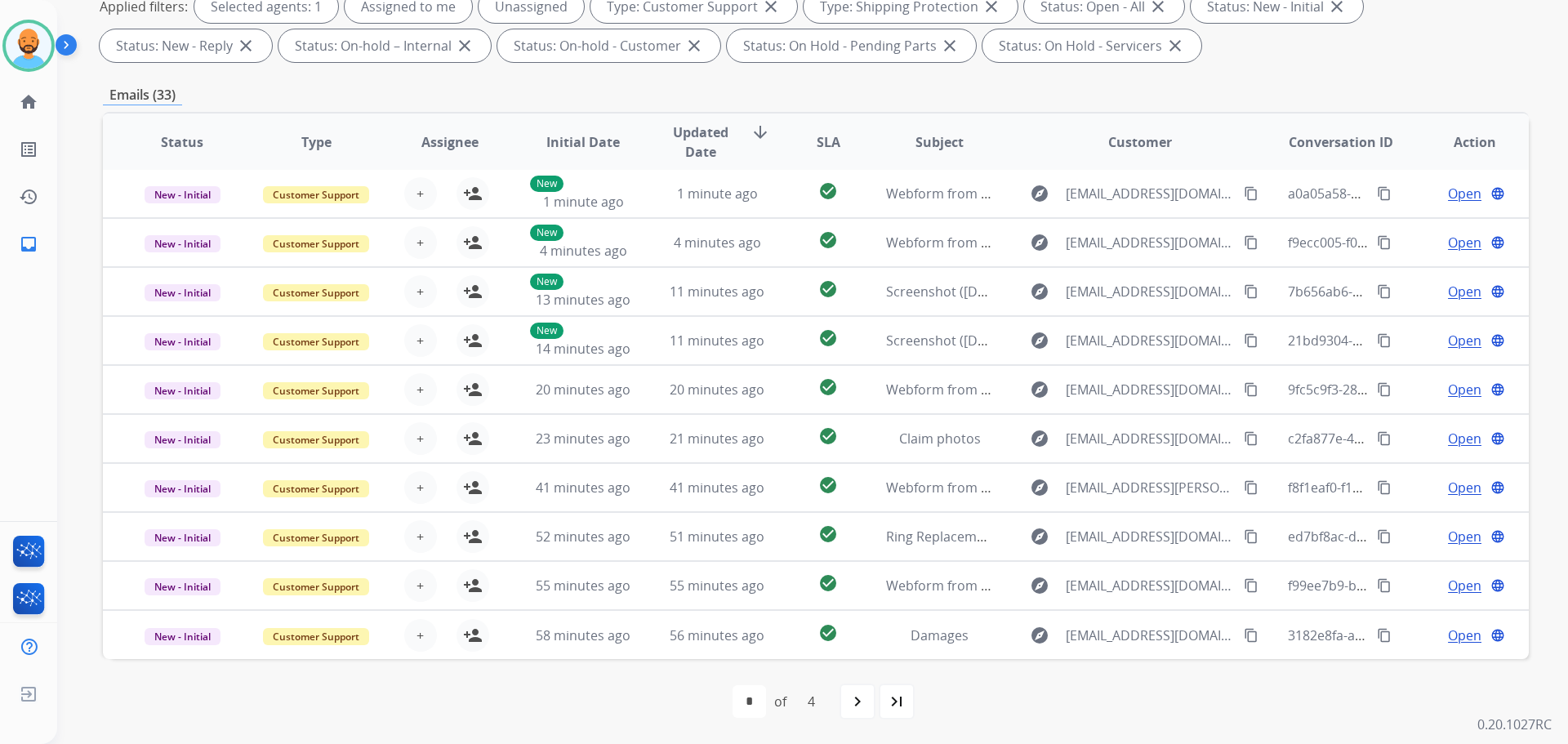
click at [857, 691] on div "navigate_next" at bounding box center [858, 701] width 36 height 36
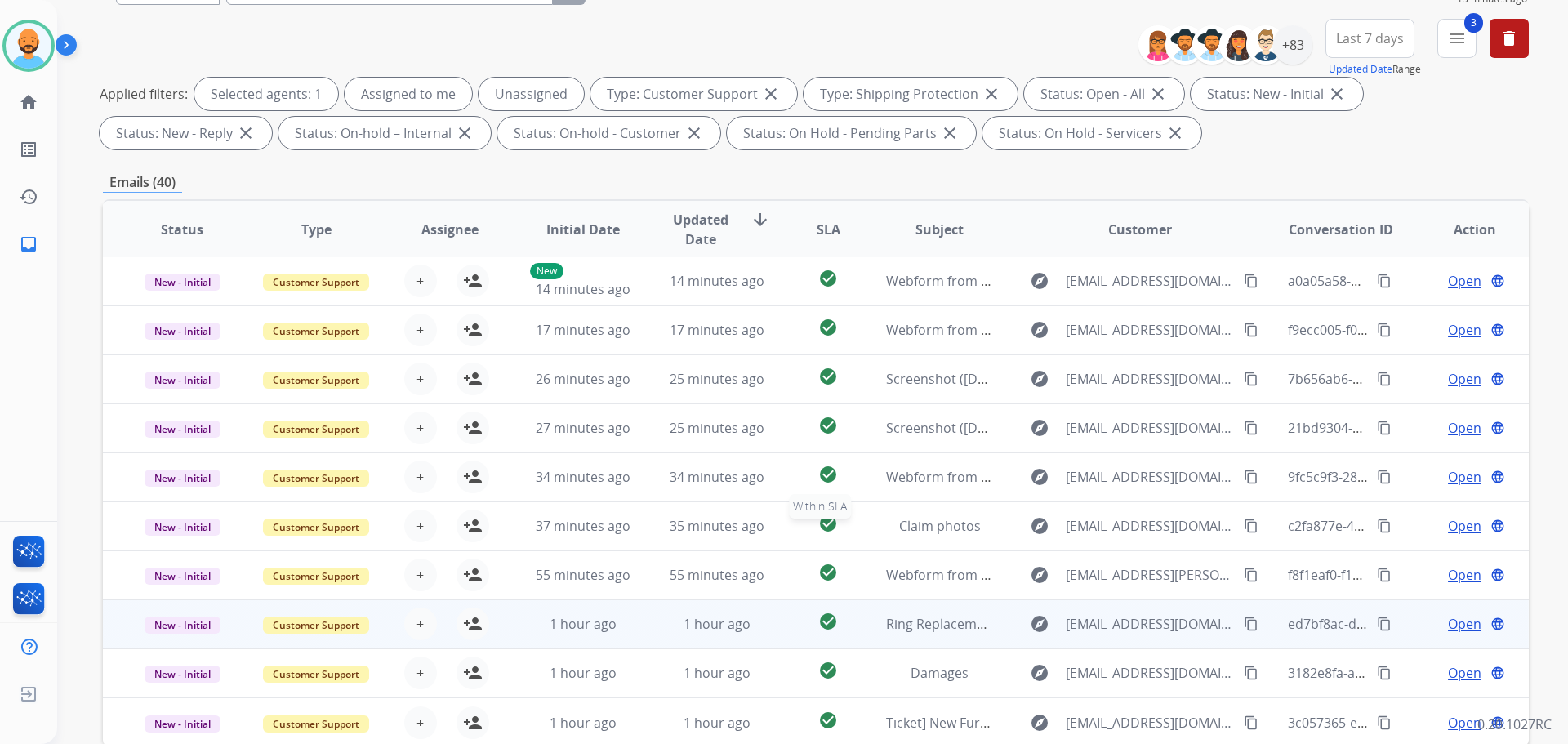
scroll to position [245, 0]
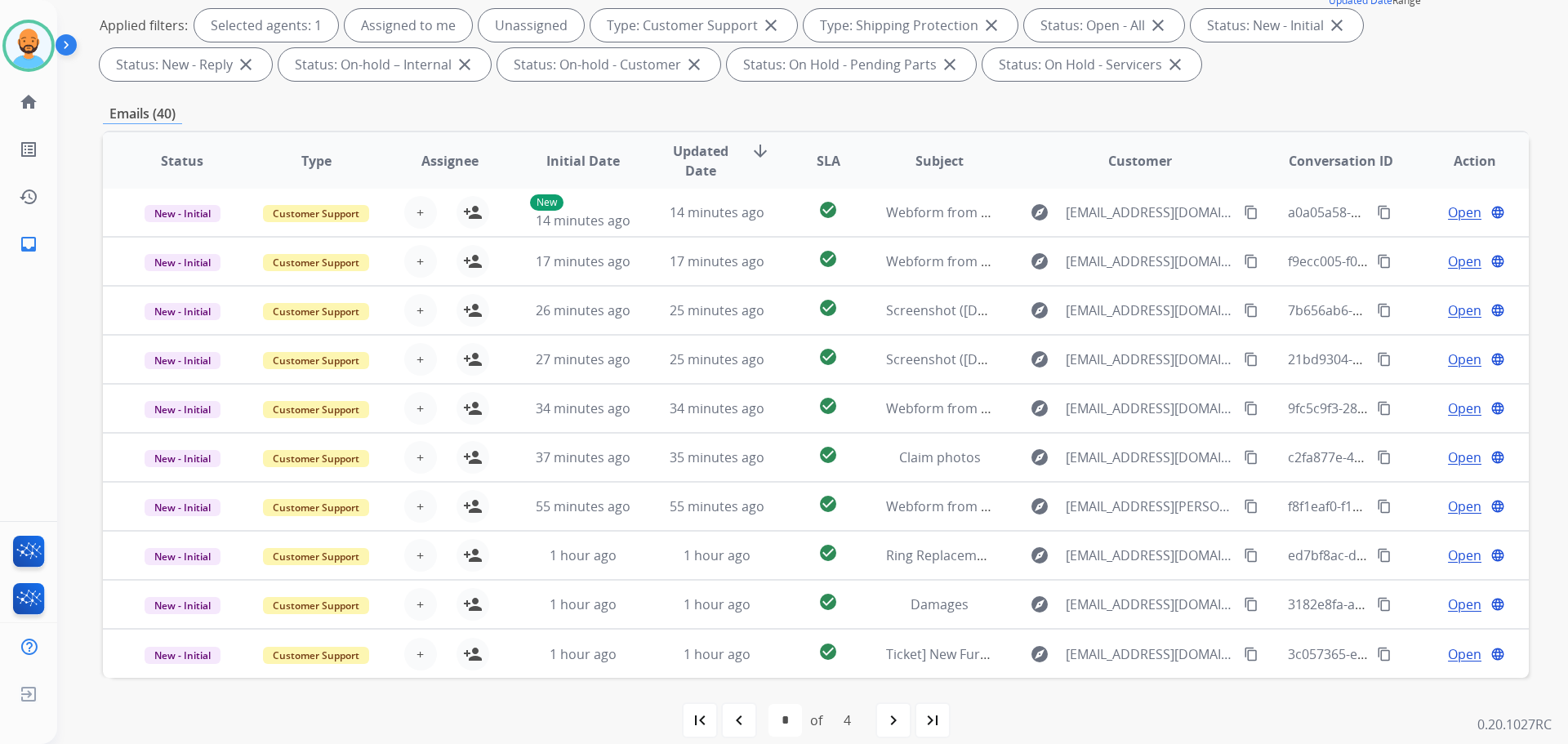
click at [756, 724] on div "first_page navigate_before * * * * of 4 navigate_next last_page" at bounding box center [816, 719] width 1426 height 33
click at [748, 720] on div "navigate_before" at bounding box center [739, 720] width 36 height 36
select select "*"
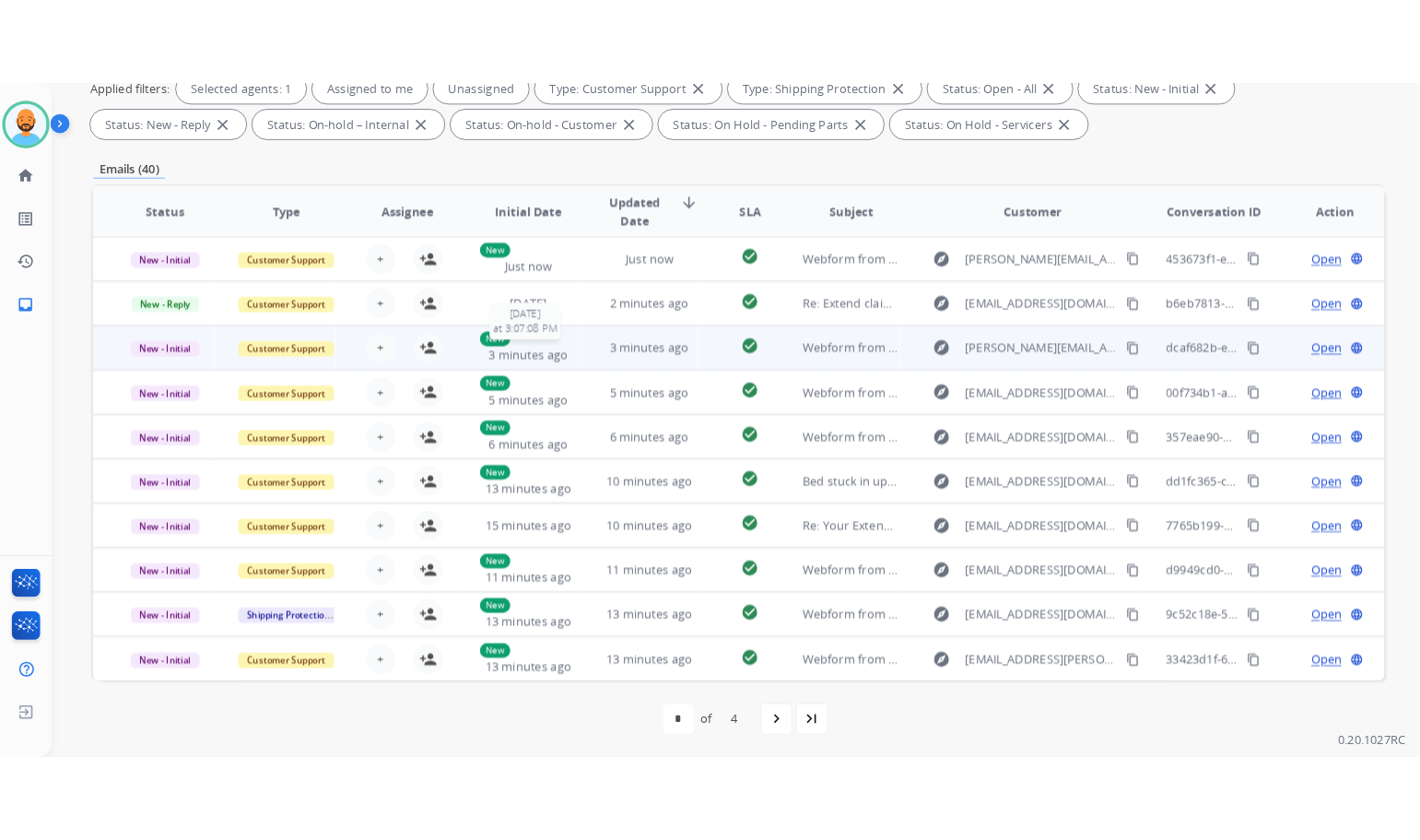
scroll to position [0, 0]
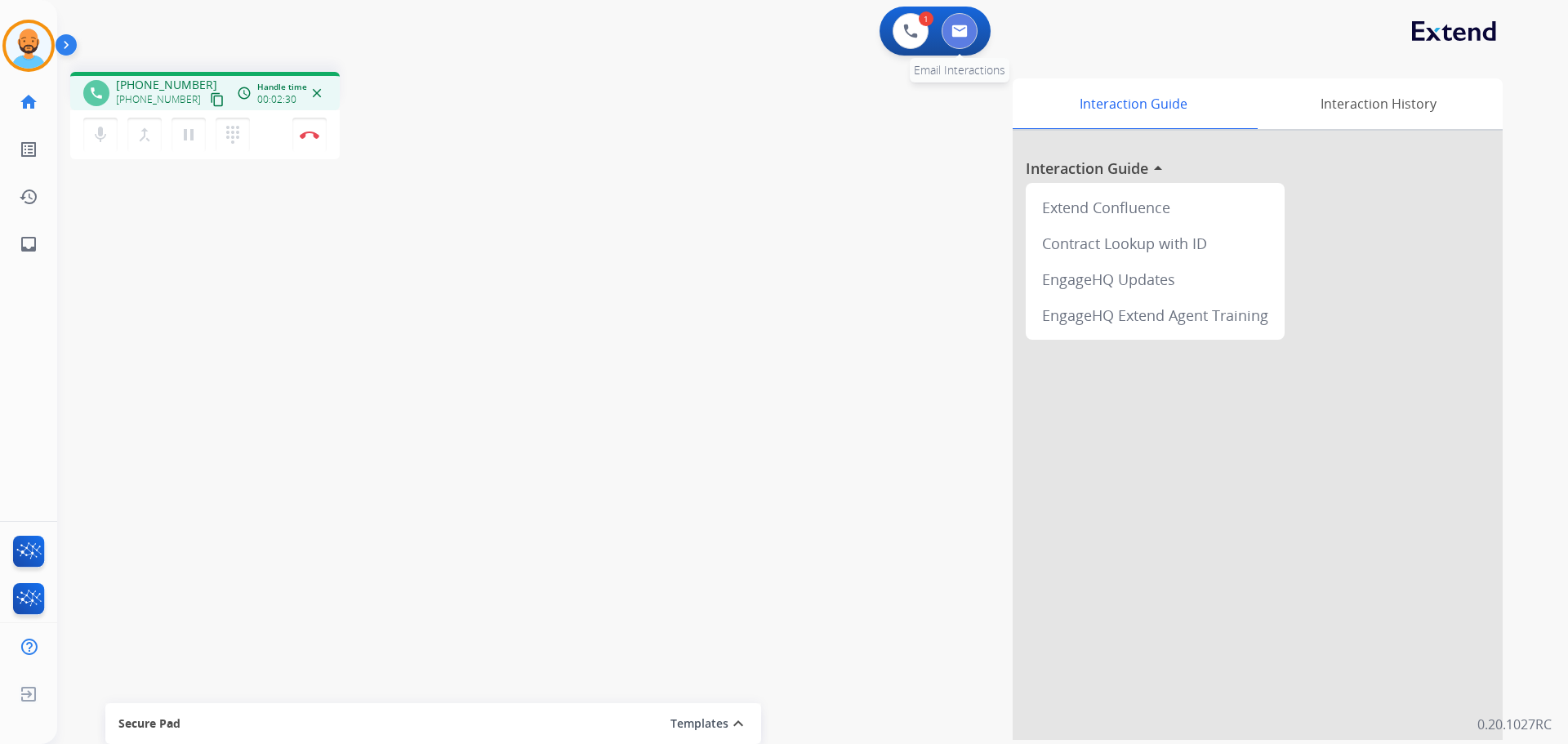
click at [974, 38] on button at bounding box center [959, 30] width 36 height 36
select select "**********"
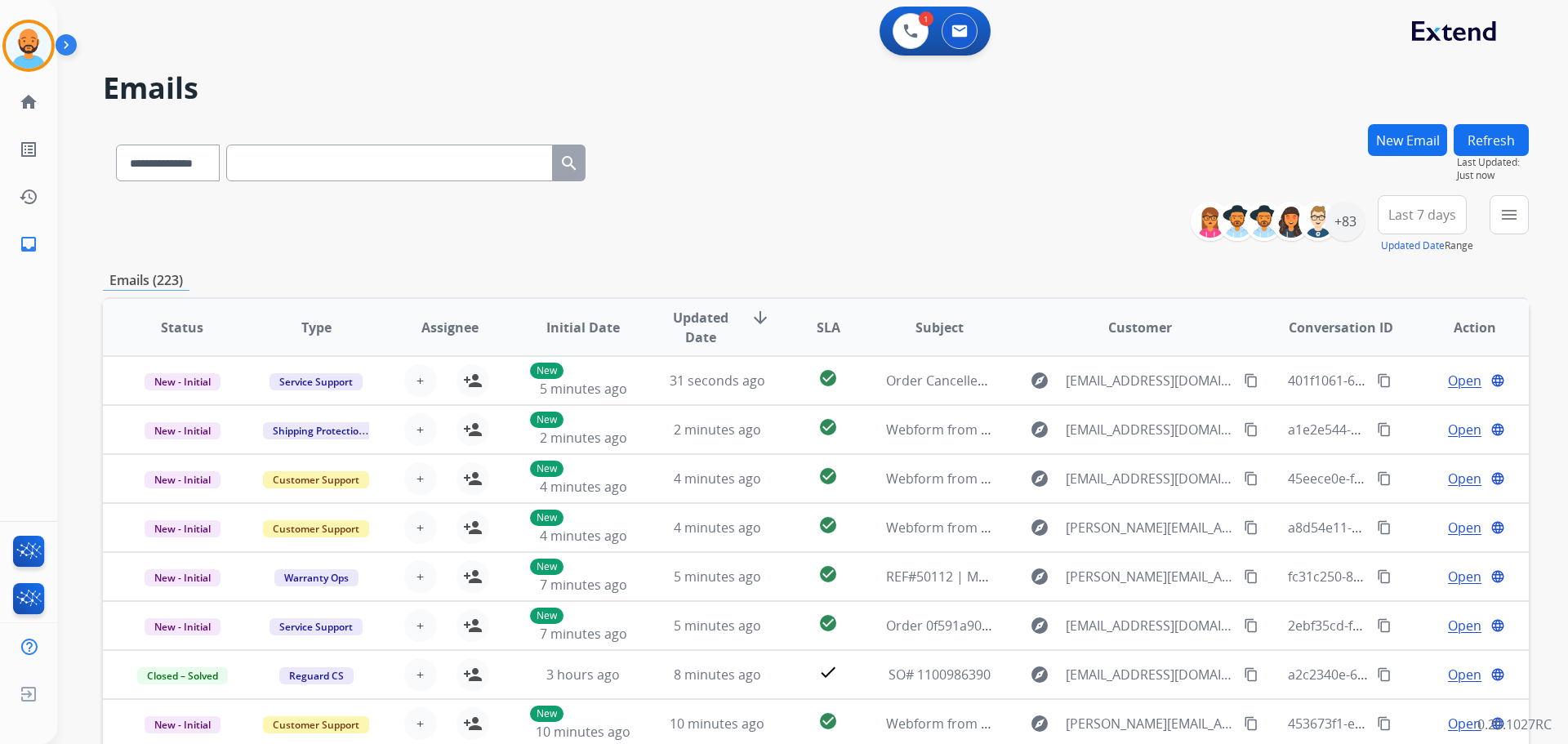
click at [1405, 135] on button "New Email" at bounding box center [1408, 141] width 80 height 32
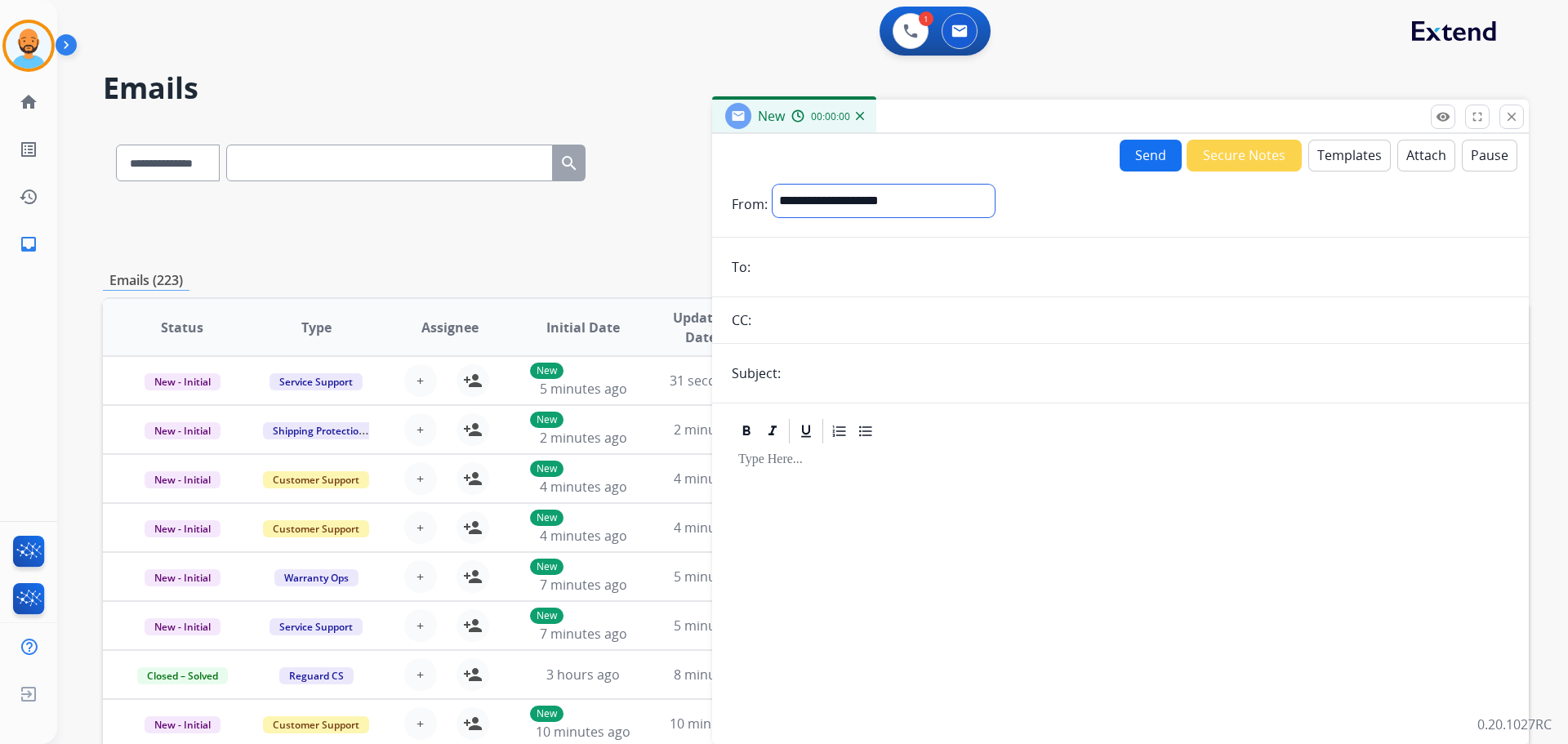
click at [921, 196] on select "**********" at bounding box center [883, 201] width 222 height 33
click at [887, 150] on div "Send Secure Notes Templates Attach Pause" at bounding box center [1120, 155] width 817 height 33
click at [1512, 111] on mat-icon "close" at bounding box center [1511, 116] width 14 height 14
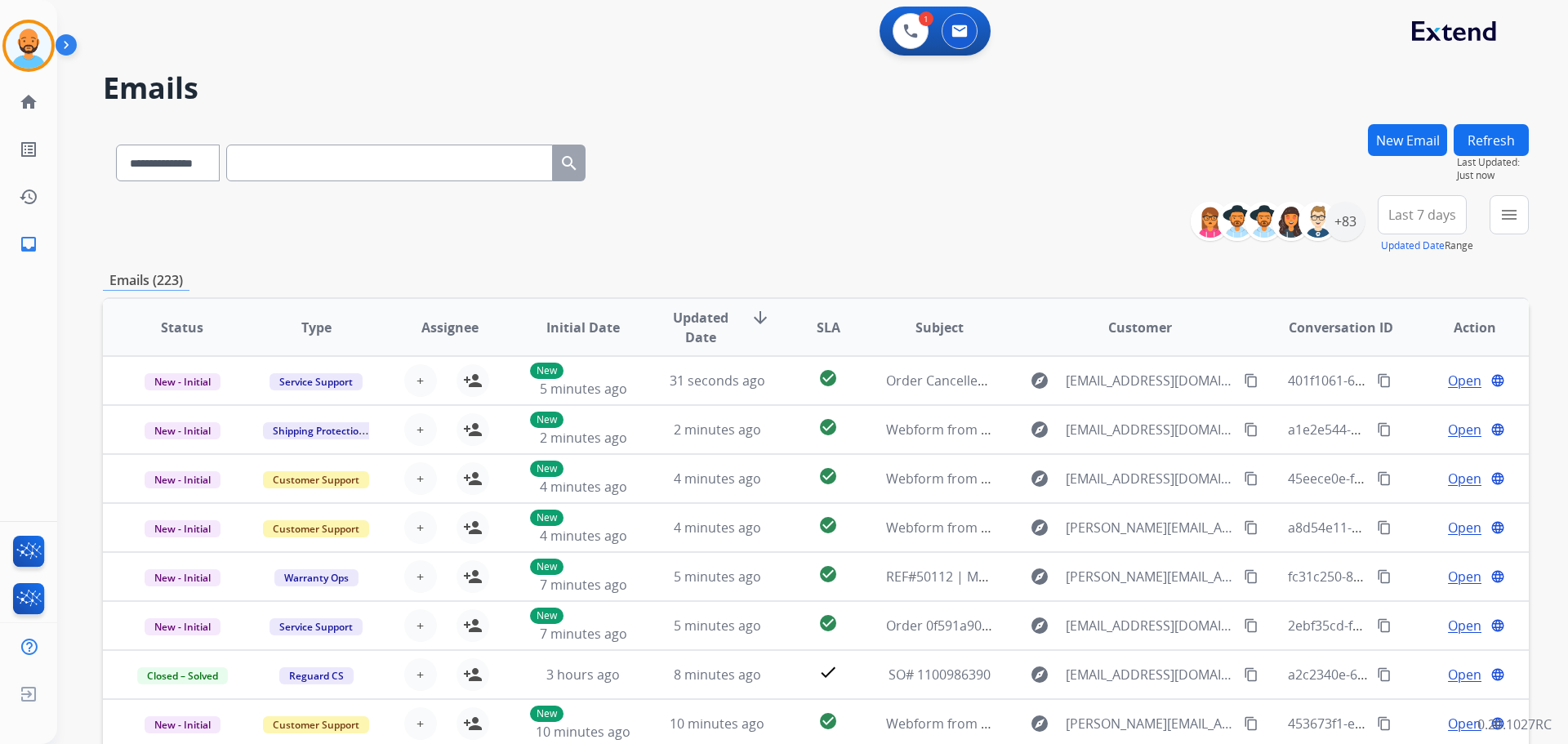
click at [1411, 135] on button "New Email" at bounding box center [1408, 141] width 80 height 32
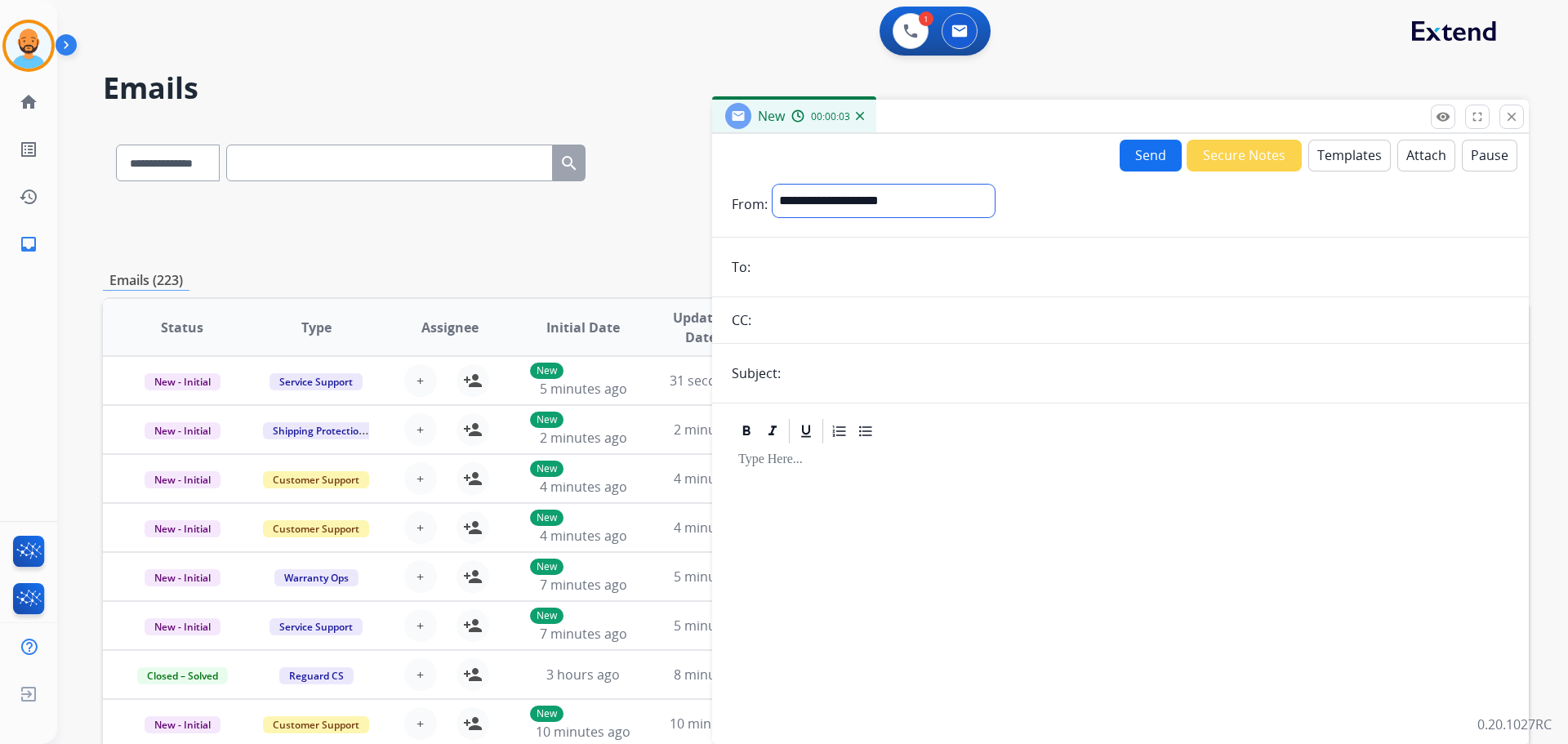
click at [913, 190] on select "**********" at bounding box center [883, 201] width 222 height 33
click at [909, 164] on div "Send Secure Notes Templates Attach Pause" at bounding box center [1120, 155] width 817 height 33
click at [1509, 120] on mat-icon "close" at bounding box center [1511, 116] width 14 height 14
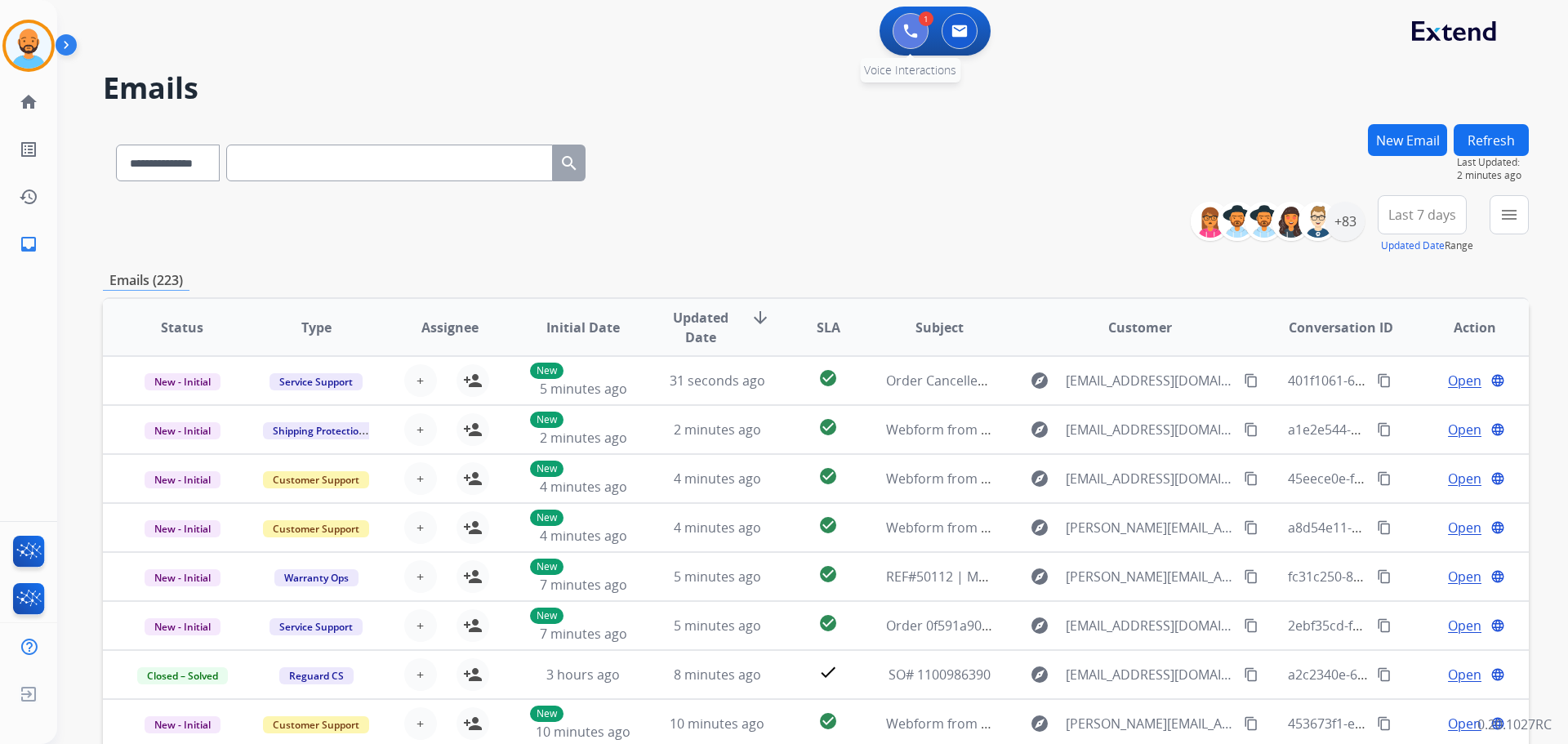
click at [896, 32] on button at bounding box center [910, 30] width 36 height 36
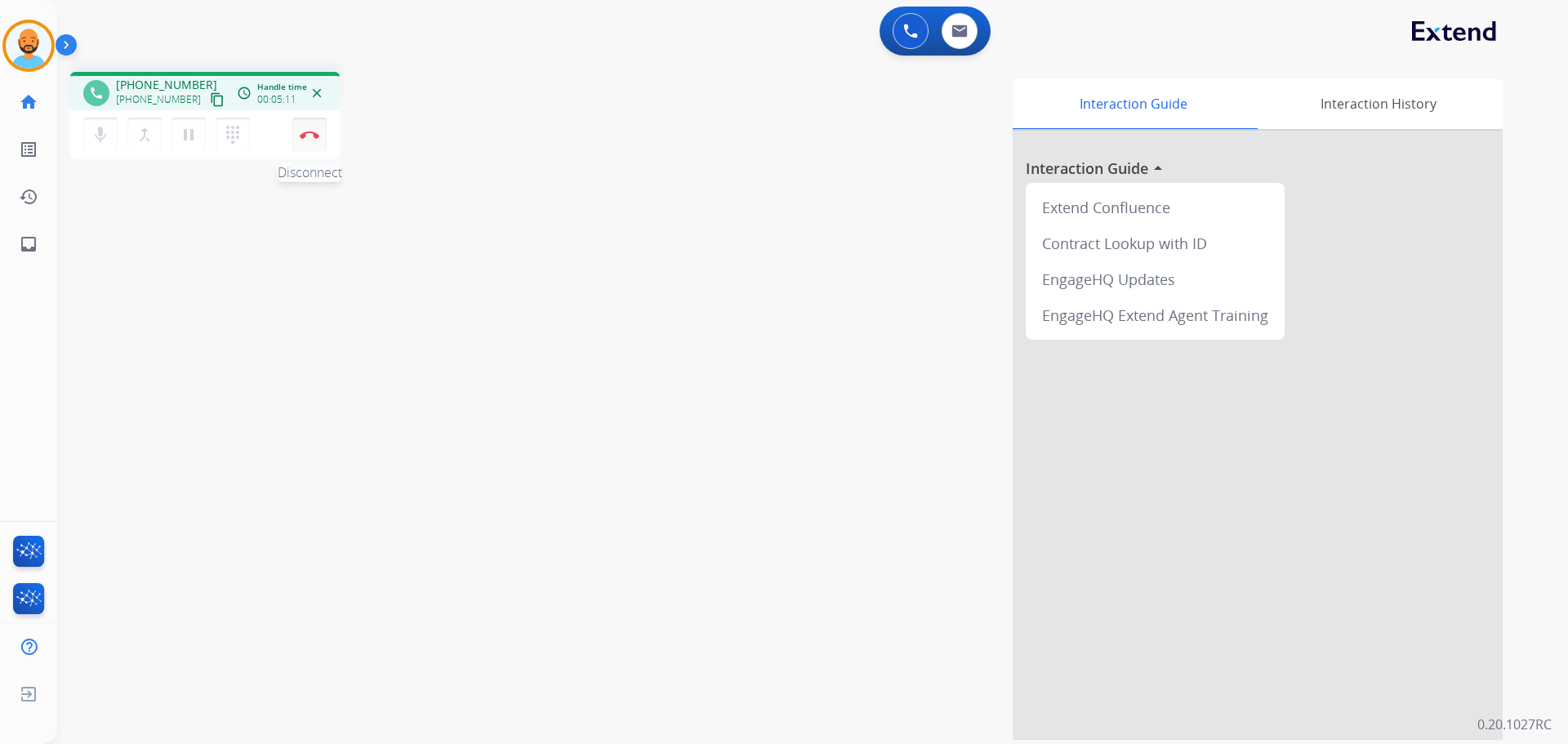
click at [305, 133] on img at bounding box center [309, 135] width 19 height 8
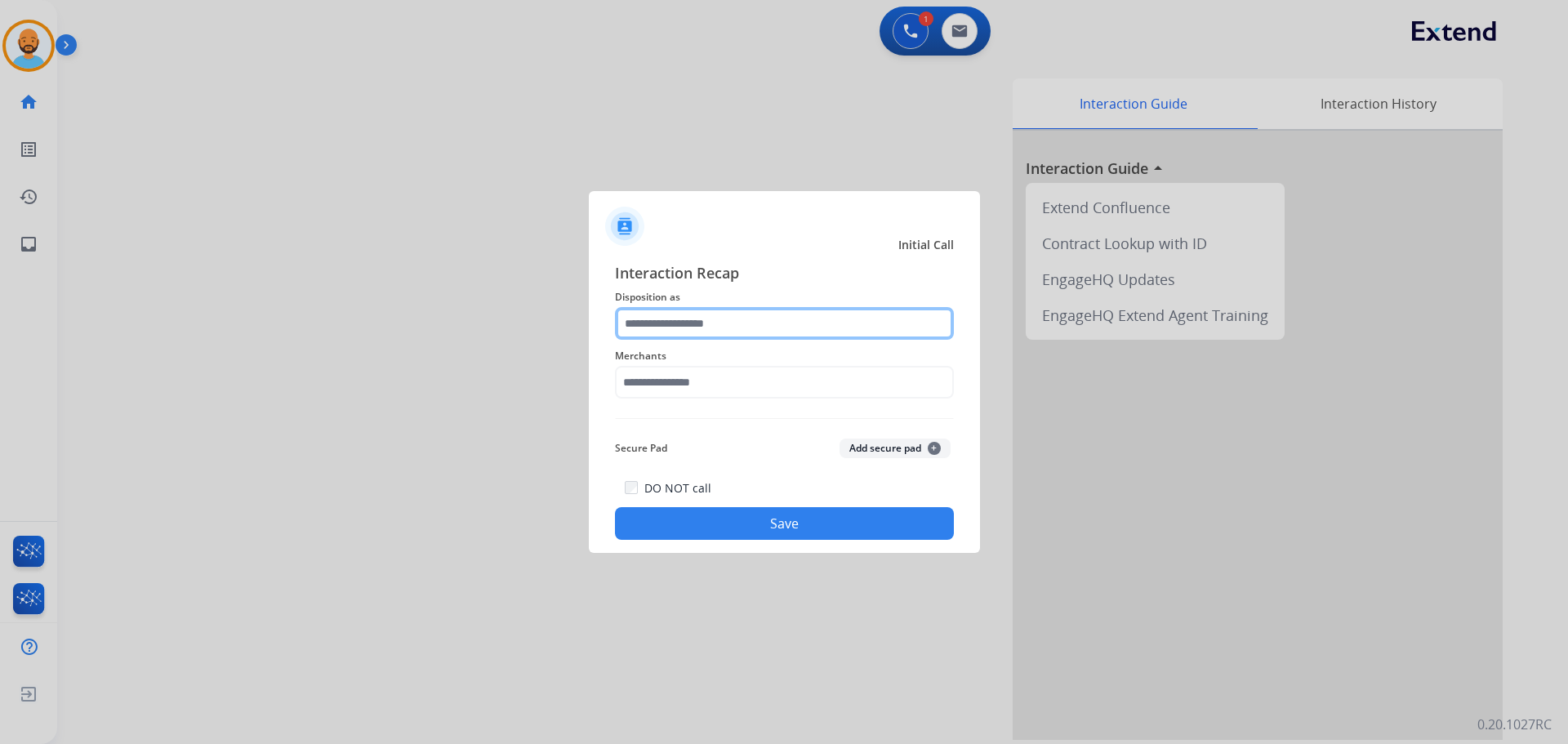
click at [695, 315] on input "text" at bounding box center [784, 323] width 339 height 33
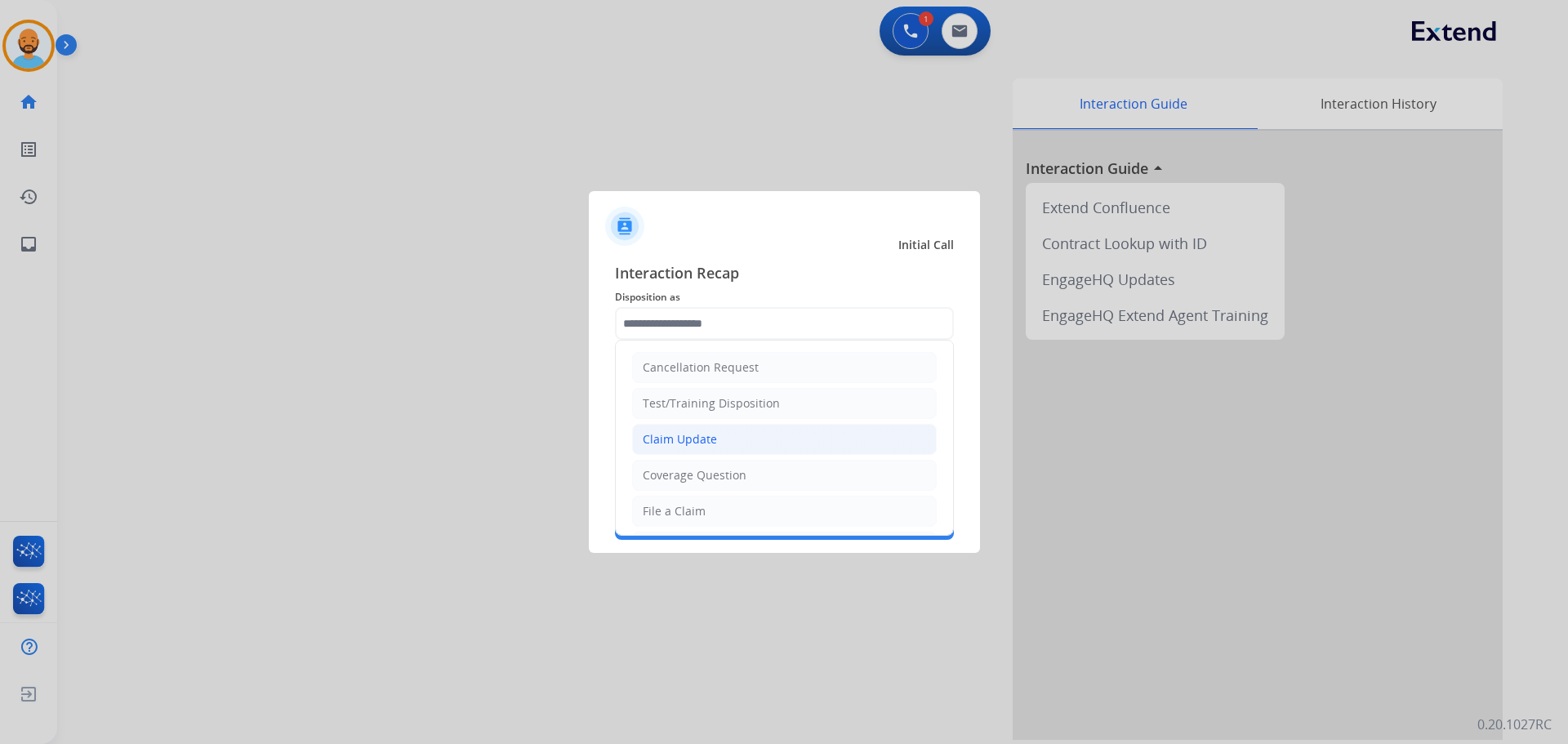
click at [715, 431] on li "Claim Update" at bounding box center [785, 439] width 305 height 31
type input "**********"
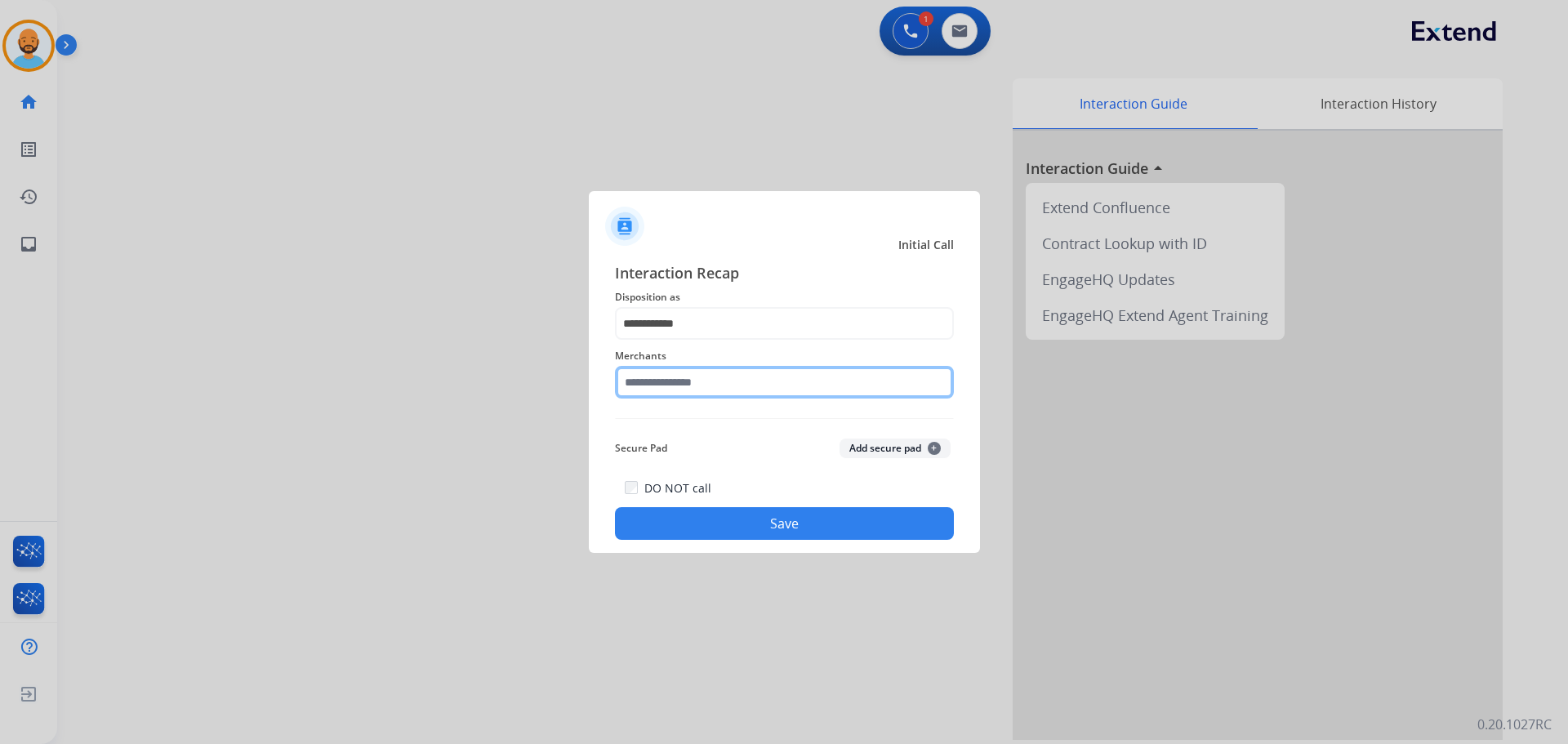
click at [710, 365] on div "Merchants" at bounding box center [784, 372] width 339 height 65
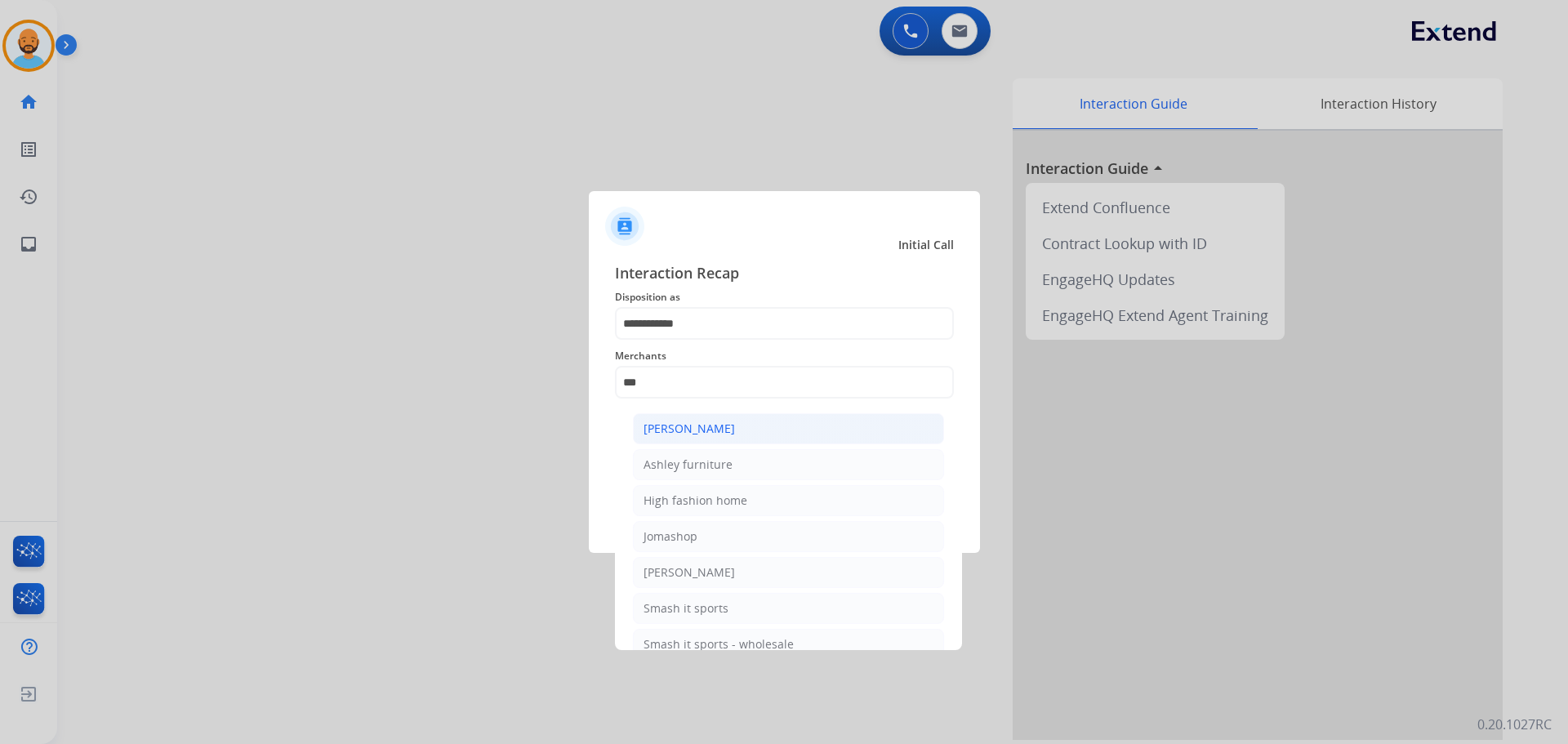
click at [706, 423] on div "[PERSON_NAME]" at bounding box center [689, 428] width 91 height 16
type input "**********"
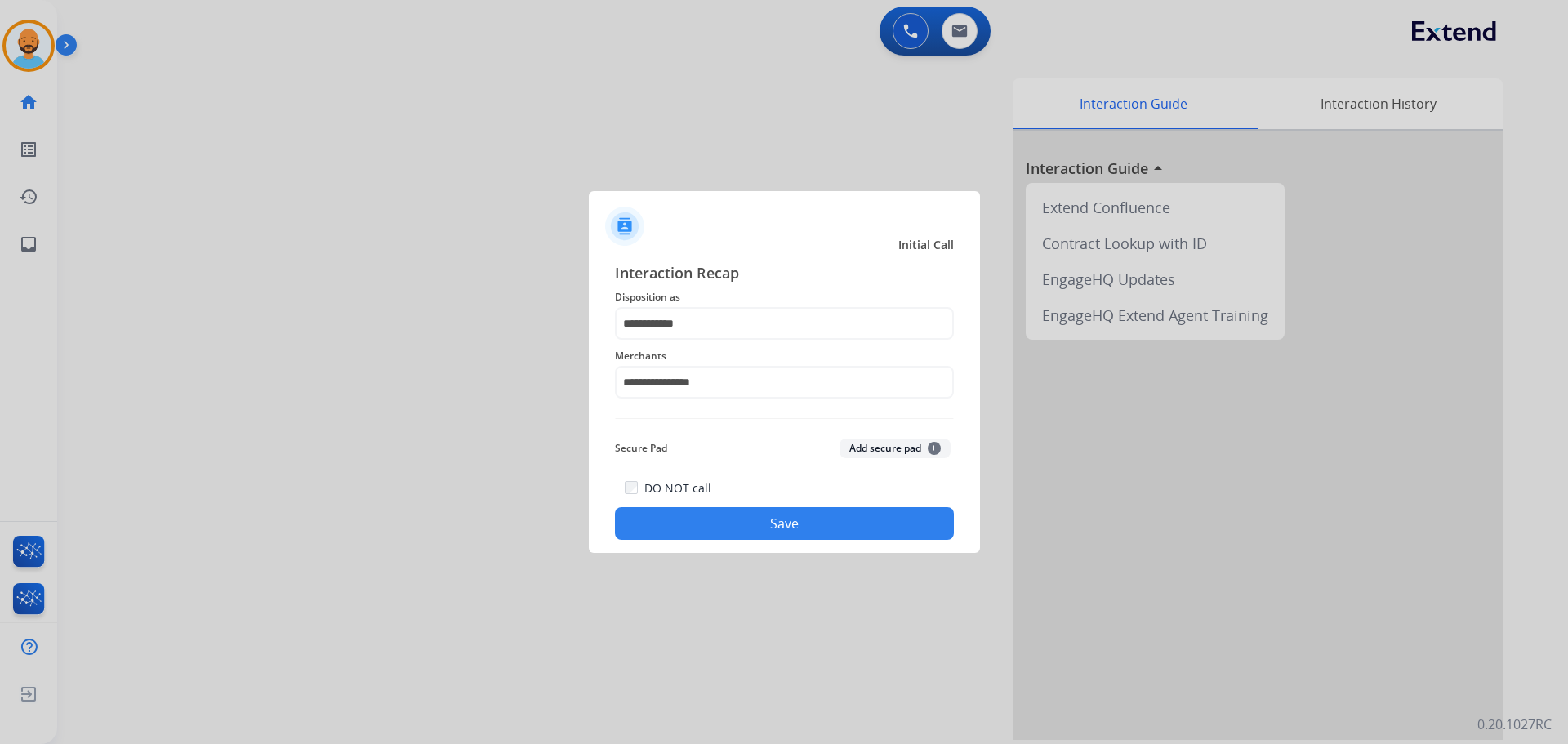
click at [739, 526] on button "Save" at bounding box center [784, 523] width 339 height 33
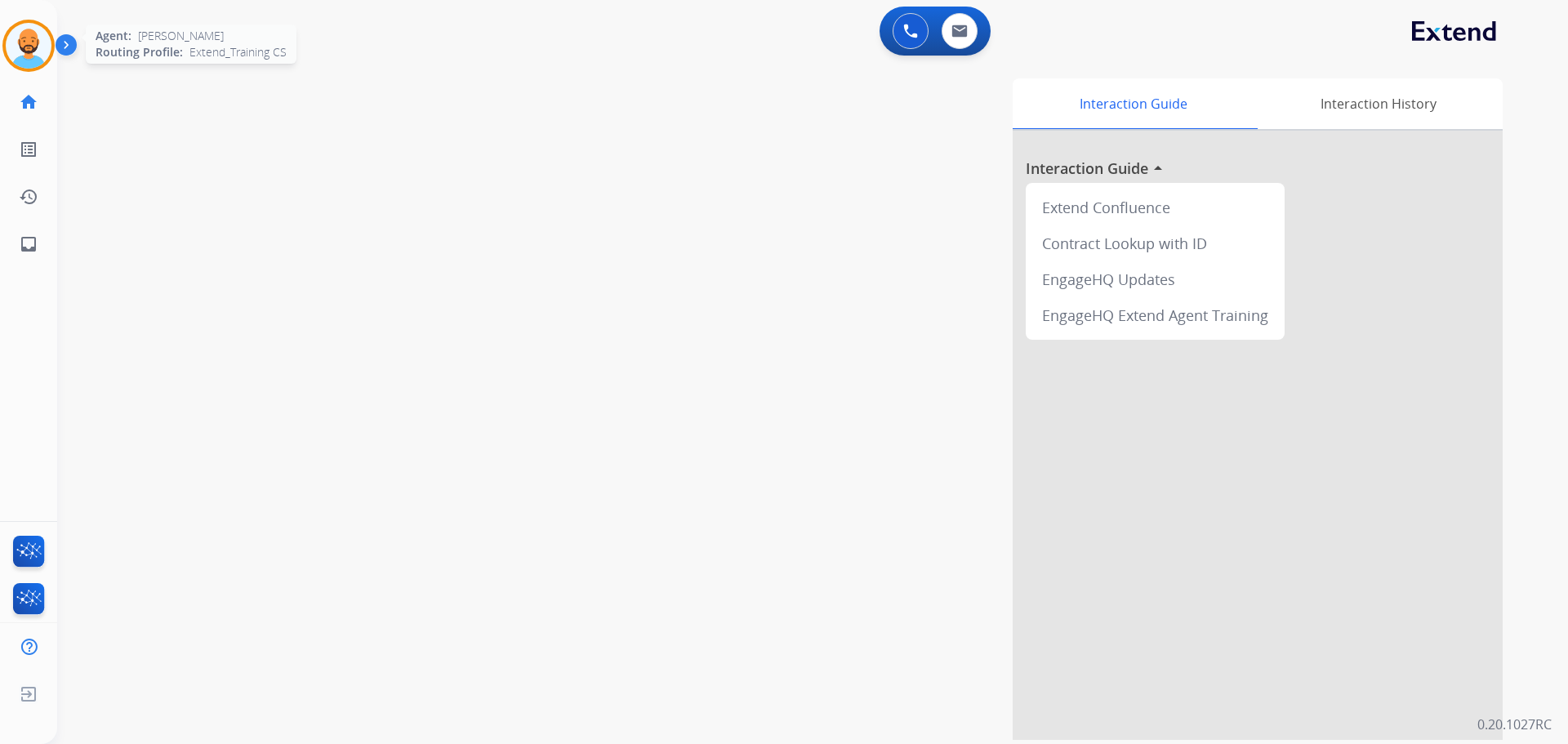
click at [35, 58] on img at bounding box center [29, 46] width 46 height 46
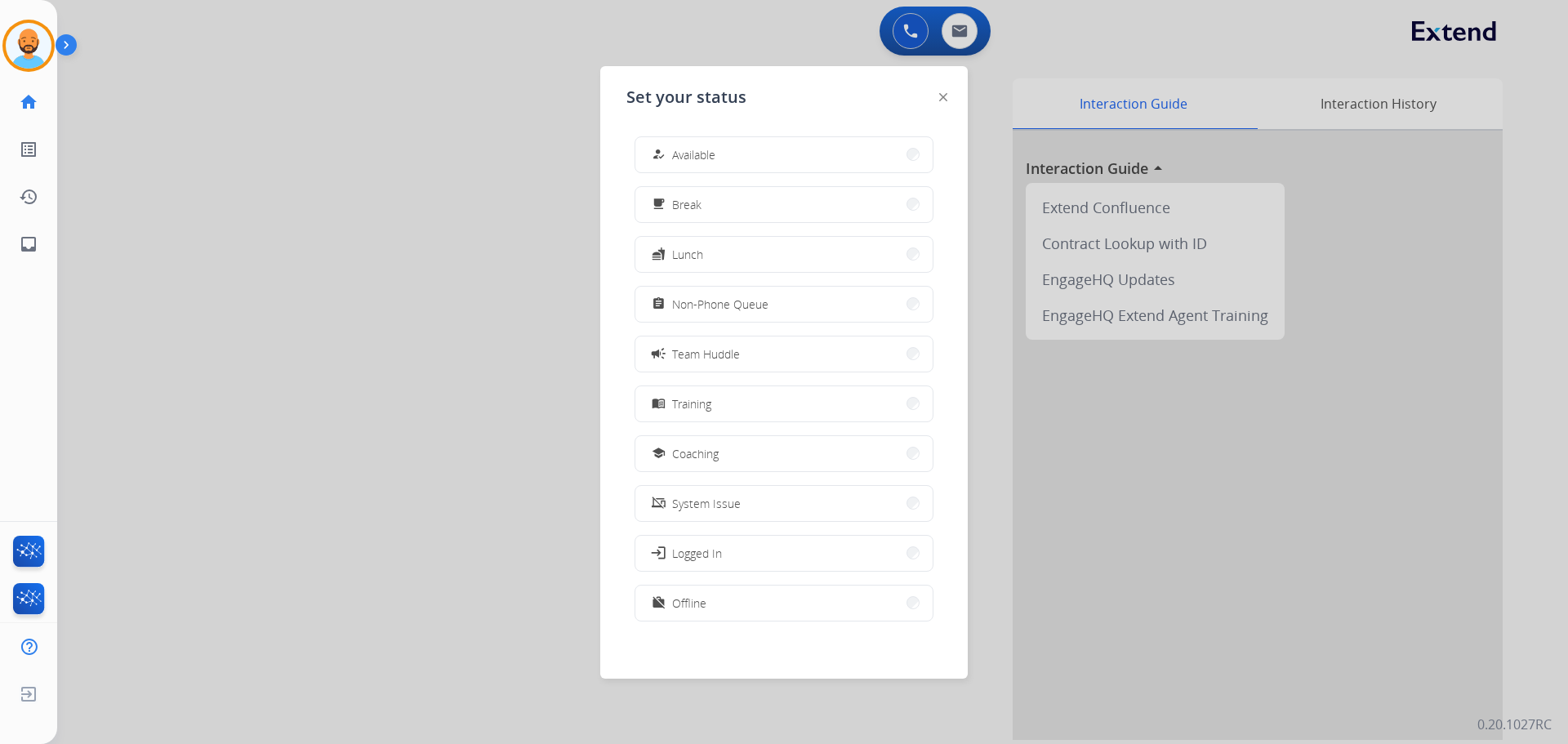
click at [795, 595] on button "work_off Offline" at bounding box center [783, 603] width 297 height 35
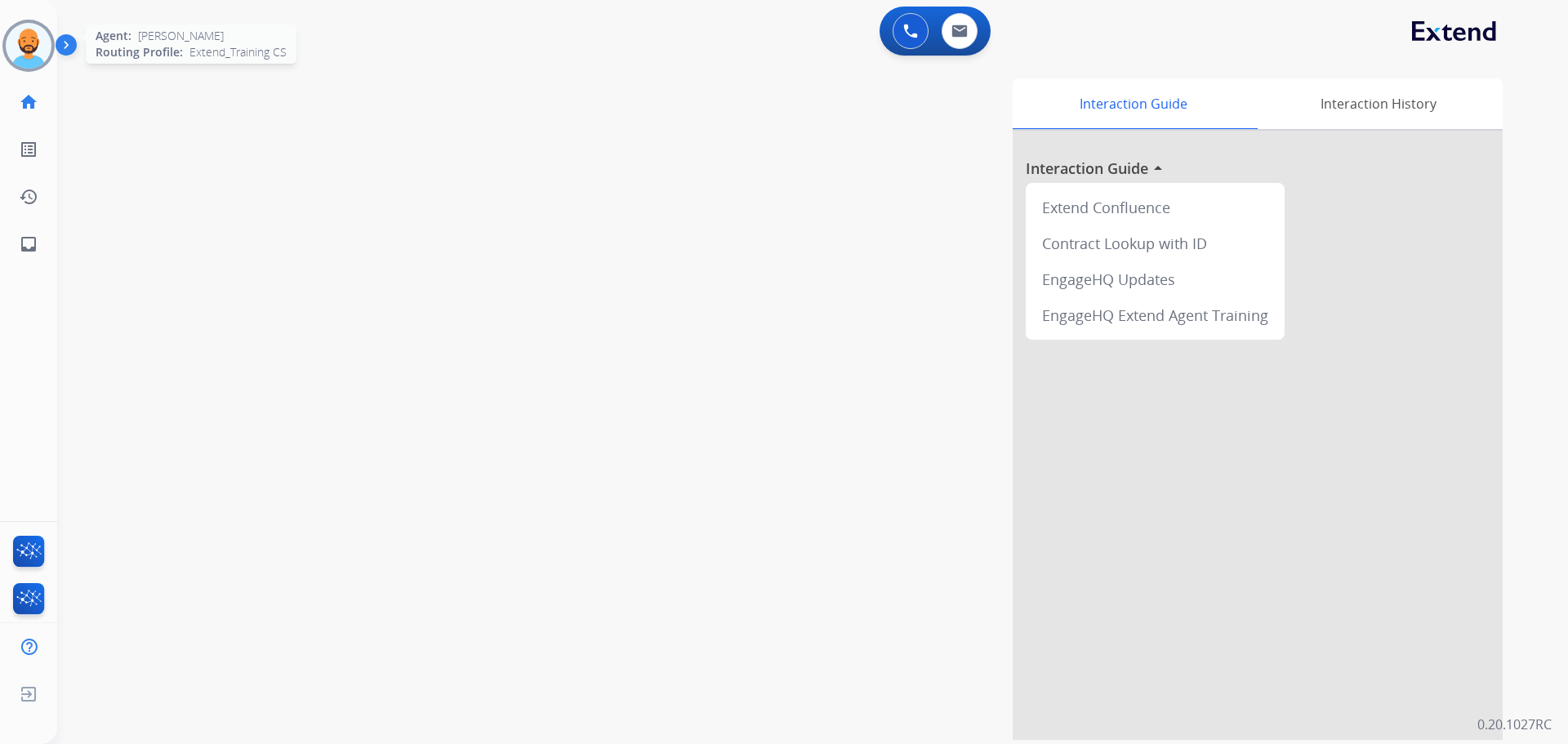
click at [25, 38] on img at bounding box center [29, 46] width 46 height 46
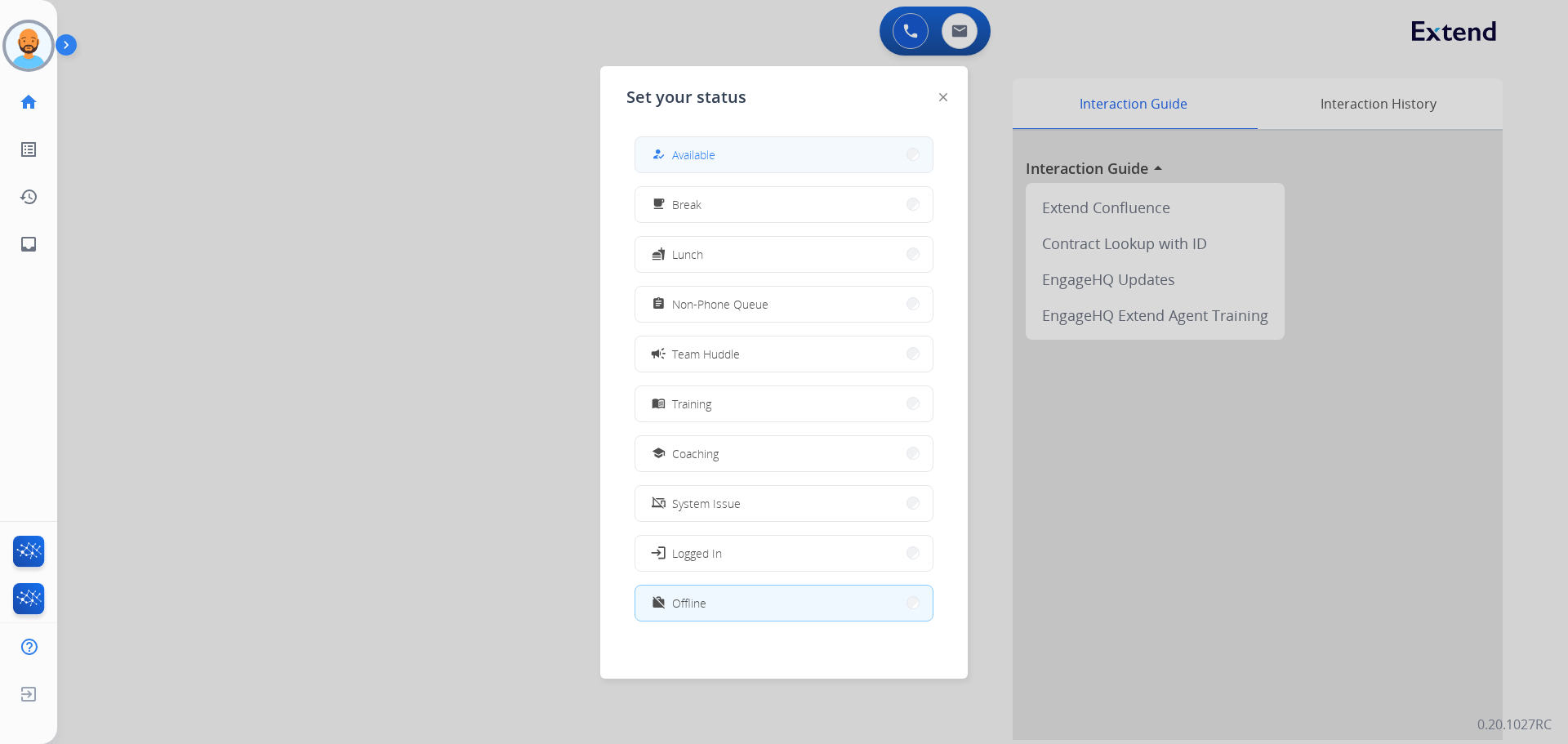
click at [825, 157] on button "how_to_reg Available" at bounding box center [783, 154] width 297 height 35
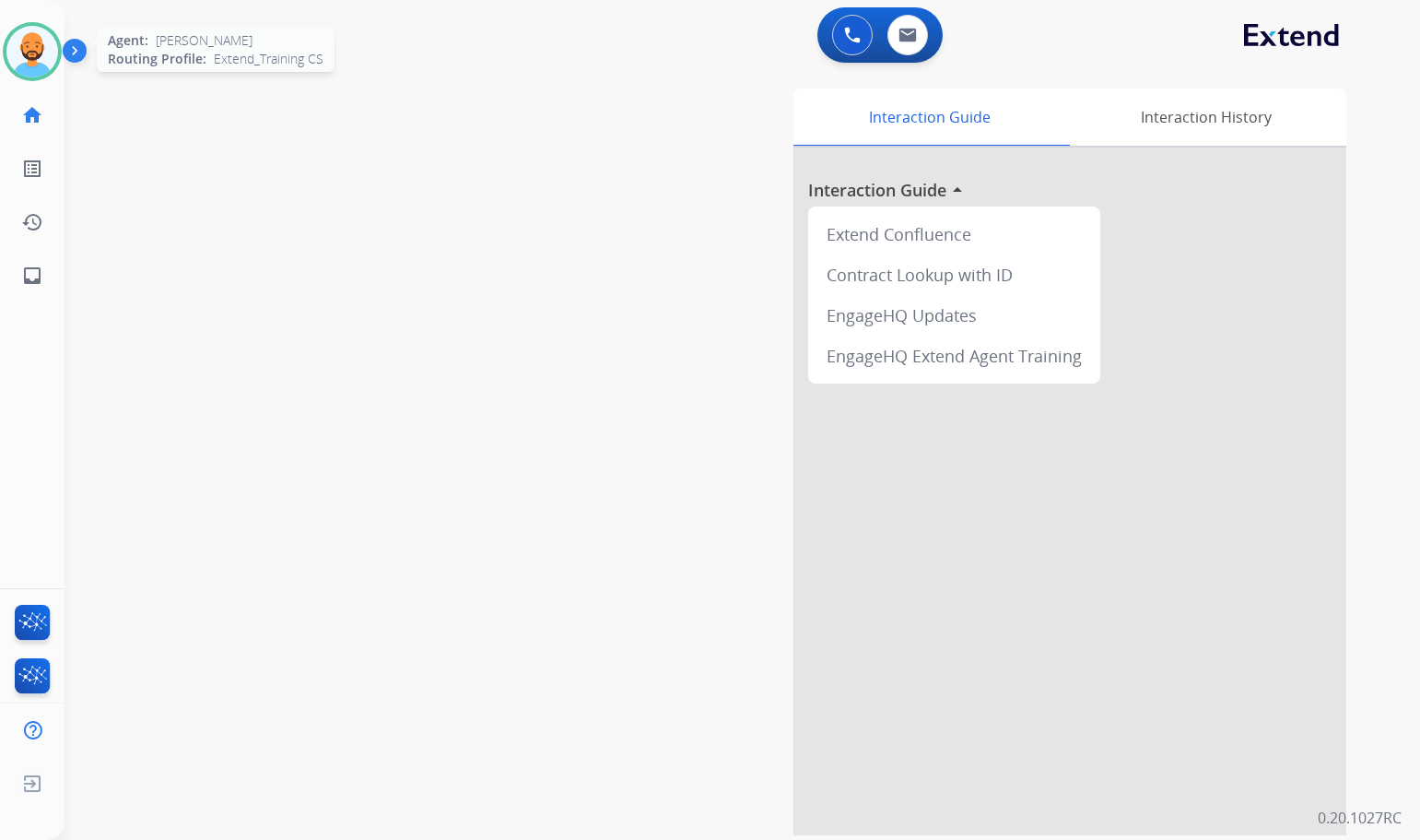
click at [45, 39] on img at bounding box center [32, 52] width 52 height 52
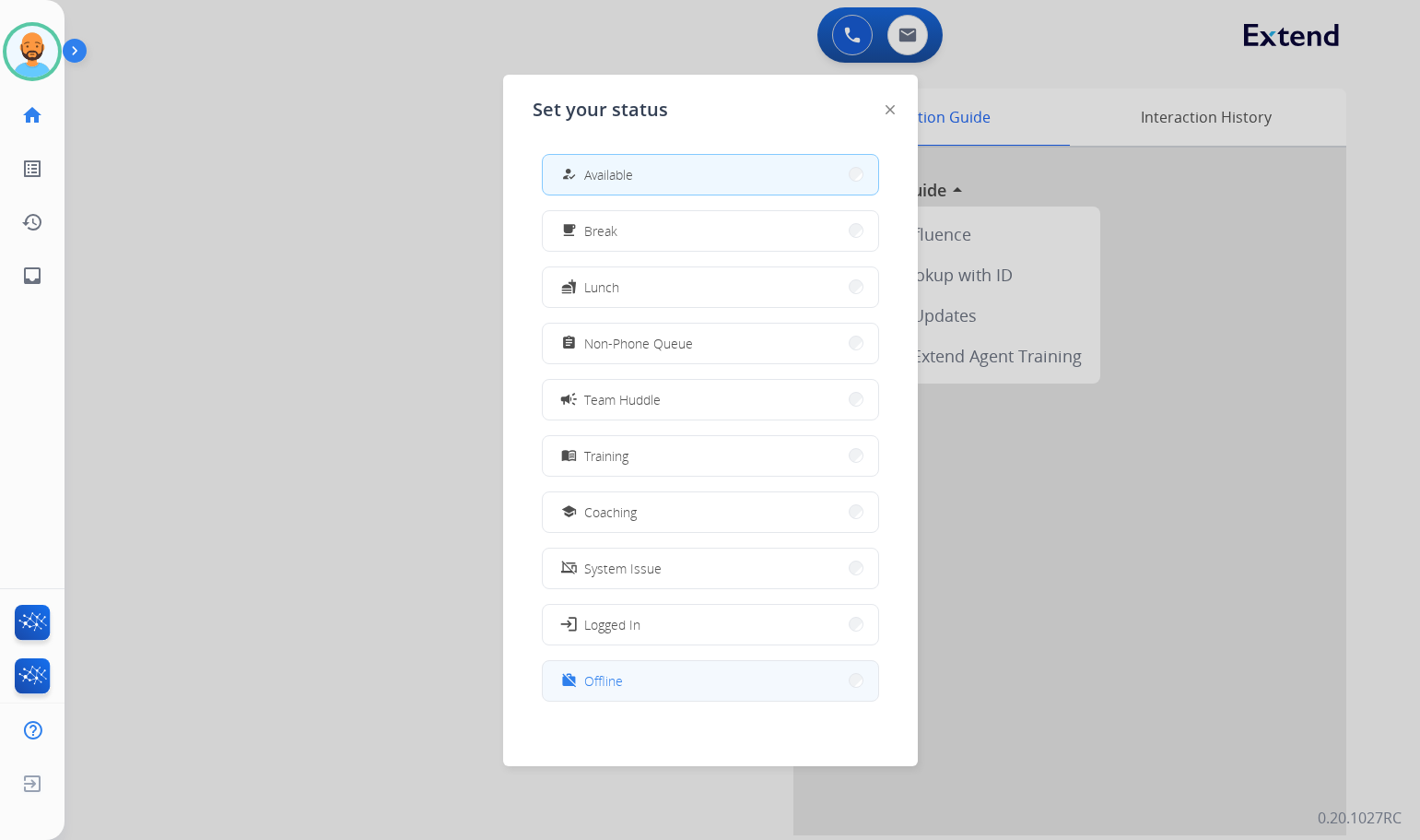
click at [845, 671] on button "work_off Offline" at bounding box center [710, 680] width 335 height 39
